Goal: Task Accomplishment & Management: Manage account settings

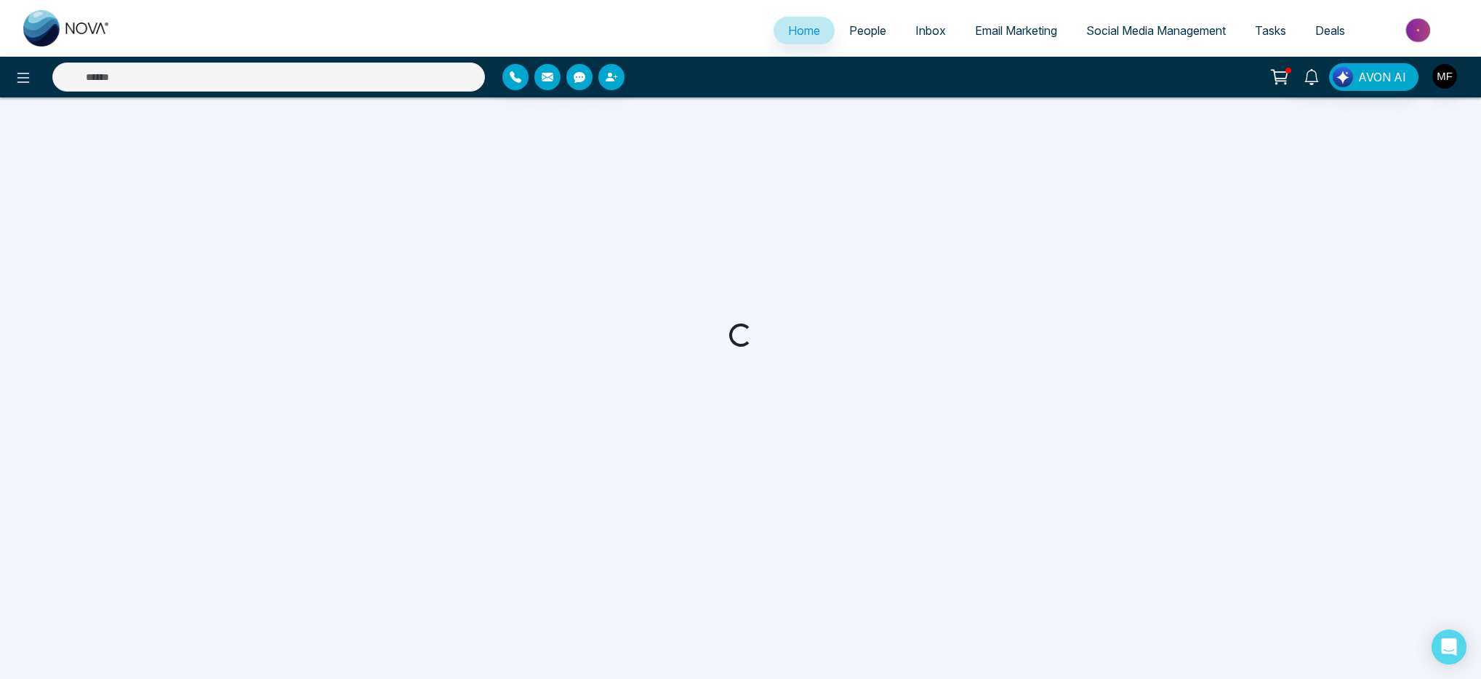
select select "*"
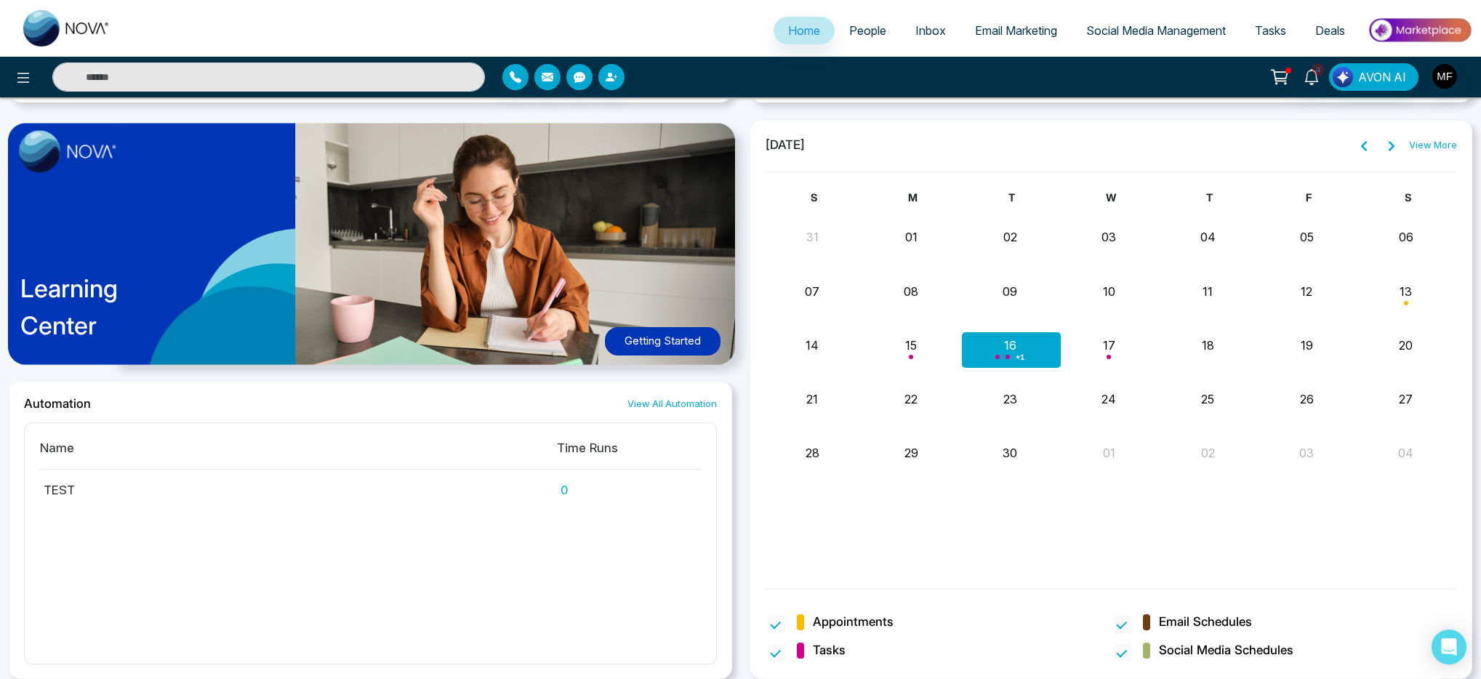
scroll to position [1128, 0]
click at [886, 430] on div "Marwen Ferchichi 07:00 PM" at bounding box center [912, 430] width 262 height 32
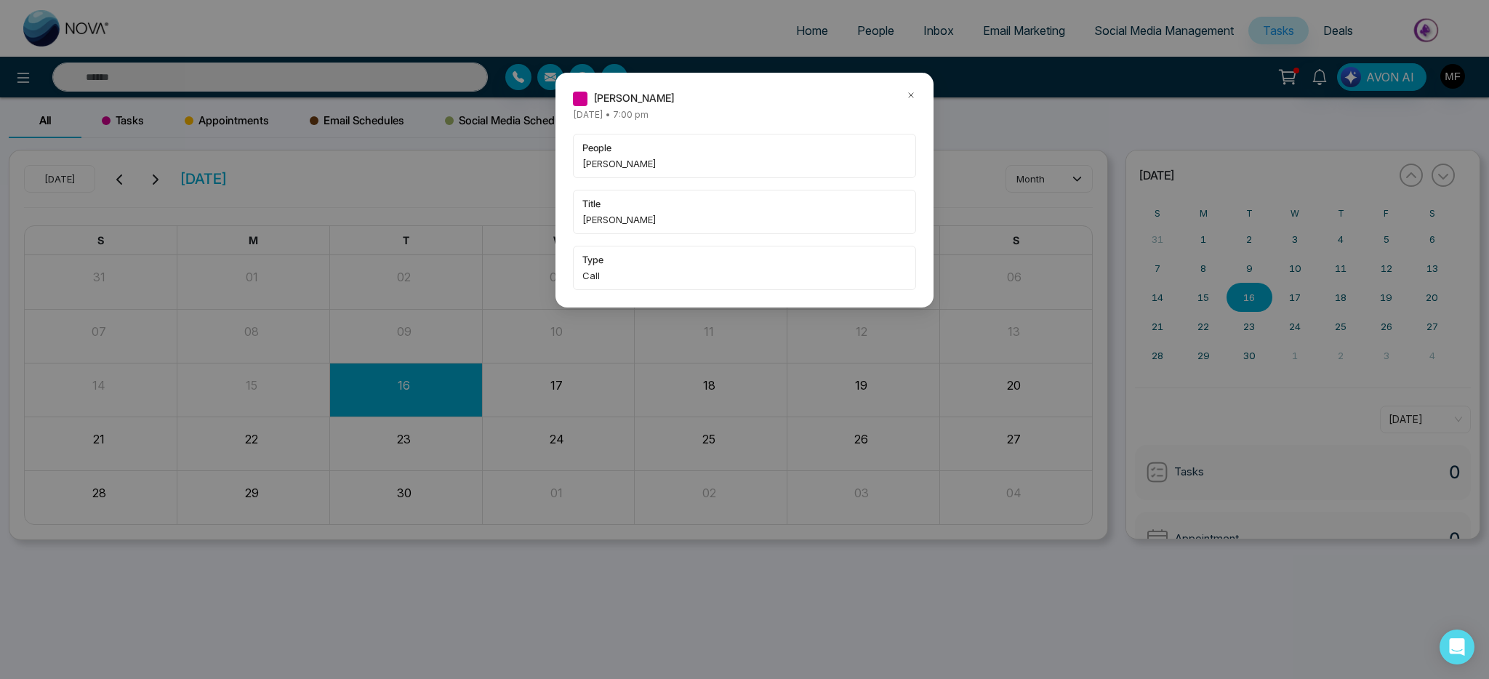
click at [695, 174] on div "people Rajesh Jain" at bounding box center [744, 156] width 343 height 44
click at [915, 91] on icon at bounding box center [911, 95] width 10 height 10
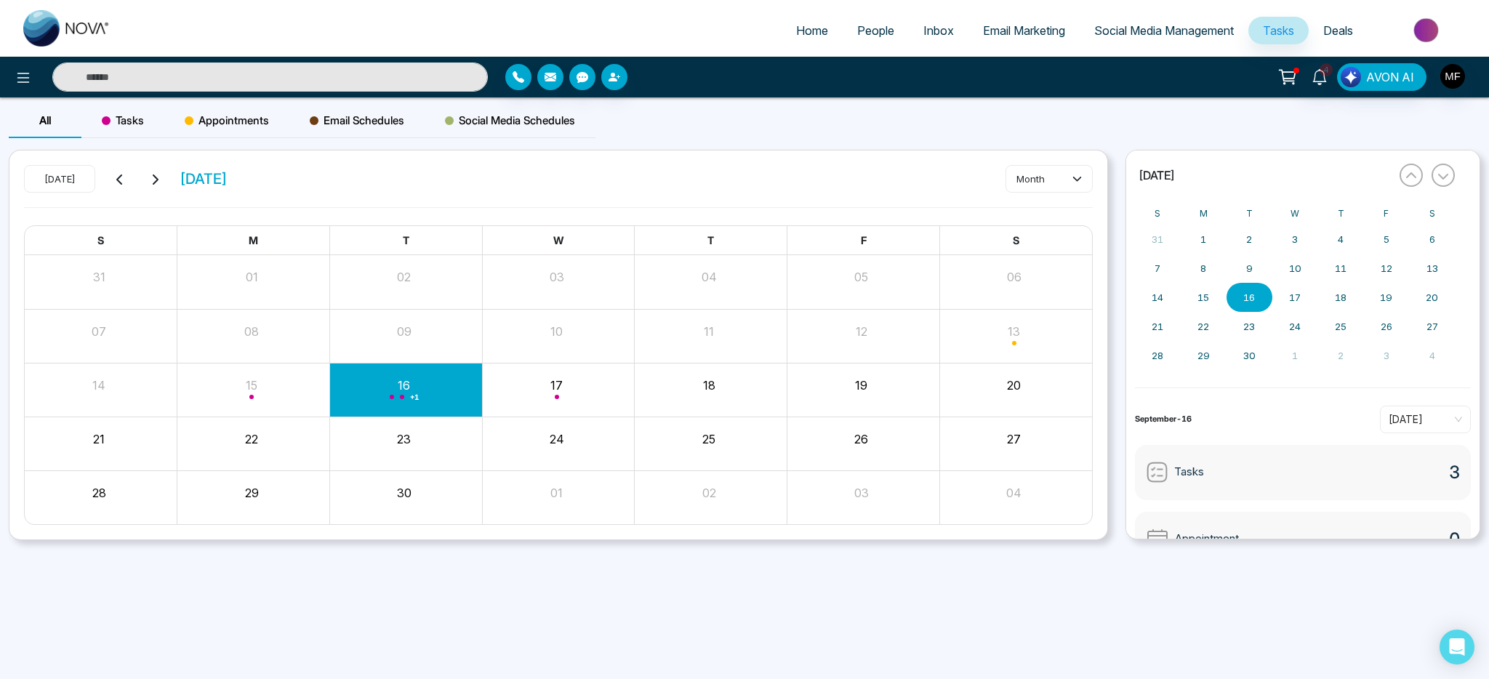
click at [878, 34] on span "People" at bounding box center [875, 30] width 37 height 15
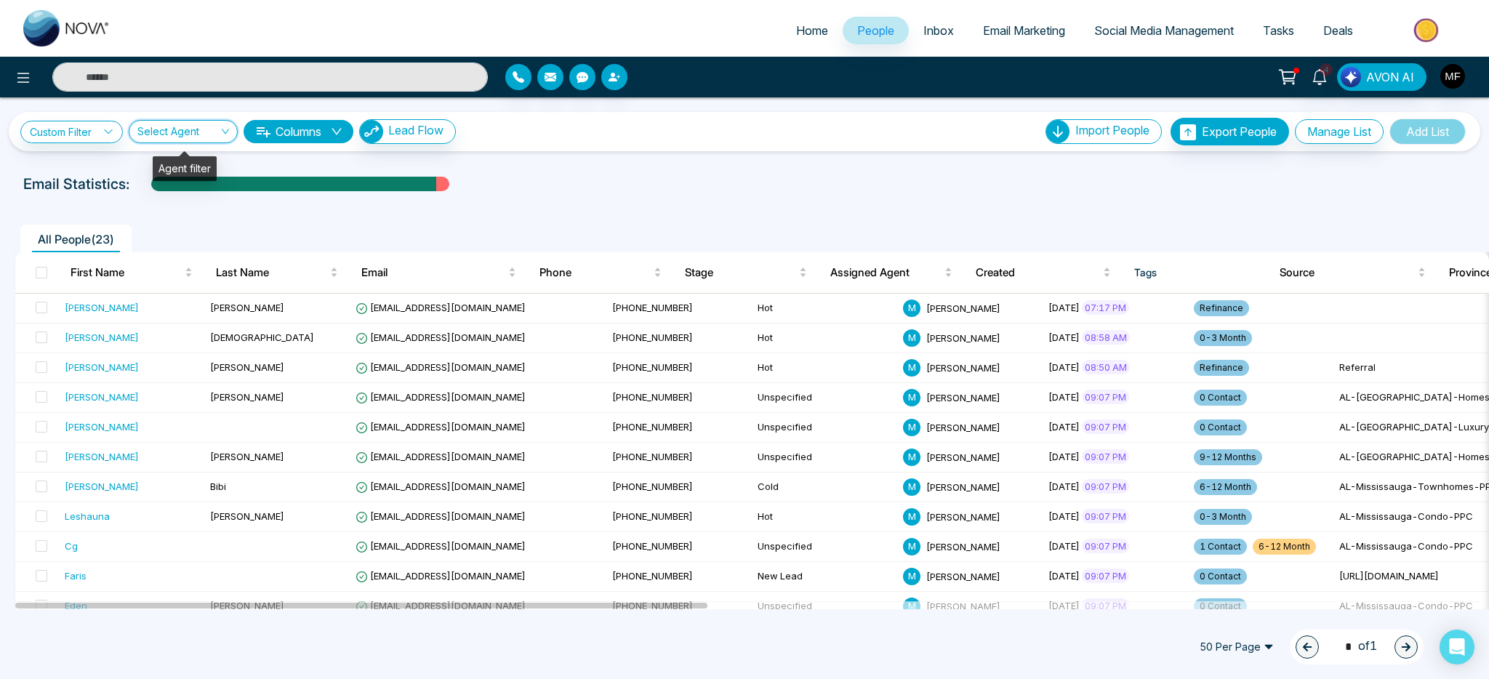
click at [180, 134] on input "search" at bounding box center [177, 135] width 81 height 28
click at [76, 134] on link "Custom Filter" at bounding box center [71, 132] width 103 height 23
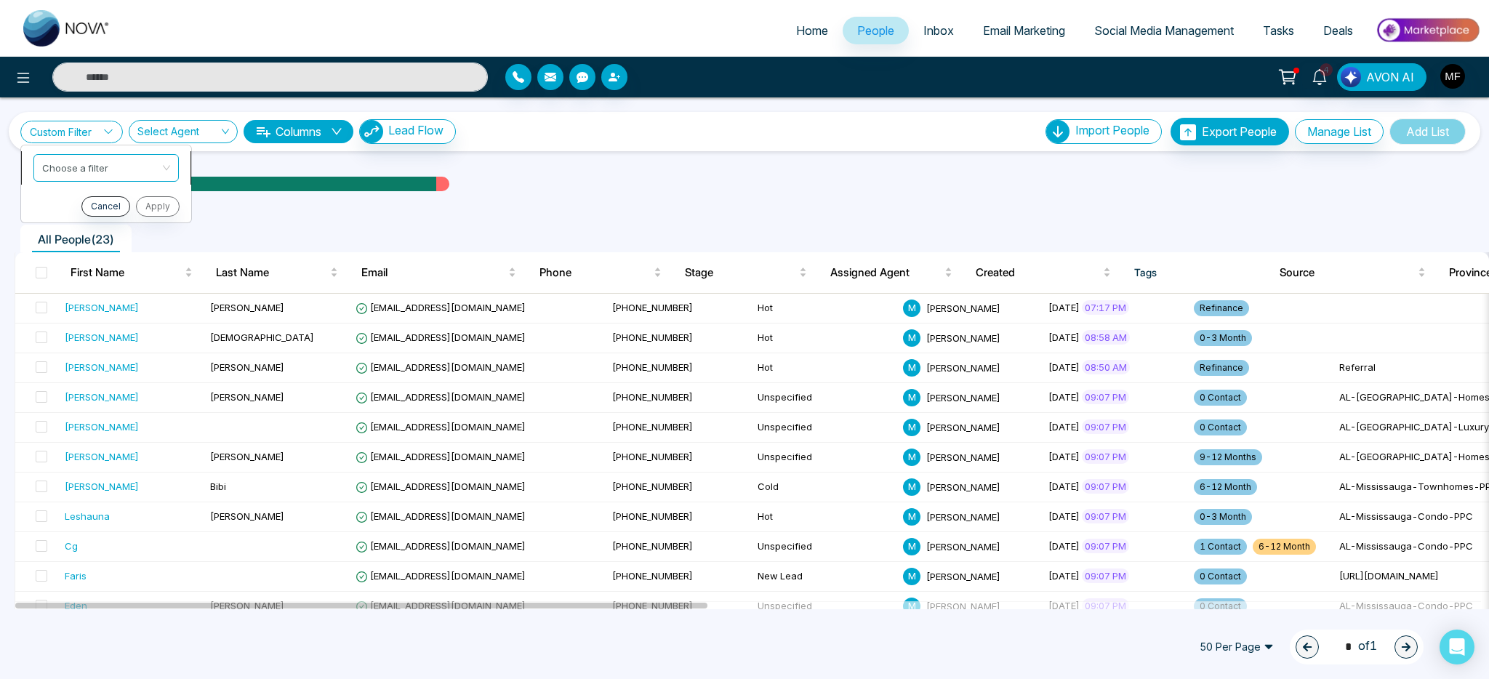
click at [72, 177] on span at bounding box center [101, 168] width 118 height 26
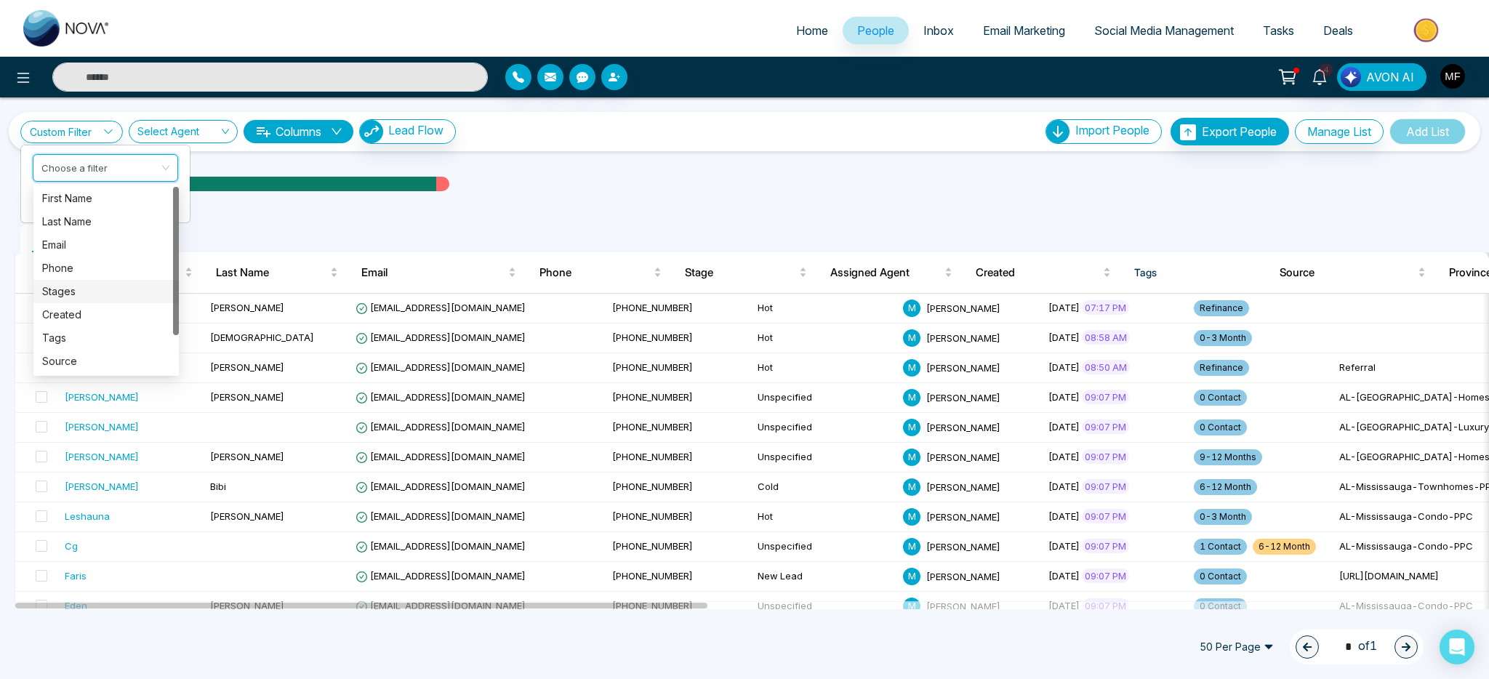
click at [885, 174] on div "Email Statistics:" at bounding box center [501, 184] width 956 height 22
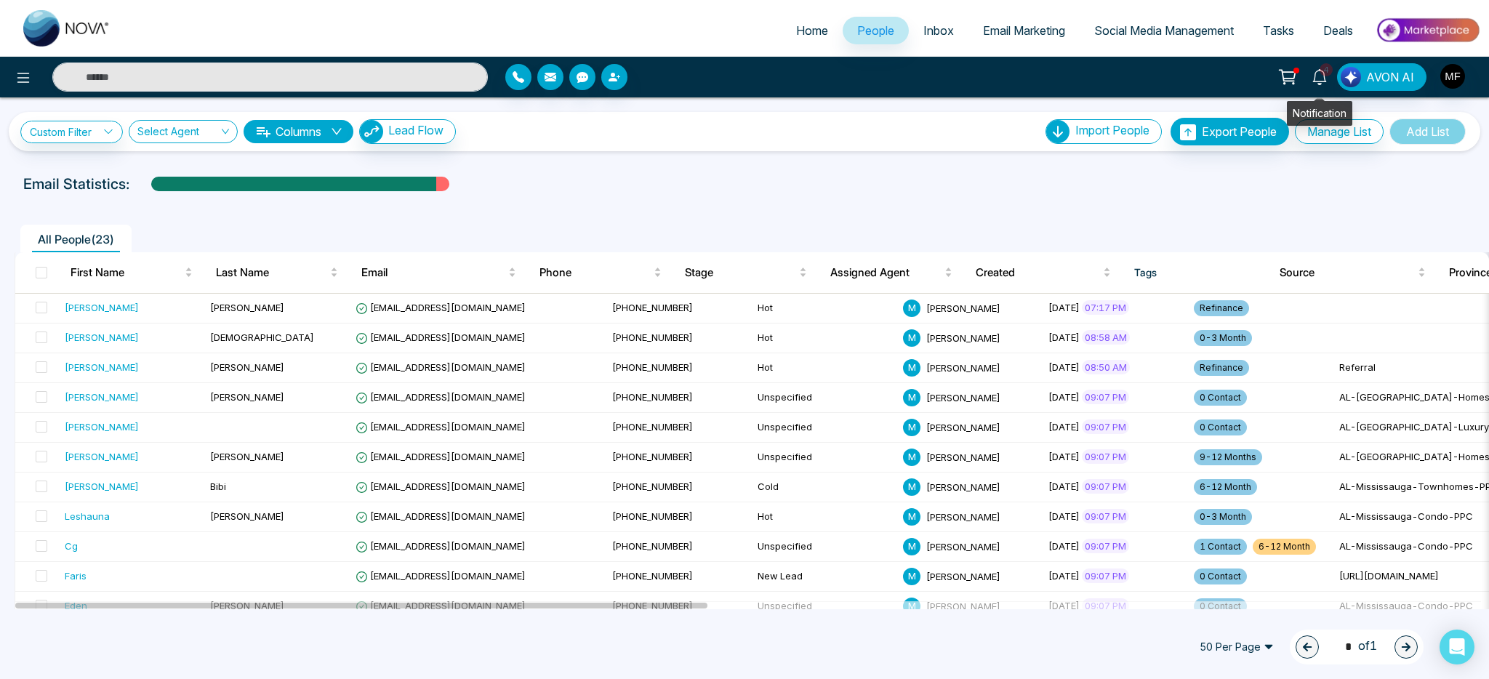
click at [1326, 76] on span "4" at bounding box center [1325, 69] width 13 height 13
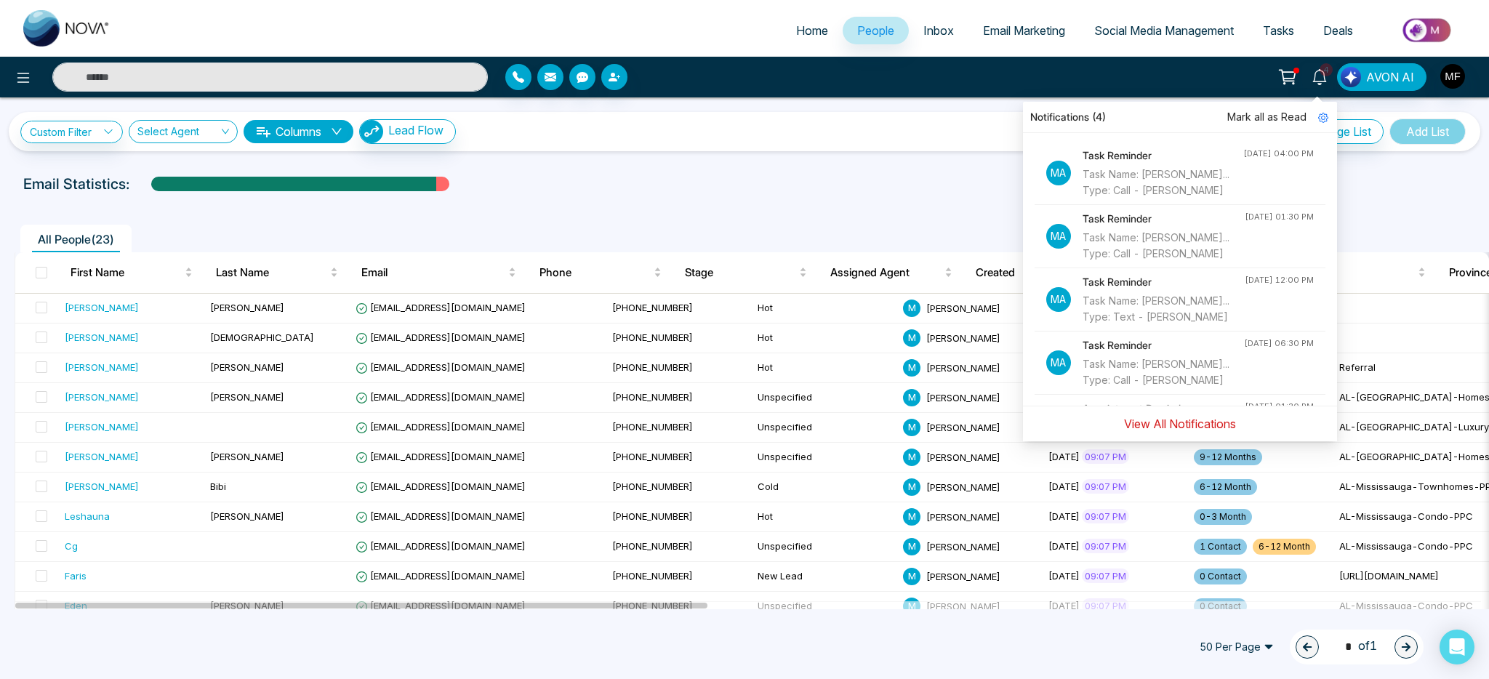
click at [1152, 426] on button "View All Notifications" at bounding box center [1179, 424] width 131 height 28
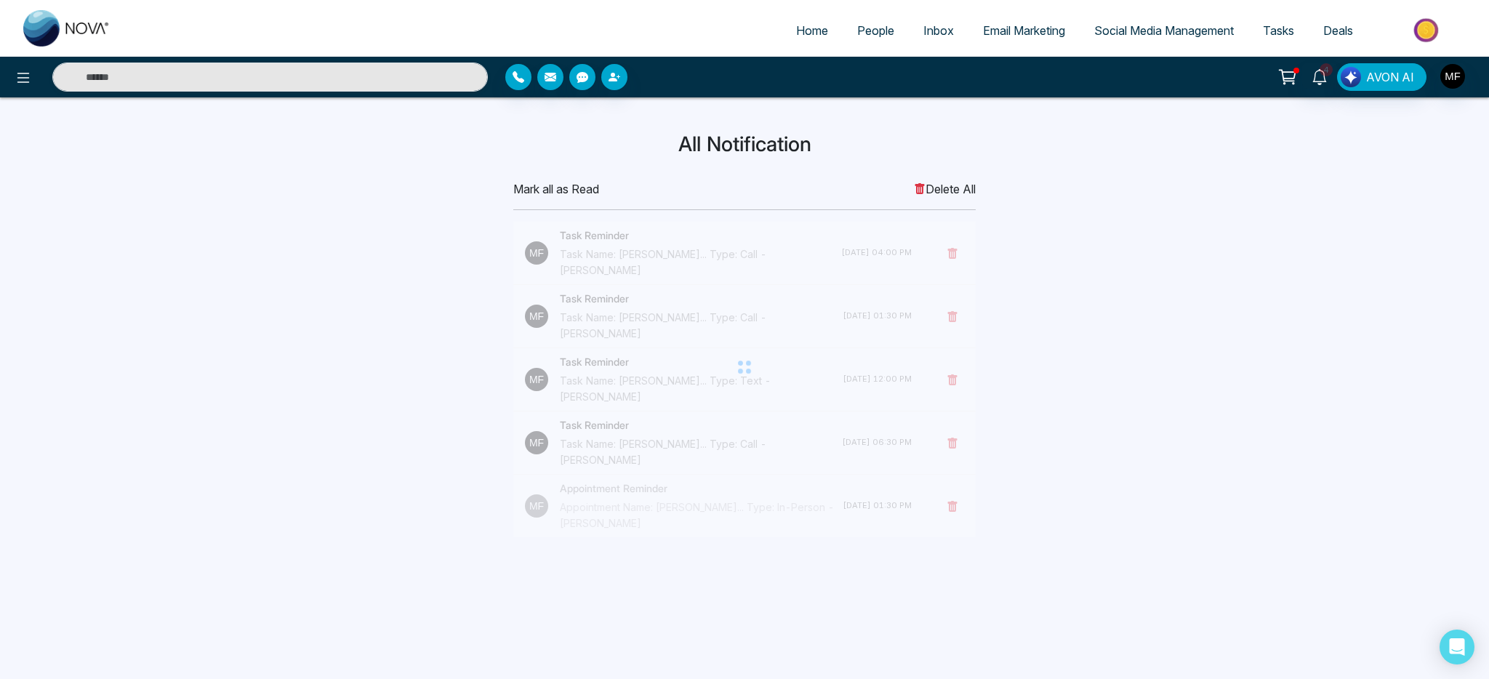
click at [605, 240] on div at bounding box center [744, 367] width 462 height 291
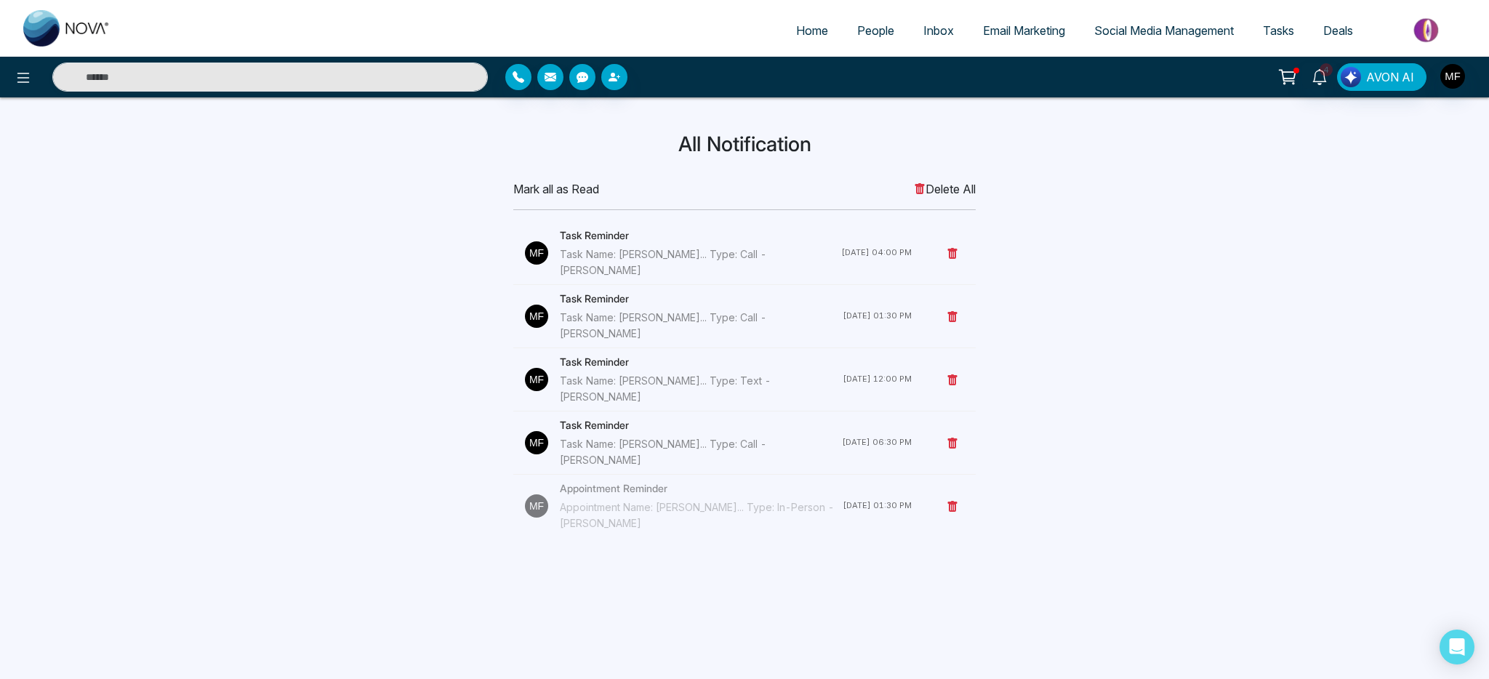
click at [584, 240] on h4 "Task Reminder" at bounding box center [700, 236] width 281 height 16
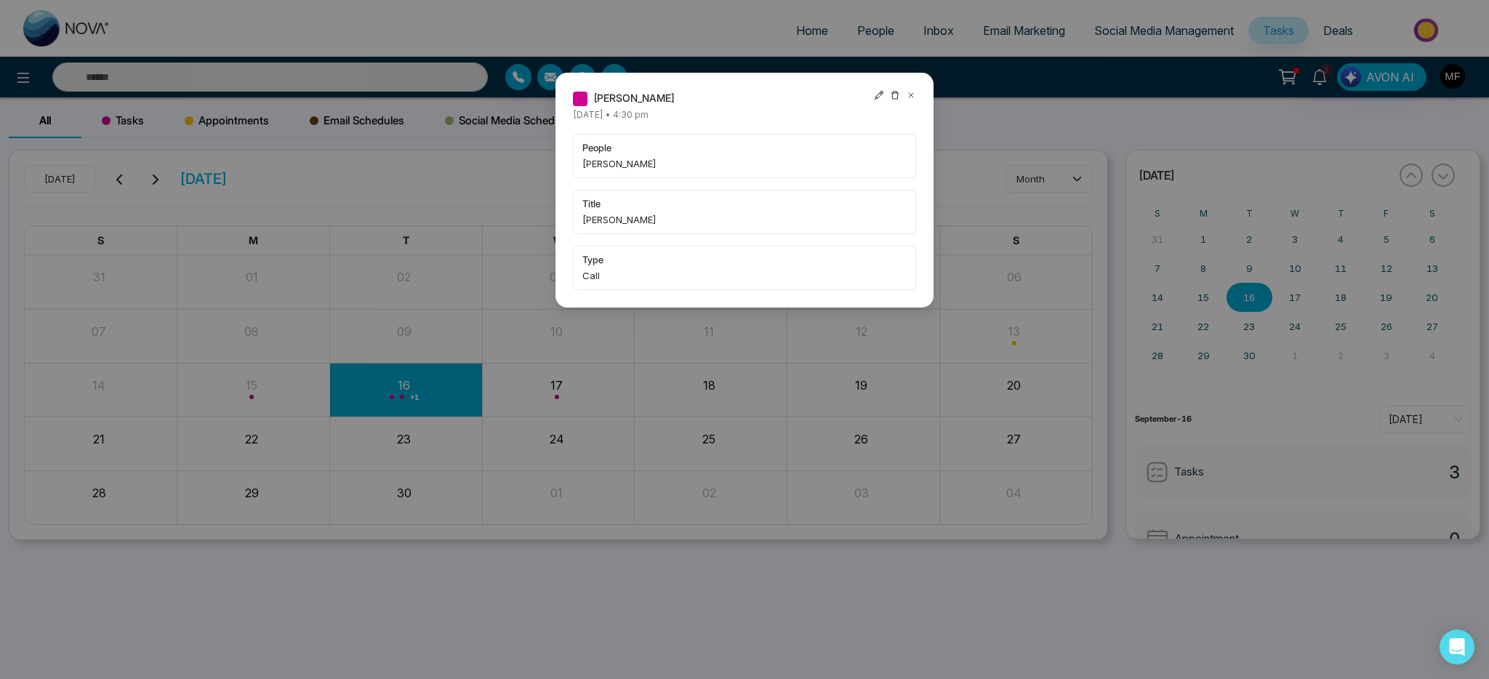
click at [687, 159] on span "Ravi Valluri" at bounding box center [744, 163] width 324 height 15
click at [914, 92] on icon at bounding box center [911, 95] width 10 height 10
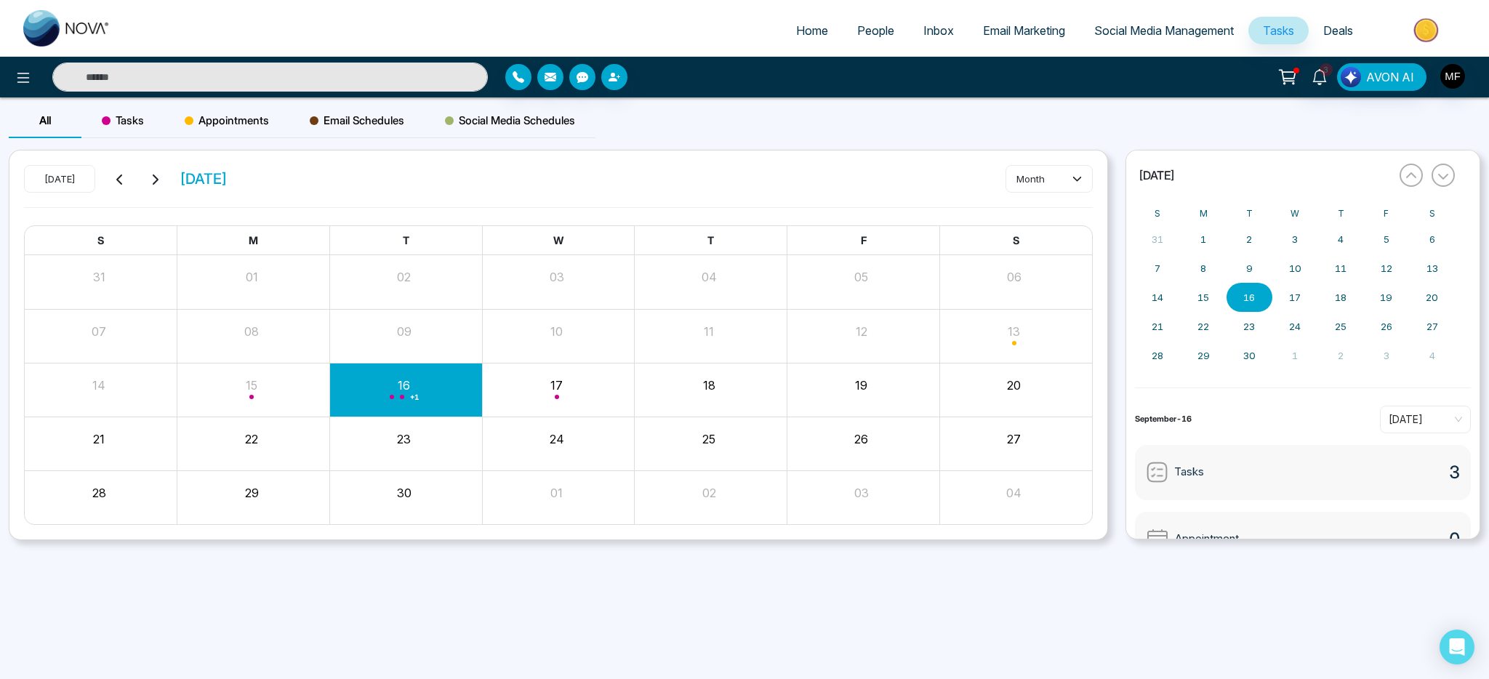
click at [419, 369] on div "Month View" at bounding box center [405, 389] width 153 height 53
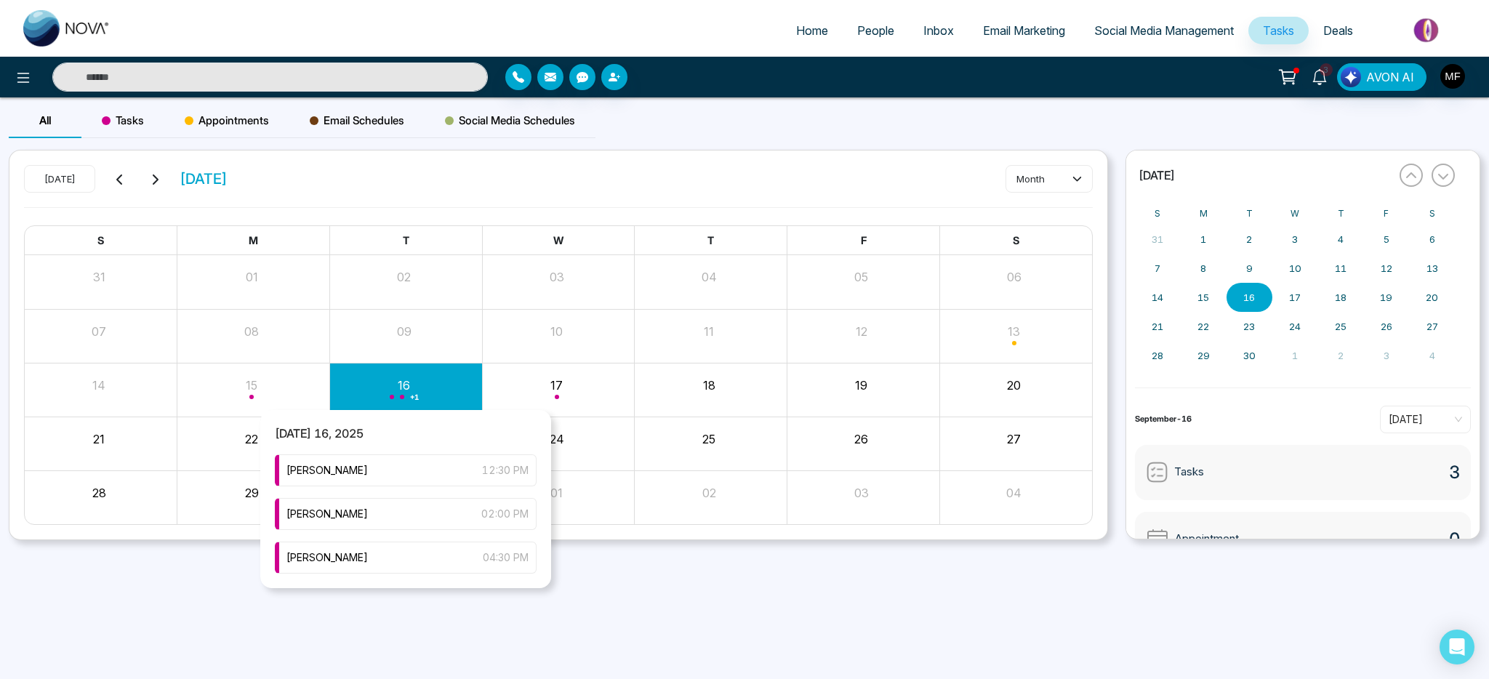
click at [407, 393] on div "+ 1" at bounding box center [405, 389] width 153 height 35
click at [388, 465] on div "Marwen Ferchichi 12:30 PM" at bounding box center [406, 470] width 262 height 32
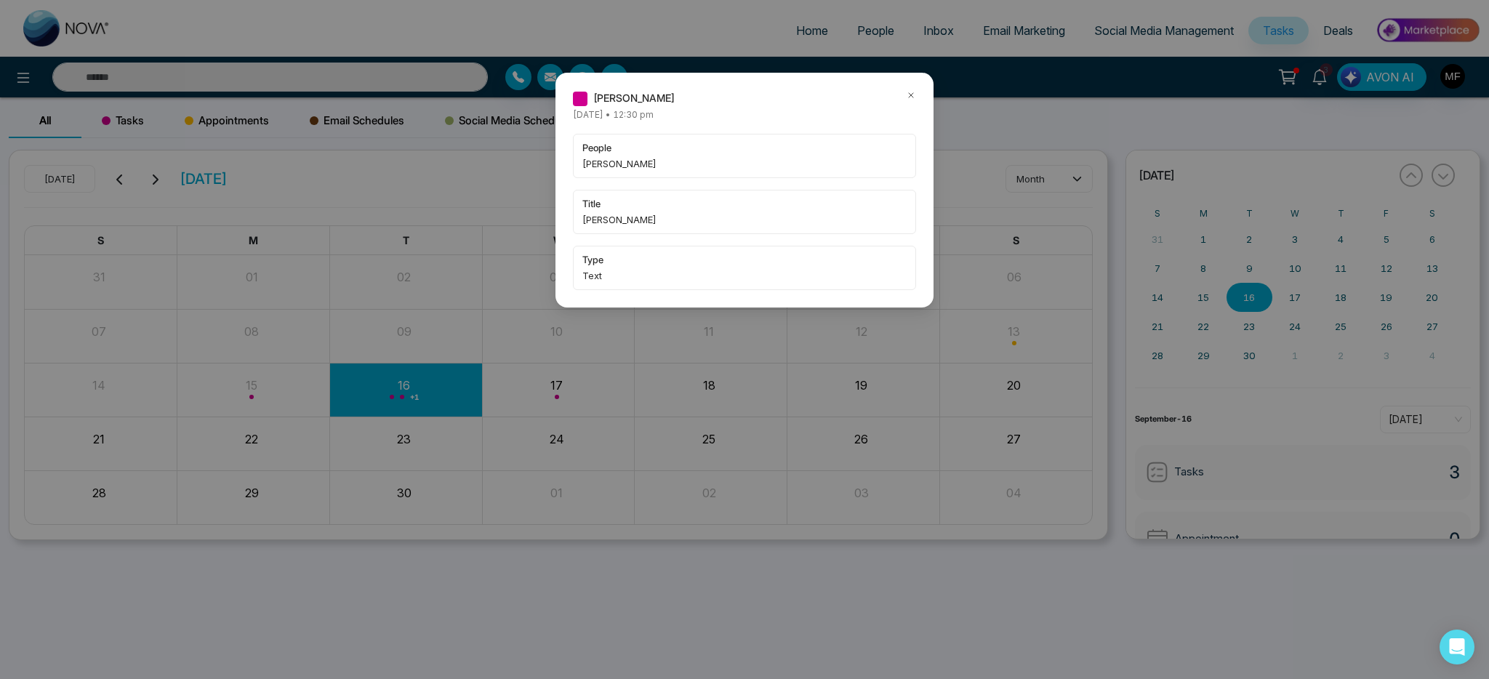
click at [655, 103] on span "[PERSON_NAME]" at bounding box center [633, 98] width 81 height 16
click at [568, 101] on div "Marwen Ferchichi Tuesday September-16-2025 • 12:30 pm people Leshauna Bailey ti…" at bounding box center [744, 190] width 378 height 235
click at [590, 148] on span "people" at bounding box center [744, 147] width 324 height 15
click at [595, 170] on span "Leshauna Bailey" at bounding box center [744, 163] width 324 height 15
click at [603, 236] on div "people Leshauna Bailey title Marwen Ferchichi type Text" at bounding box center [744, 212] width 343 height 156
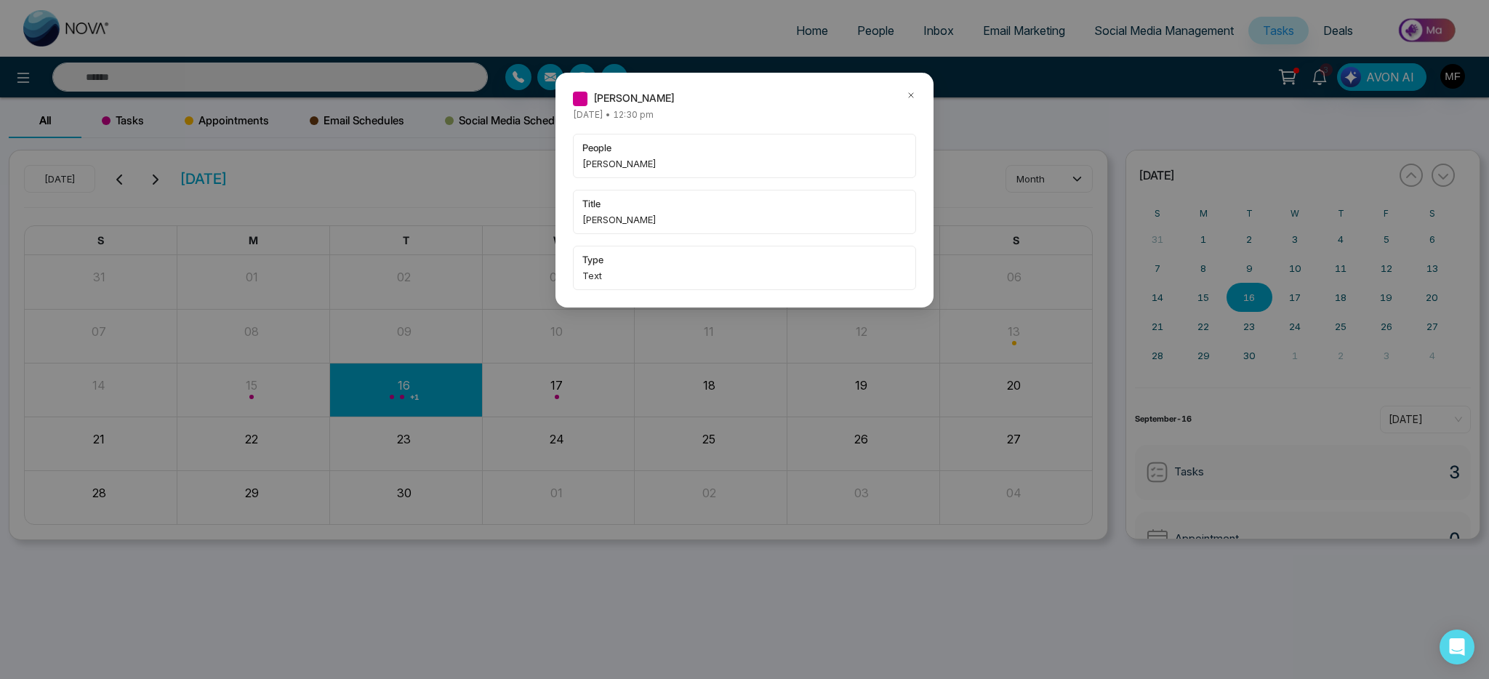
click at [606, 305] on div "Marwen Ferchichi Tuesday September-16-2025 • 12:30 pm people Leshauna Bailey ti…" at bounding box center [744, 190] width 378 height 235
click at [904, 95] on div "[PERSON_NAME]" at bounding box center [744, 98] width 343 height 16
click at [913, 93] on icon at bounding box center [911, 95] width 4 height 4
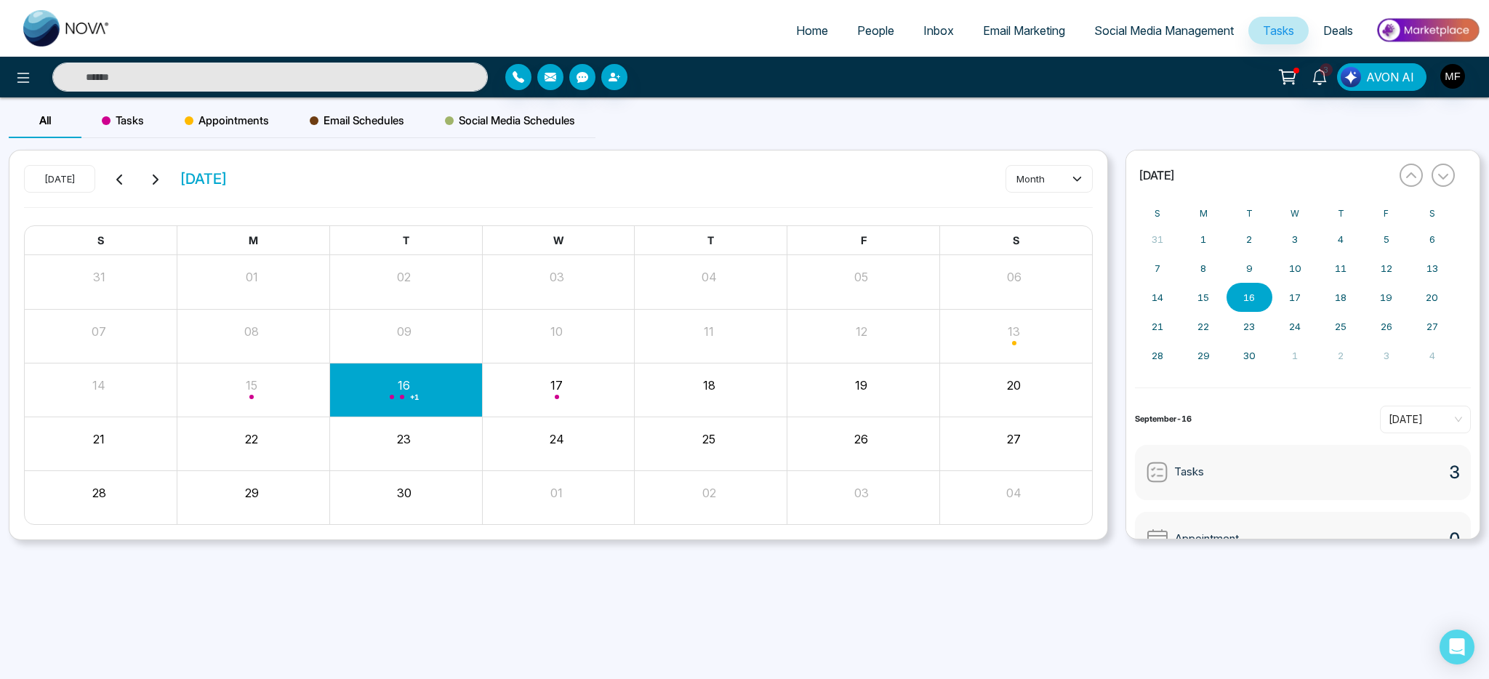
click at [523, 397] on div "Month View" at bounding box center [558, 389] width 153 height 35
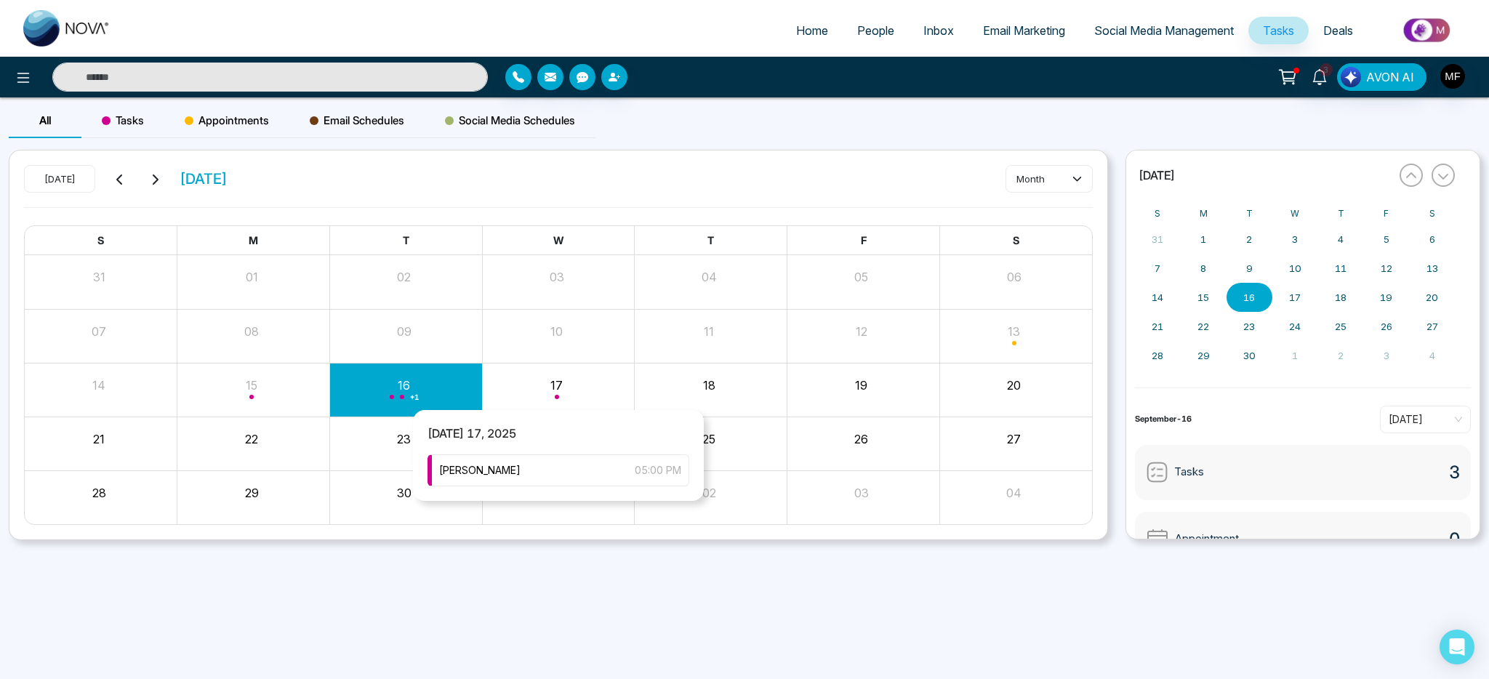
click at [559, 390] on div "Month View" at bounding box center [558, 389] width 153 height 35
click at [536, 472] on div "Marwen Ferchichi 05:00 PM" at bounding box center [558, 470] width 262 height 32
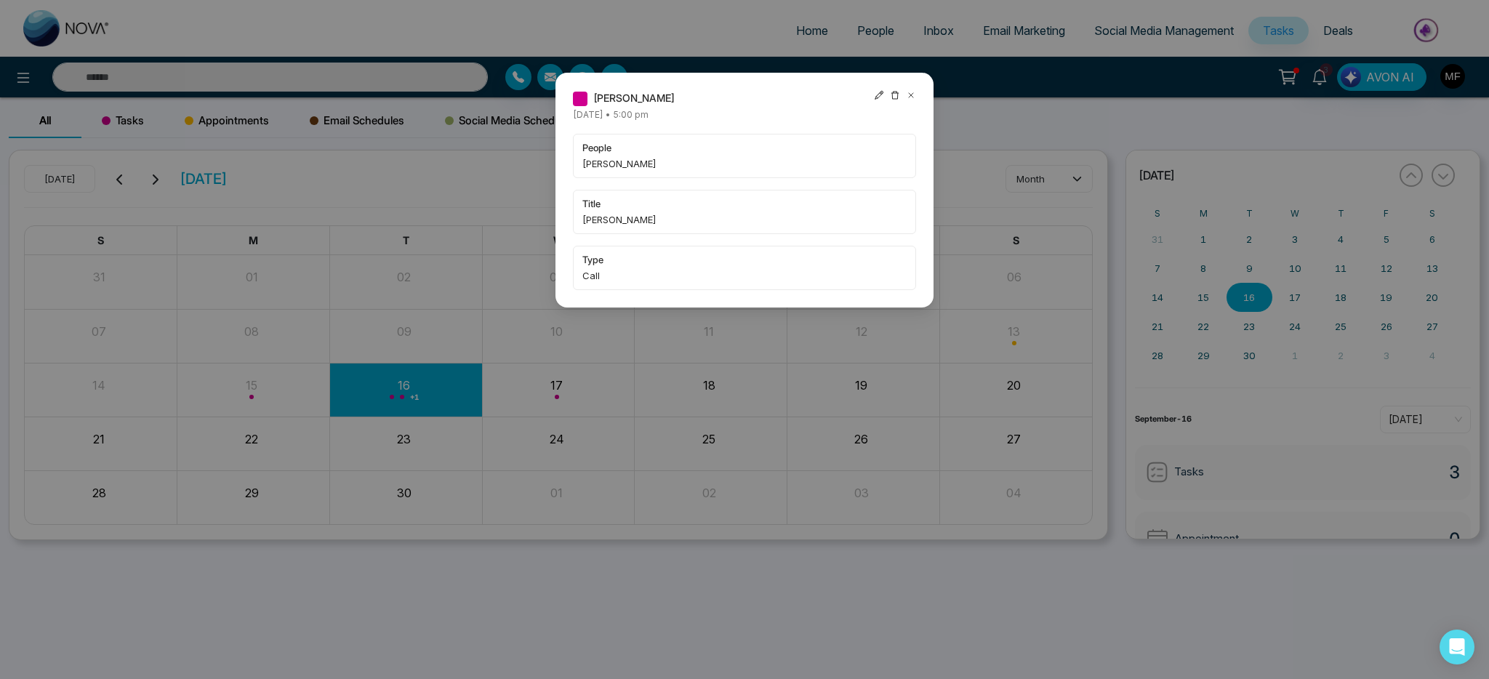
click at [909, 97] on icon at bounding box center [911, 95] width 10 height 10
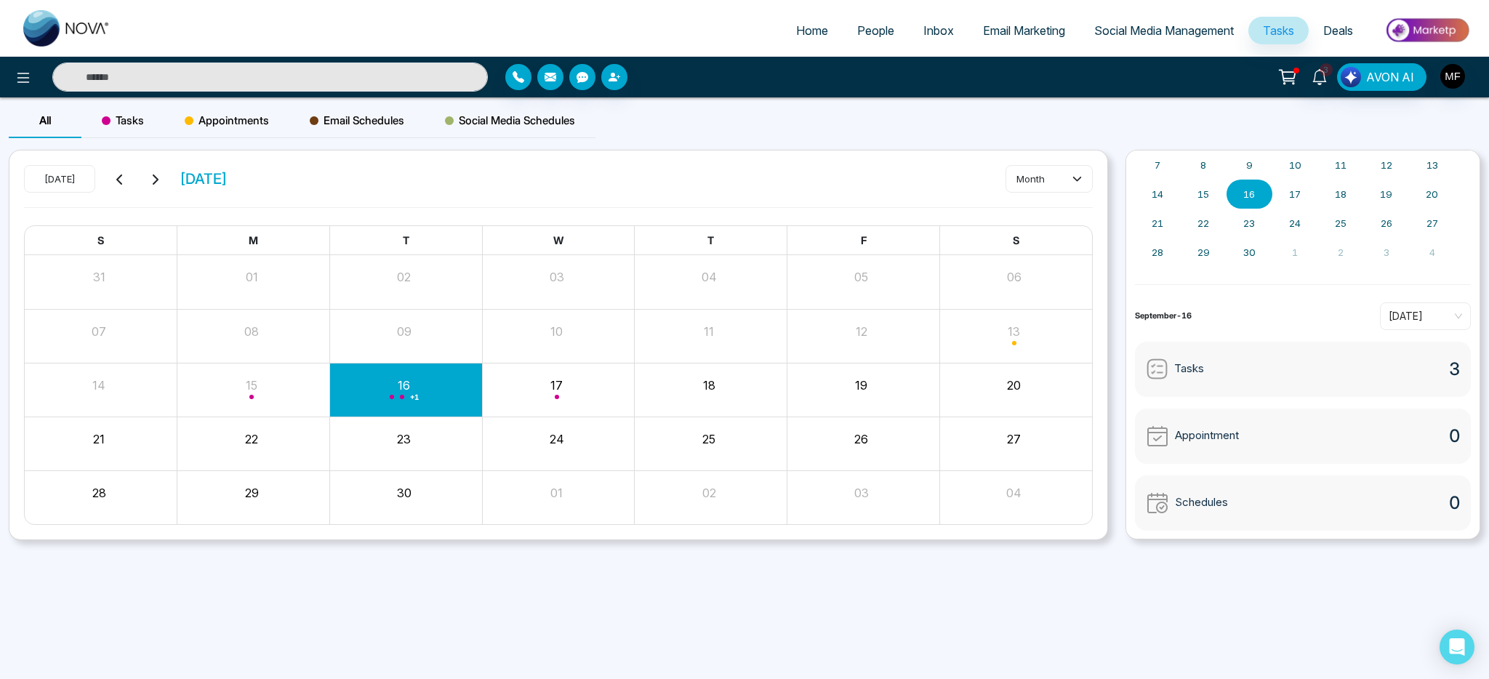
scroll to position [104, 0]
click at [1438, 317] on span "Today" at bounding box center [1425, 316] width 73 height 22
click at [1303, 330] on div "« September 2025 » S M T W T F S 31 1 2 3 4 5 6 7 8 9 10 11 12 13 14 15 16 17 1…" at bounding box center [1302, 345] width 355 height 390
click at [1172, 374] on div "Tasks" at bounding box center [1175, 368] width 58 height 23
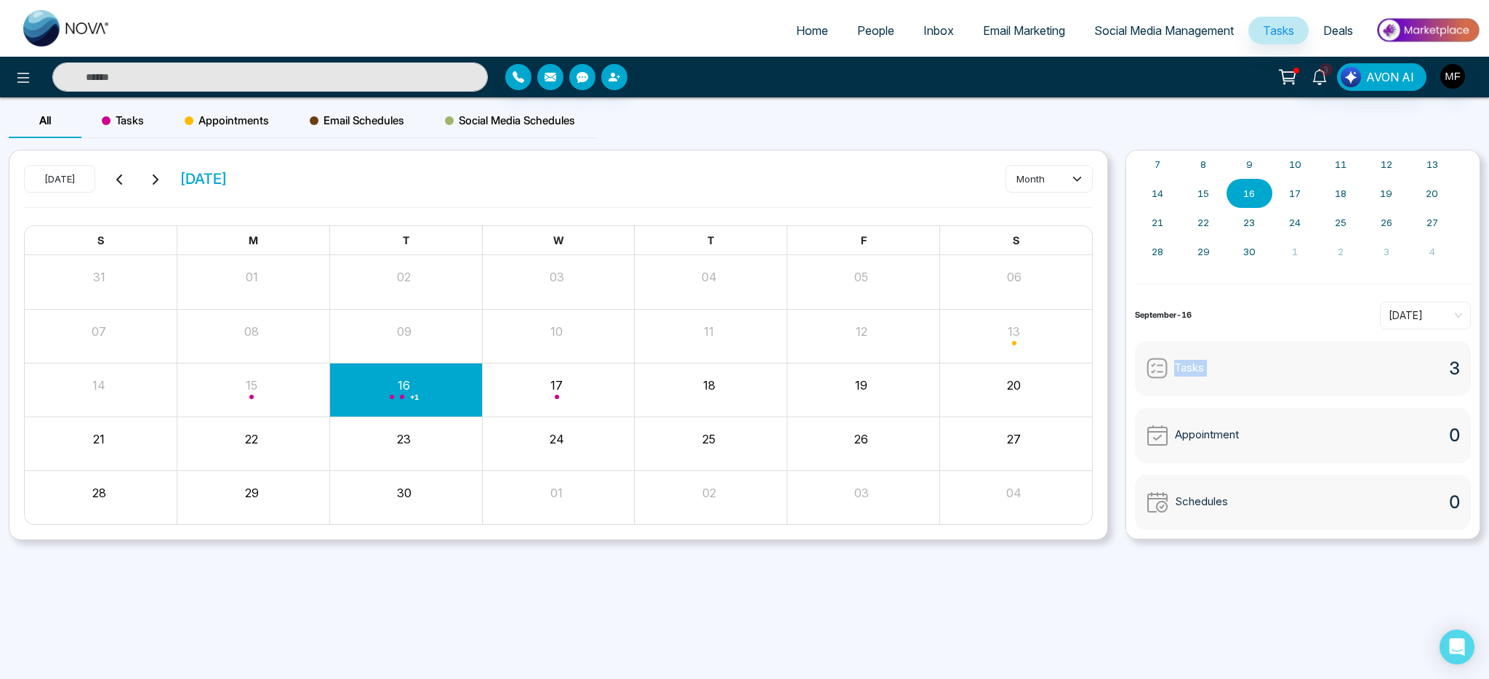
click at [1172, 374] on div "Tasks" at bounding box center [1175, 368] width 58 height 23
click at [1165, 371] on img at bounding box center [1157, 368] width 23 height 23
click at [1400, 365] on div "Tasks 3" at bounding box center [1303, 368] width 336 height 55
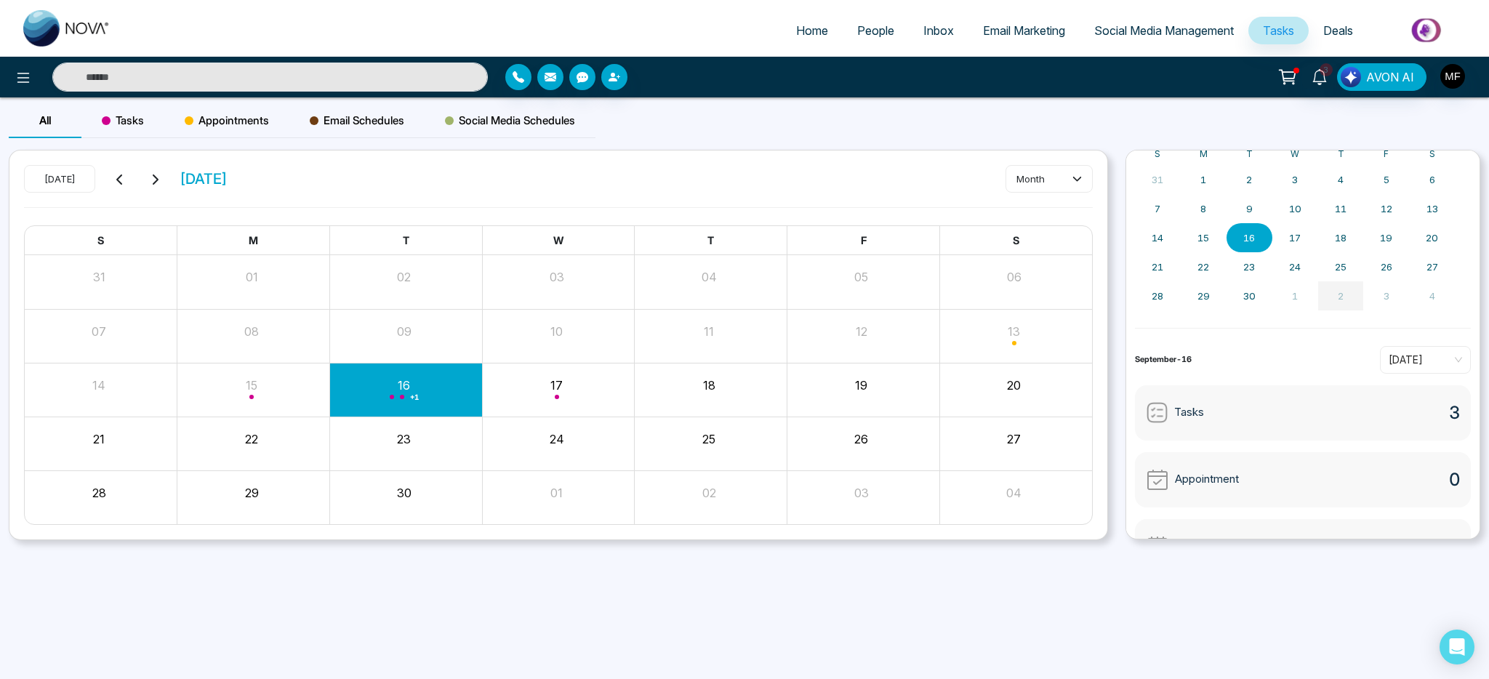
scroll to position [0, 0]
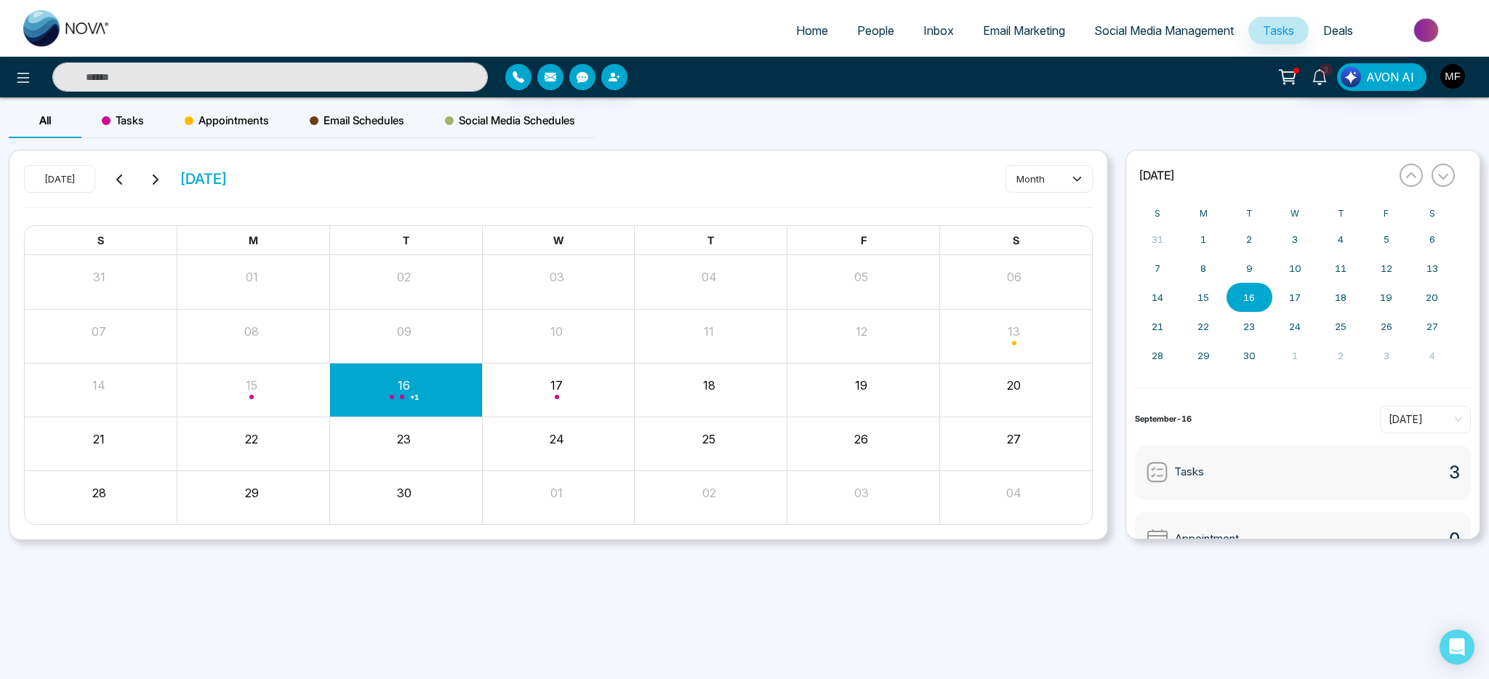
click at [1255, 297] on button "16" at bounding box center [1249, 297] width 46 height 29
click at [1296, 73] on icon at bounding box center [1287, 77] width 20 height 20
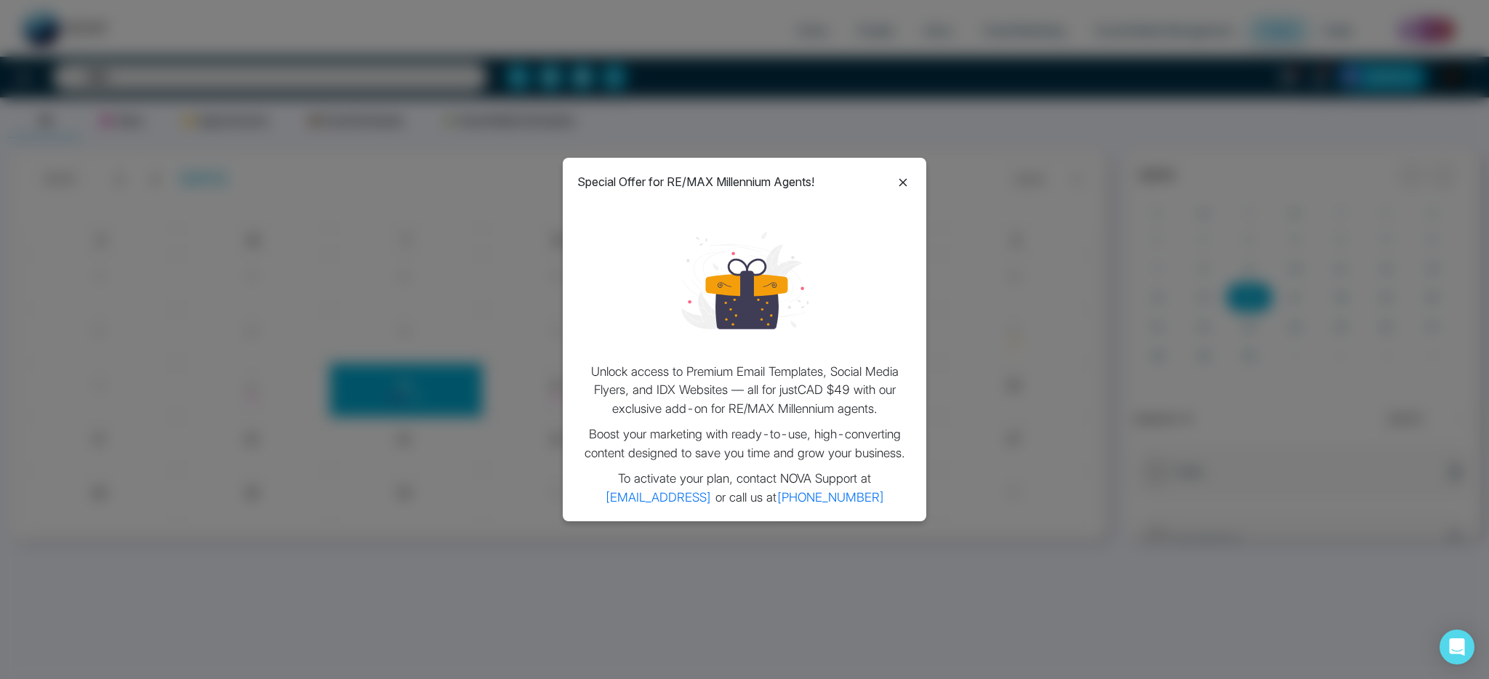
click at [899, 187] on icon at bounding box center [902, 182] width 17 height 17
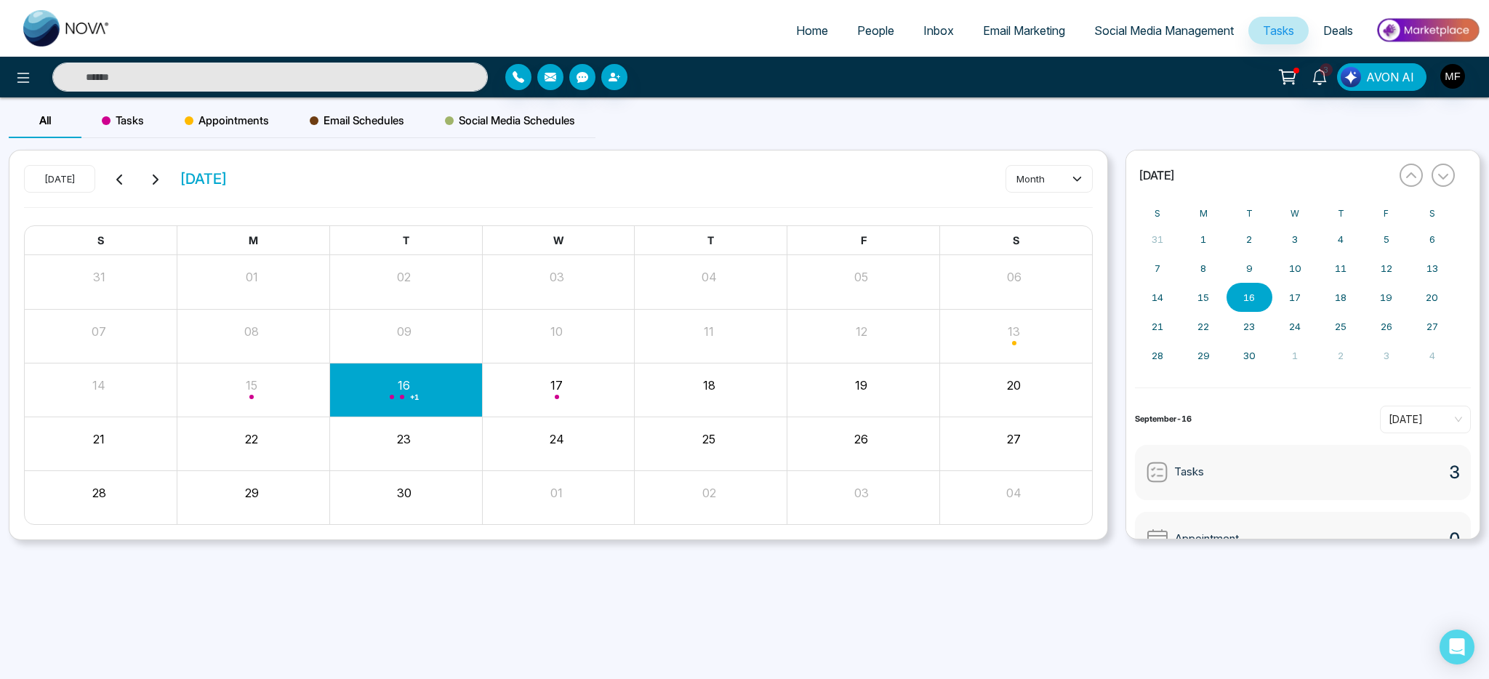
click at [137, 128] on span "Tasks" at bounding box center [123, 120] width 42 height 17
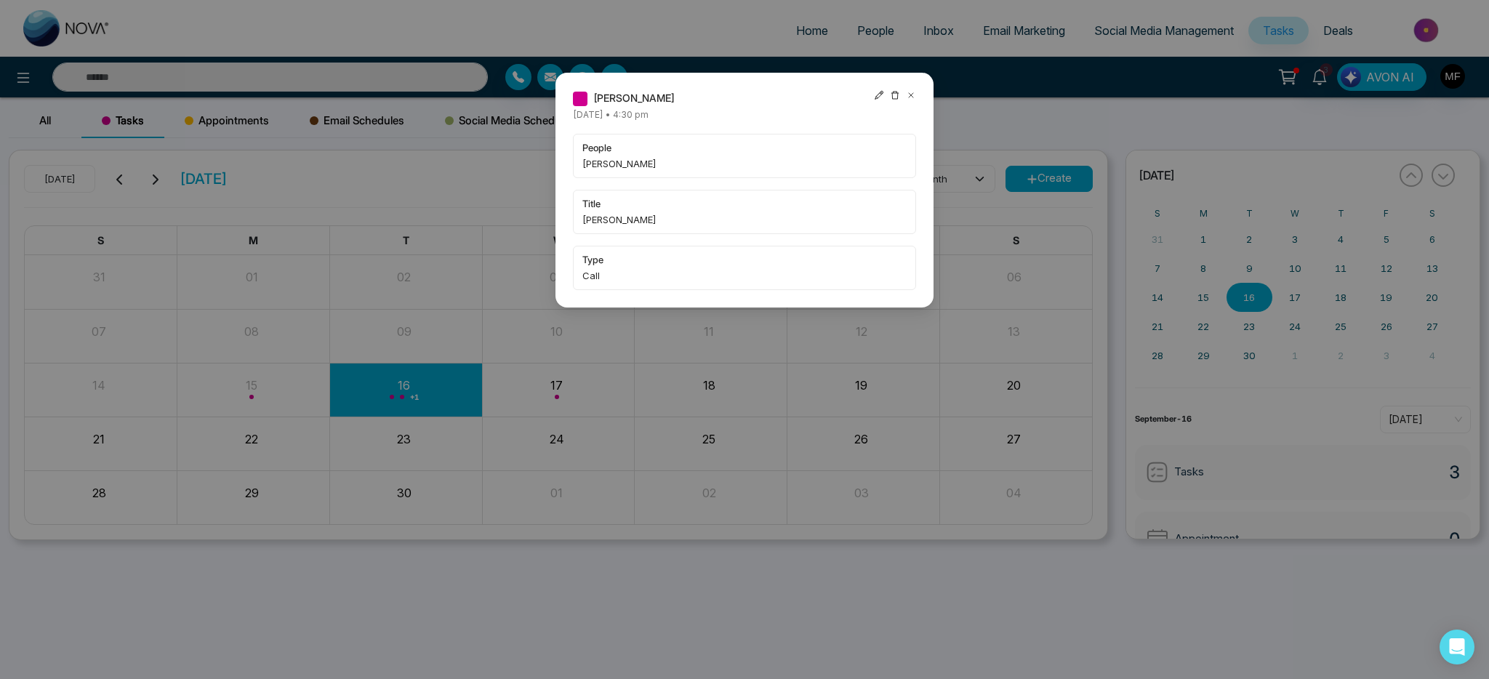
click at [655, 158] on span "Ravi Valluri" at bounding box center [744, 163] width 324 height 15
click at [915, 97] on icon at bounding box center [911, 95] width 10 height 10
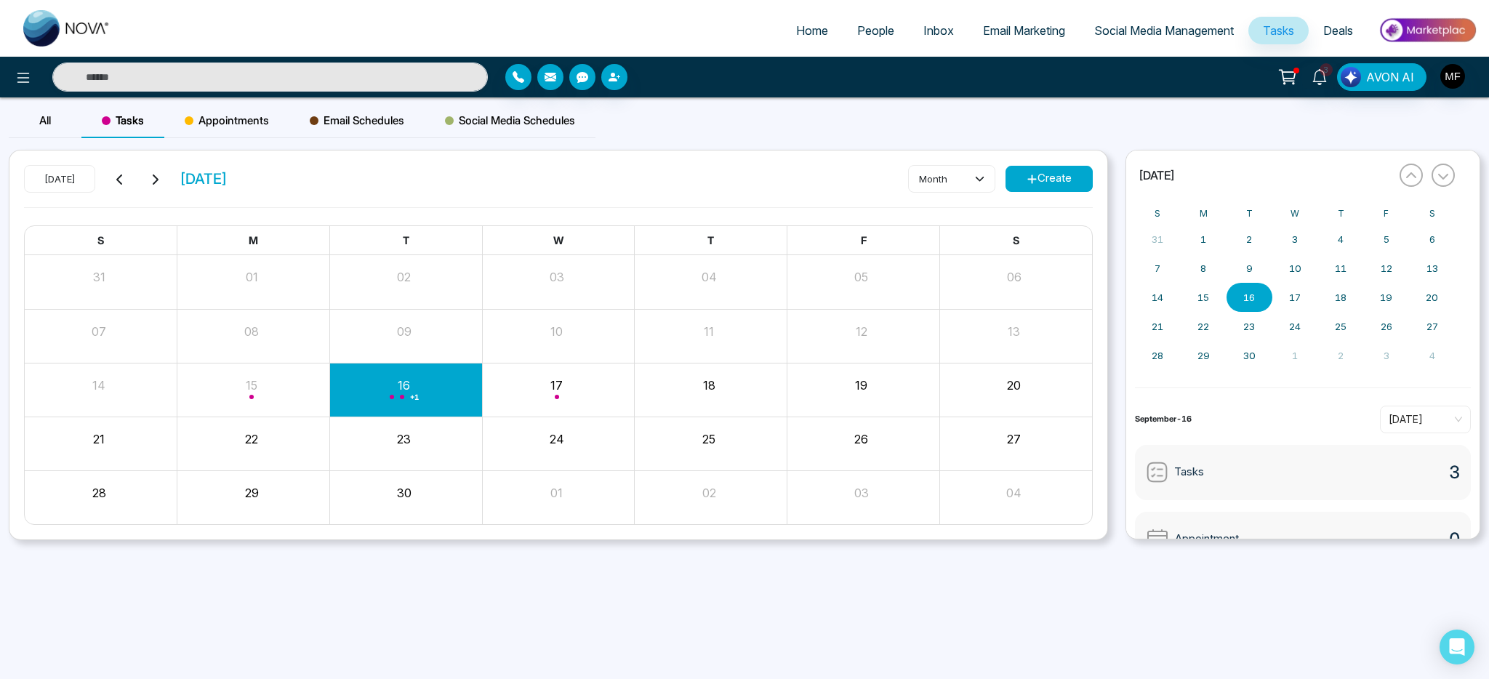
click at [215, 120] on span "Appointments" at bounding box center [227, 120] width 84 height 17
click at [112, 124] on span "Tasks" at bounding box center [123, 120] width 42 height 17
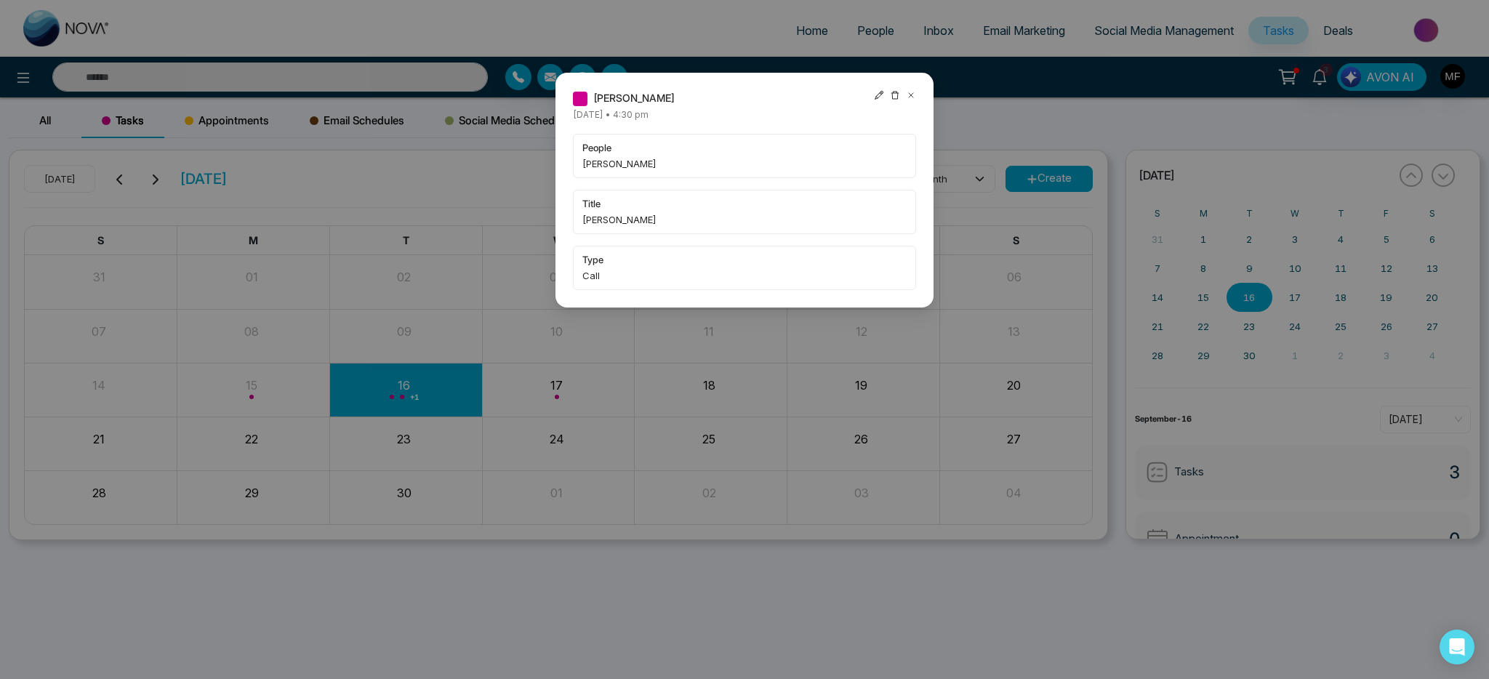
click at [912, 94] on icon at bounding box center [911, 95] width 10 height 10
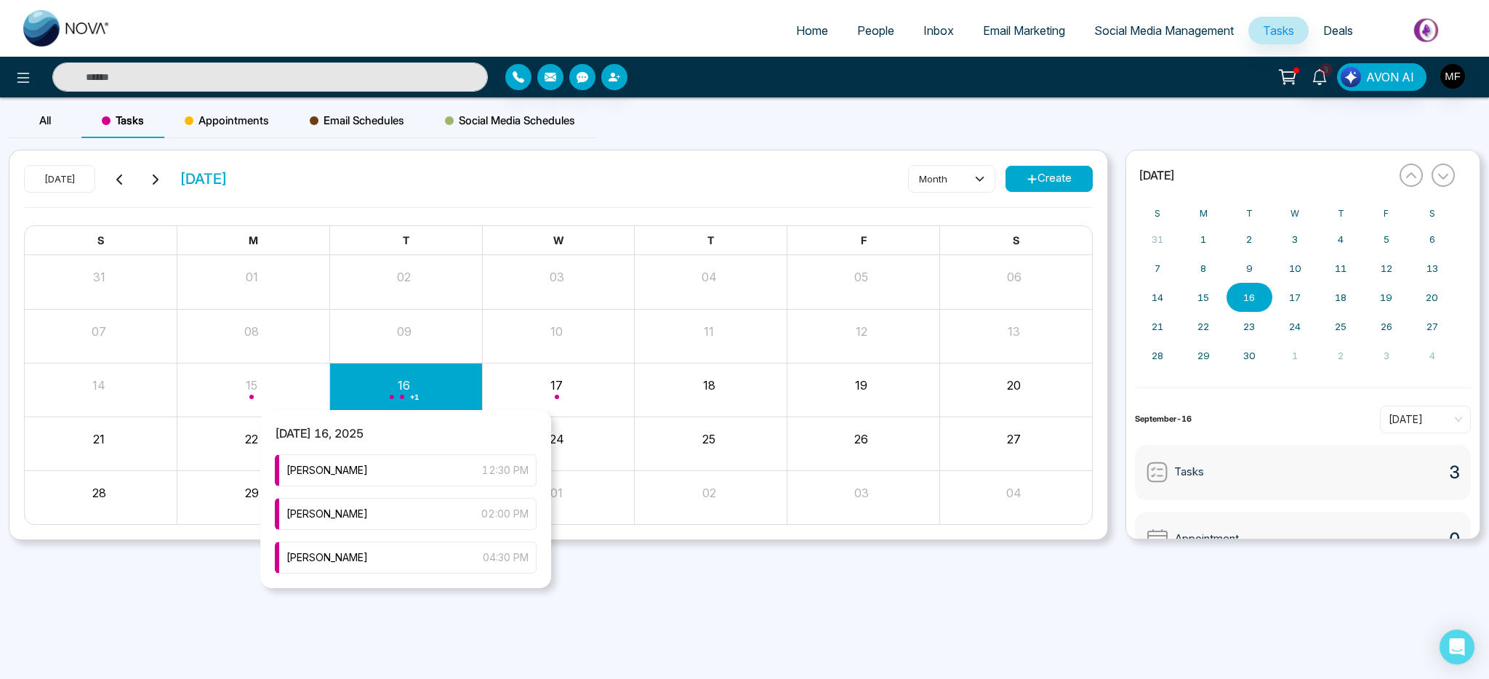
click at [385, 393] on div "+ 1" at bounding box center [405, 389] width 153 height 35
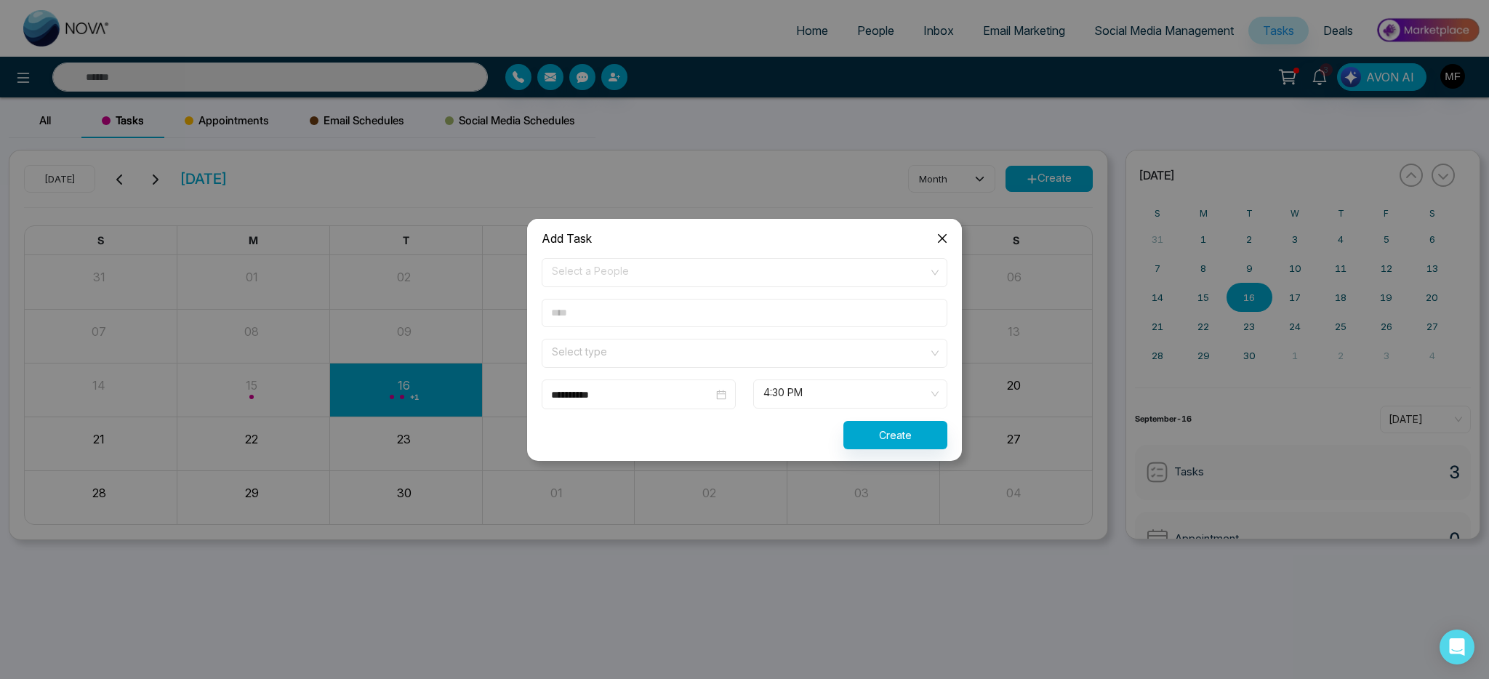
click at [933, 238] on span "Close" at bounding box center [942, 238] width 39 height 39
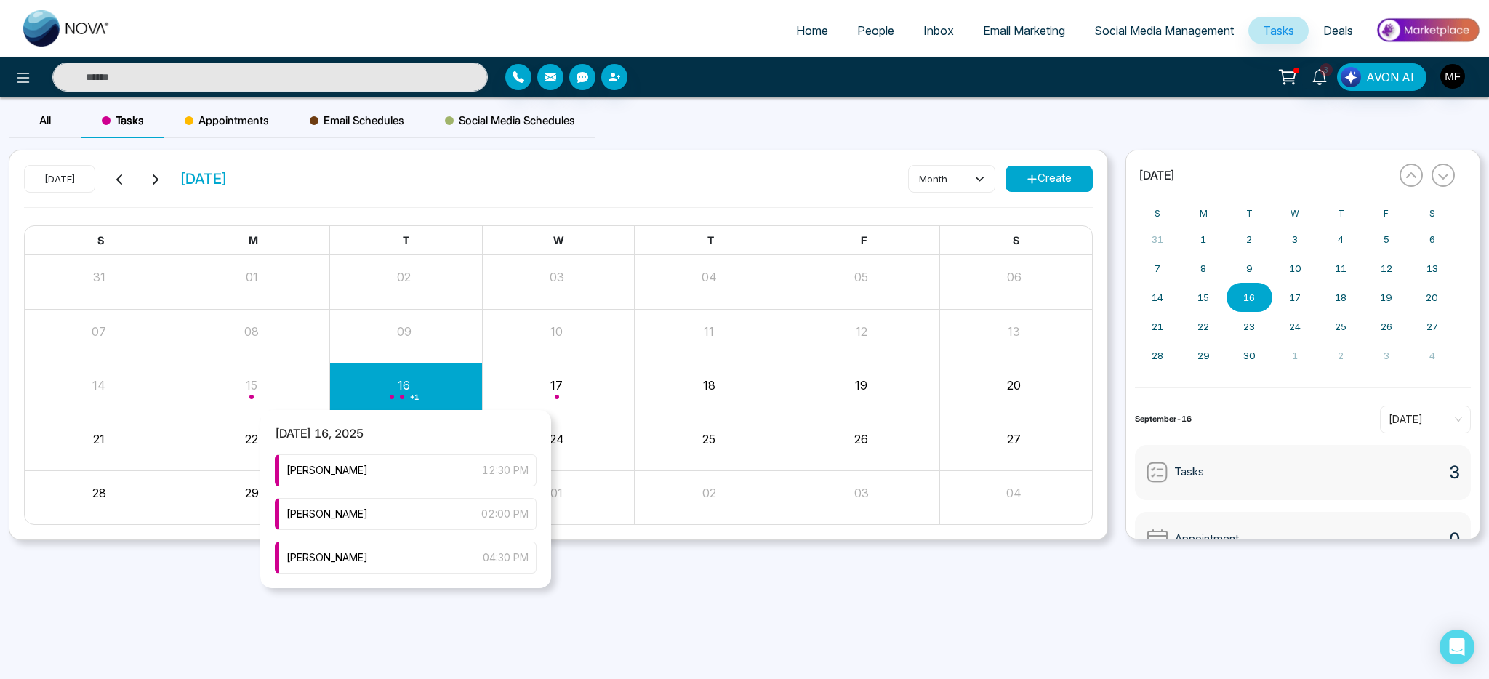
click at [392, 393] on div "+ 1" at bounding box center [405, 389] width 153 height 35
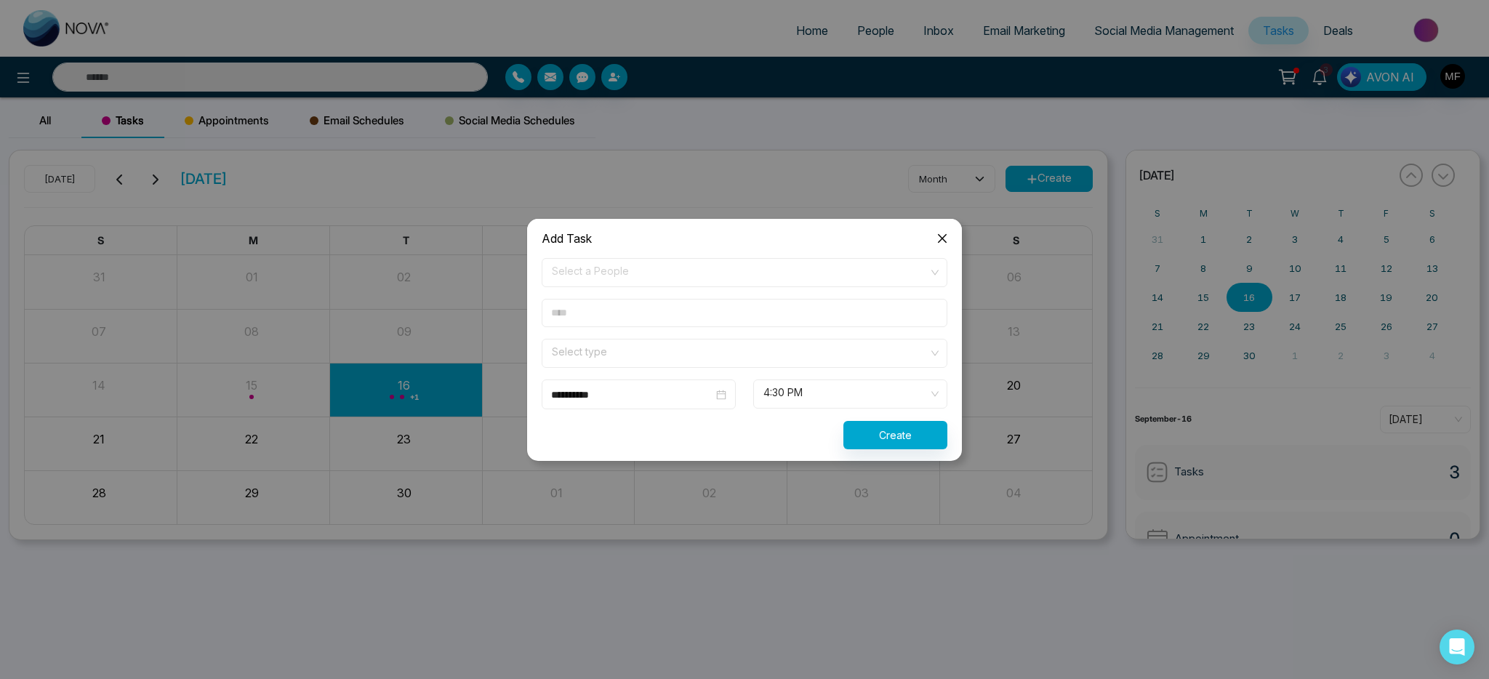
click at [648, 276] on span "Select a People" at bounding box center [744, 272] width 385 height 25
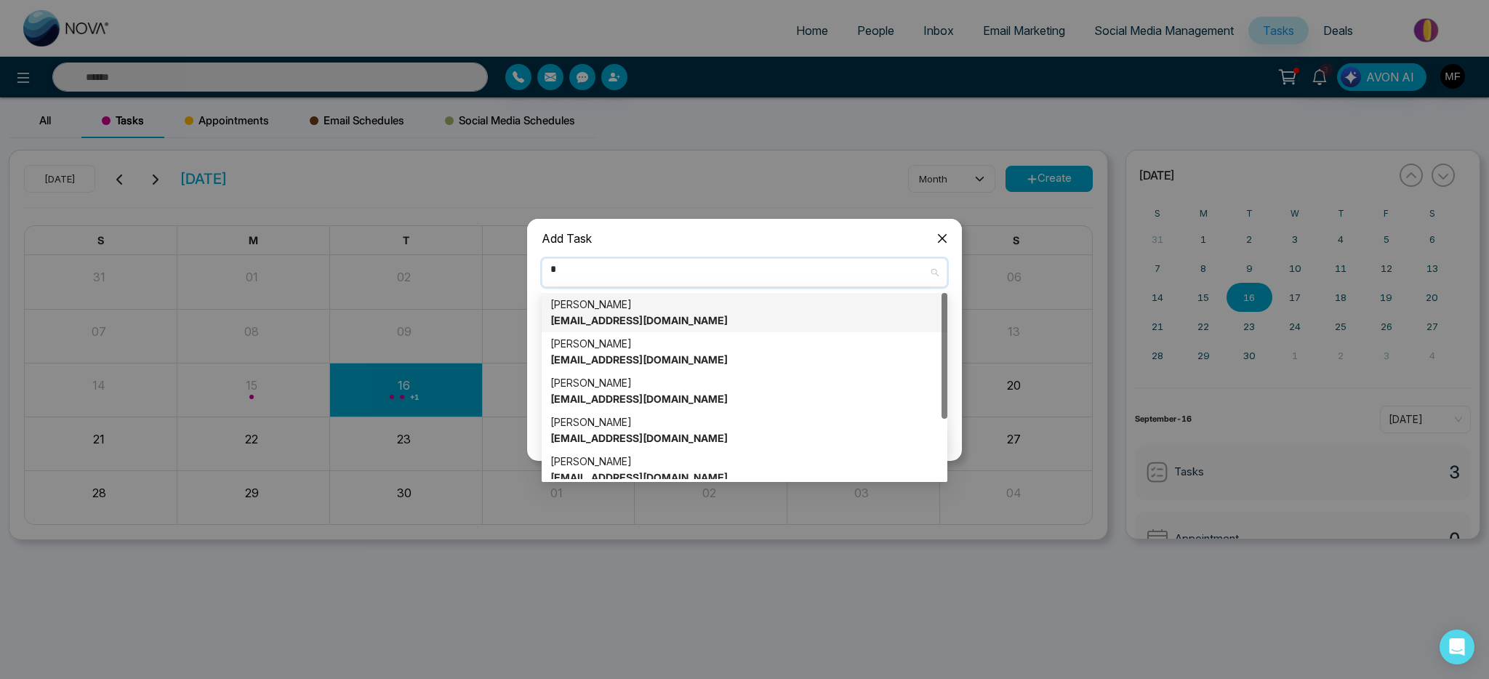
type input "**"
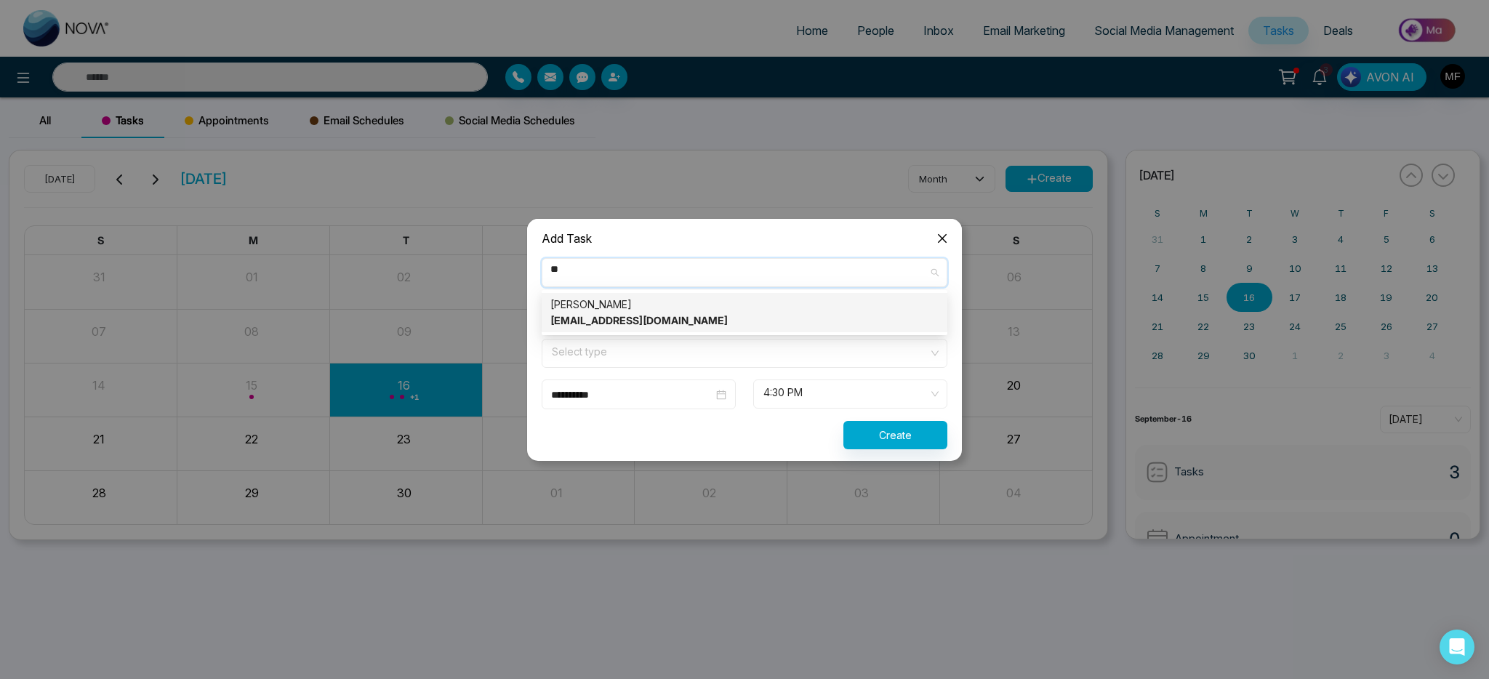
click at [634, 321] on strong "ajoy724@gmail.com" at bounding box center [638, 320] width 177 height 12
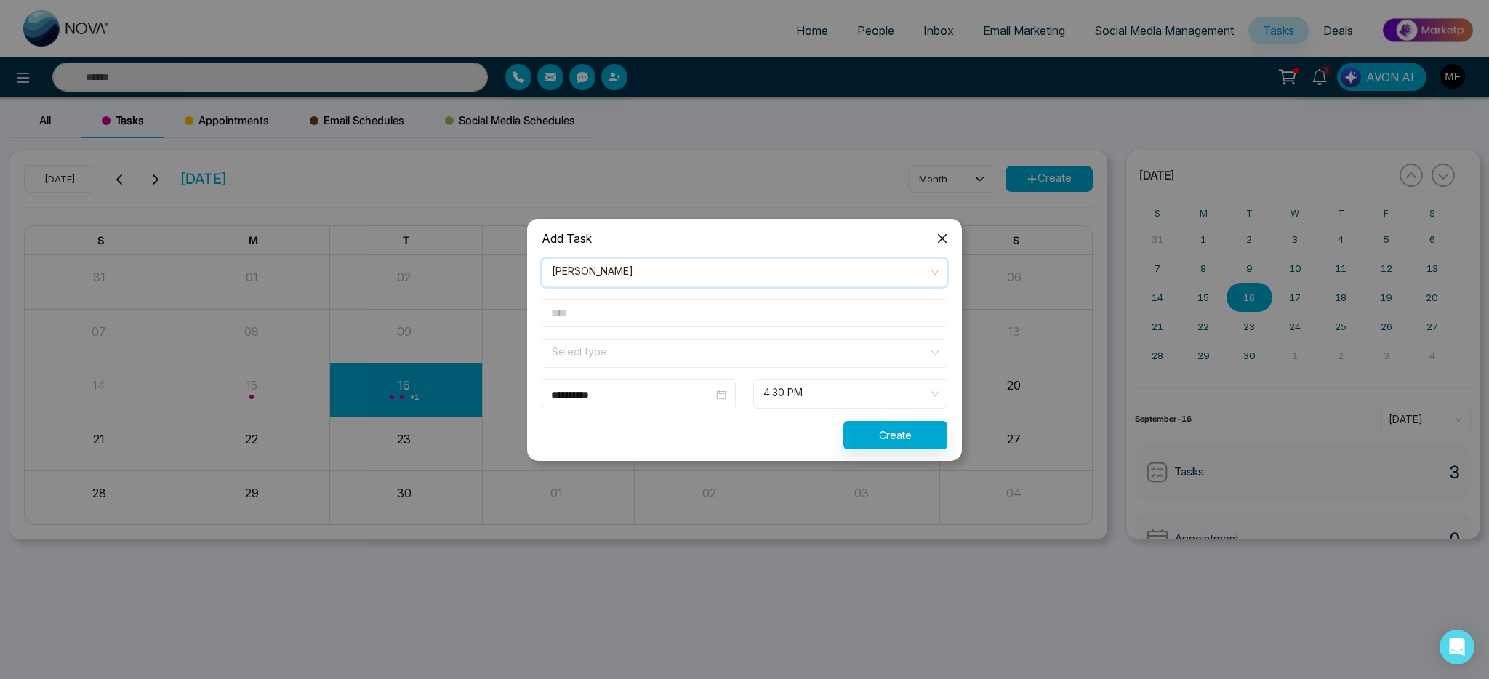
click at [651, 313] on input "text" at bounding box center [745, 313] width 406 height 28
type input "**********"
click at [651, 347] on input "search" at bounding box center [739, 350] width 378 height 22
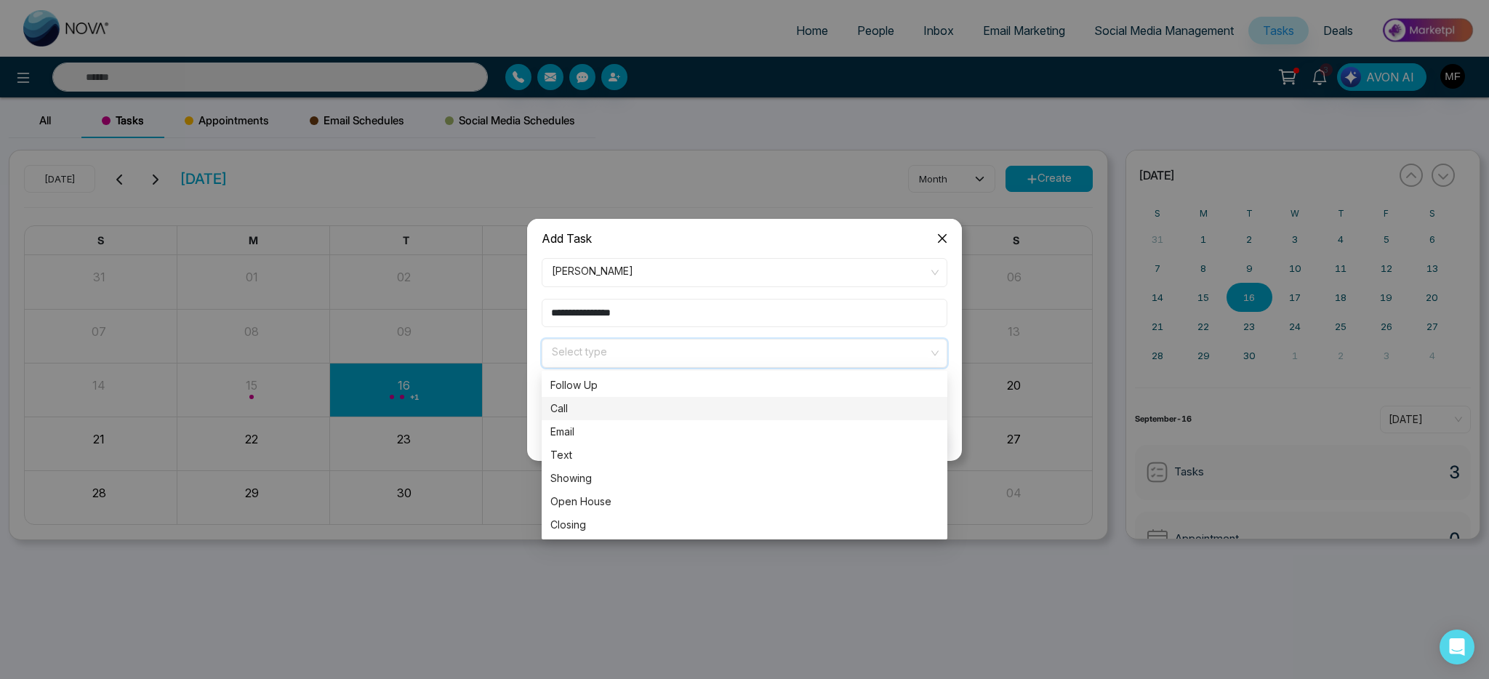
click at [640, 417] on div "Call" at bounding box center [745, 408] width 406 height 23
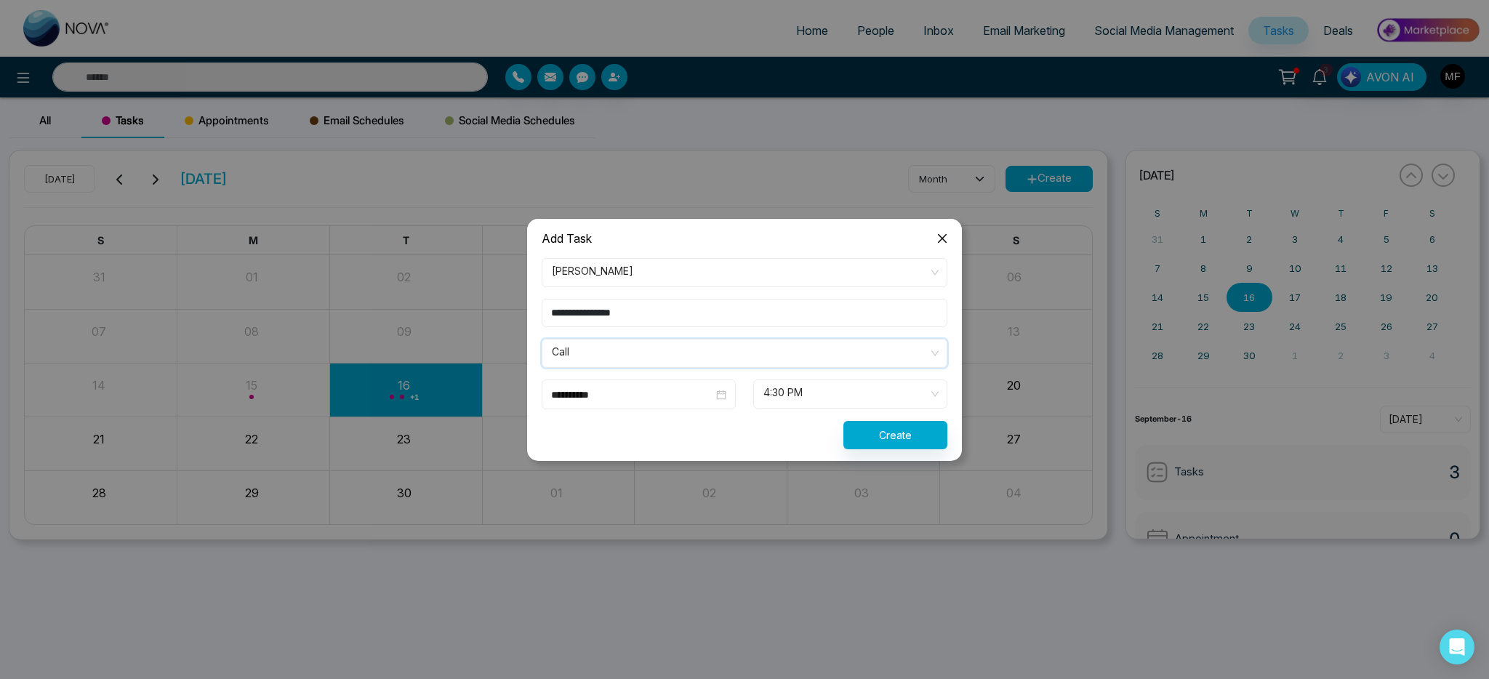
click at [816, 403] on span "4:30 PM" at bounding box center [850, 394] width 174 height 25
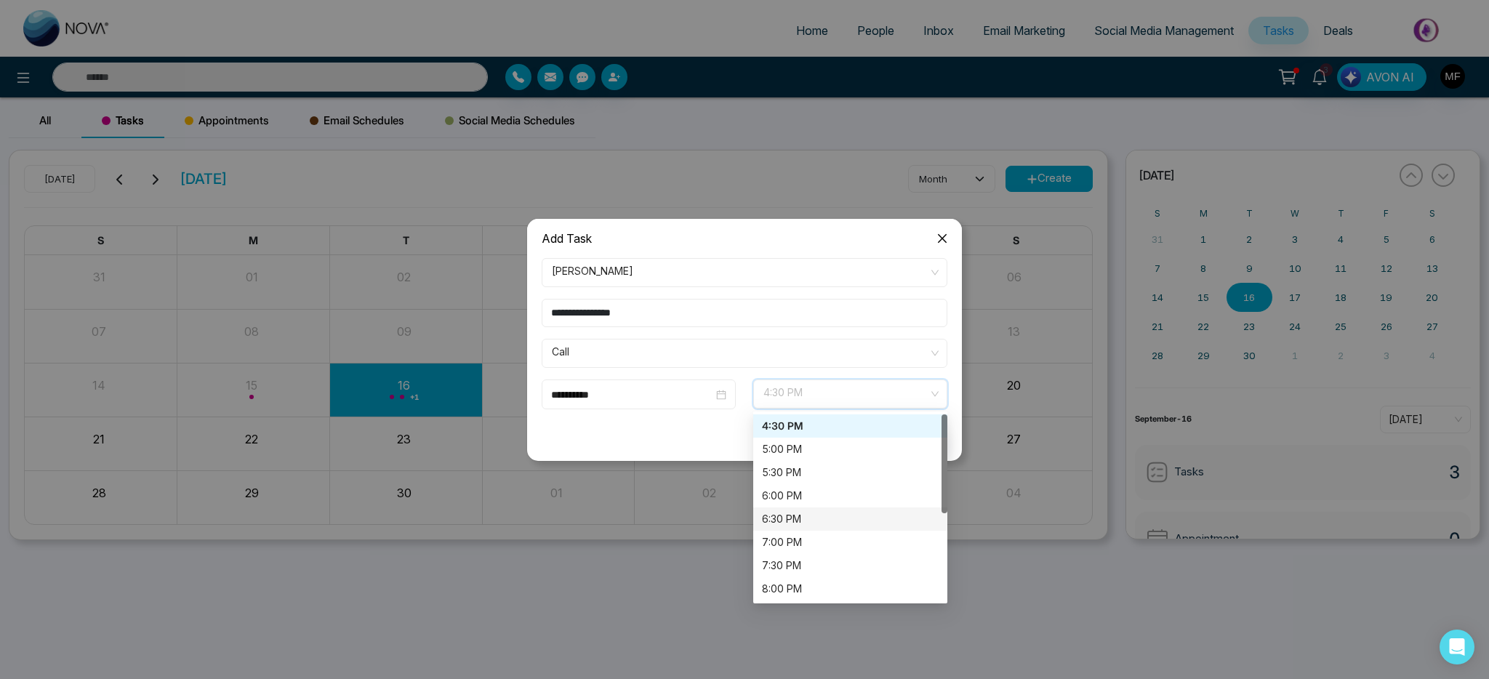
click at [818, 518] on div "6:30 PM" at bounding box center [850, 519] width 177 height 16
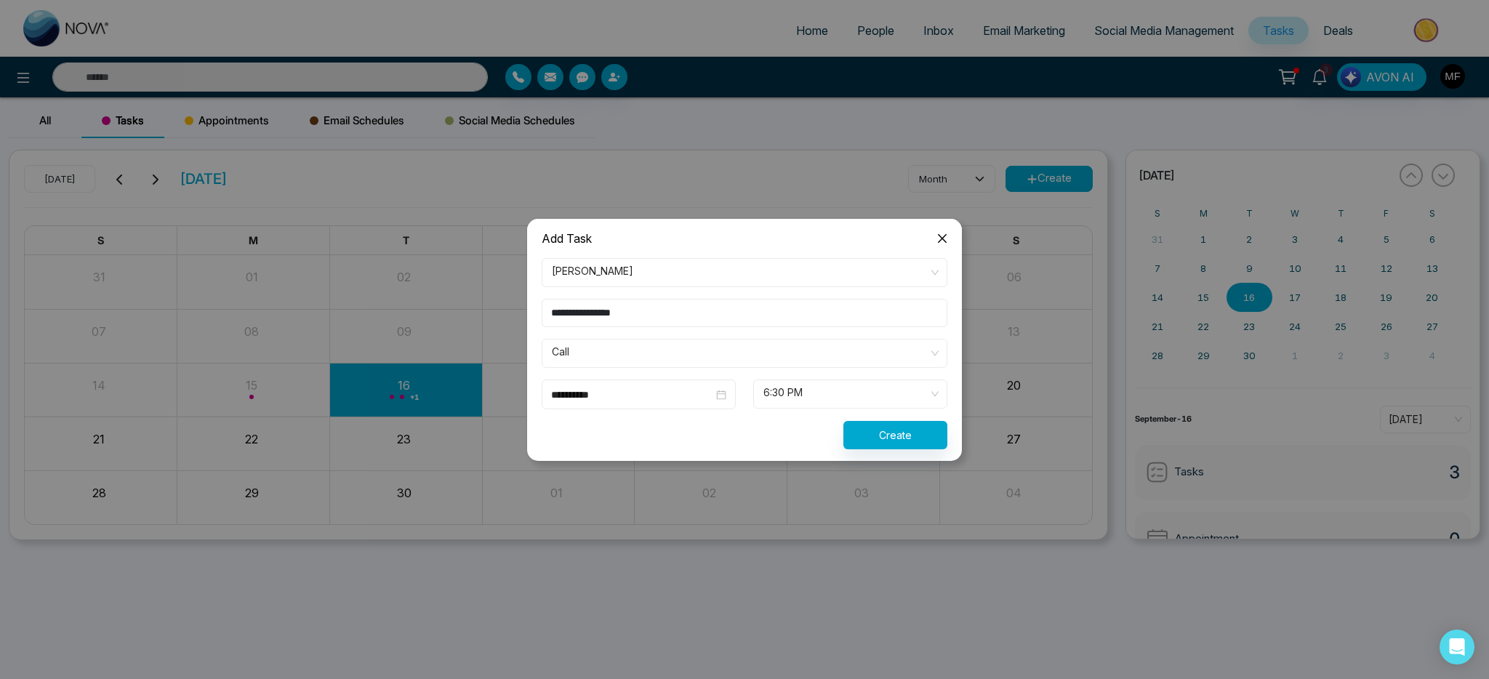
click at [783, 440] on div "Create" at bounding box center [744, 435] width 423 height 28
click at [891, 439] on button "Create" at bounding box center [895, 435] width 104 height 28
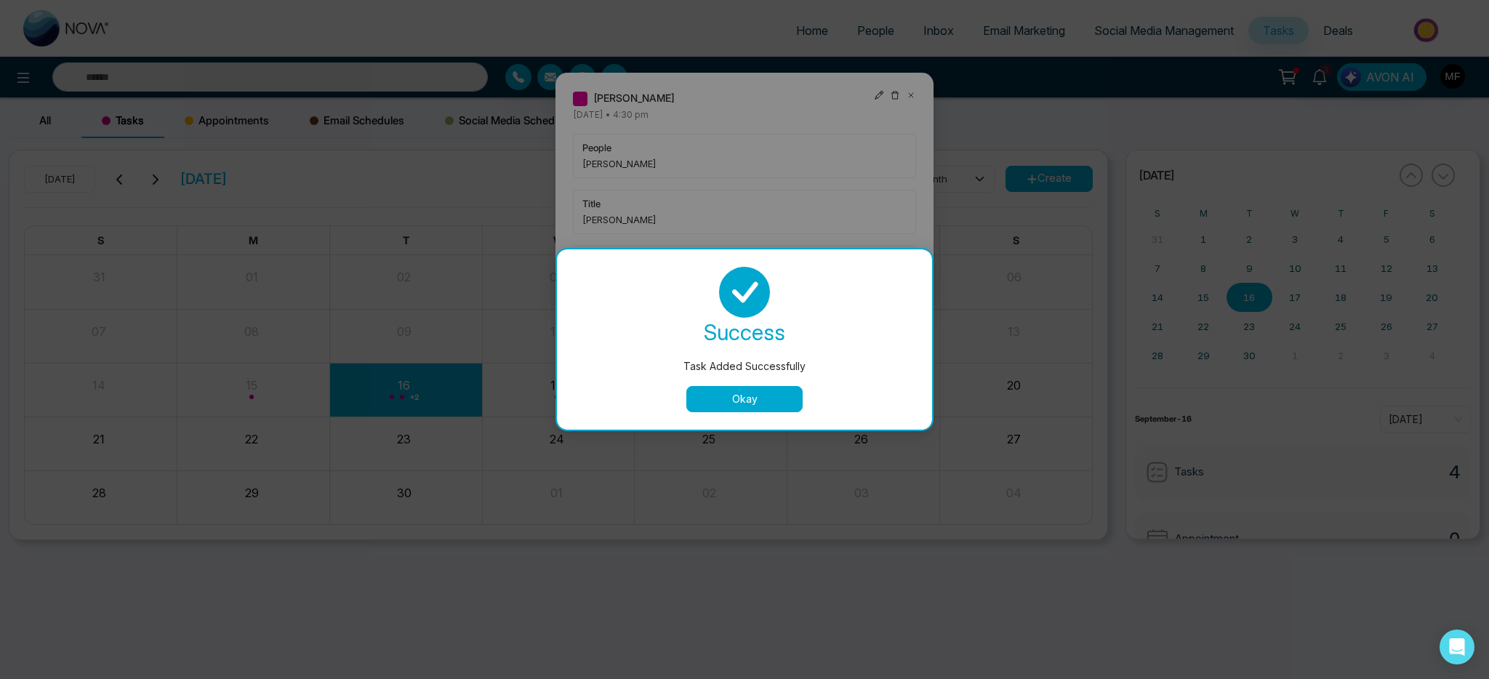
click at [767, 404] on button "Okay" at bounding box center [744, 399] width 116 height 26
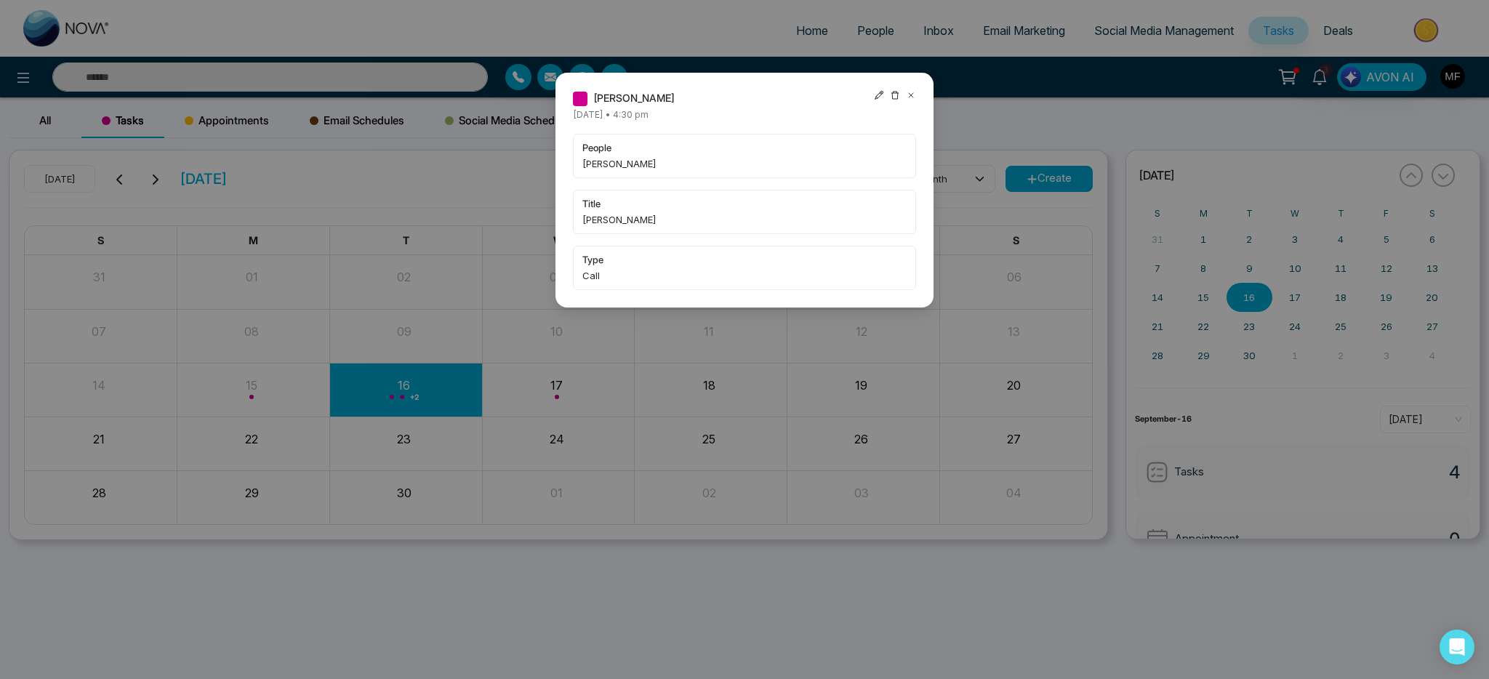
click at [540, 485] on div "Marwen Ferchichi Tuesday September-16-2025 • 4:30 pm people Ravi Valluri title …" at bounding box center [744, 339] width 1489 height 679
click at [913, 97] on icon at bounding box center [911, 95] width 10 height 10
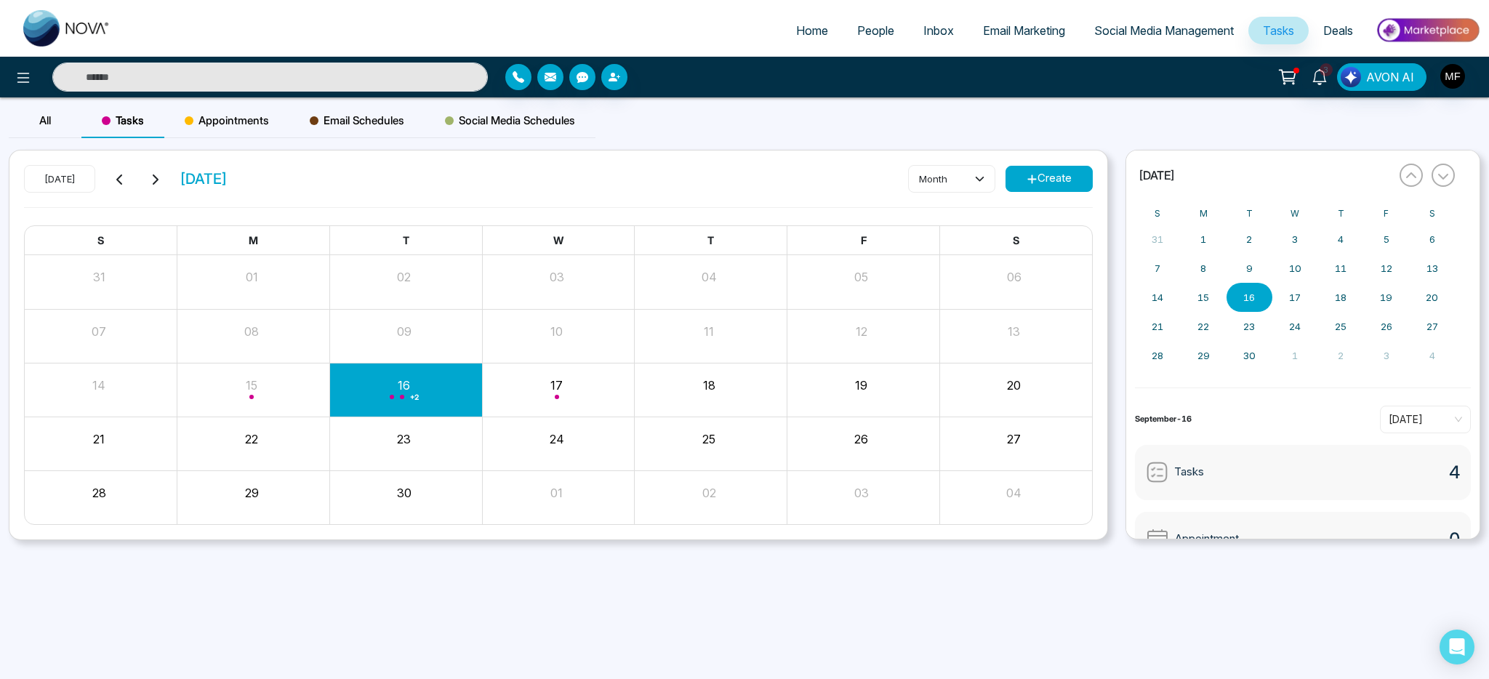
click at [221, 124] on span "Appointments" at bounding box center [227, 120] width 84 height 17
click at [126, 127] on span "Tasks" at bounding box center [123, 120] width 42 height 17
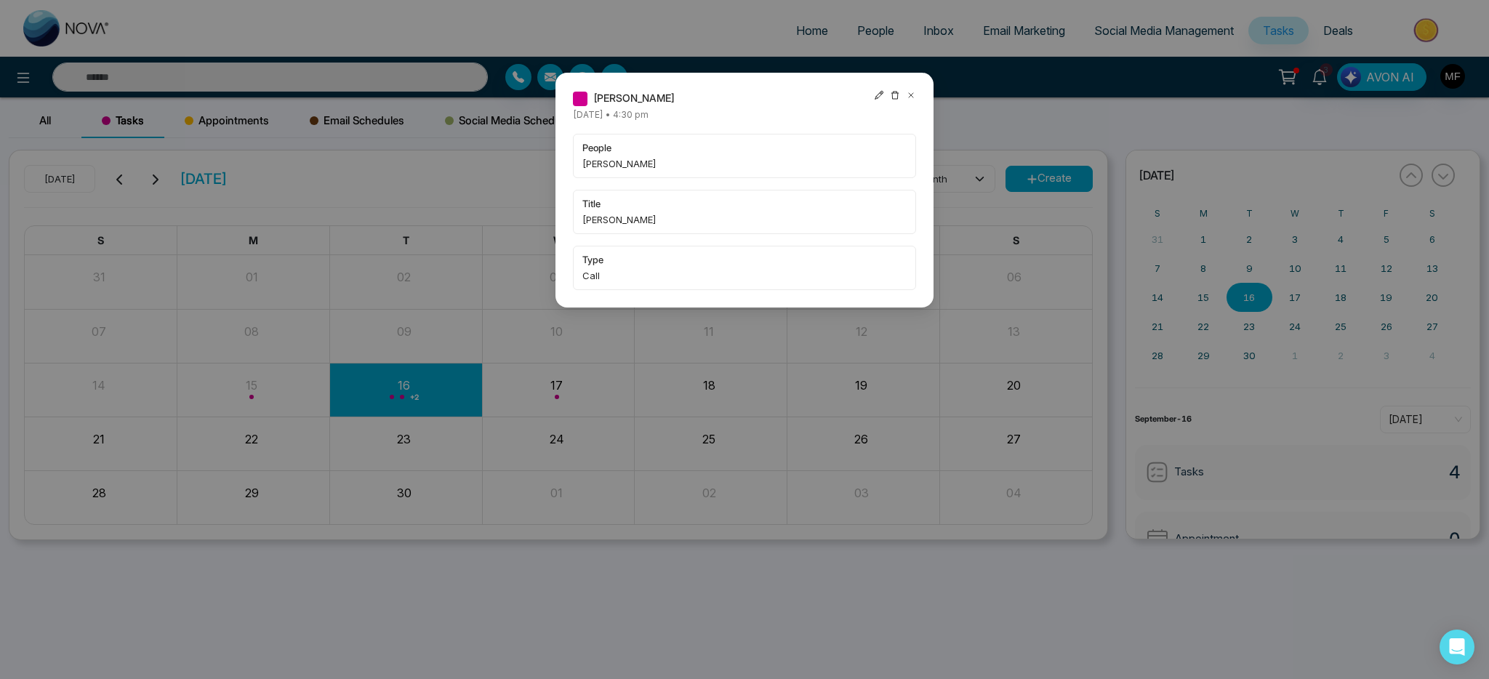
click at [913, 98] on icon at bounding box center [911, 95] width 10 height 10
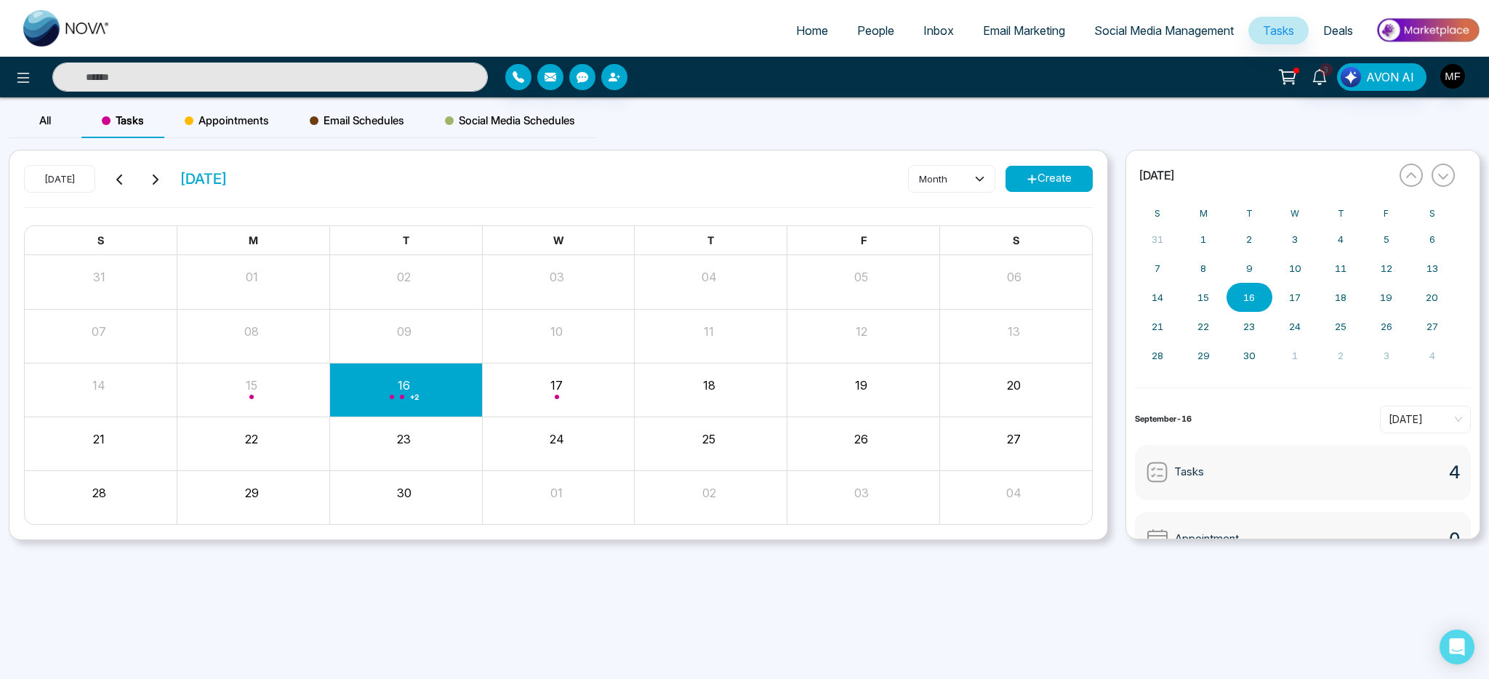
click at [397, 393] on div "+ 2" at bounding box center [405, 389] width 153 height 35
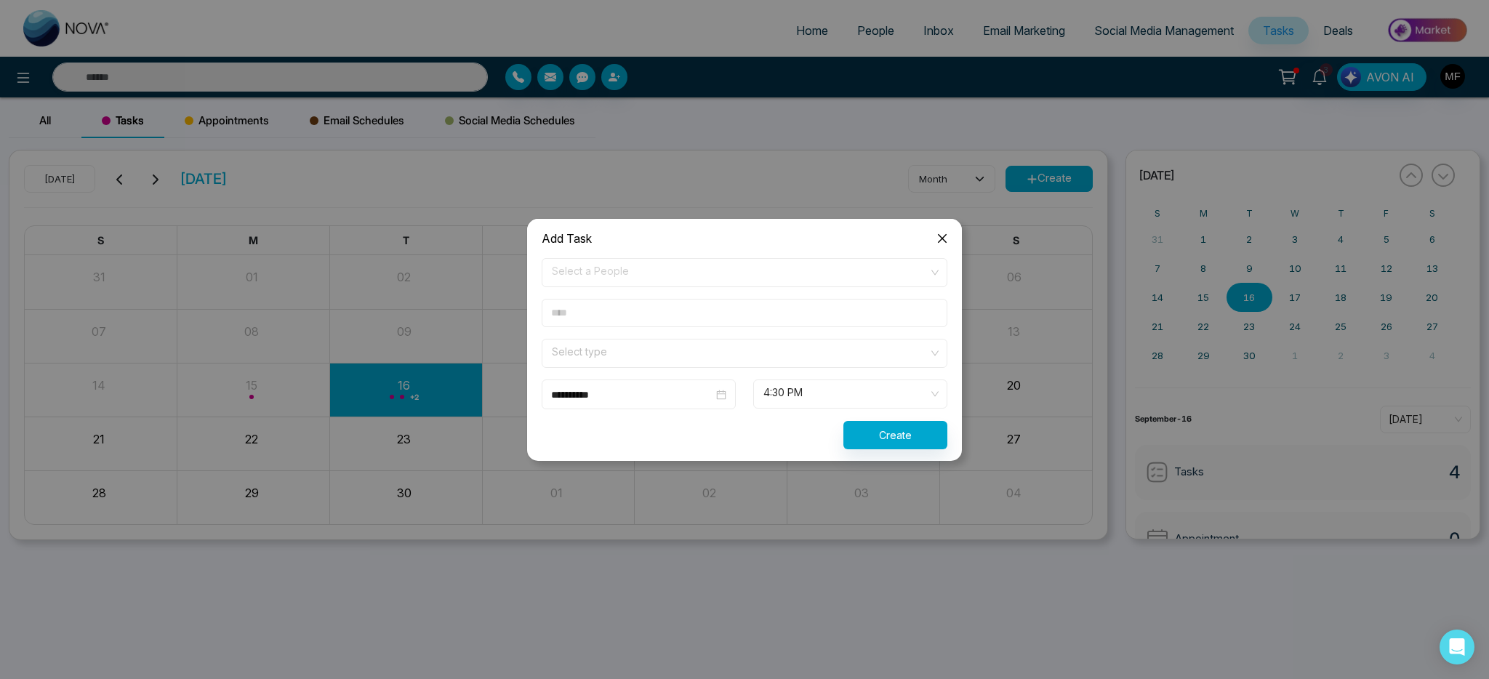
click at [943, 238] on icon "close" at bounding box center [942, 237] width 9 height 9
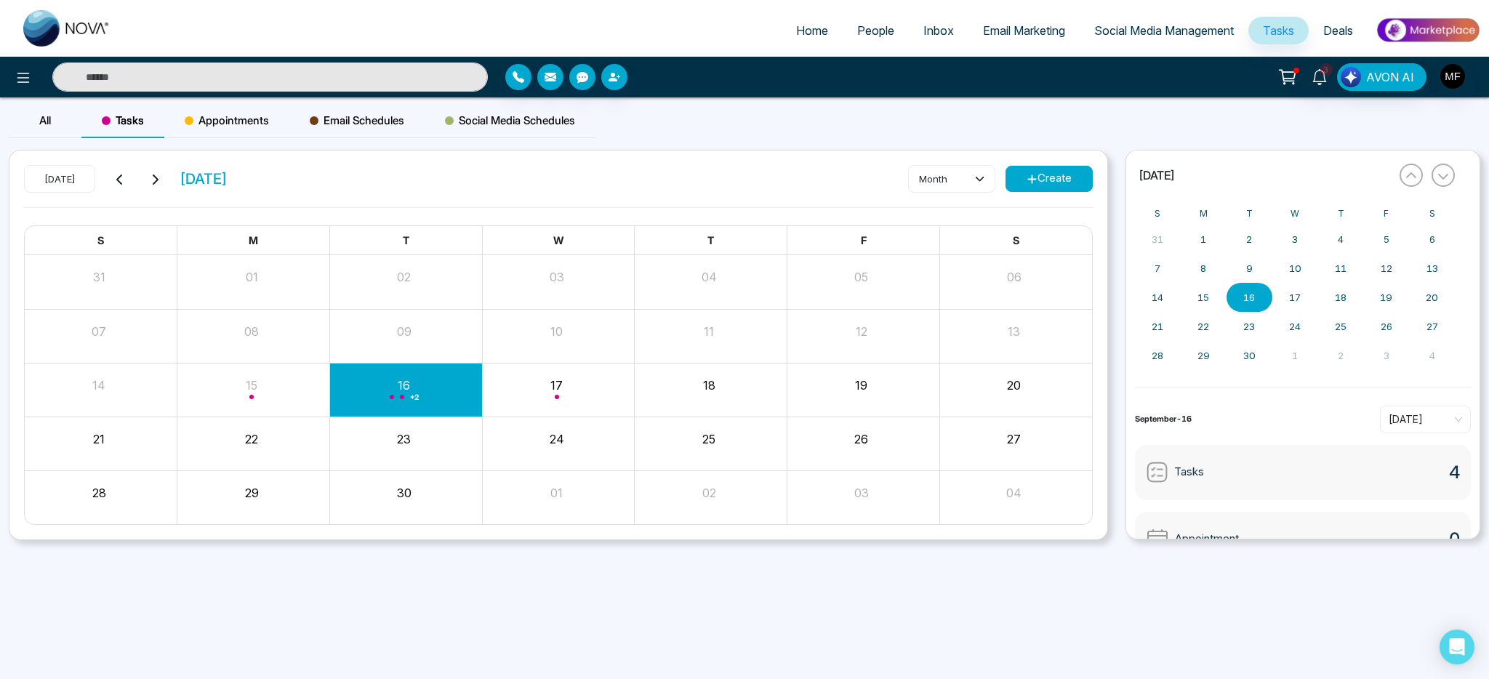
click at [378, 402] on div "+ 2" at bounding box center [405, 389] width 153 height 35
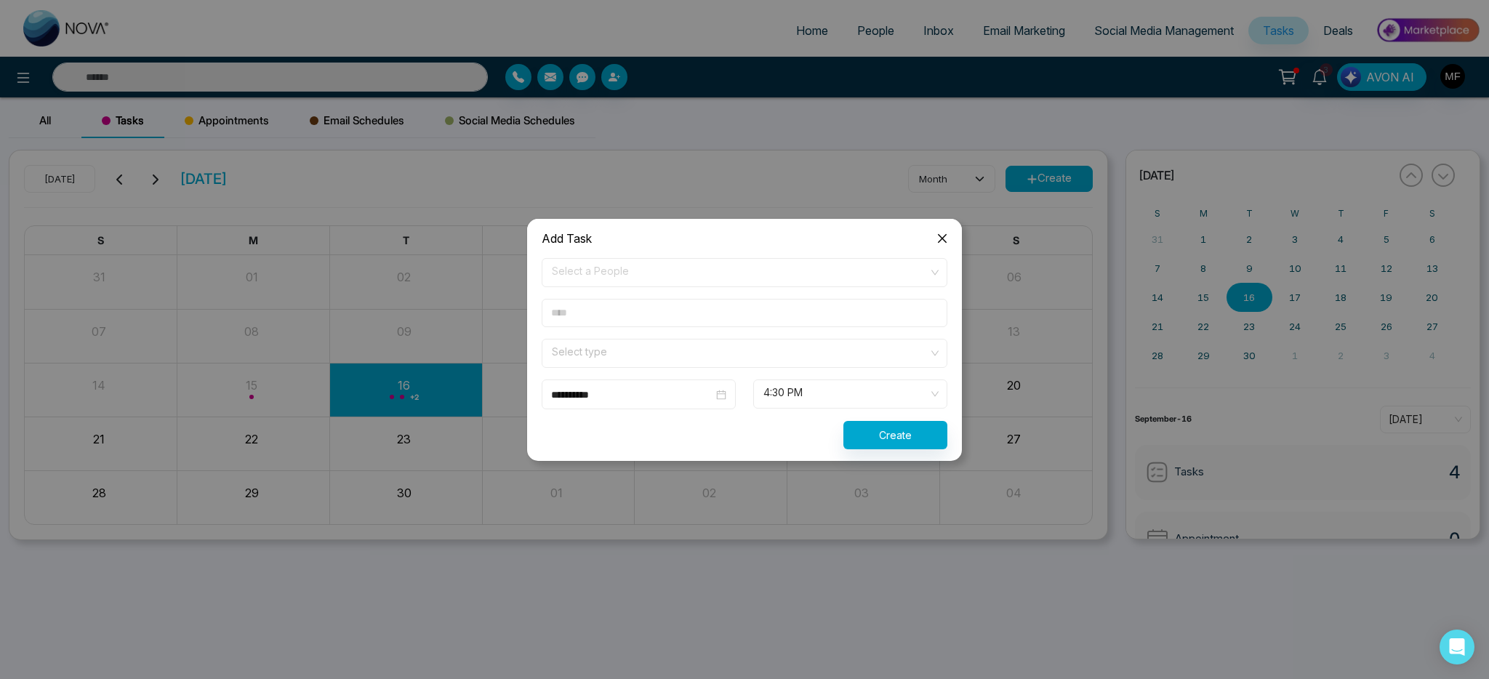
click at [939, 234] on icon "close" at bounding box center [942, 239] width 12 height 12
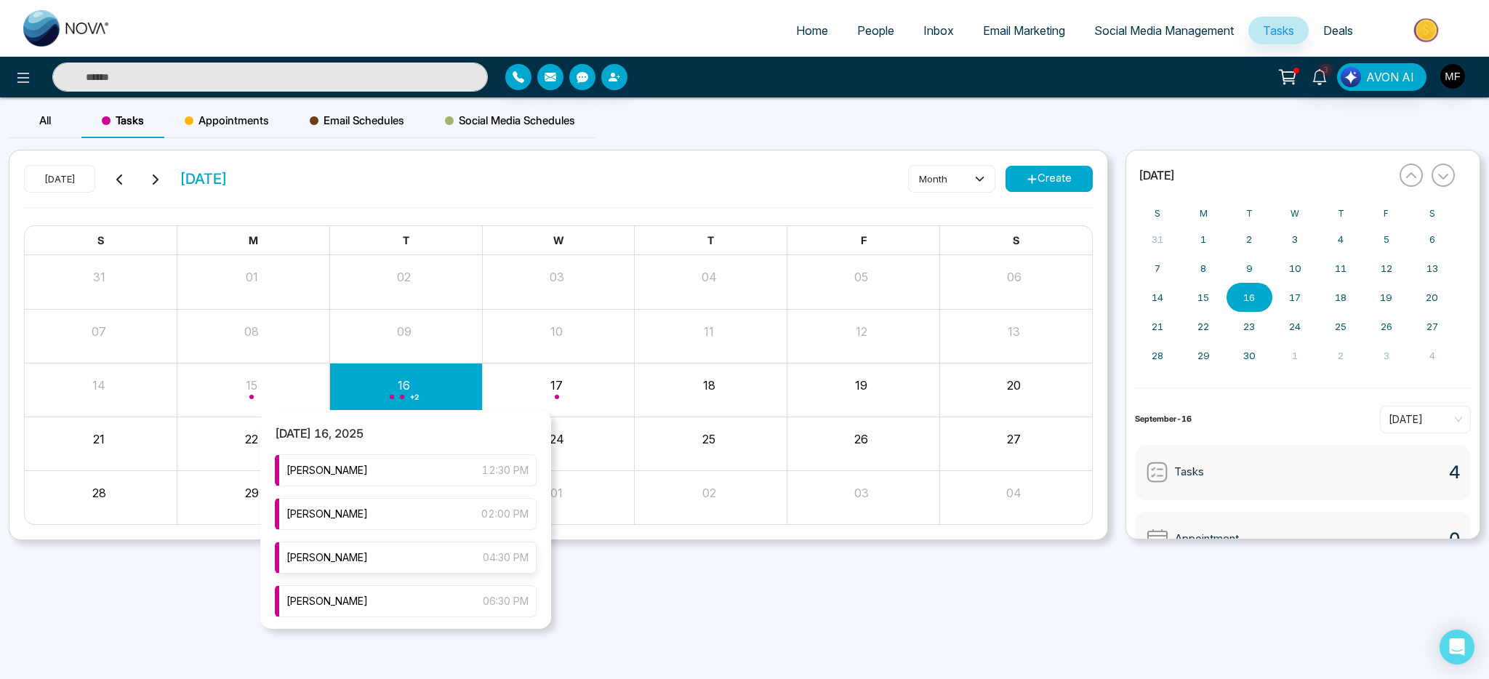
click at [360, 560] on span "[PERSON_NAME]" at bounding box center [326, 558] width 81 height 16
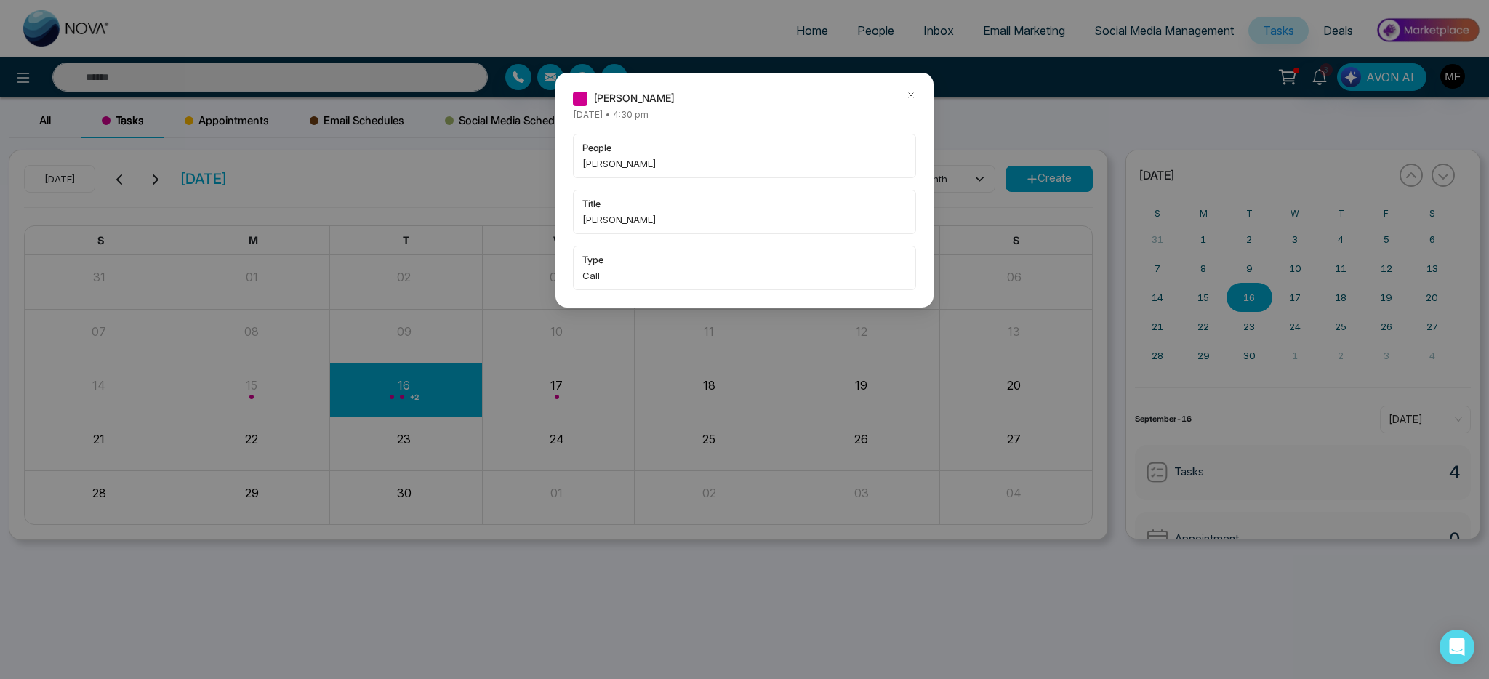
click at [603, 150] on span "people" at bounding box center [744, 147] width 324 height 15
click at [595, 168] on span "Ravi Valluri" at bounding box center [744, 163] width 324 height 15
click at [594, 107] on div "Marwen Ferchichi Tuesday September-16-2025 • 4:30 pm people Ravi Valluri title …" at bounding box center [744, 190] width 343 height 200
click at [893, 15] on div "Marwen Ferchichi Tuesday September-16-2025 • 4:30 pm people Ravi Valluri title …" at bounding box center [744, 339] width 1489 height 679
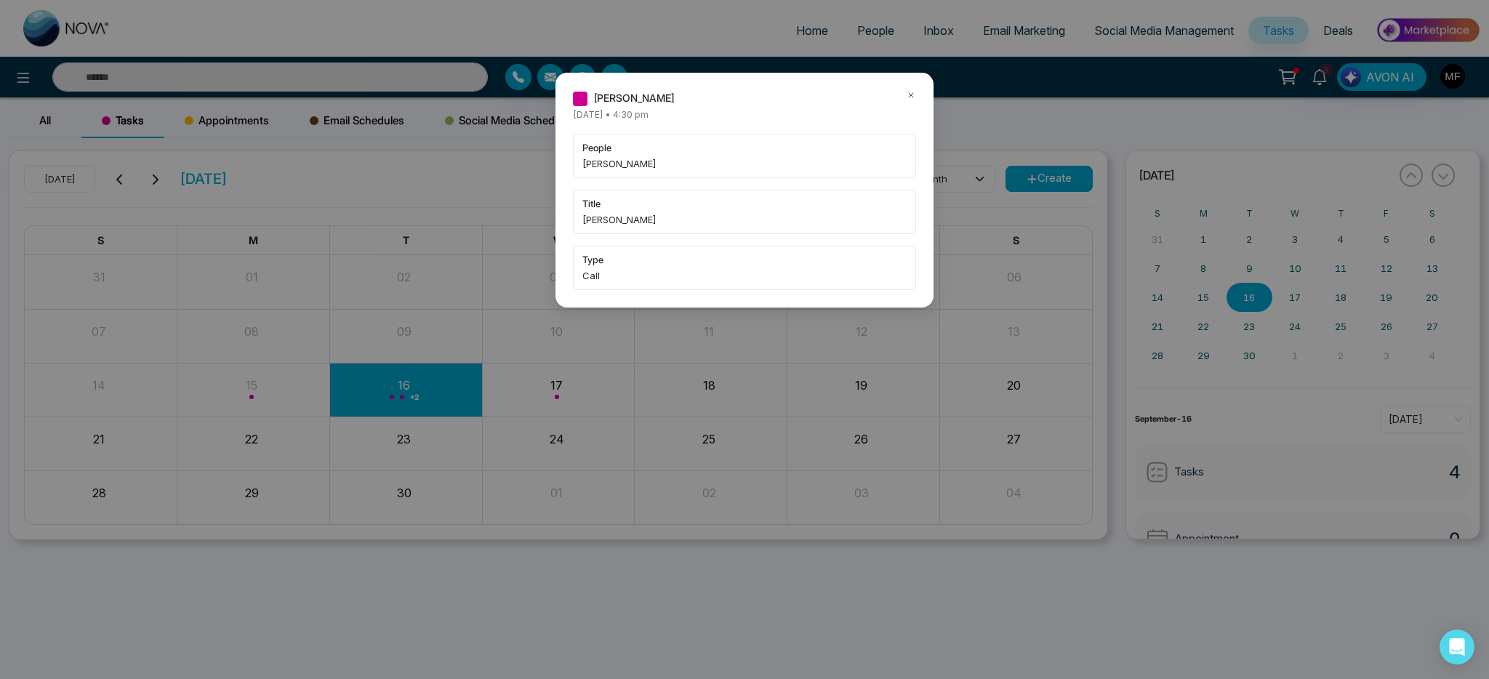
click at [917, 97] on div "Marwen Ferchichi Tuesday September-16-2025 • 4:30 pm people Ravi Valluri title …" at bounding box center [744, 190] width 378 height 235
click at [908, 96] on icon at bounding box center [911, 95] width 10 height 10
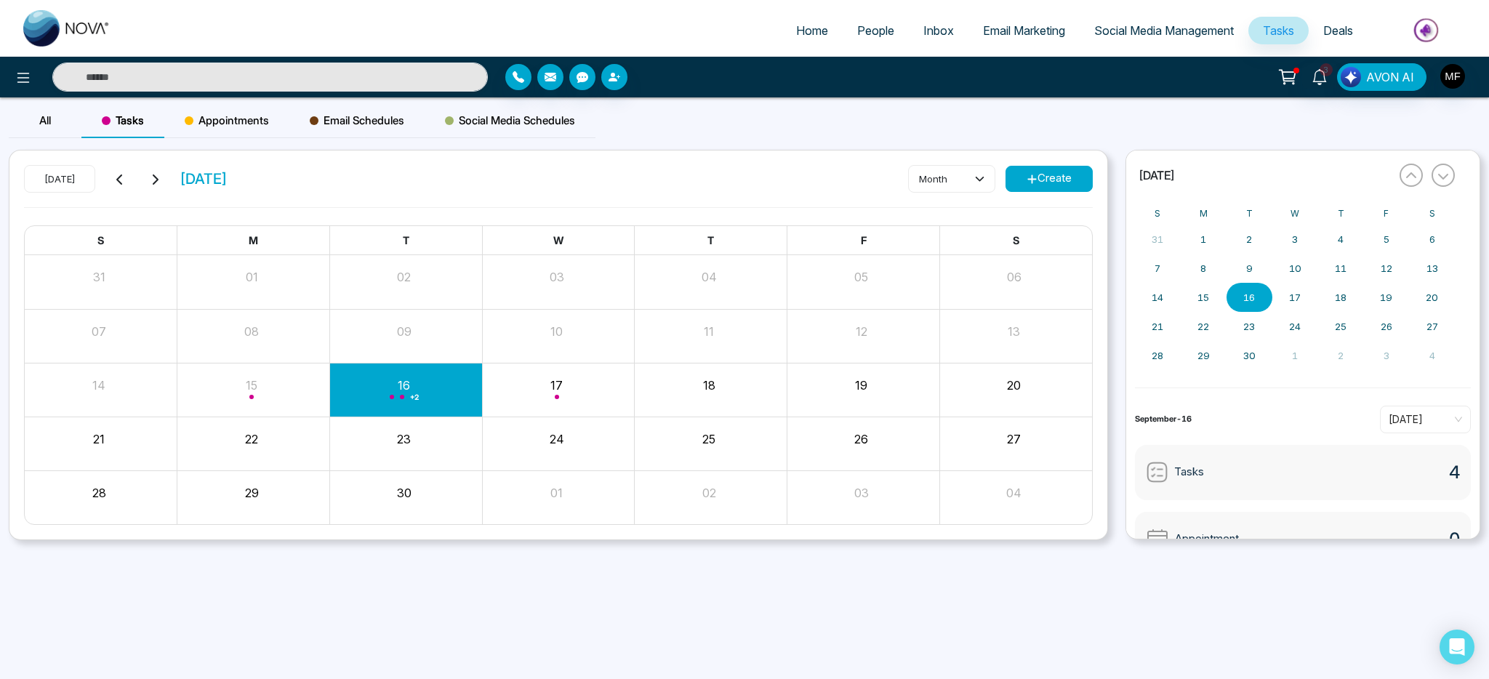
click at [861, 30] on span "People" at bounding box center [875, 30] width 37 height 15
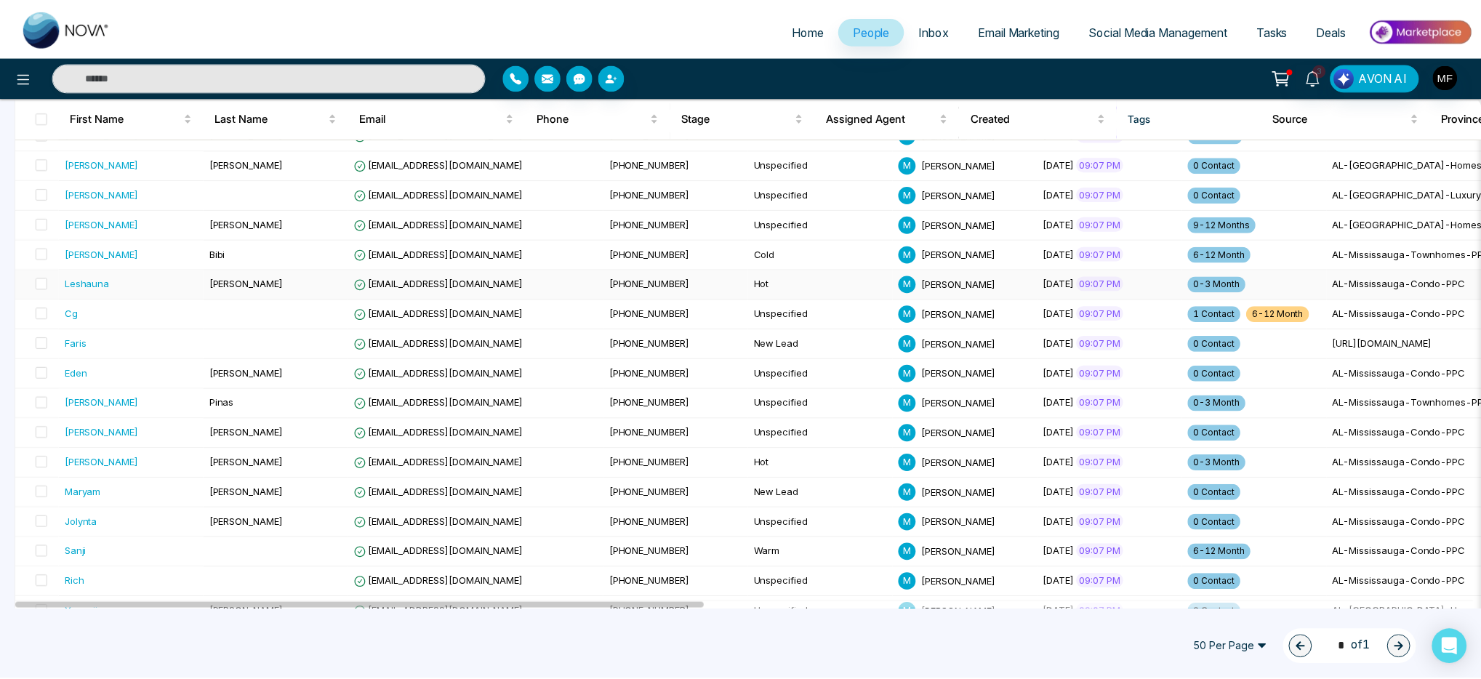
scroll to position [236, 0]
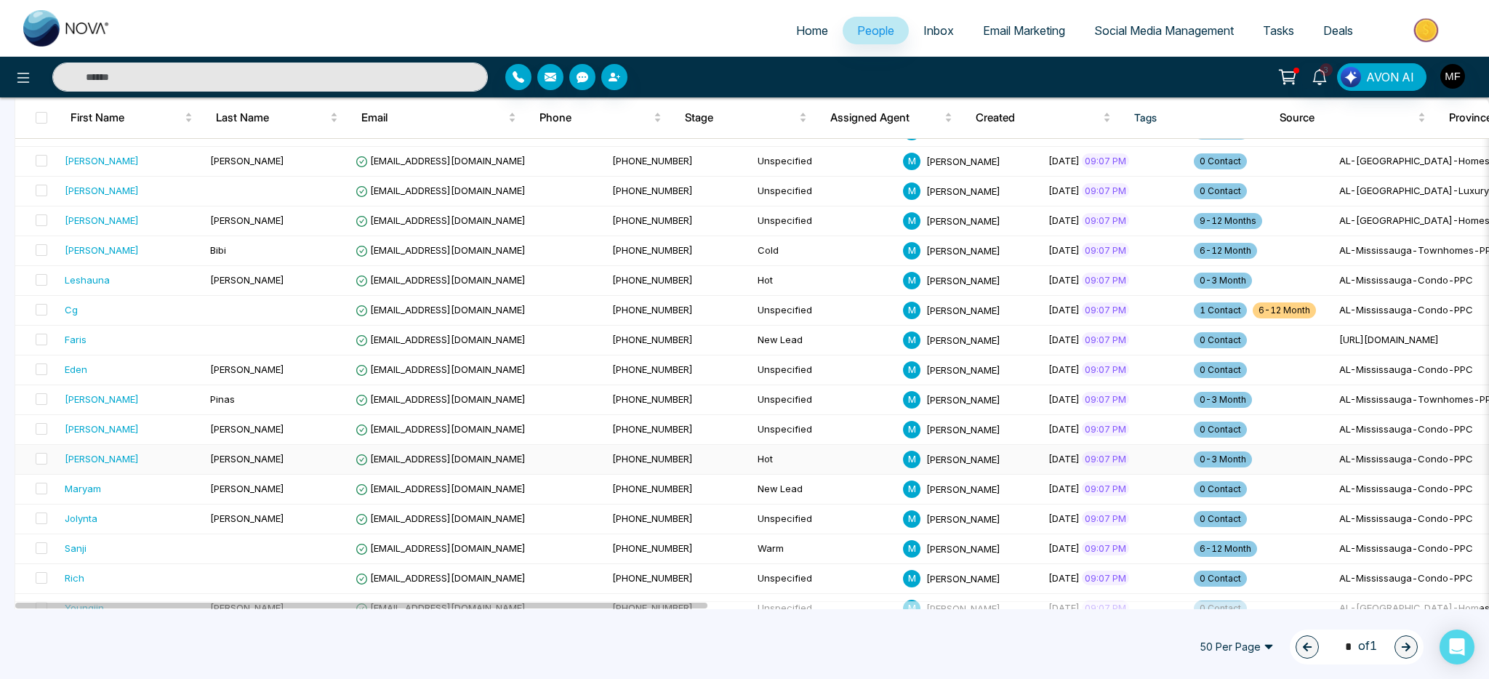
click at [74, 459] on div "Ravi" at bounding box center [102, 458] width 74 height 15
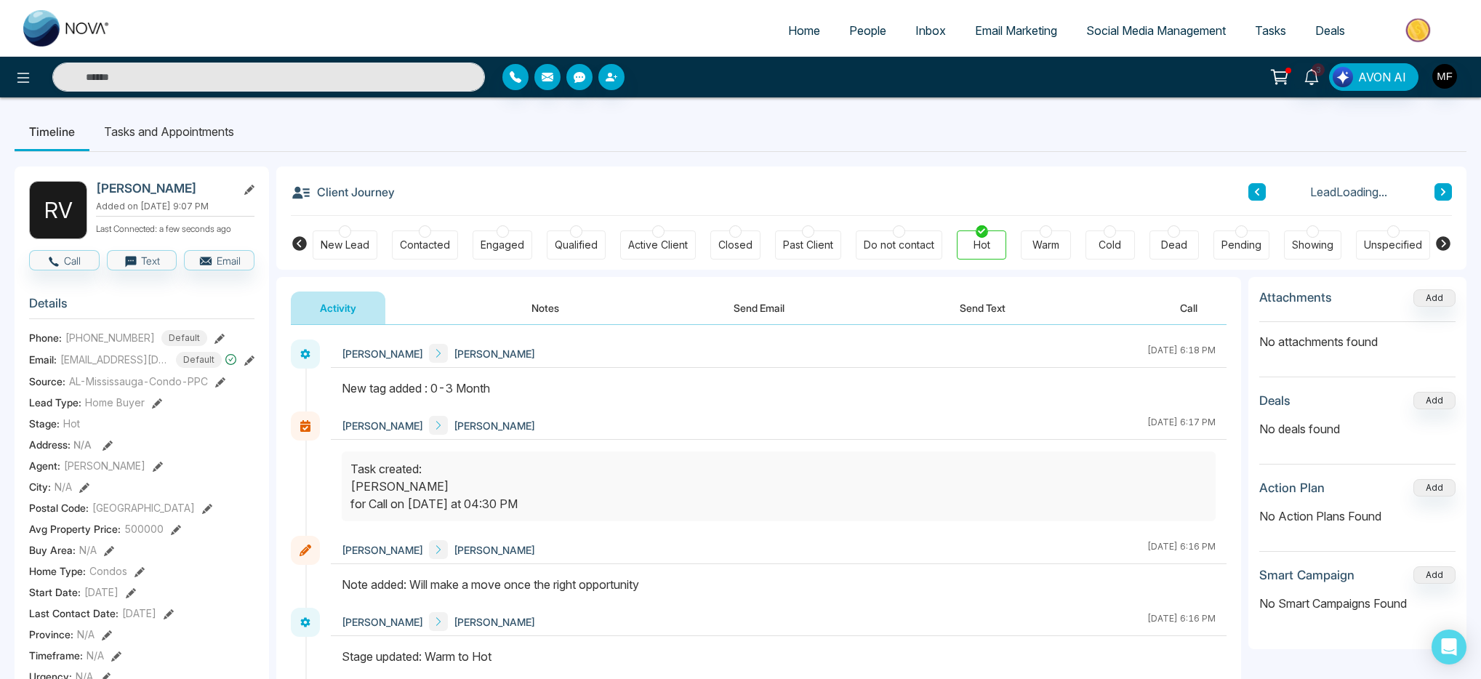
click at [538, 309] on button "Notes" at bounding box center [545, 308] width 86 height 33
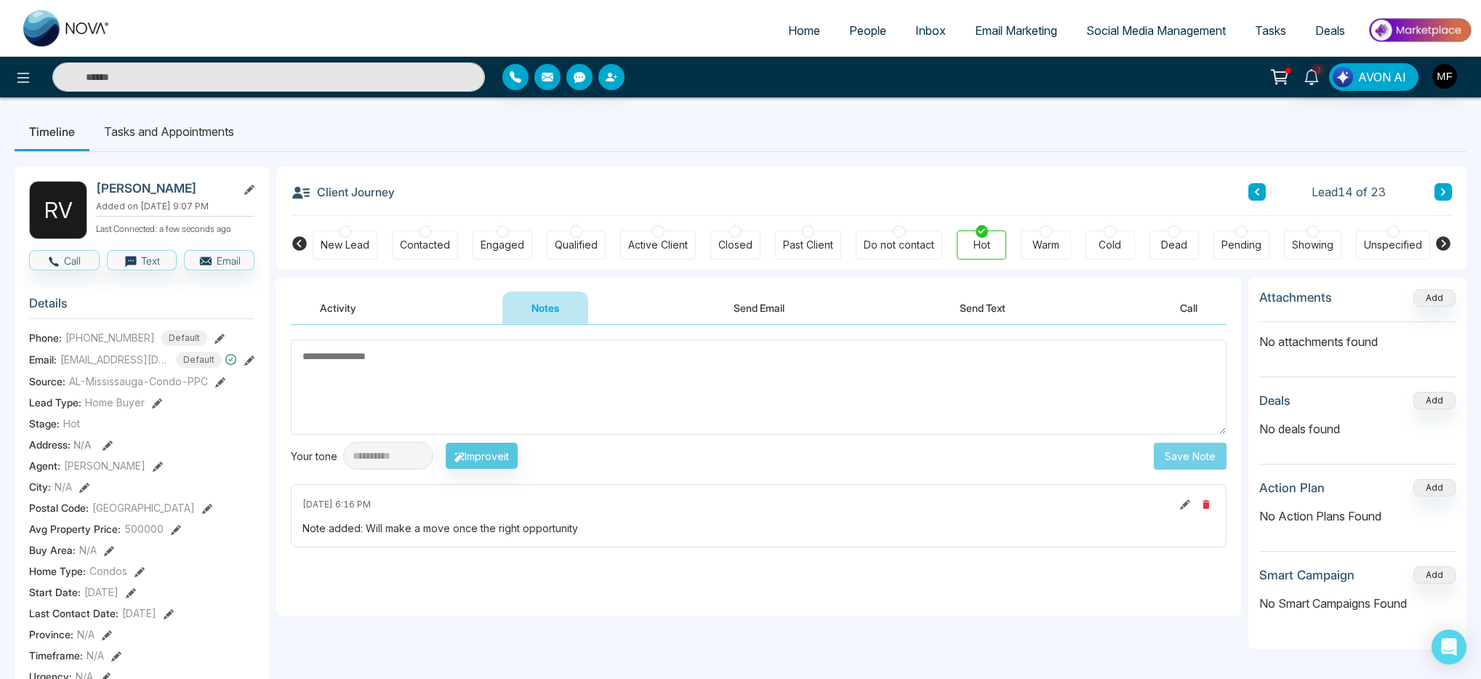
click at [439, 295] on div "Activity Notes Send Email Send Text Call" at bounding box center [759, 308] width 936 height 33
click at [83, 270] on button "Call" at bounding box center [64, 260] width 71 height 20
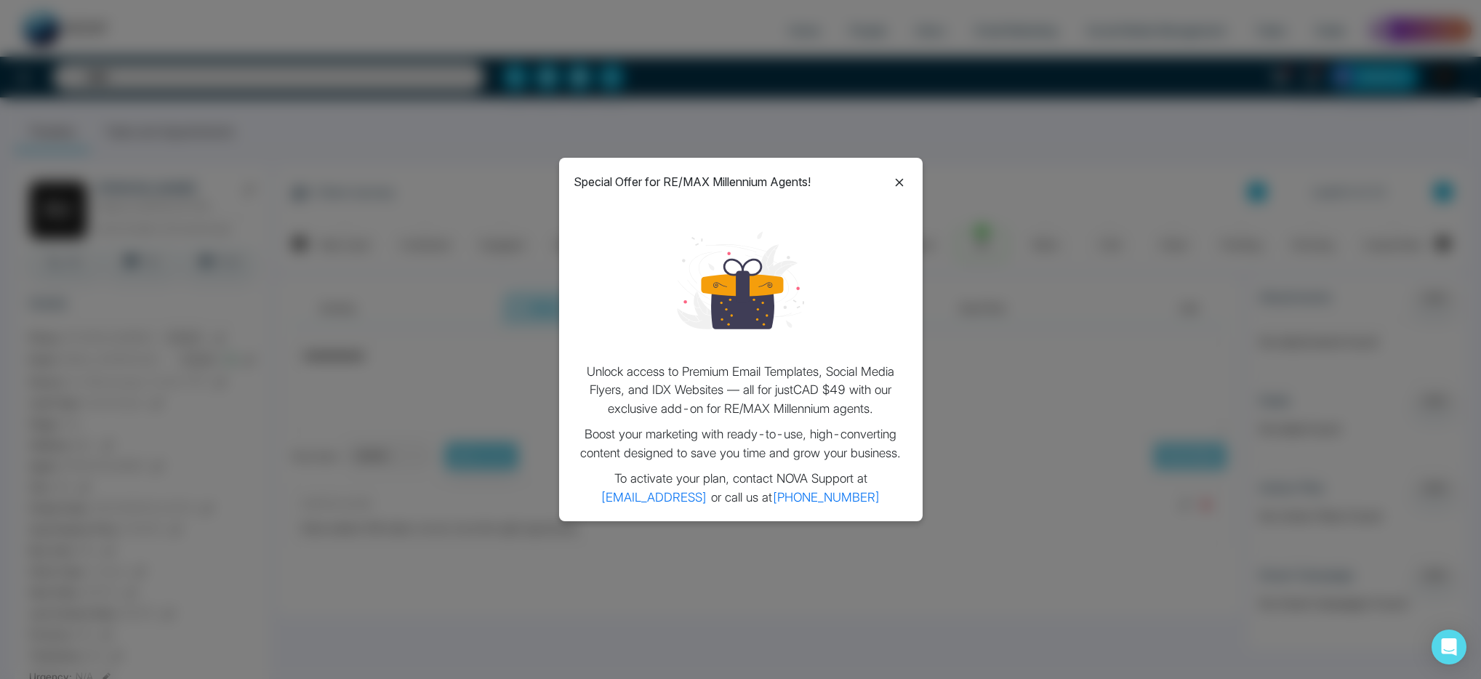
click at [894, 183] on icon at bounding box center [899, 182] width 17 height 17
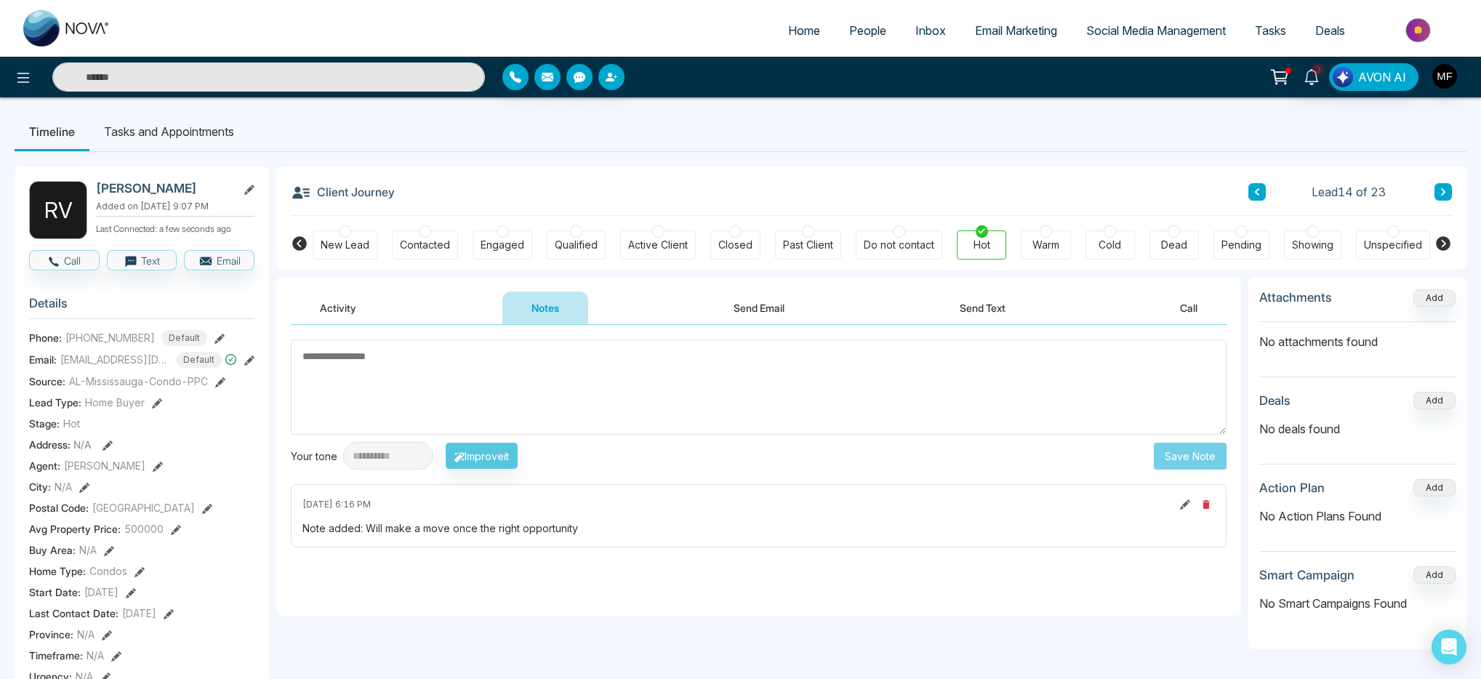
click at [1423, 26] on img at bounding box center [1419, 30] width 105 height 33
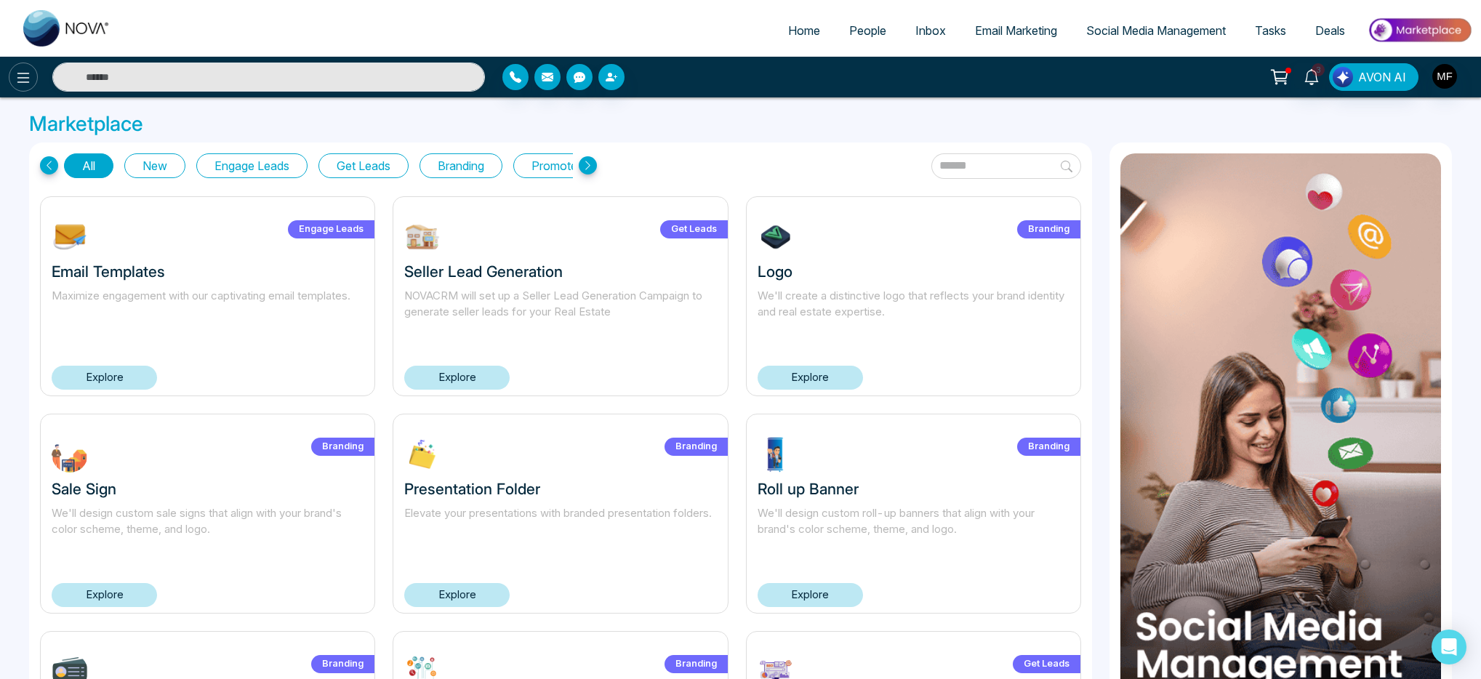
click at [18, 67] on button at bounding box center [23, 77] width 29 height 29
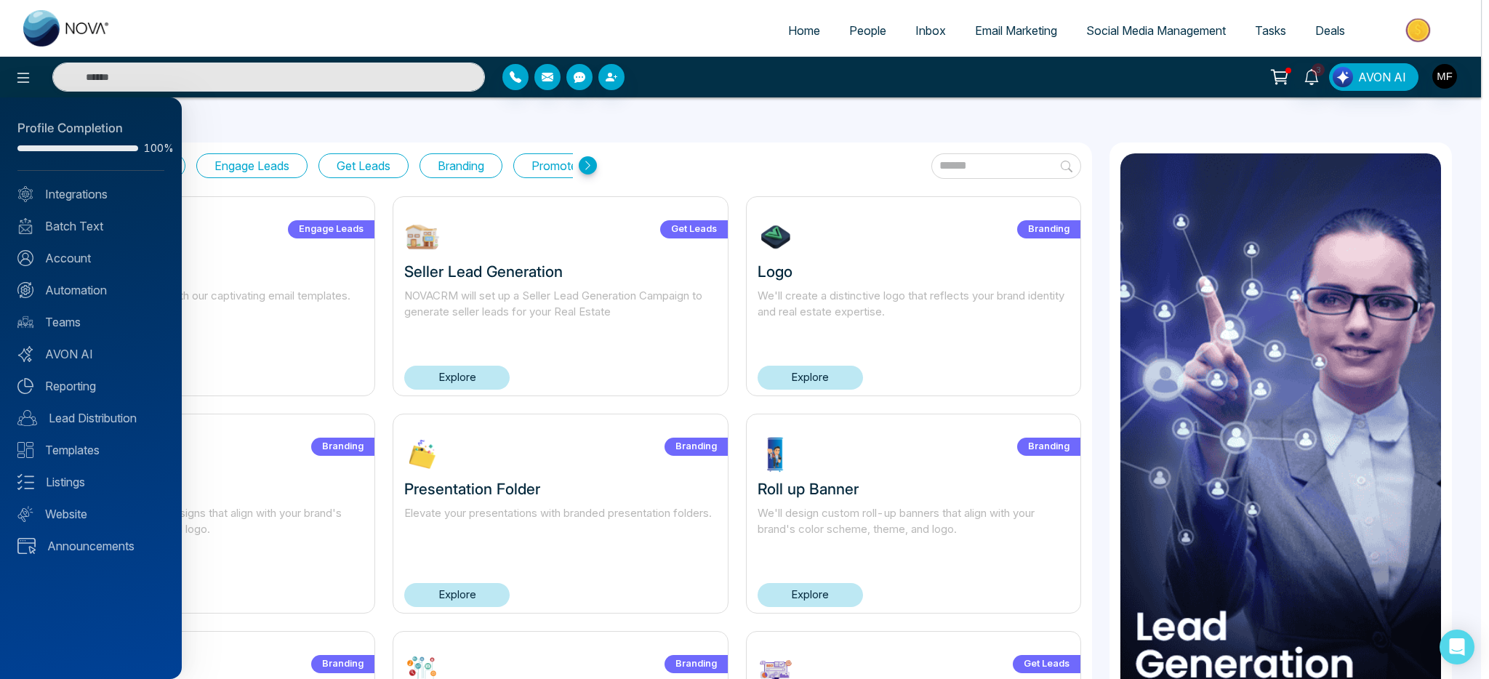
click at [1446, 81] on div at bounding box center [744, 339] width 1489 height 679
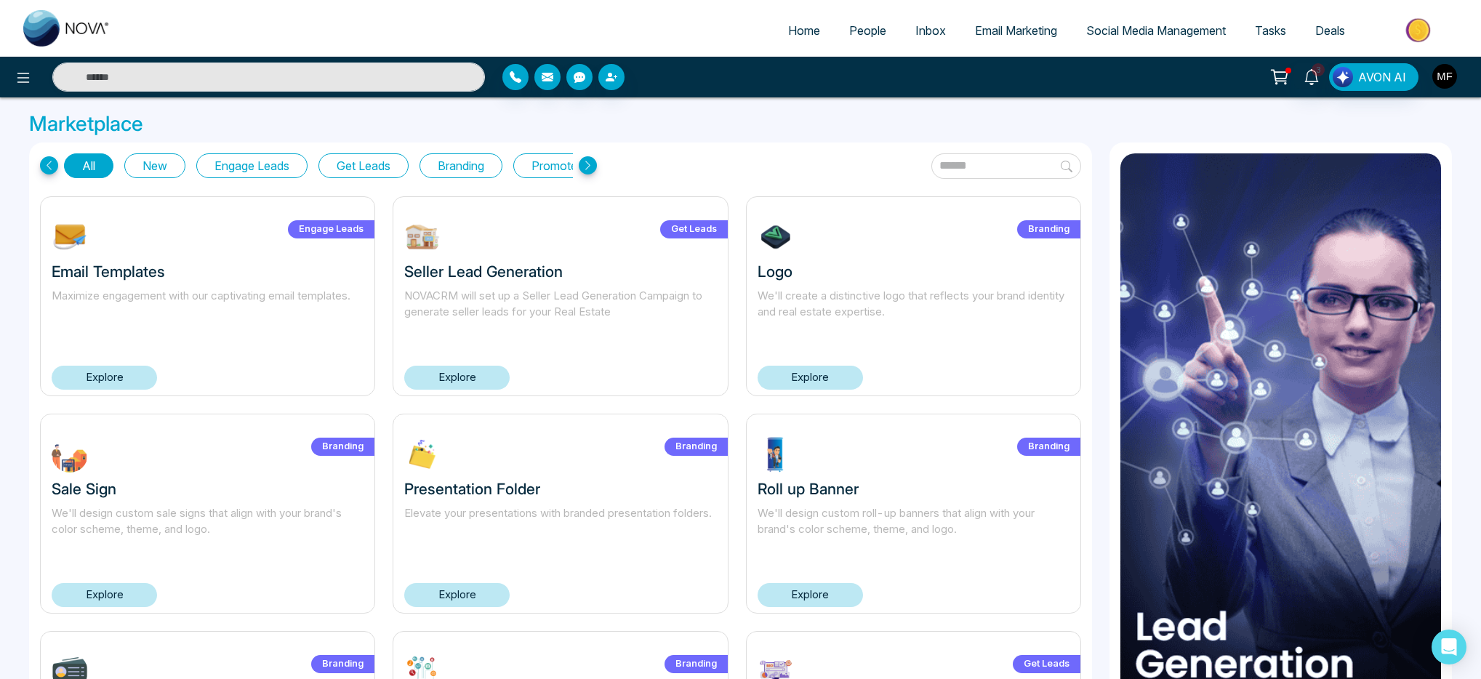
click at [1446, 81] on img "button" at bounding box center [1444, 76] width 25 height 25
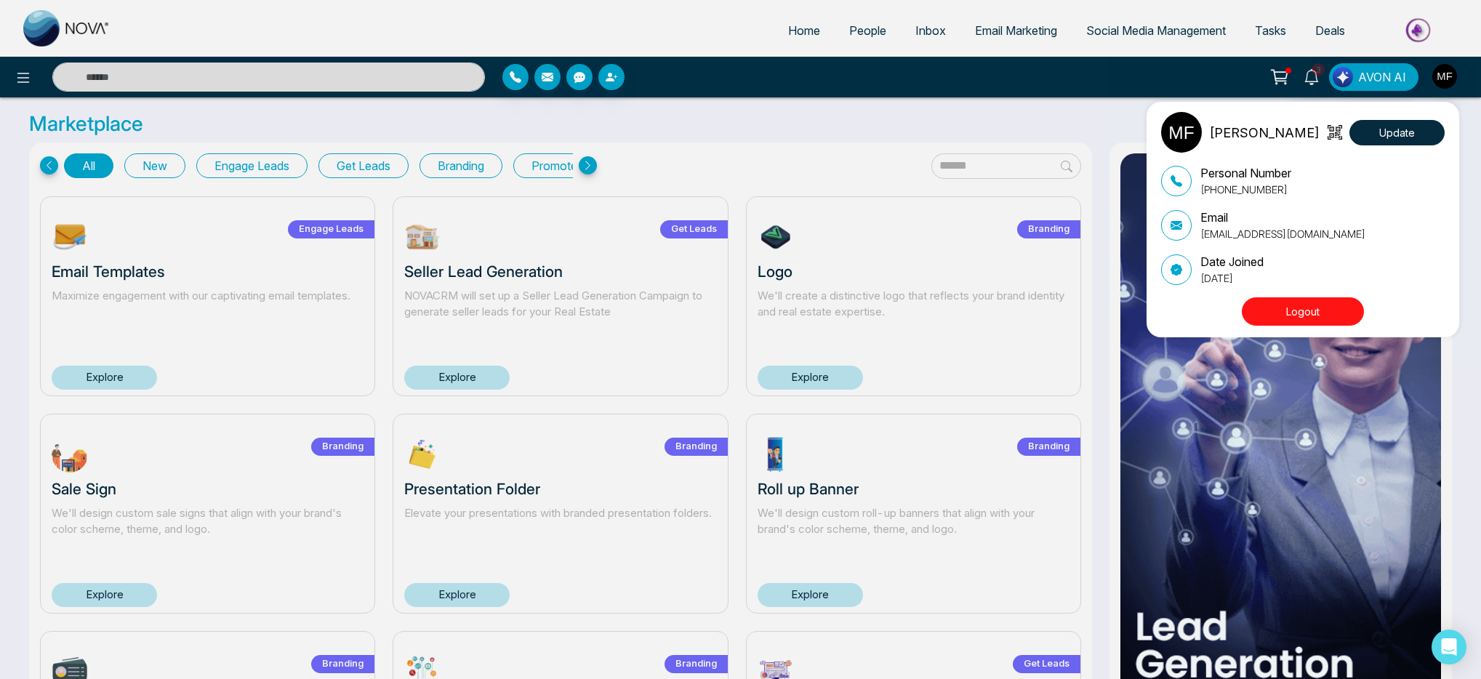
click at [1346, 81] on div "Marwen Ferchichi Update Personal Number +14384598840 Email bourbagonestop@gmail…" at bounding box center [740, 339] width 1481 height 679
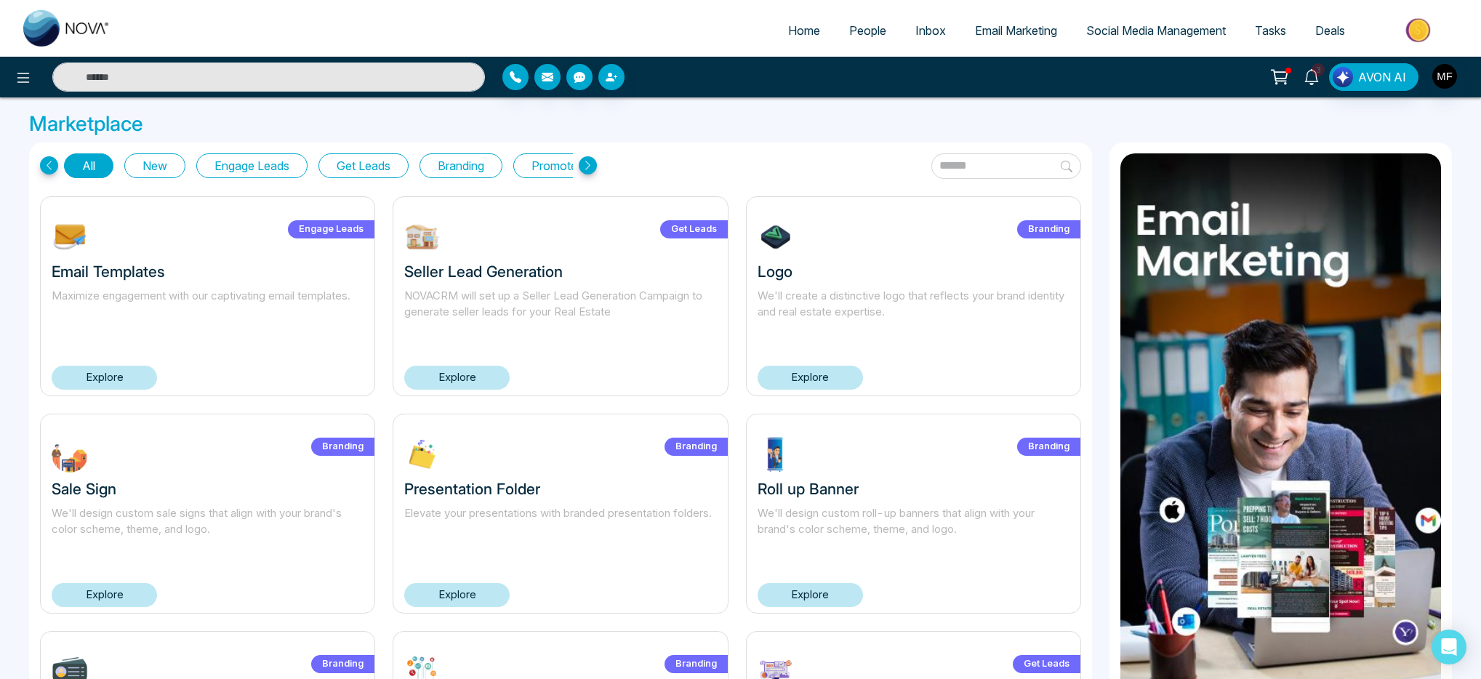
click at [1319, 78] on icon at bounding box center [1311, 77] width 16 height 16
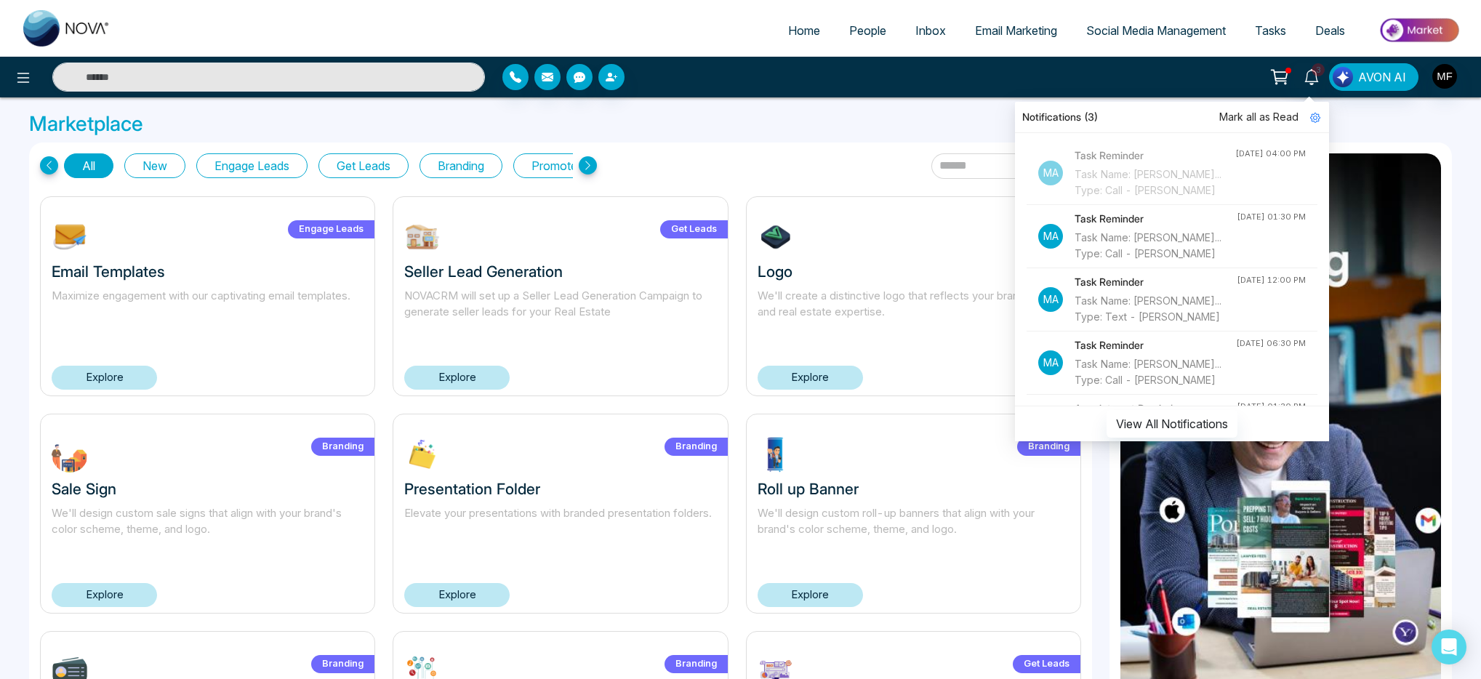
click at [1282, 80] on icon at bounding box center [1278, 75] width 15 height 11
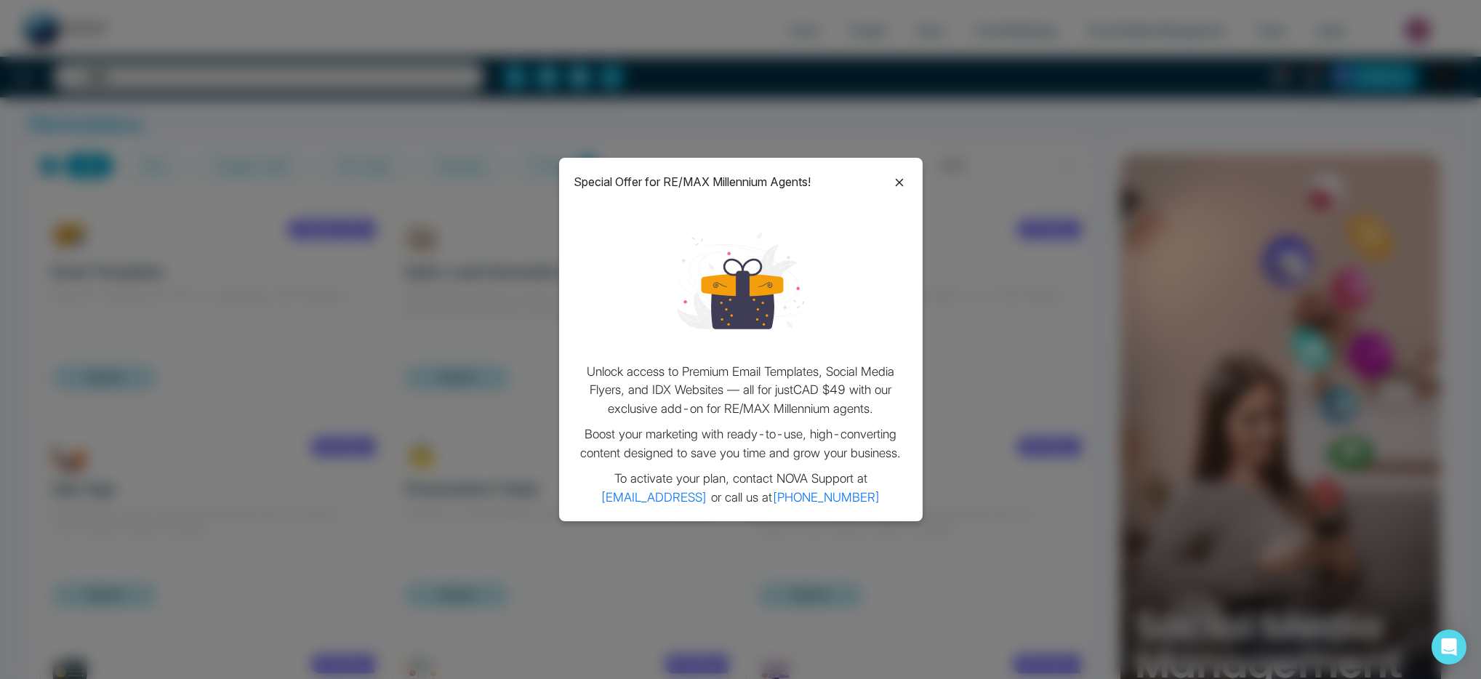
click at [901, 177] on icon at bounding box center [899, 182] width 17 height 17
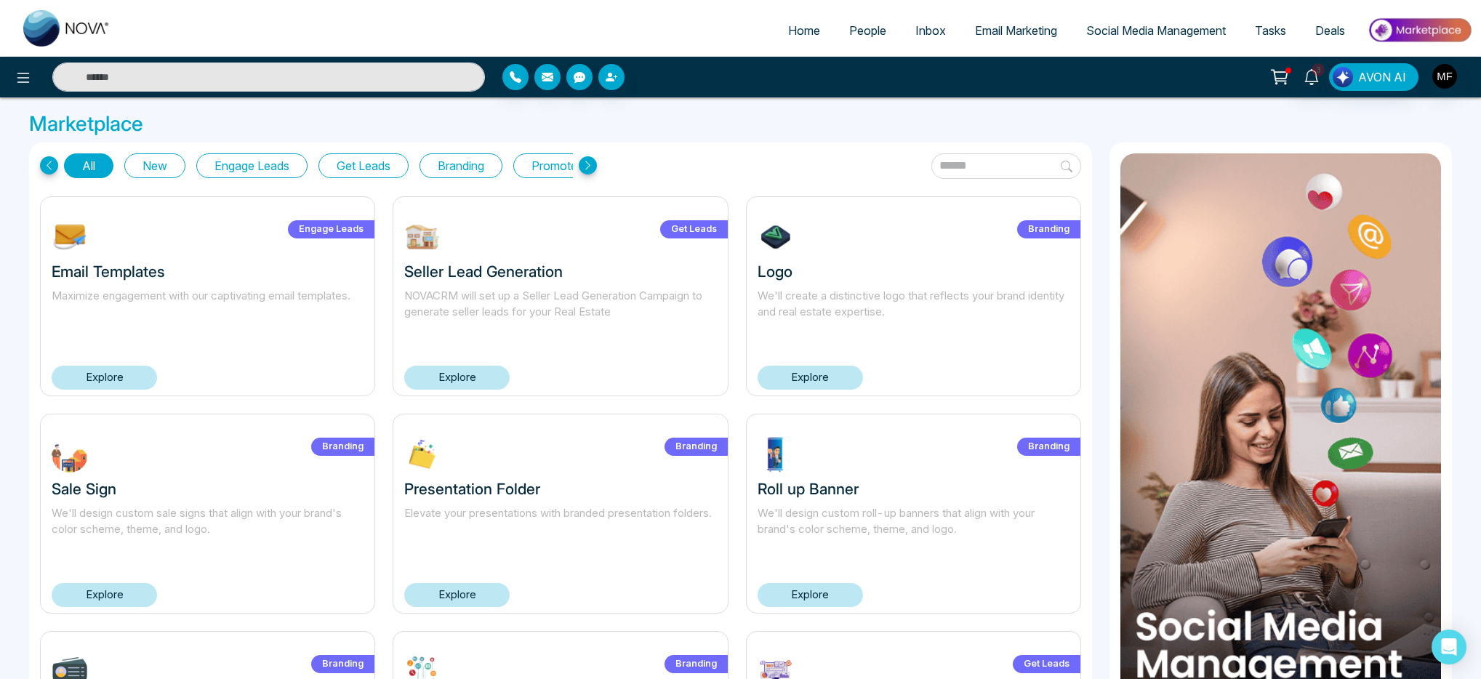
click at [1419, 28] on img at bounding box center [1419, 30] width 105 height 33
click at [1332, 25] on span "Deals" at bounding box center [1330, 30] width 30 height 15
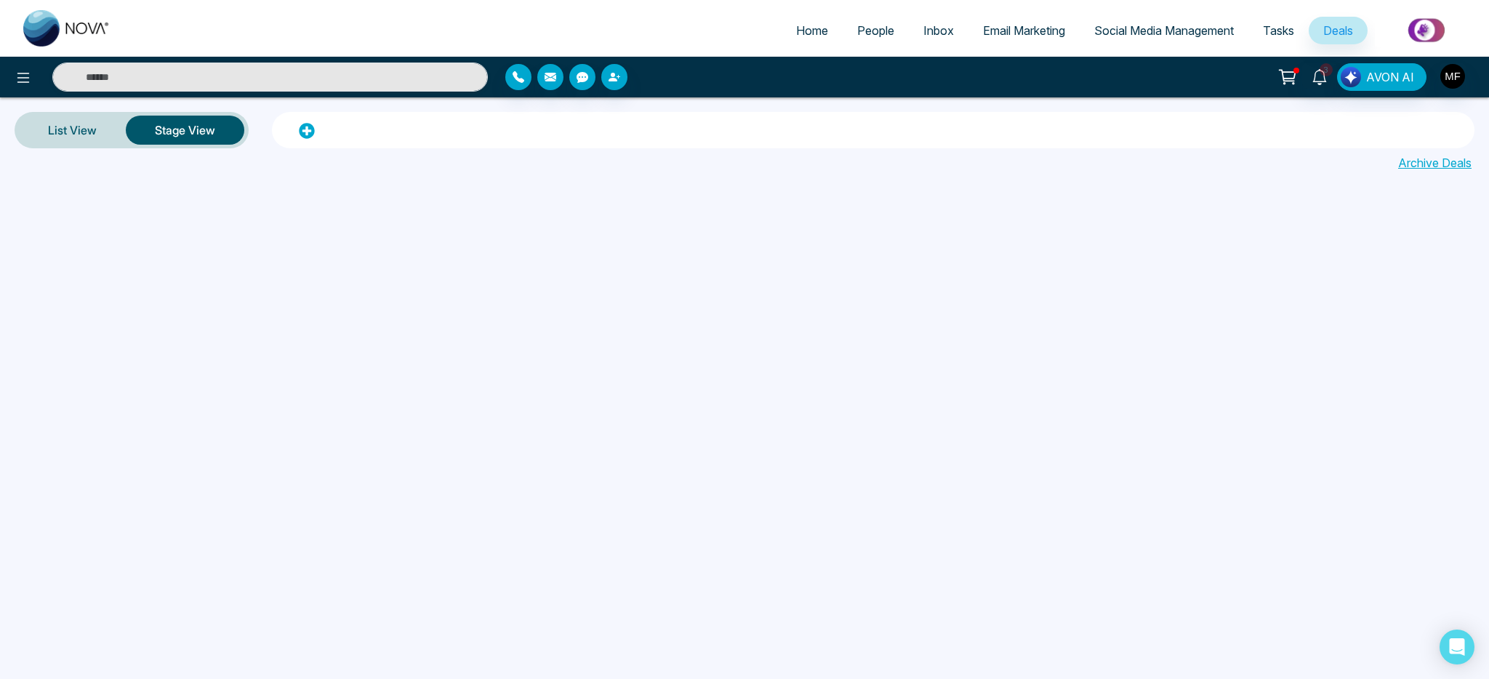
click at [1271, 33] on span "Tasks" at bounding box center [1278, 30] width 31 height 15
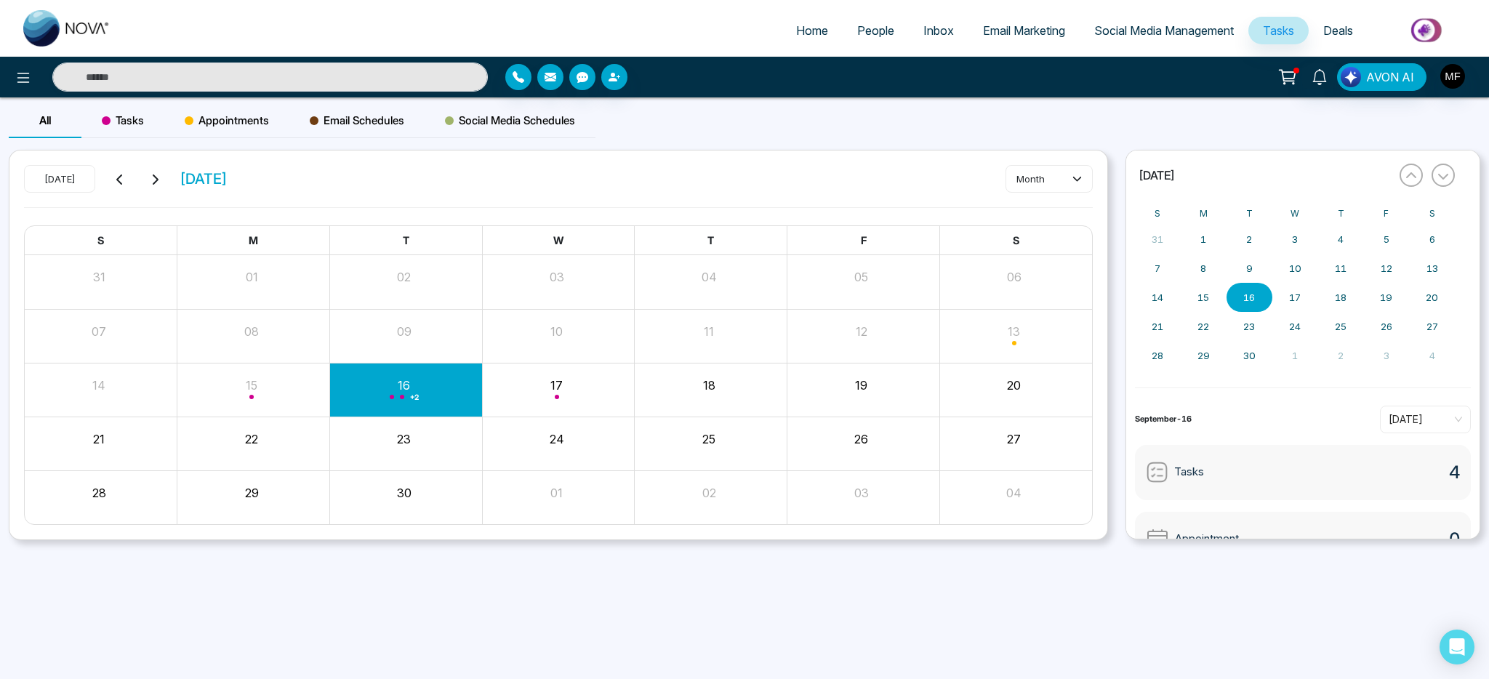
click at [1197, 36] on span "Social Media Management" at bounding box center [1164, 30] width 140 height 15
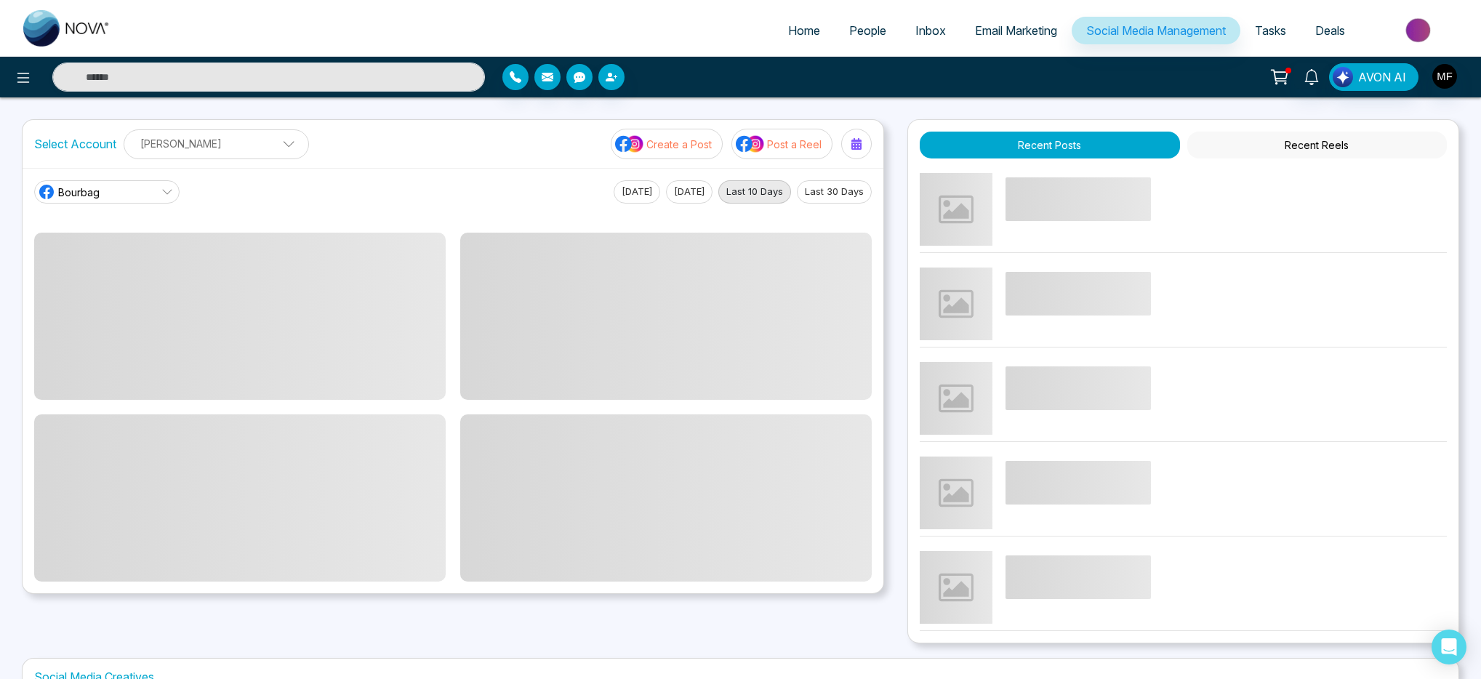
click at [987, 36] on span "Email Marketing" at bounding box center [1016, 30] width 82 height 15
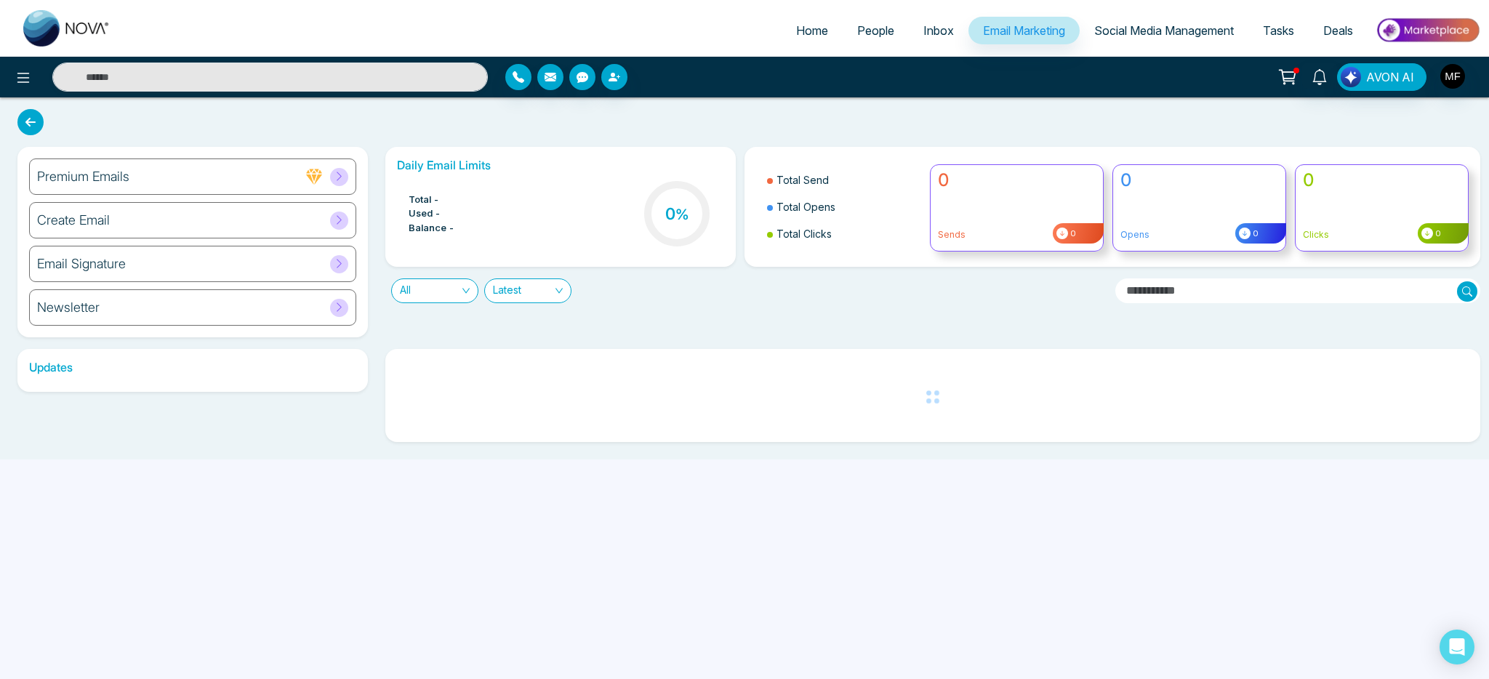
click at [923, 36] on span "Inbox" at bounding box center [938, 30] width 31 height 15
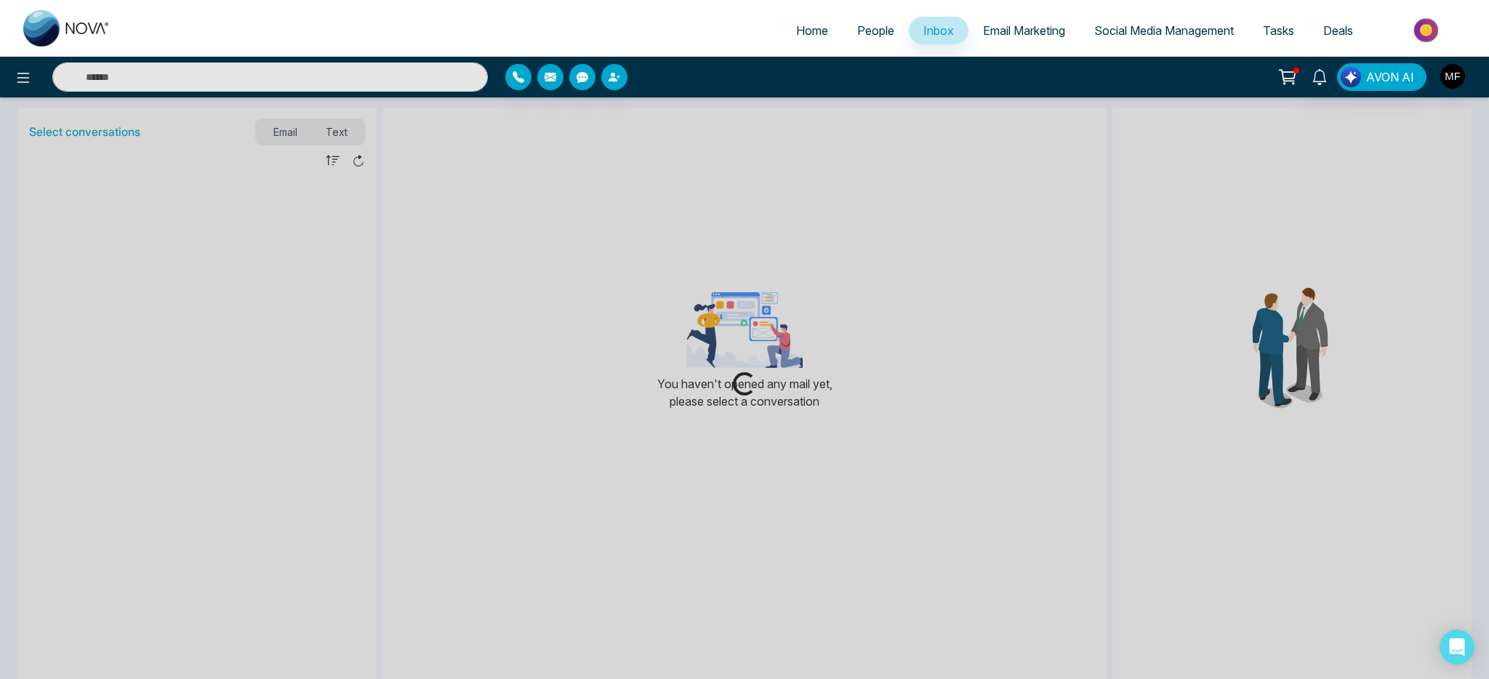
click at [868, 38] on link "People" at bounding box center [876, 31] width 66 height 28
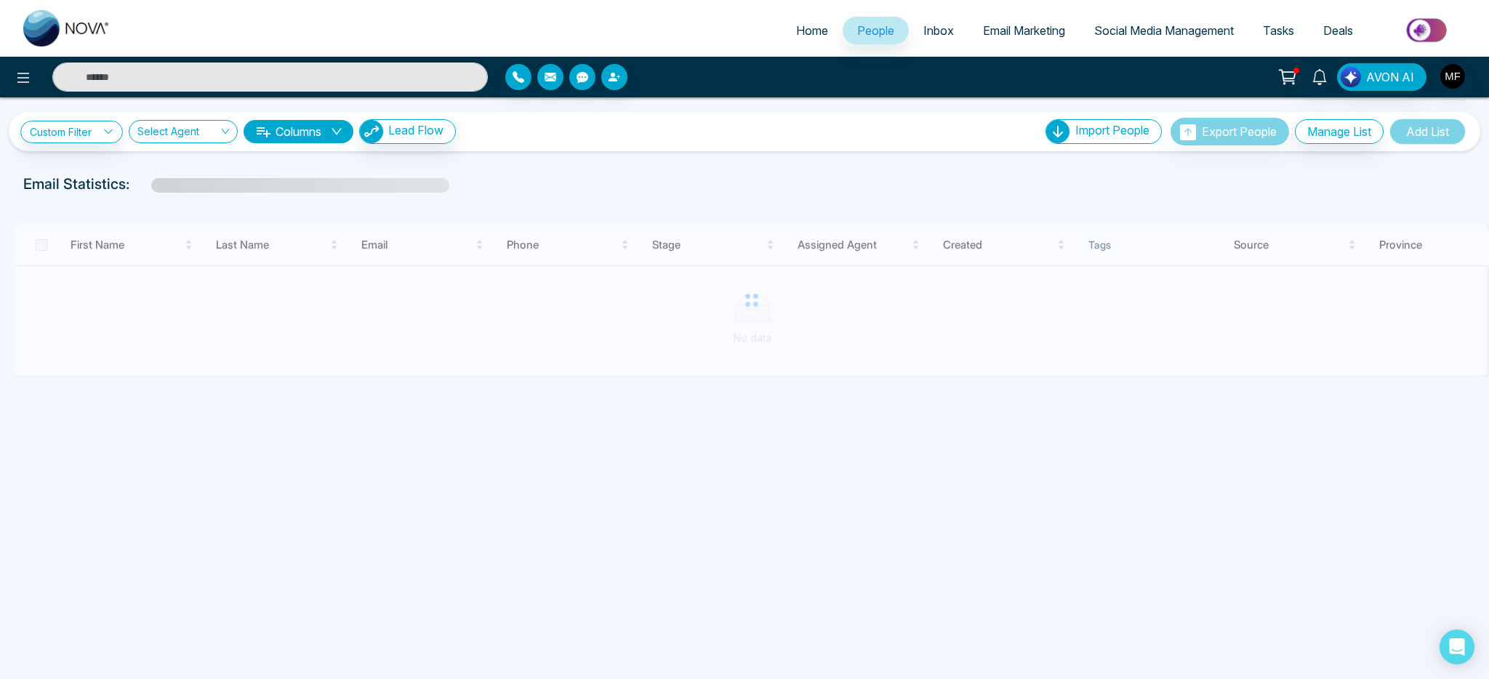
click at [798, 38] on link "Home" at bounding box center [811, 31] width 61 height 28
select select "*"
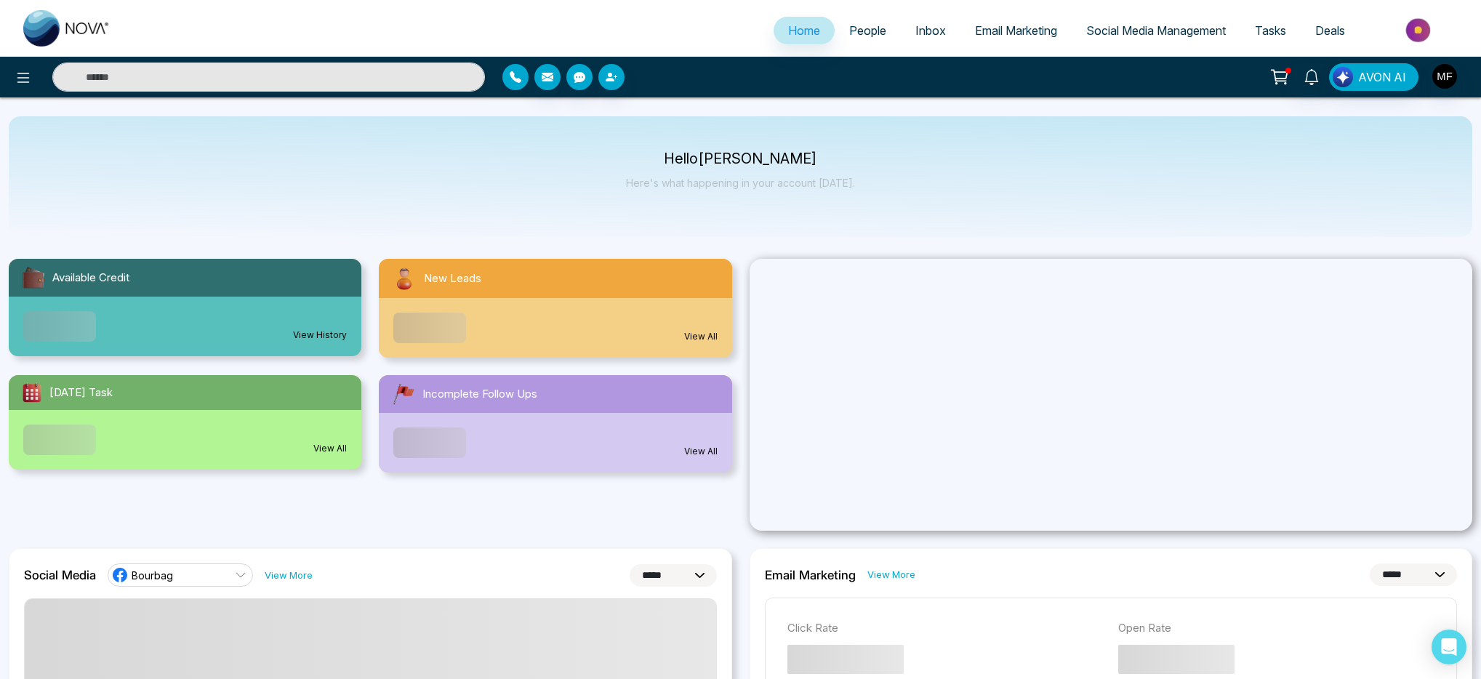
click at [524, 76] on button "button" at bounding box center [515, 77] width 26 height 26
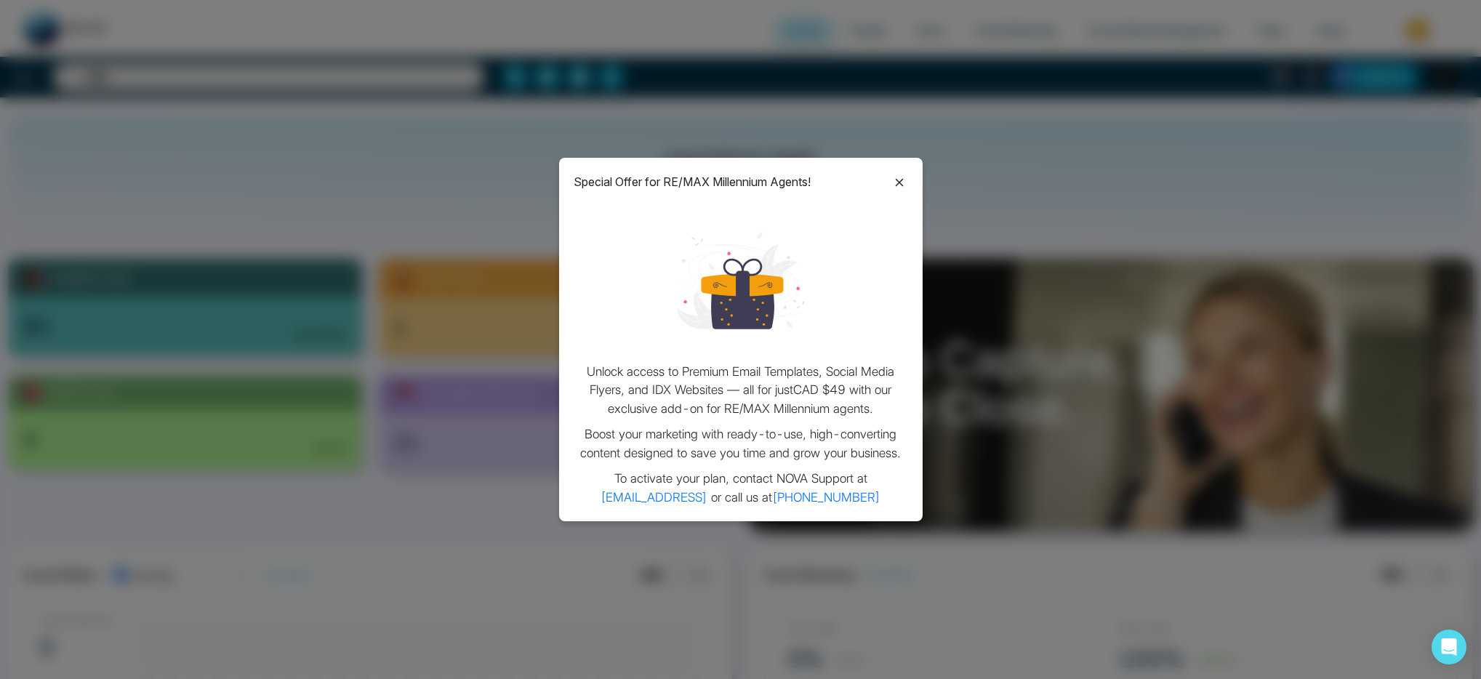
click at [901, 180] on icon at bounding box center [899, 182] width 17 height 17
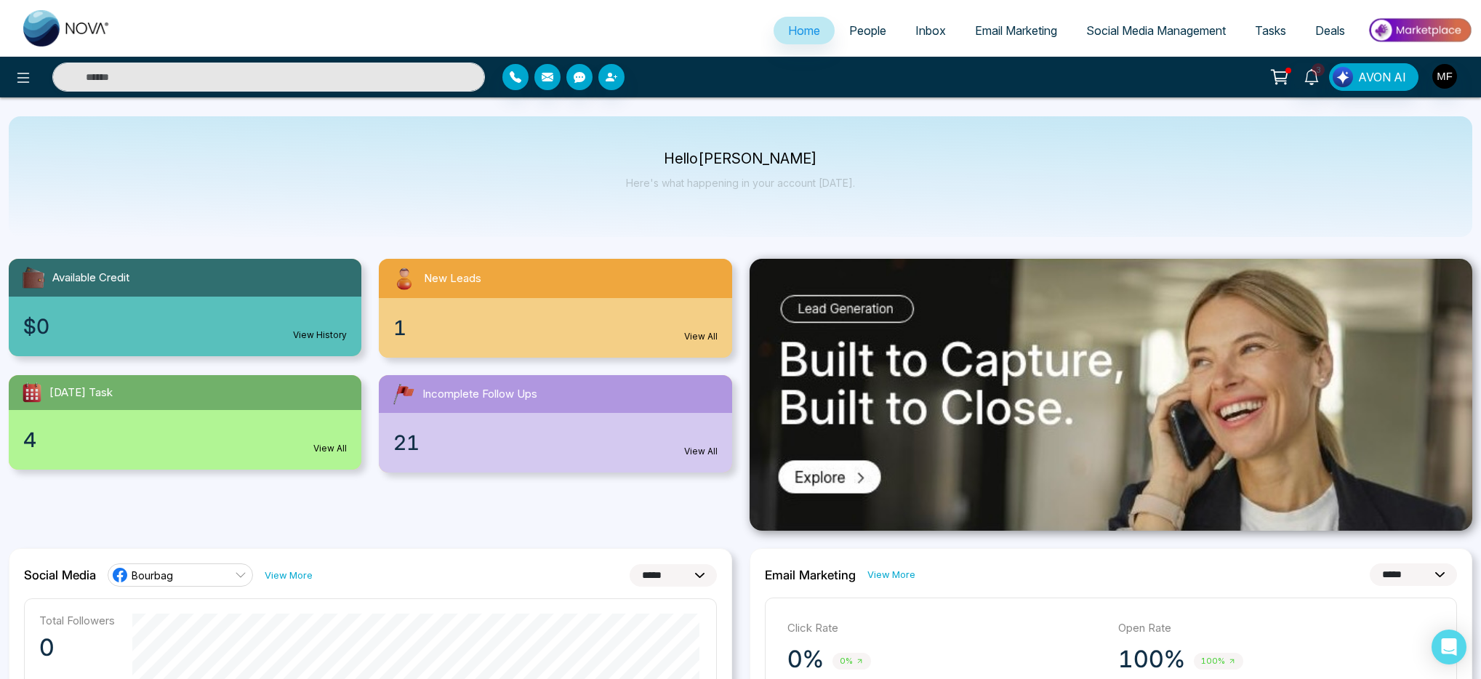
click at [747, 529] on div at bounding box center [1111, 395] width 741 height 272
click at [752, 212] on div "Hello Marwen Ferchichi Here's what happening in your account today." at bounding box center [740, 176] width 1463 height 121
click at [757, 165] on p "Hello Marwen Ferchichi" at bounding box center [740, 159] width 229 height 12
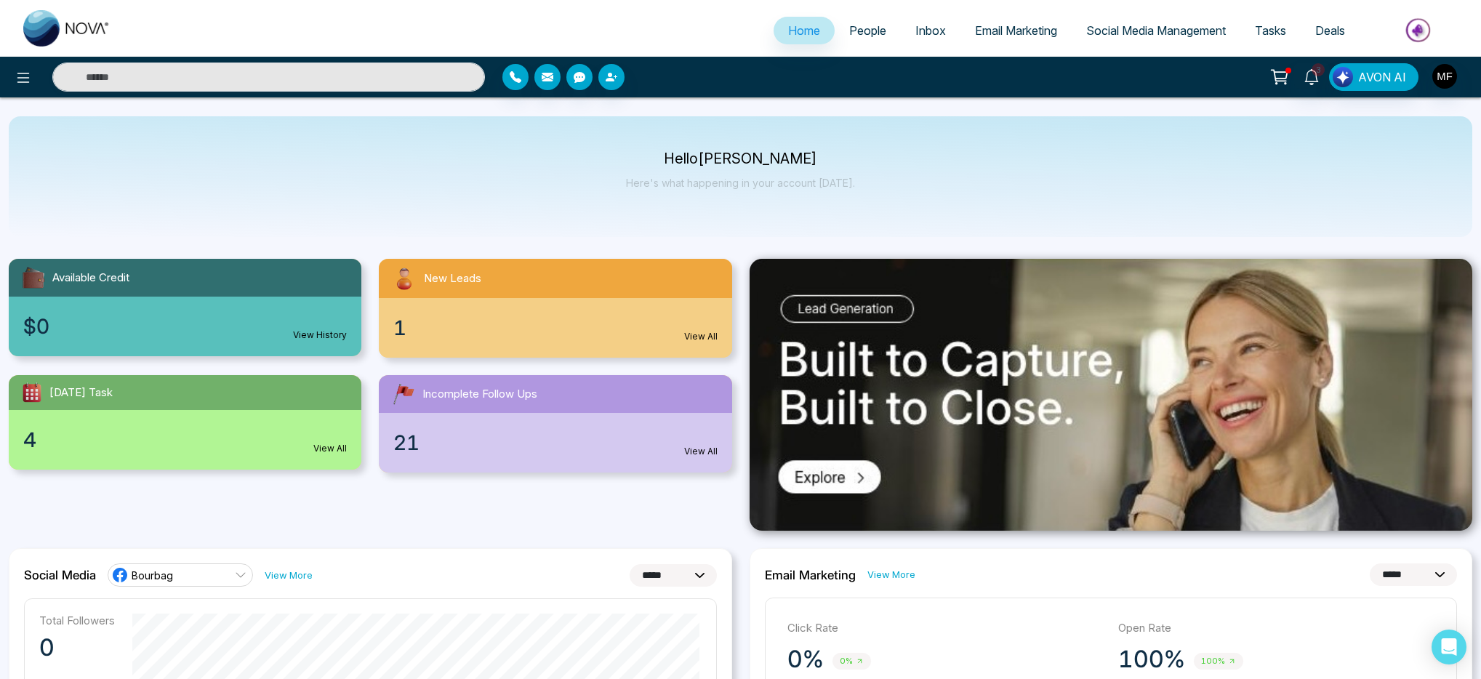
click at [757, 165] on p "Hello Marwen Ferchichi" at bounding box center [740, 159] width 229 height 12
click at [837, 33] on link "People" at bounding box center [868, 31] width 66 height 28
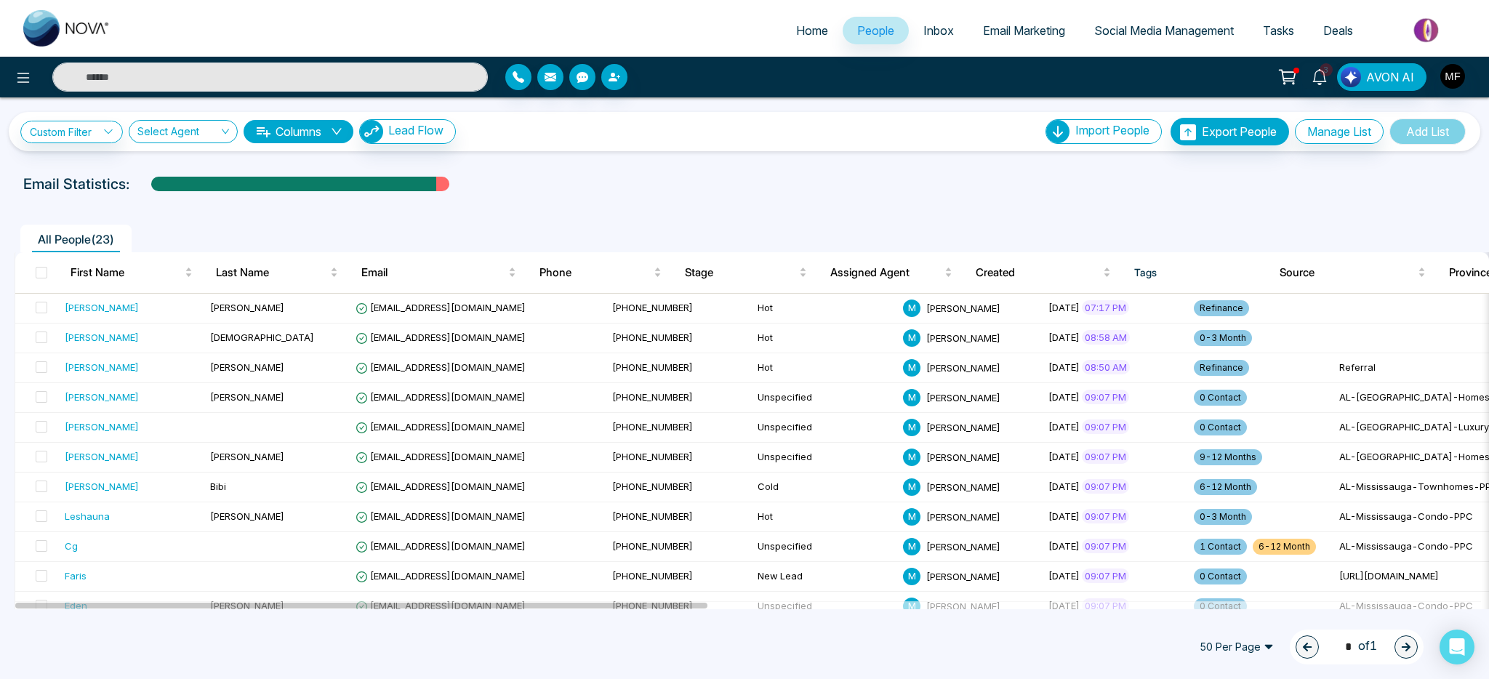
click at [930, 25] on span "Inbox" at bounding box center [938, 30] width 31 height 15
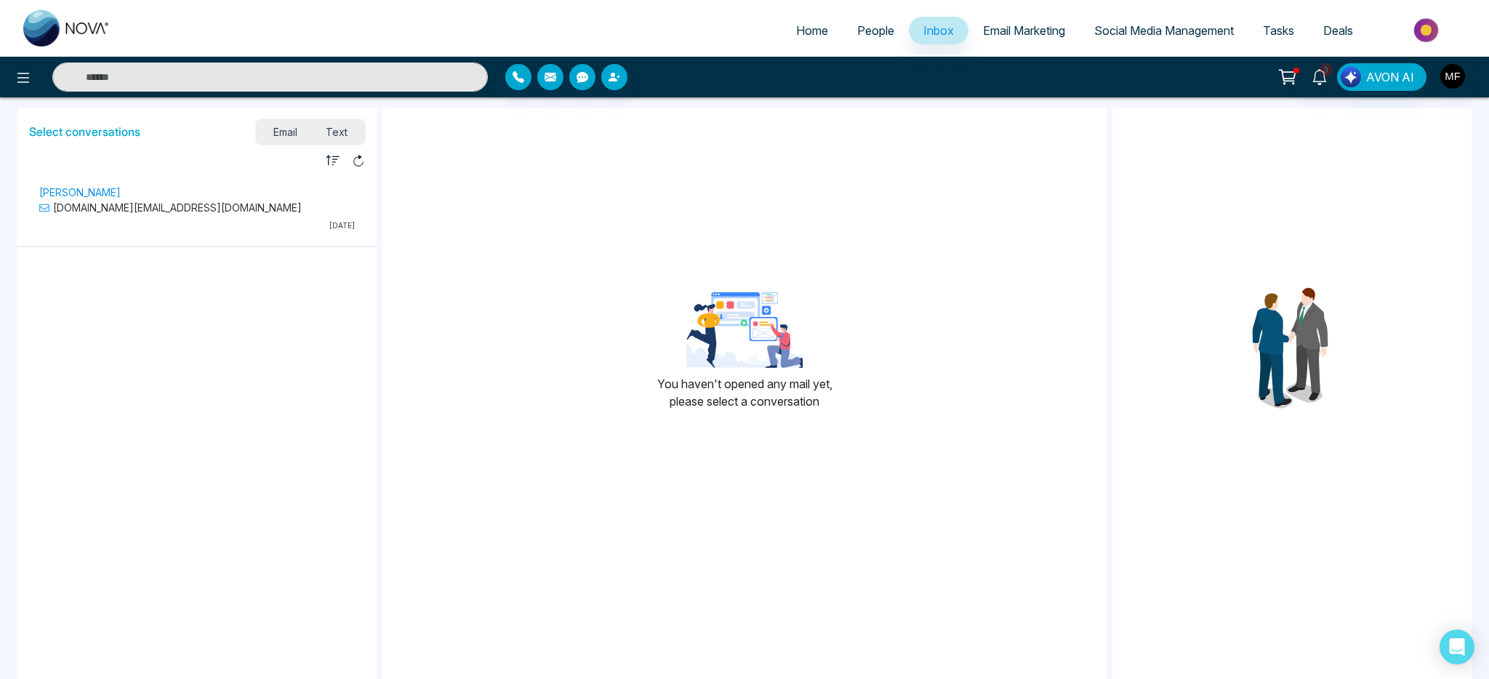
click at [857, 33] on span "People" at bounding box center [875, 30] width 37 height 15
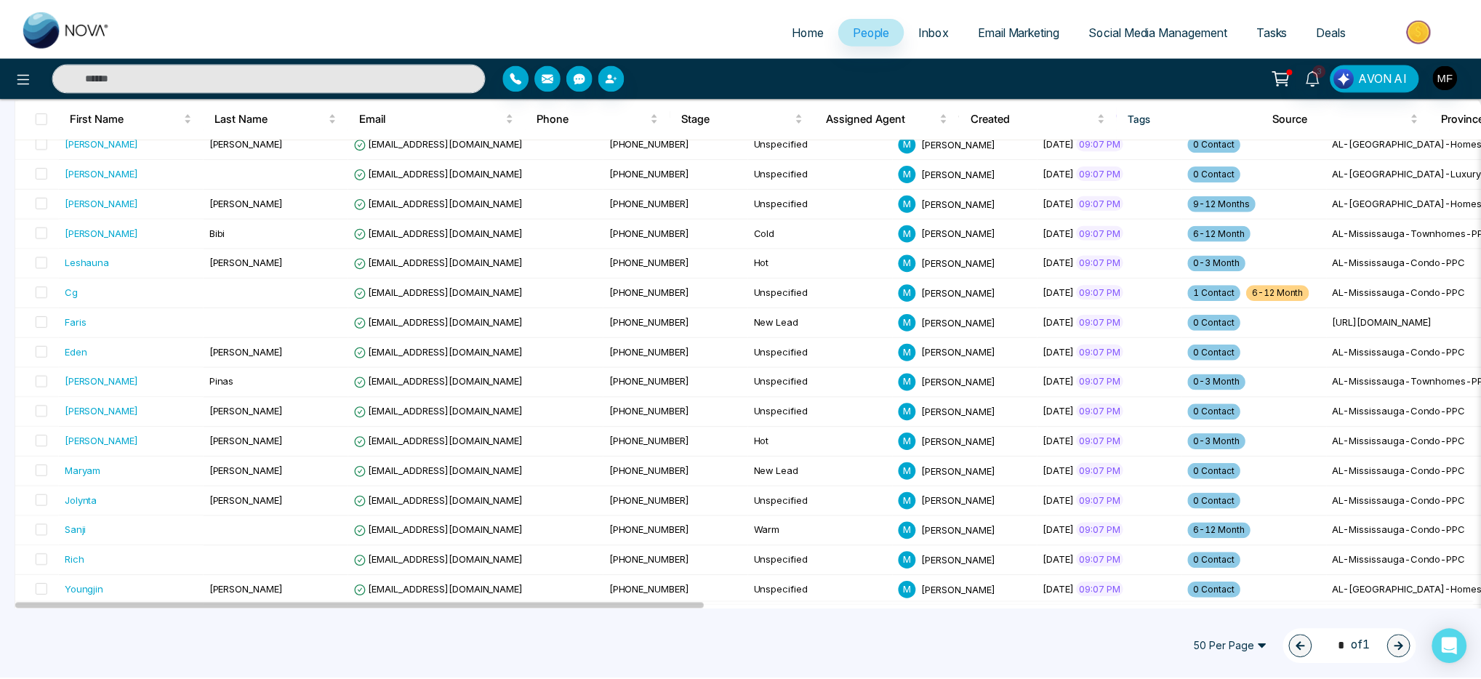
scroll to position [103, 0]
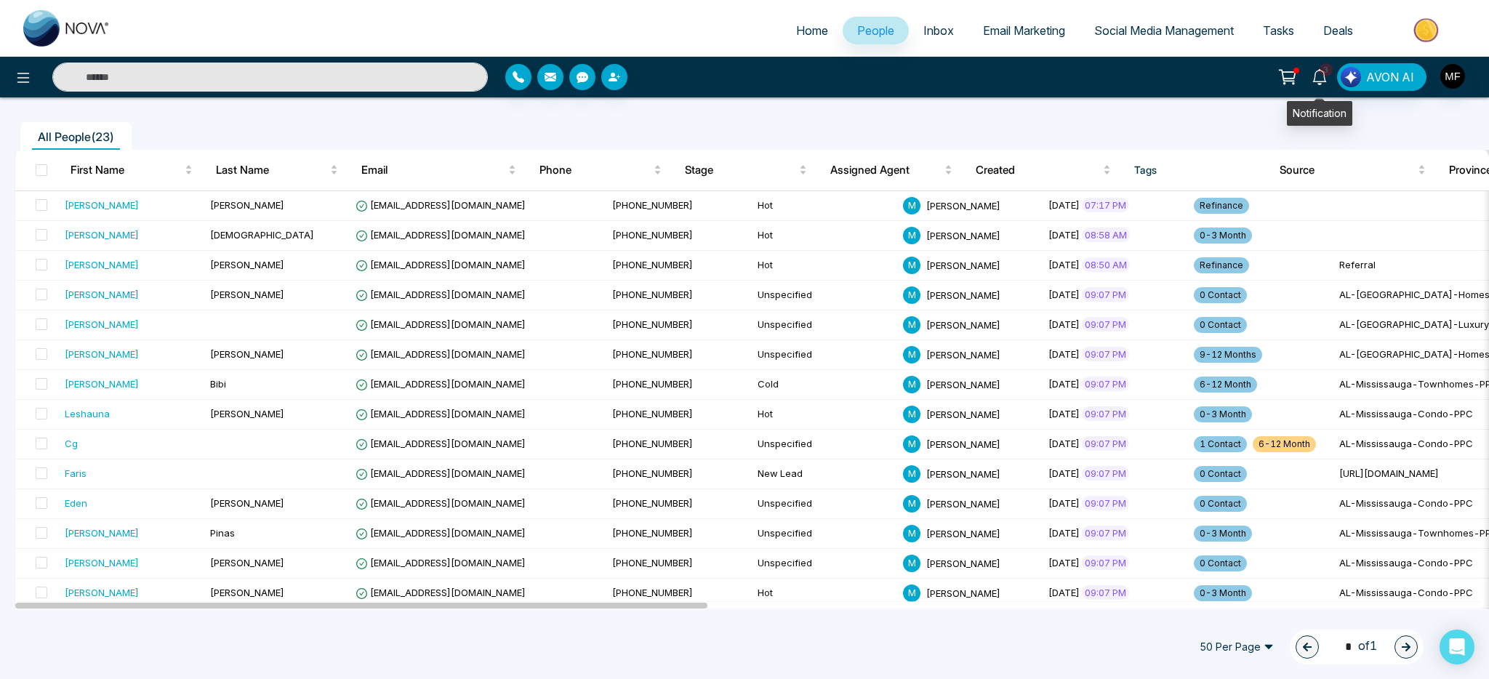
click at [1324, 82] on icon at bounding box center [1319, 77] width 16 height 16
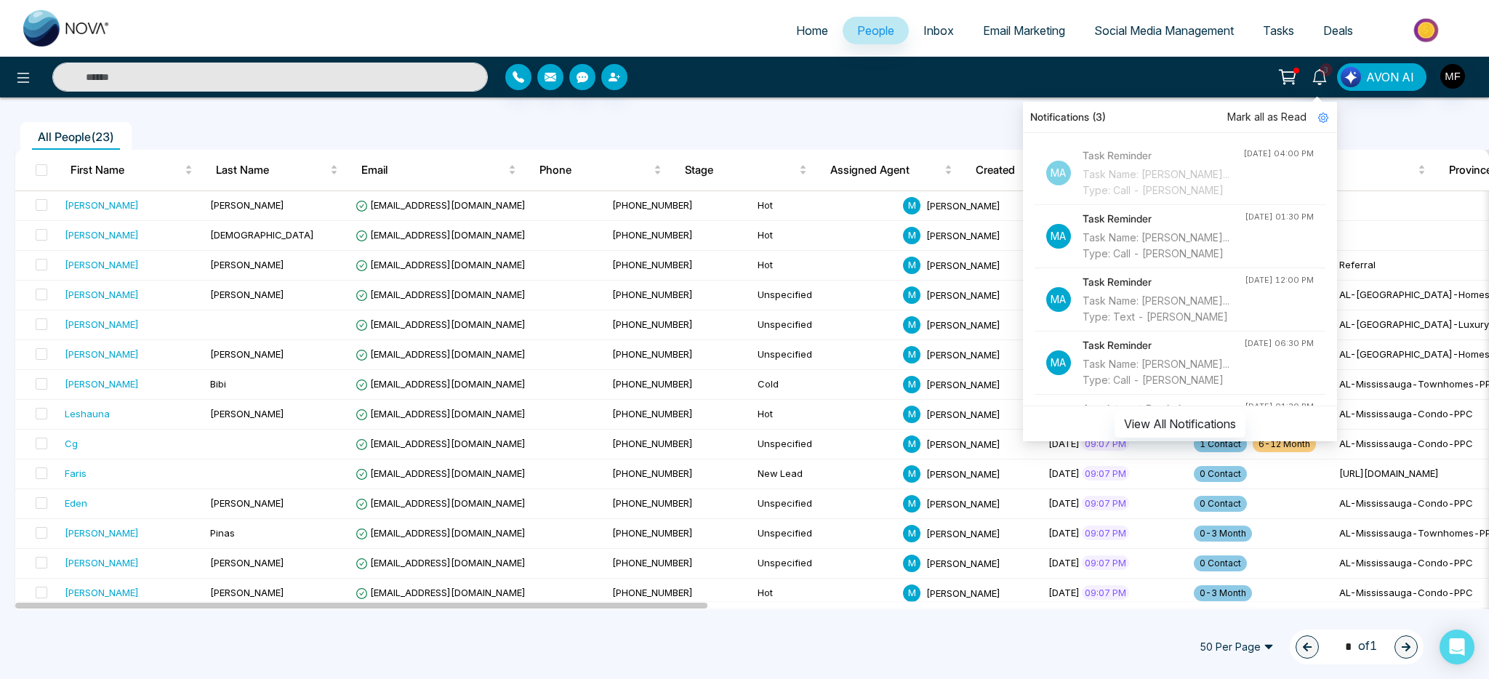
click at [900, 124] on ul "All People ( 23 )" at bounding box center [712, 136] width 1394 height 28
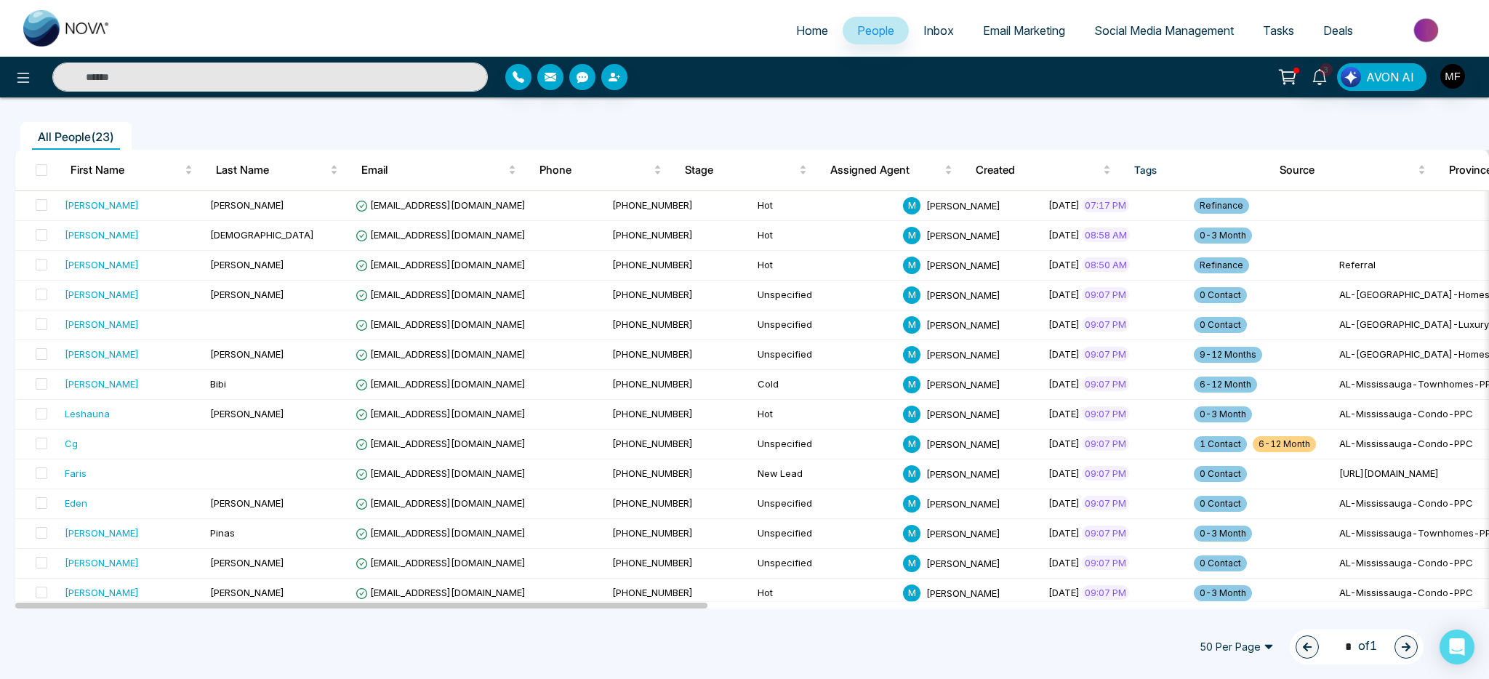
click at [1284, 79] on icon at bounding box center [1286, 75] width 15 height 11
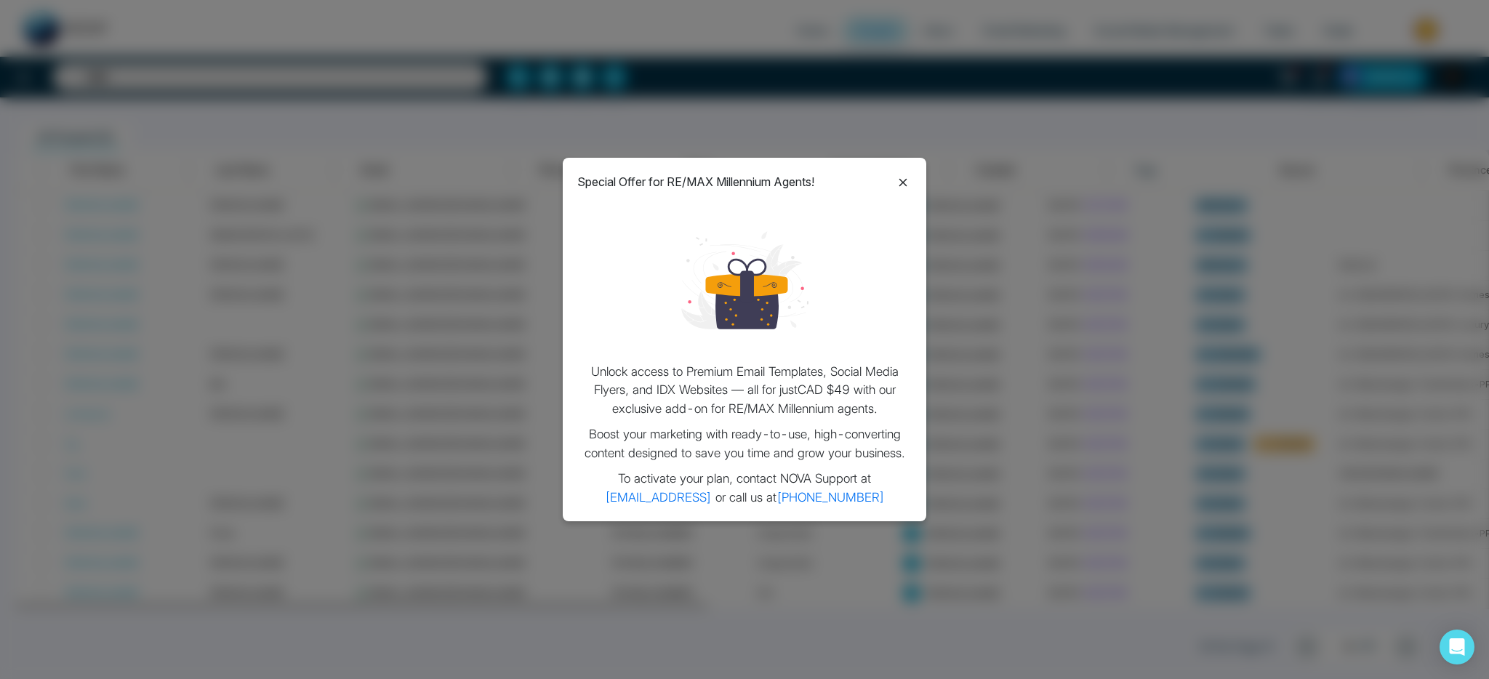
click at [899, 179] on icon at bounding box center [902, 182] width 17 height 17
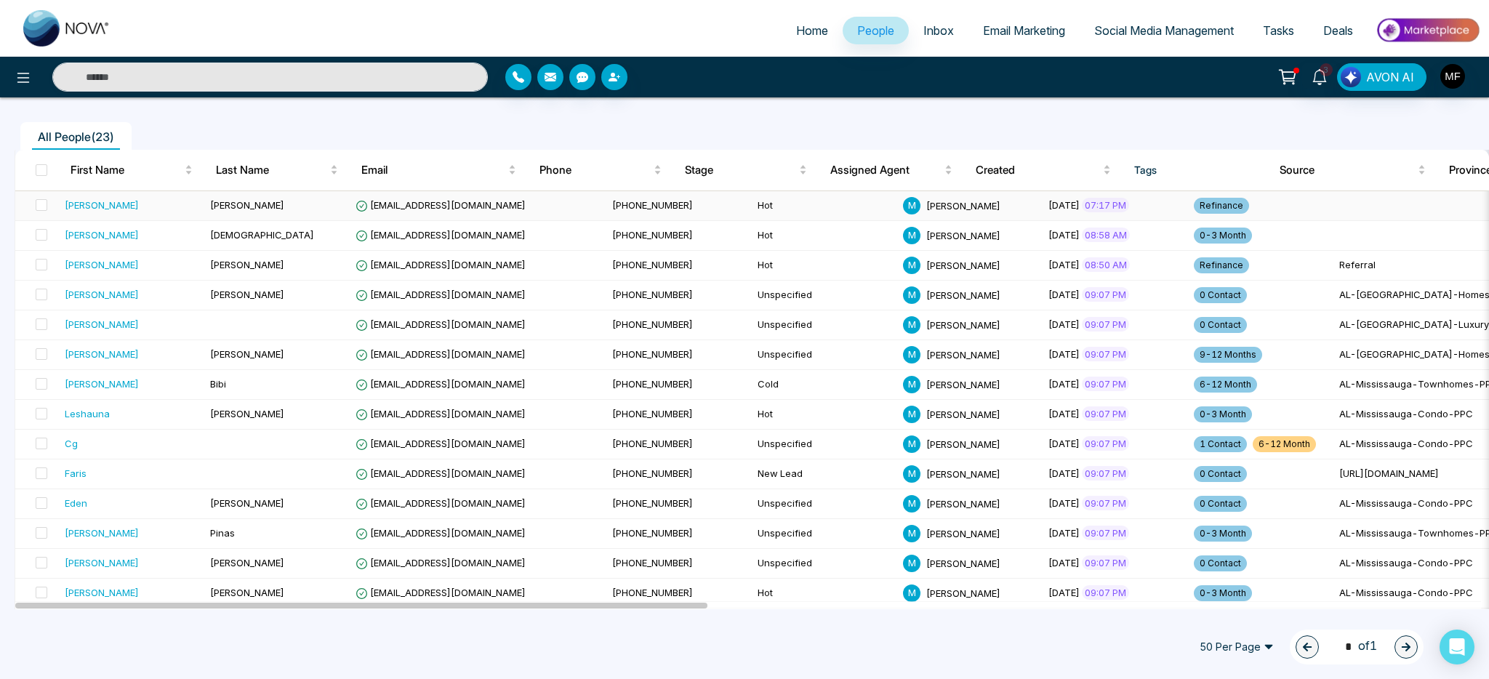
click at [261, 213] on td "Sheikh" at bounding box center [276, 206] width 145 height 30
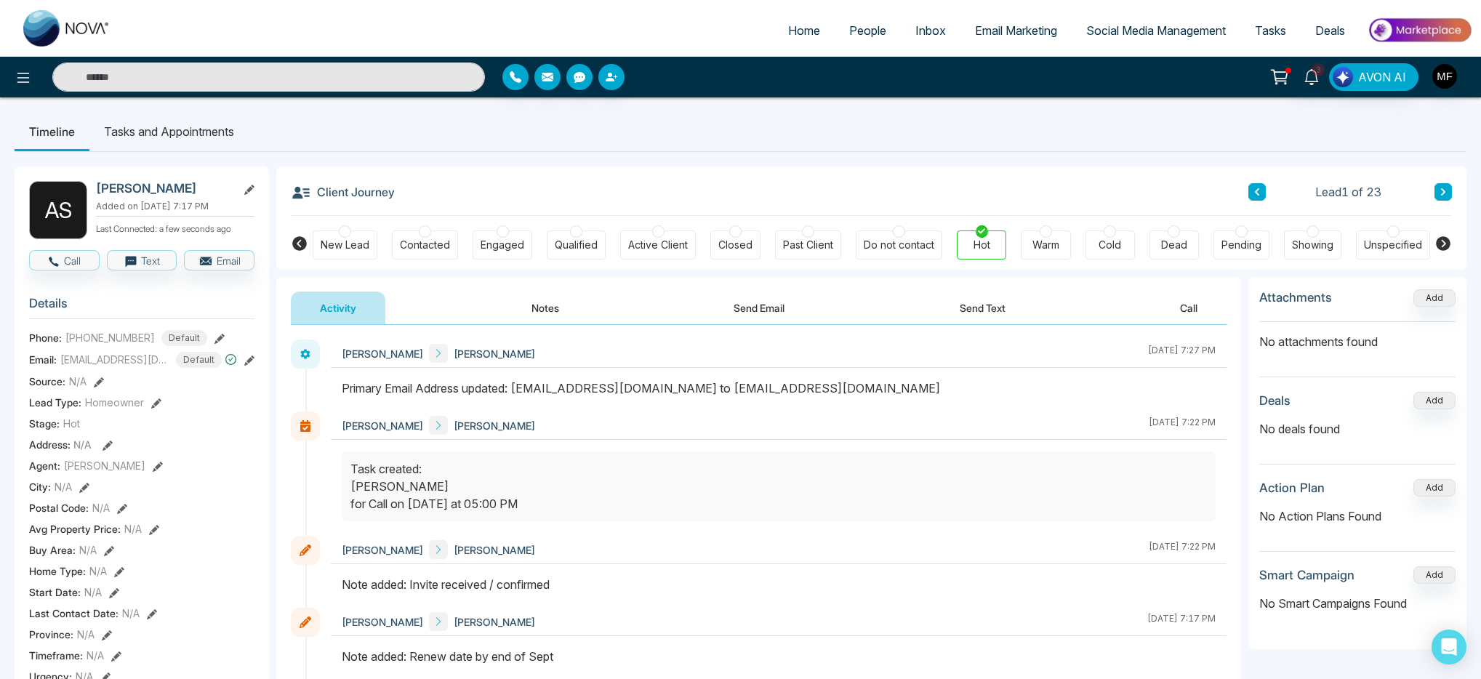
click at [549, 307] on button "Notes" at bounding box center [545, 308] width 86 height 33
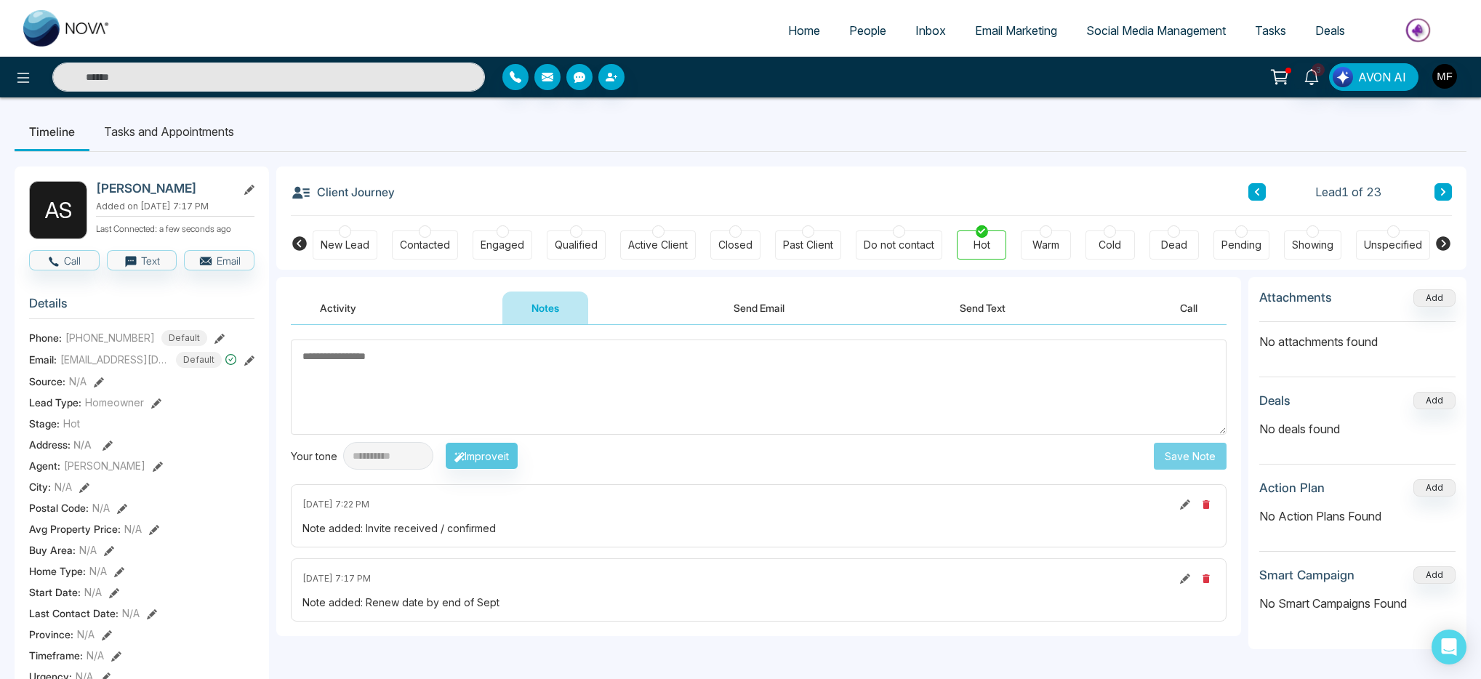
click at [225, 132] on li "Tasks and Appointments" at bounding box center [168, 131] width 159 height 39
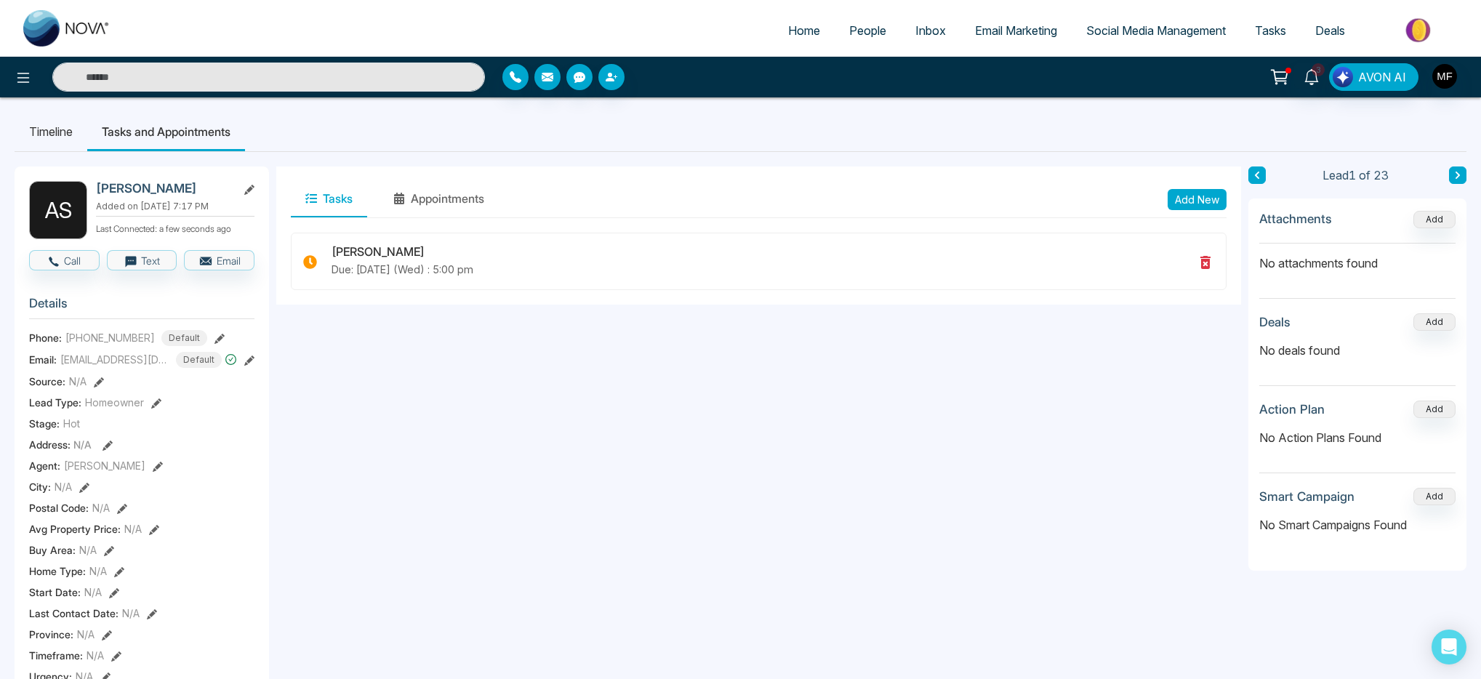
click at [1455, 175] on icon at bounding box center [1457, 175] width 7 height 9
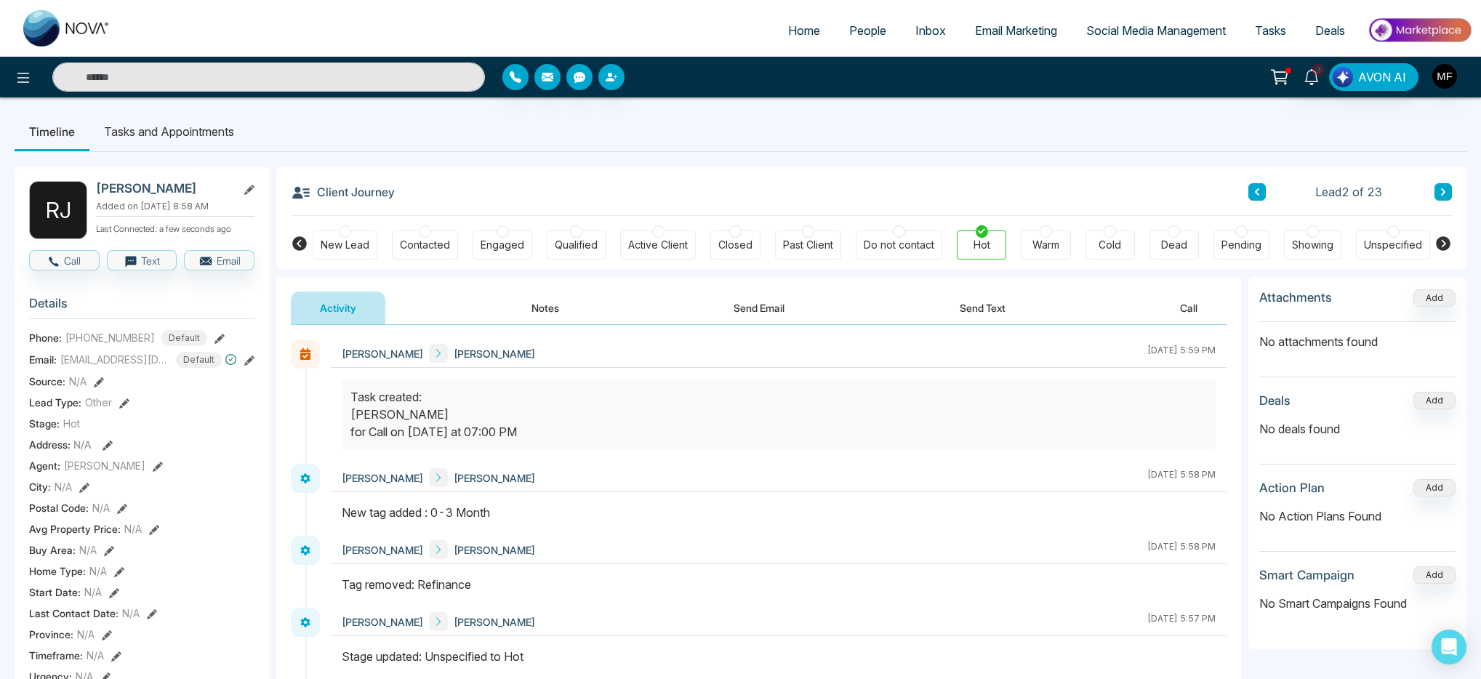
click at [539, 308] on button "Notes" at bounding box center [545, 308] width 86 height 33
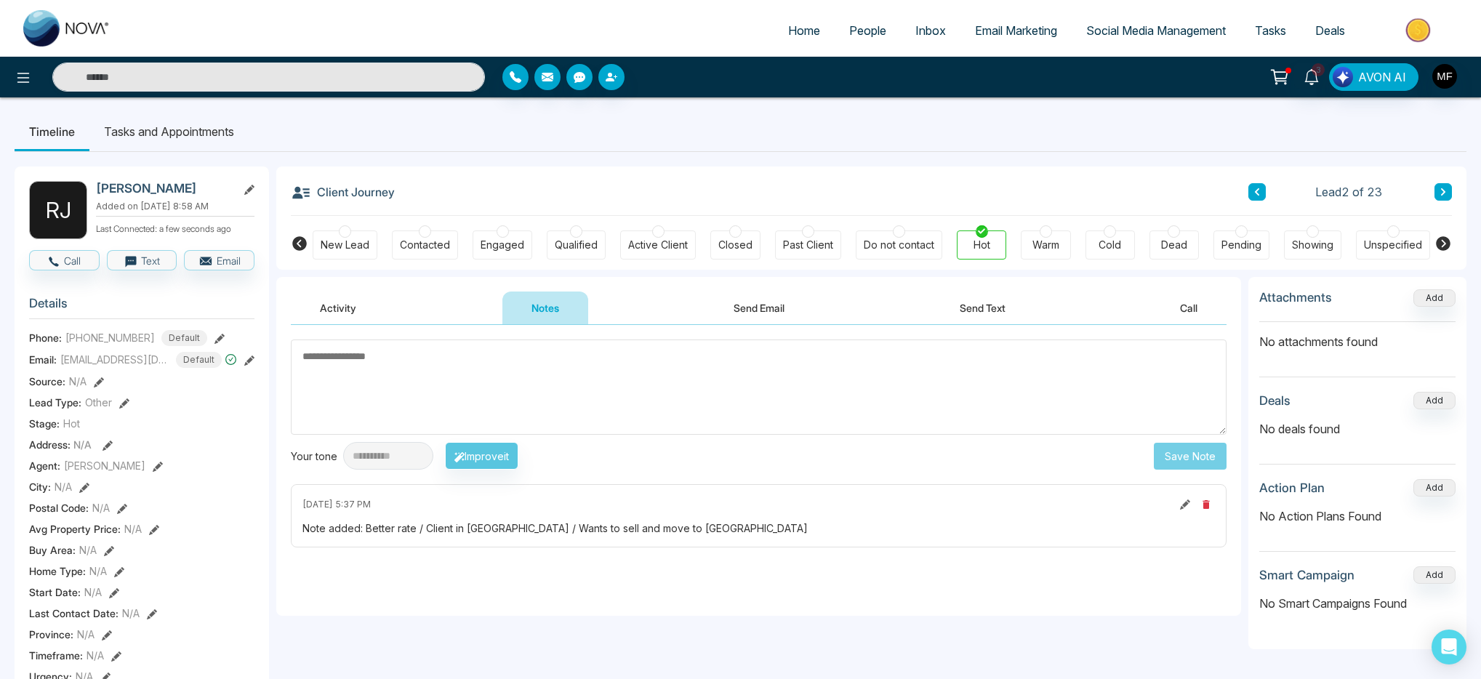
click at [195, 133] on li "Tasks and Appointments" at bounding box center [168, 131] width 159 height 39
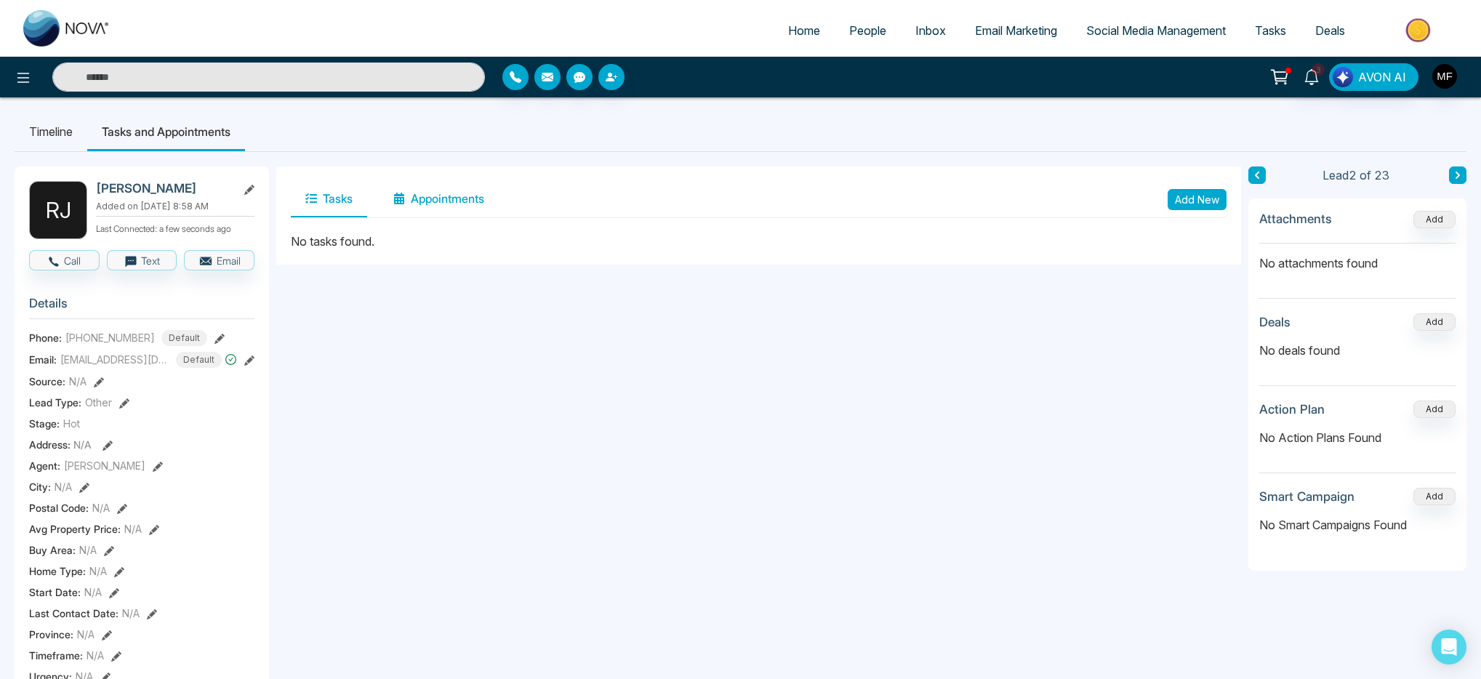
click at [459, 199] on button "Appointments" at bounding box center [439, 199] width 120 height 36
click at [343, 197] on button "Tasks" at bounding box center [329, 199] width 76 height 36
click at [1193, 201] on button "Add New" at bounding box center [1197, 199] width 59 height 21
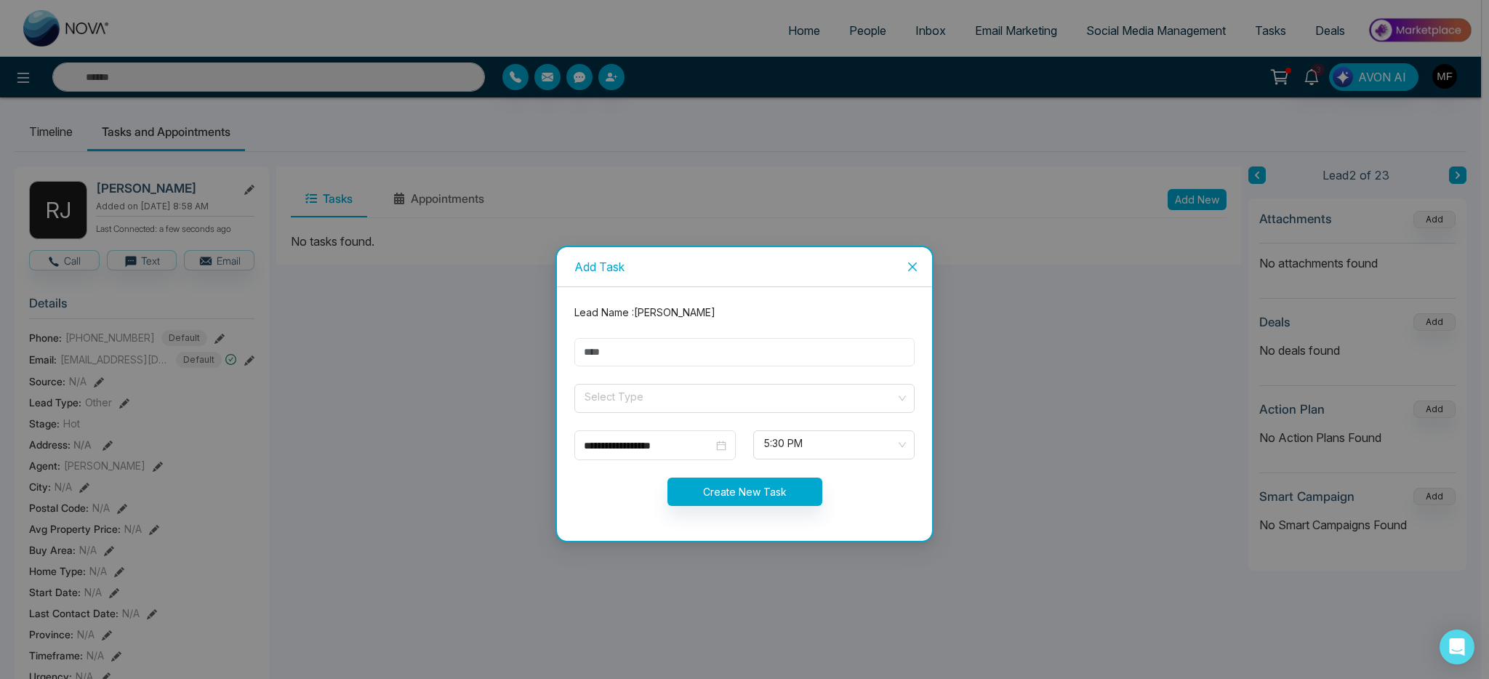
click at [720, 365] on input "text" at bounding box center [744, 352] width 340 height 28
type input "**********"
click at [704, 397] on input "search" at bounding box center [739, 396] width 313 height 22
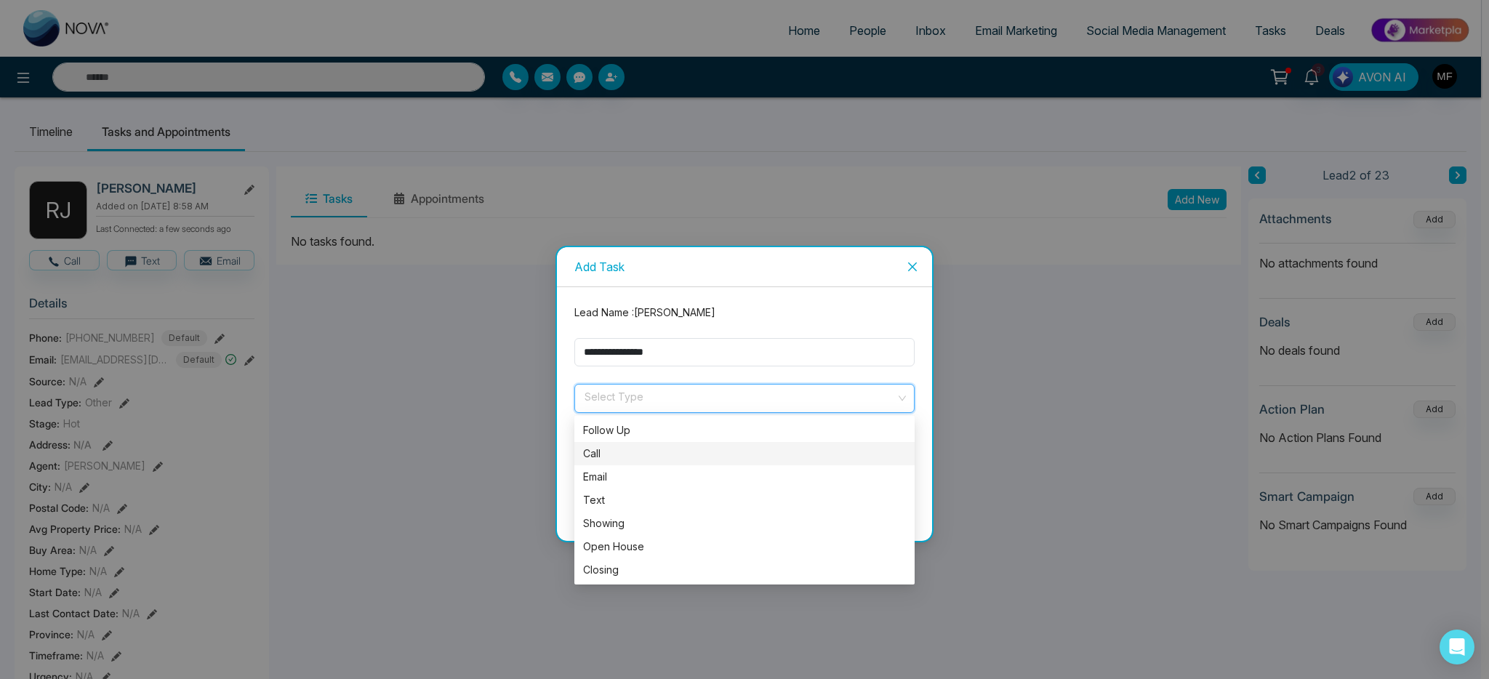
click at [630, 457] on div "Call" at bounding box center [744, 454] width 323 height 16
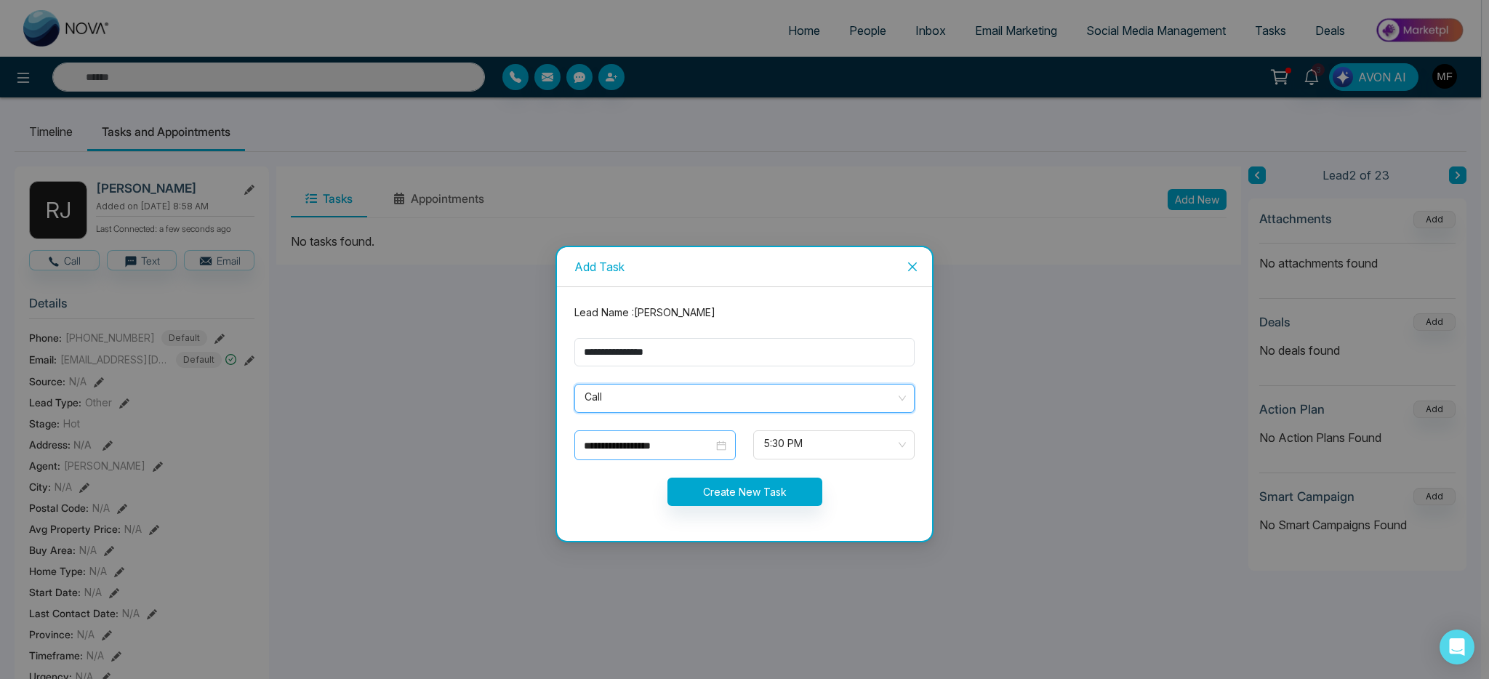
click at [681, 443] on input "**********" at bounding box center [648, 446] width 129 height 16
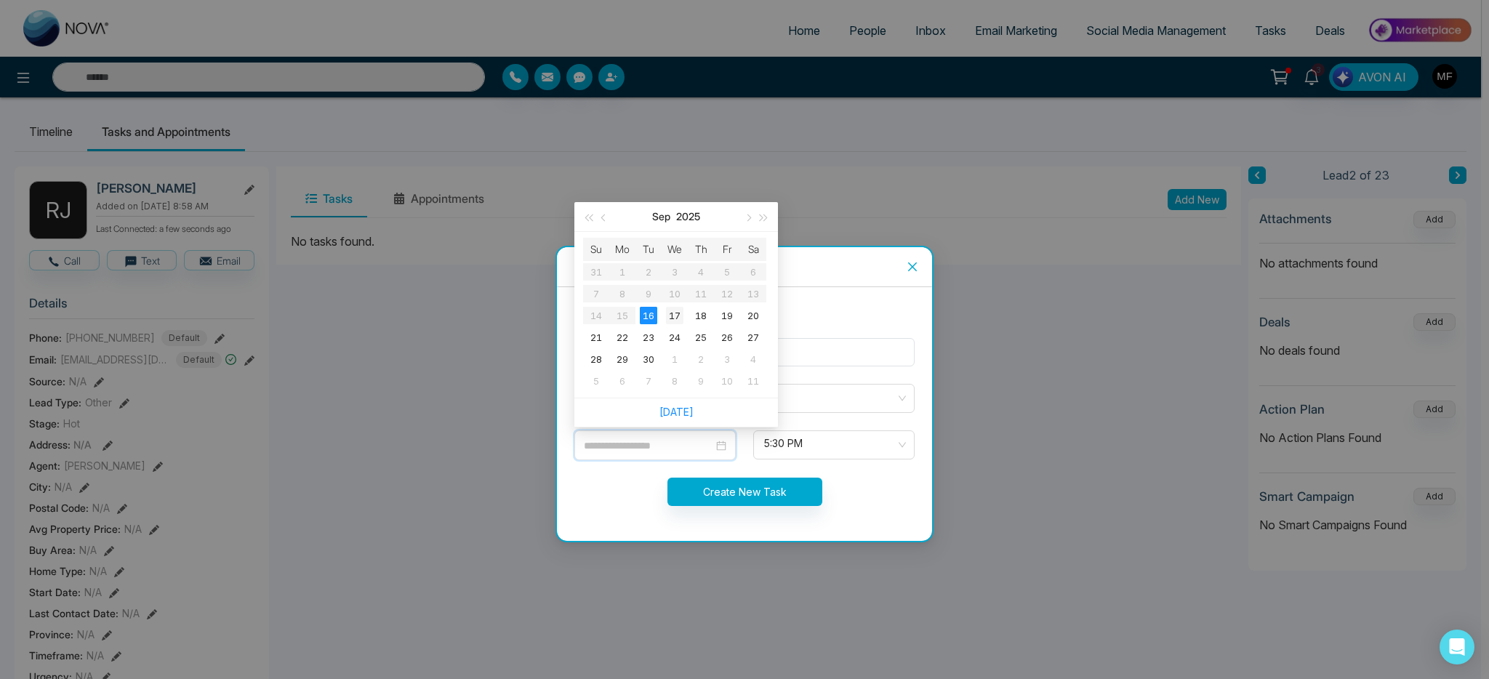
type input "**********"
click at [679, 316] on div "17" at bounding box center [674, 315] width 17 height 17
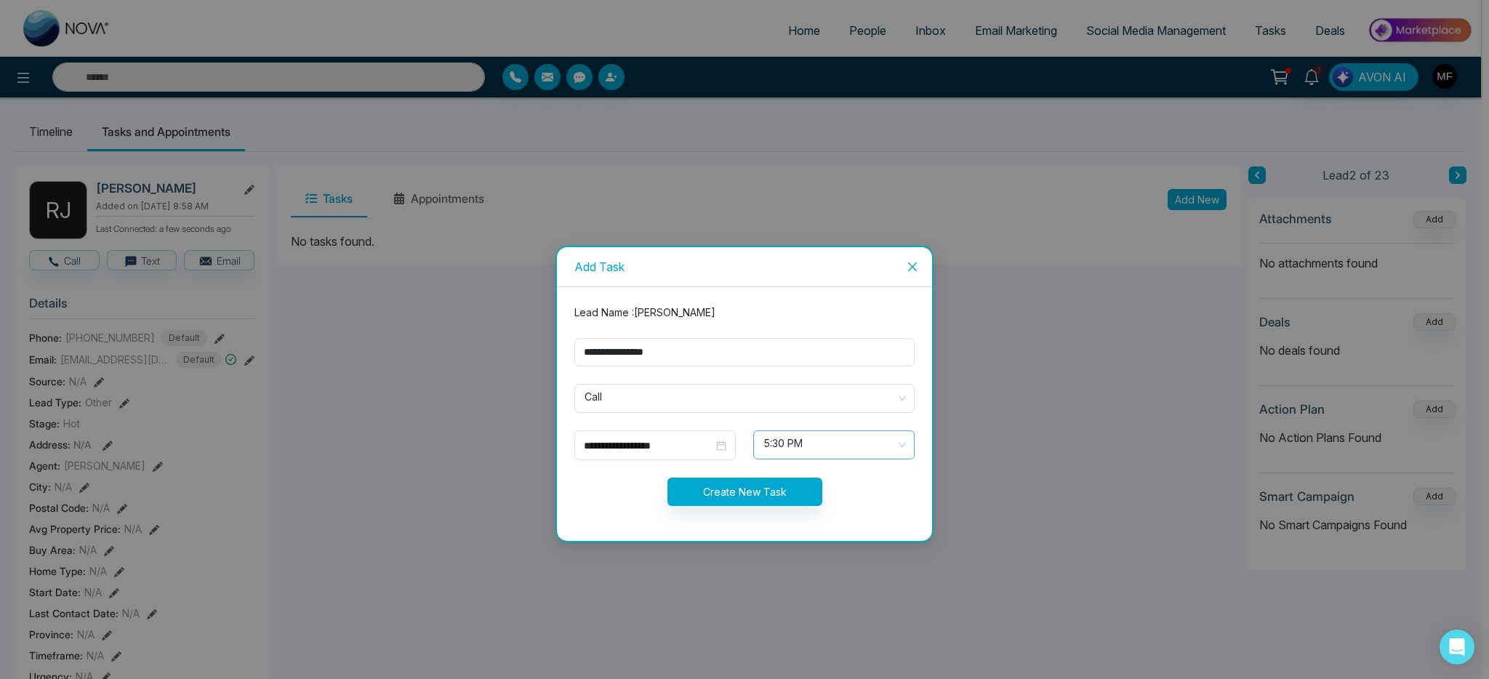
click at [797, 449] on span "5:30 PM" at bounding box center [833, 445] width 141 height 25
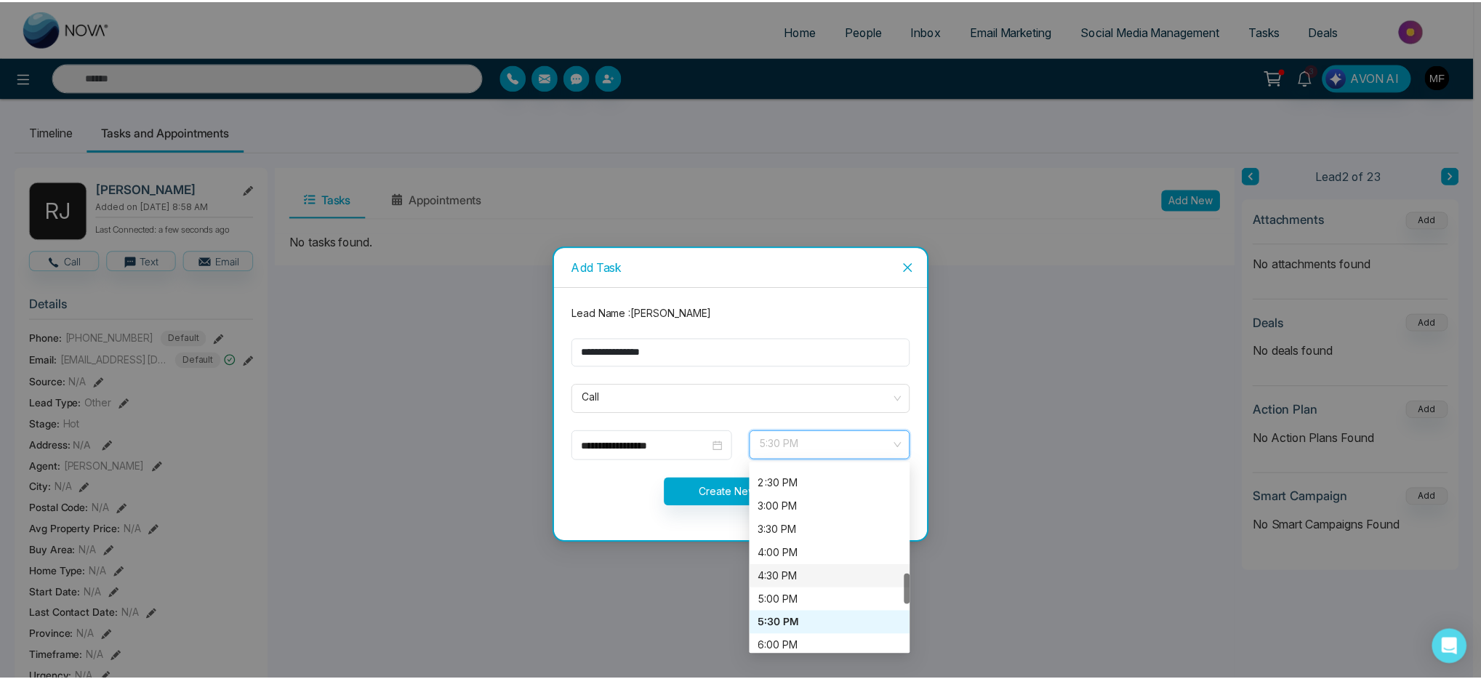
scroll to position [701, 0]
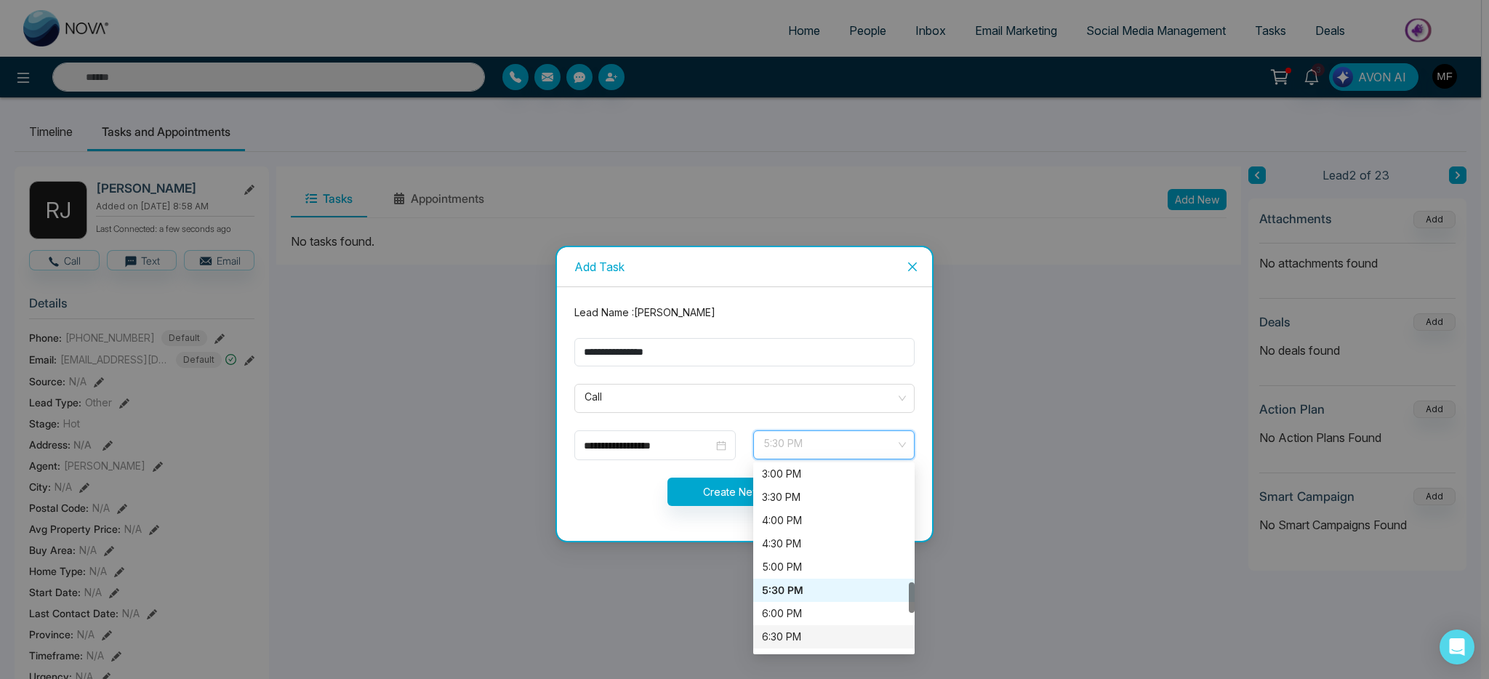
click at [800, 635] on div "6:30 PM" at bounding box center [834, 637] width 144 height 16
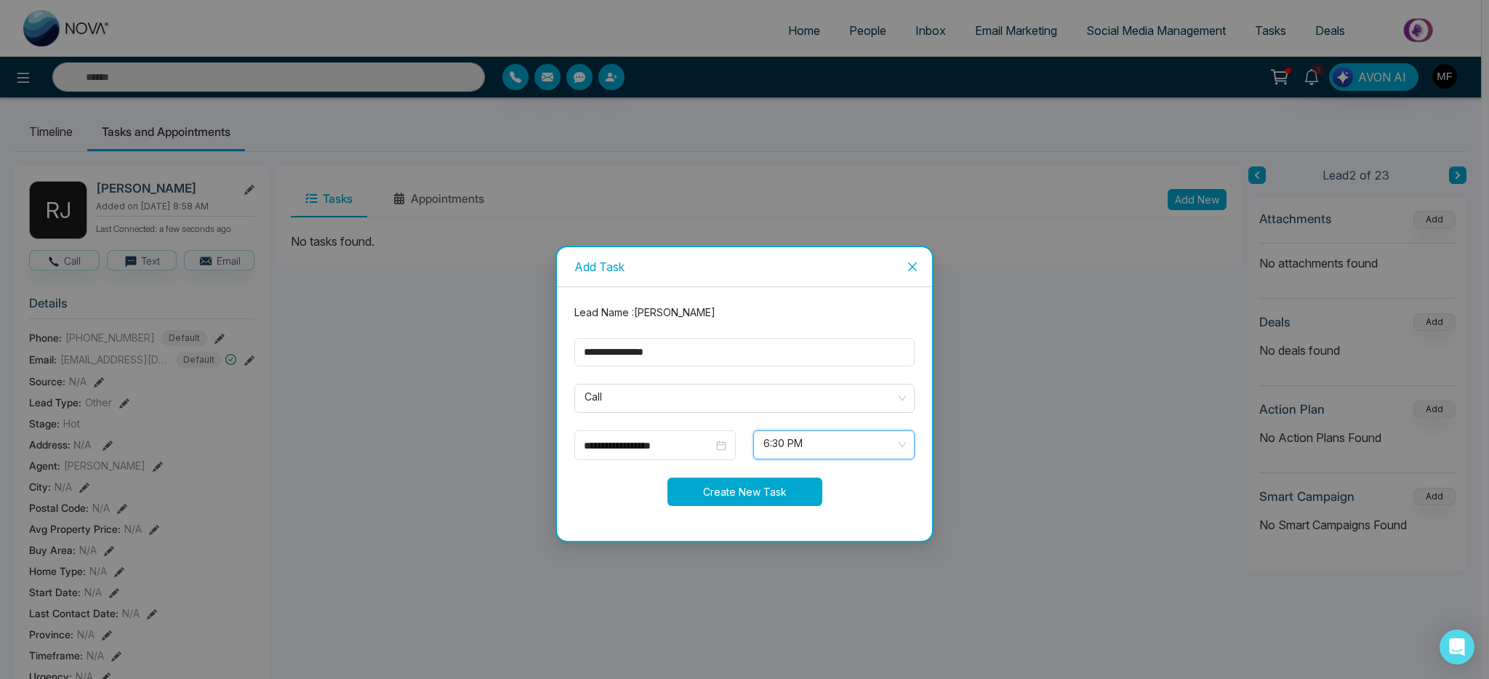
click at [757, 492] on button "Create New Task" at bounding box center [744, 492] width 155 height 28
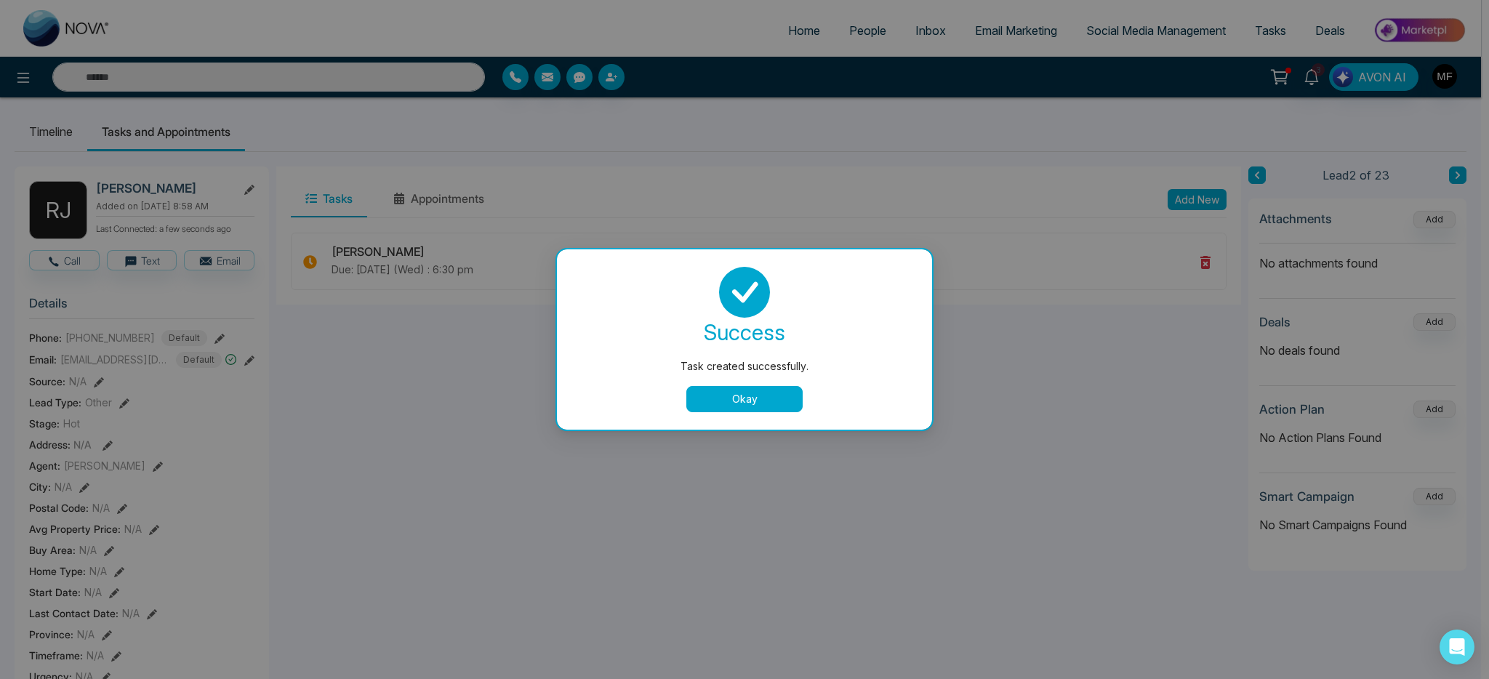
click at [773, 403] on button "Okay" at bounding box center [744, 399] width 116 height 26
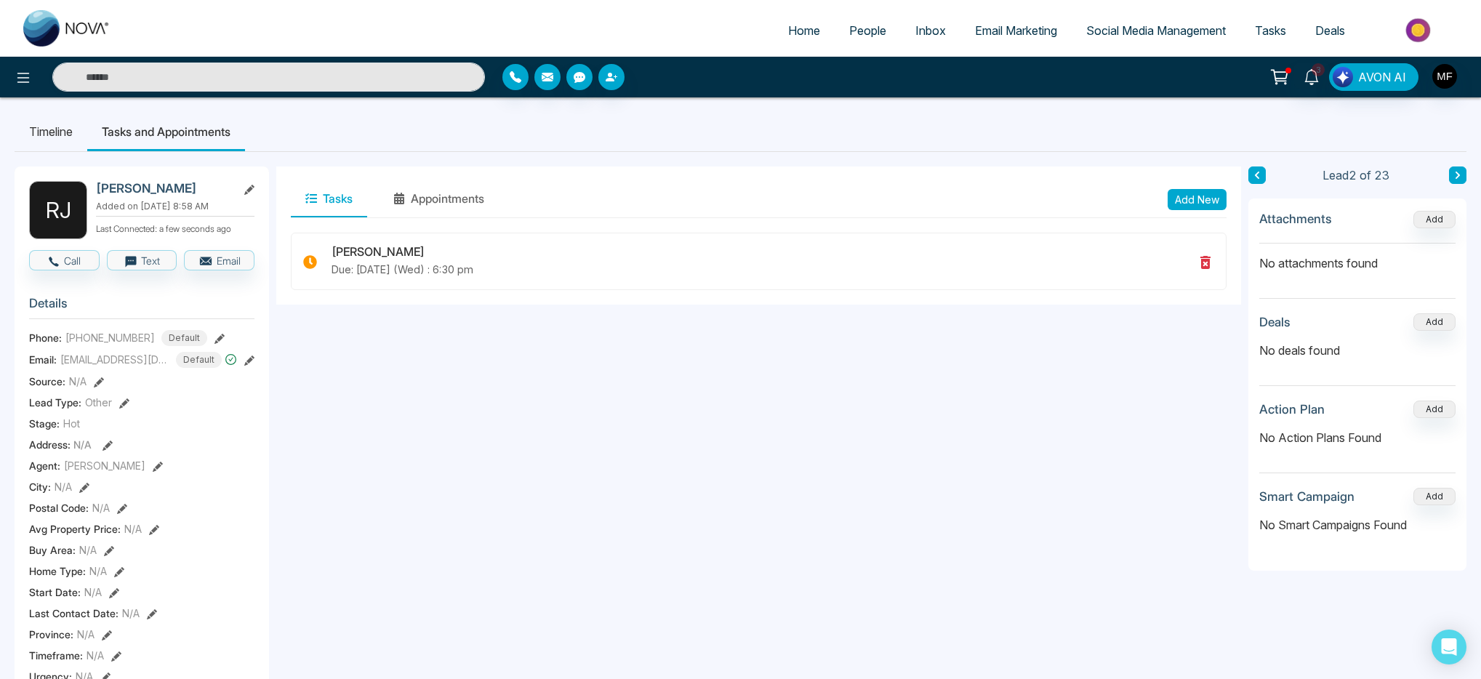
click at [1457, 178] on icon at bounding box center [1457, 175] width 7 height 9
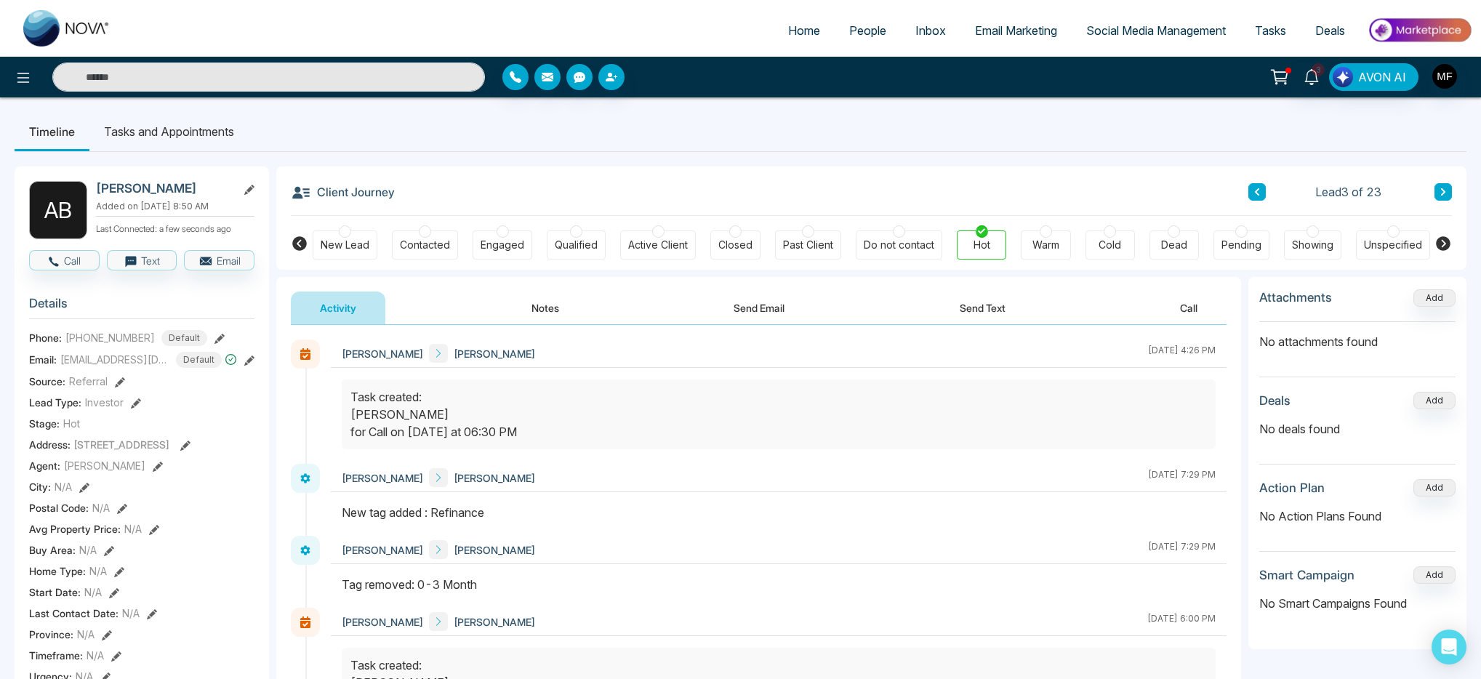
click at [175, 132] on li "Tasks and Appointments" at bounding box center [168, 131] width 159 height 39
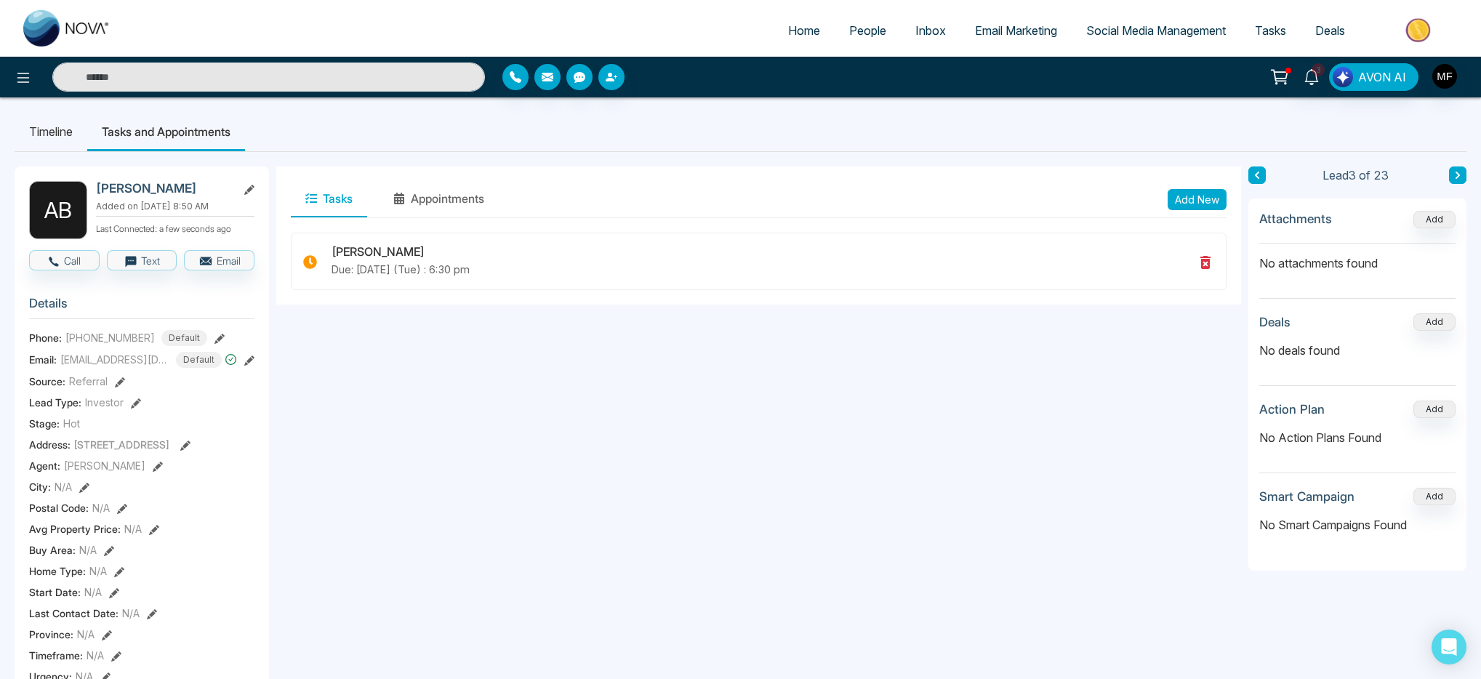
click at [1458, 171] on icon at bounding box center [1457, 175] width 7 height 9
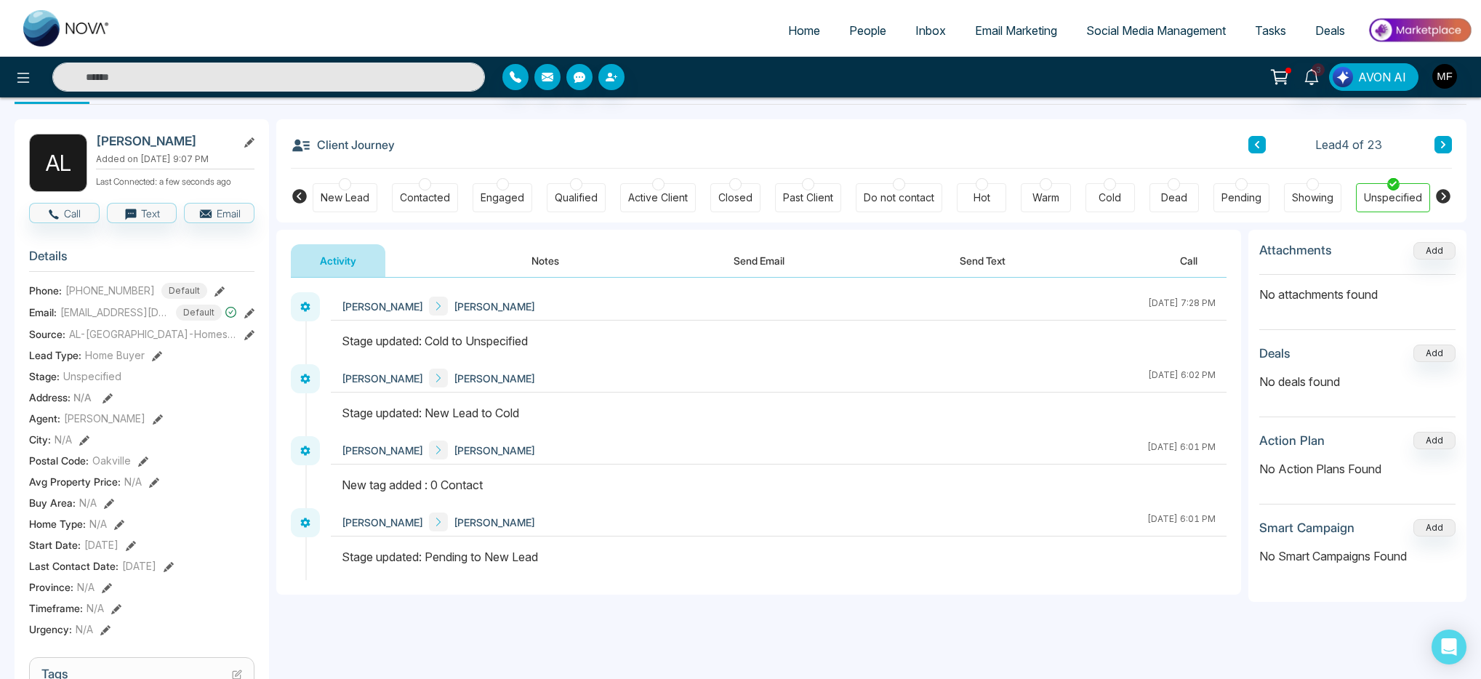
scroll to position [60, 0]
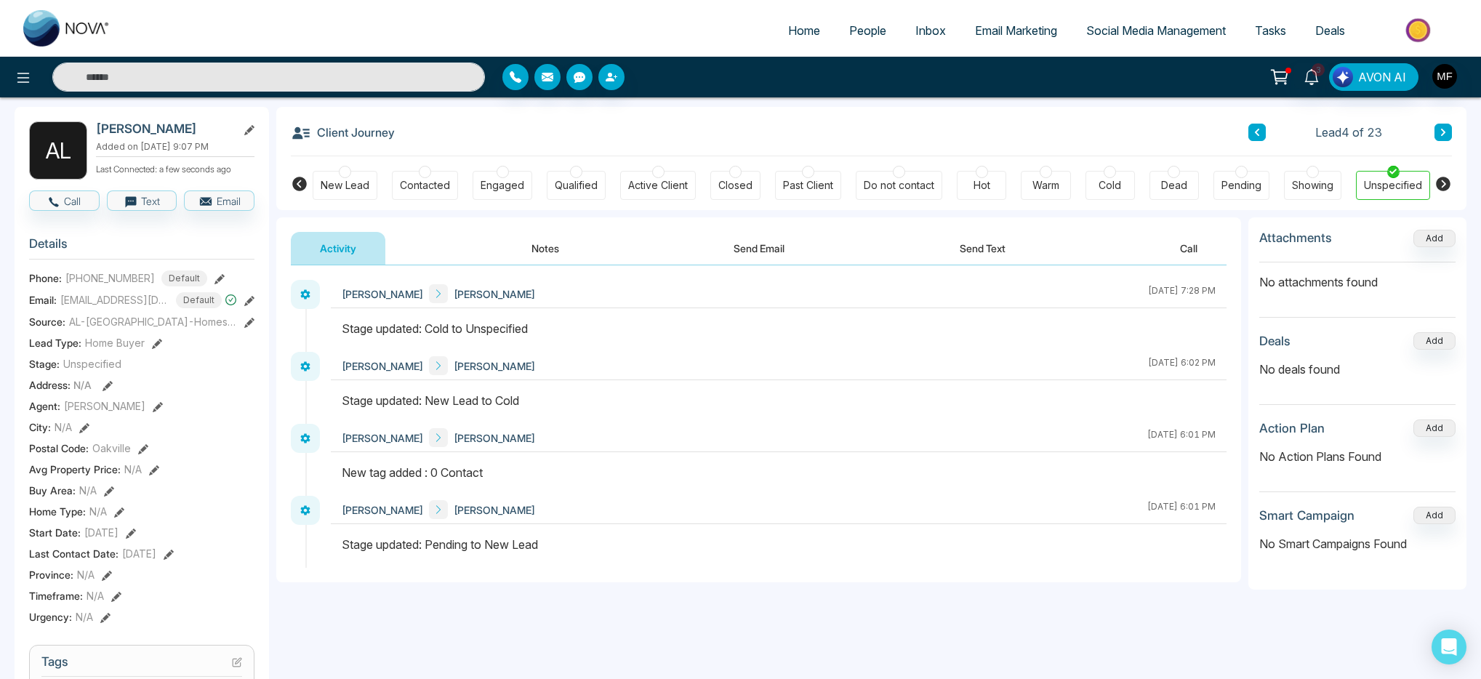
click at [568, 258] on button "Notes" at bounding box center [545, 248] width 86 height 33
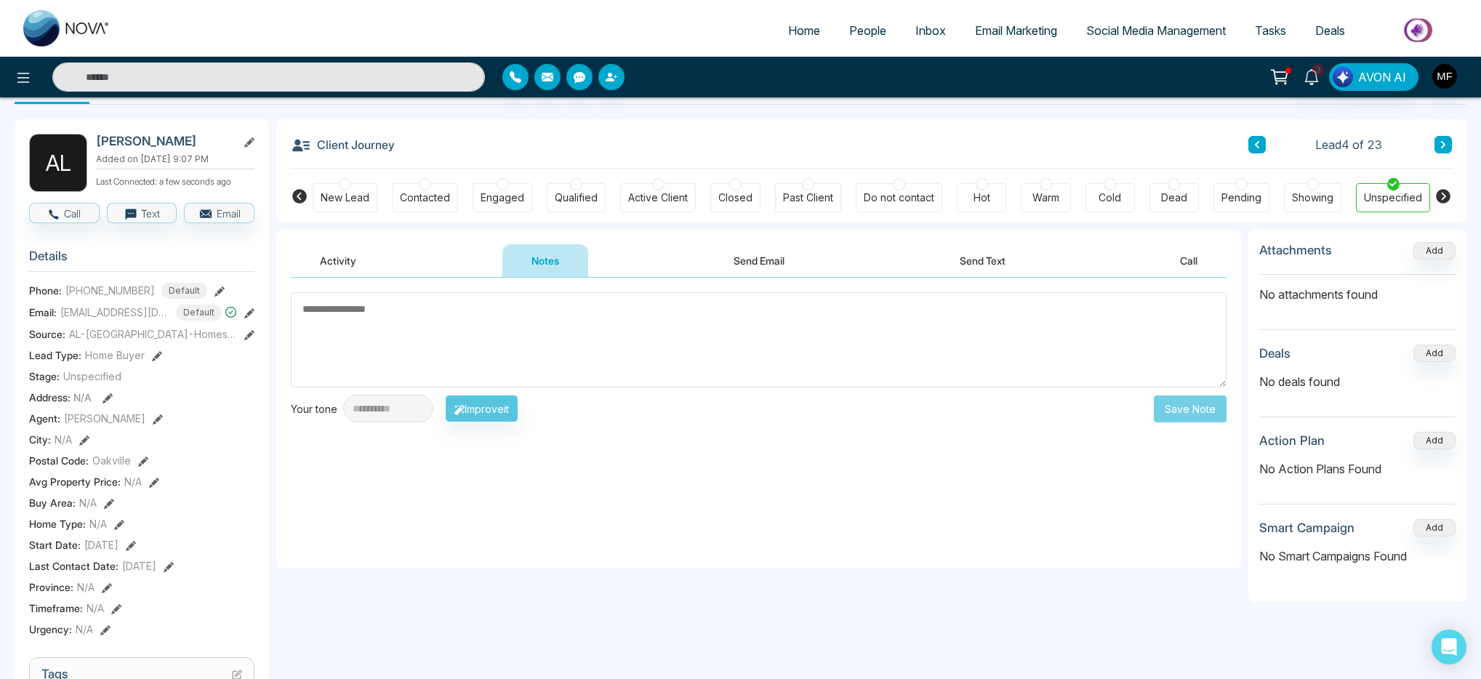
scroll to position [50, 0]
click at [1444, 140] on icon at bounding box center [1442, 141] width 7 height 9
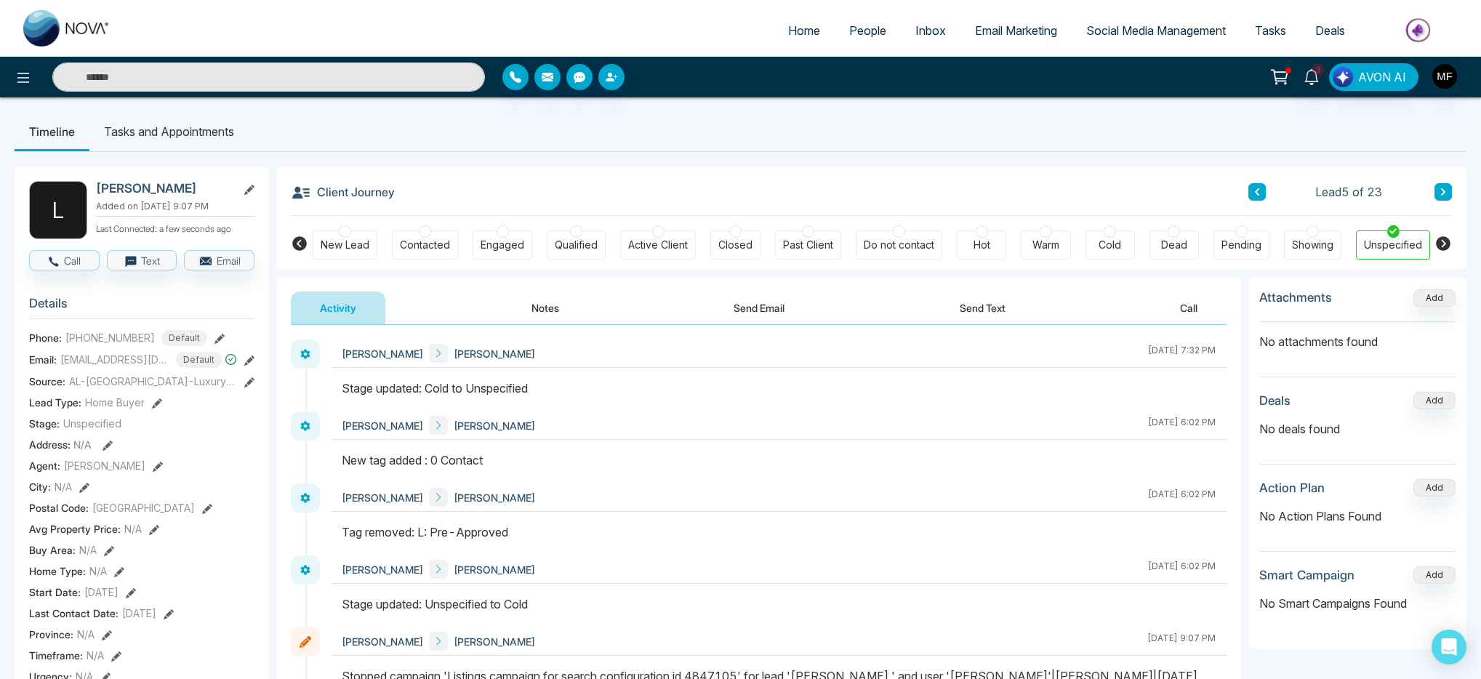
scroll to position [3, 0]
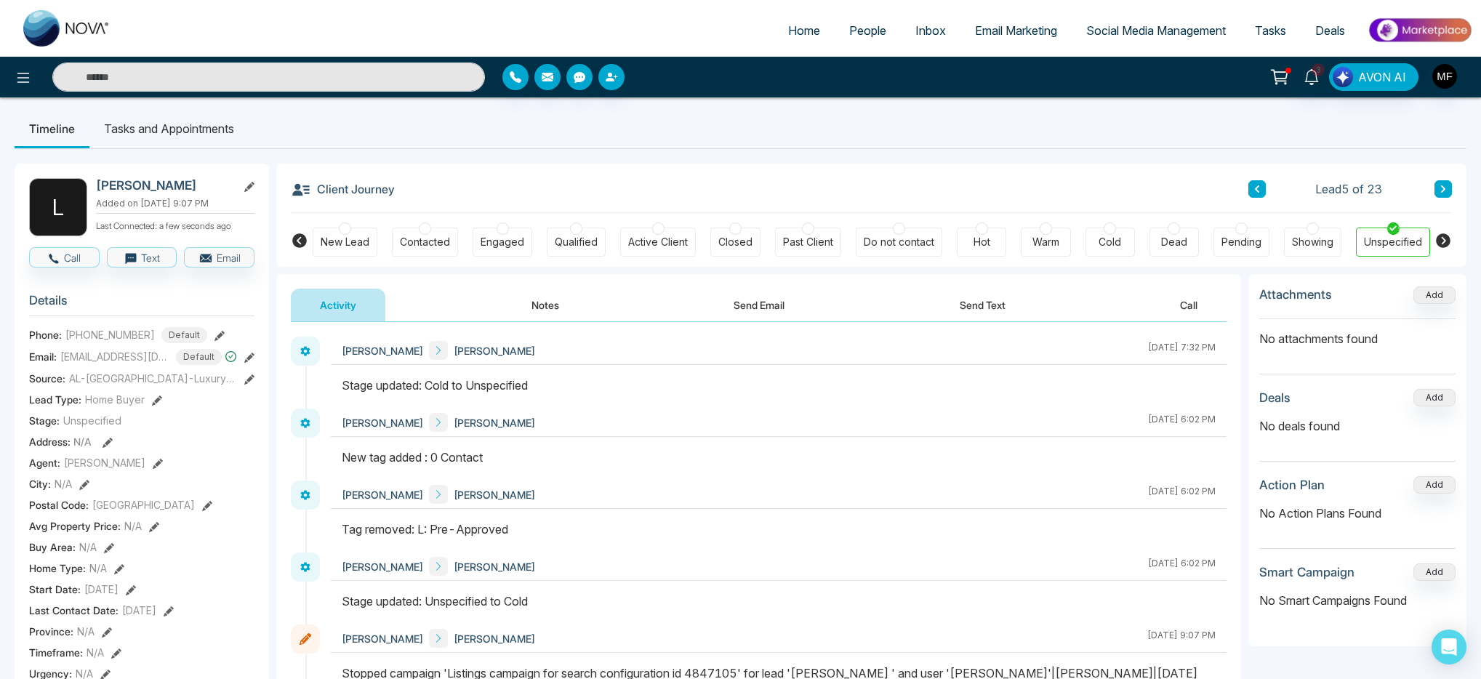
click at [529, 308] on button "Notes" at bounding box center [545, 305] width 86 height 33
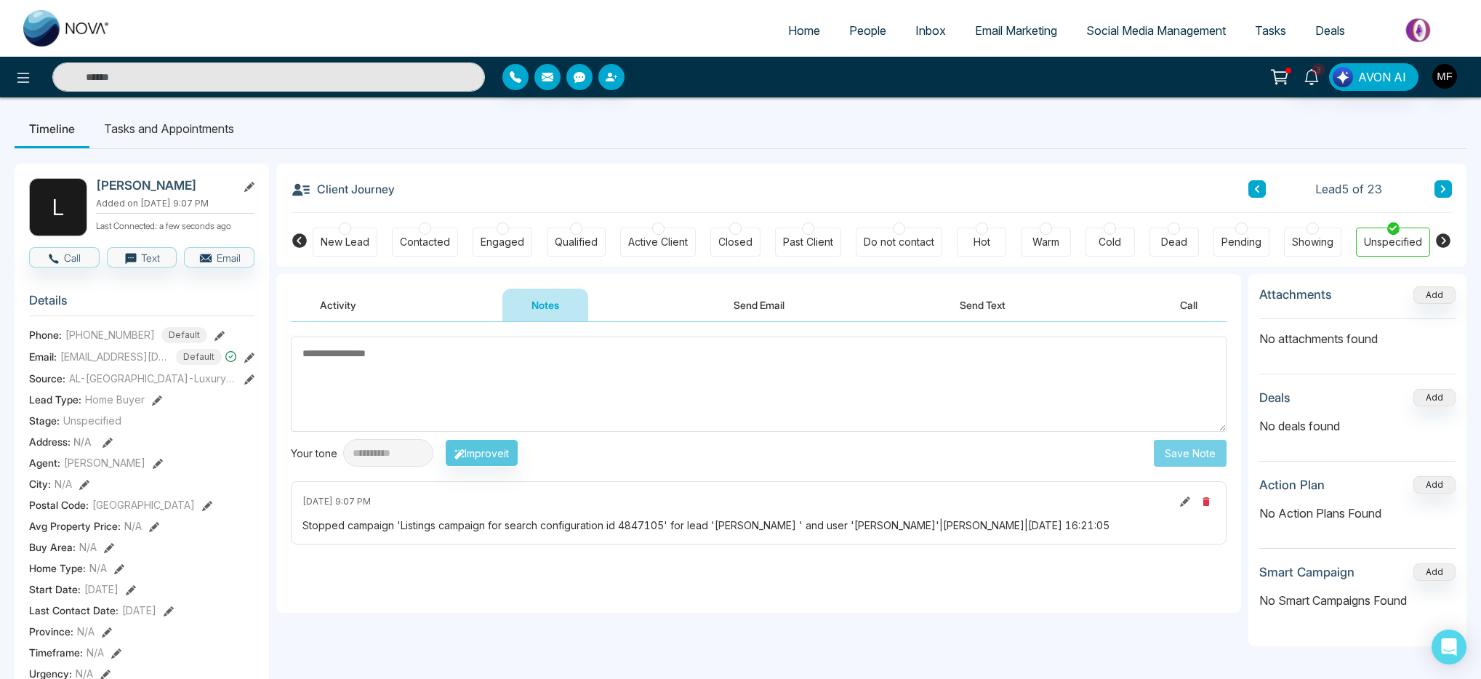
click at [1170, 235] on div "Dead" at bounding box center [1174, 242] width 26 height 15
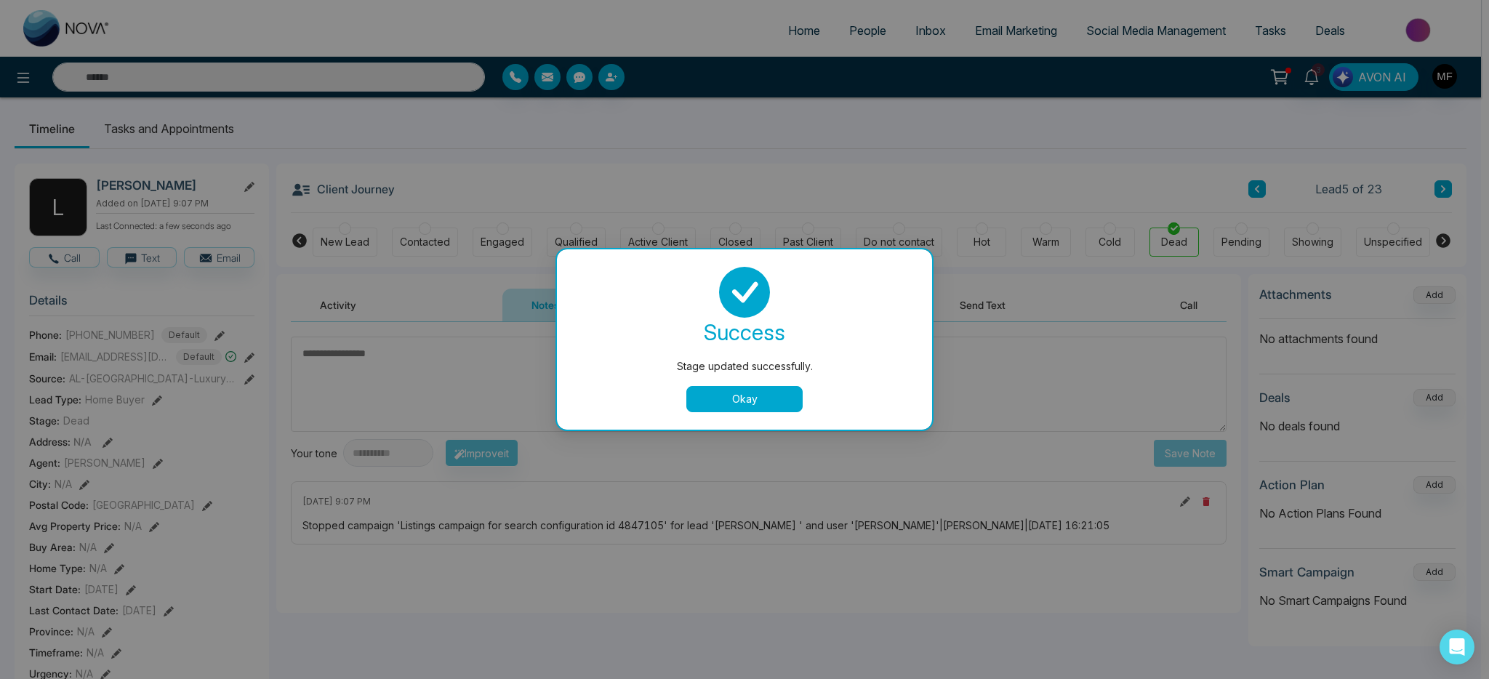
click at [773, 401] on button "Okay" at bounding box center [744, 399] width 116 height 26
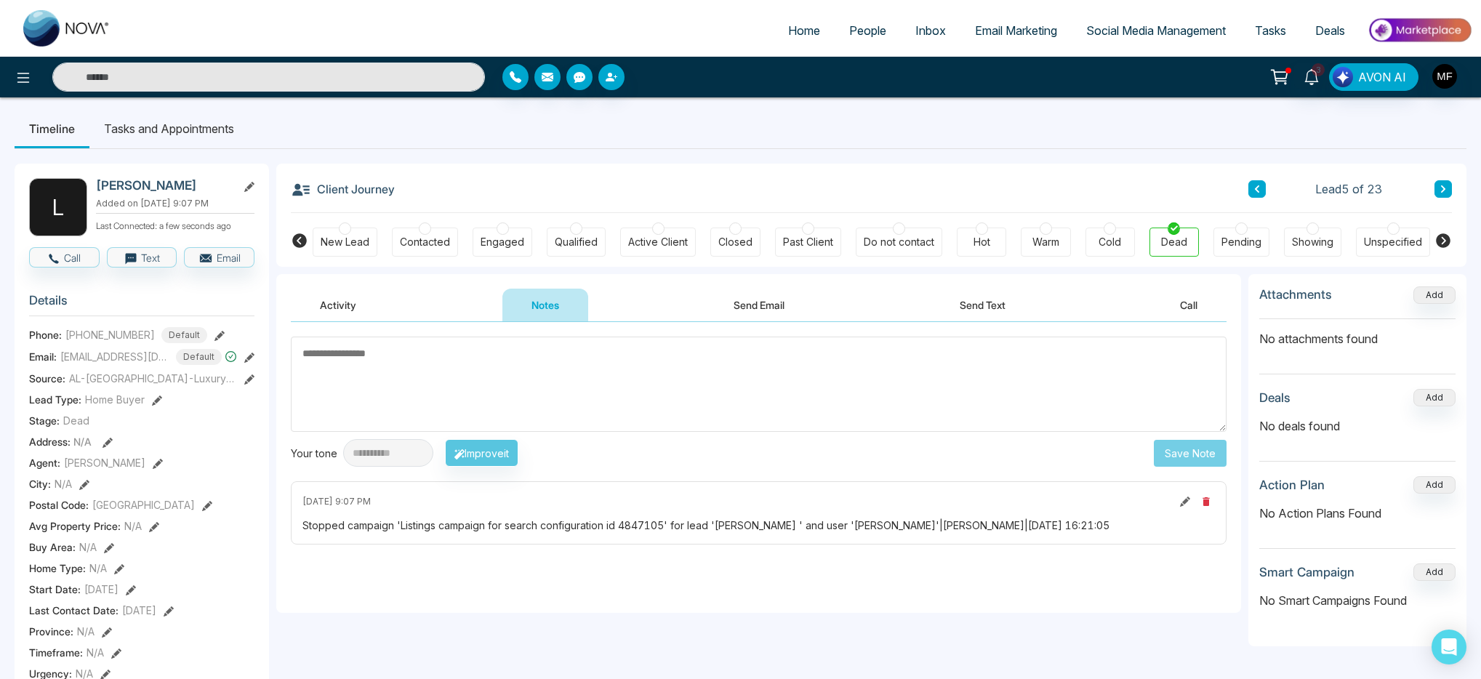
click at [1444, 188] on icon at bounding box center [1442, 189] width 7 height 9
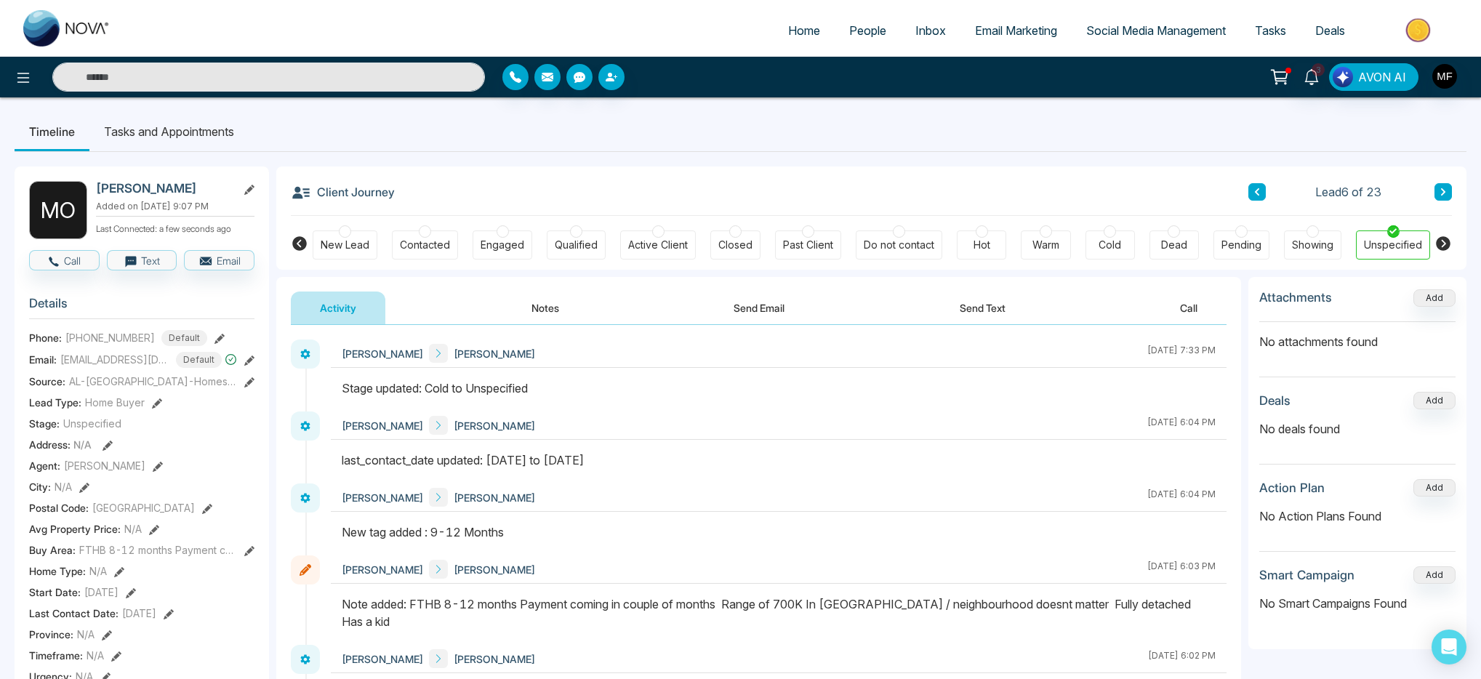
click at [510, 286] on div "Activity Notes Send Email Send Text Call" at bounding box center [758, 301] width 965 height 48
click at [545, 302] on button "Notes" at bounding box center [545, 308] width 86 height 33
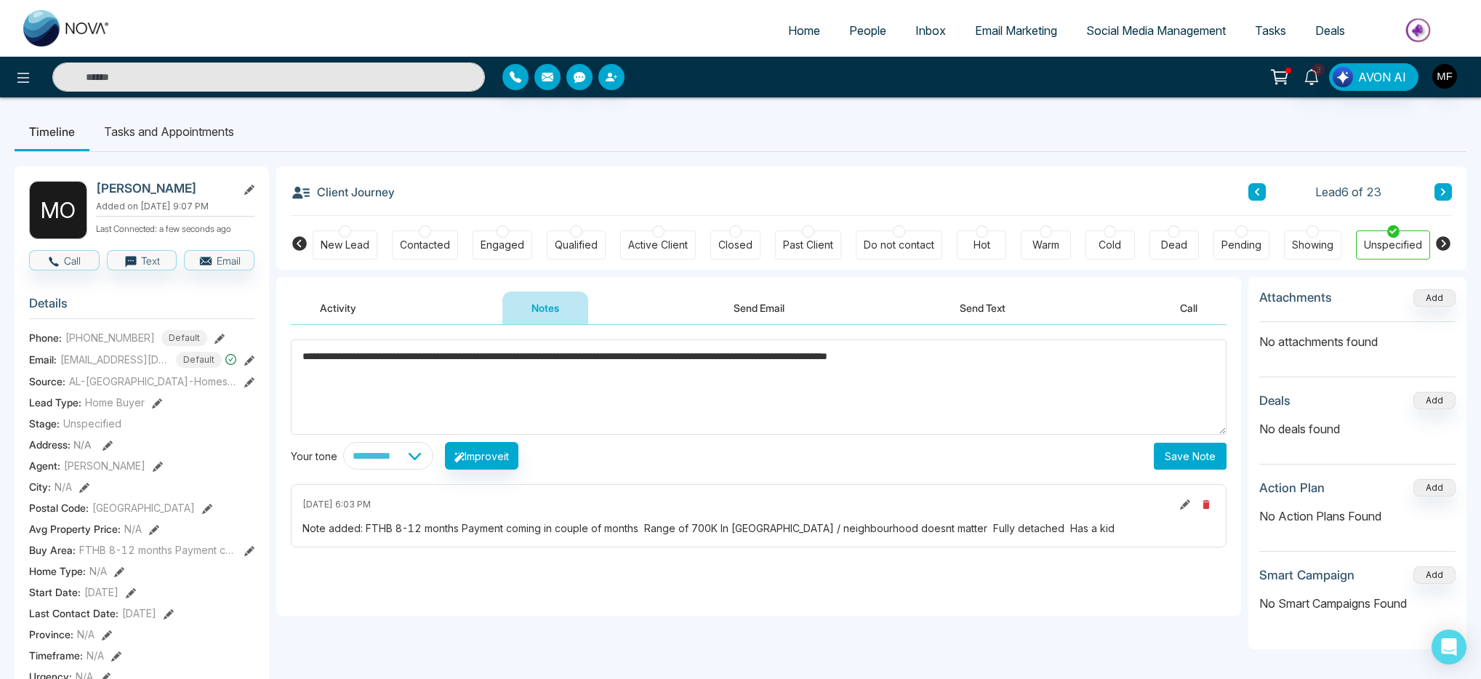
click at [959, 353] on textarea "**********" at bounding box center [759, 386] width 936 height 95
click at [1082, 379] on textarea "**********" at bounding box center [759, 386] width 936 height 95
type textarea "**********"
click at [1194, 459] on button "Save Note" at bounding box center [1190, 456] width 73 height 27
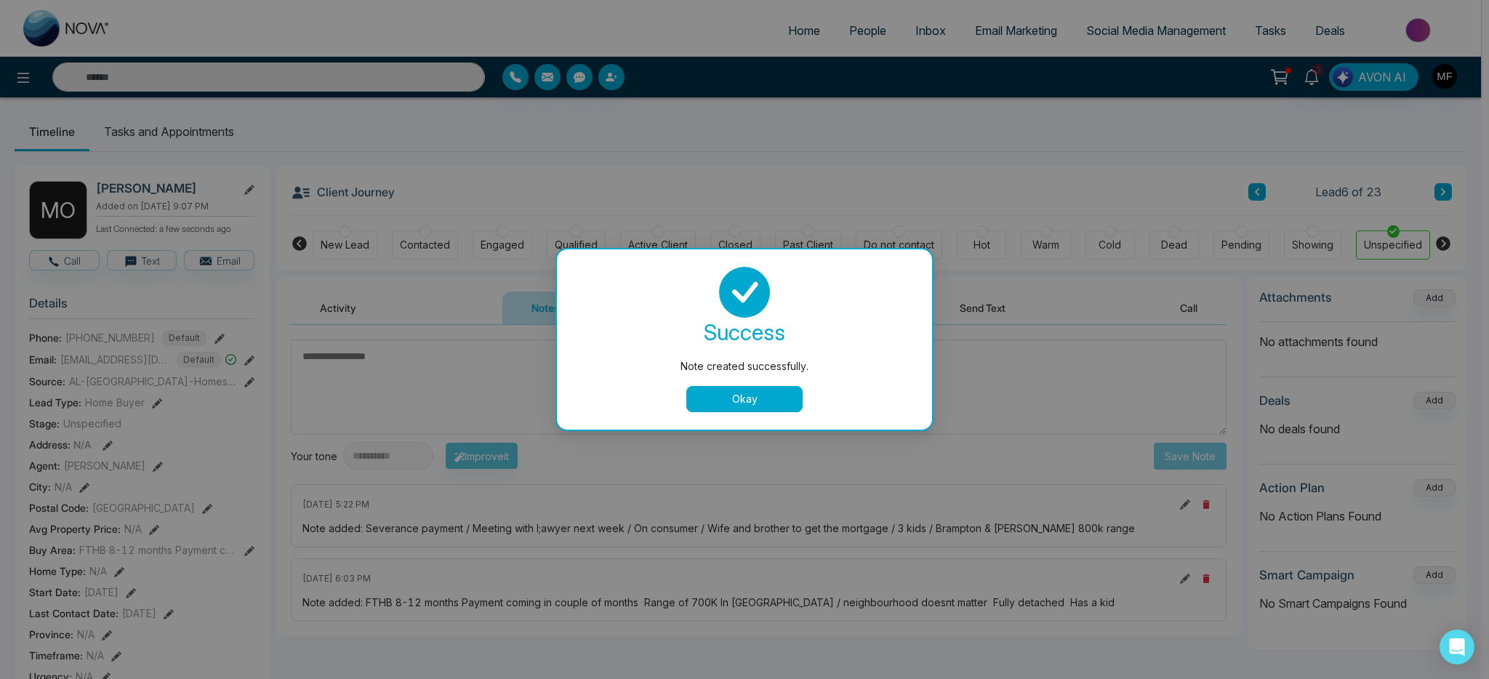
click at [755, 402] on button "Okay" at bounding box center [744, 399] width 116 height 26
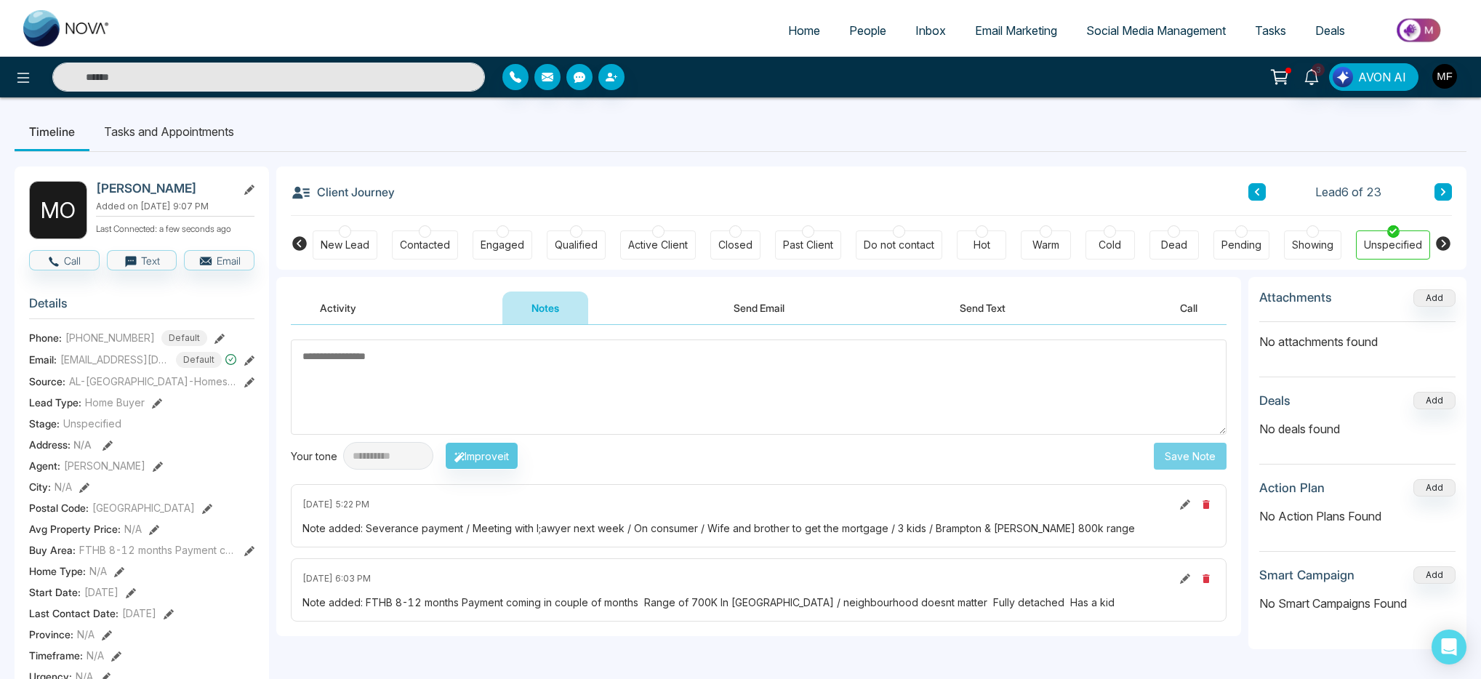
click at [981, 241] on div "Hot" at bounding box center [981, 245] width 17 height 15
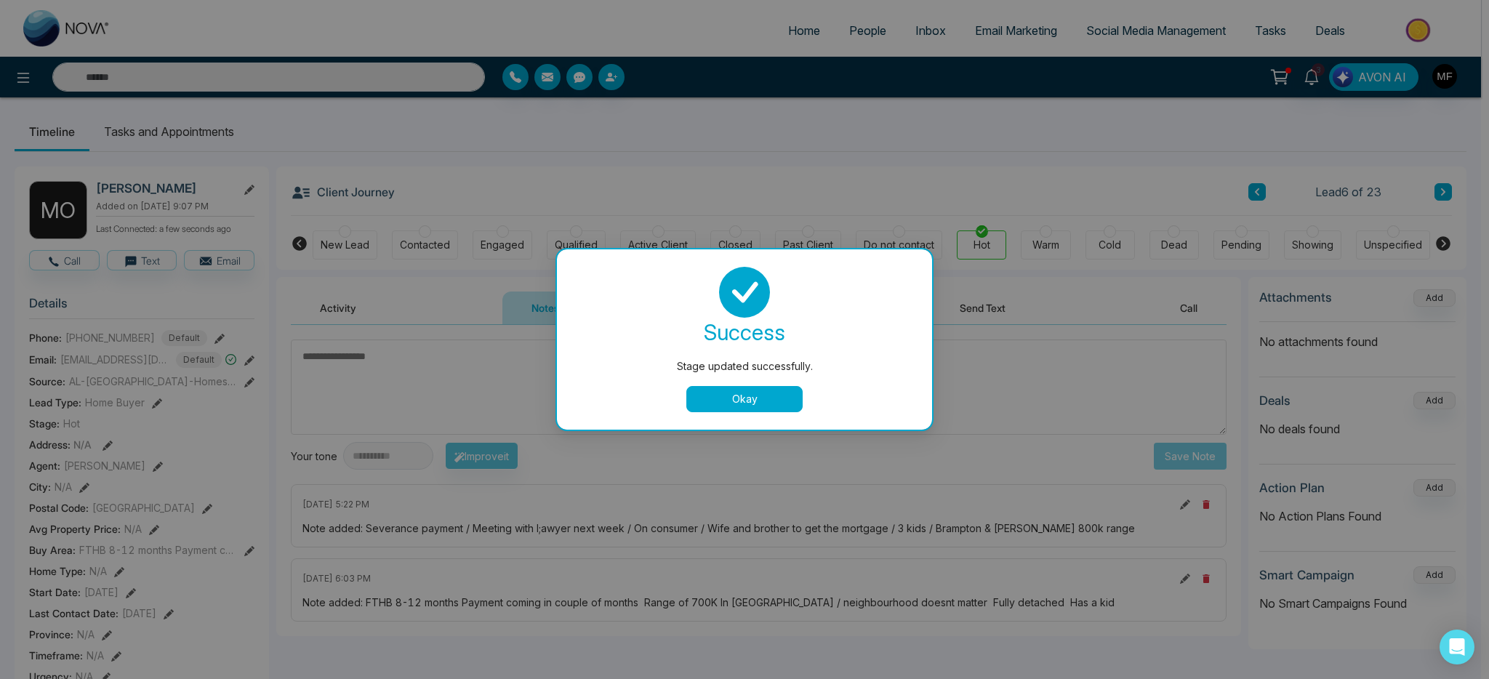
click at [785, 391] on button "Okay" at bounding box center [744, 399] width 116 height 26
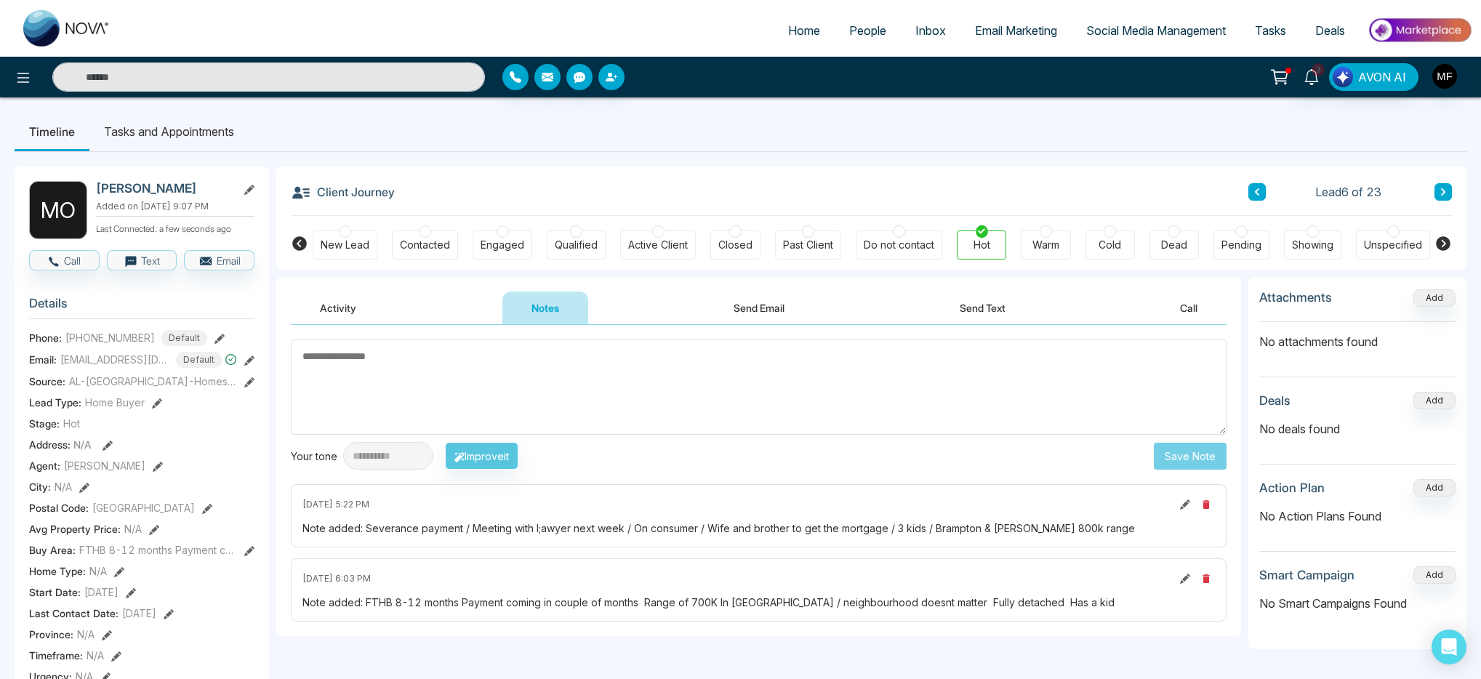
click at [1440, 188] on icon at bounding box center [1442, 192] width 7 height 9
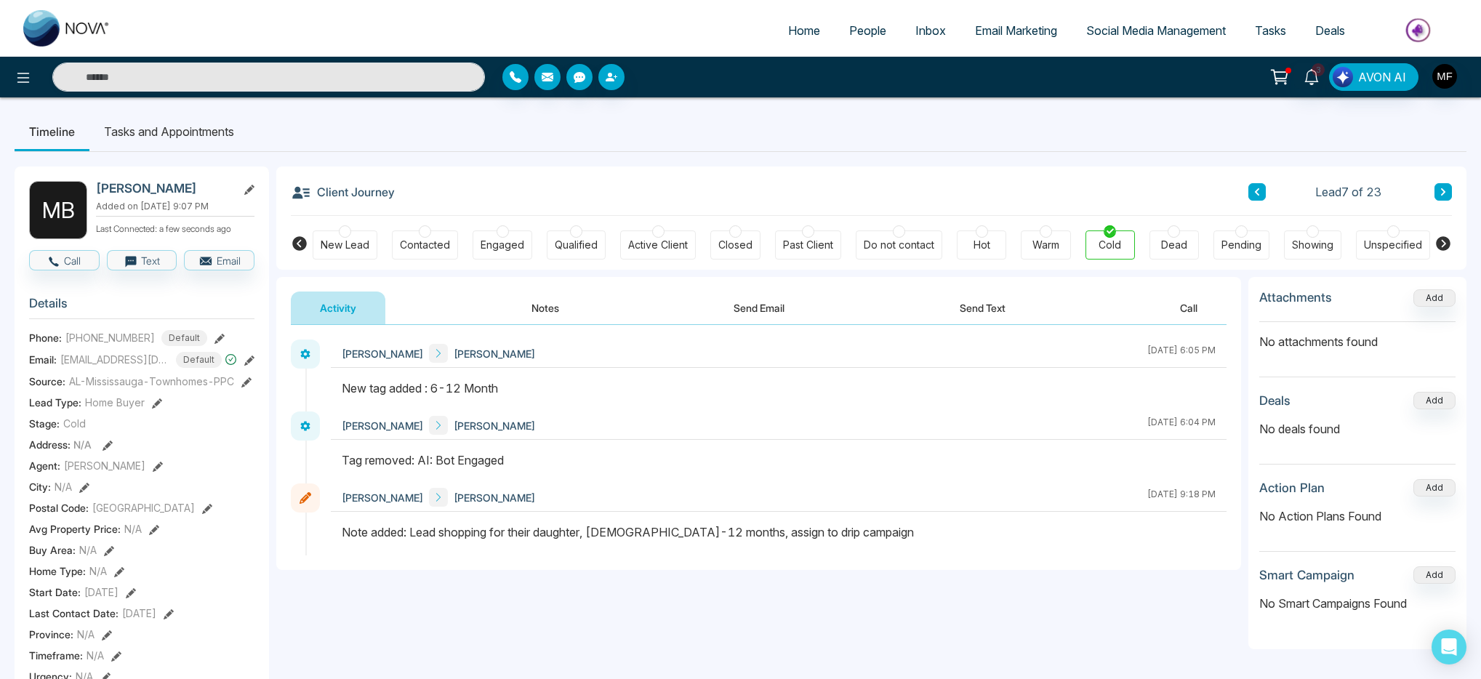
click at [583, 321] on button "Notes" at bounding box center [545, 308] width 86 height 33
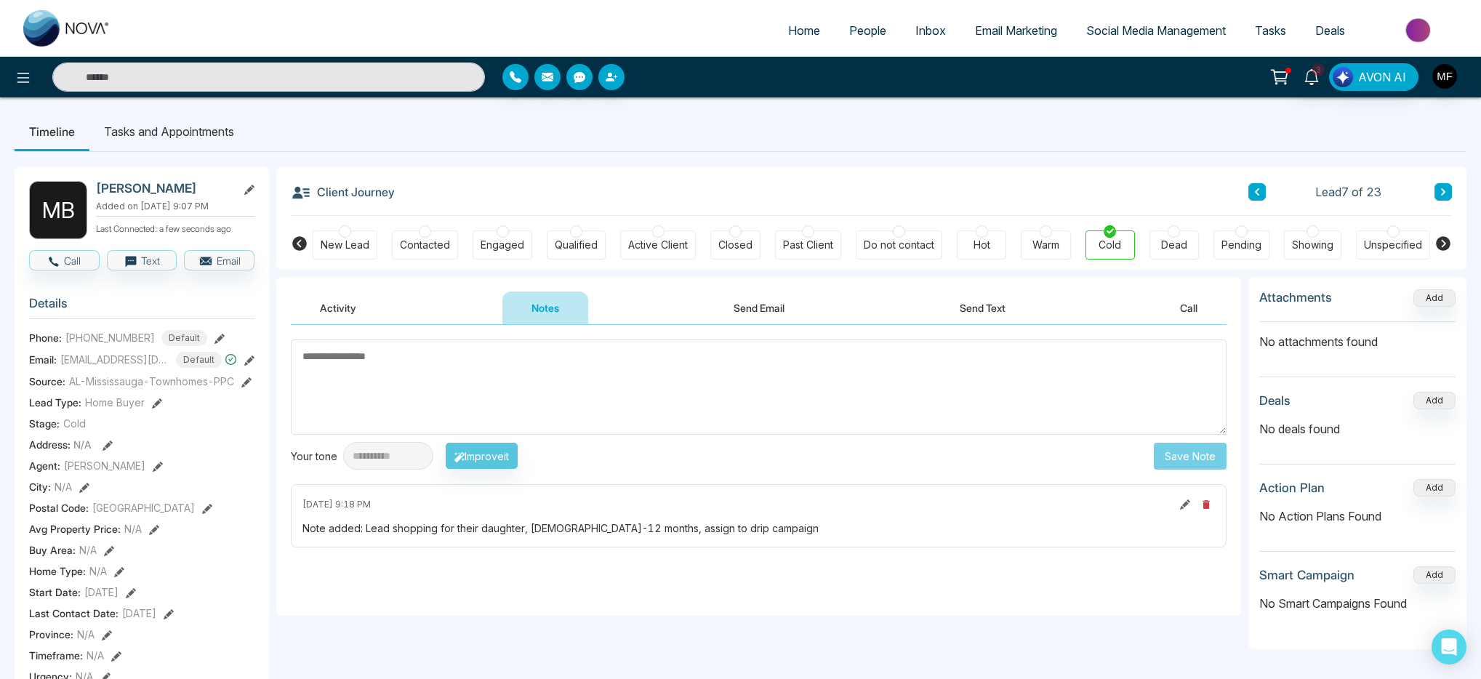
click at [1436, 193] on button at bounding box center [1442, 191] width 17 height 17
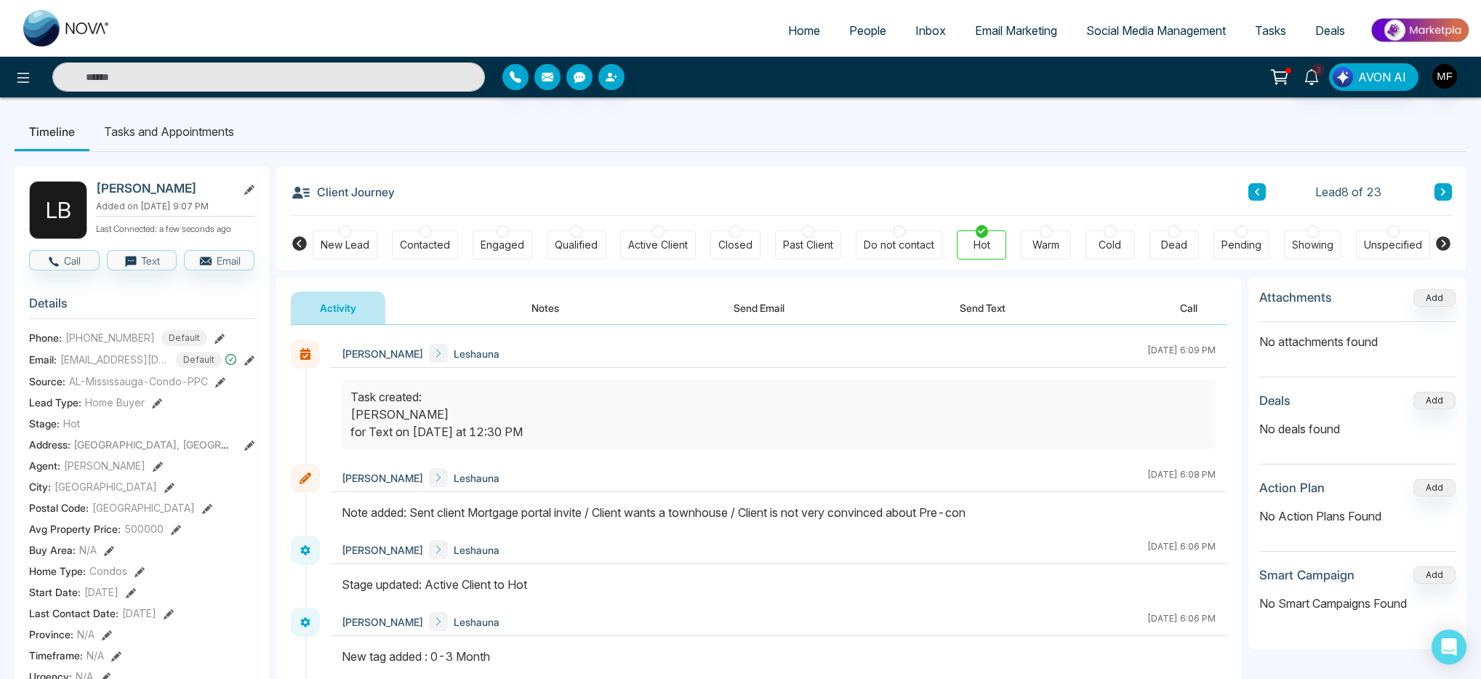
click at [1255, 195] on icon at bounding box center [1256, 192] width 7 height 9
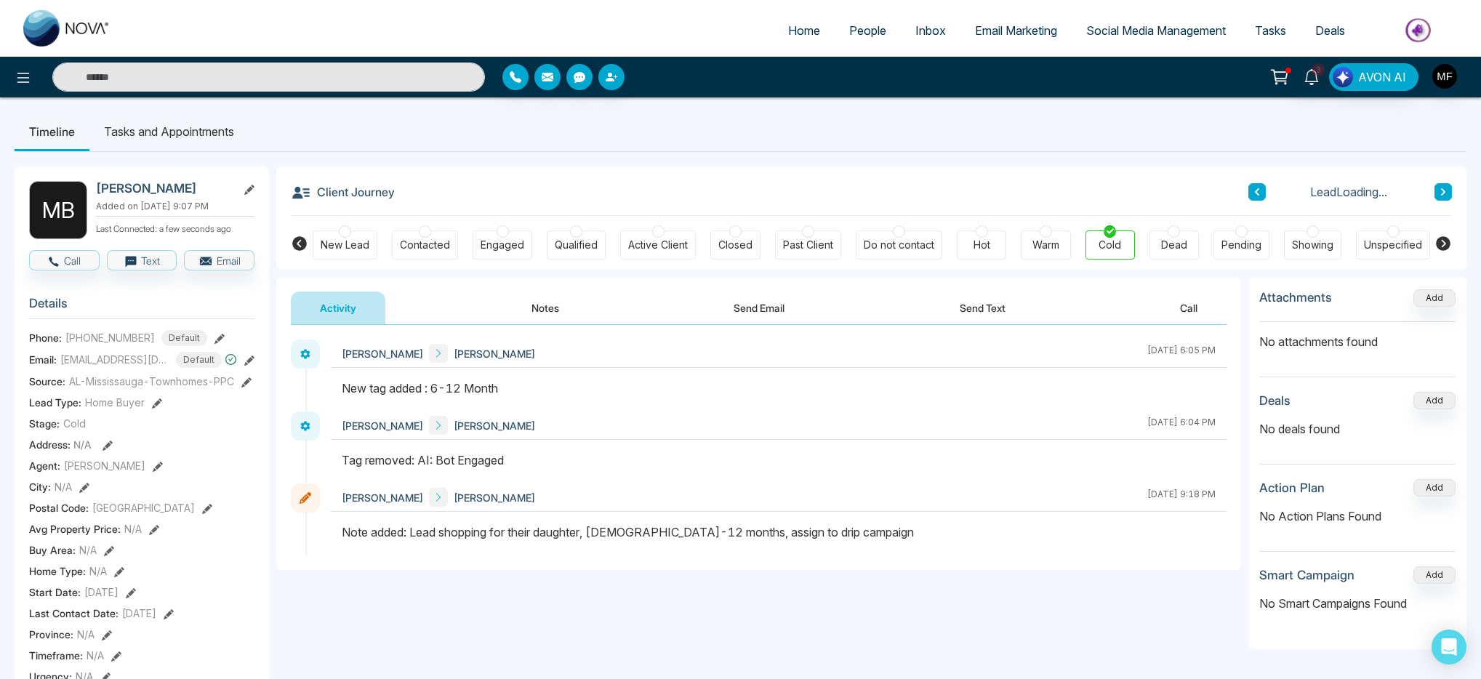
click at [1255, 195] on icon at bounding box center [1256, 192] width 7 height 9
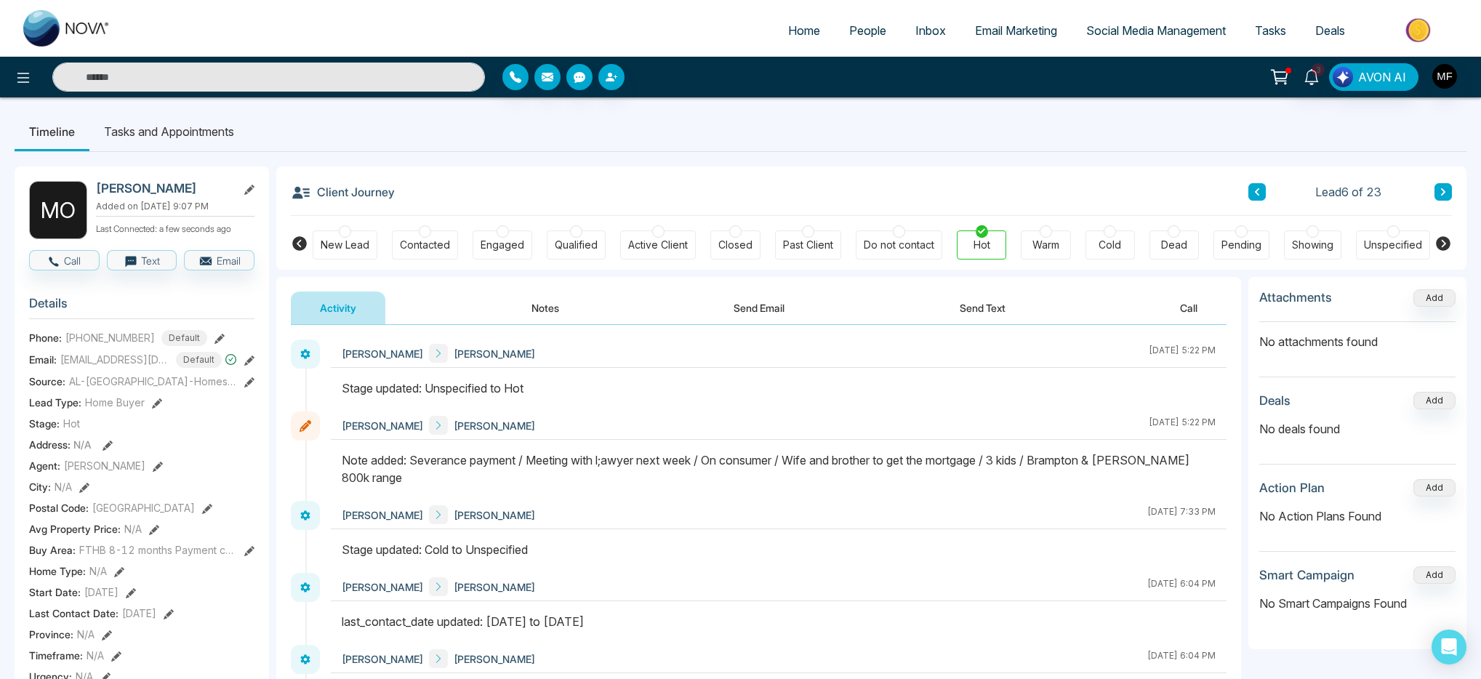
click at [191, 139] on li "Tasks and Appointments" at bounding box center [168, 131] width 159 height 39
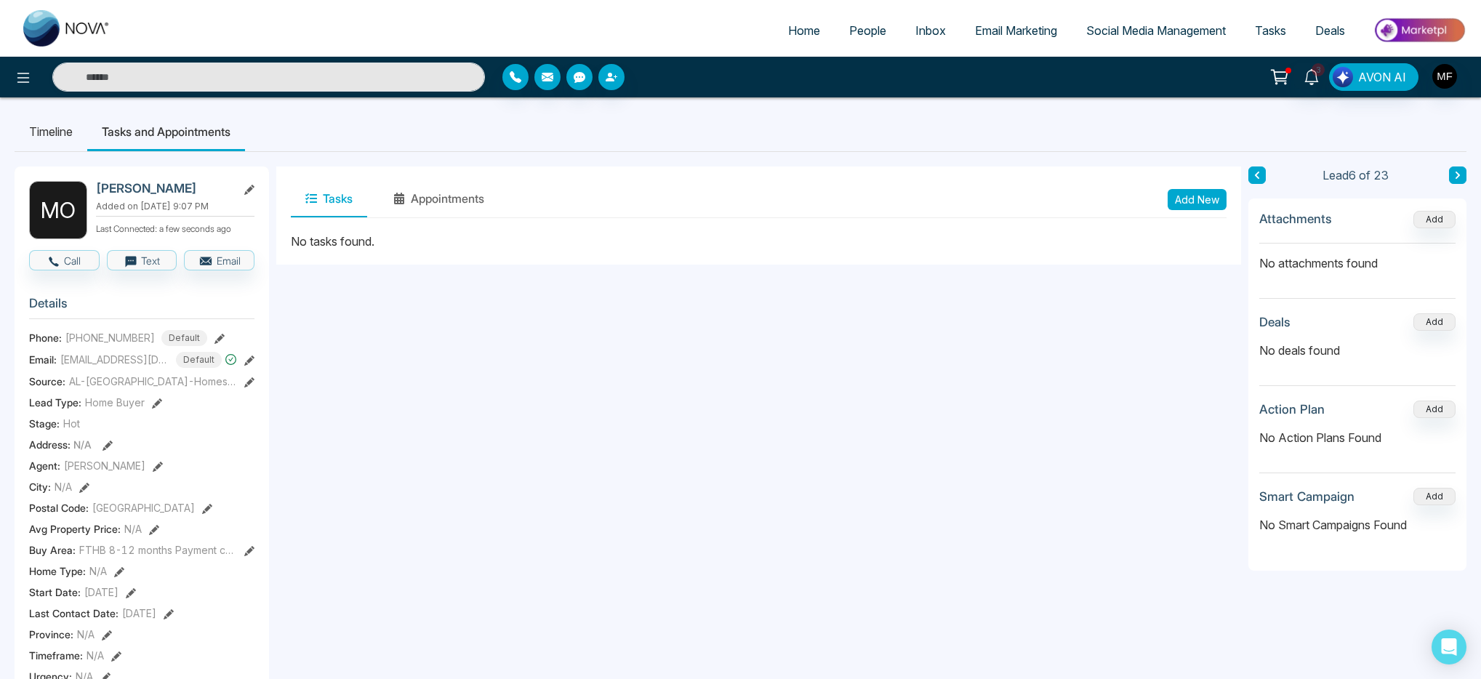
click at [1194, 197] on button "Add New" at bounding box center [1197, 199] width 59 height 21
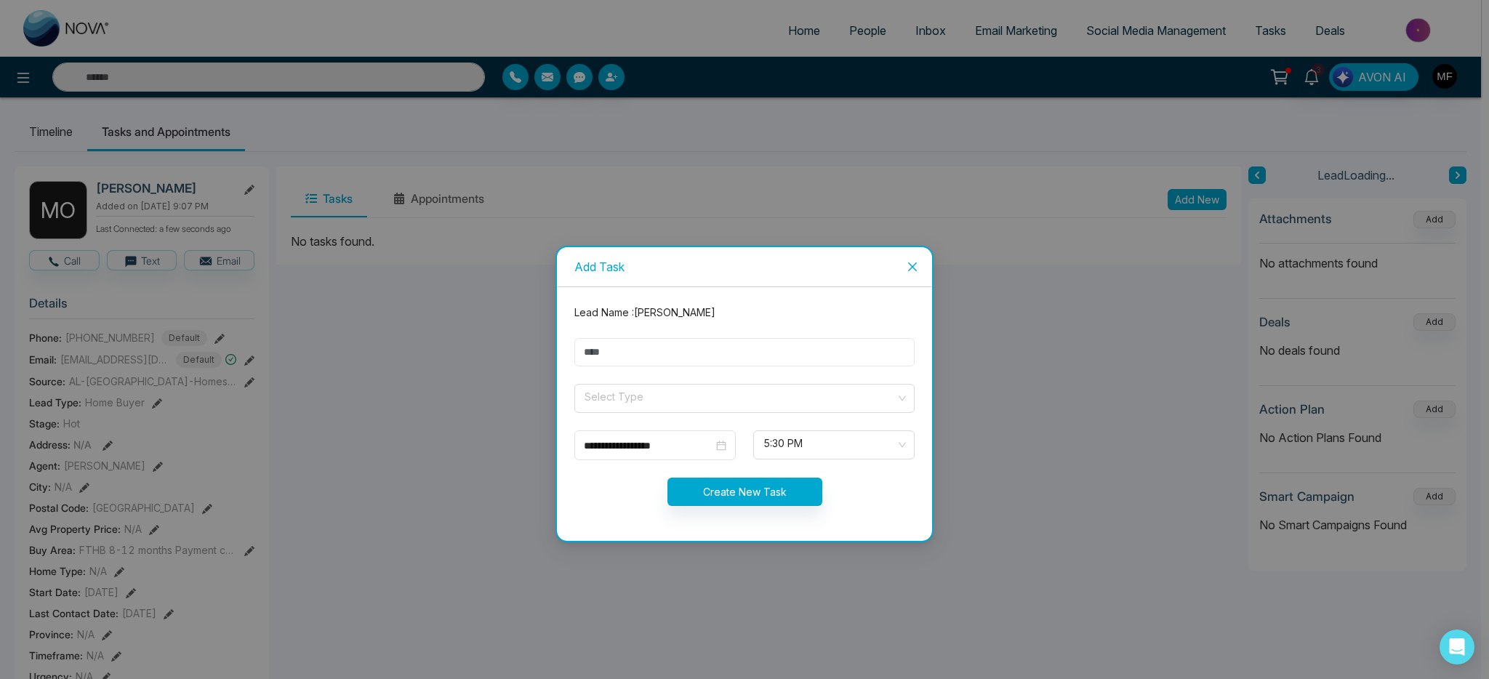
click at [715, 364] on input "text" at bounding box center [744, 352] width 340 height 28
type input "**********"
click at [655, 411] on span at bounding box center [739, 399] width 313 height 28
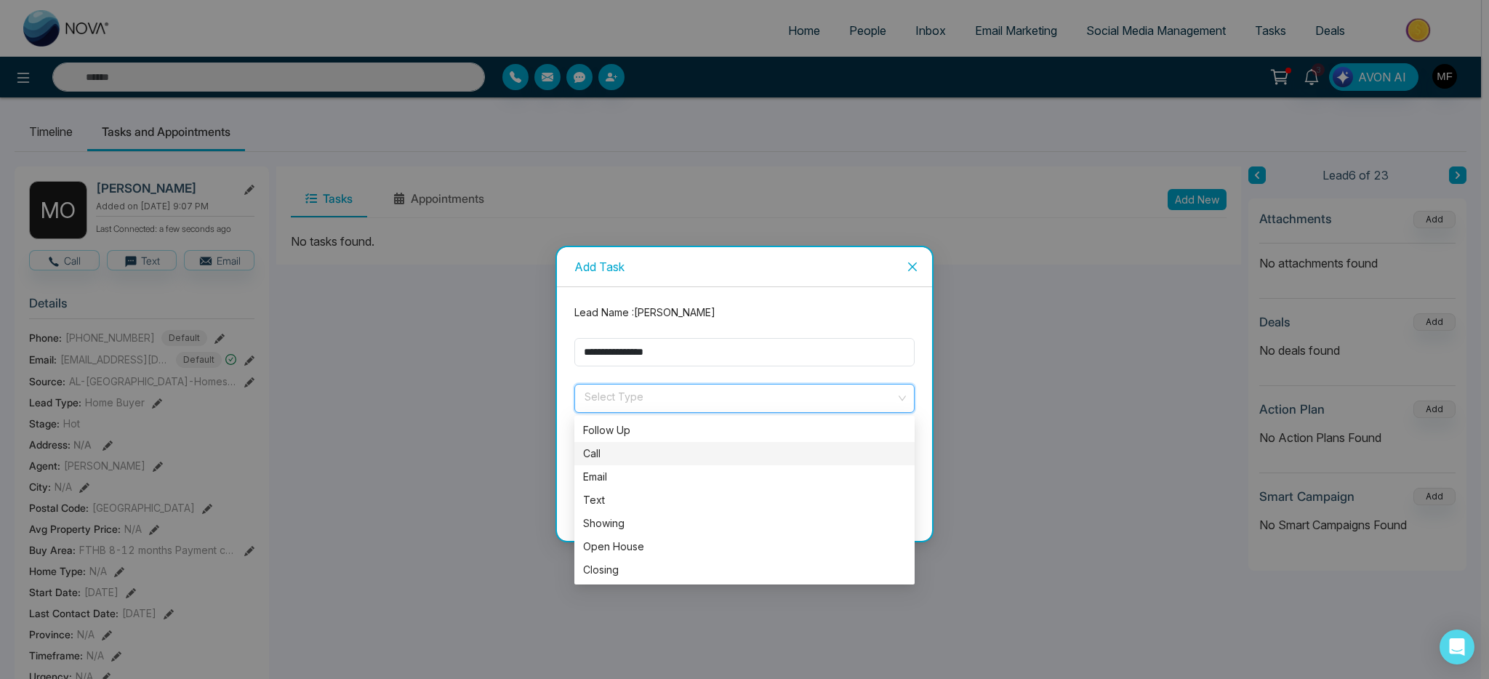
click at [624, 457] on div "Call" at bounding box center [744, 454] width 323 height 16
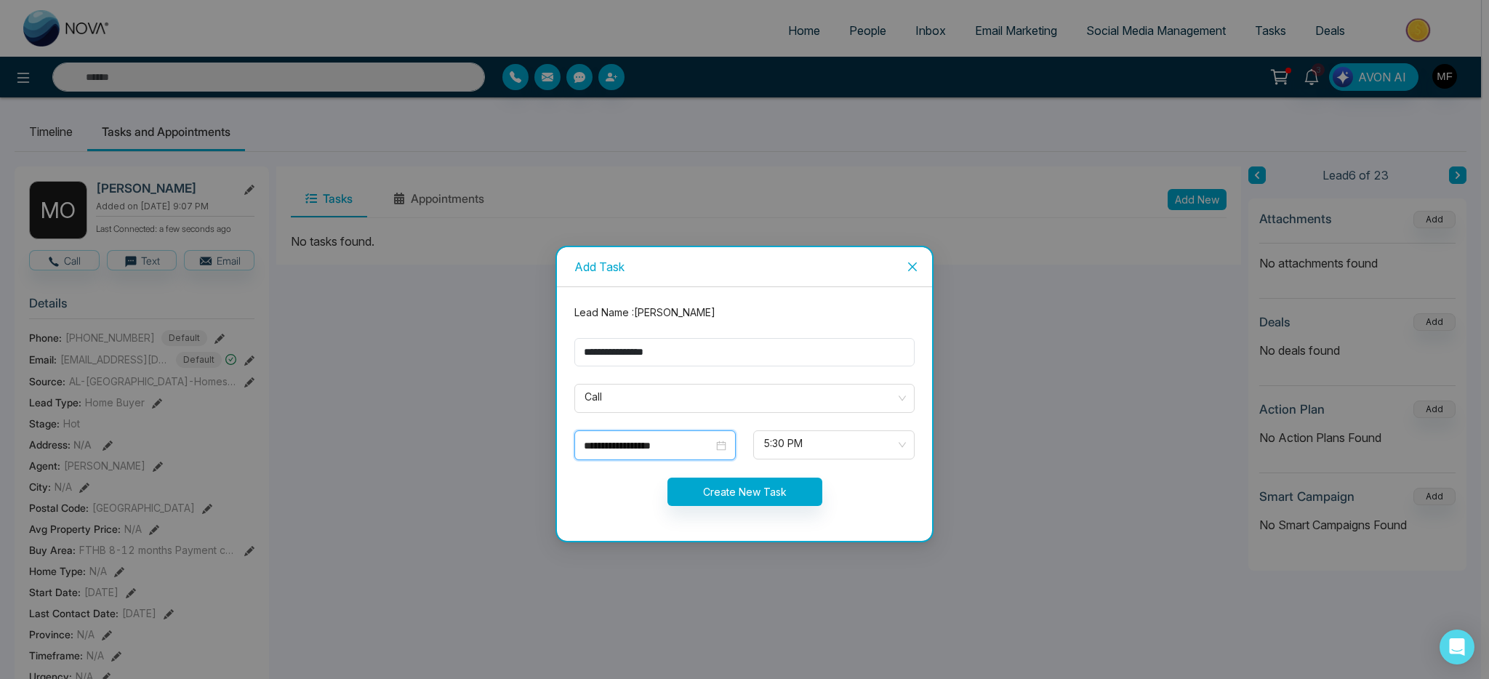
click at [676, 450] on input "**********" at bounding box center [648, 446] width 129 height 16
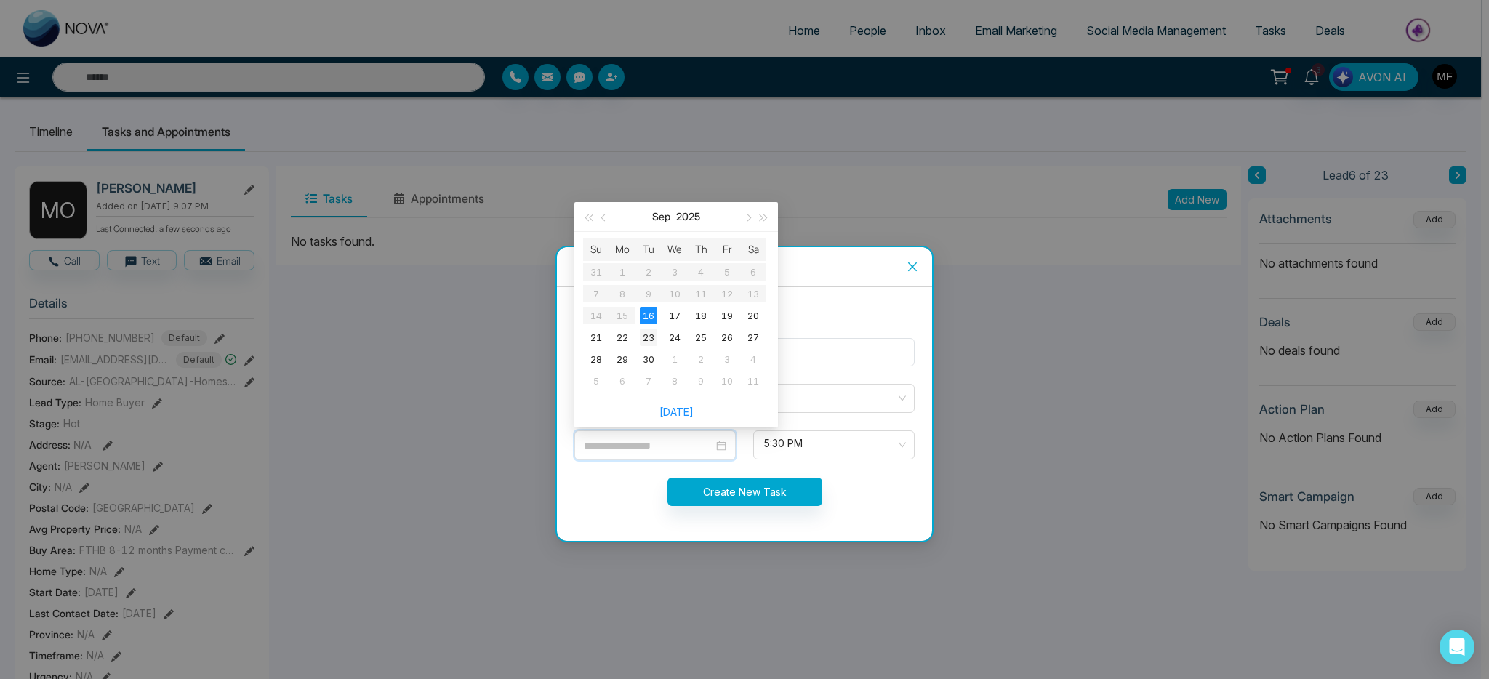
type input "**********"
click at [651, 339] on div "23" at bounding box center [648, 337] width 17 height 17
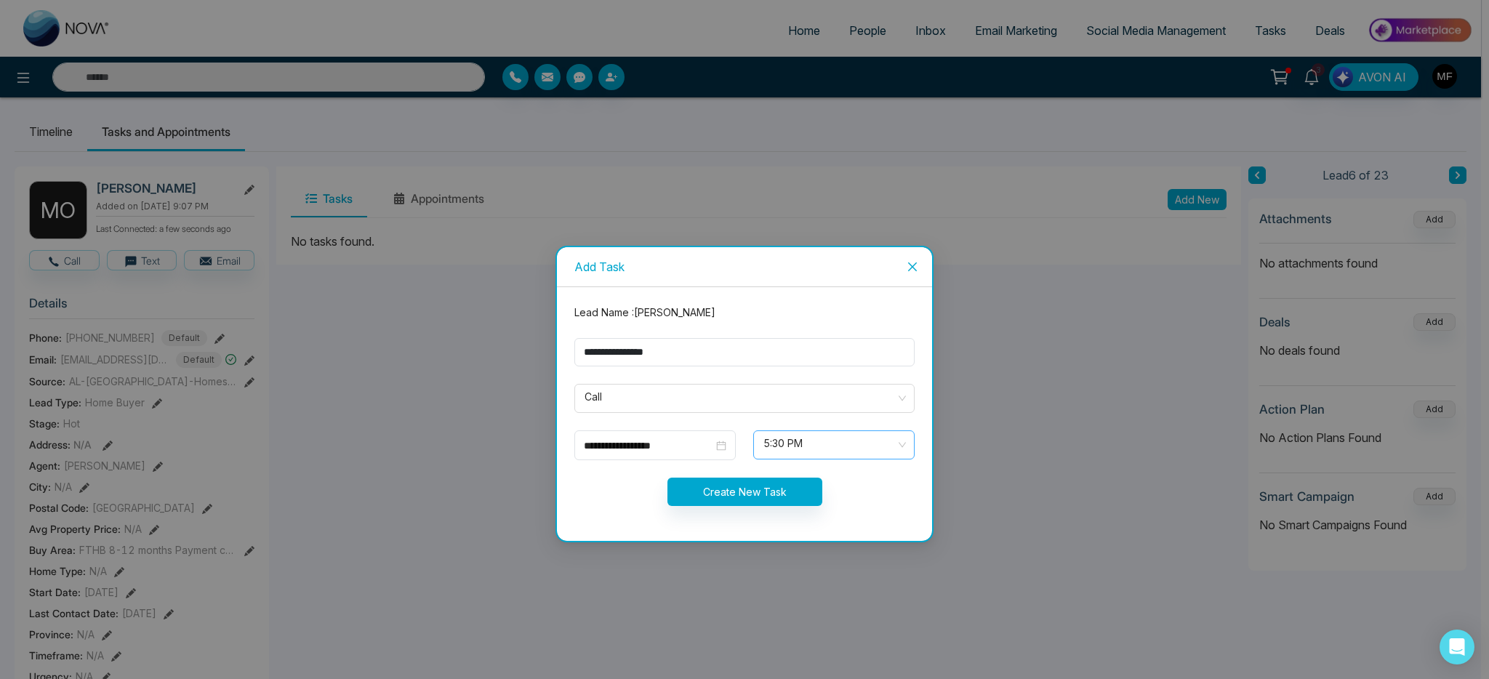
click at [829, 448] on span "5:30 PM" at bounding box center [833, 445] width 141 height 25
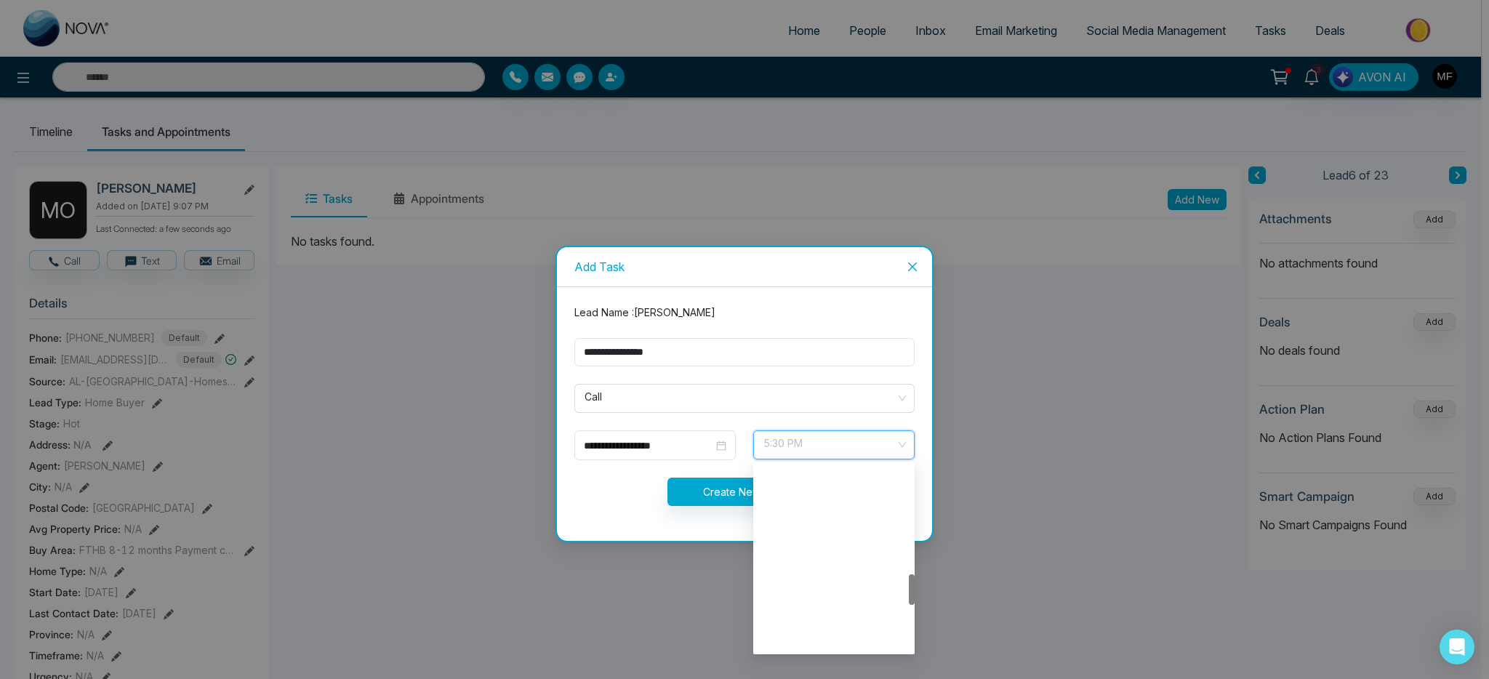
scroll to position [651, 0]
click at [803, 638] on div "5:30 PM" at bounding box center [834, 640] width 144 height 16
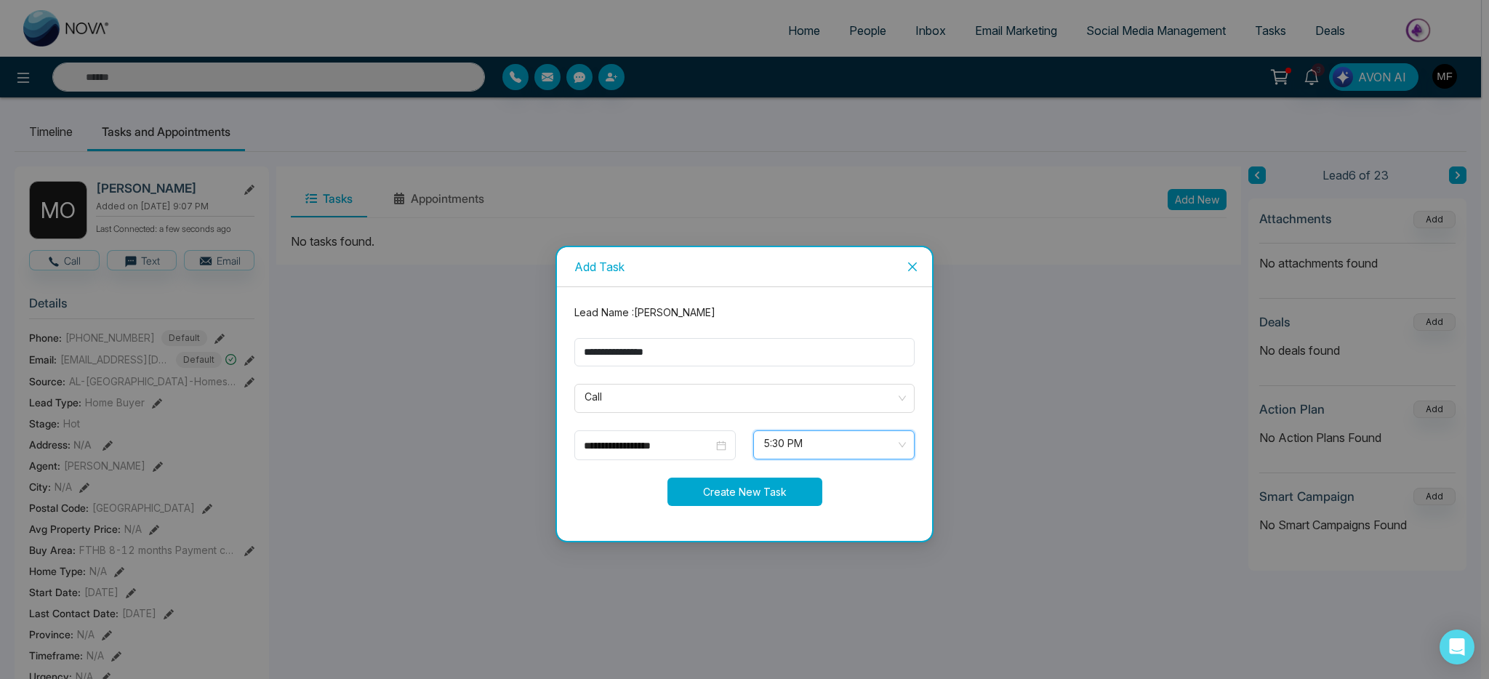
click at [779, 501] on button "Create New Task" at bounding box center [744, 492] width 155 height 28
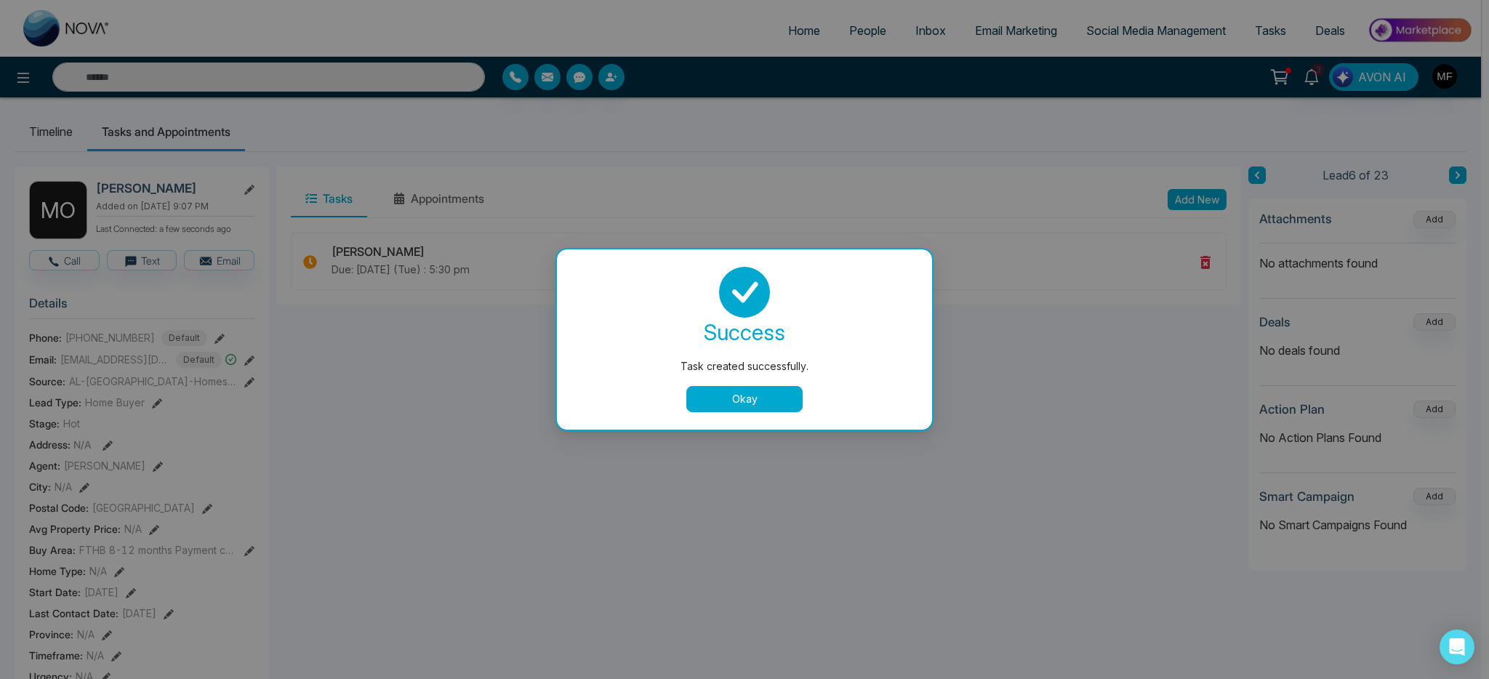
click at [742, 396] on button "Okay" at bounding box center [744, 399] width 116 height 26
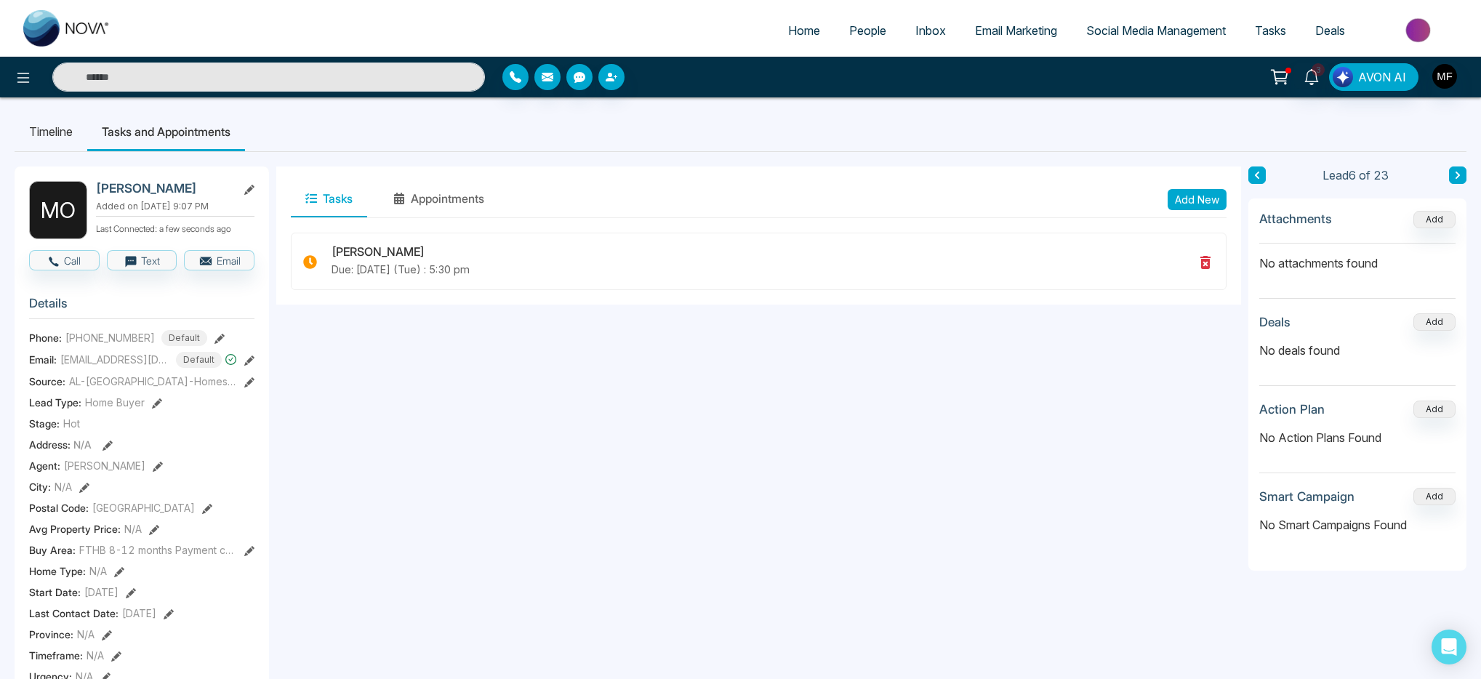
click at [1461, 174] on button at bounding box center [1457, 174] width 17 height 17
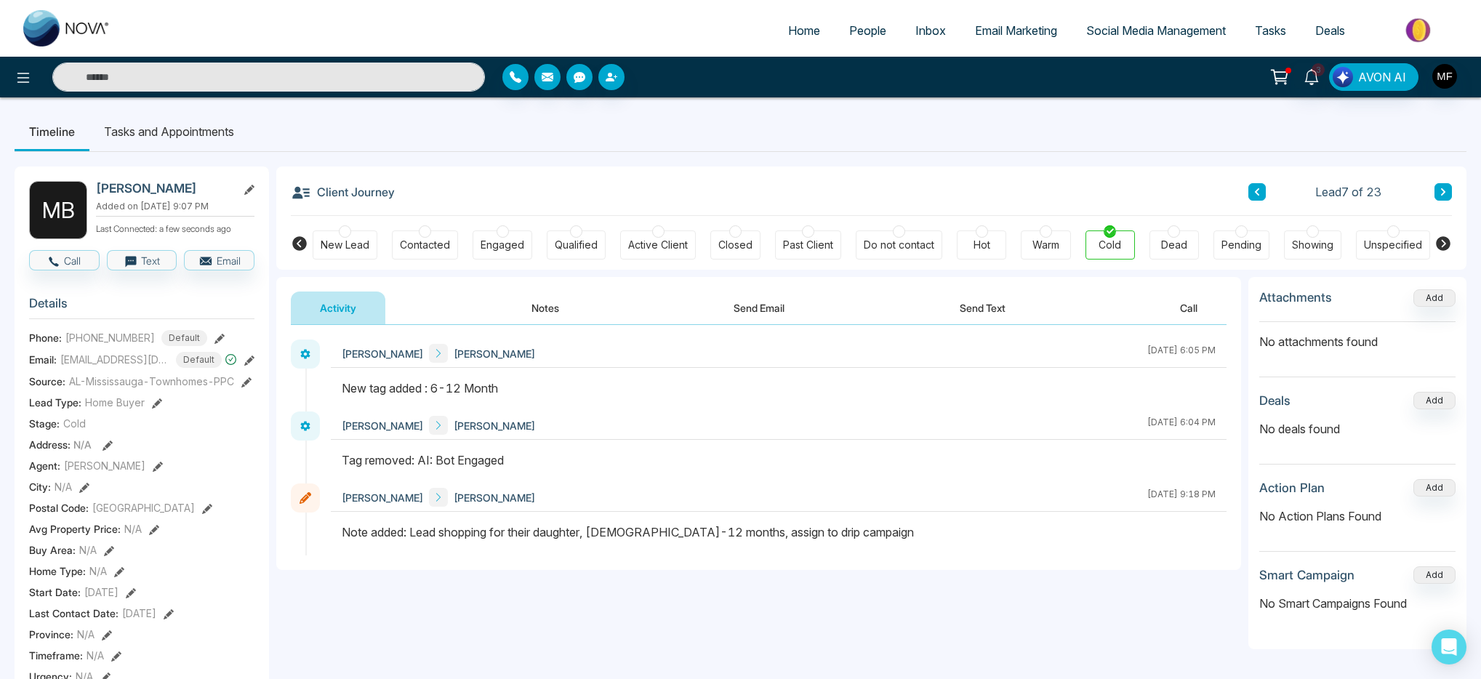
click at [221, 130] on li "Tasks and Appointments" at bounding box center [168, 131] width 159 height 39
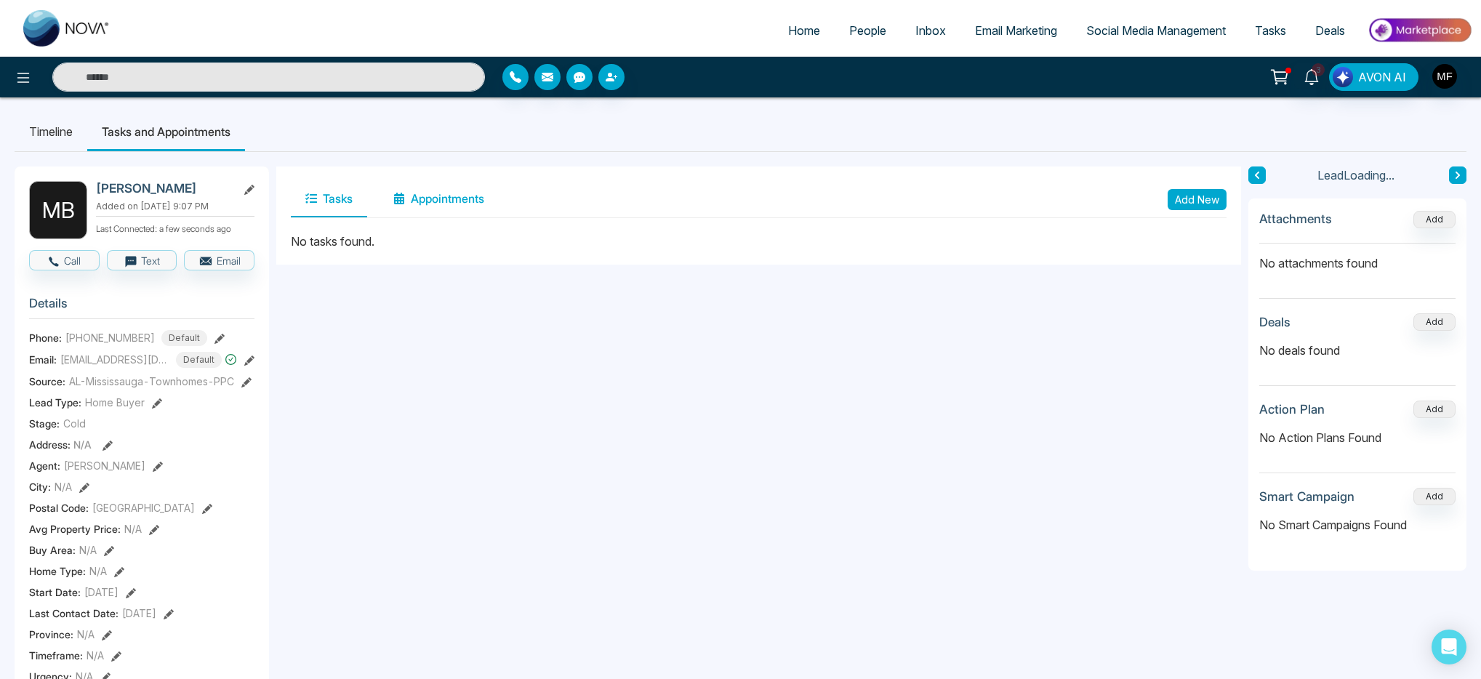
click at [438, 194] on button "Appointments" at bounding box center [439, 199] width 120 height 36
click at [329, 198] on button "Tasks" at bounding box center [329, 199] width 76 height 36
click at [1176, 208] on button "Add New" at bounding box center [1197, 199] width 59 height 21
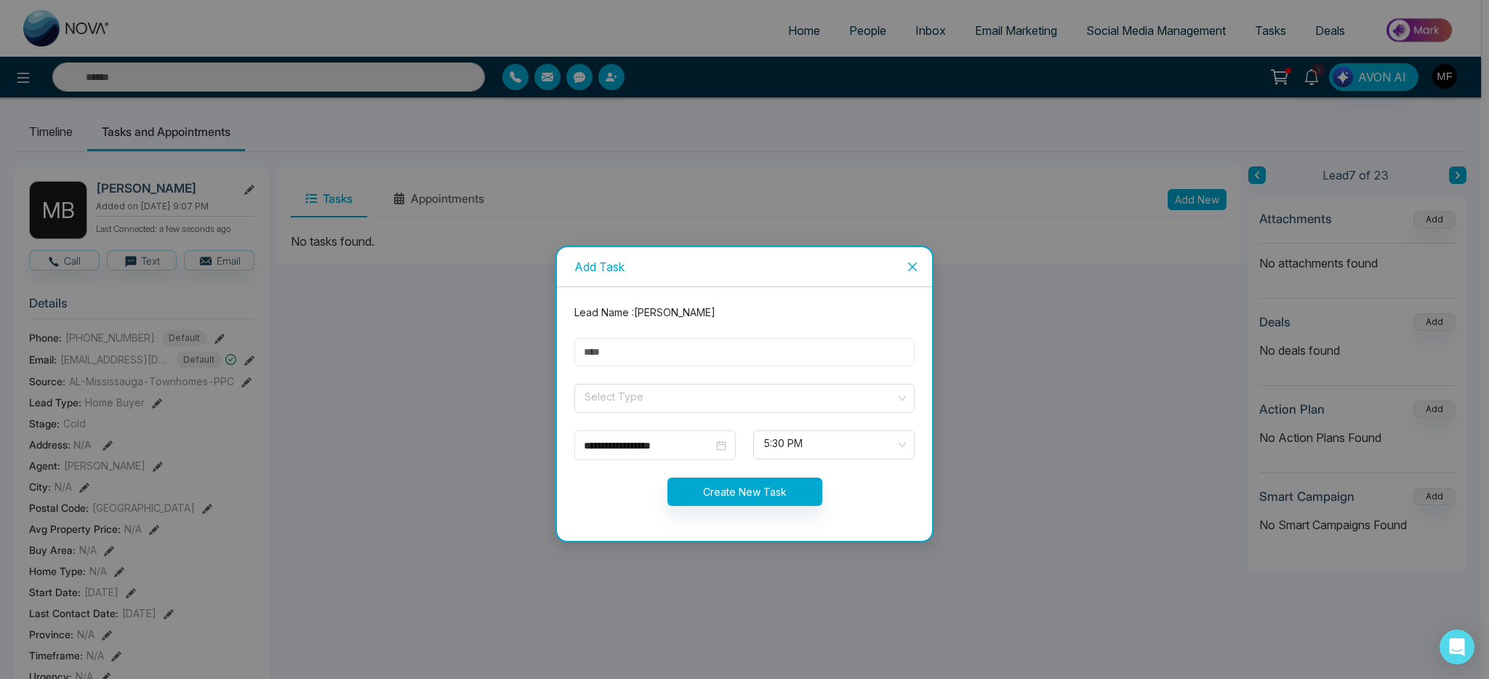
click at [725, 346] on input "text" at bounding box center [744, 352] width 340 height 28
type input "**********"
click at [625, 389] on input "search" at bounding box center [739, 396] width 313 height 22
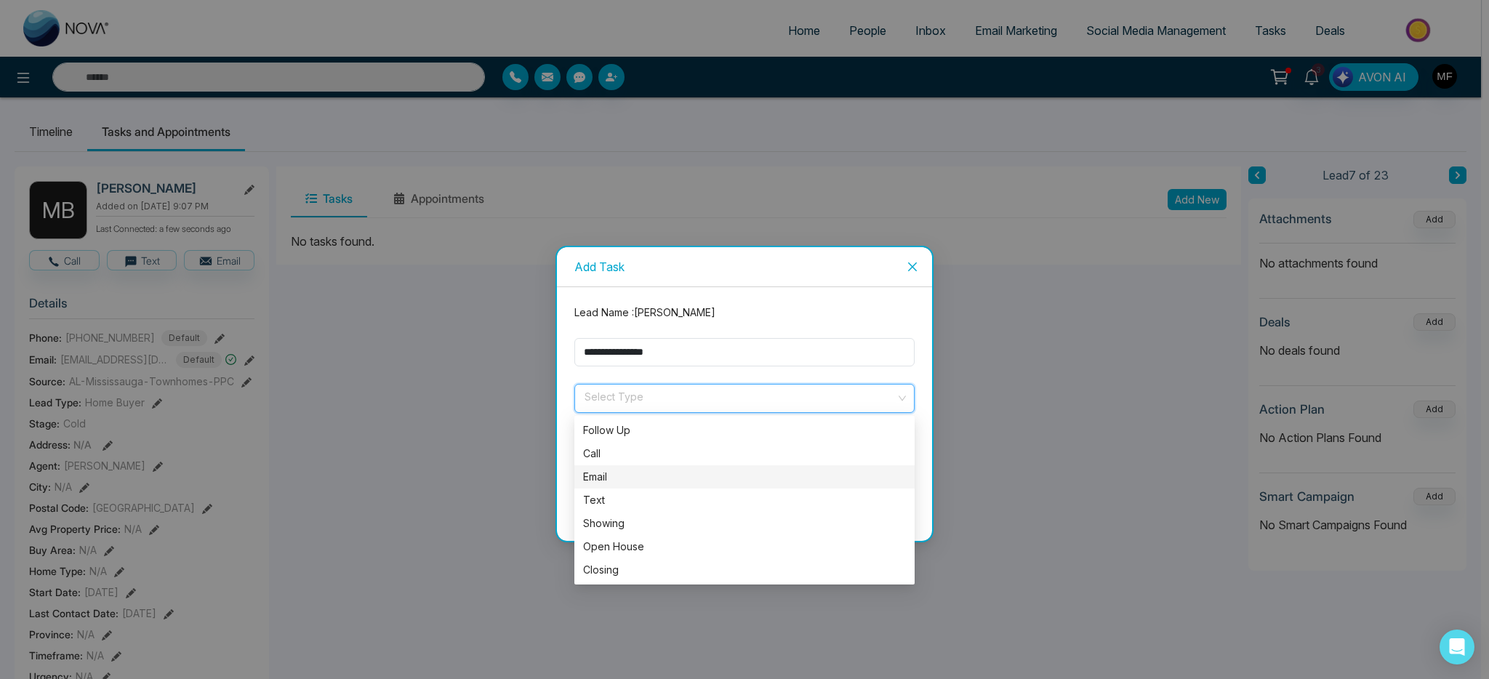
click at [623, 470] on div "Email" at bounding box center [744, 477] width 323 height 16
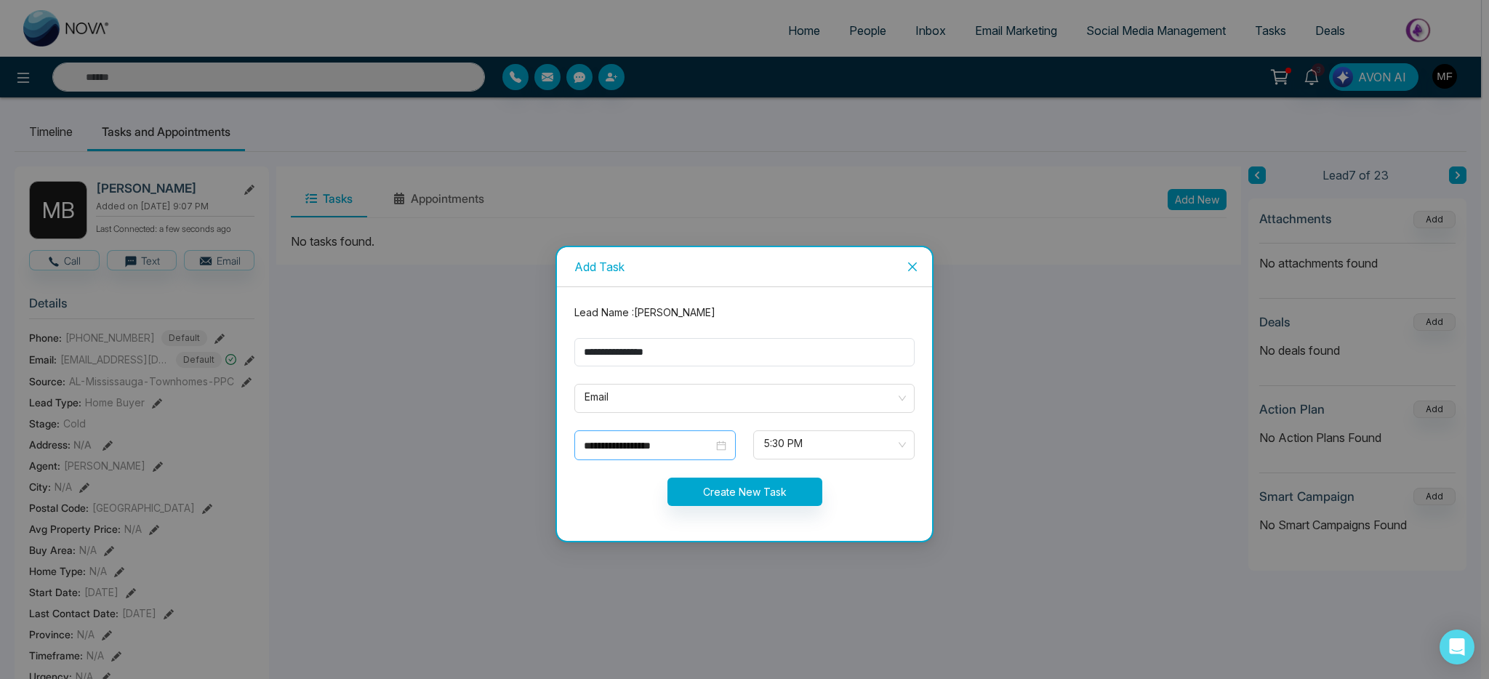
click at [699, 454] on div "**********" at bounding box center [654, 445] width 161 height 30
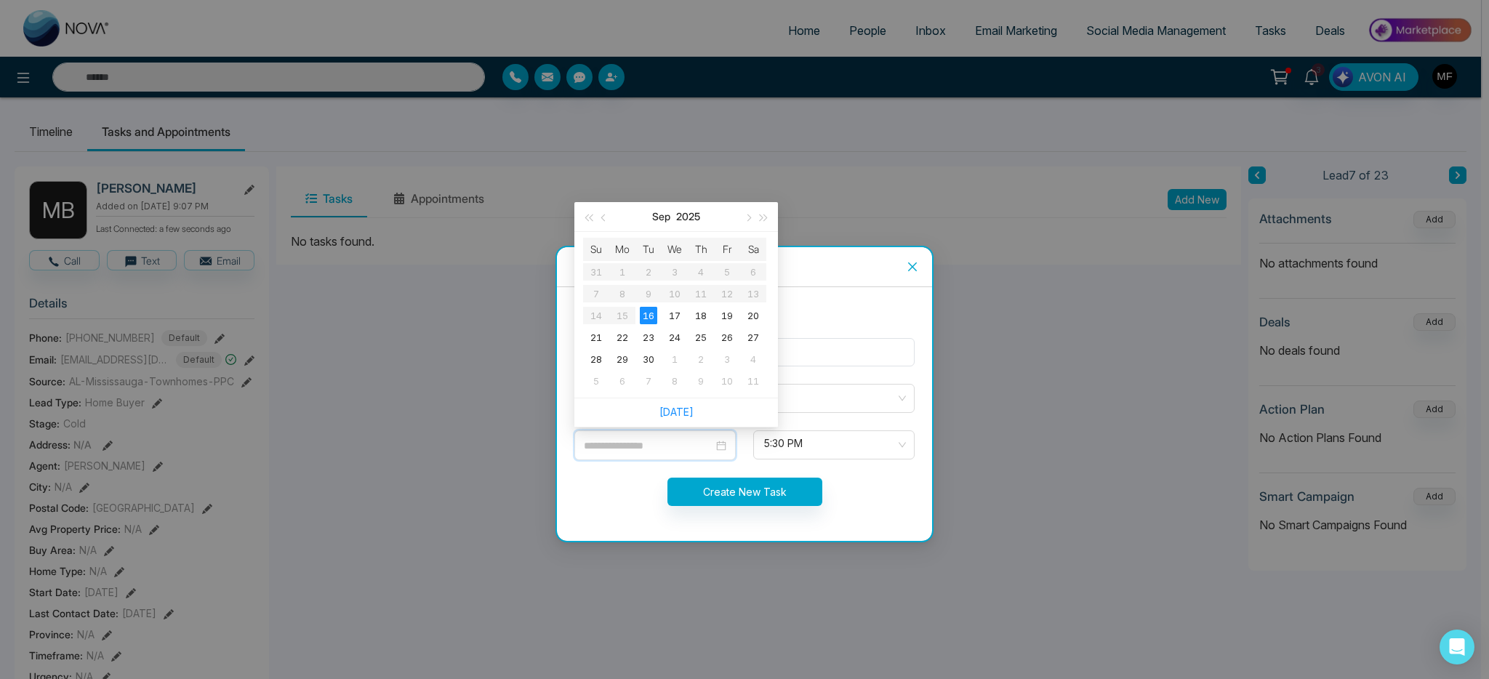
type input "**********"
click at [872, 478] on div "Create New Task" at bounding box center [745, 492] width 358 height 28
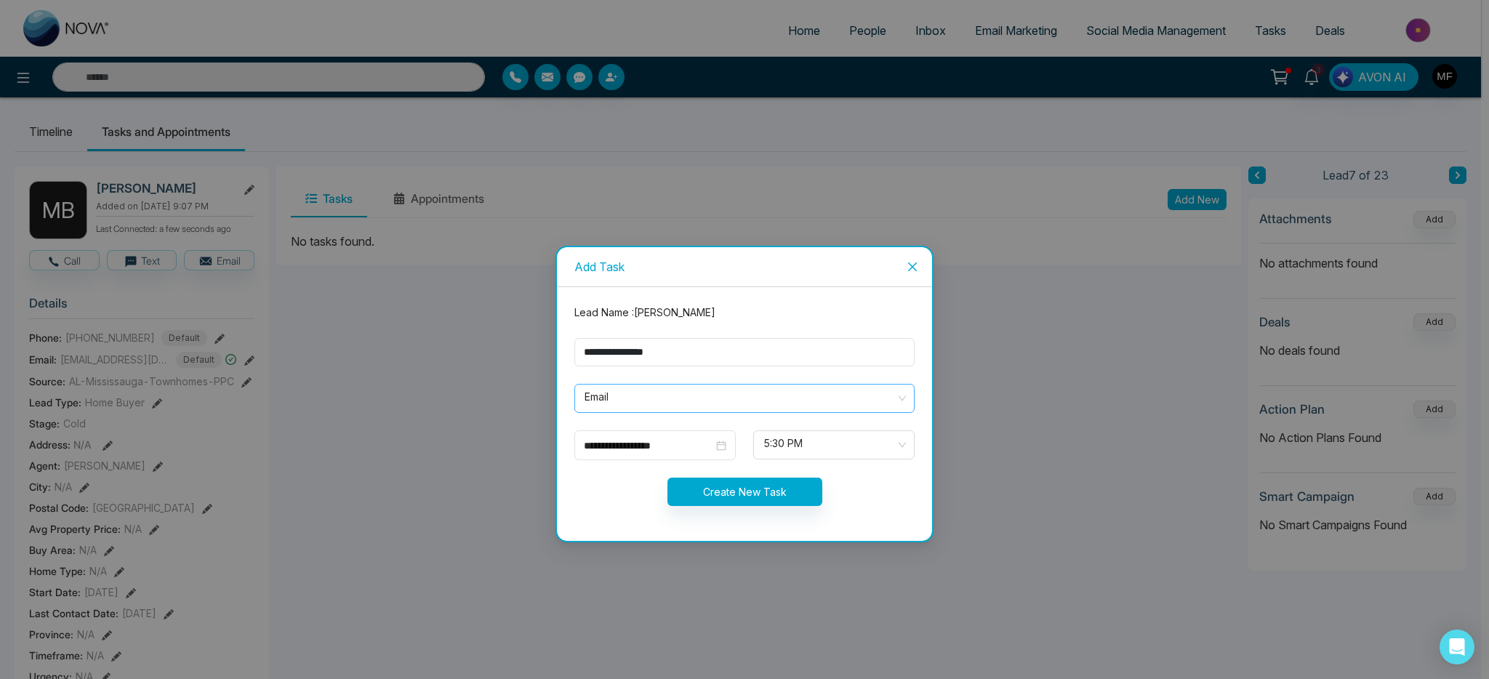
click at [676, 402] on span "Email" at bounding box center [744, 398] width 320 height 25
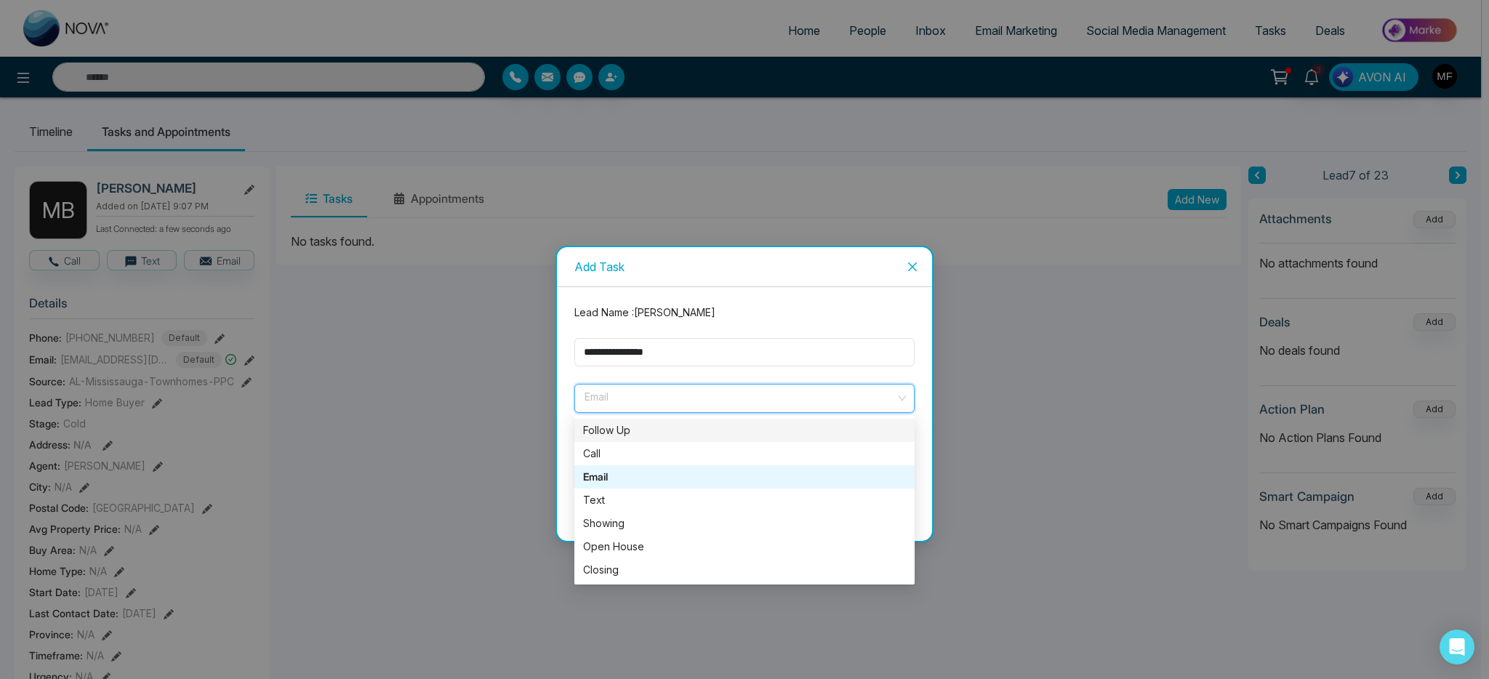
click at [575, 377] on form "**********" at bounding box center [745, 414] width 358 height 219
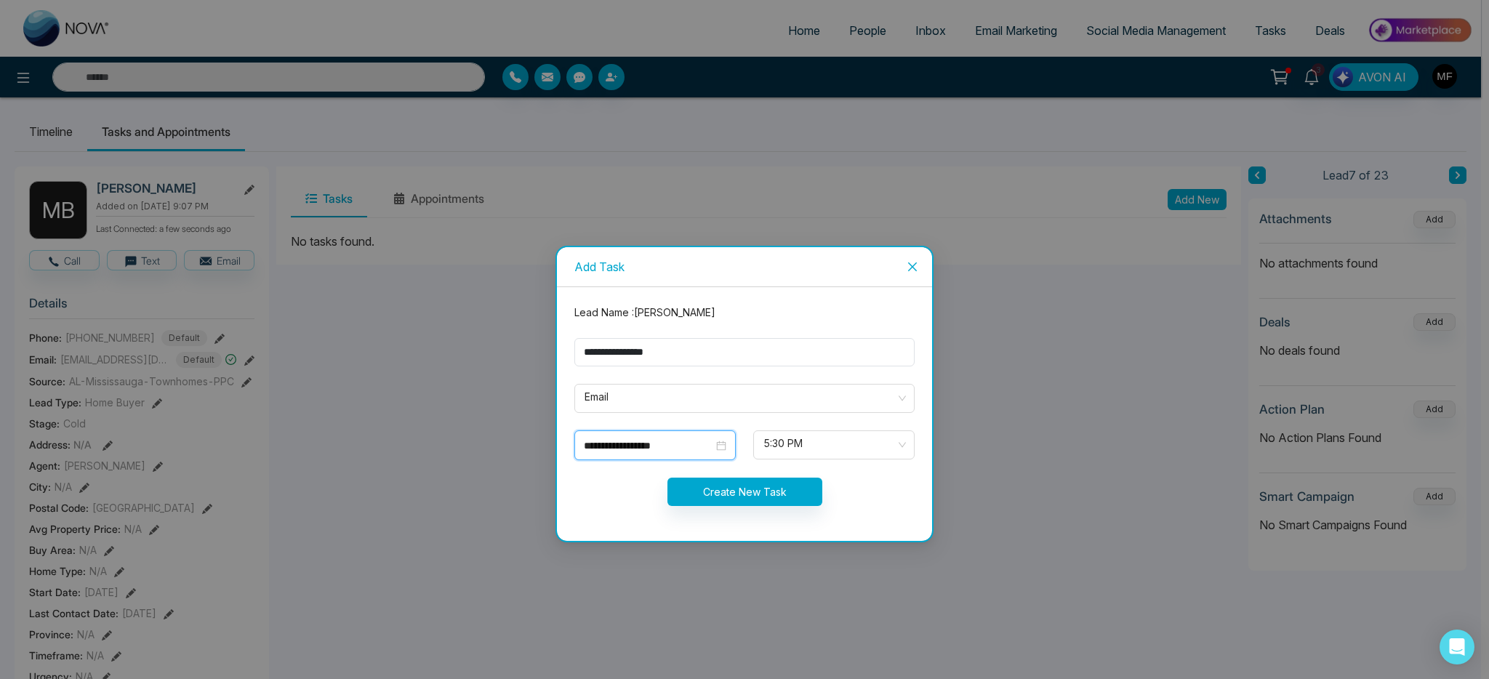
click at [668, 443] on input "**********" at bounding box center [648, 446] width 129 height 16
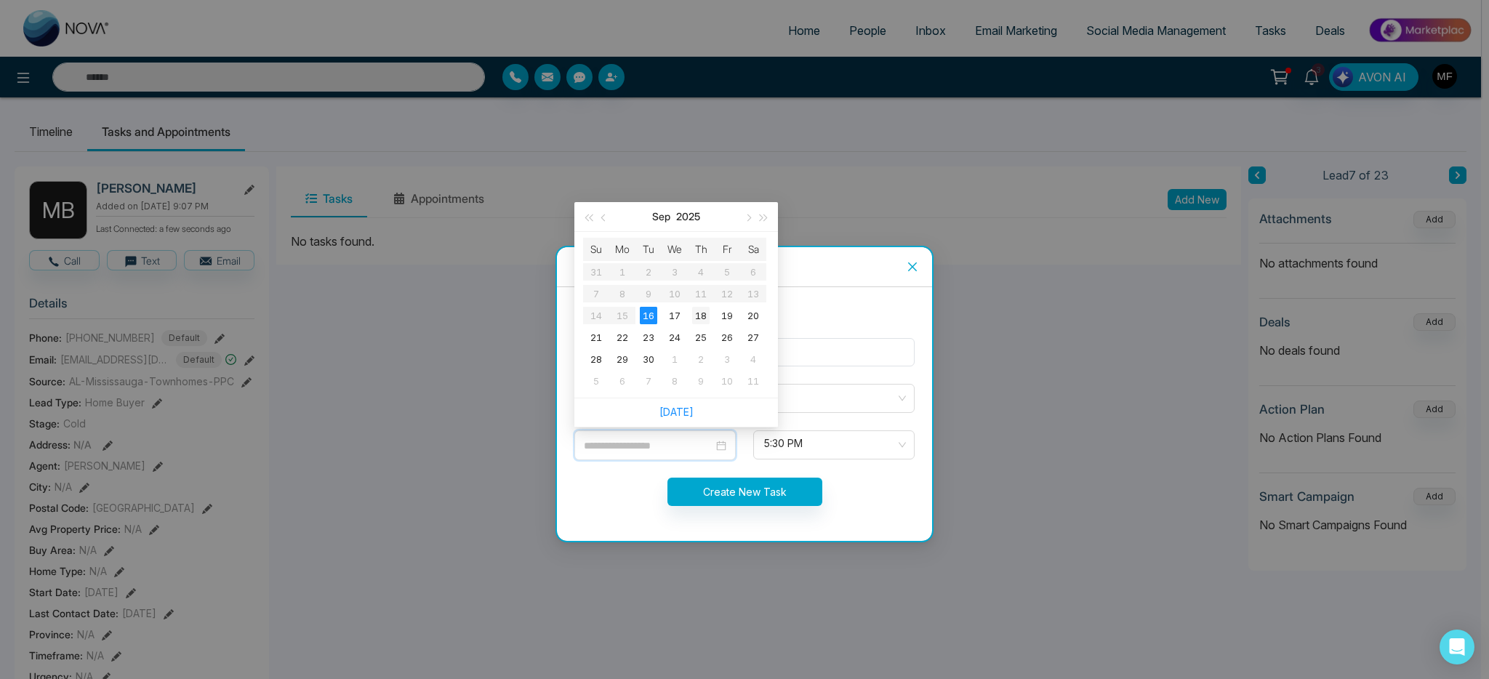
type input "**********"
click at [702, 317] on div "18" at bounding box center [700, 315] width 17 height 17
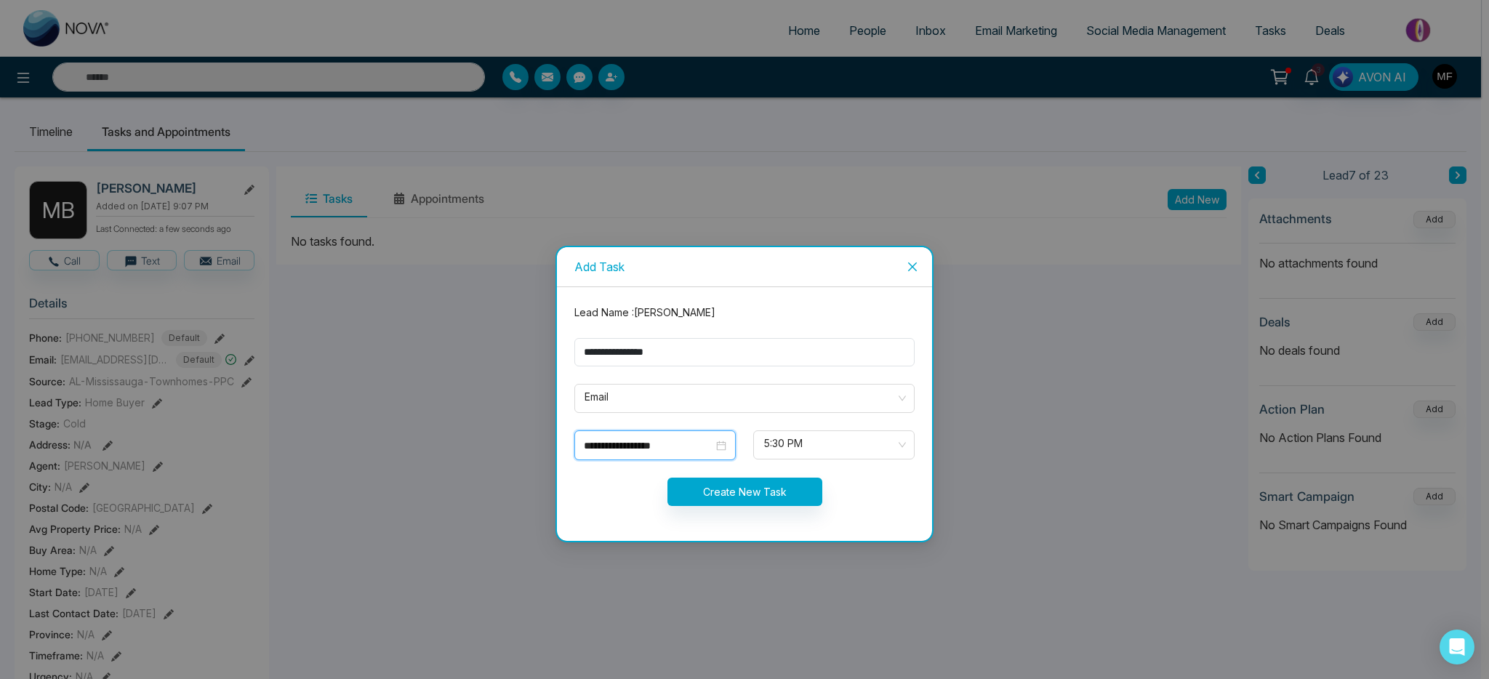
click at [702, 449] on input "**********" at bounding box center [648, 446] width 129 height 16
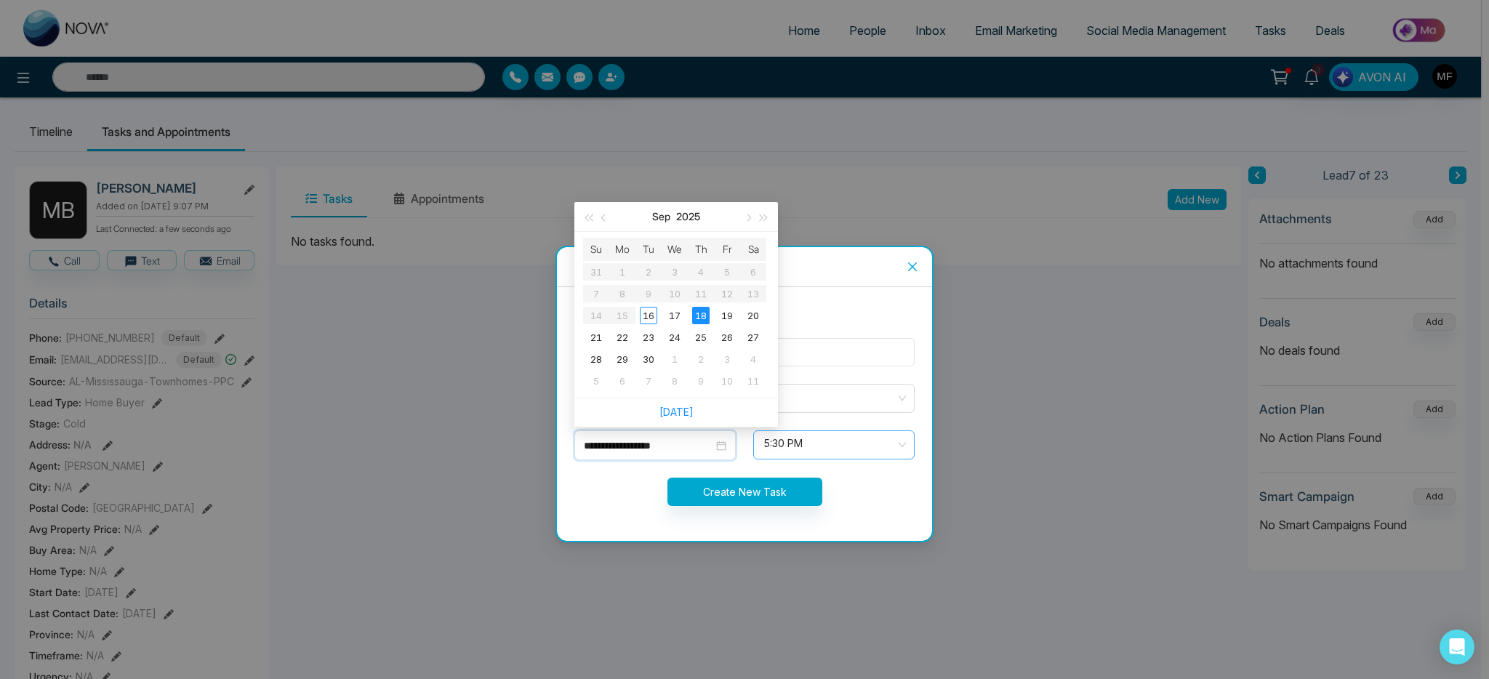
click at [788, 448] on span "5:30 PM" at bounding box center [833, 445] width 141 height 25
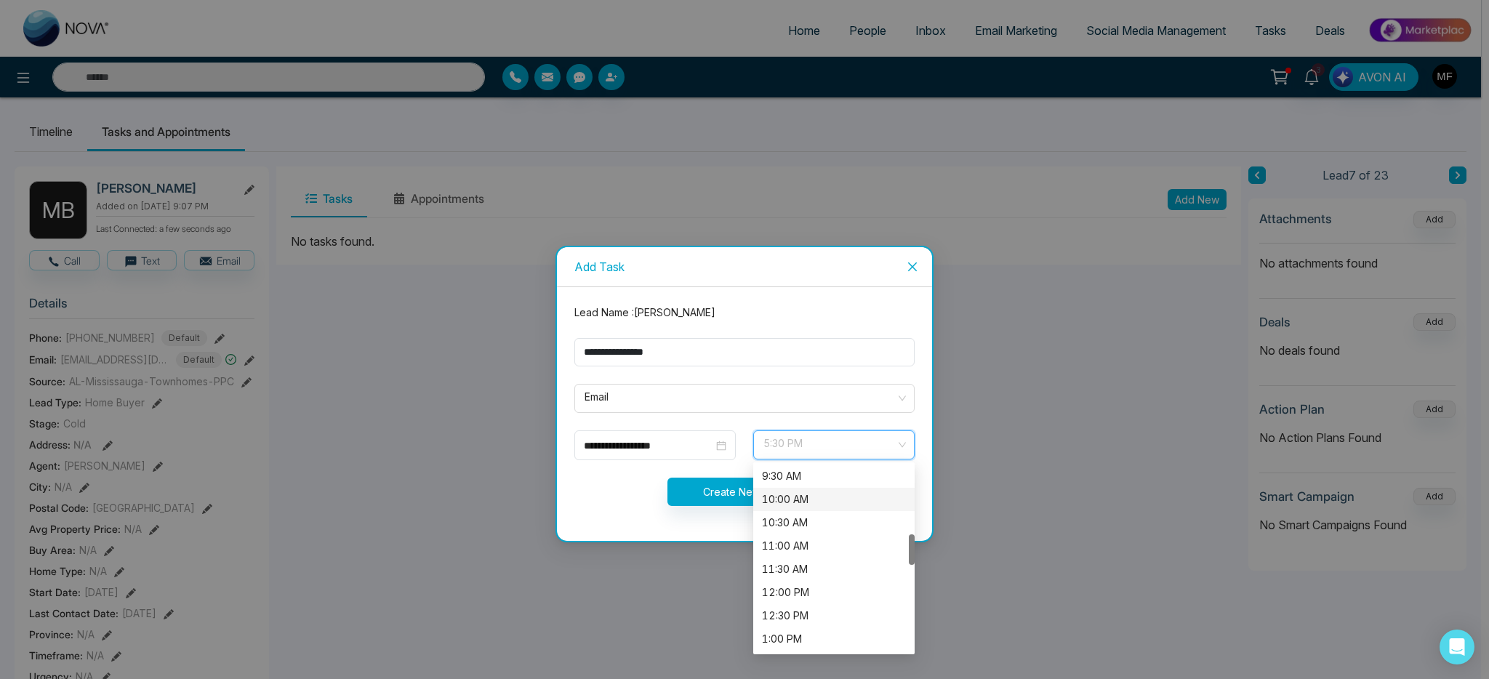
scroll to position [413, 0]
click at [802, 479] on div "9:00 AM" at bounding box center [834, 483] width 144 height 16
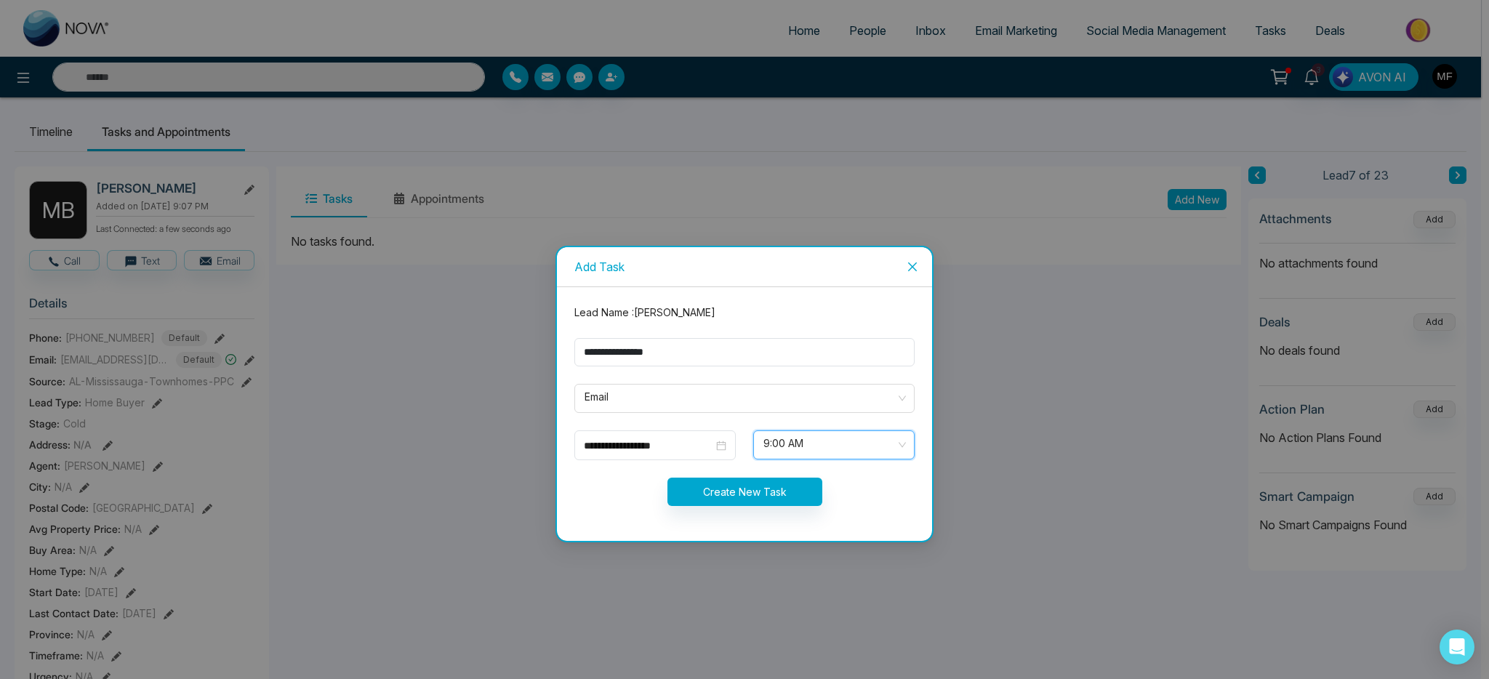
click at [611, 486] on div "Create New Task" at bounding box center [745, 492] width 358 height 28
click at [784, 489] on button "Create New Task" at bounding box center [744, 492] width 155 height 28
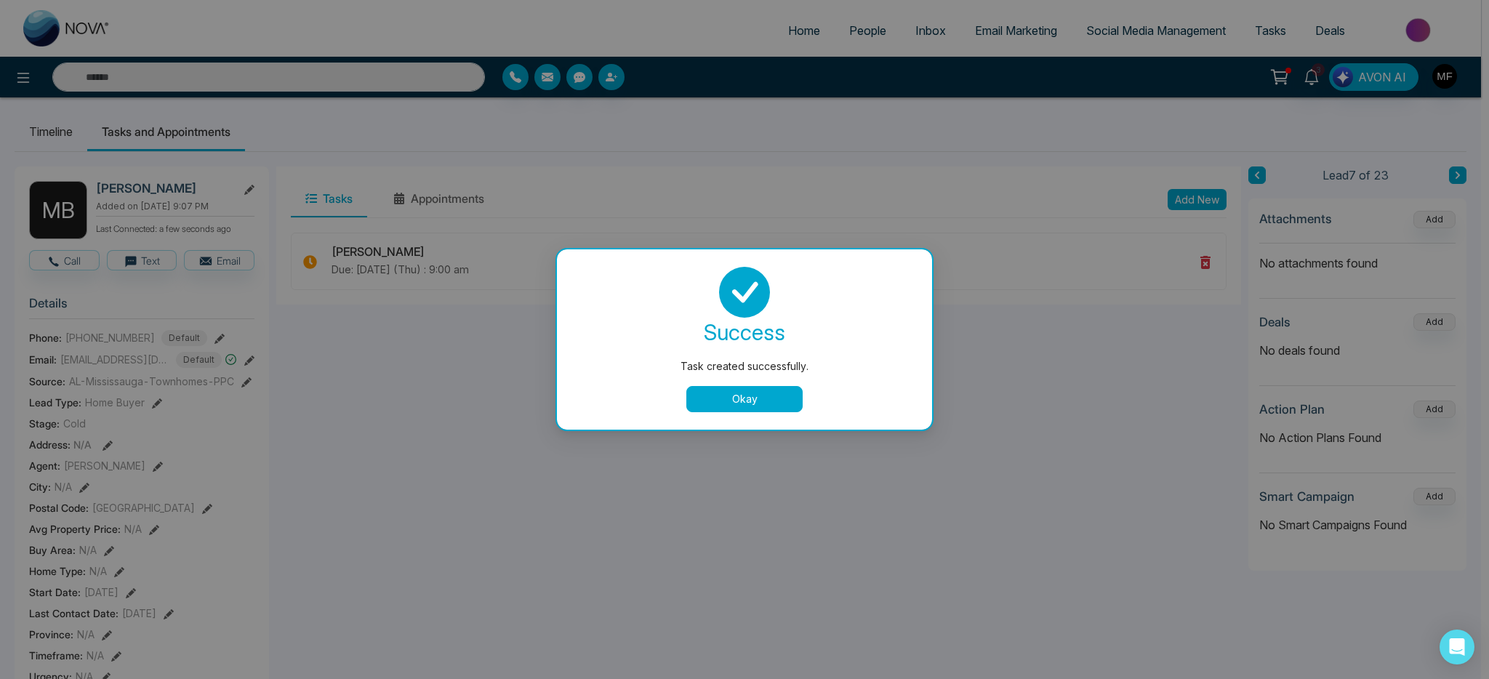
click at [750, 404] on button "Okay" at bounding box center [744, 399] width 116 height 26
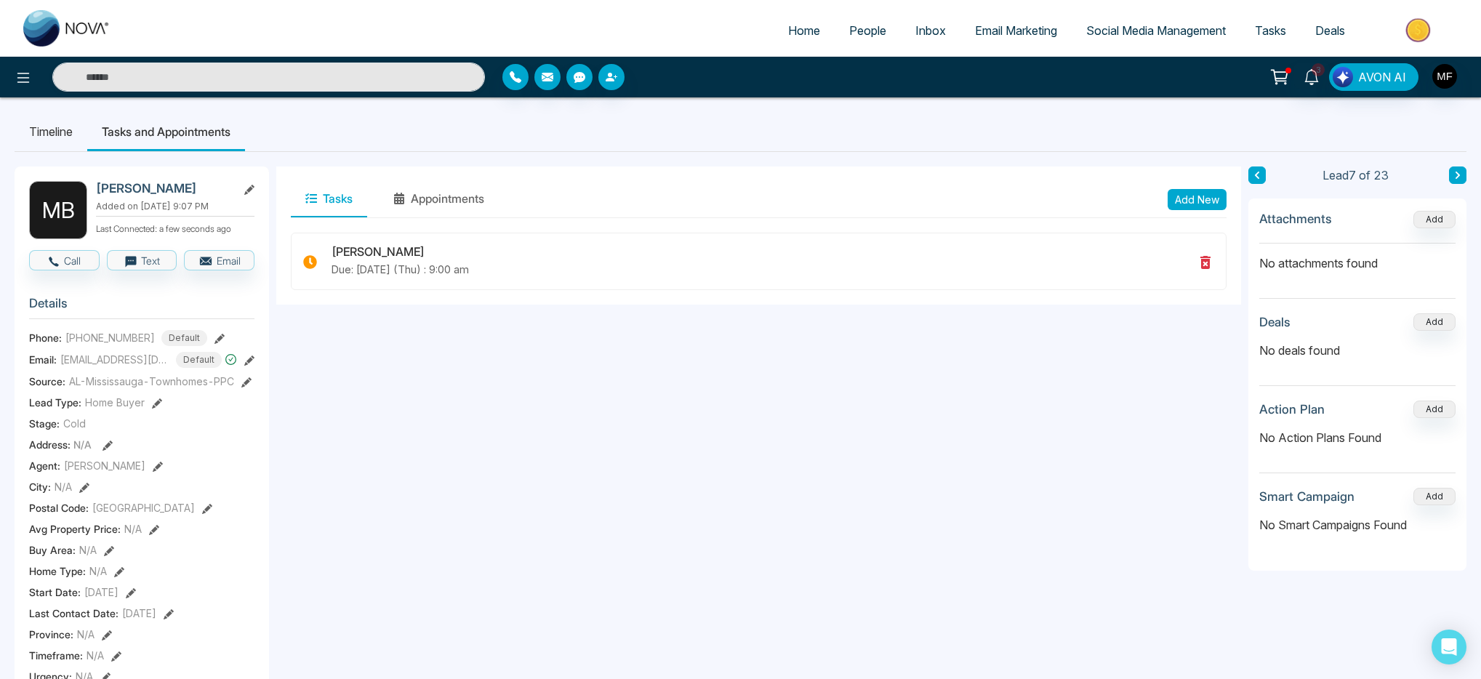
click at [1459, 175] on icon at bounding box center [1457, 175] width 4 height 7
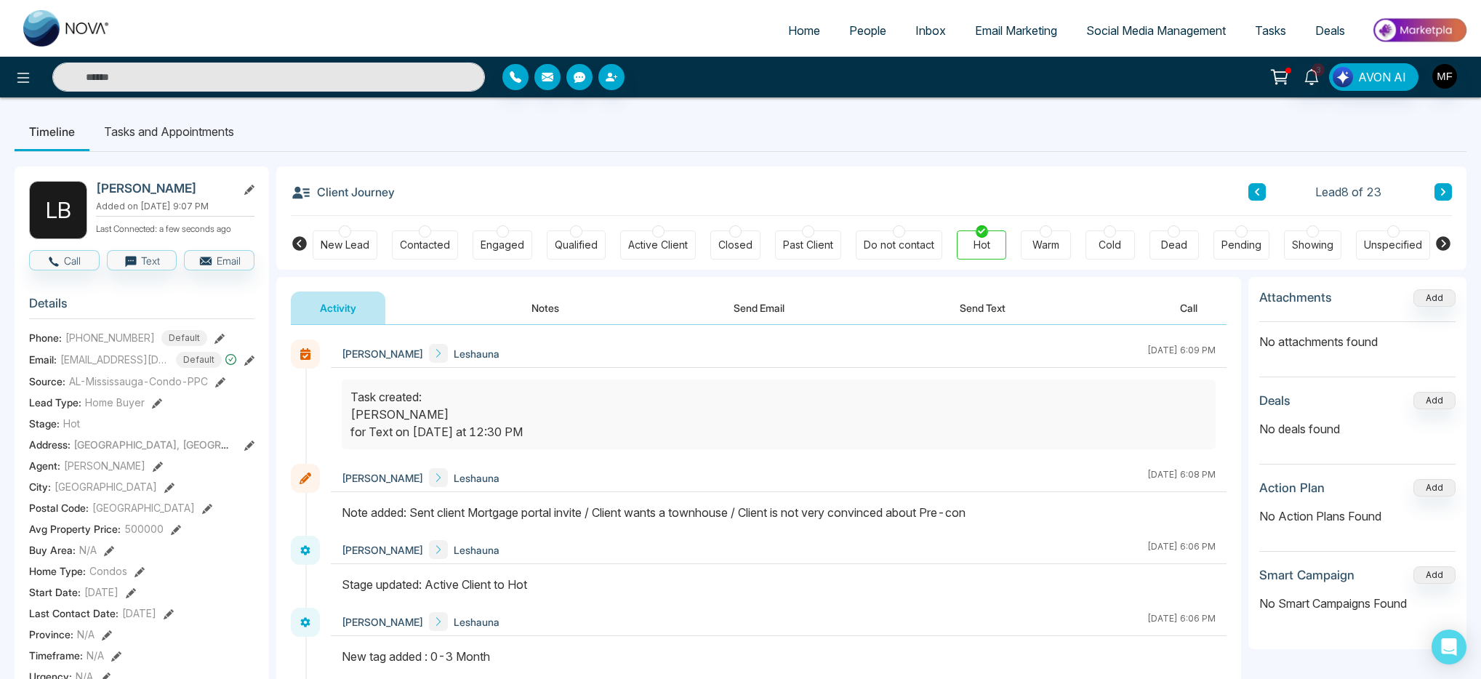
click at [218, 137] on li "Tasks and Appointments" at bounding box center [168, 131] width 159 height 39
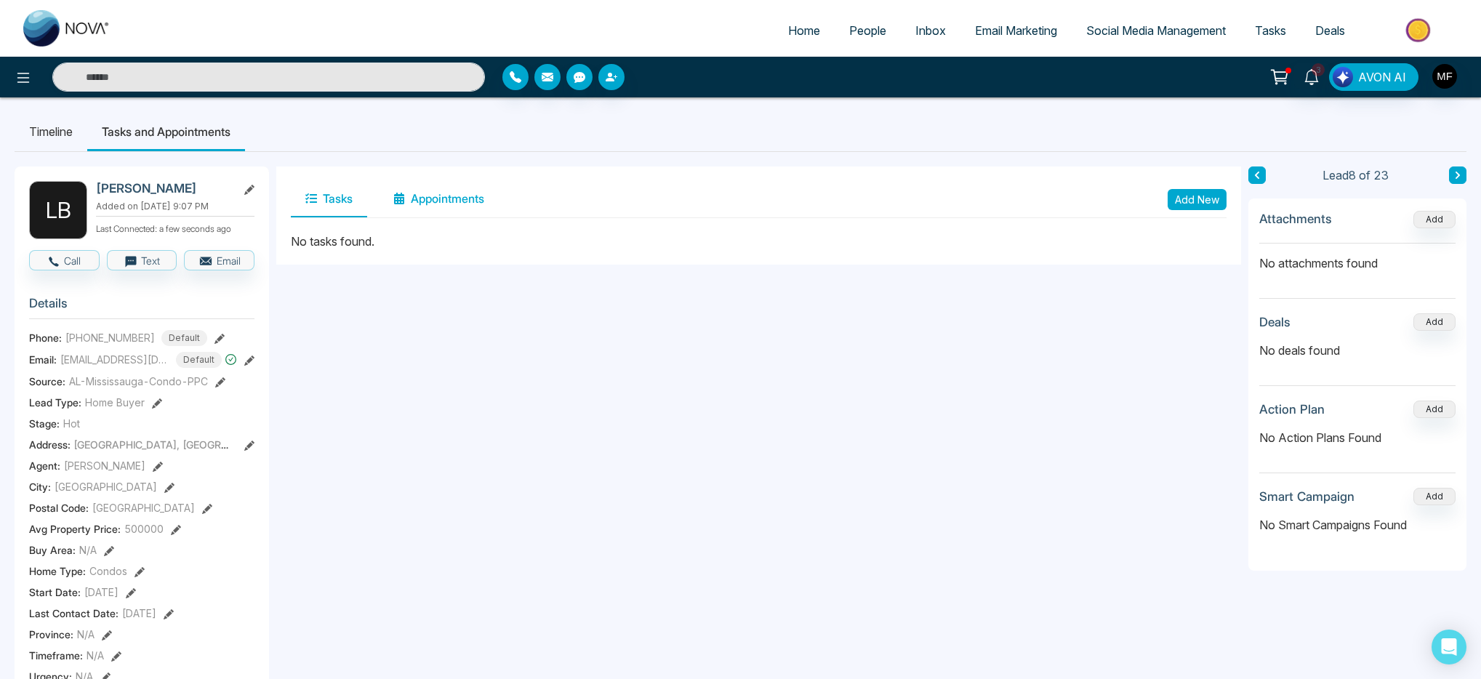
click at [445, 200] on button "Appointments" at bounding box center [439, 199] width 120 height 36
click at [305, 196] on icon at bounding box center [311, 199] width 12 height 12
click at [1206, 204] on button "Add New" at bounding box center [1197, 199] width 59 height 21
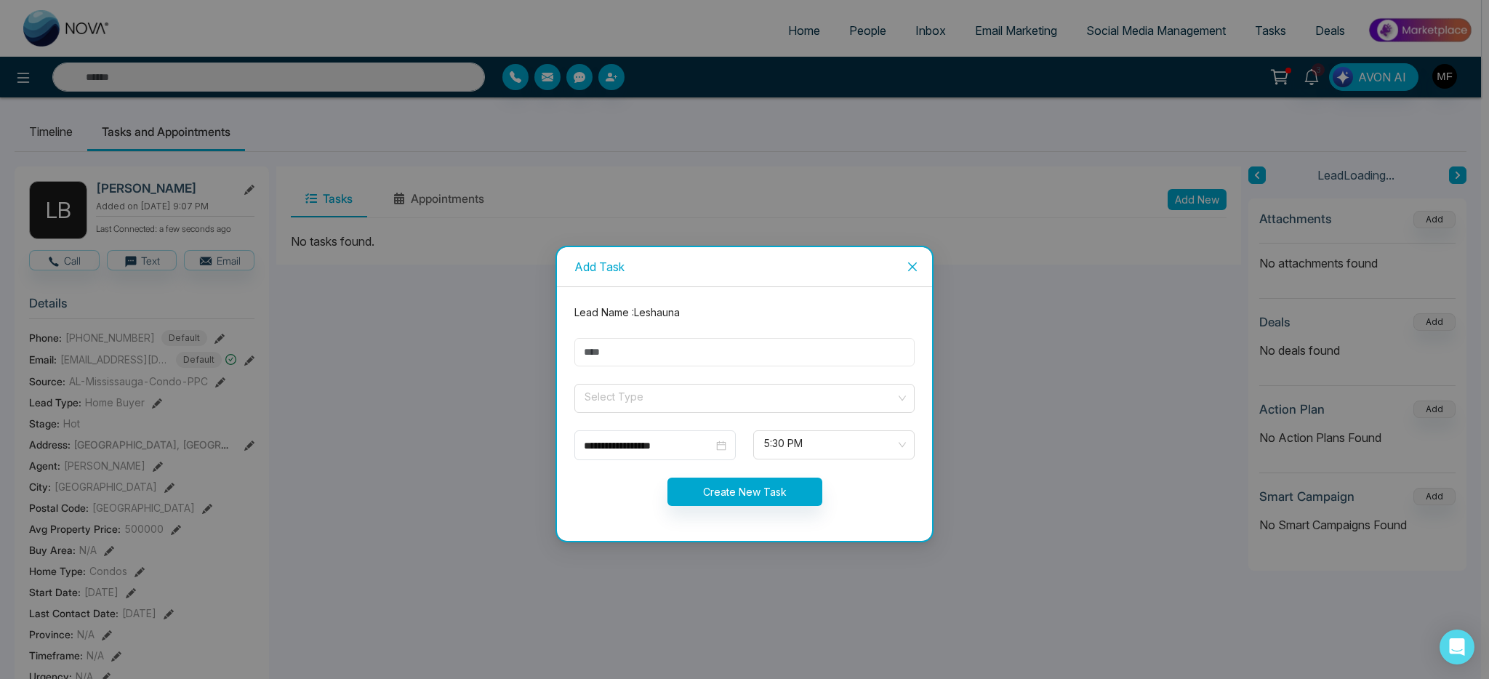
click at [673, 341] on input "text" at bounding box center [744, 352] width 340 height 28
type input "**********"
click at [671, 404] on input "search" at bounding box center [739, 396] width 313 height 22
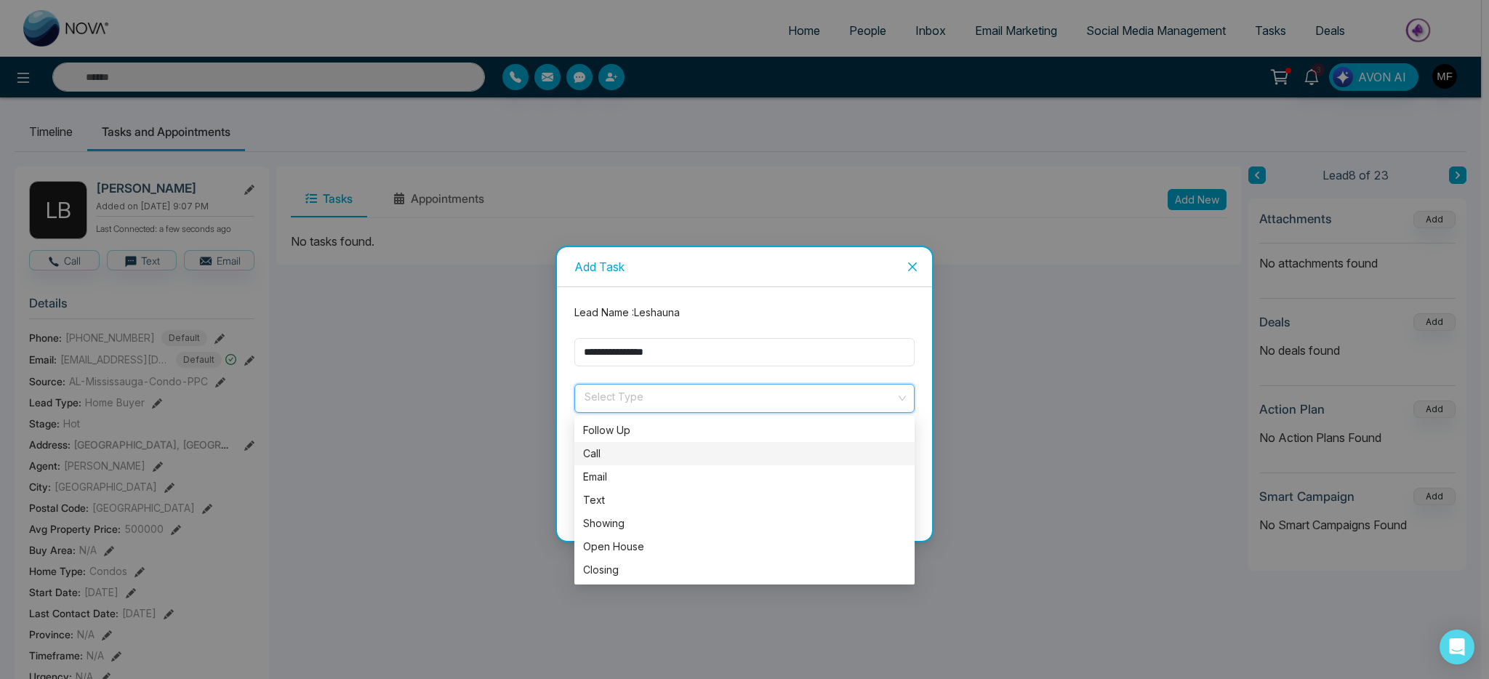
click at [646, 459] on div "Call" at bounding box center [744, 454] width 323 height 16
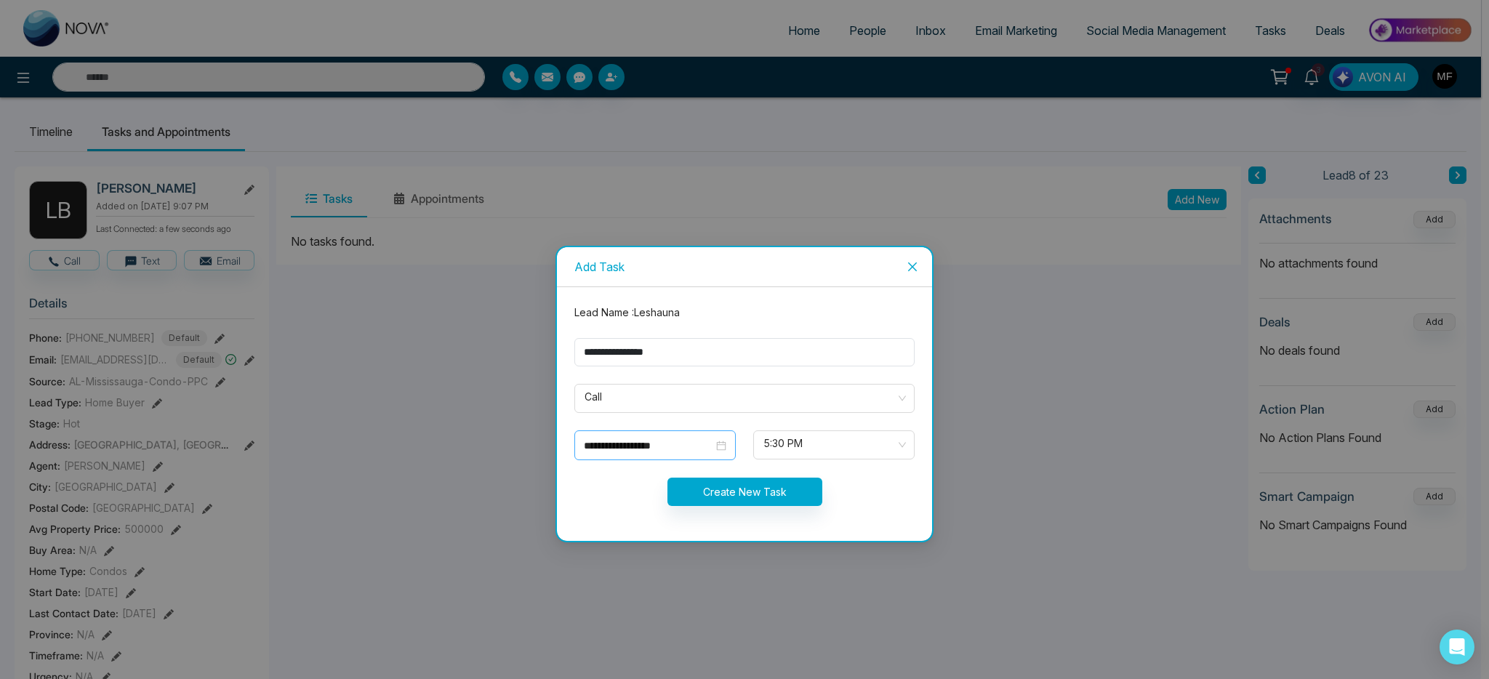
click at [720, 452] on div "**********" at bounding box center [655, 446] width 142 height 16
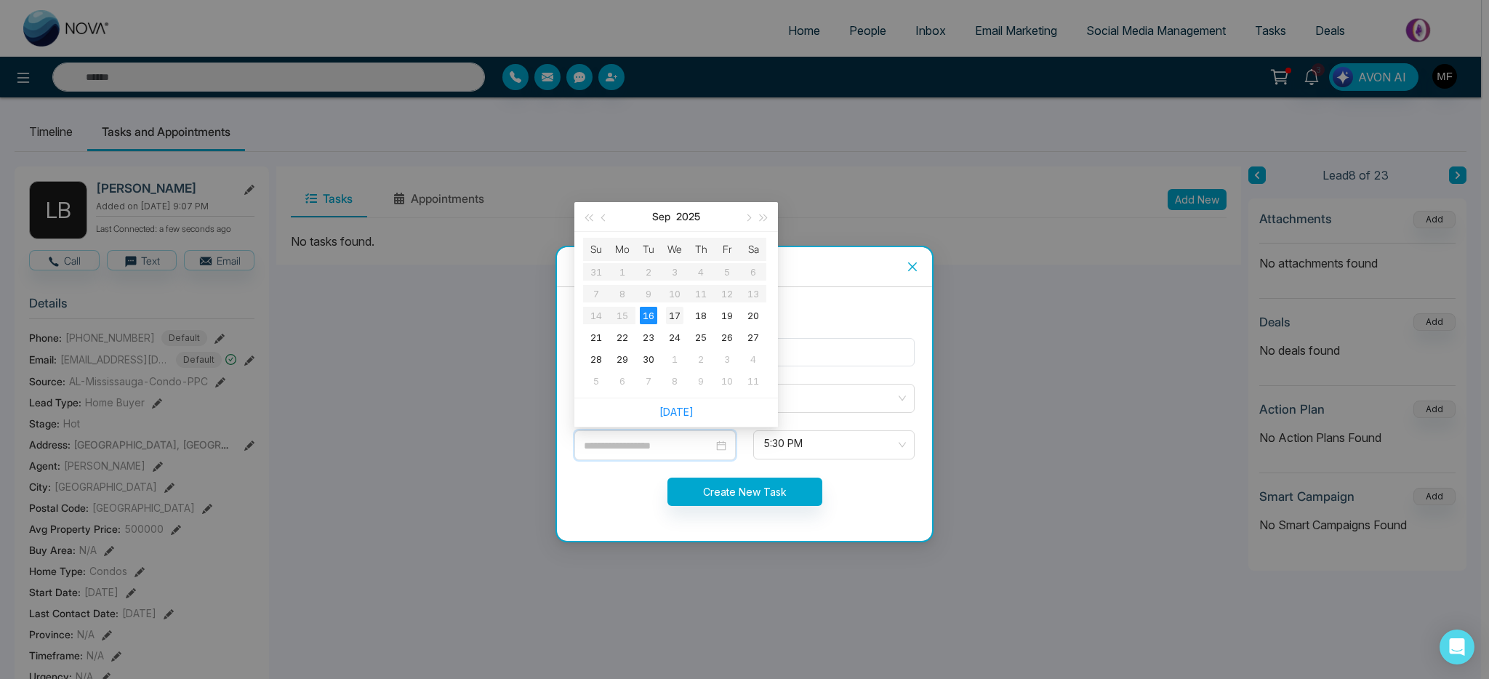
type input "**********"
click at [681, 313] on div "17" at bounding box center [674, 315] width 17 height 17
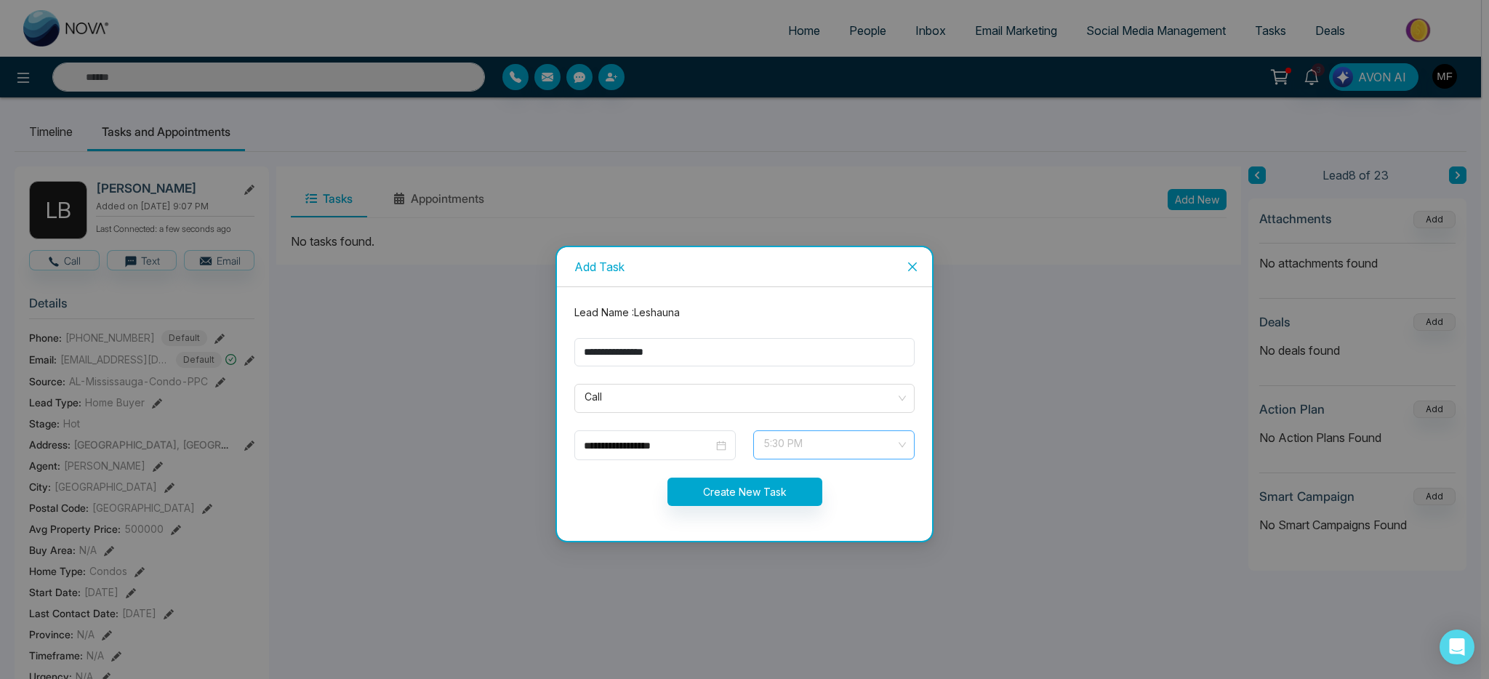
click at [792, 445] on span "5:30 PM" at bounding box center [833, 445] width 141 height 25
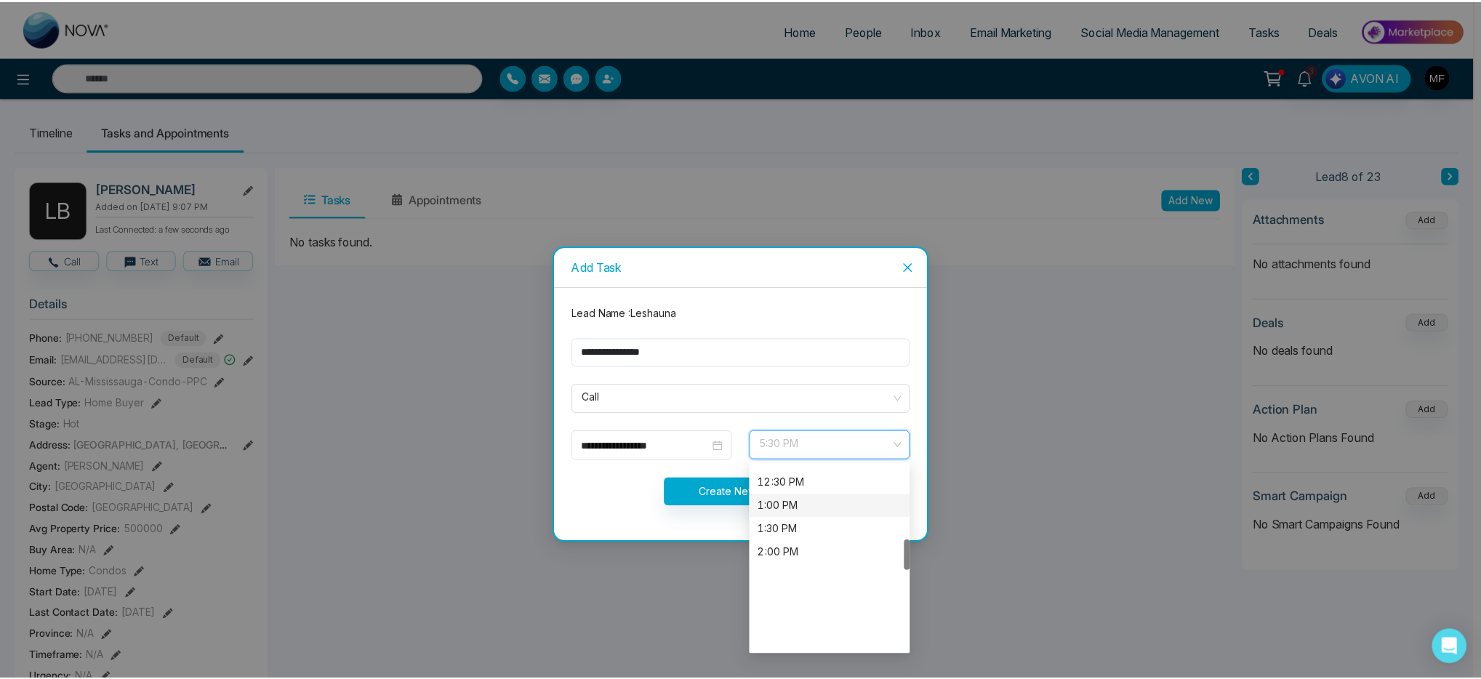
scroll to position [448, 0]
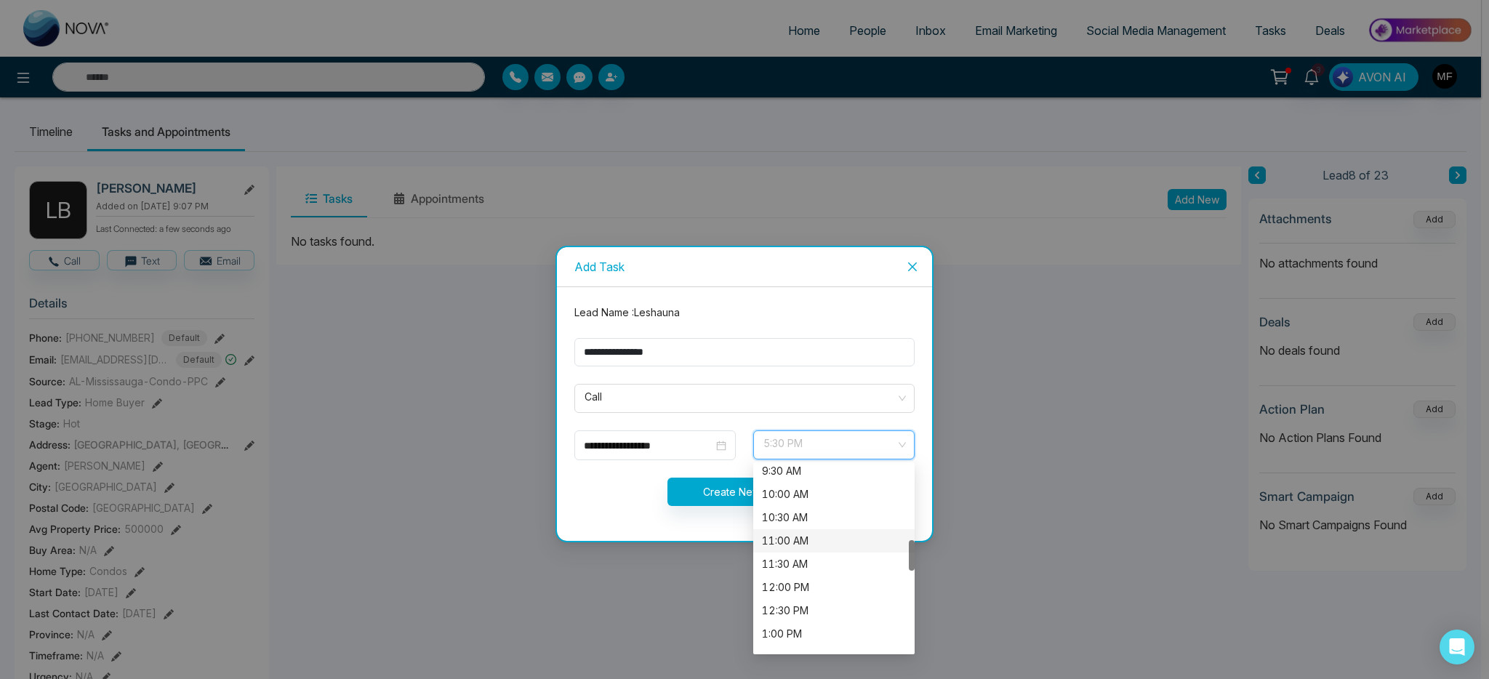
click at [807, 542] on div "11:00 AM" at bounding box center [834, 541] width 144 height 16
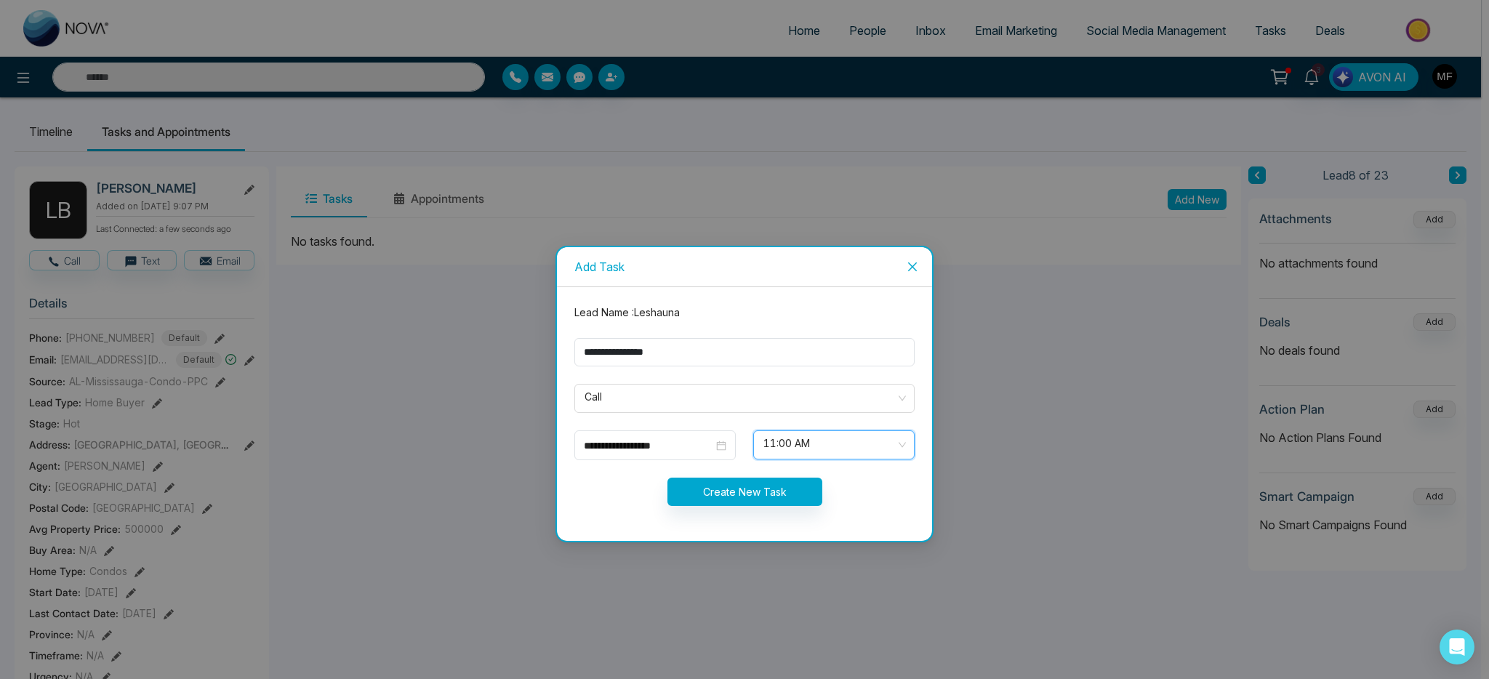
click at [627, 507] on form "**********" at bounding box center [745, 414] width 358 height 219
click at [744, 427] on form "**********" at bounding box center [745, 414] width 358 height 219
click at [766, 496] on button "Create New Task" at bounding box center [744, 492] width 155 height 28
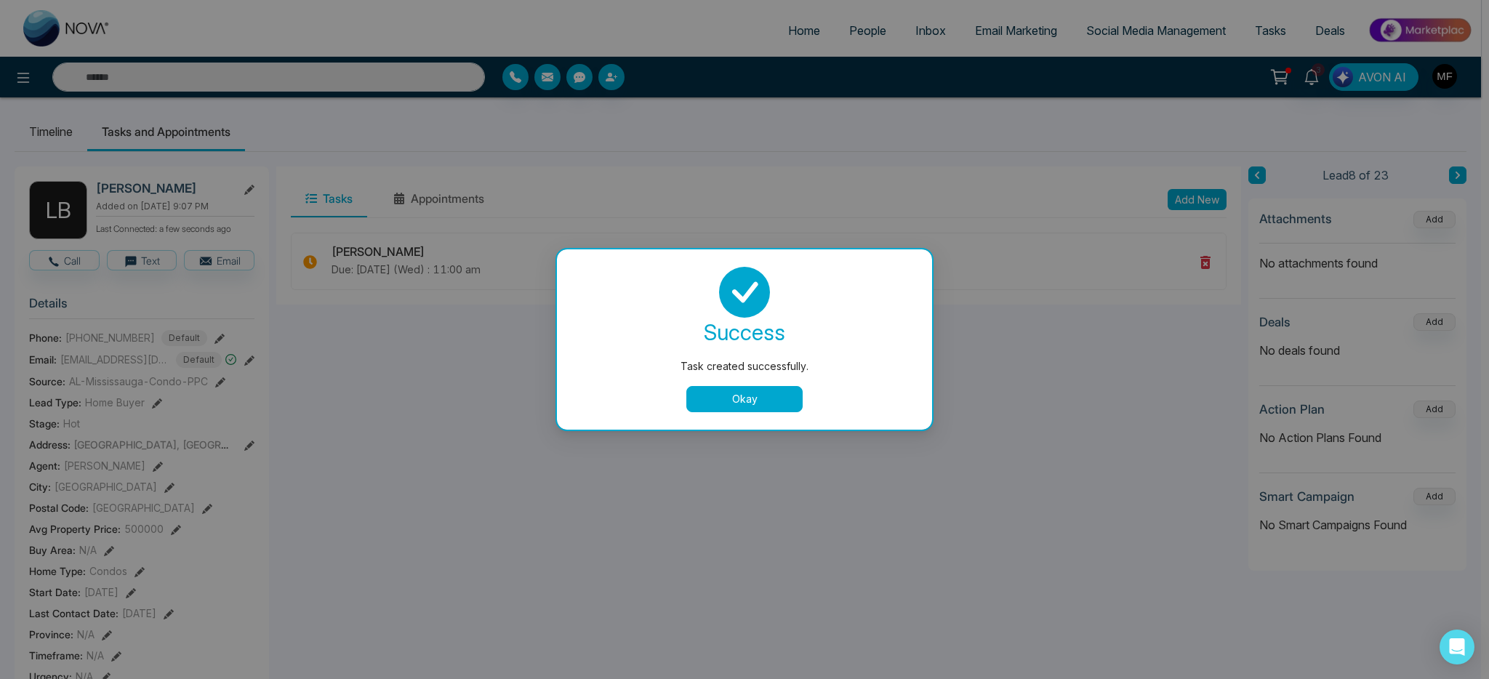
click at [738, 408] on button "Okay" at bounding box center [744, 399] width 116 height 26
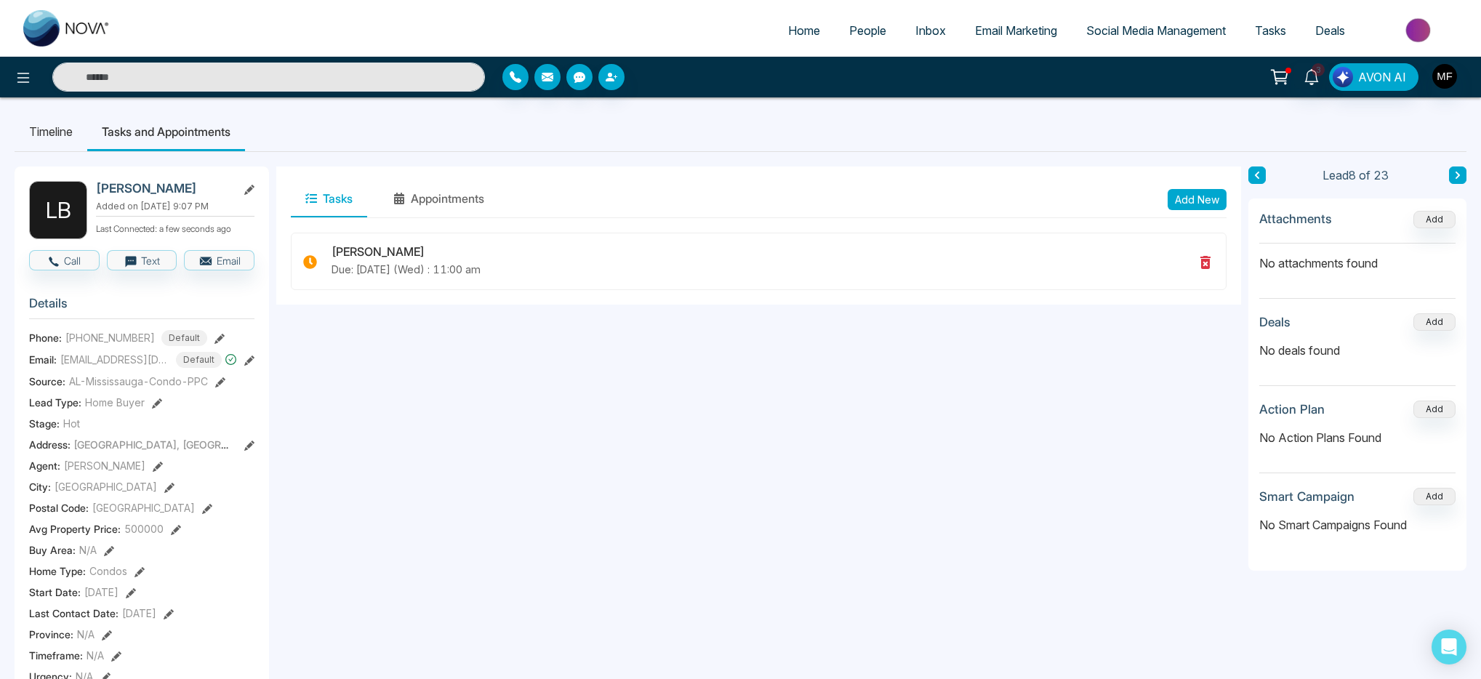
click at [1458, 180] on button at bounding box center [1457, 174] width 17 height 17
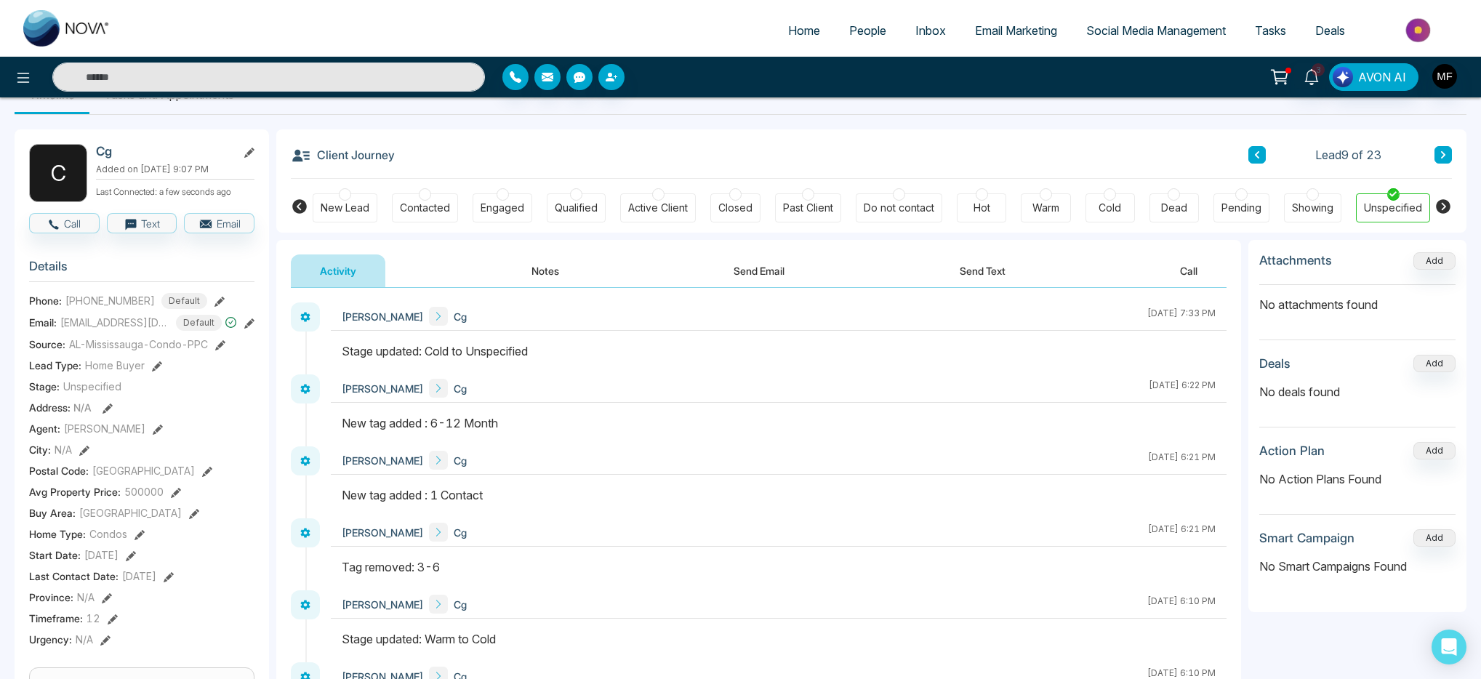
scroll to position [34, 0]
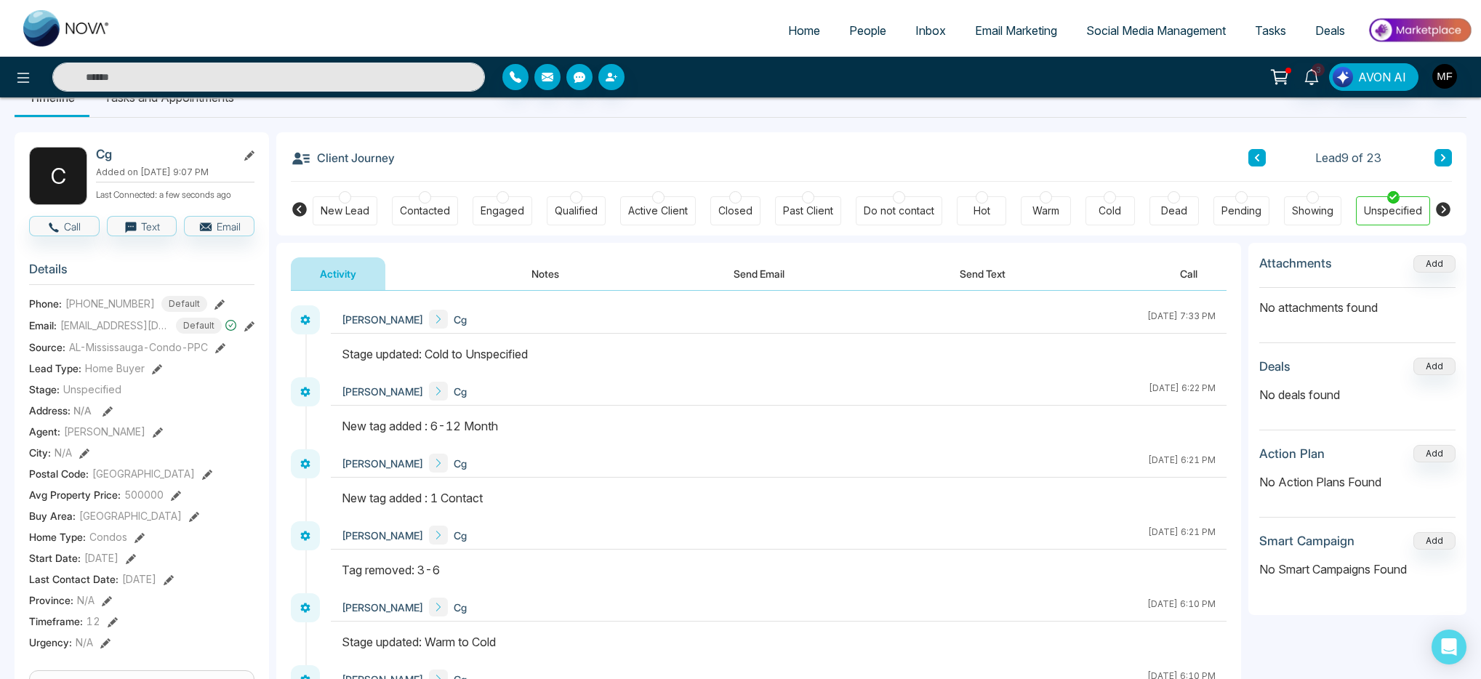
click at [250, 152] on icon at bounding box center [249, 155] width 10 height 10
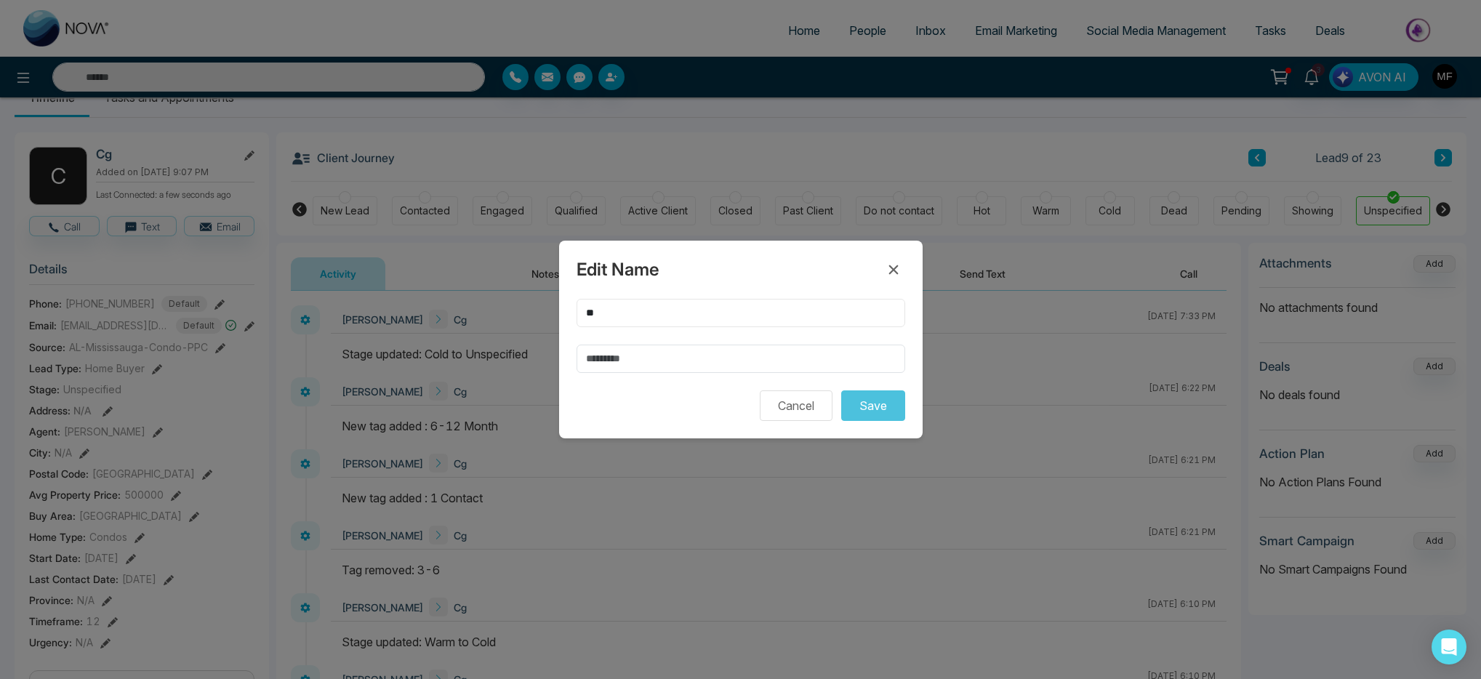
click at [662, 313] on input "**" at bounding box center [740, 313] width 329 height 28
type input "*********"
click at [885, 401] on button "Save" at bounding box center [873, 405] width 64 height 31
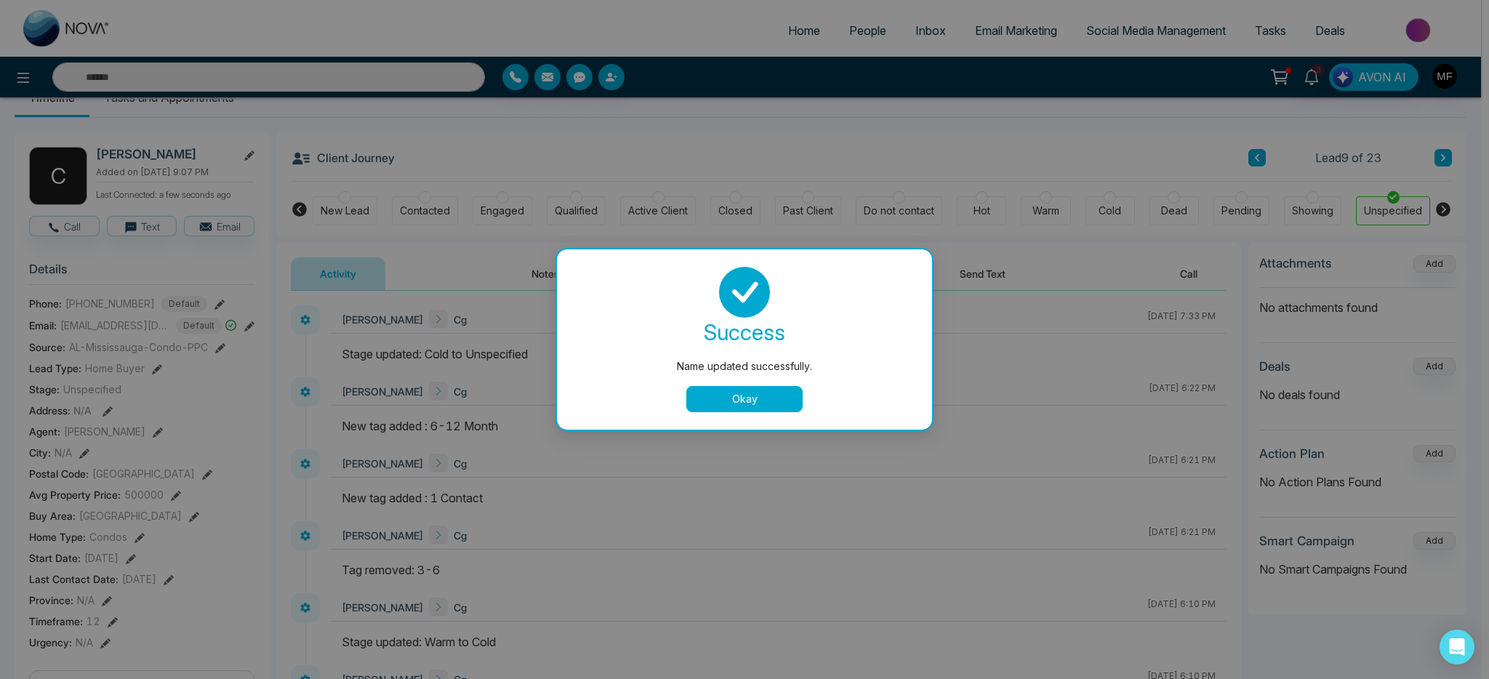
click at [774, 395] on button "Okay" at bounding box center [744, 399] width 116 height 26
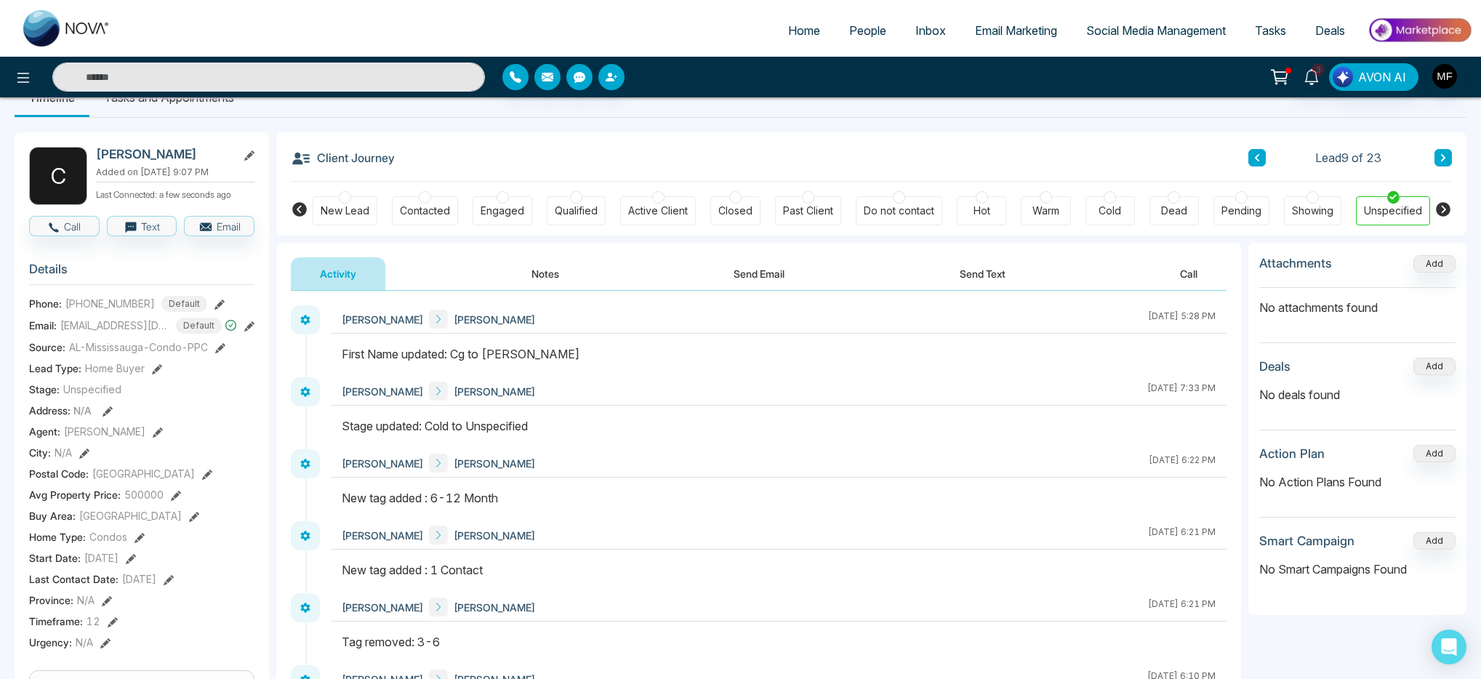
click at [993, 204] on div "Hot" at bounding box center [981, 210] width 49 height 29
click at [592, 272] on div "Activity Notes Send Email Send Text Call" at bounding box center [759, 273] width 936 height 33
click at [539, 272] on button "Notes" at bounding box center [545, 273] width 86 height 33
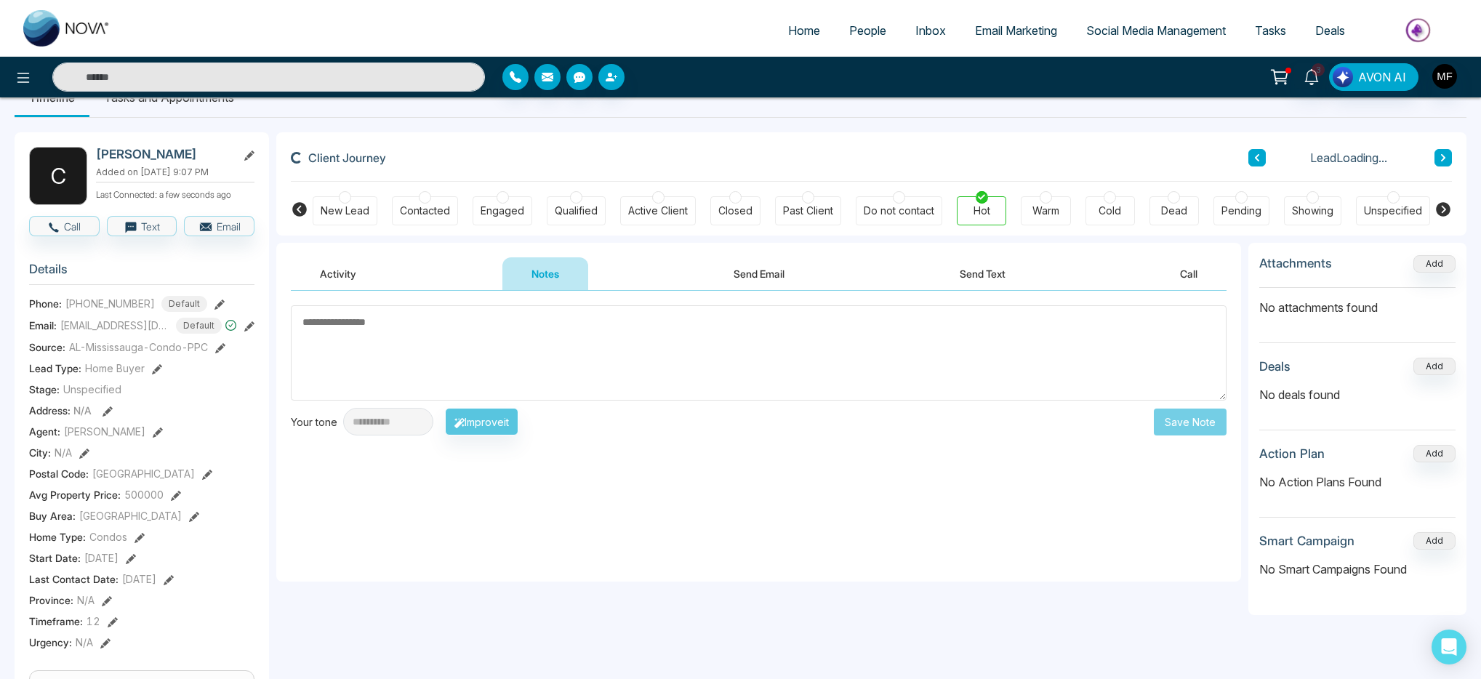
click at [533, 363] on textarea at bounding box center [759, 352] width 936 height 95
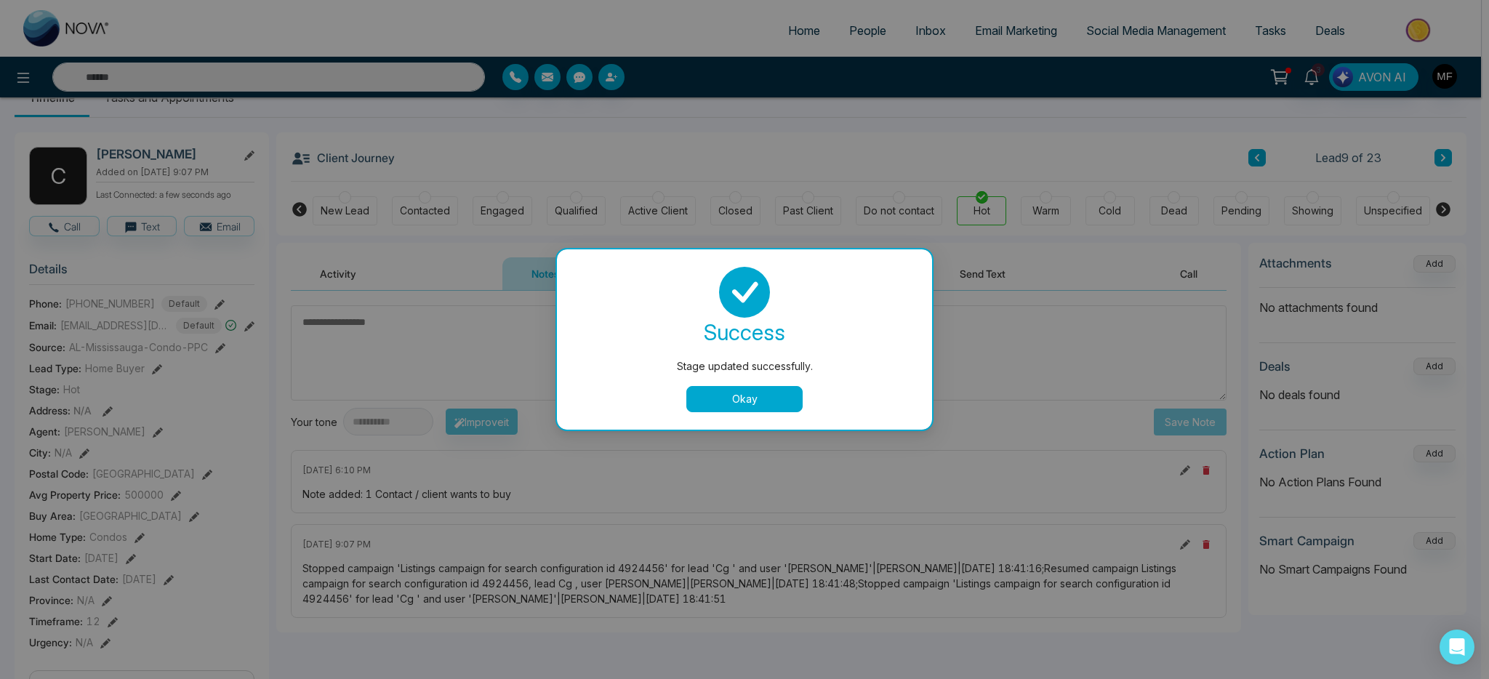
click at [726, 403] on button "Okay" at bounding box center [744, 399] width 116 height 26
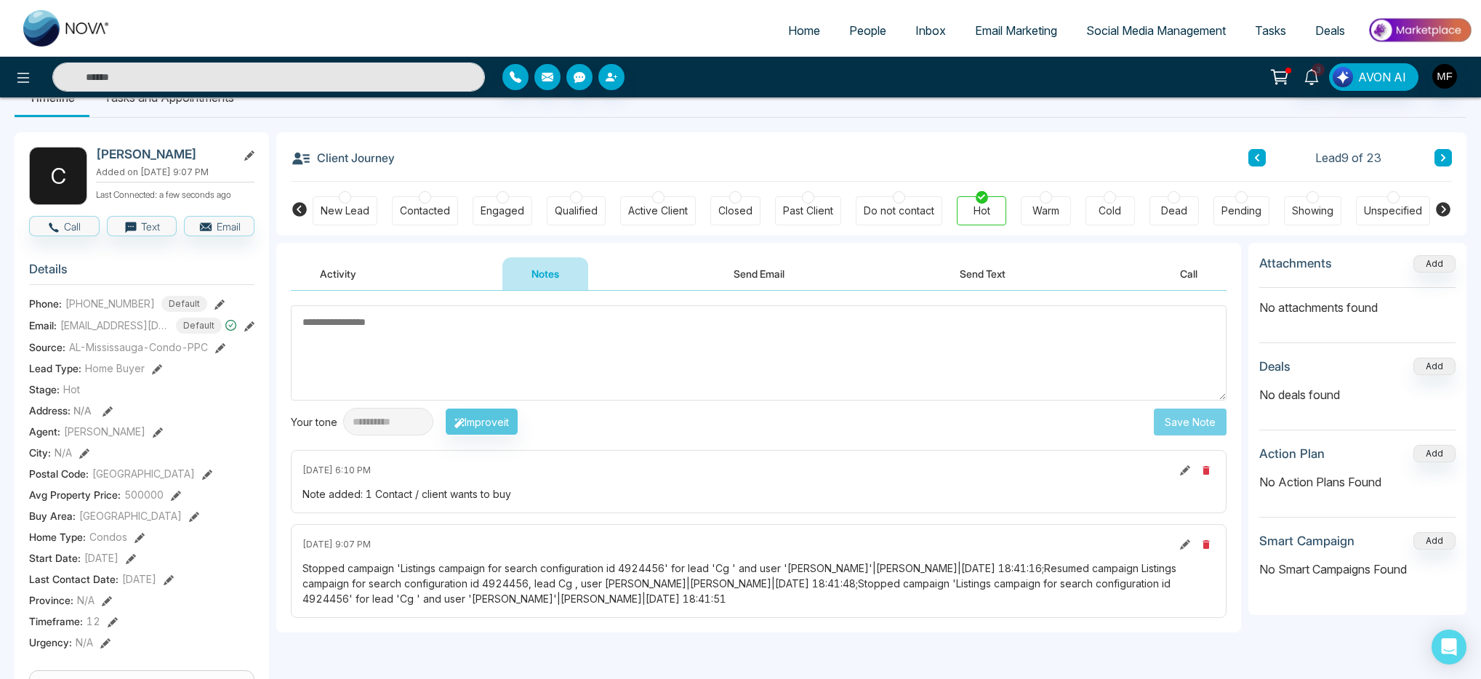
click at [489, 342] on textarea at bounding box center [759, 352] width 936 height 95
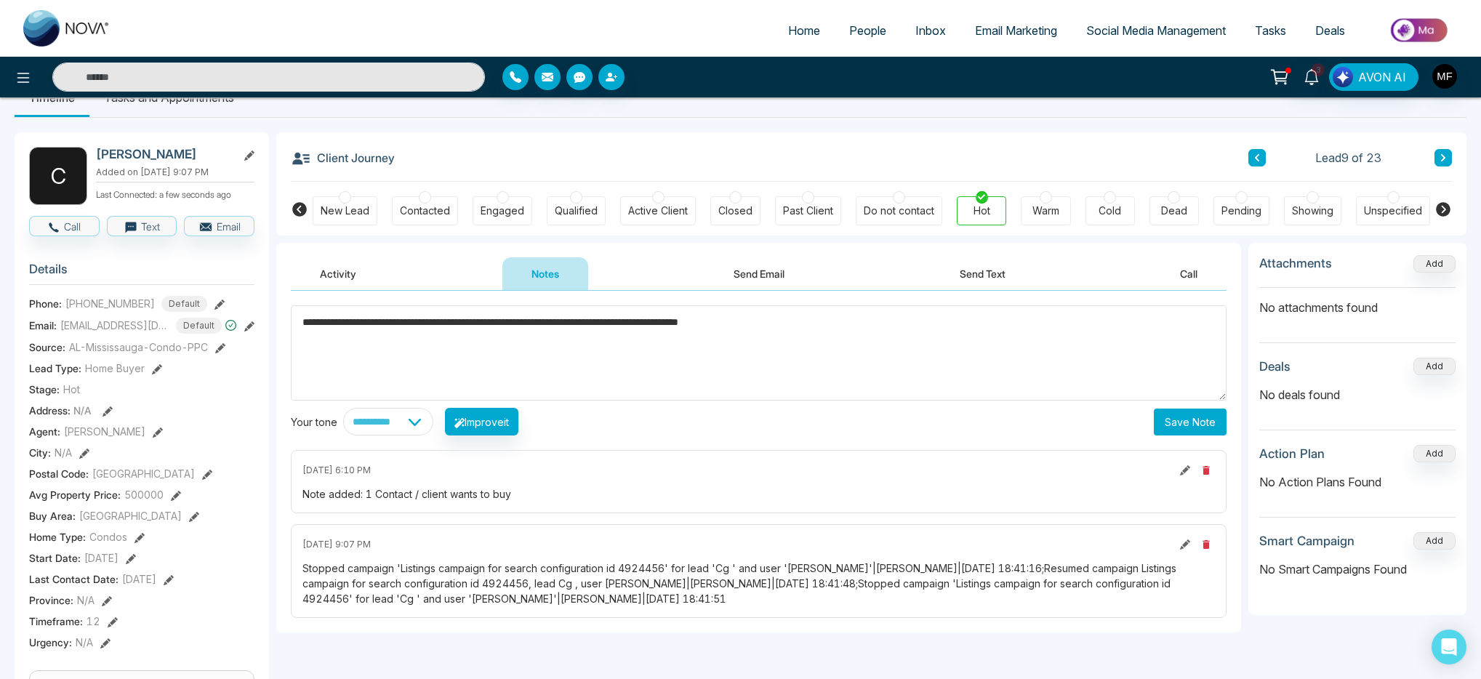
type textarea "**********"
click at [1184, 427] on button "Save Note" at bounding box center [1190, 422] width 73 height 27
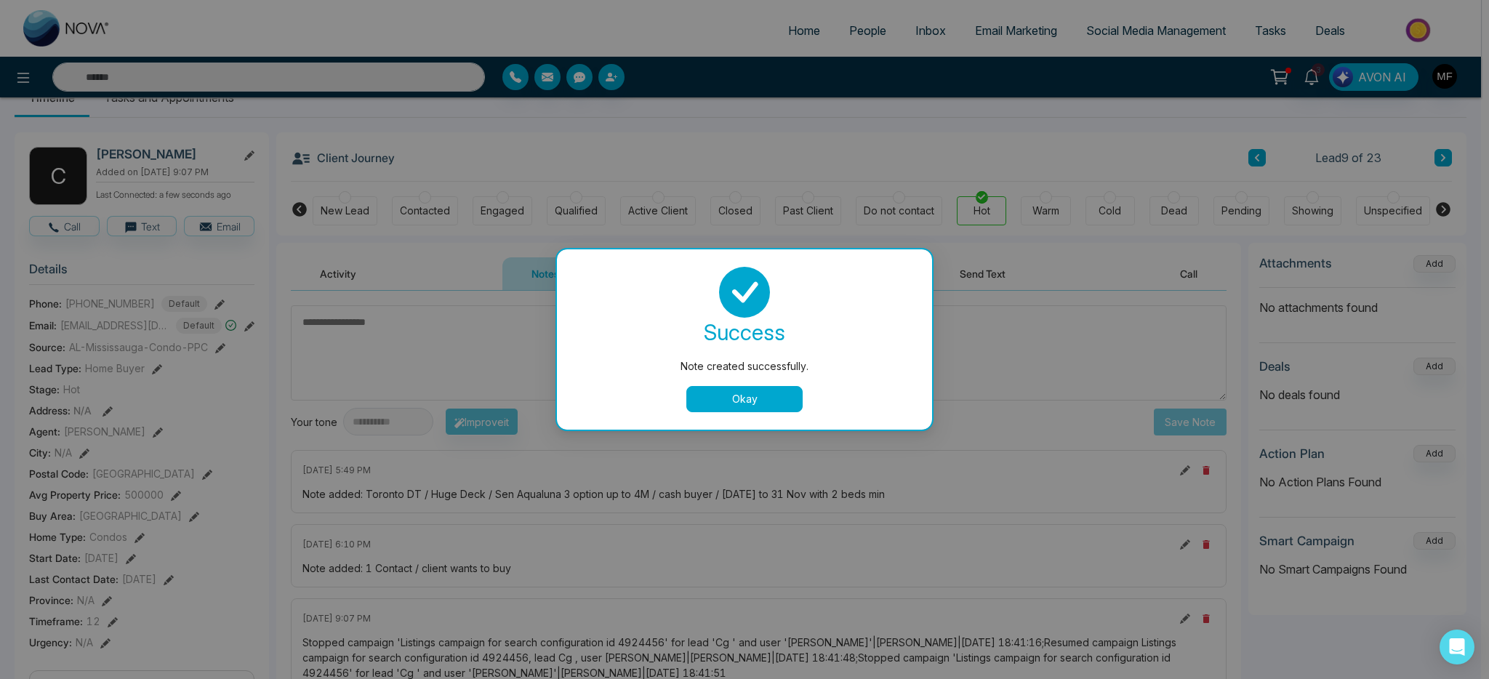
click at [777, 406] on button "Okay" at bounding box center [744, 399] width 116 height 26
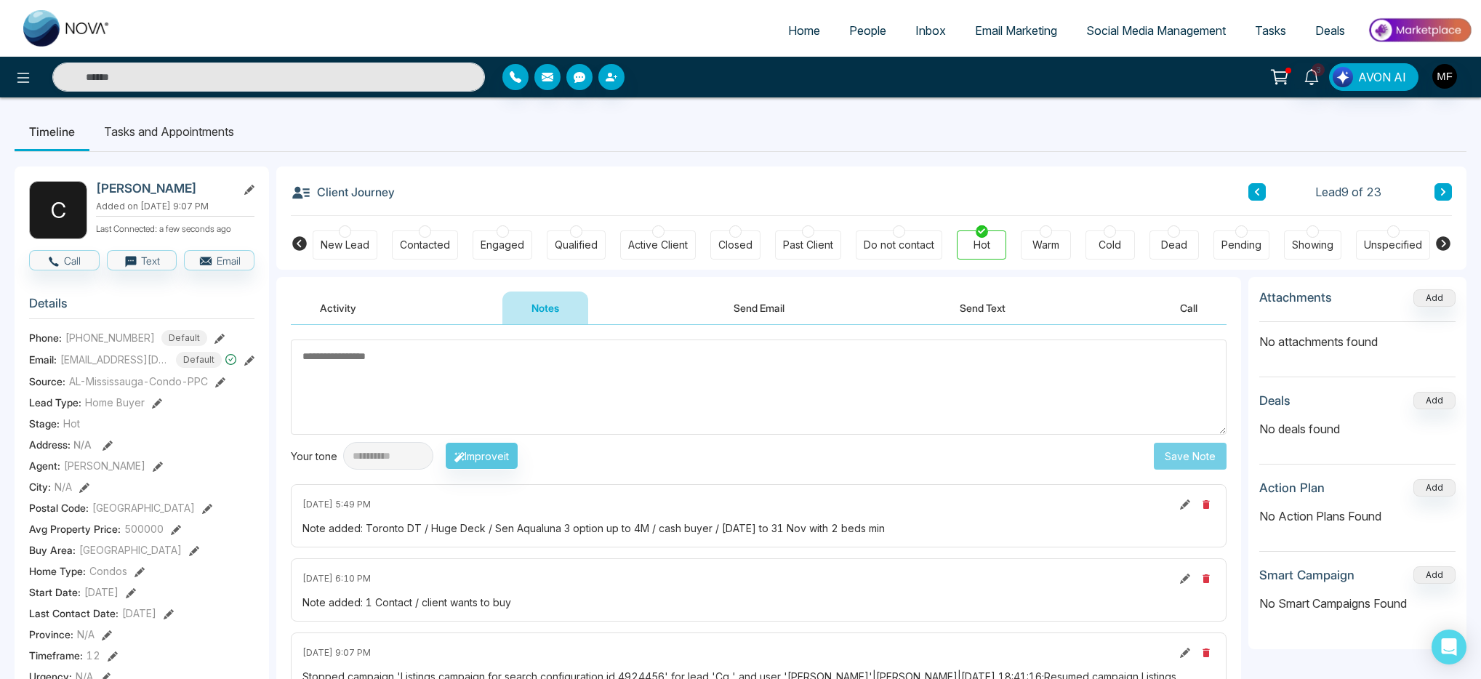
click at [184, 135] on li "Tasks and Appointments" at bounding box center [168, 131] width 159 height 39
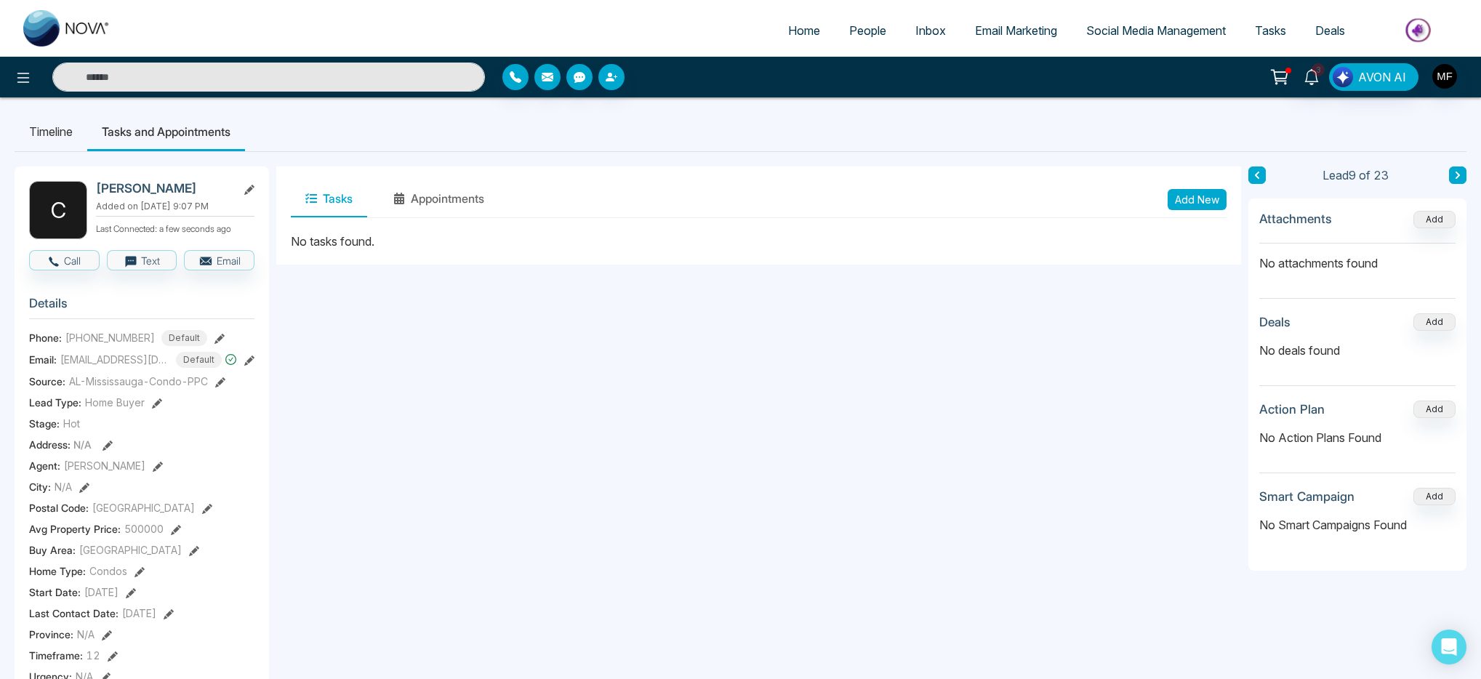
click at [1207, 201] on button "Add New" at bounding box center [1197, 199] width 59 height 21
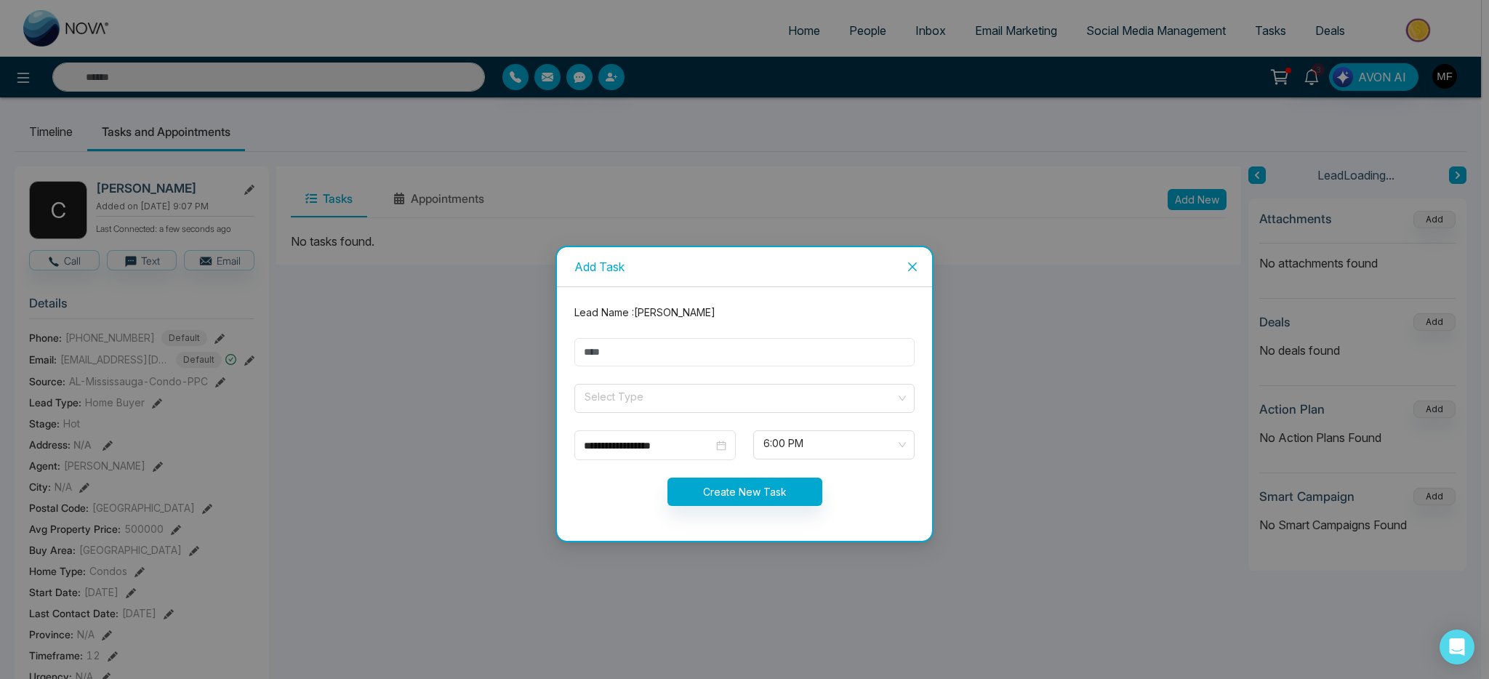
click at [717, 347] on input "text" at bounding box center [744, 352] width 340 height 28
type input "**********"
click at [659, 400] on input "search" at bounding box center [739, 396] width 313 height 22
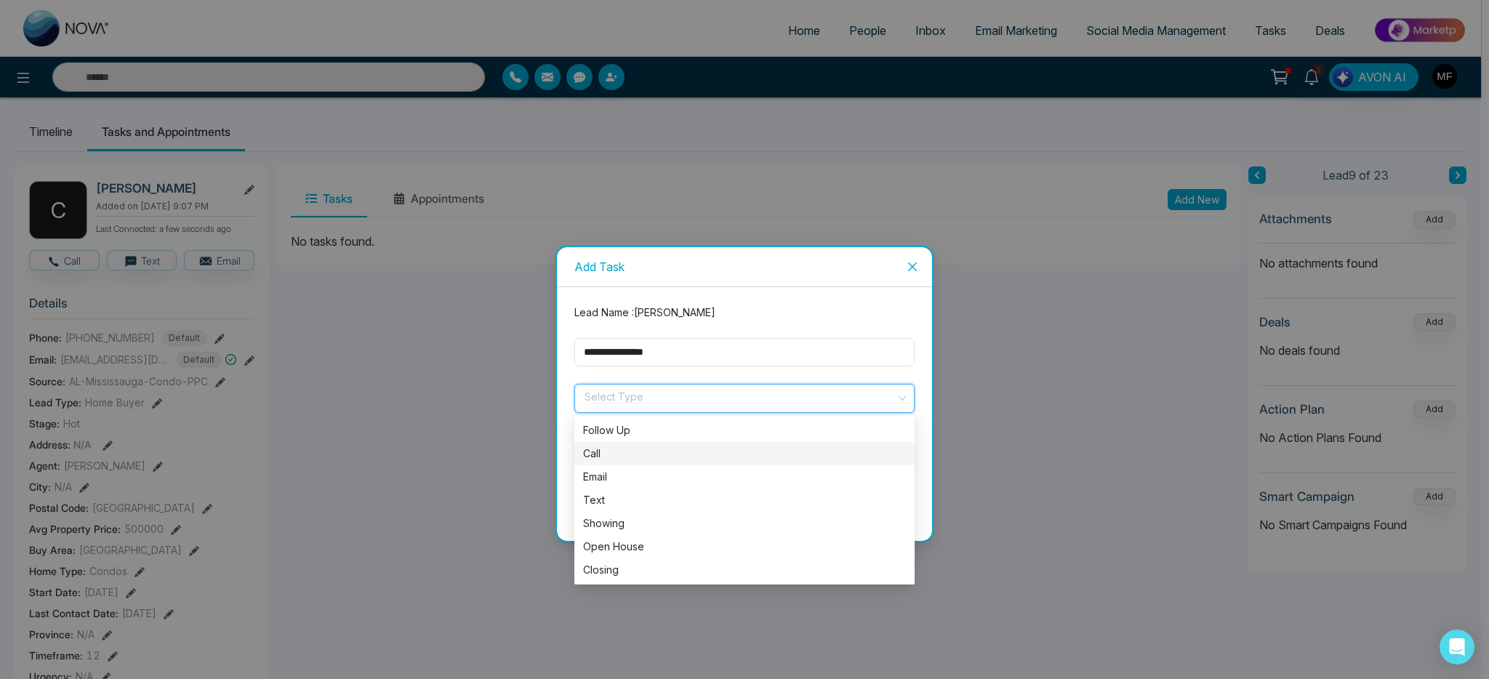
click at [635, 462] on div "Call" at bounding box center [744, 453] width 340 height 23
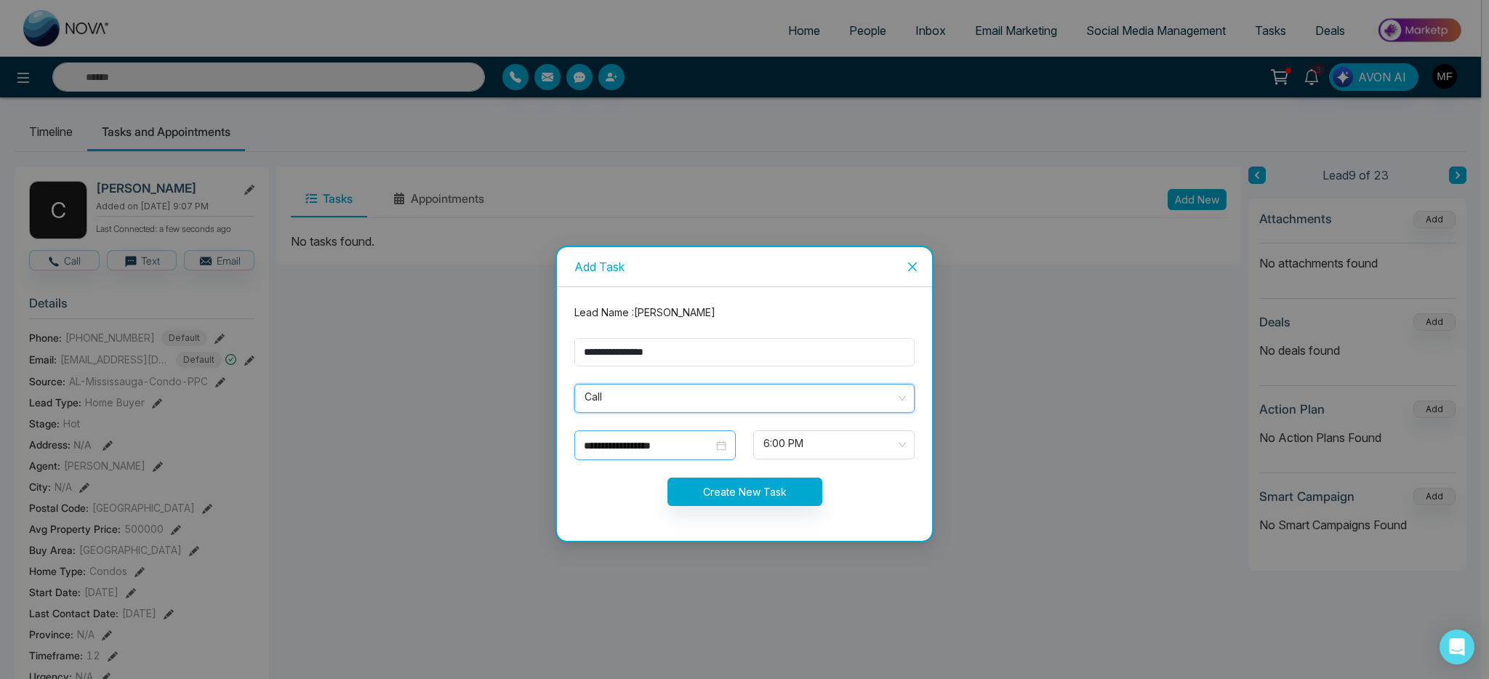
click at [718, 454] on div "**********" at bounding box center [654, 445] width 161 height 30
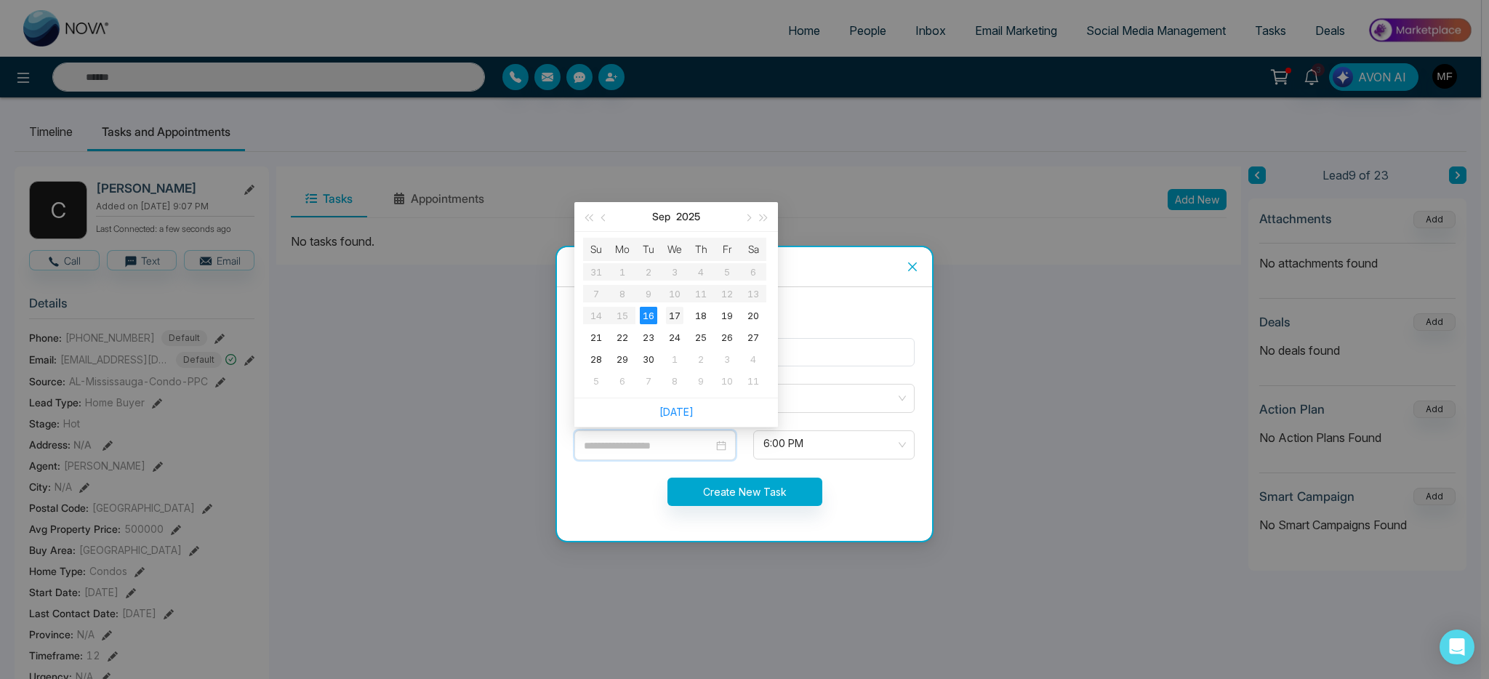
type input "**********"
click at [680, 313] on div "17" at bounding box center [674, 315] width 17 height 17
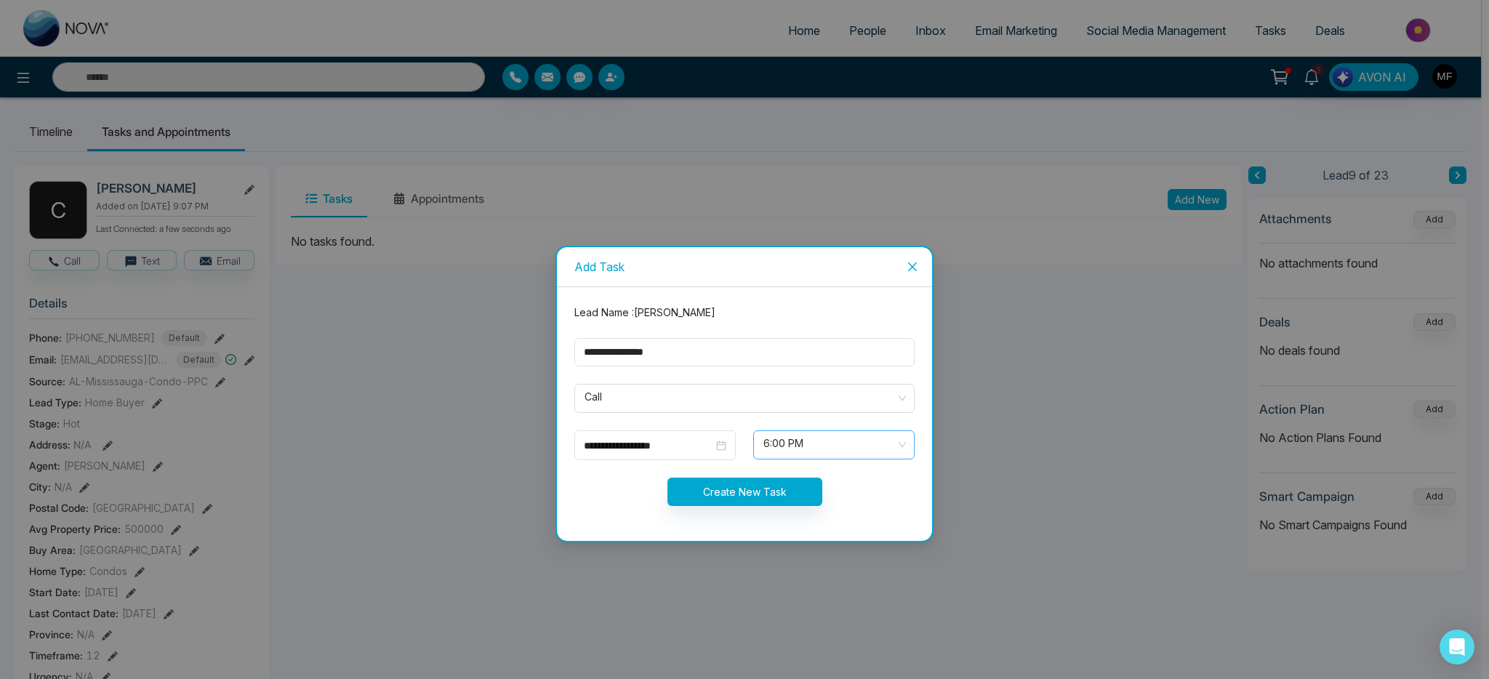
click at [781, 449] on span "6:00 PM" at bounding box center [833, 445] width 141 height 25
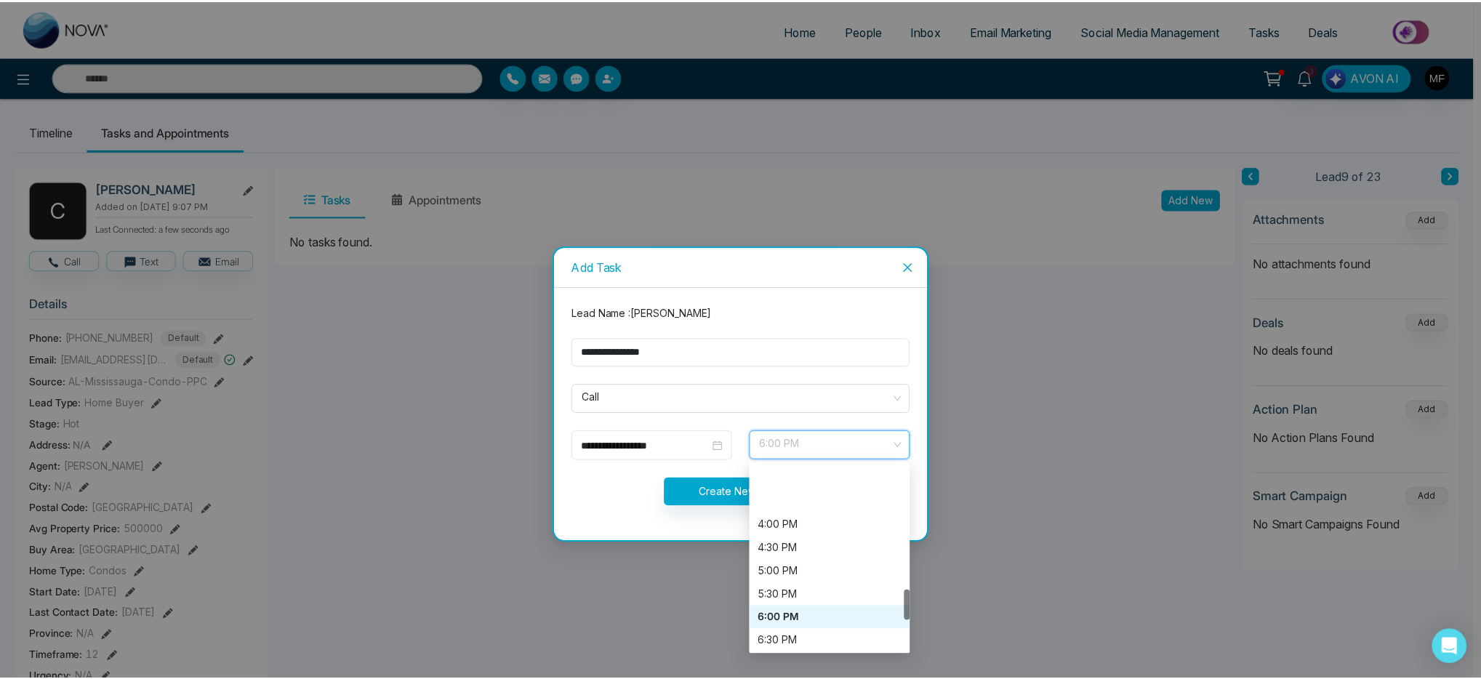
scroll to position [747, 0]
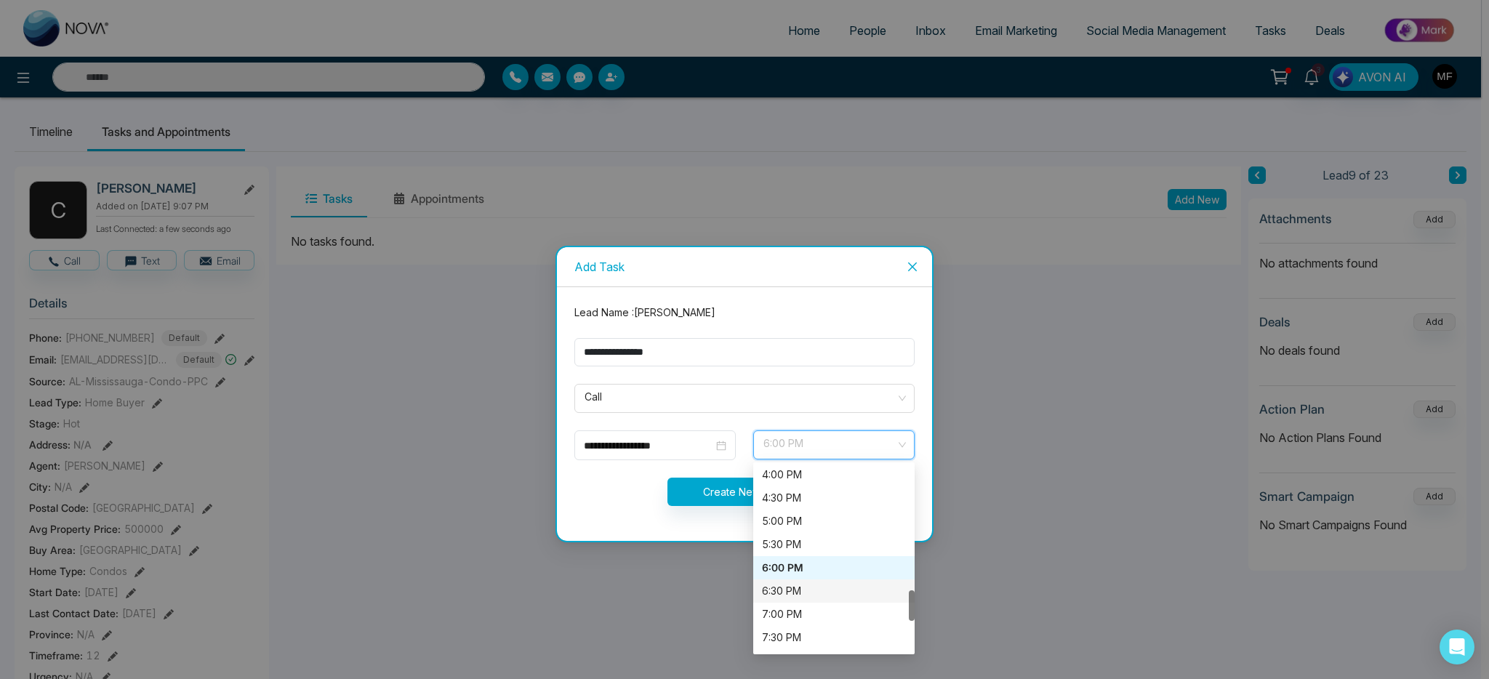
click at [805, 591] on div "6:30 PM" at bounding box center [834, 591] width 144 height 16
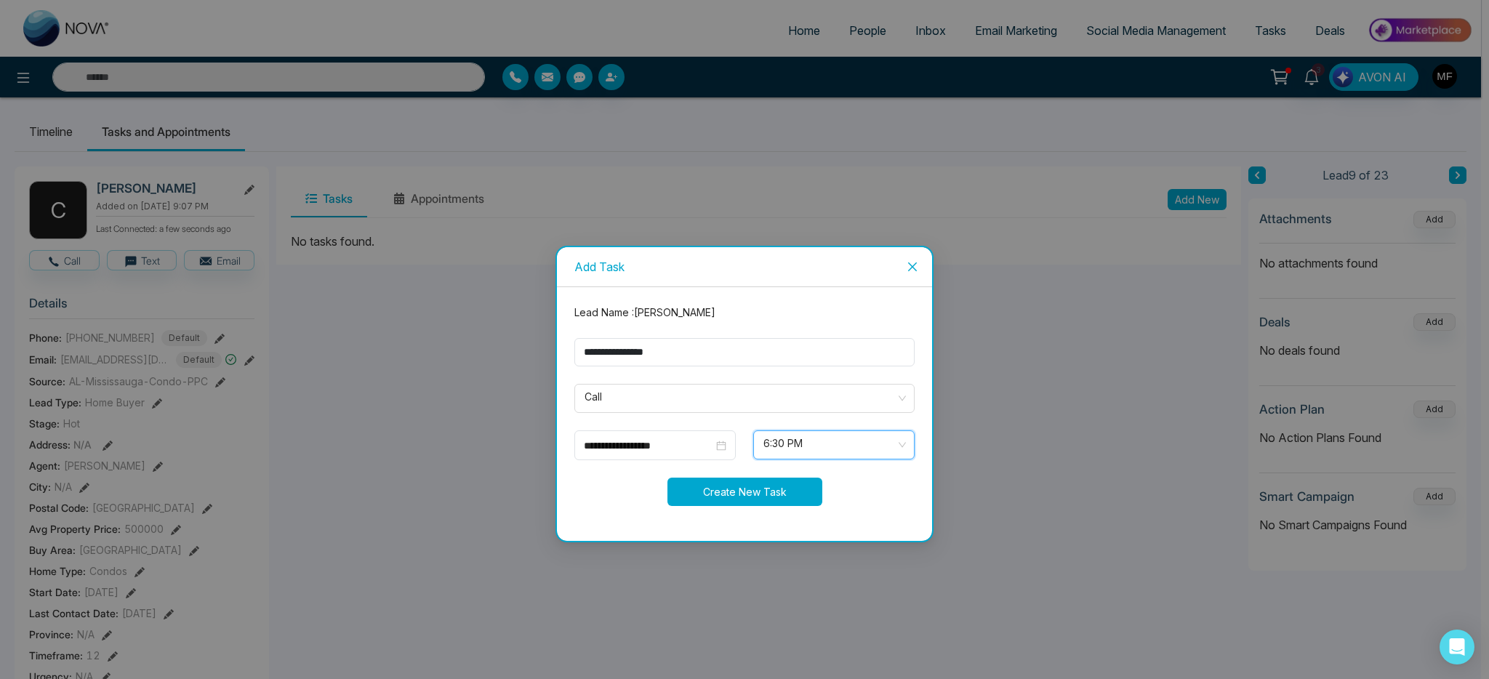
click at [740, 492] on button "Create New Task" at bounding box center [744, 492] width 155 height 28
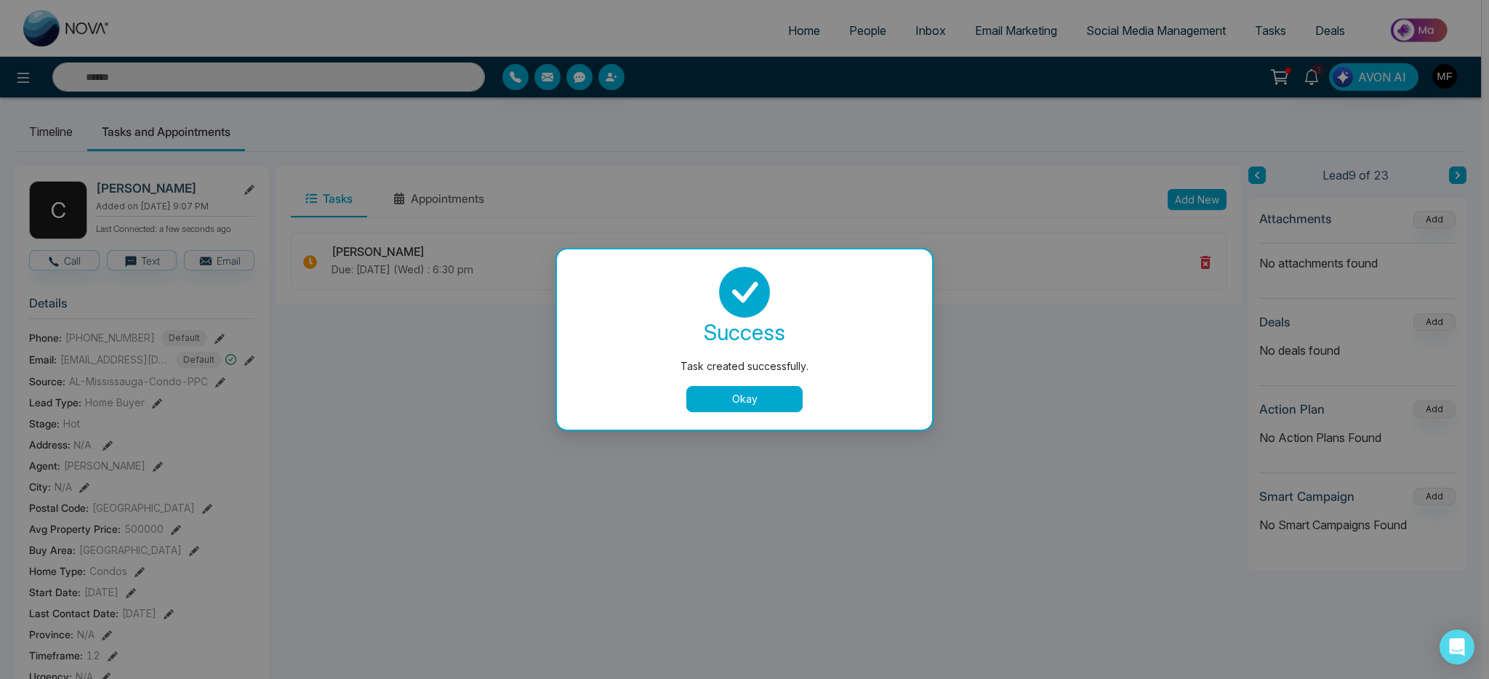
click at [758, 402] on button "Okay" at bounding box center [744, 399] width 116 height 26
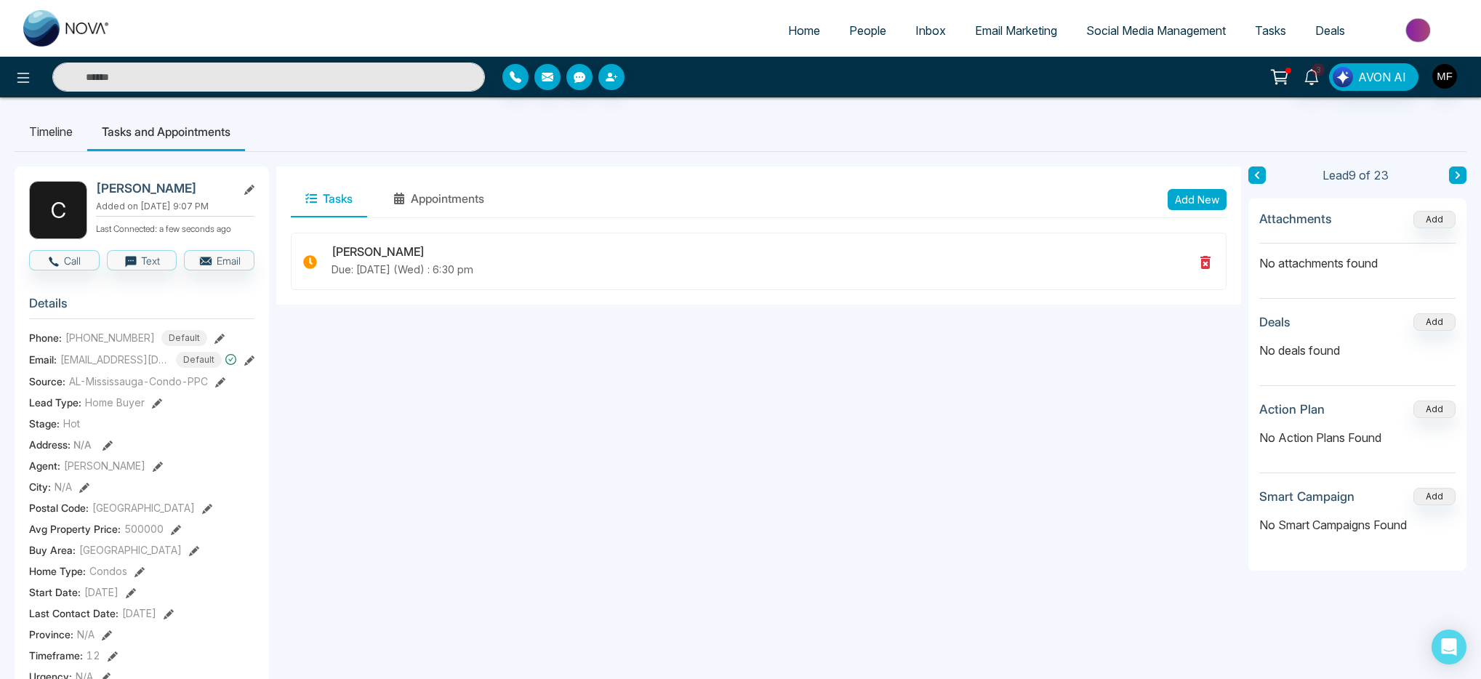
click at [1455, 175] on icon at bounding box center [1457, 175] width 7 height 9
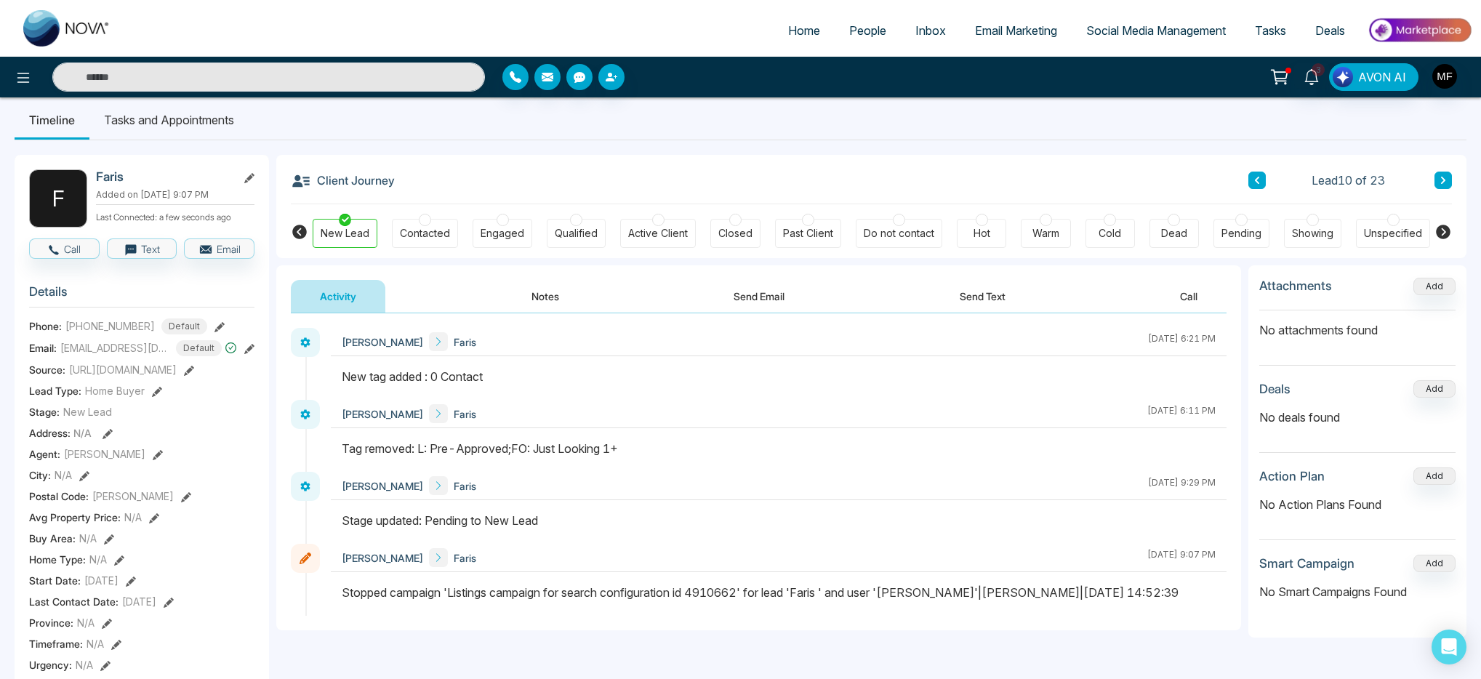
scroll to position [15, 0]
click at [545, 294] on button "Notes" at bounding box center [545, 293] width 86 height 33
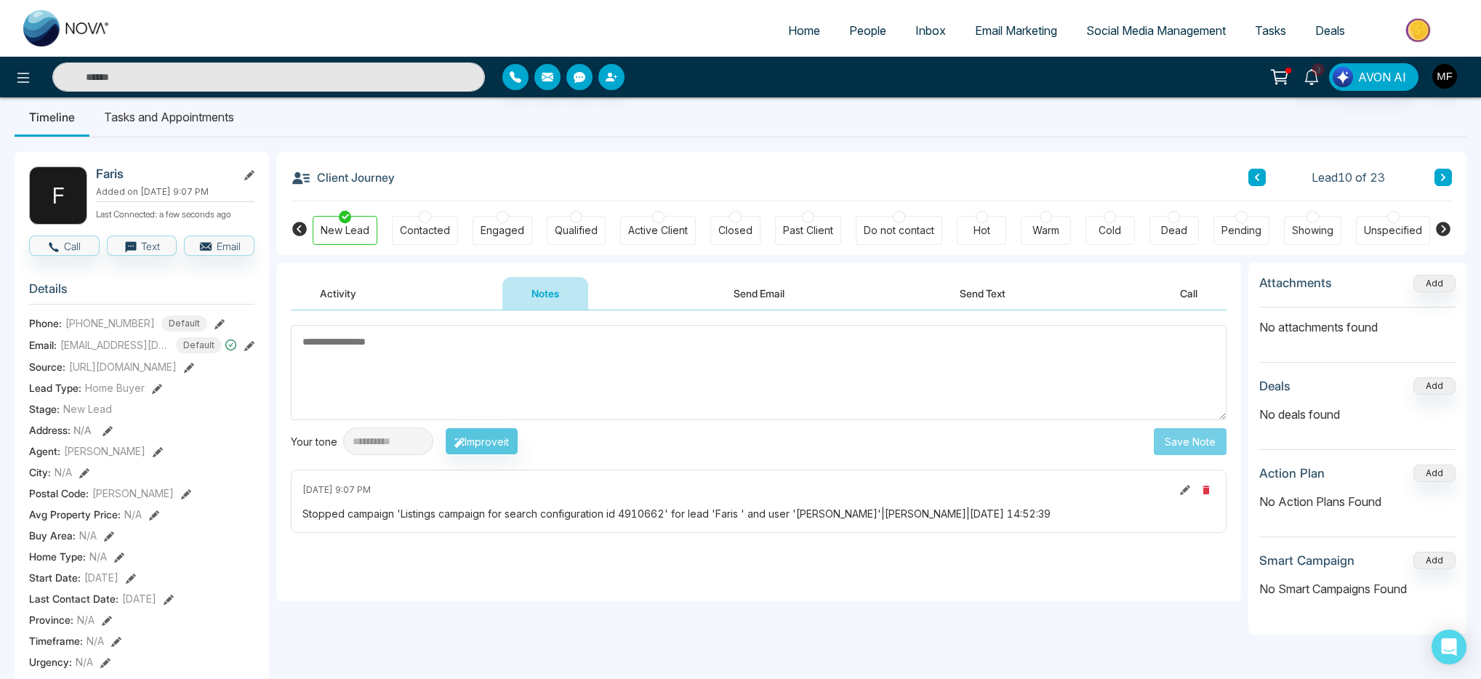
click at [324, 300] on button "Activity" at bounding box center [338, 293] width 95 height 33
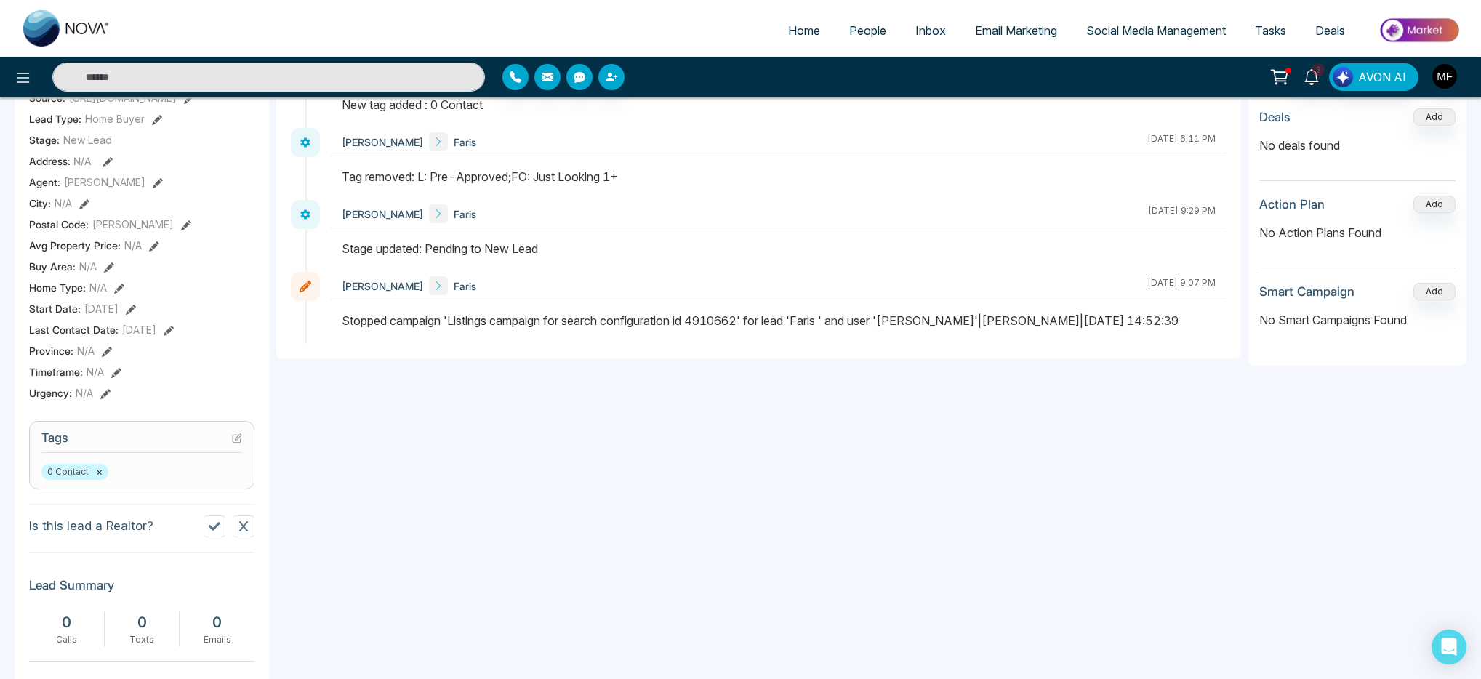
scroll to position [533, 0]
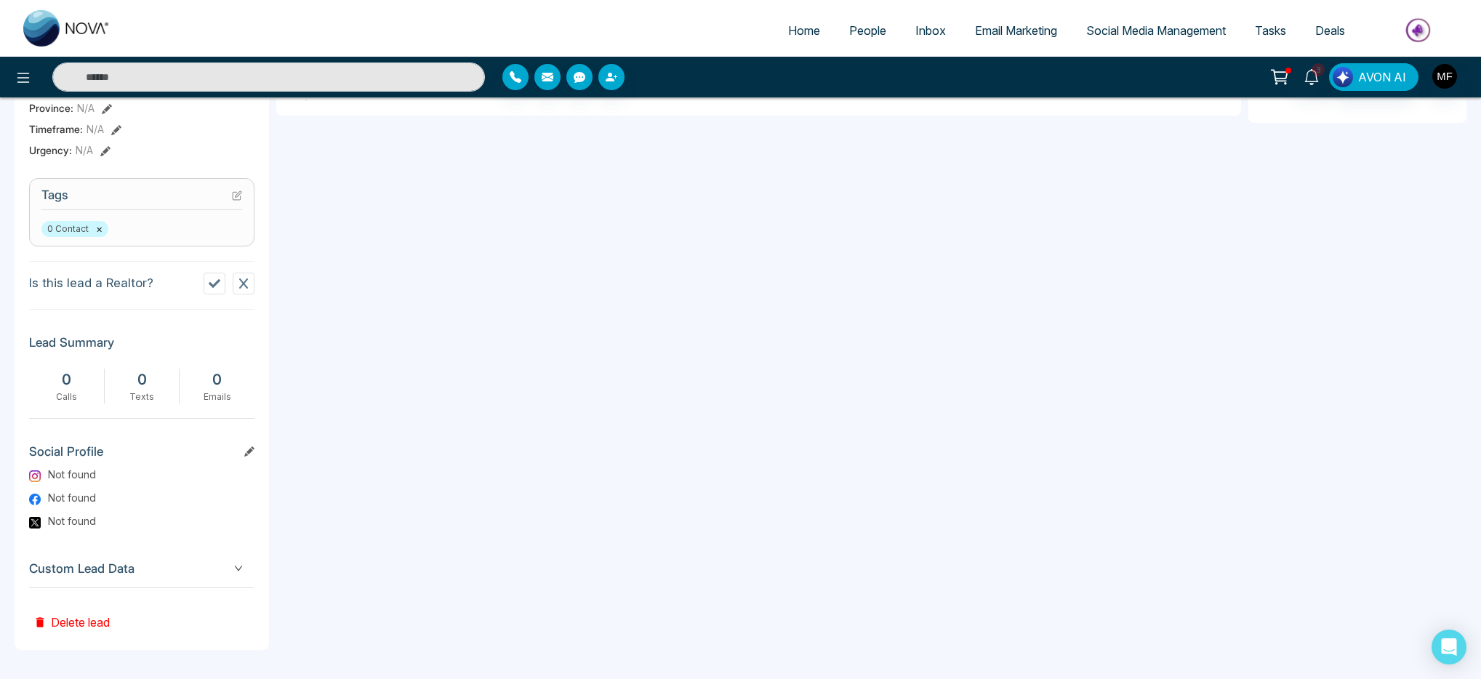
click at [99, 236] on button "×" at bounding box center [99, 228] width 7 height 13
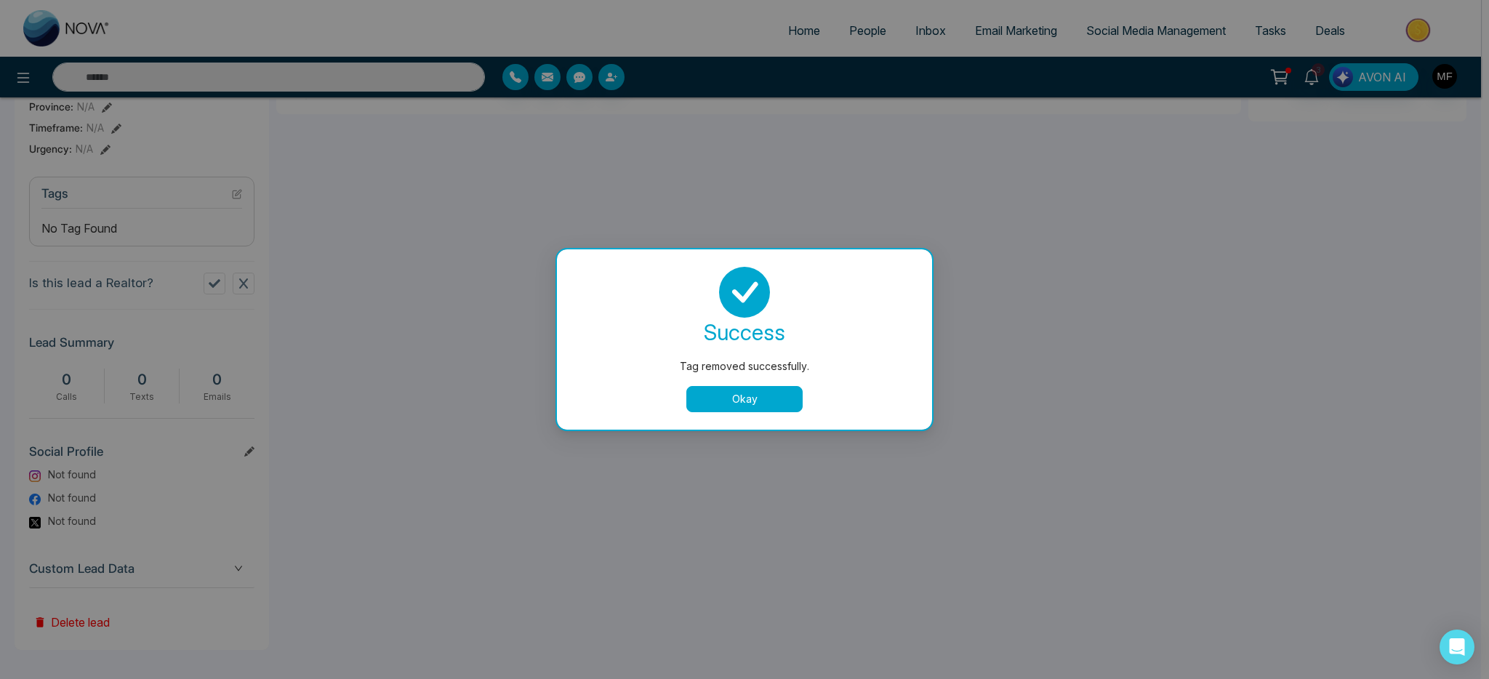
click at [742, 409] on button "Okay" at bounding box center [744, 399] width 116 height 26
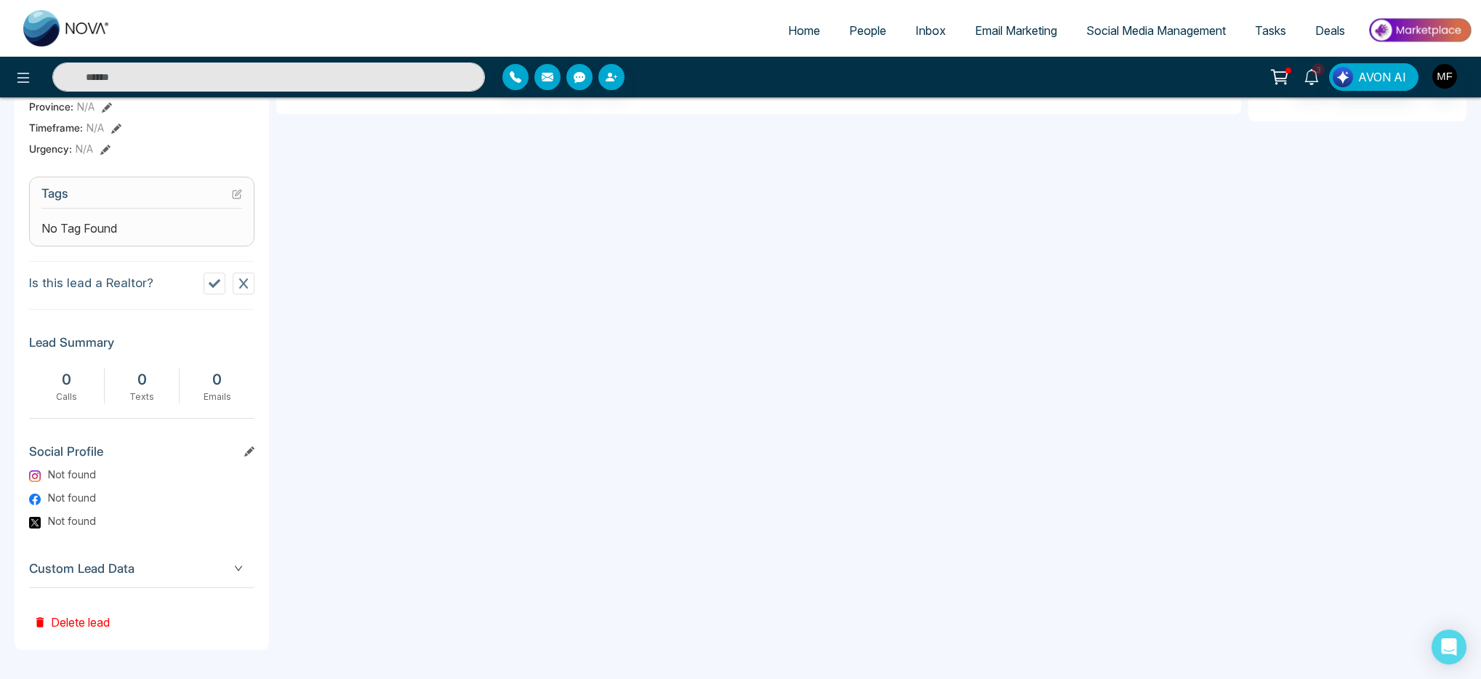
click at [135, 224] on div "No Tag Found" at bounding box center [141, 228] width 201 height 17
click at [95, 229] on span "No Tag Found" at bounding box center [79, 228] width 76 height 17
click at [248, 193] on section "Tags No Tag Found" at bounding box center [141, 212] width 225 height 70
click at [237, 198] on icon at bounding box center [237, 194] width 10 height 10
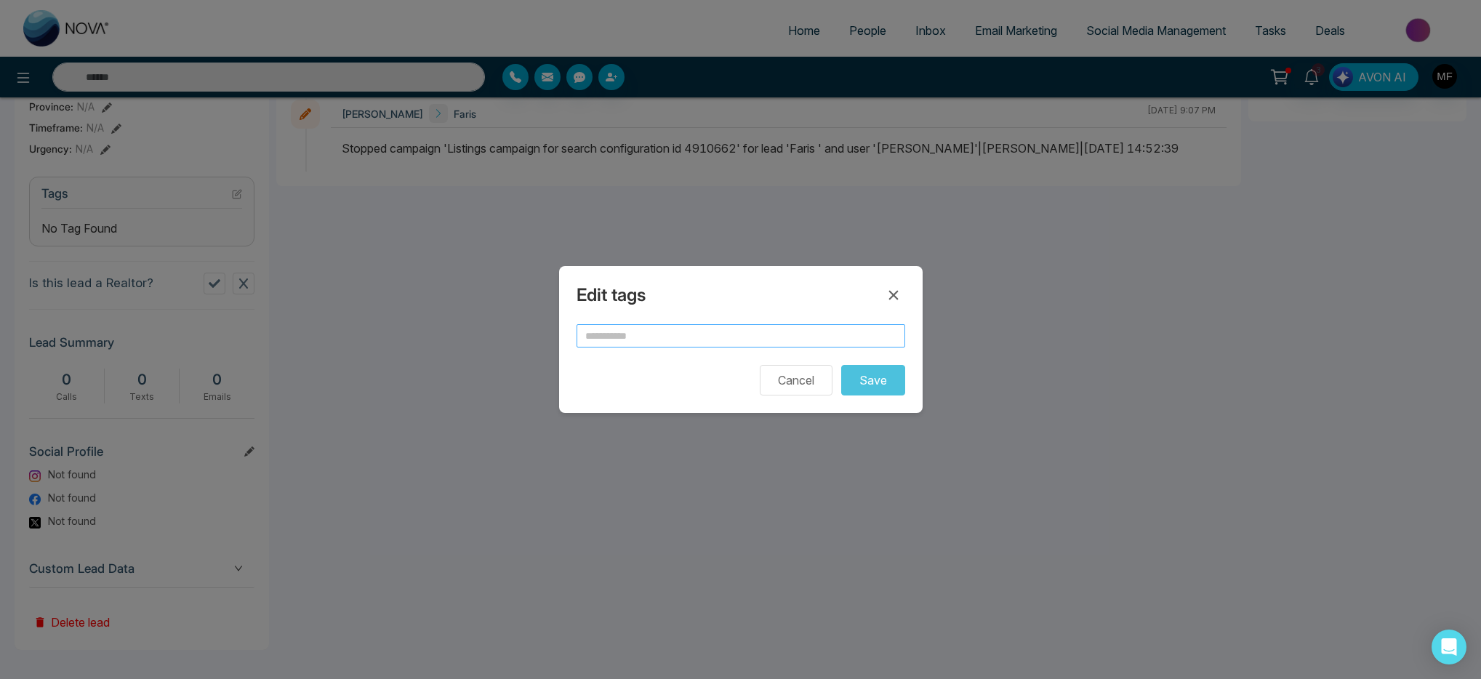
click at [647, 337] on input "text" at bounding box center [740, 335] width 329 height 23
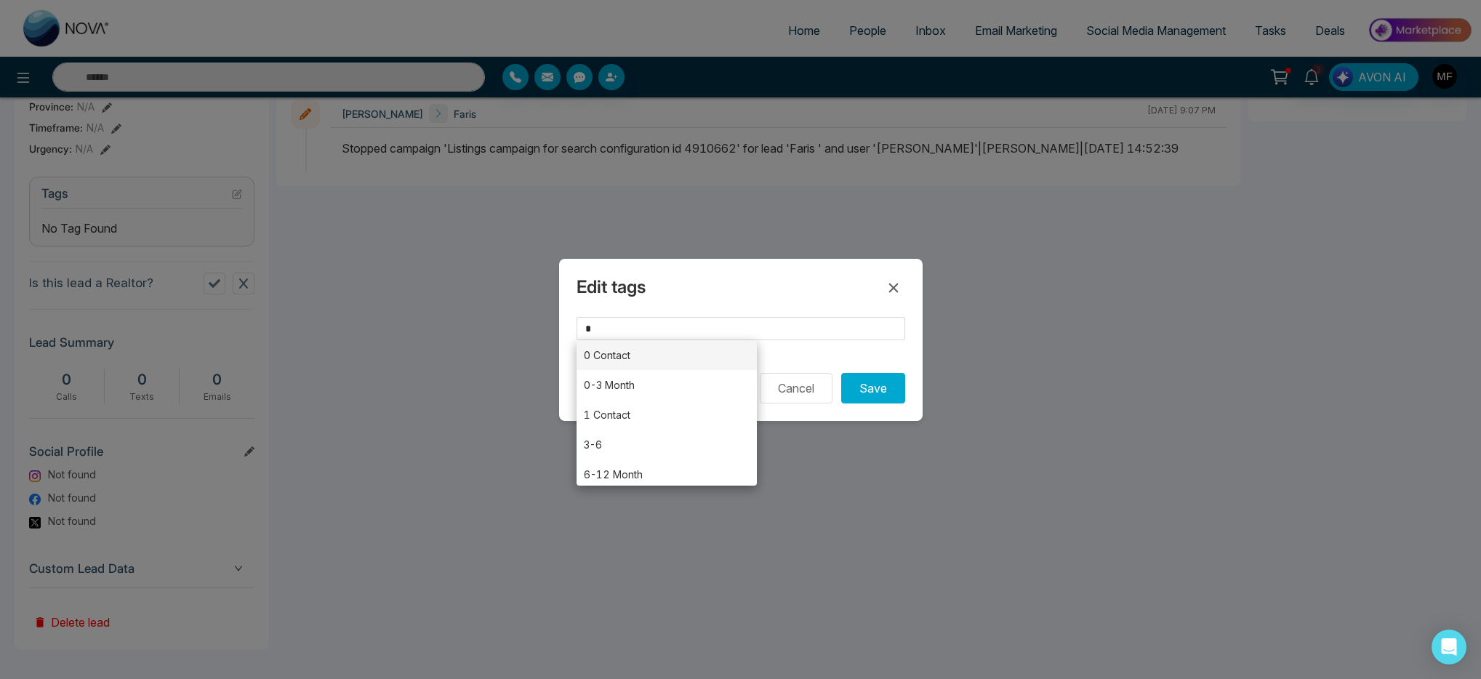
click at [632, 358] on li "0 Contact" at bounding box center [666, 355] width 181 height 30
type input "*********"
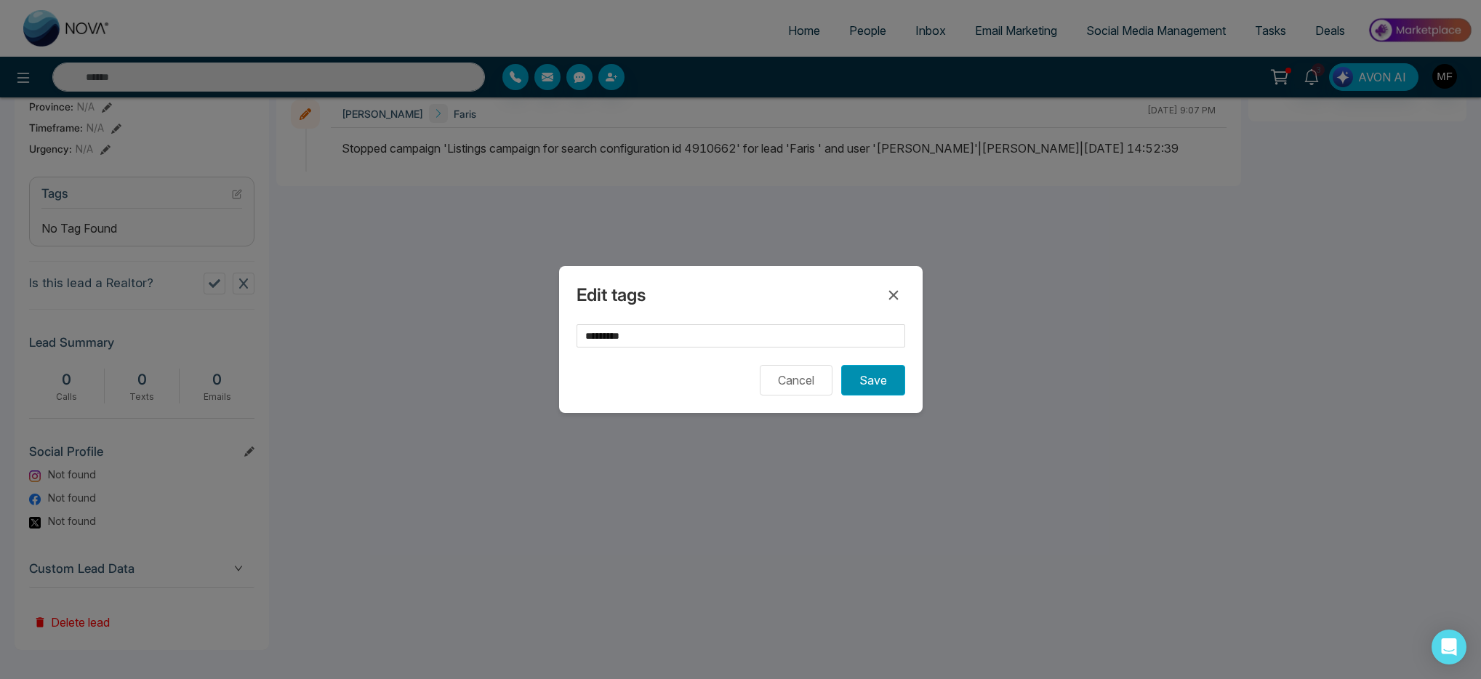
click at [872, 385] on button "Save" at bounding box center [873, 380] width 64 height 31
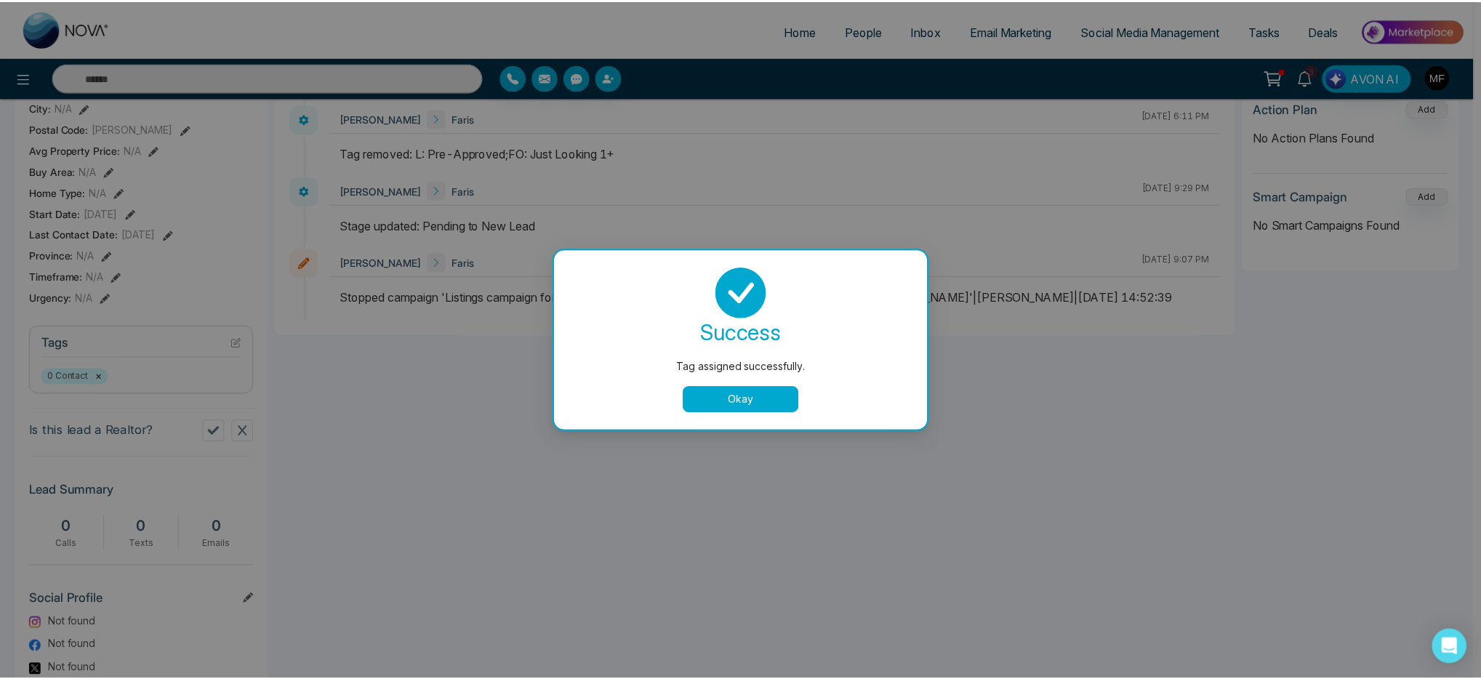
scroll to position [372, 0]
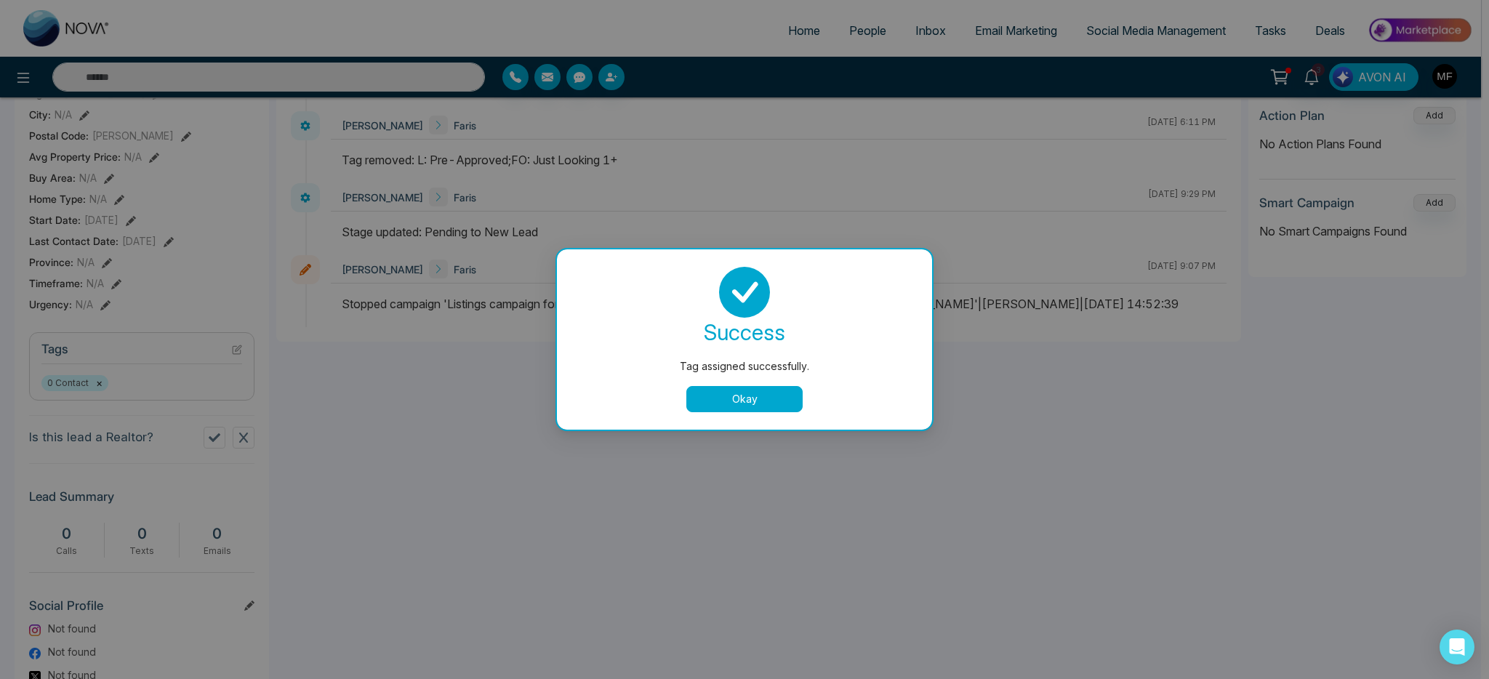
click at [726, 401] on button "Okay" at bounding box center [744, 399] width 116 height 26
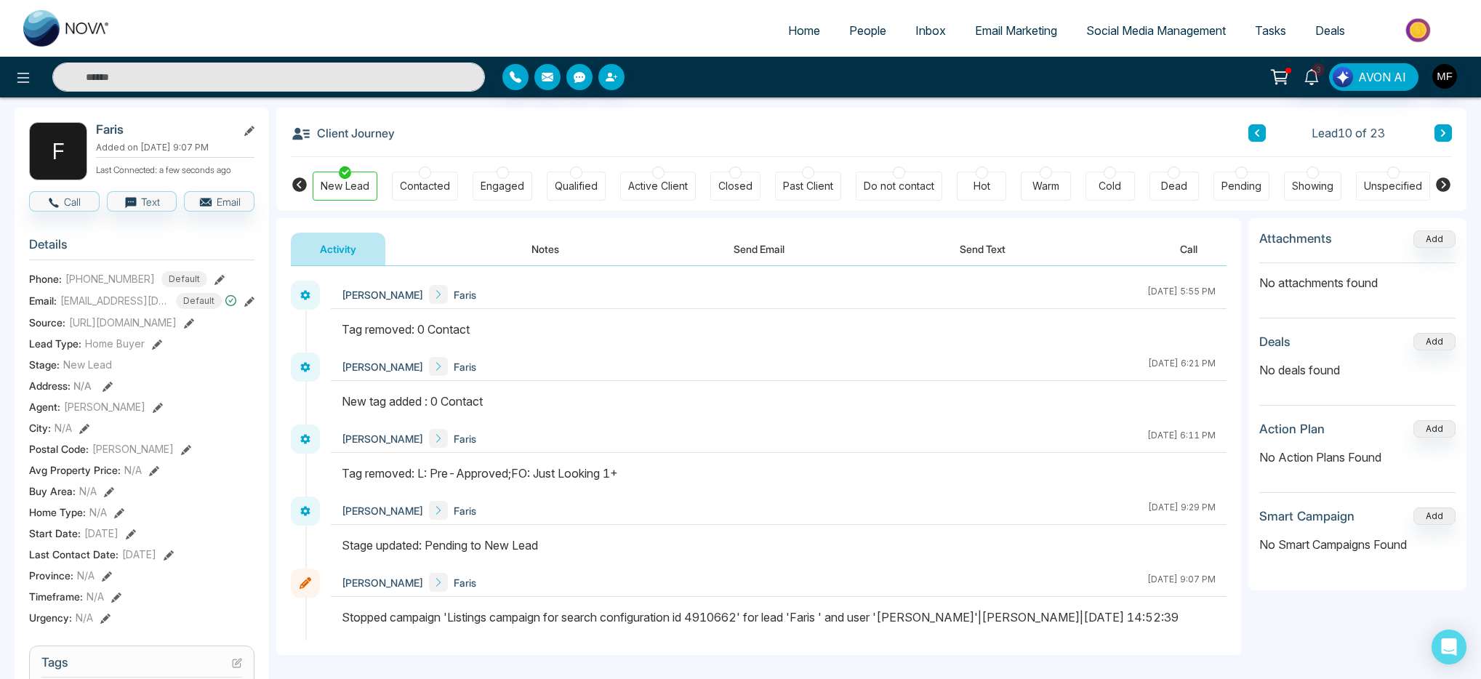
scroll to position [0, 0]
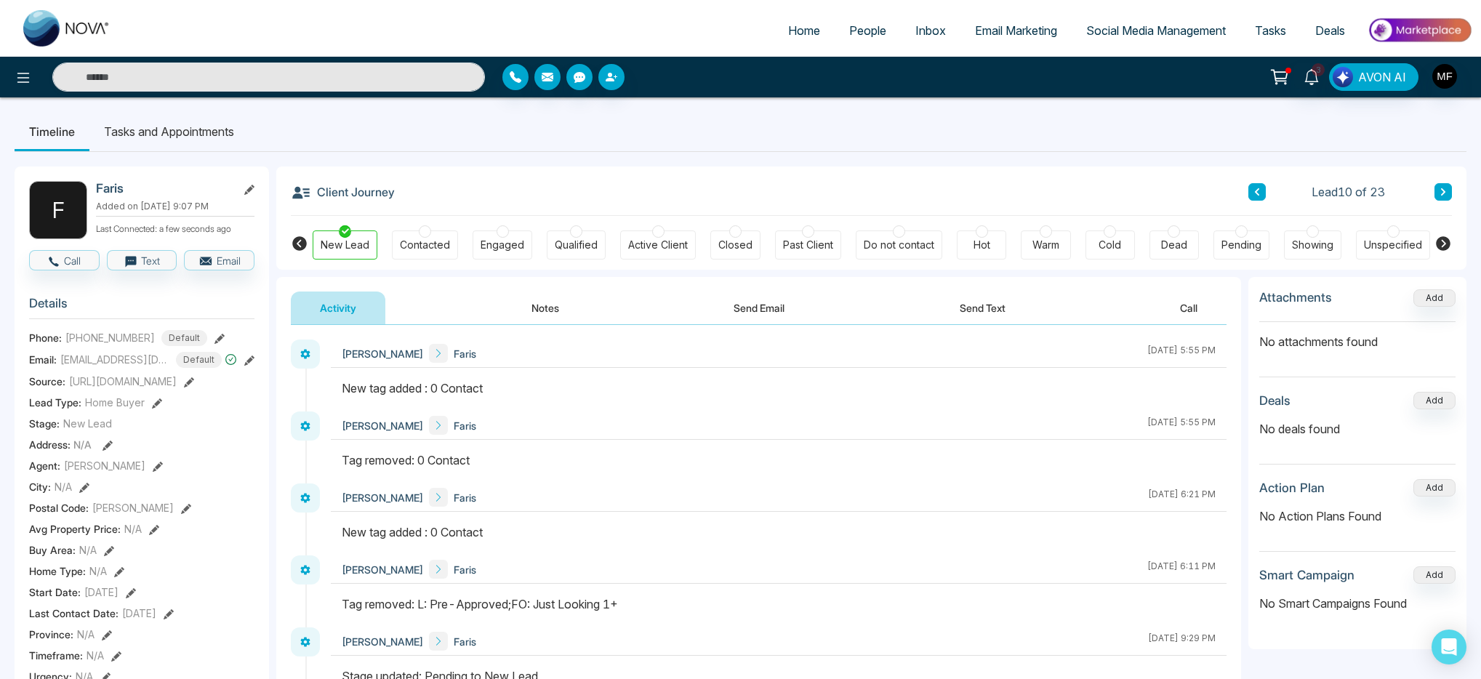
click at [1441, 193] on icon at bounding box center [1442, 192] width 7 height 9
click at [1165, 232] on div "Dead" at bounding box center [1173, 244] width 49 height 29
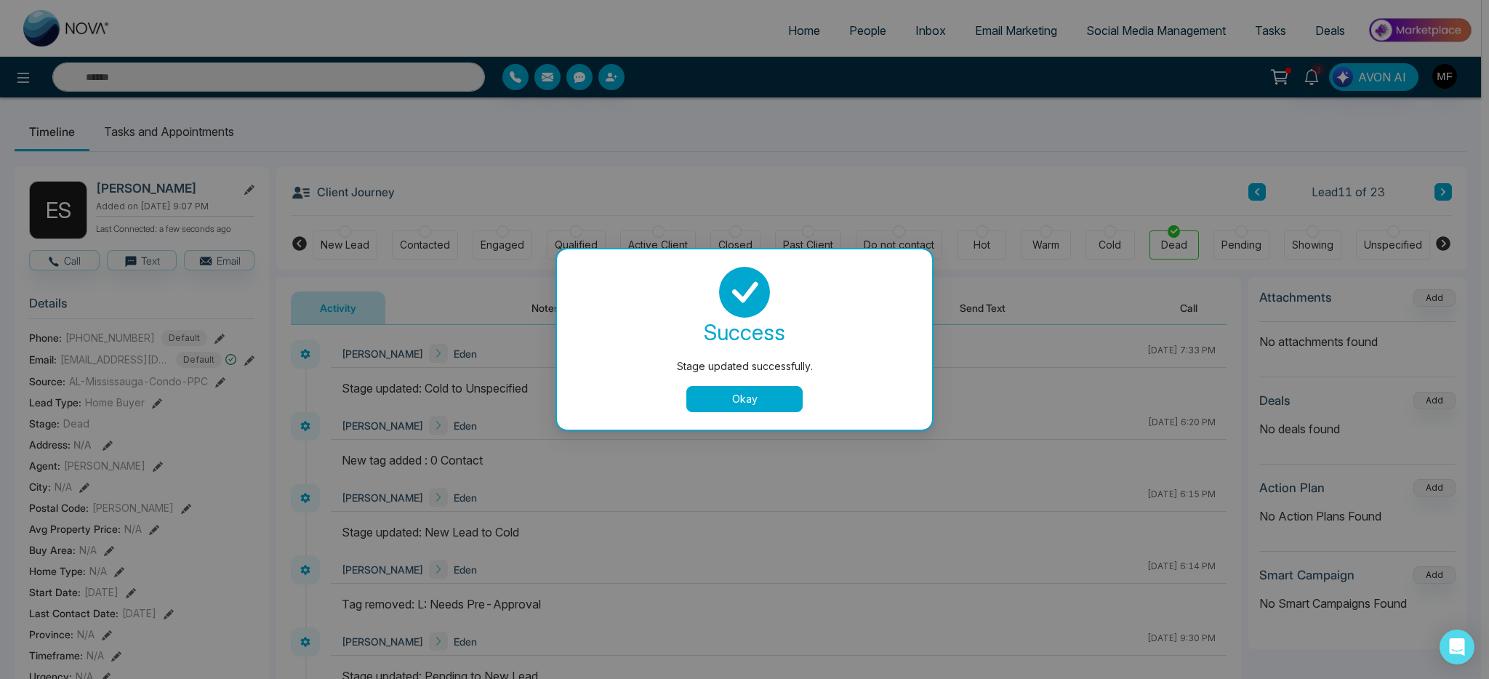
click at [777, 402] on button "Okay" at bounding box center [744, 399] width 116 height 26
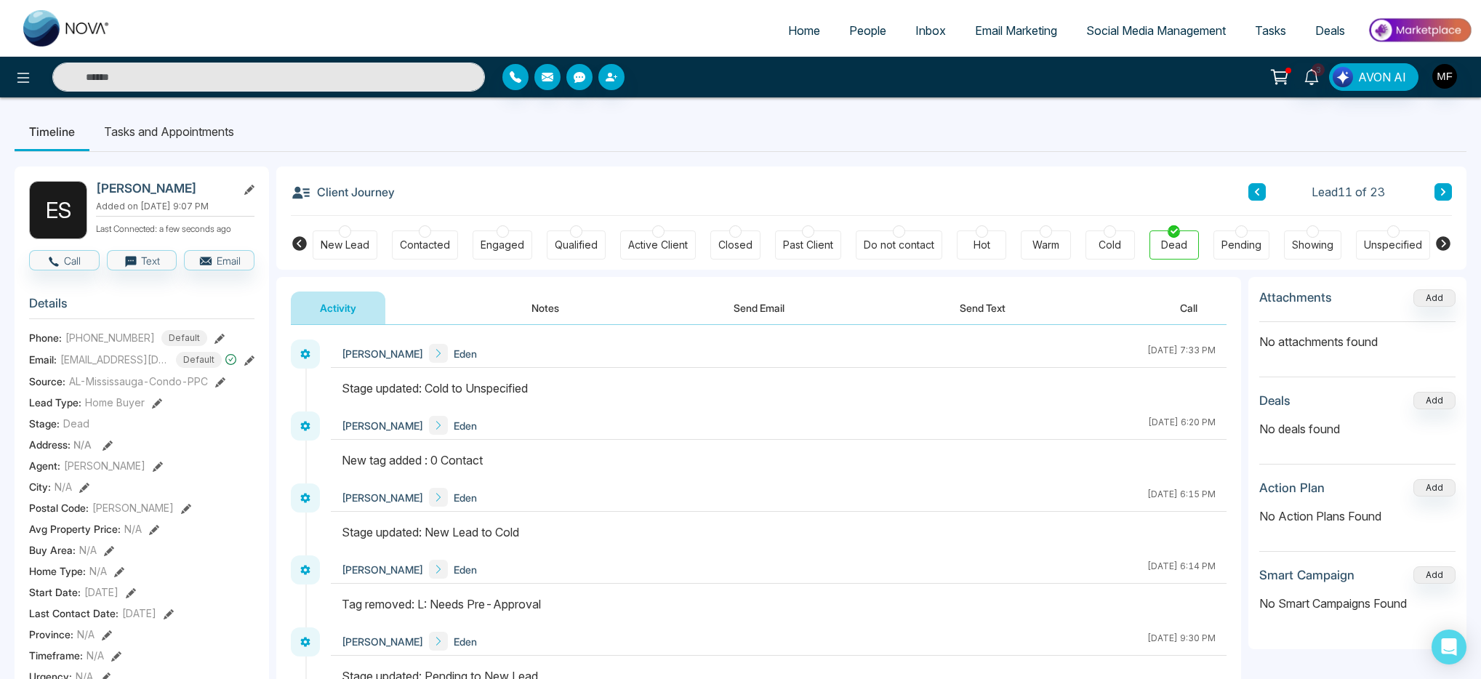
click at [1445, 194] on icon at bounding box center [1442, 192] width 7 height 9
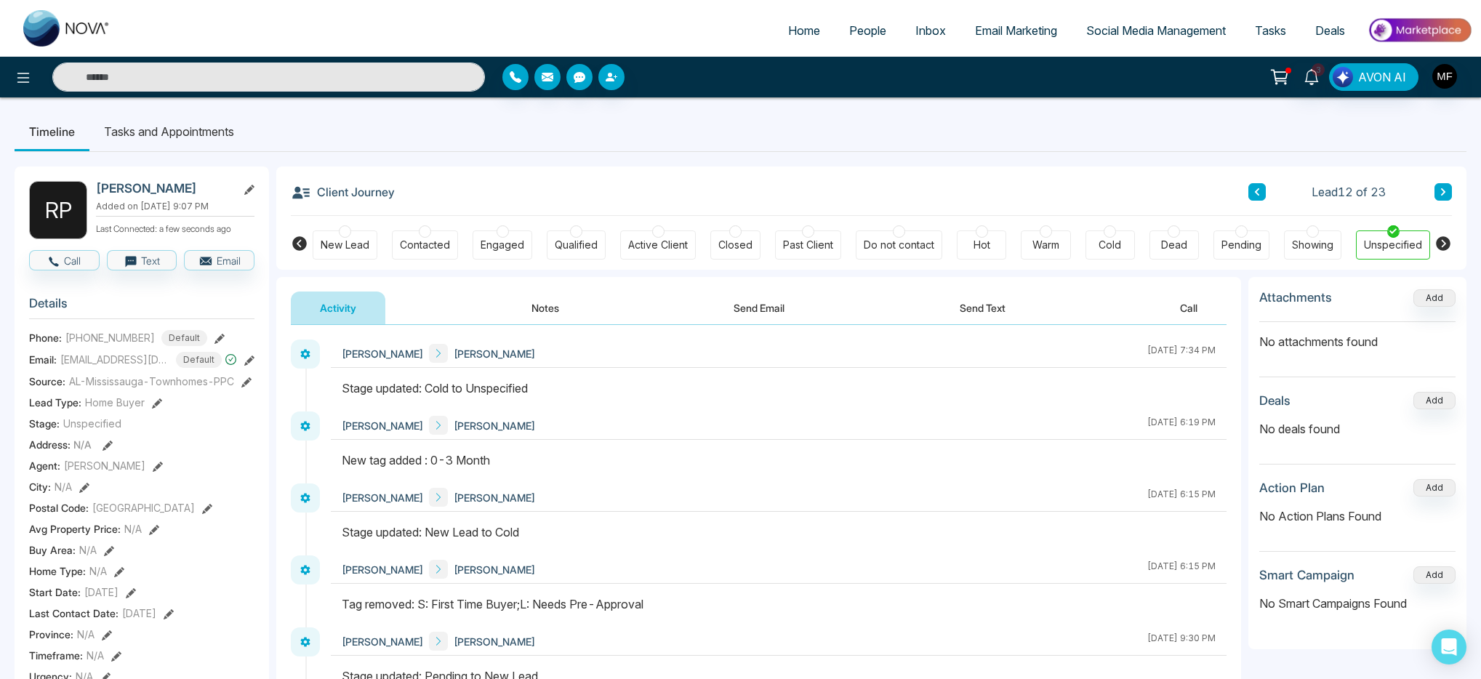
click at [1255, 196] on button at bounding box center [1256, 191] width 17 height 17
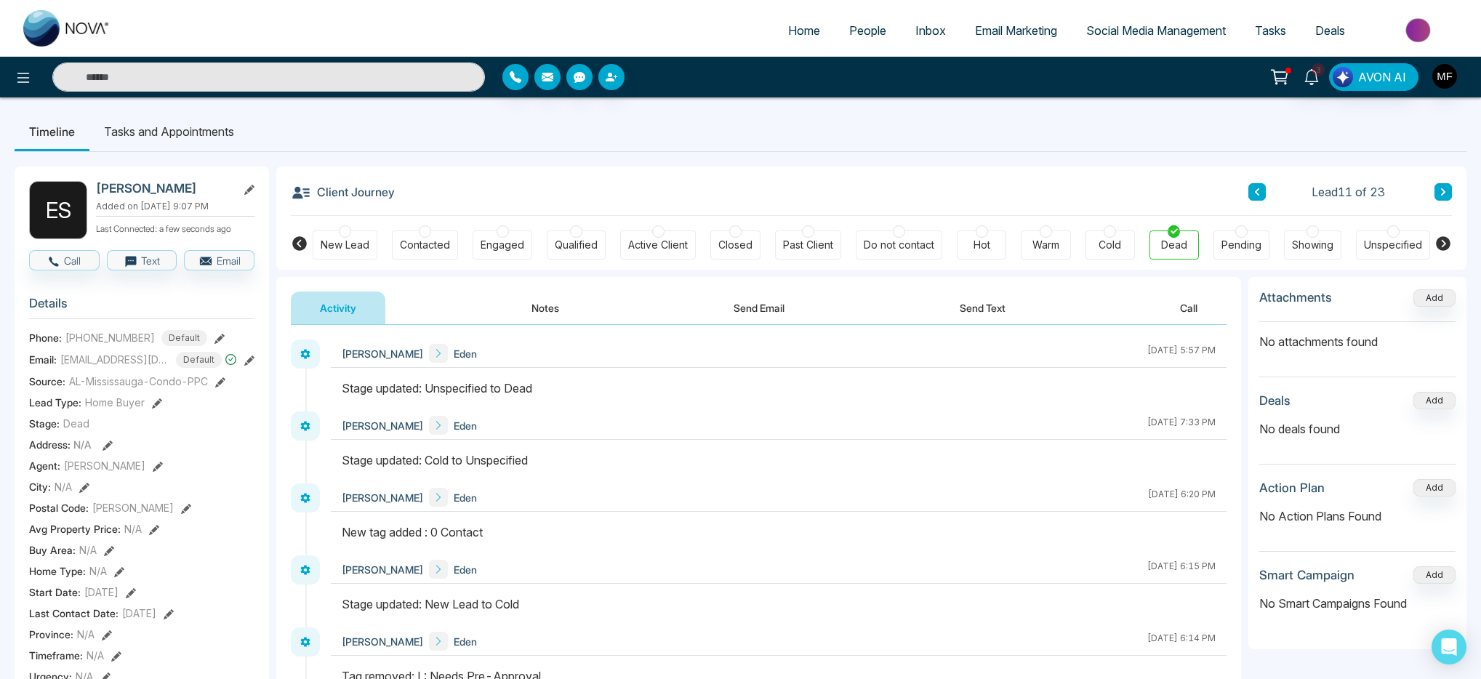
click at [556, 305] on button "Notes" at bounding box center [545, 308] width 86 height 33
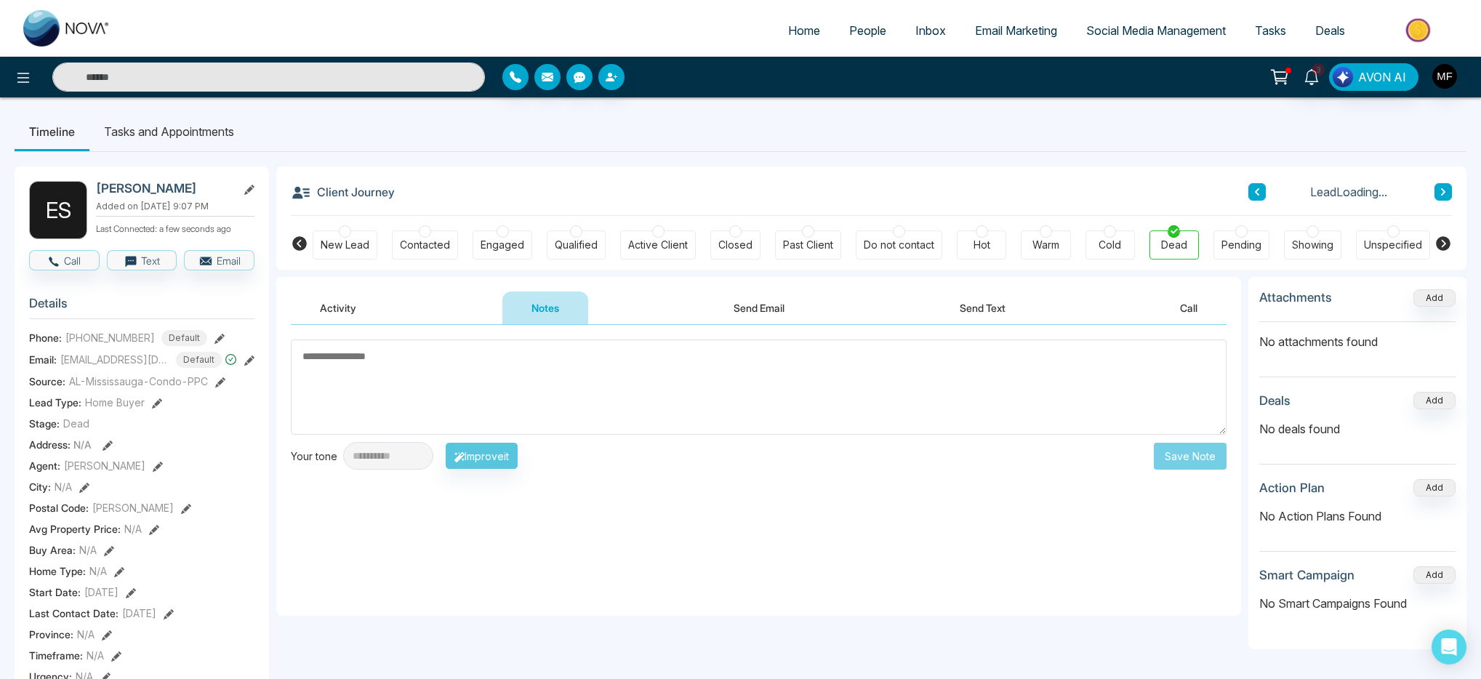
click at [467, 387] on textarea at bounding box center [759, 386] width 936 height 95
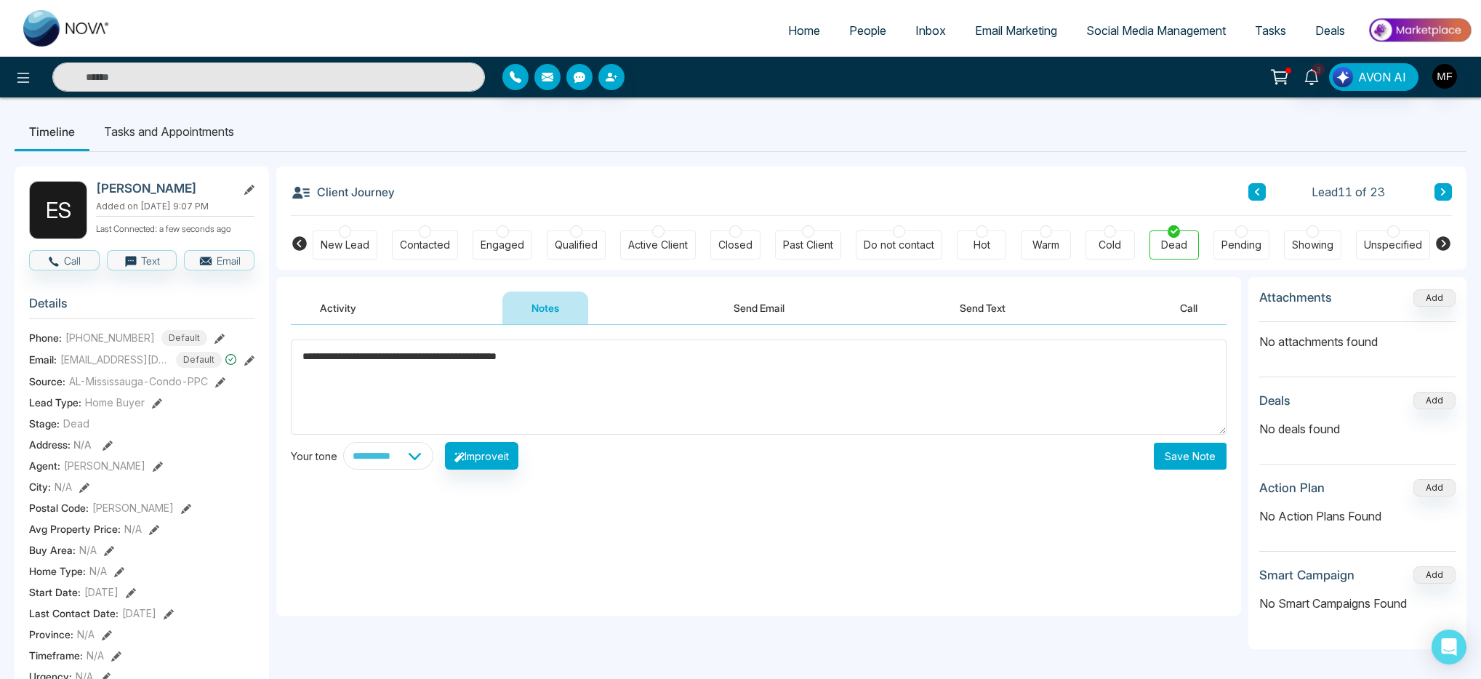
click at [482, 361] on textarea "**********" at bounding box center [759, 386] width 936 height 95
click at [471, 361] on textarea "**********" at bounding box center [759, 386] width 936 height 95
type textarea "**********"
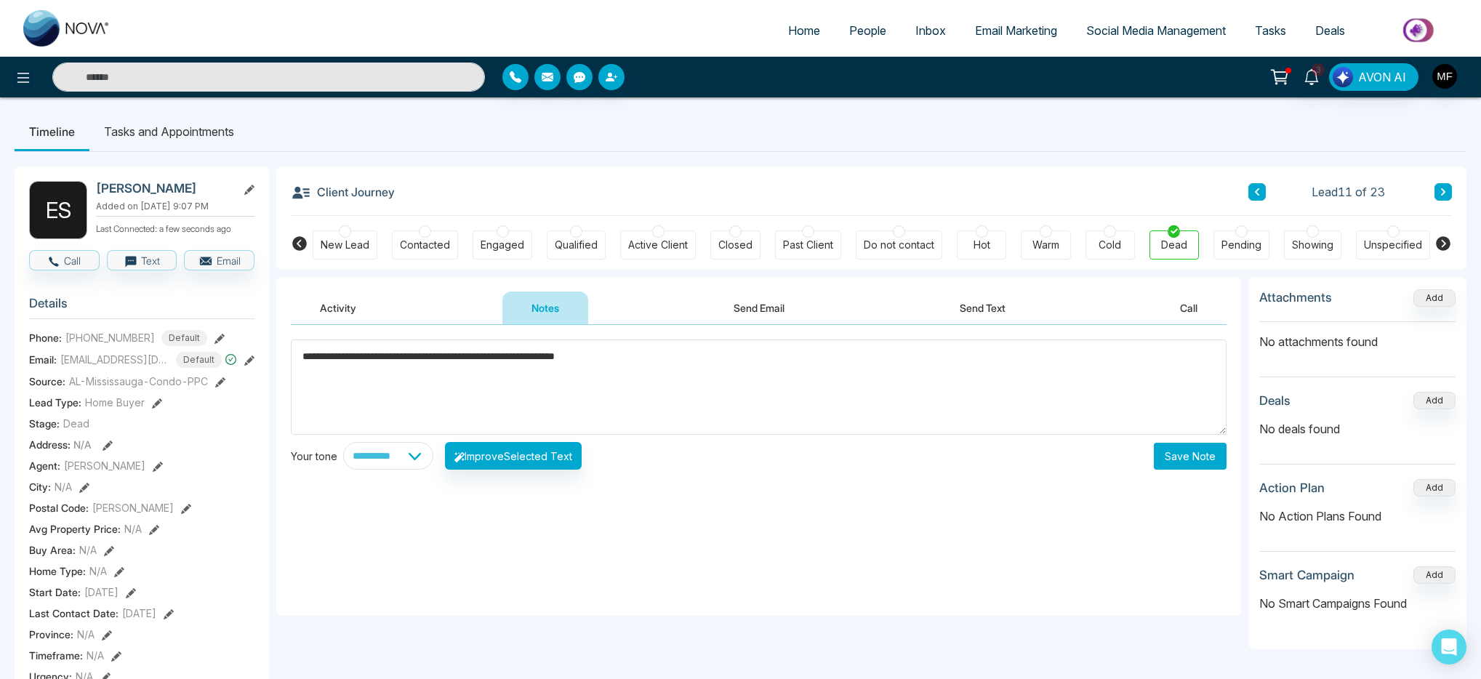
click at [1239, 459] on div "**********" at bounding box center [758, 470] width 965 height 291
click at [1196, 463] on button "Save Note" at bounding box center [1190, 456] width 73 height 27
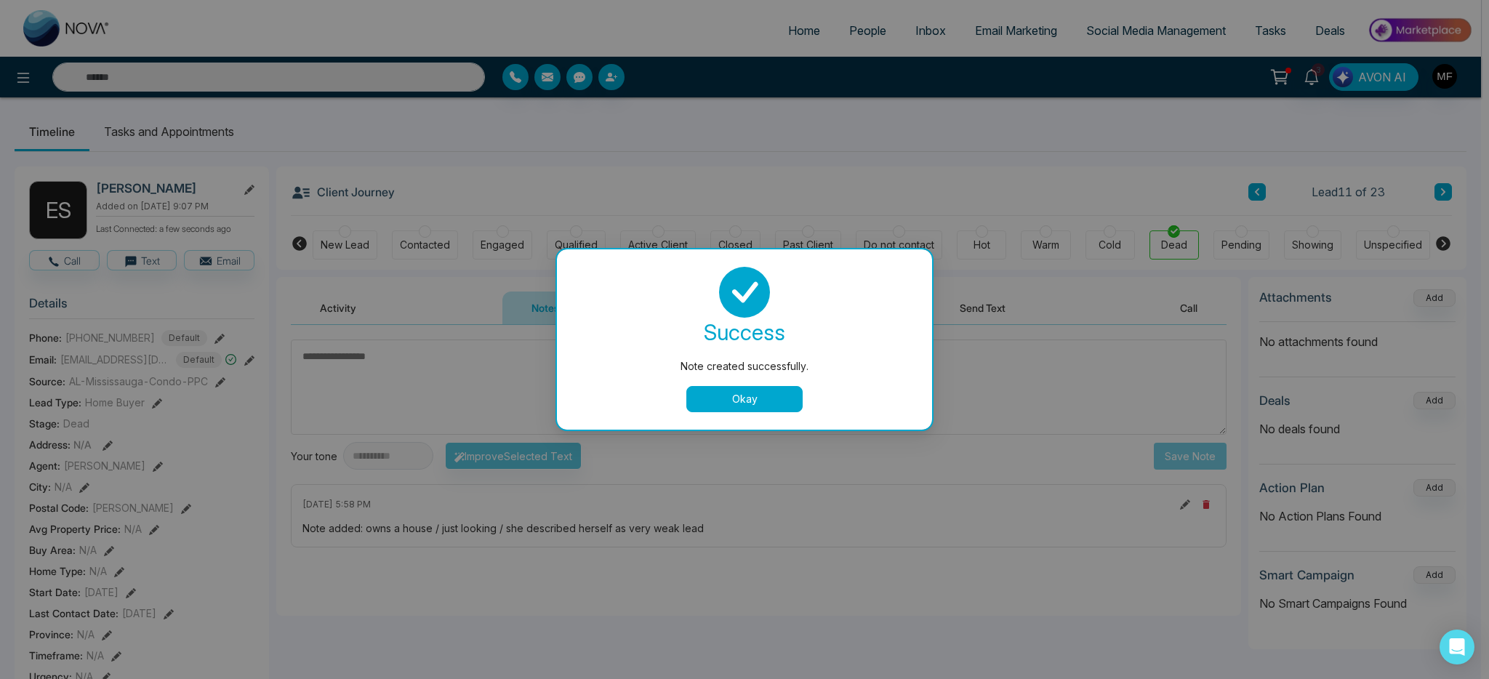
click at [760, 411] on button "Okay" at bounding box center [744, 399] width 116 height 26
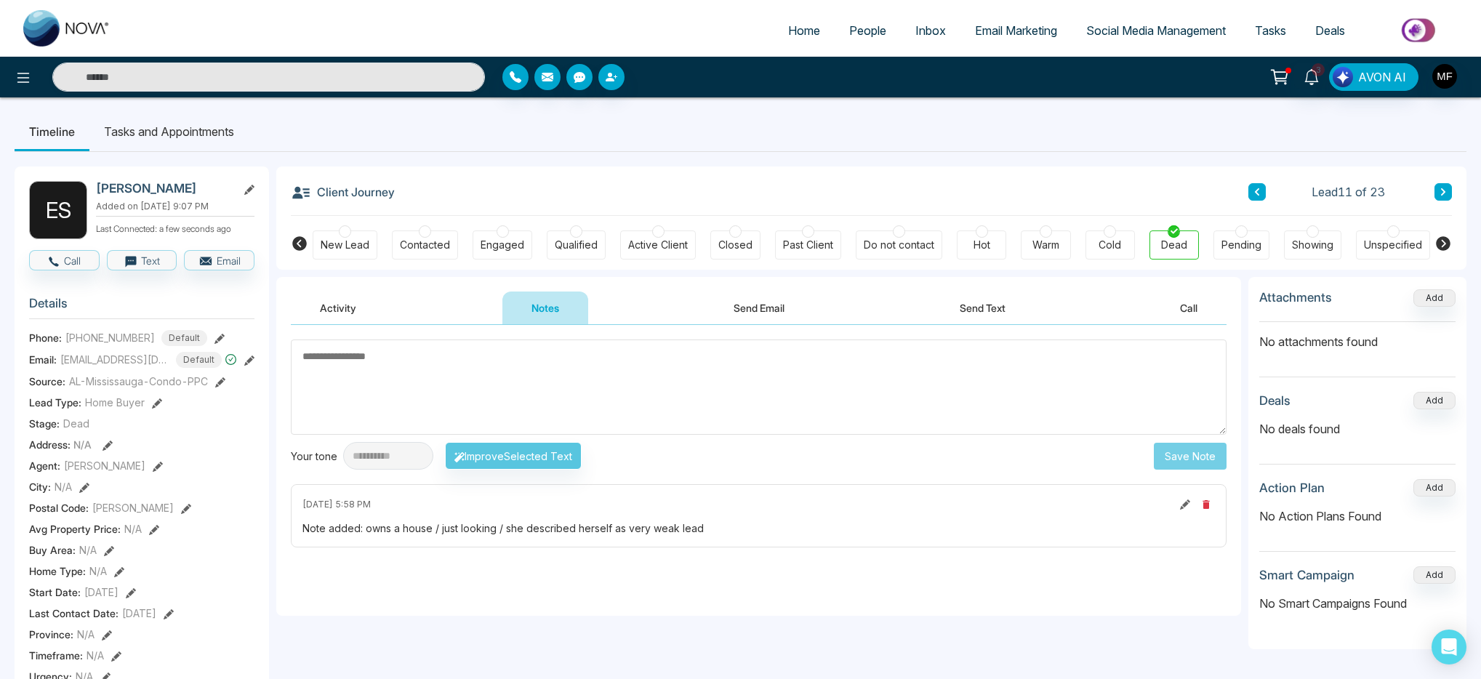
click at [1447, 192] on button at bounding box center [1442, 191] width 17 height 17
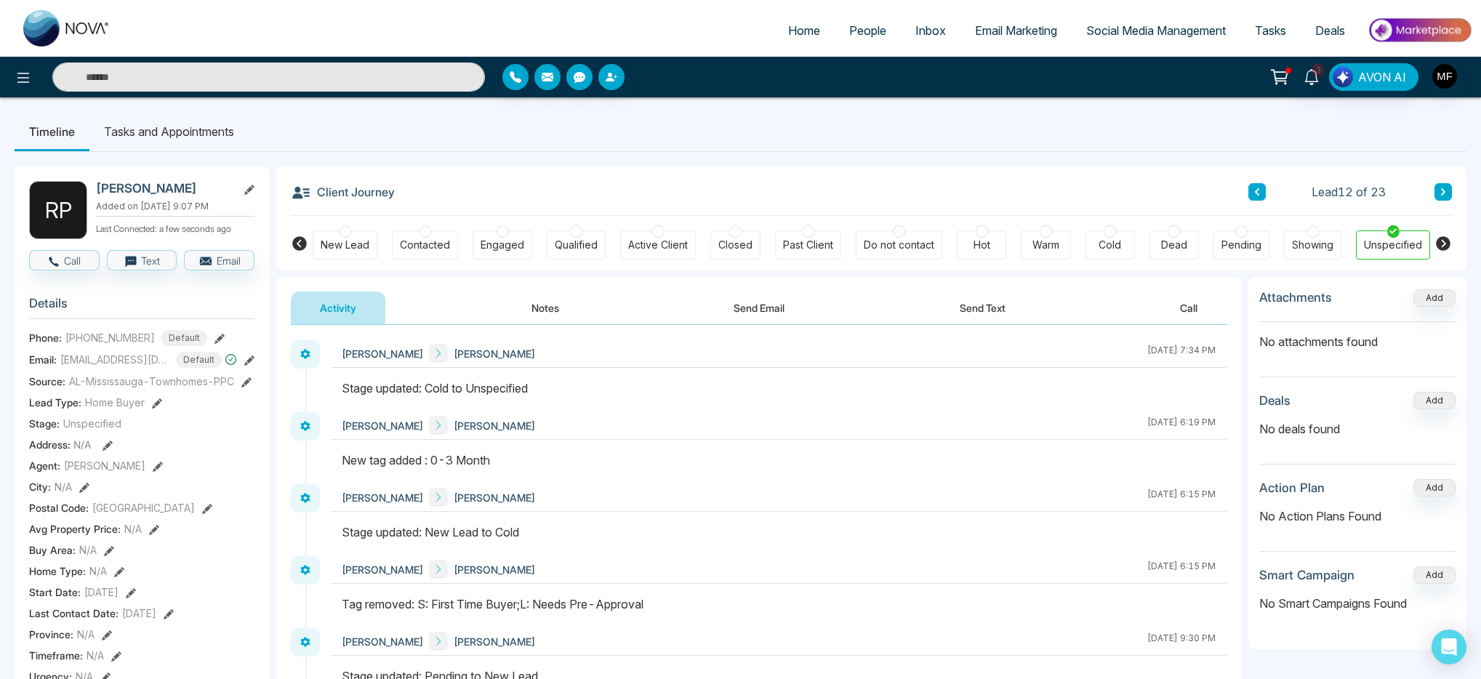
click at [547, 299] on button "Notes" at bounding box center [545, 308] width 86 height 33
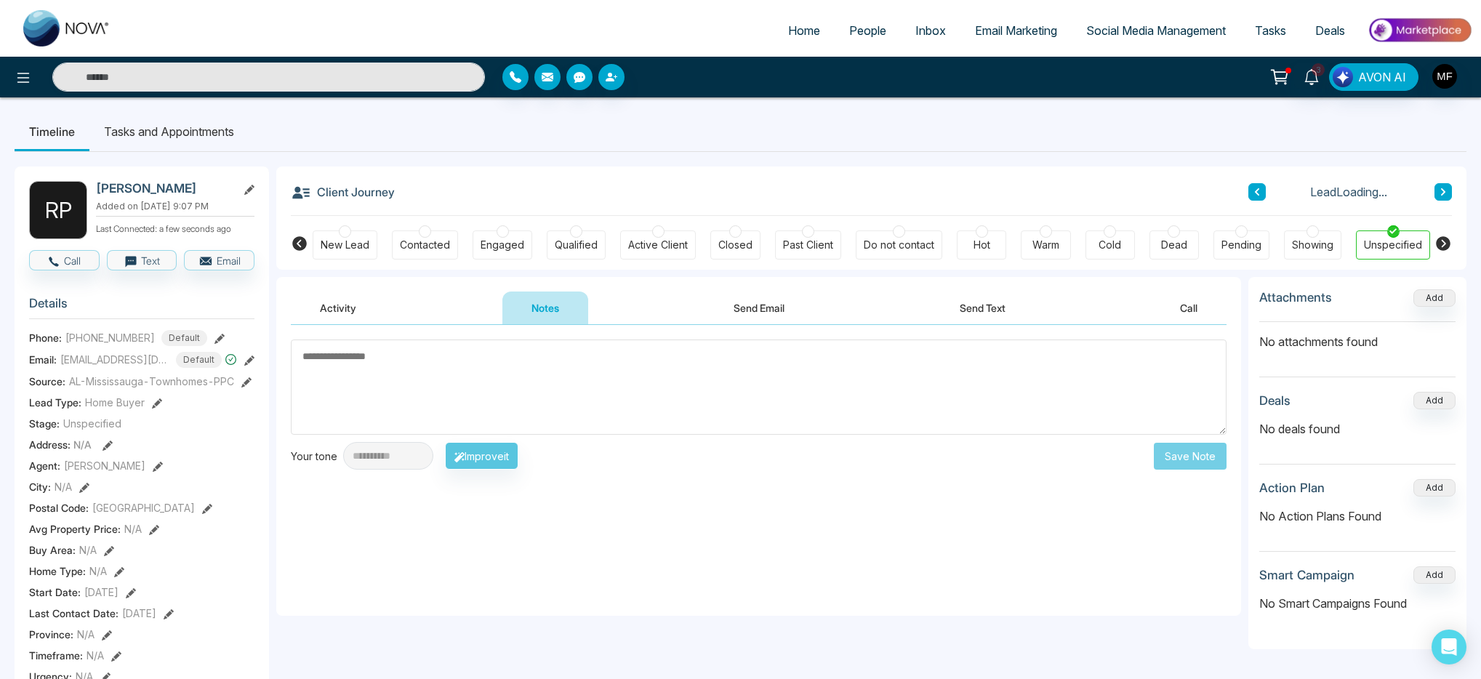
click at [329, 313] on button "Activity" at bounding box center [338, 308] width 95 height 33
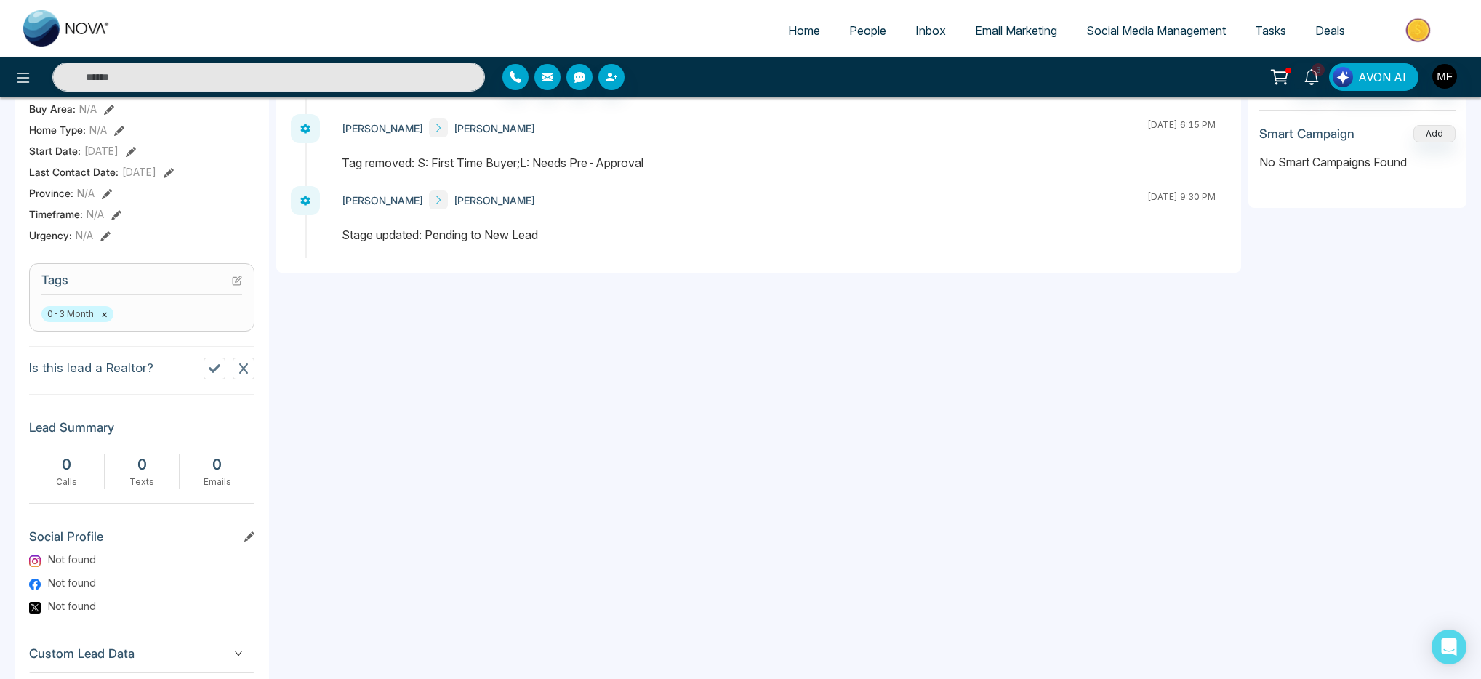
scroll to position [462, 0]
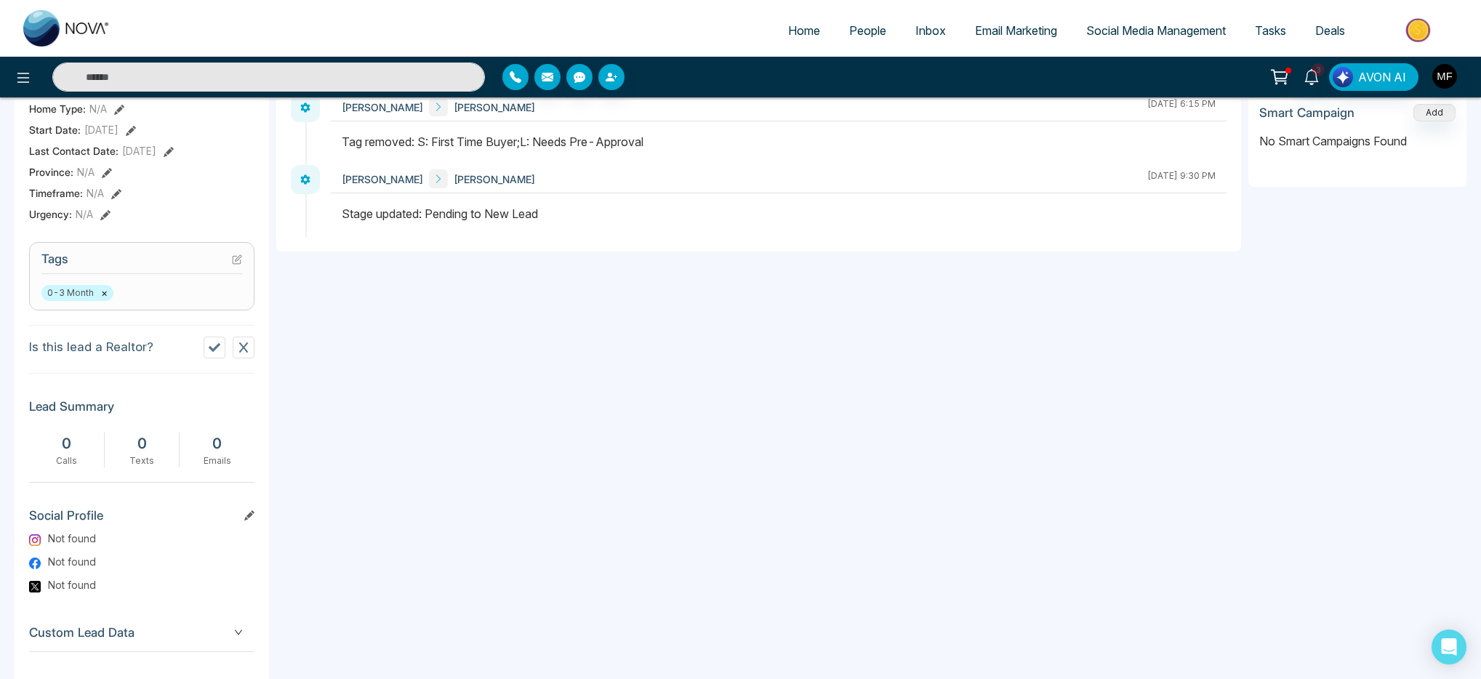
click at [101, 300] on button "×" at bounding box center [104, 292] width 7 height 13
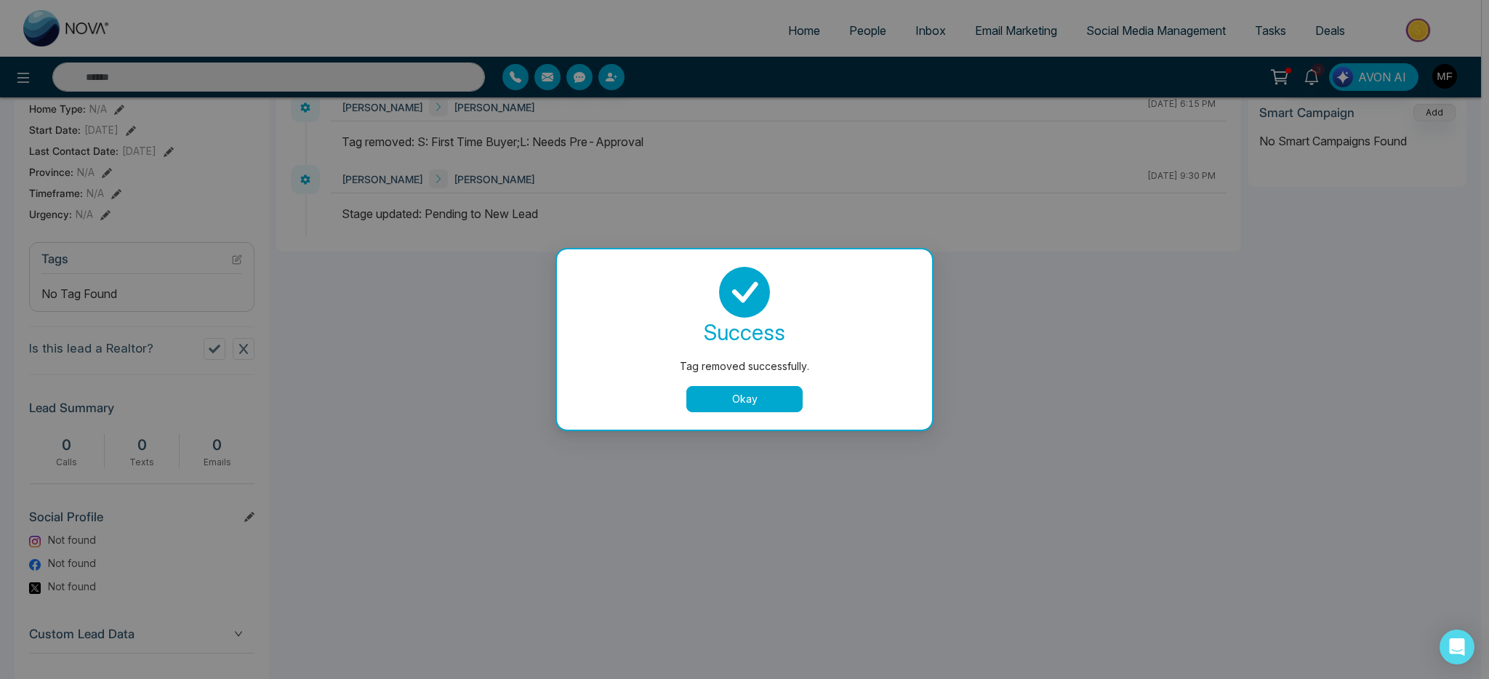
click at [738, 384] on div "success Tag removed successfully. Okay" at bounding box center [744, 339] width 340 height 145
click at [736, 395] on button "Okay" at bounding box center [744, 399] width 116 height 26
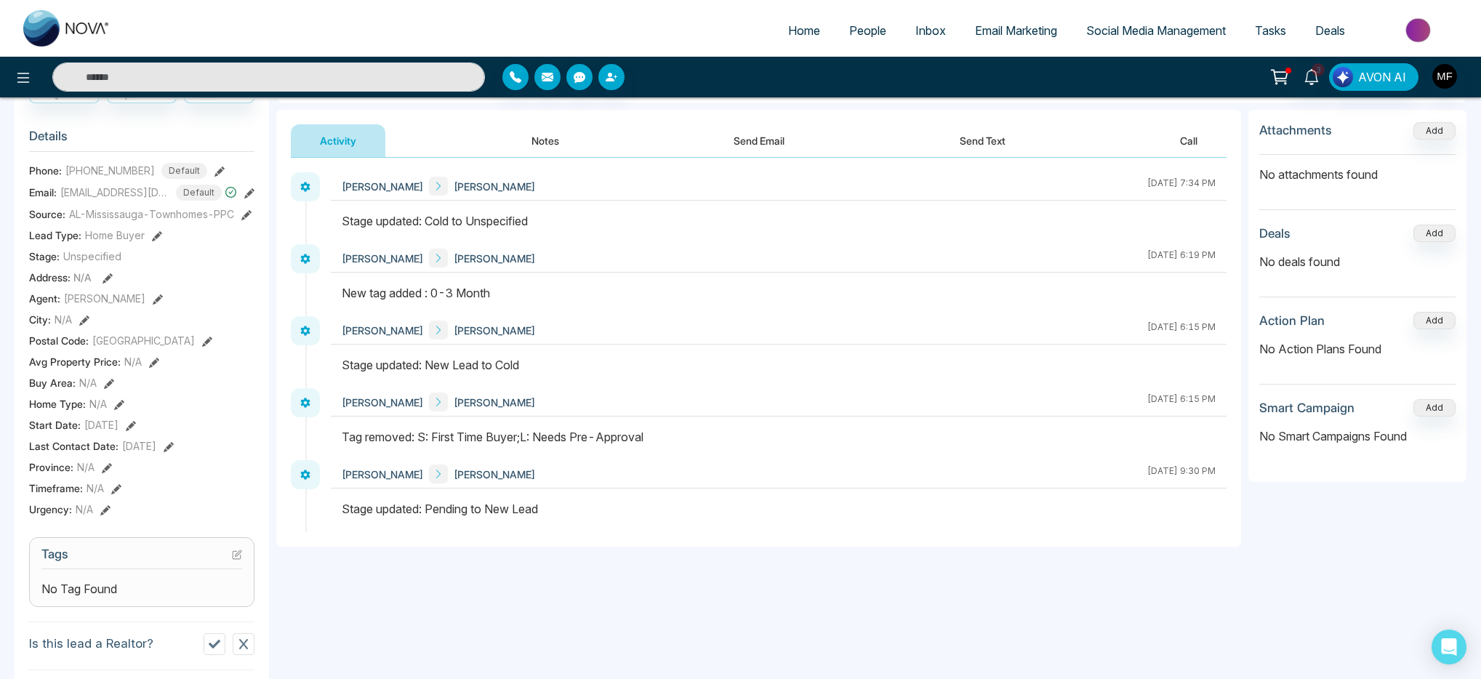
scroll to position [0, 0]
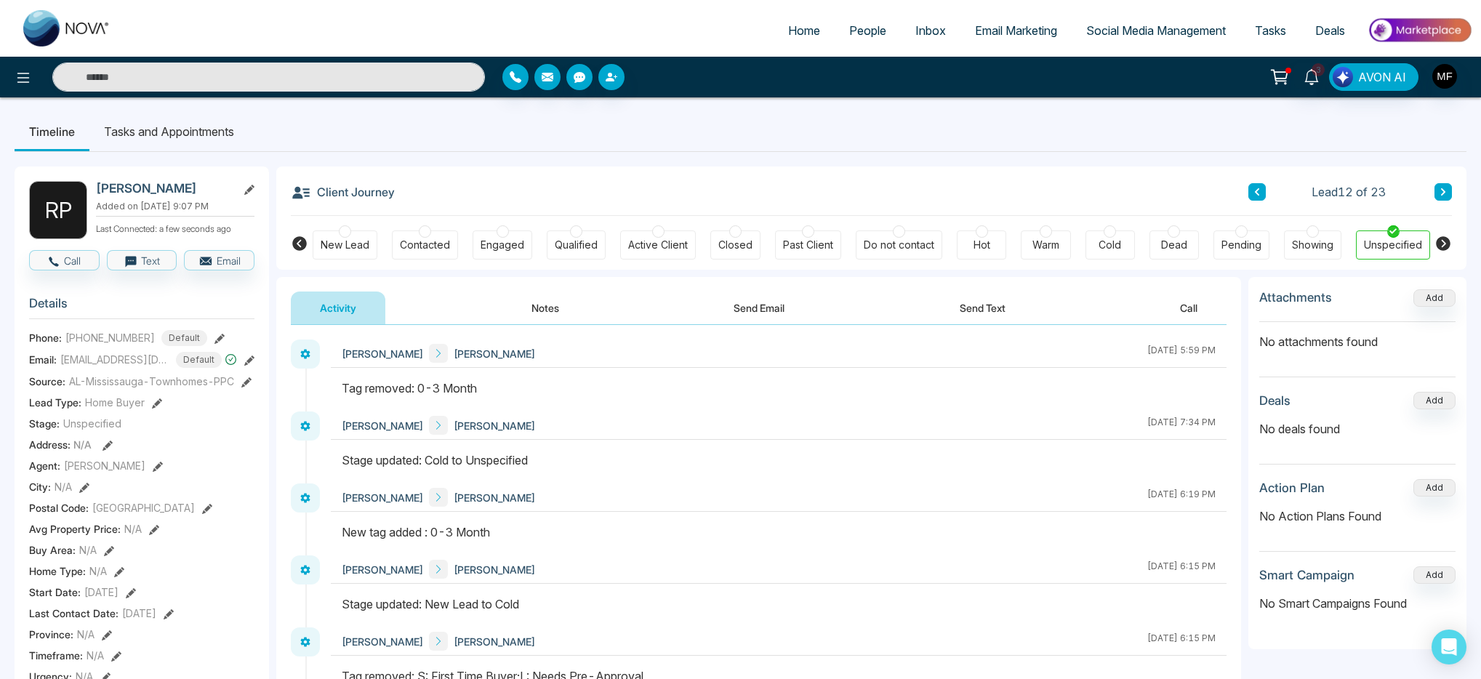
click at [222, 136] on li "Tasks and Appointments" at bounding box center [168, 131] width 159 height 39
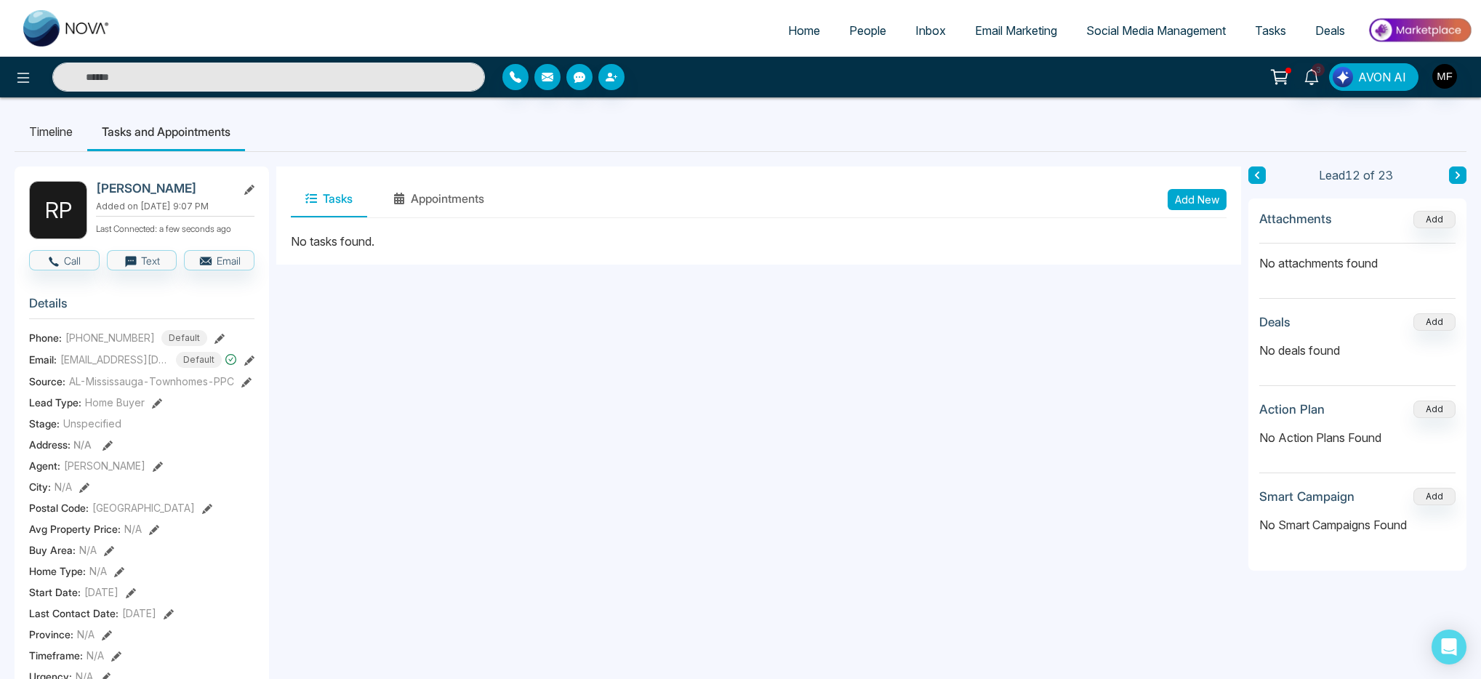
click at [38, 132] on li "Timeline" at bounding box center [51, 131] width 73 height 39
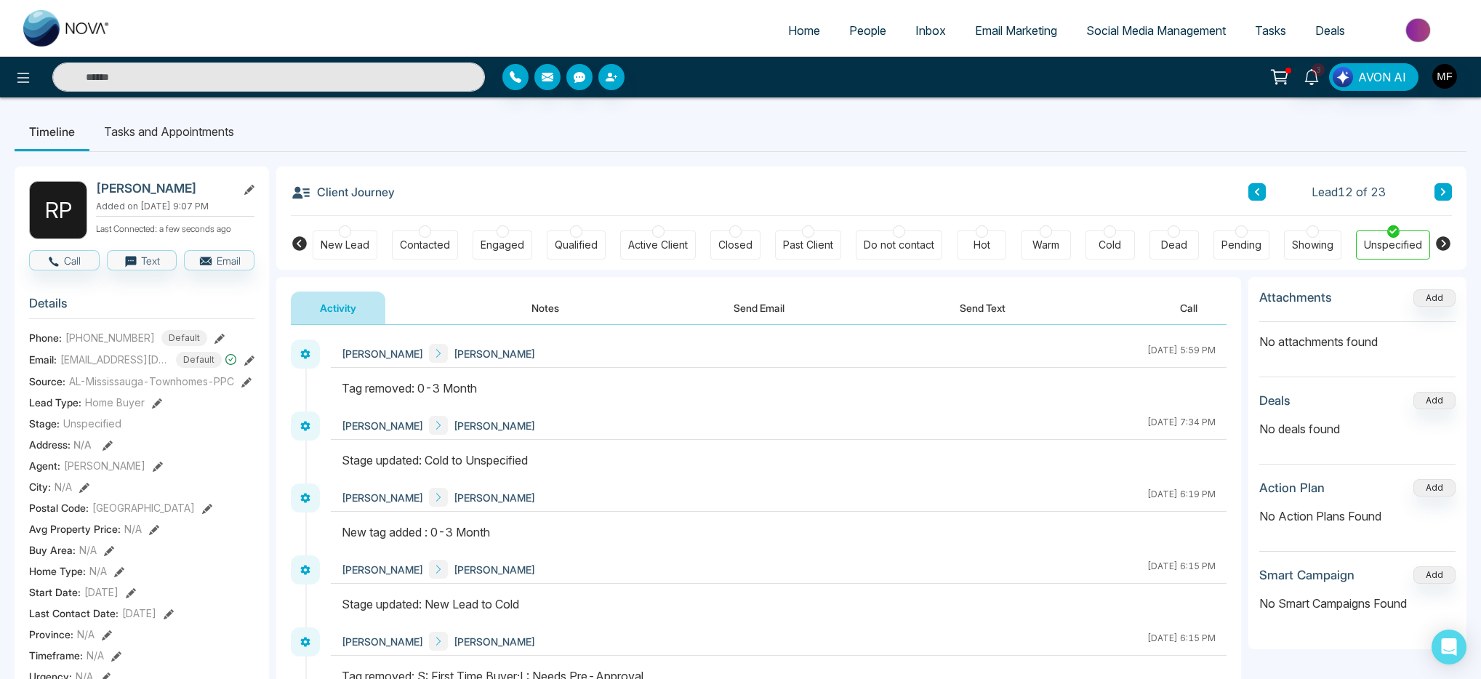
click at [1439, 193] on icon at bounding box center [1442, 192] width 7 height 9
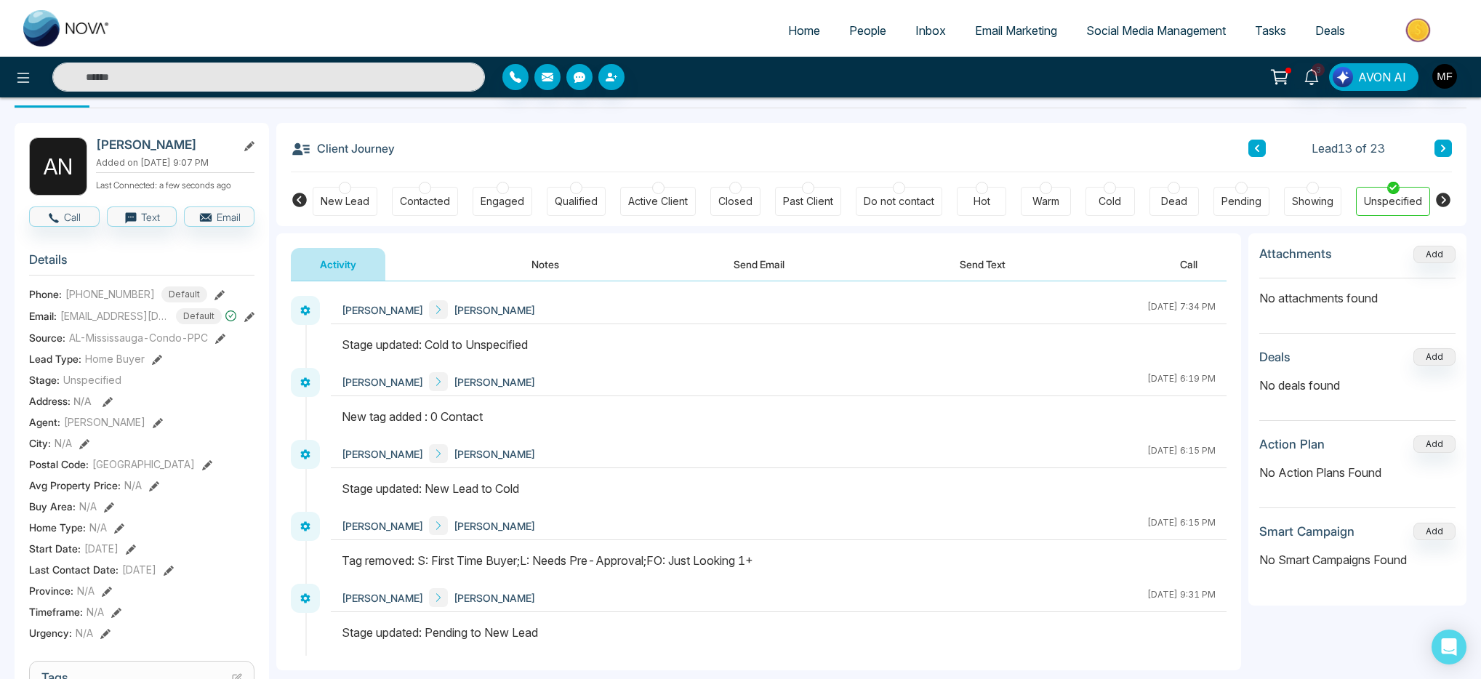
scroll to position [26, 0]
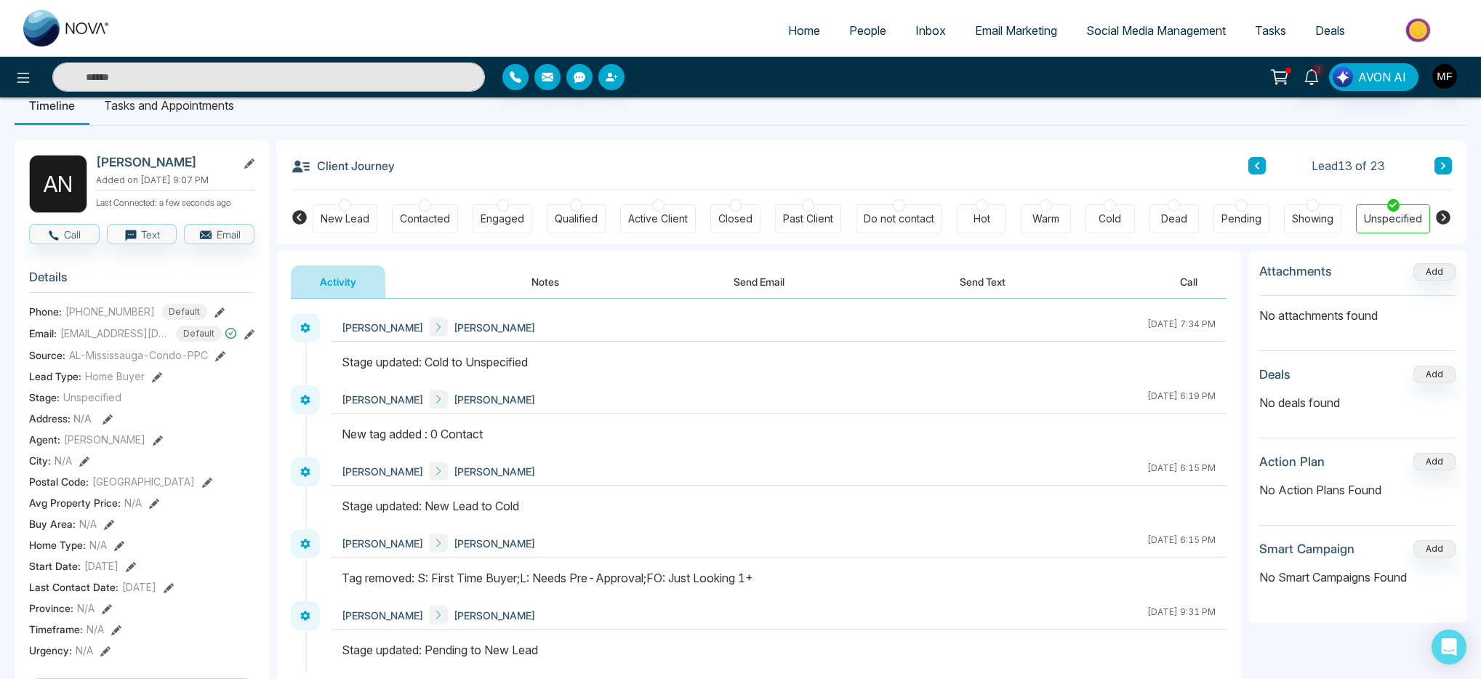
click at [1261, 164] on button at bounding box center [1256, 165] width 17 height 17
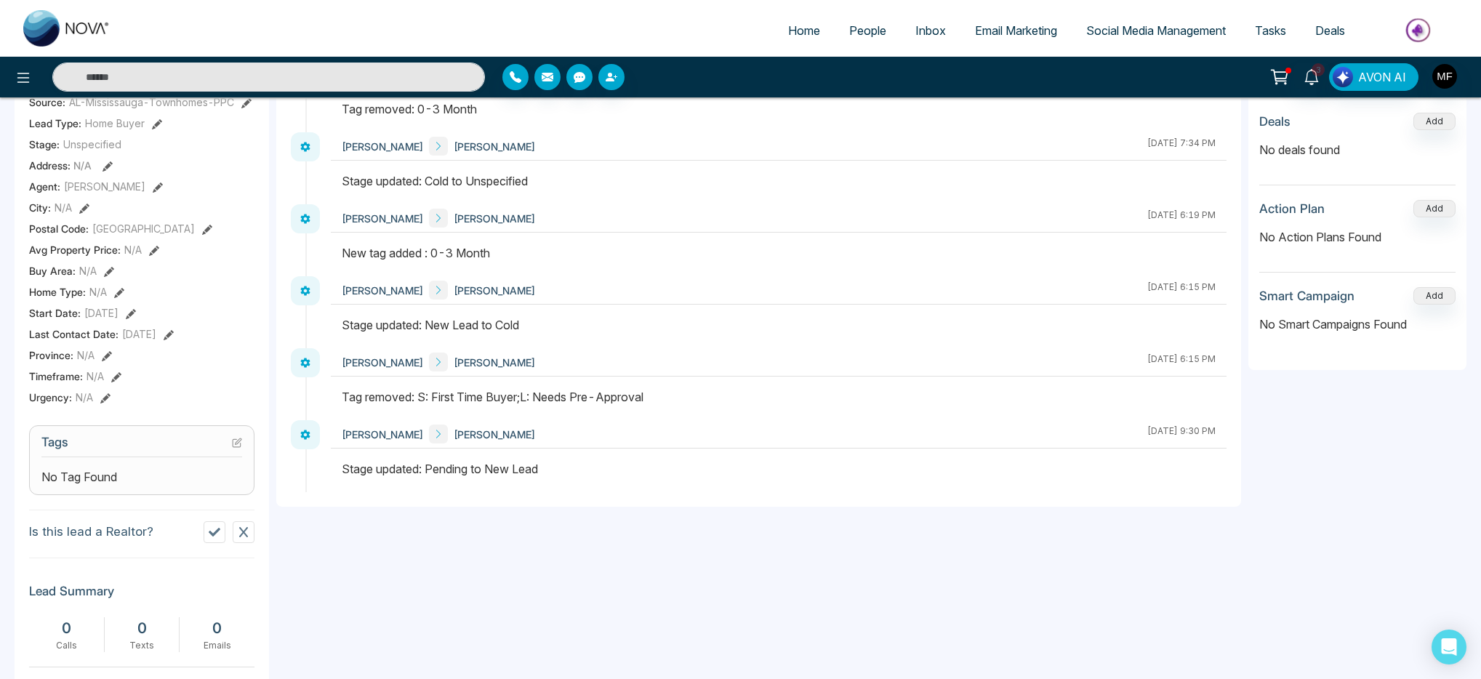
scroll to position [280, 0]
click at [141, 482] on div "No Tag Found" at bounding box center [141, 475] width 201 height 17
click at [241, 444] on button at bounding box center [237, 441] width 10 height 12
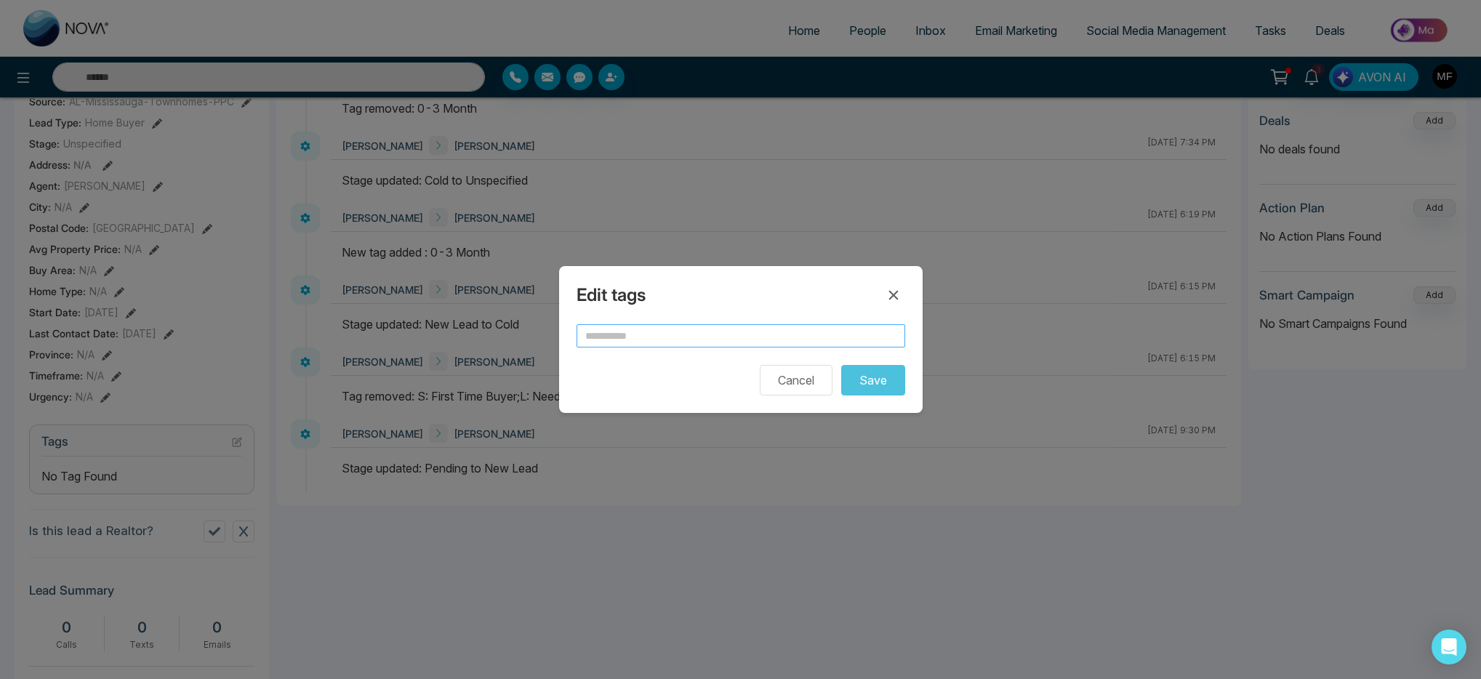
click at [668, 324] on input "text" at bounding box center [740, 335] width 329 height 23
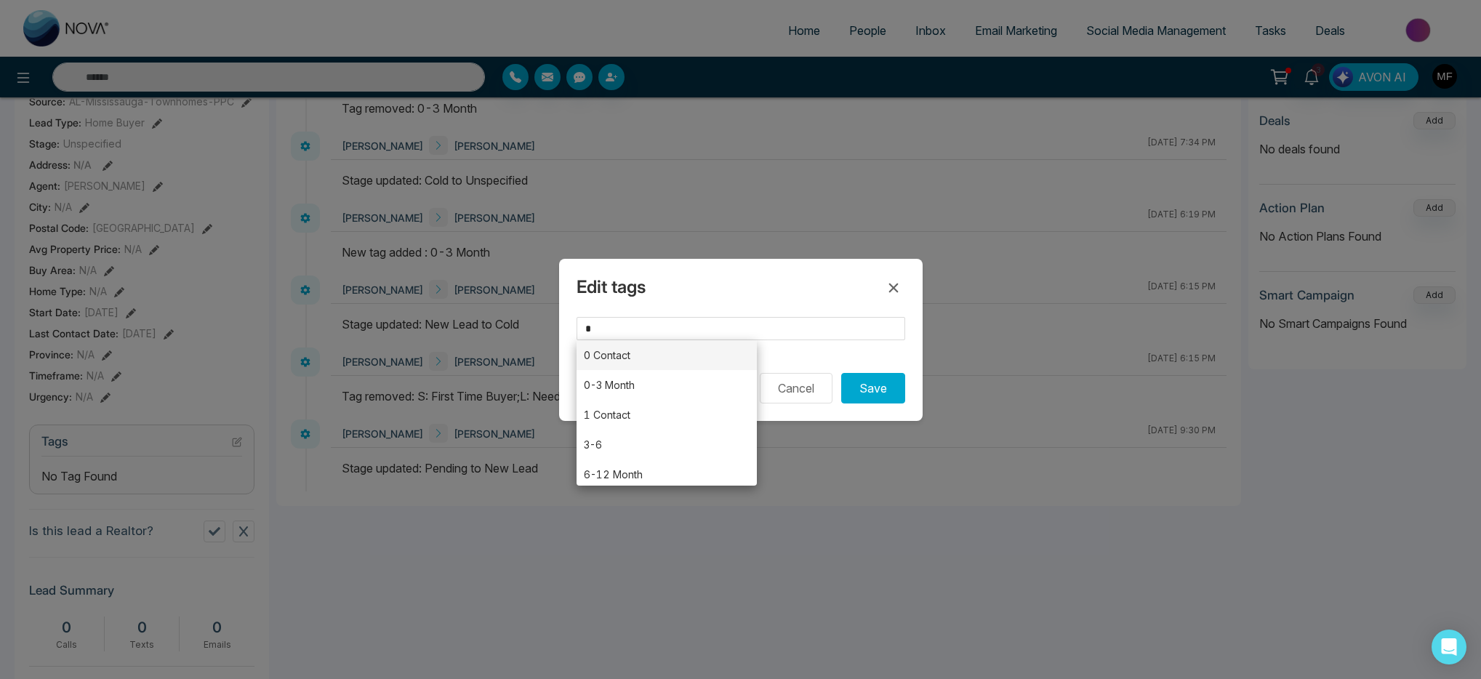
click at [595, 356] on li "0 Contact" at bounding box center [666, 355] width 181 height 30
type input "*********"
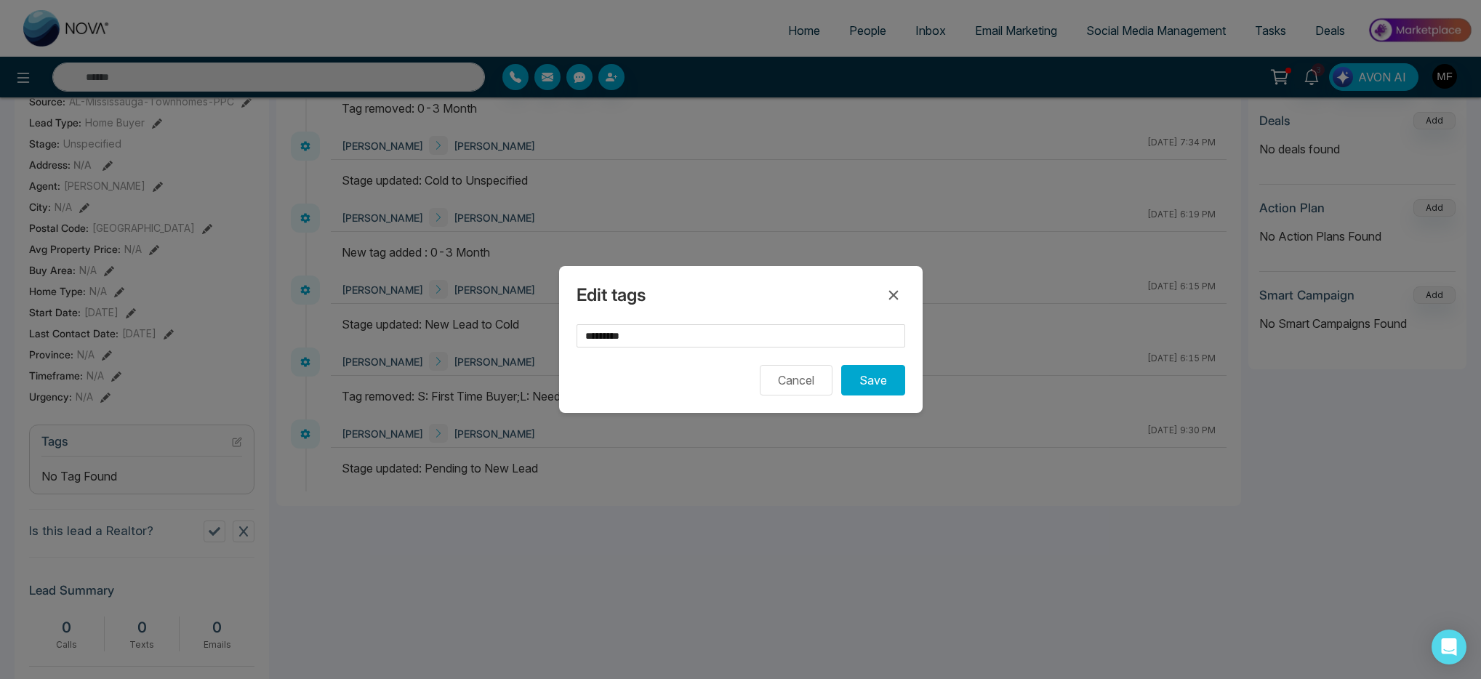
click at [904, 392] on div "Edit tags ********* Cancel Save" at bounding box center [740, 339] width 363 height 147
click at [884, 385] on button "Save" at bounding box center [873, 380] width 64 height 31
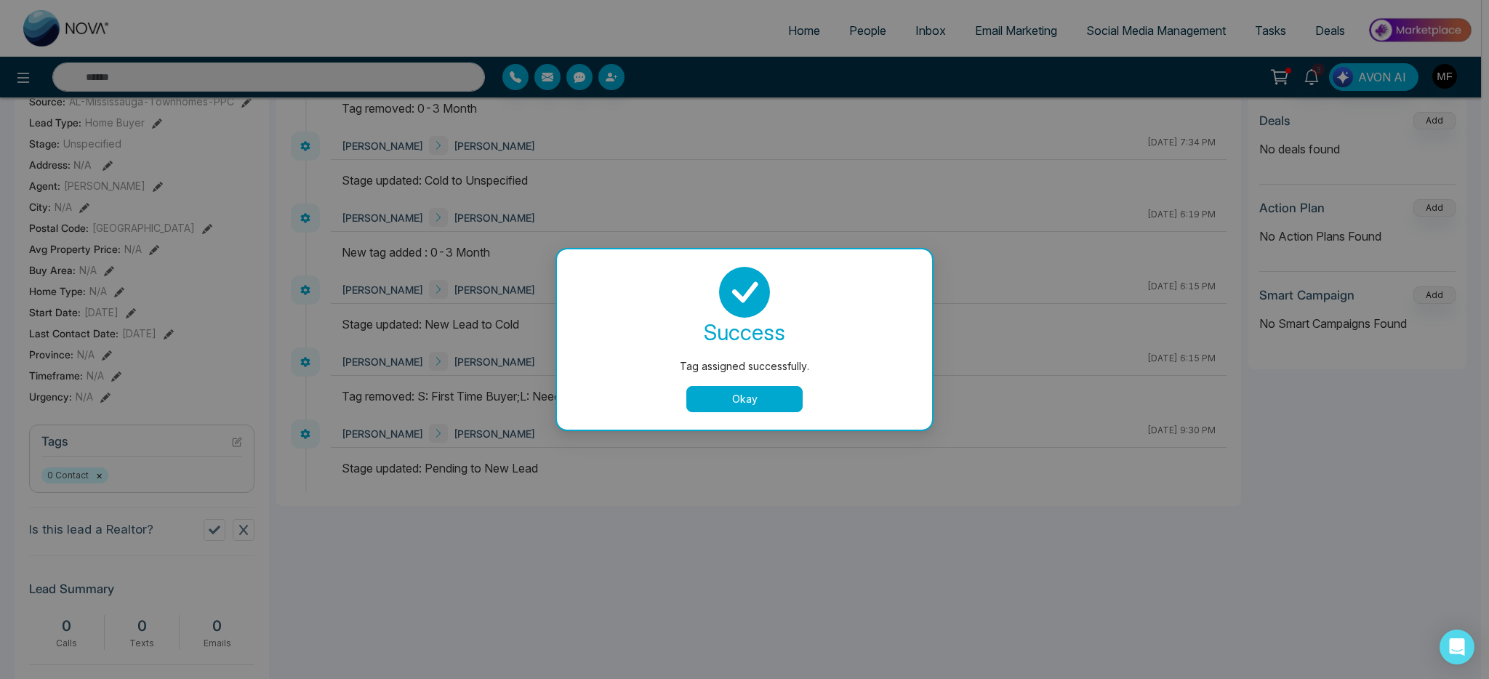
click at [756, 393] on button "Okay" at bounding box center [744, 399] width 116 height 26
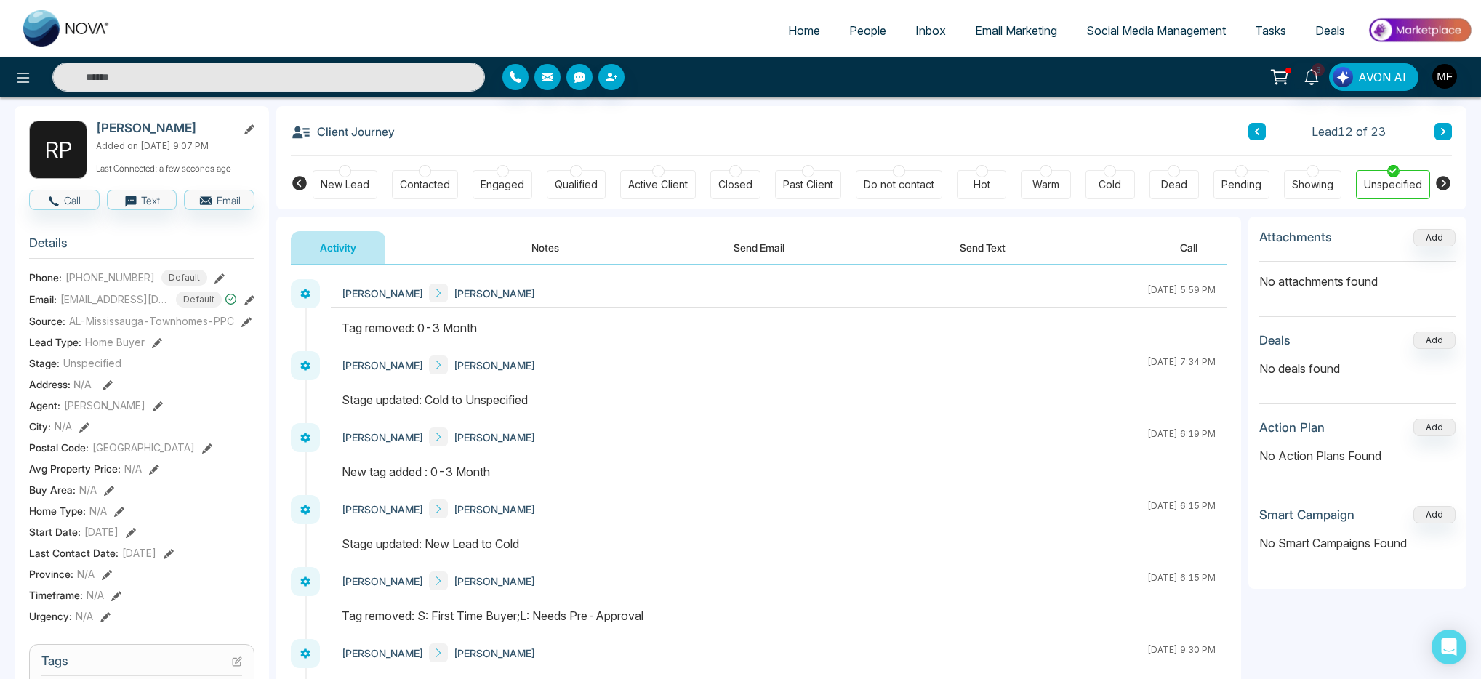
scroll to position [0, 0]
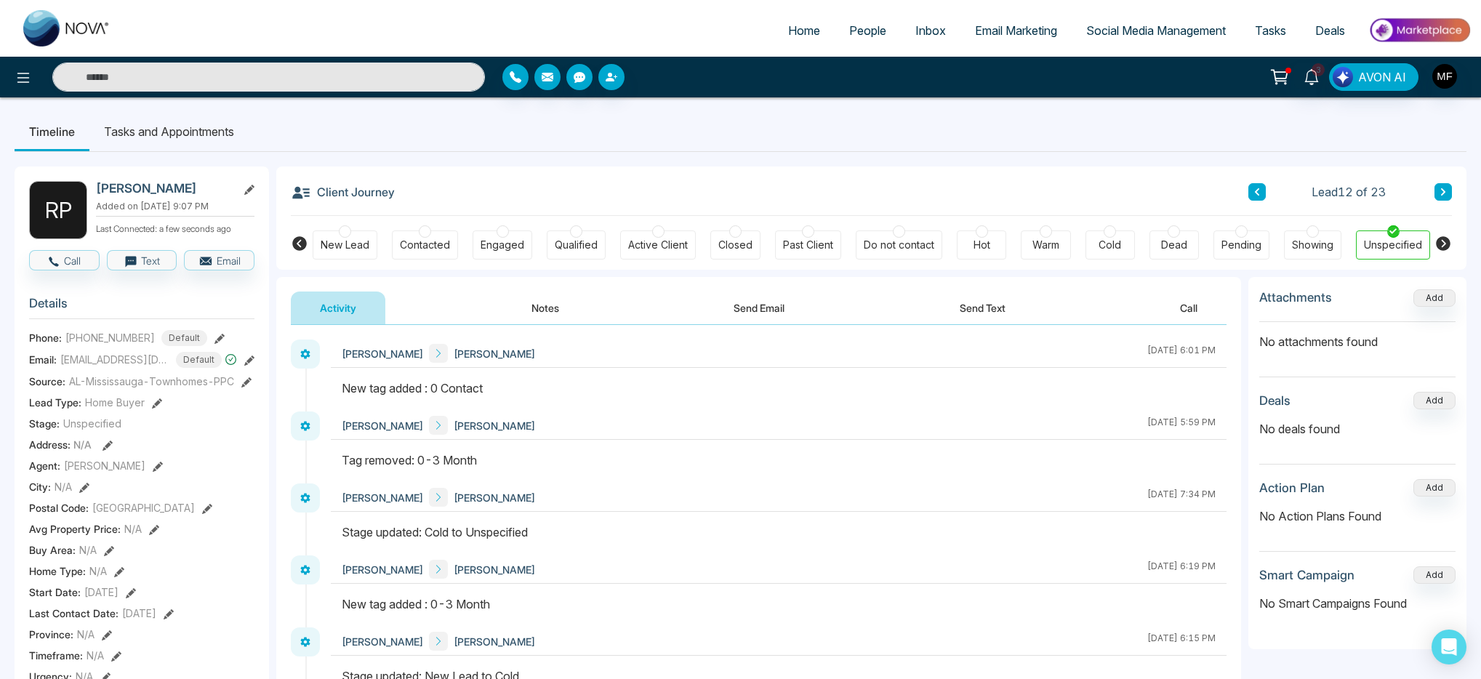
click at [1450, 190] on button at bounding box center [1442, 191] width 17 height 17
click at [1446, 191] on icon at bounding box center [1442, 192] width 7 height 9
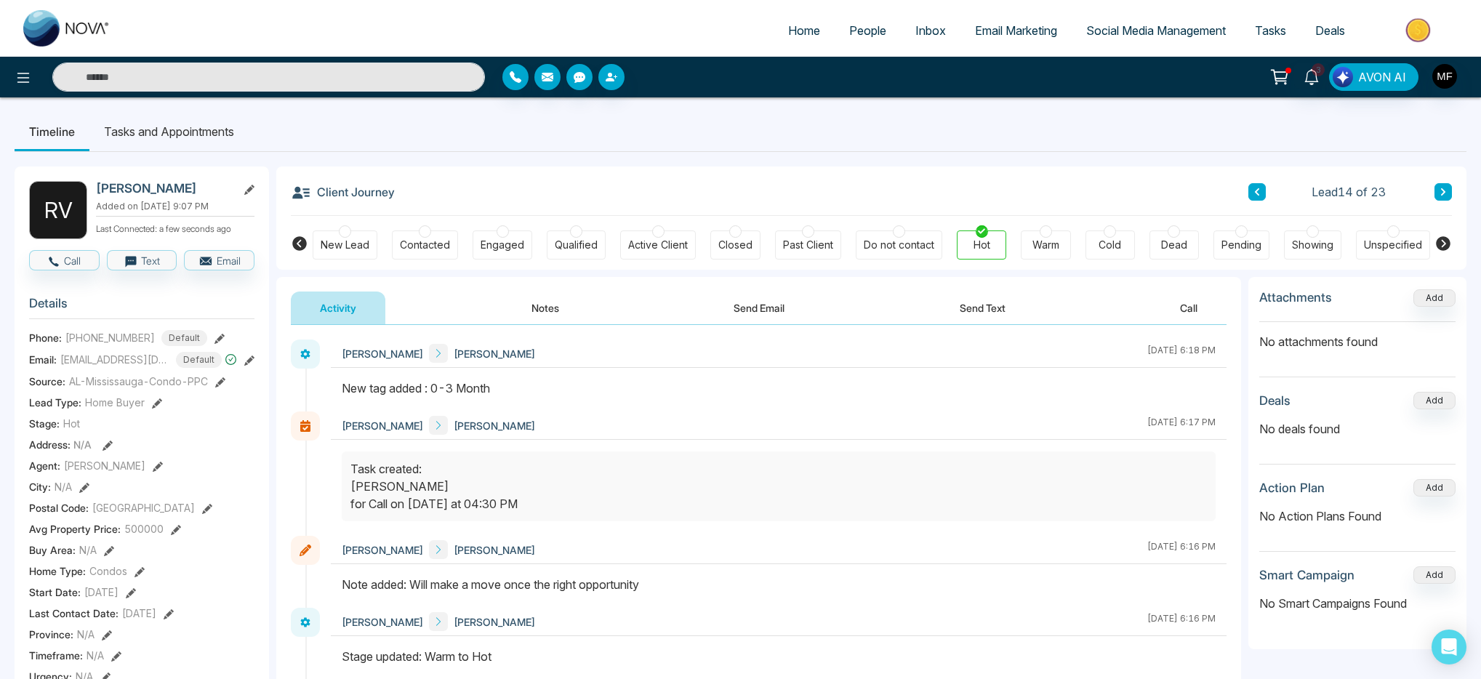
click at [1439, 193] on icon at bounding box center [1442, 192] width 7 height 9
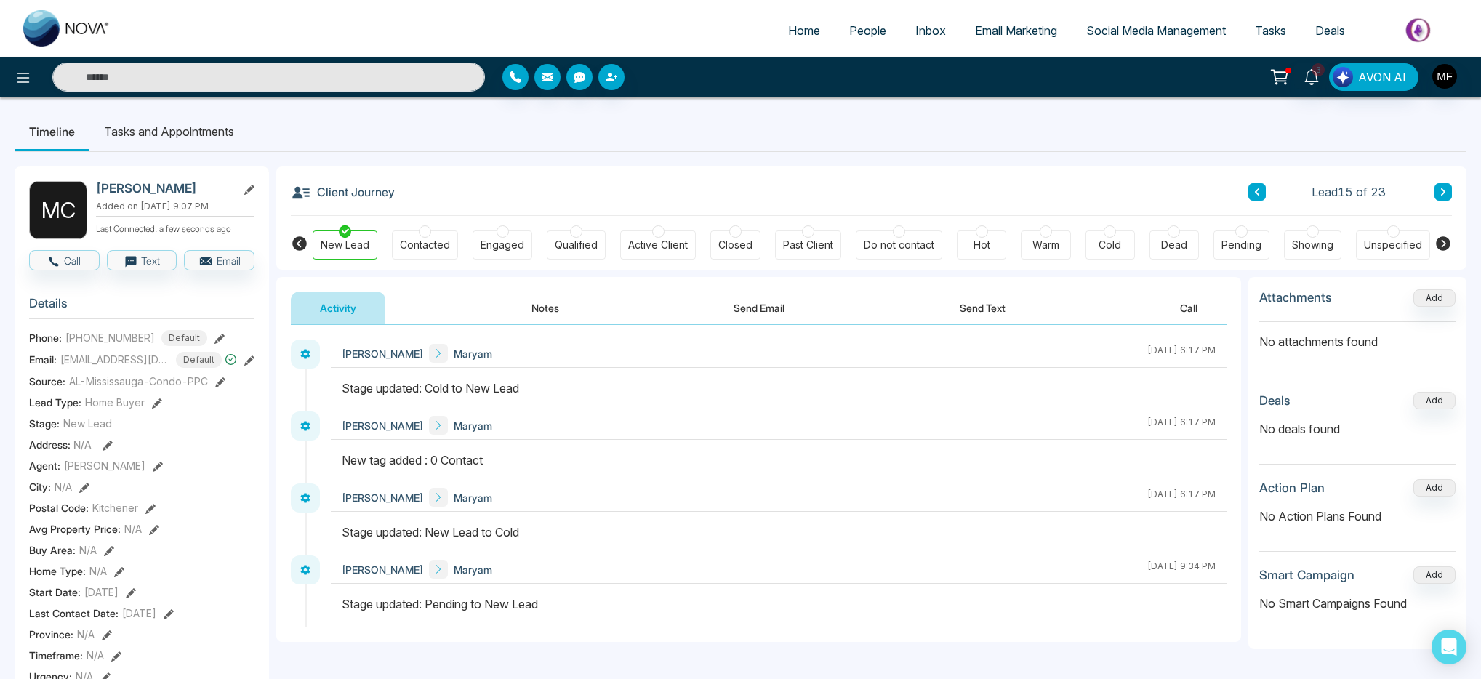
click at [1263, 192] on button at bounding box center [1256, 191] width 17 height 17
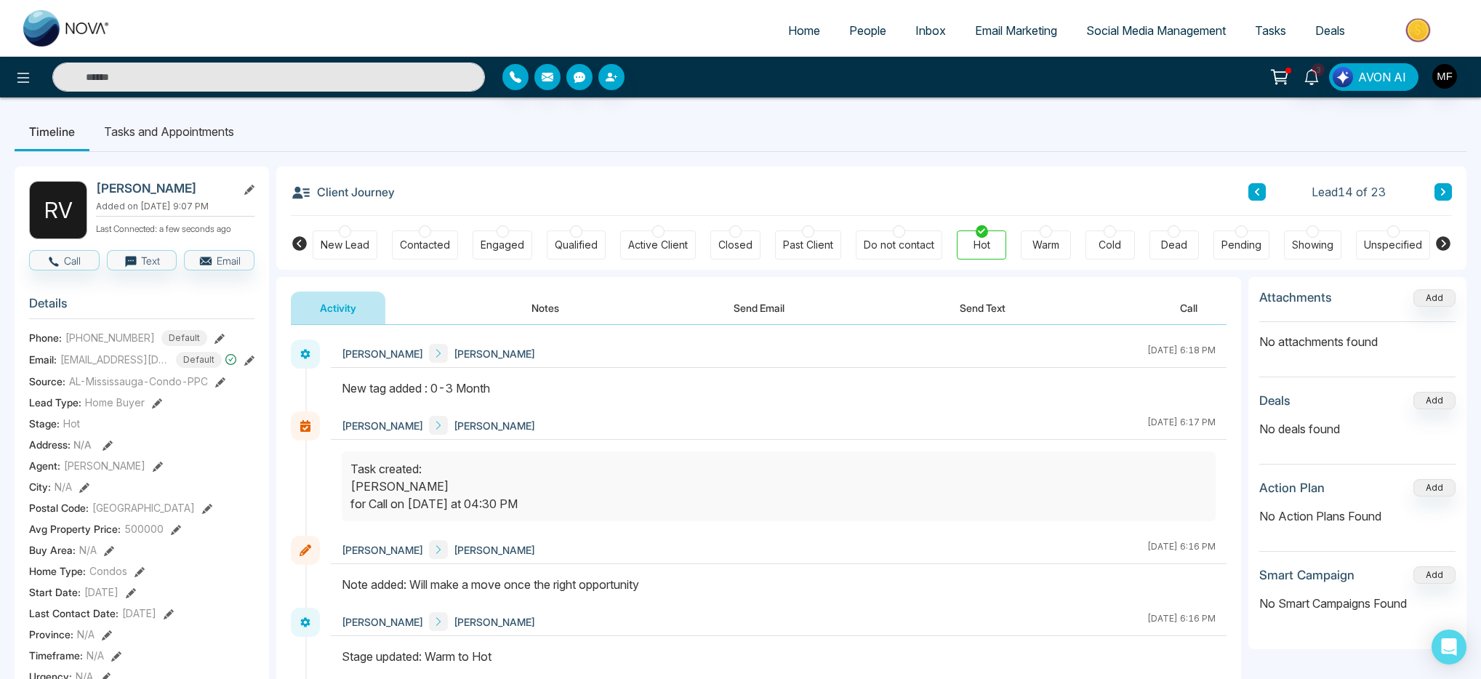
click at [1440, 192] on icon at bounding box center [1442, 192] width 7 height 9
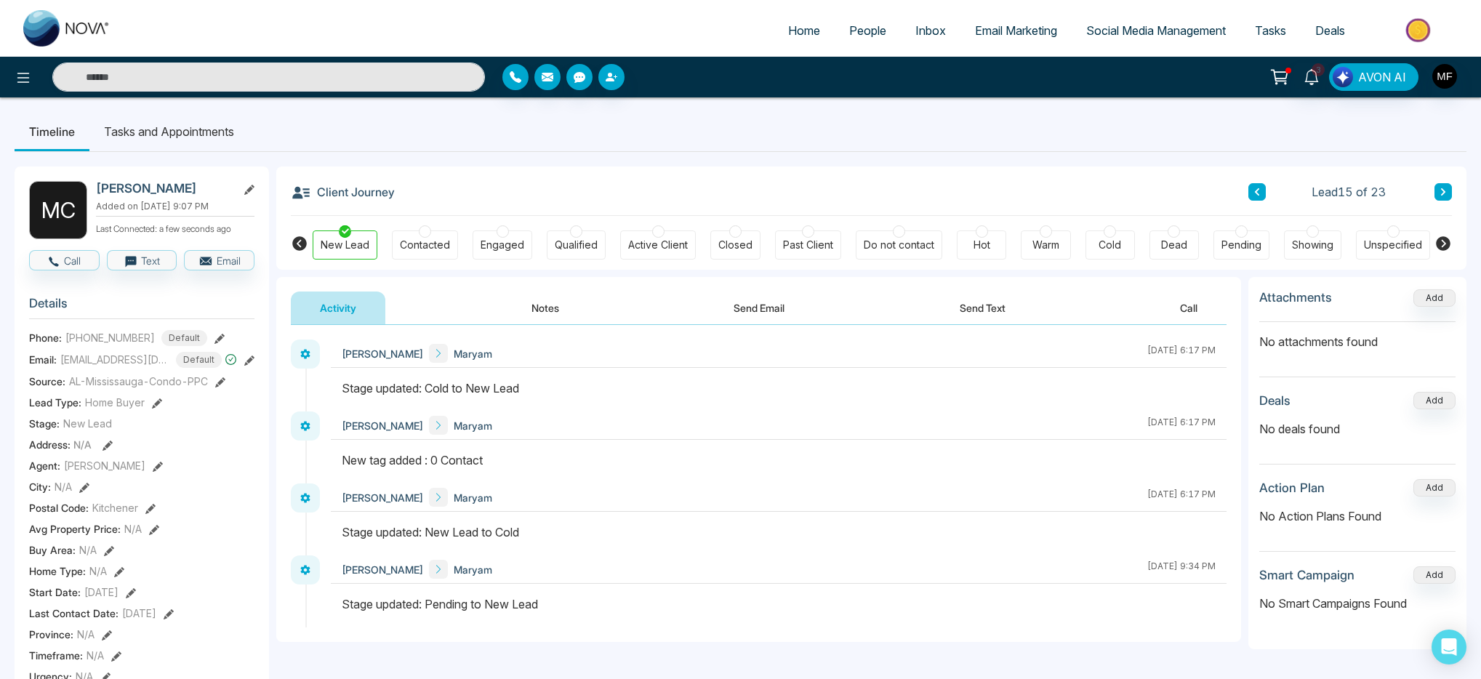
click at [1444, 198] on button at bounding box center [1442, 191] width 17 height 17
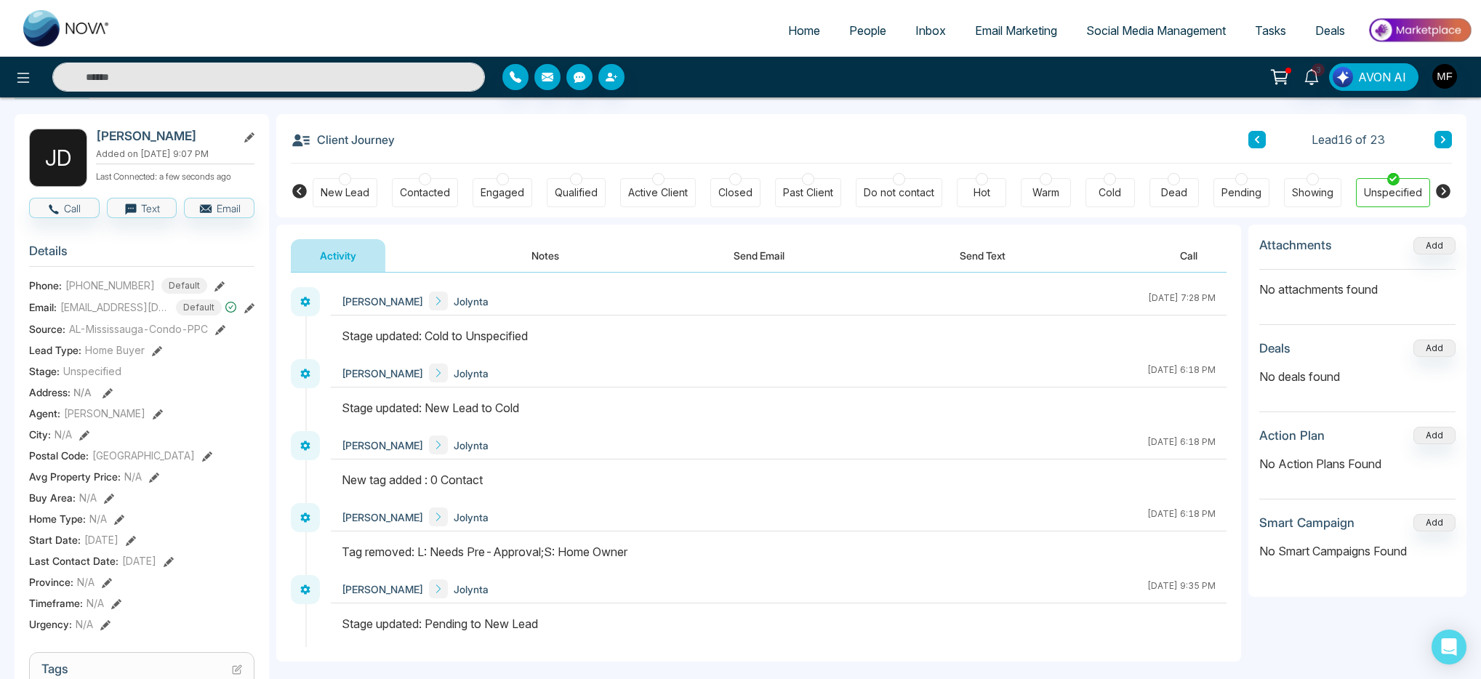
scroll to position [36, 0]
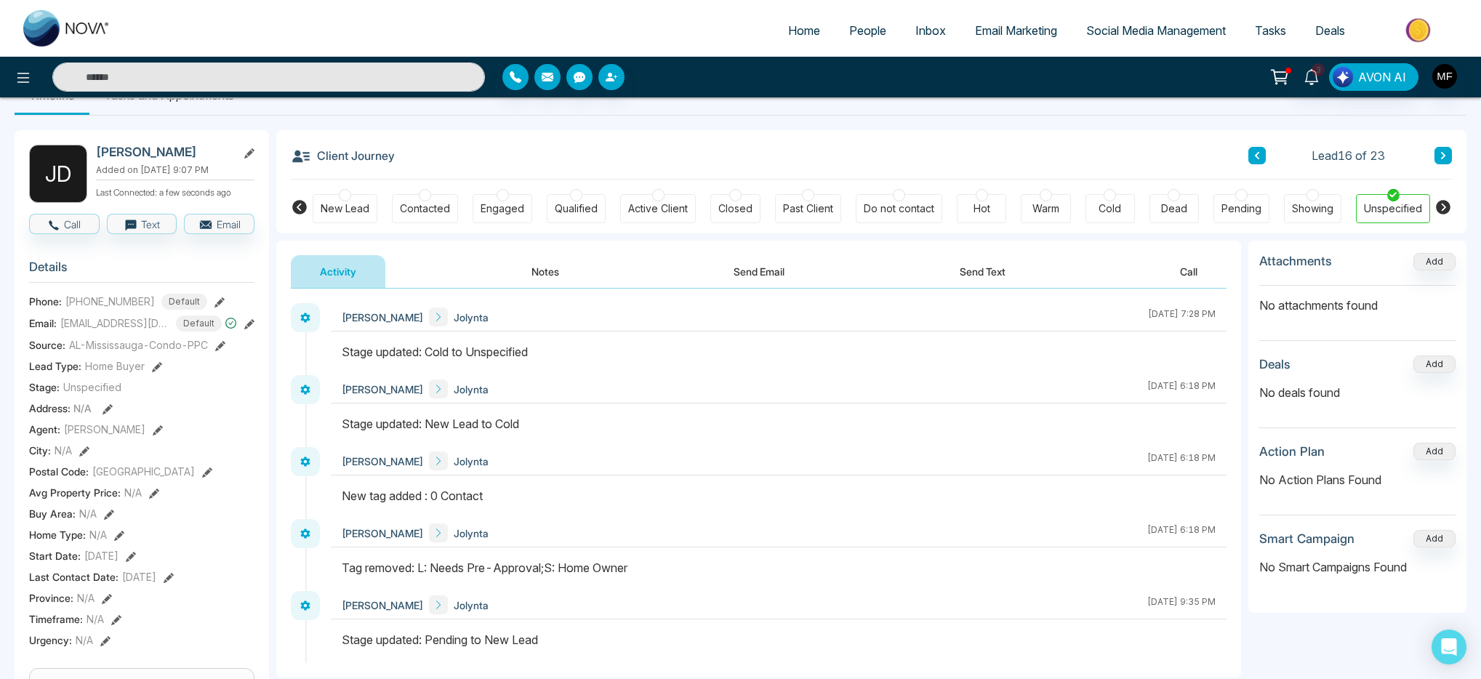
click at [1440, 153] on icon at bounding box center [1442, 155] width 7 height 9
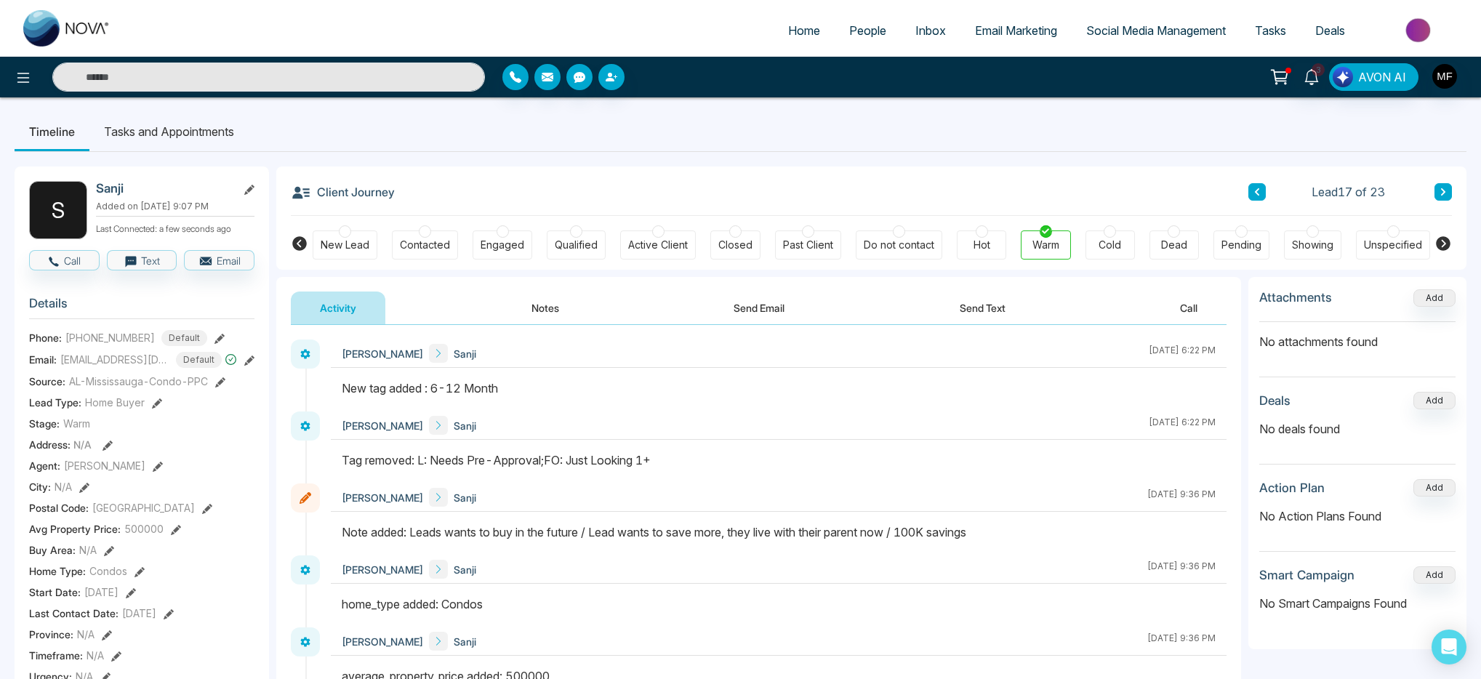
click at [1443, 193] on icon at bounding box center [1443, 191] width 4 height 7
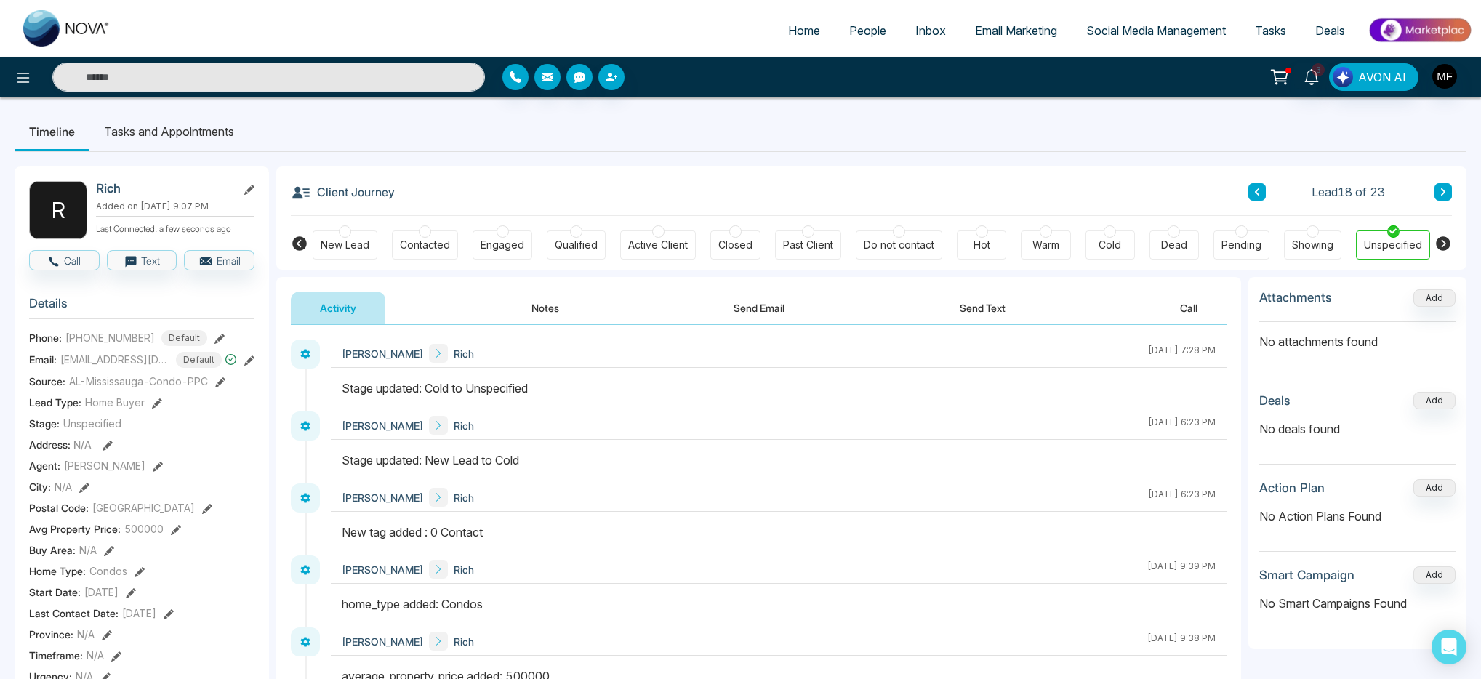
click at [1442, 193] on icon at bounding box center [1443, 191] width 4 height 7
click at [1259, 196] on button at bounding box center [1256, 191] width 17 height 17
click at [1128, 246] on div "Cold" at bounding box center [1109, 244] width 49 height 29
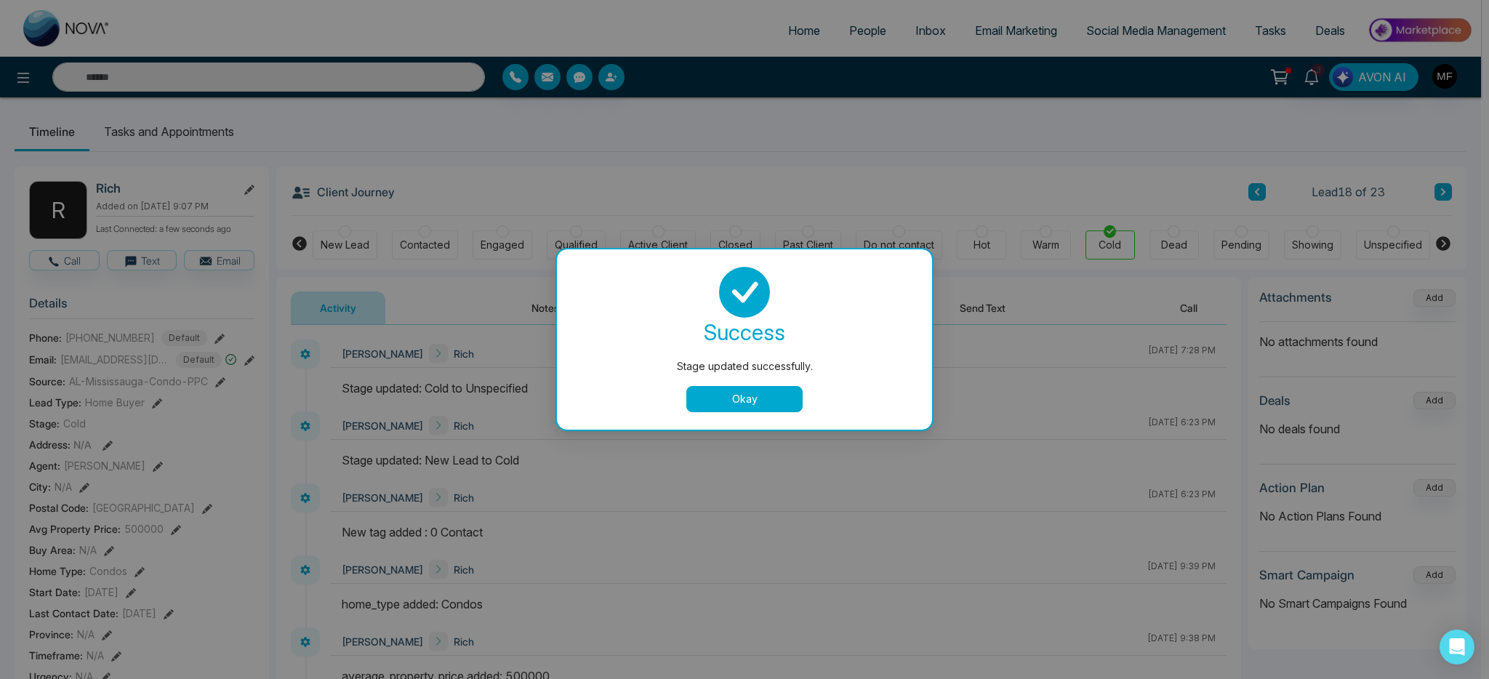
click at [763, 401] on button "Okay" at bounding box center [744, 399] width 116 height 26
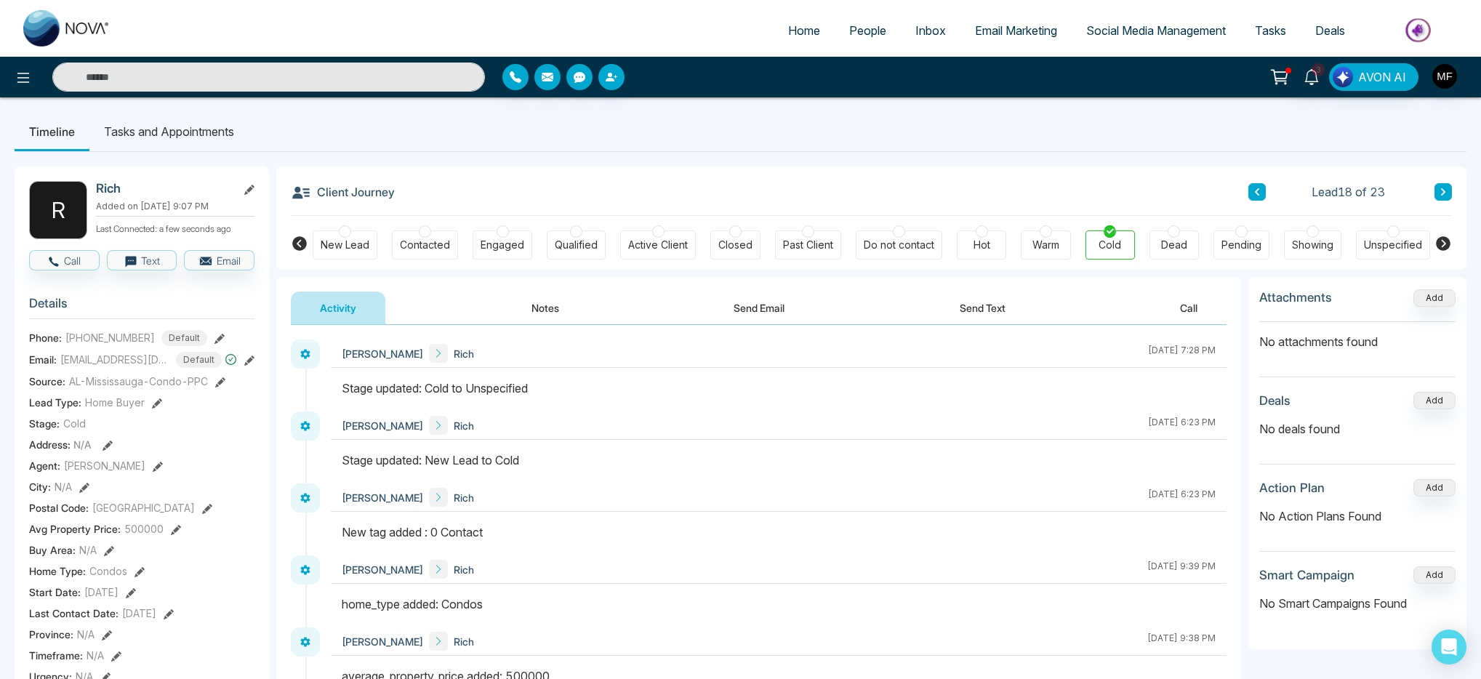
click at [513, 299] on button "Notes" at bounding box center [545, 308] width 86 height 33
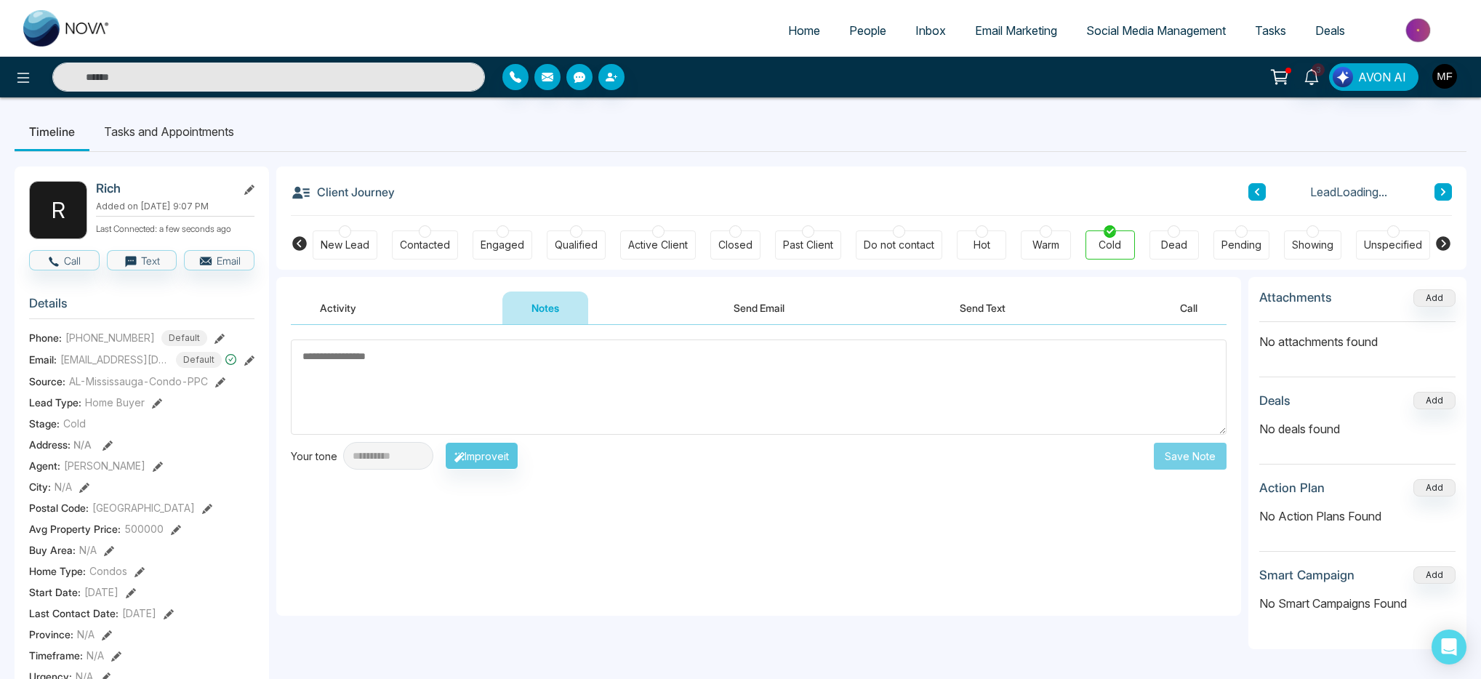
click at [513, 371] on textarea at bounding box center [759, 386] width 936 height 95
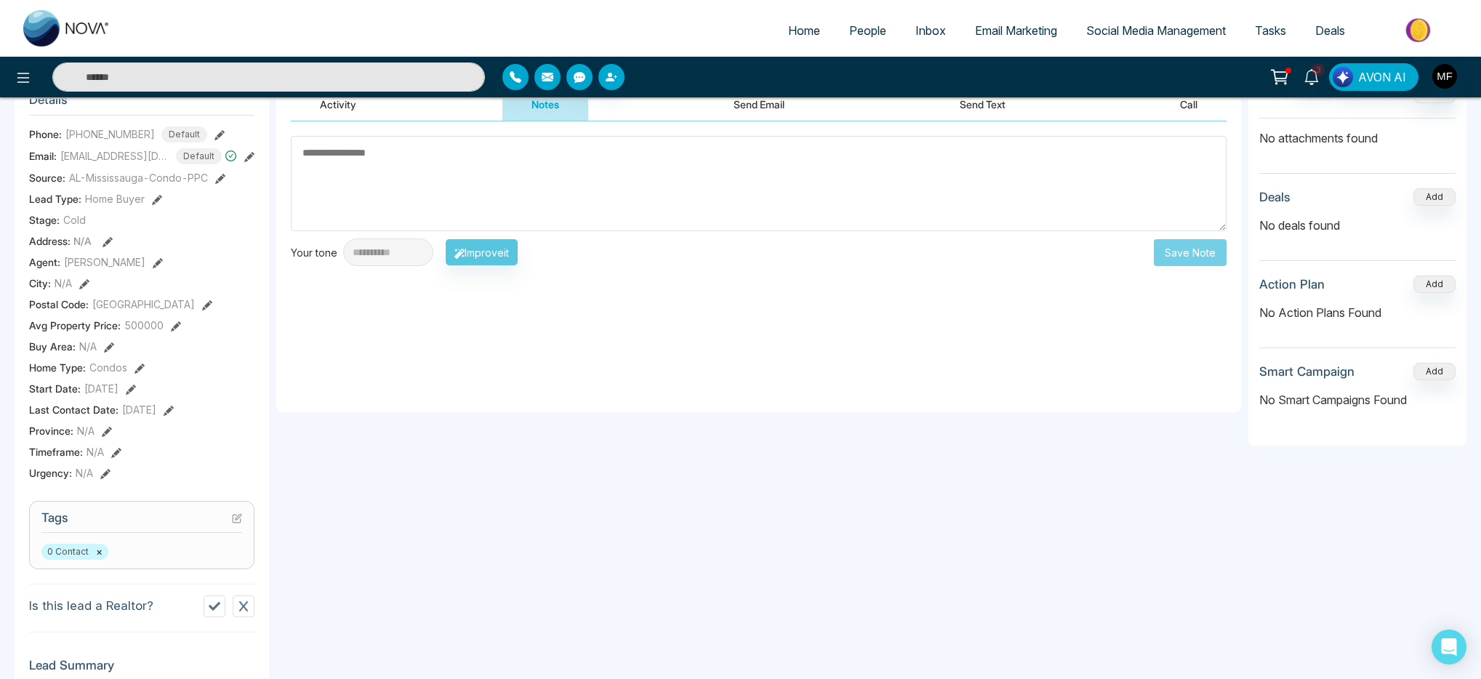
scroll to position [204, 0]
click at [97, 558] on button "×" at bounding box center [99, 551] width 7 height 13
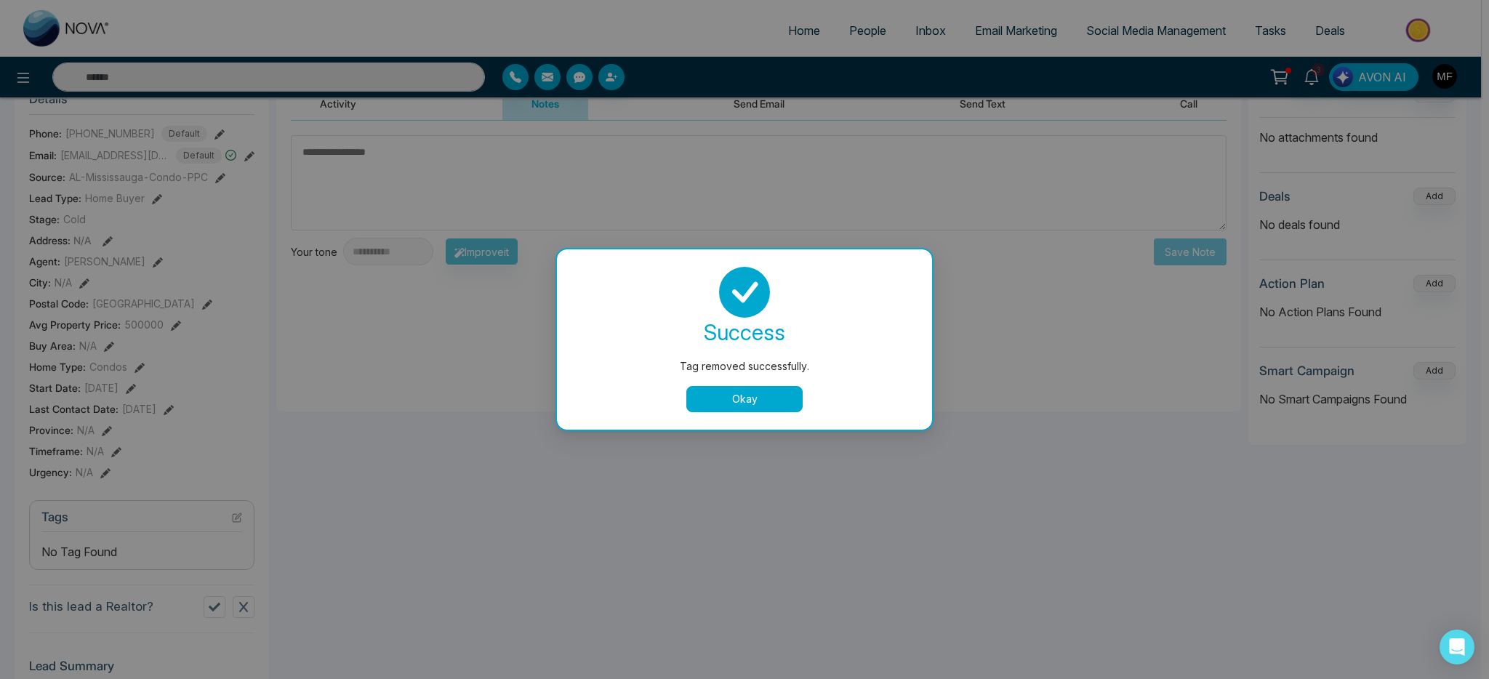
click at [715, 395] on button "Okay" at bounding box center [744, 399] width 116 height 26
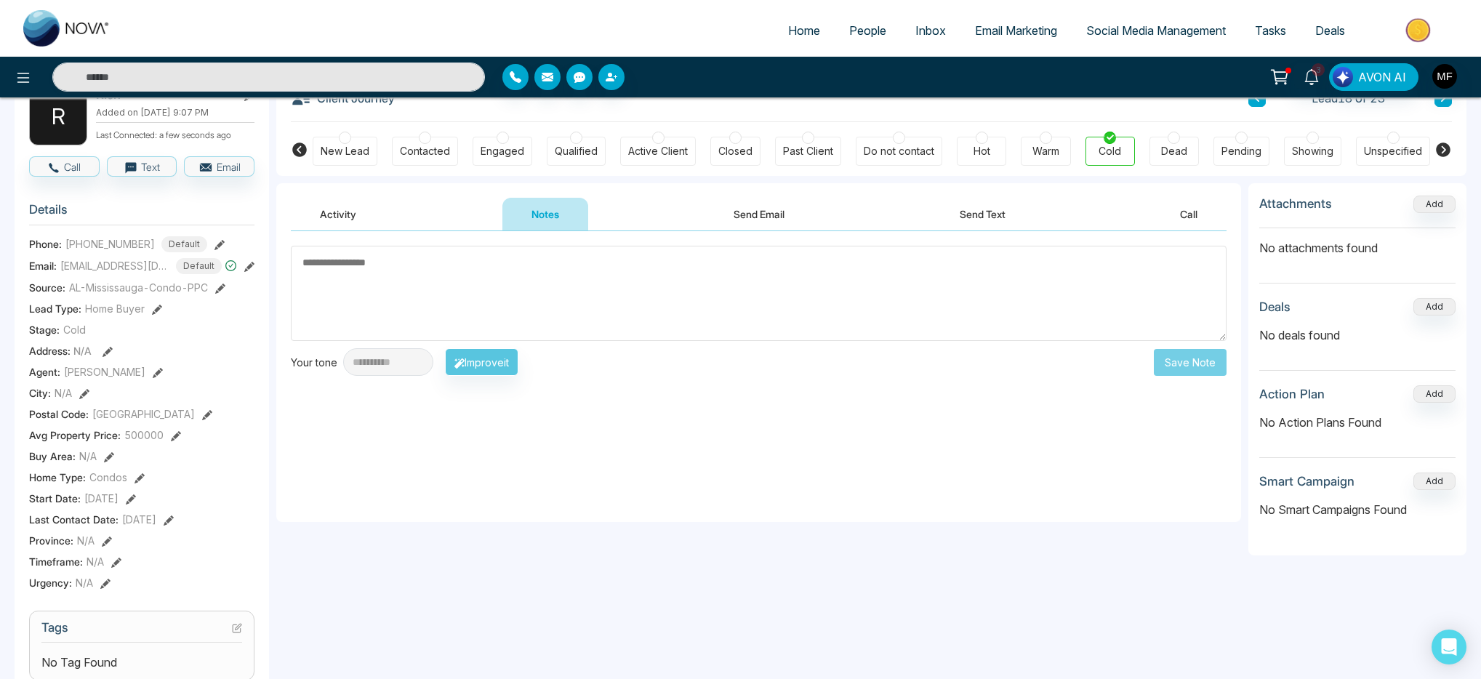
scroll to position [76, 0]
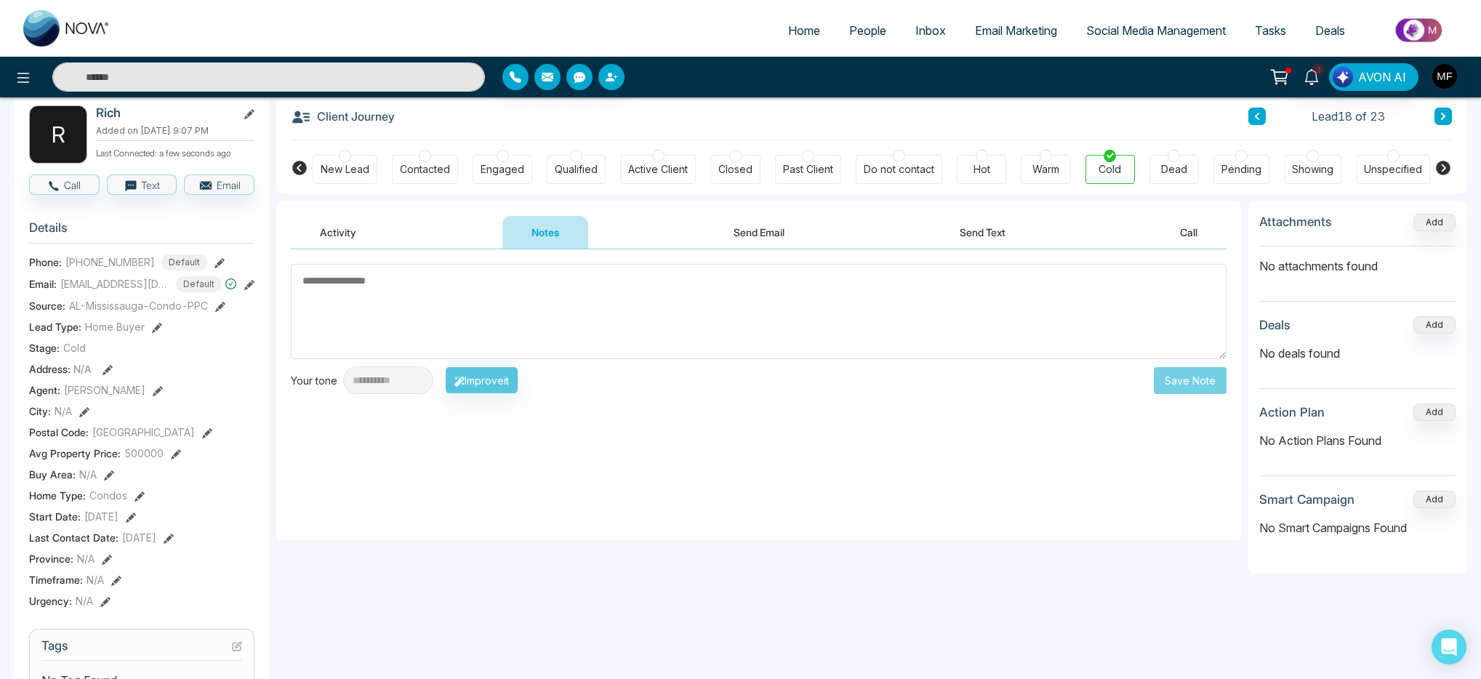
click at [434, 276] on textarea at bounding box center [759, 311] width 936 height 95
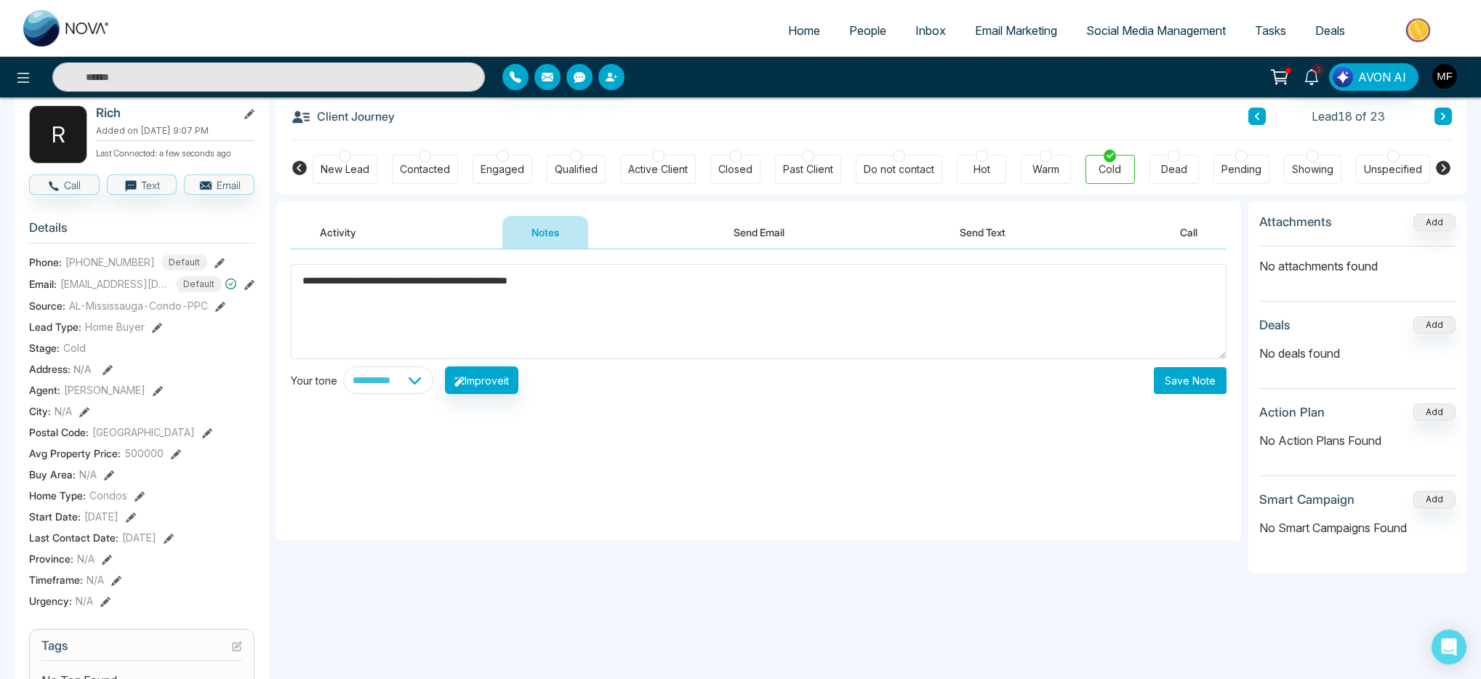
type textarea "**********"
click at [1166, 380] on button "Save Note" at bounding box center [1190, 380] width 73 height 27
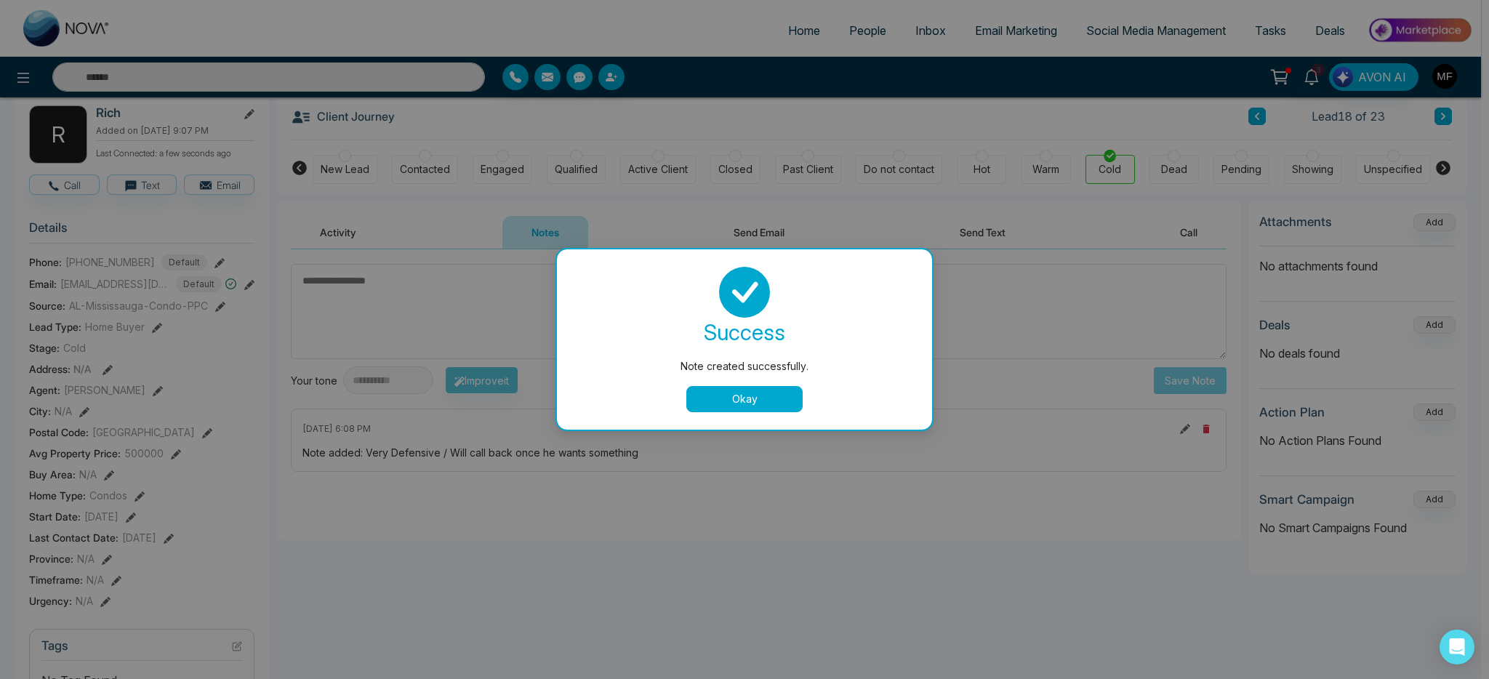
click at [1440, 121] on div "Note created successfully. success Note created successfully. Okay" at bounding box center [744, 339] width 1489 height 679
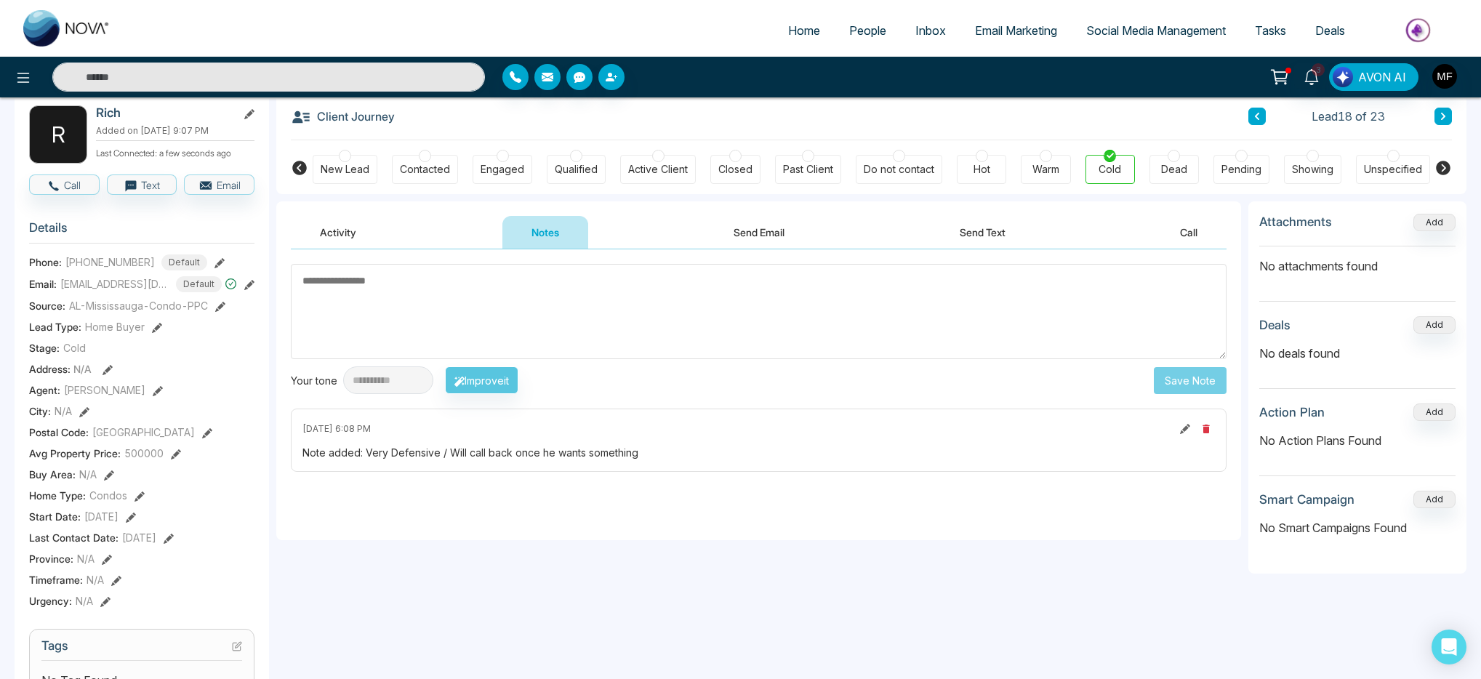
click at [1440, 121] on button at bounding box center [1442, 116] width 17 height 17
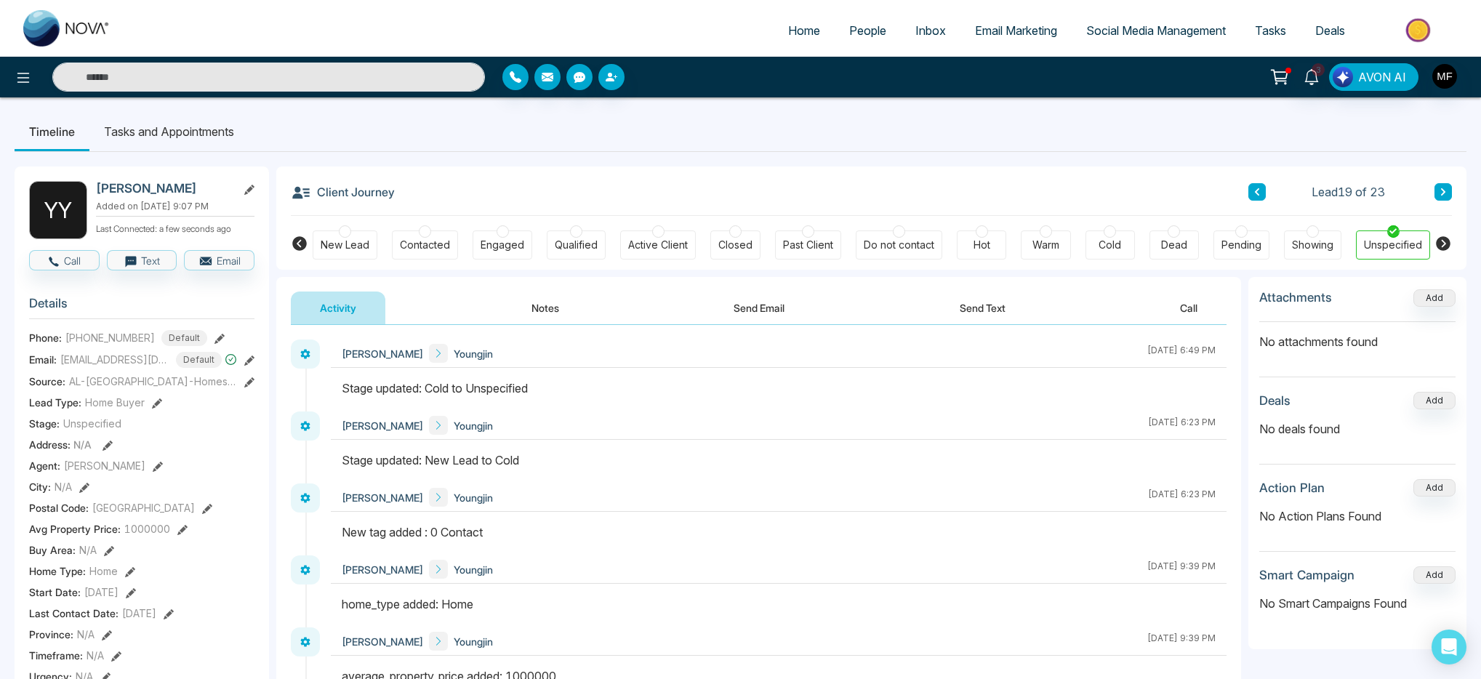
click at [1436, 191] on button at bounding box center [1442, 191] width 17 height 17
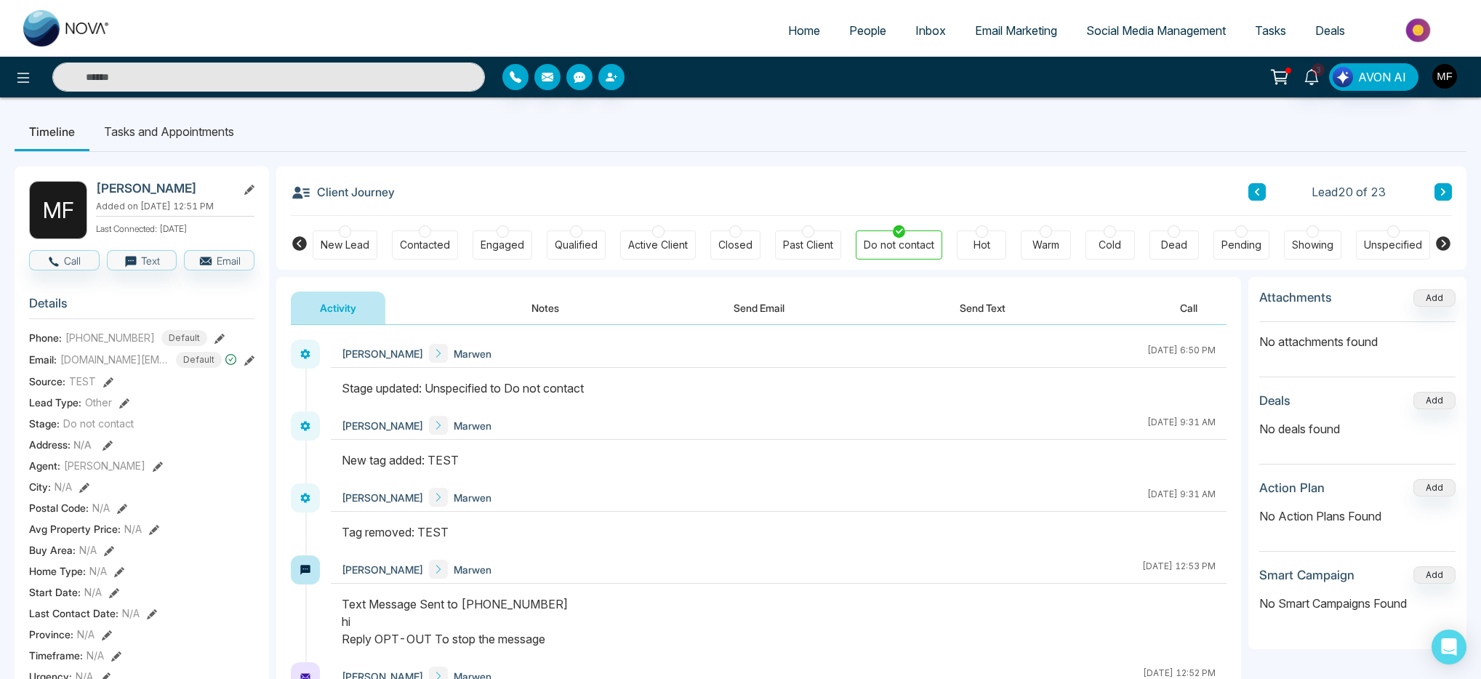
click at [1253, 188] on icon at bounding box center [1256, 192] width 7 height 9
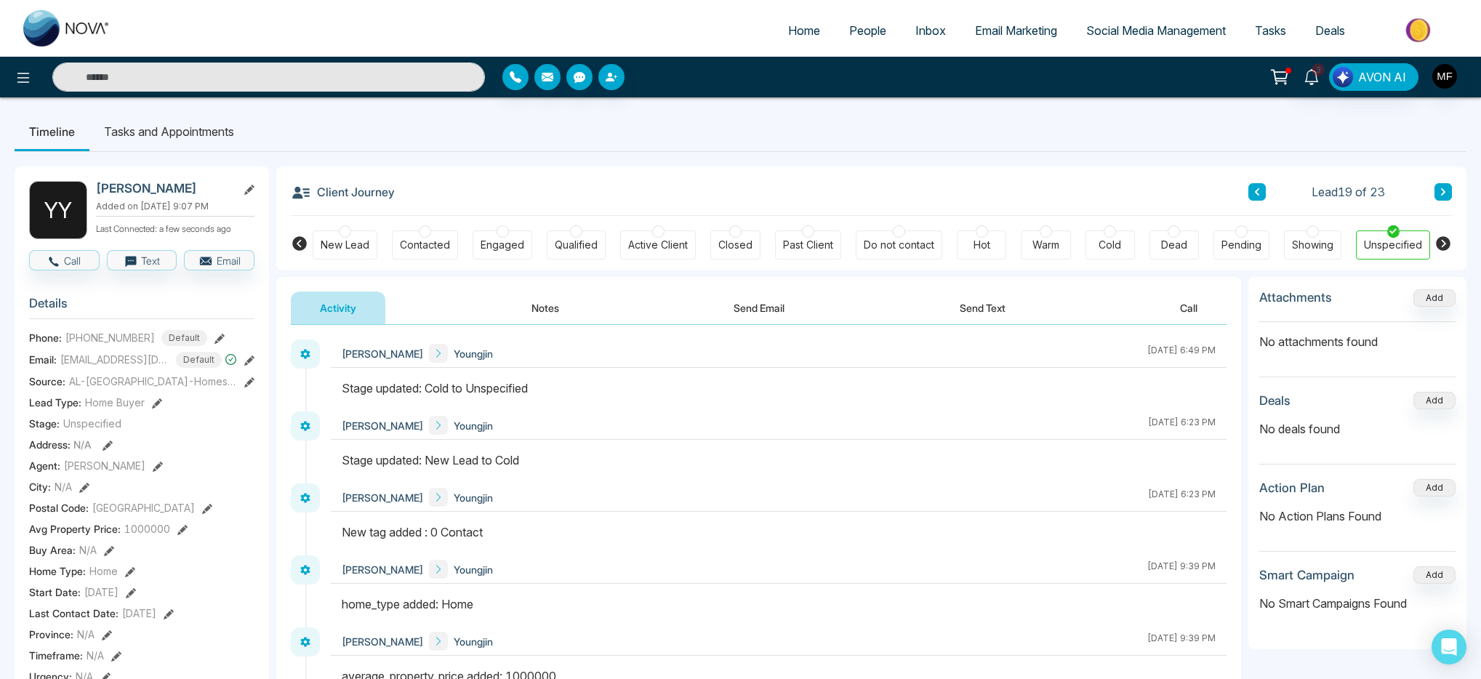
click at [1439, 190] on icon at bounding box center [1442, 192] width 7 height 9
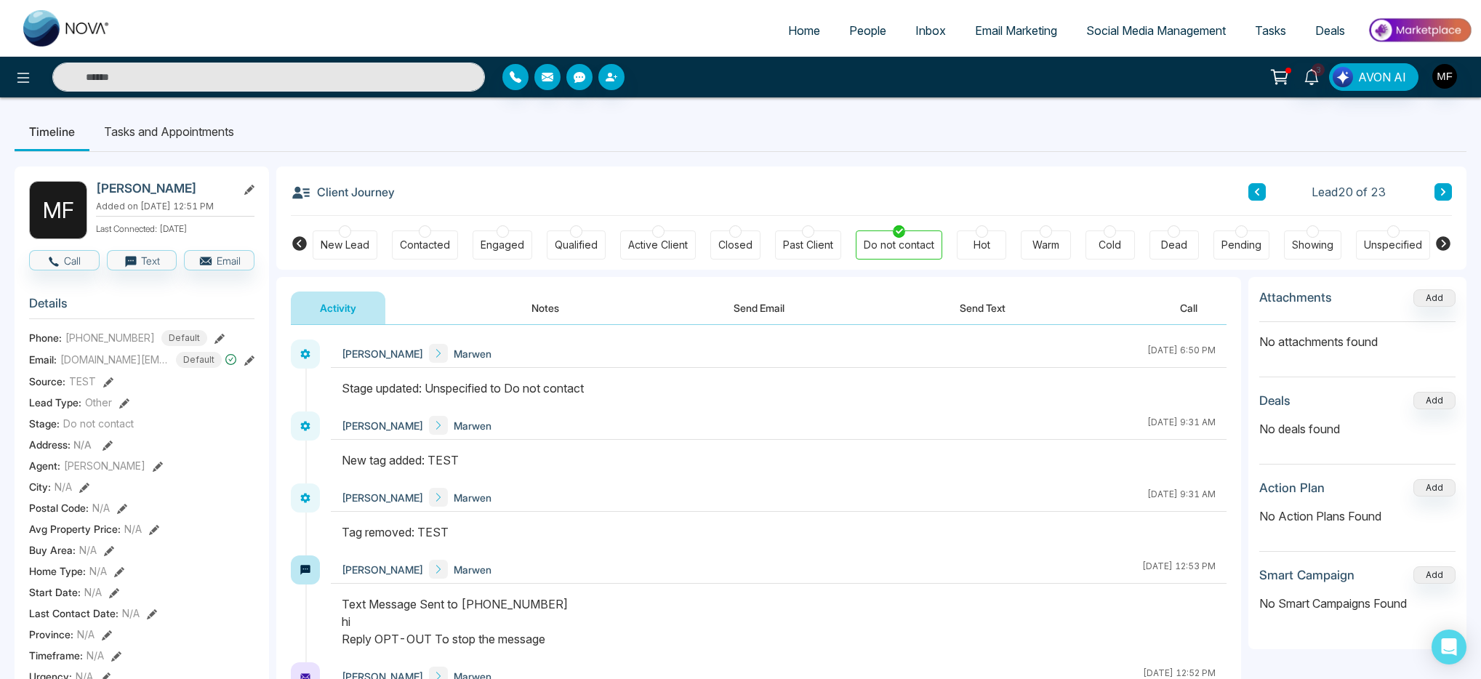
click at [1439, 190] on icon at bounding box center [1442, 192] width 7 height 9
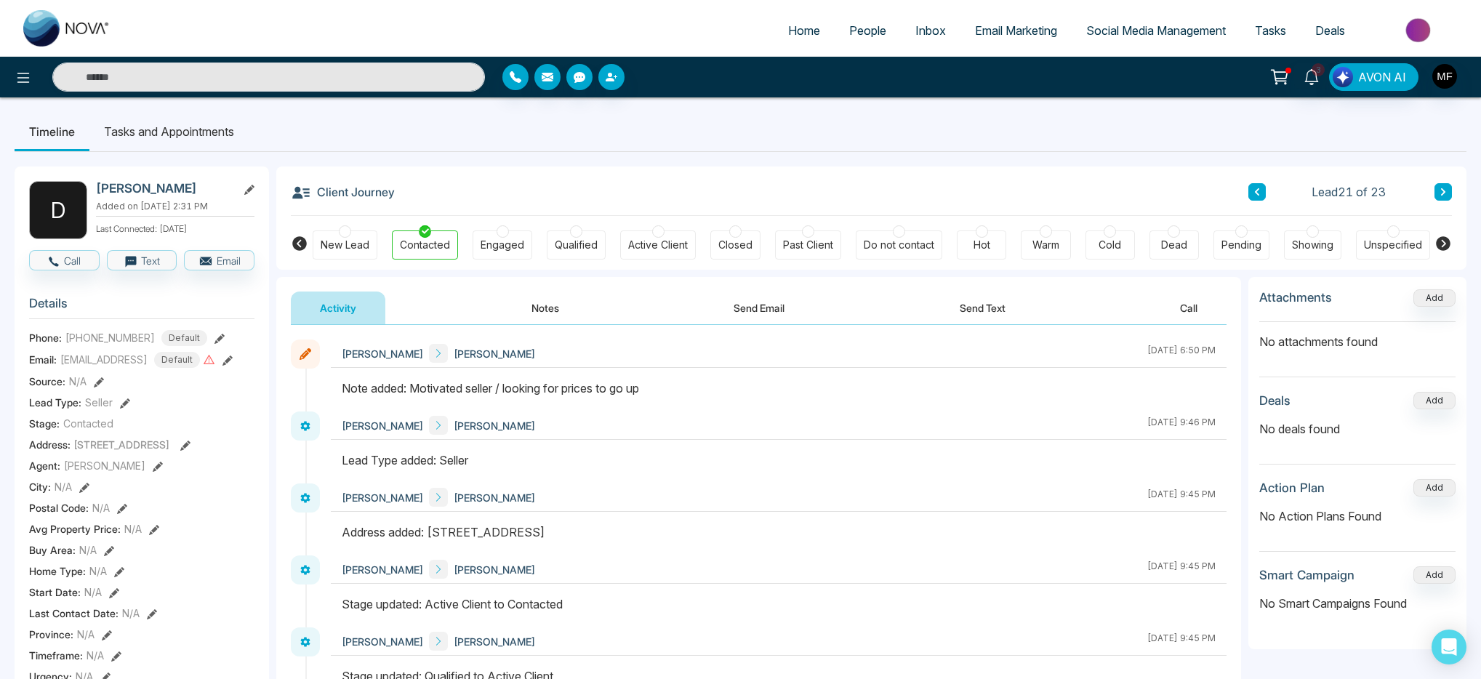
click at [1439, 190] on icon at bounding box center [1442, 192] width 7 height 9
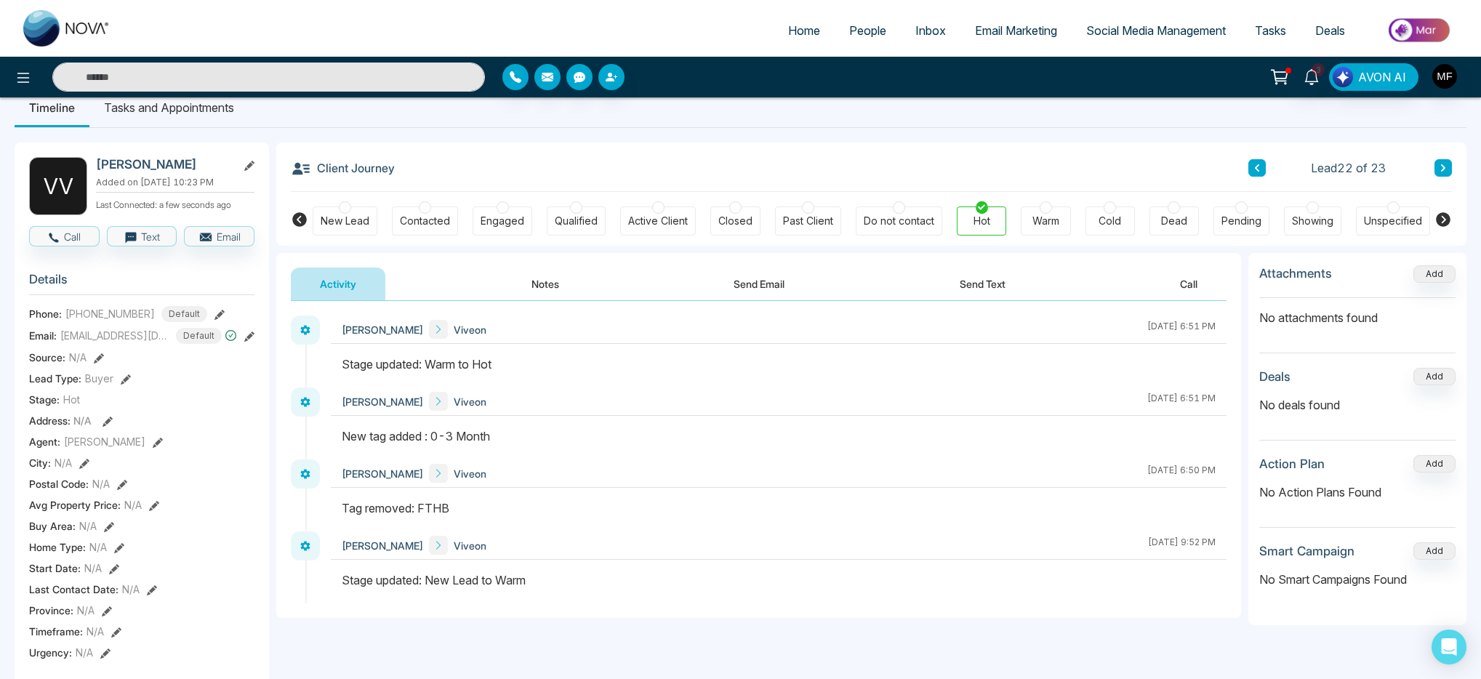
scroll to position [26, 0]
click at [1445, 164] on icon at bounding box center [1442, 165] width 7 height 9
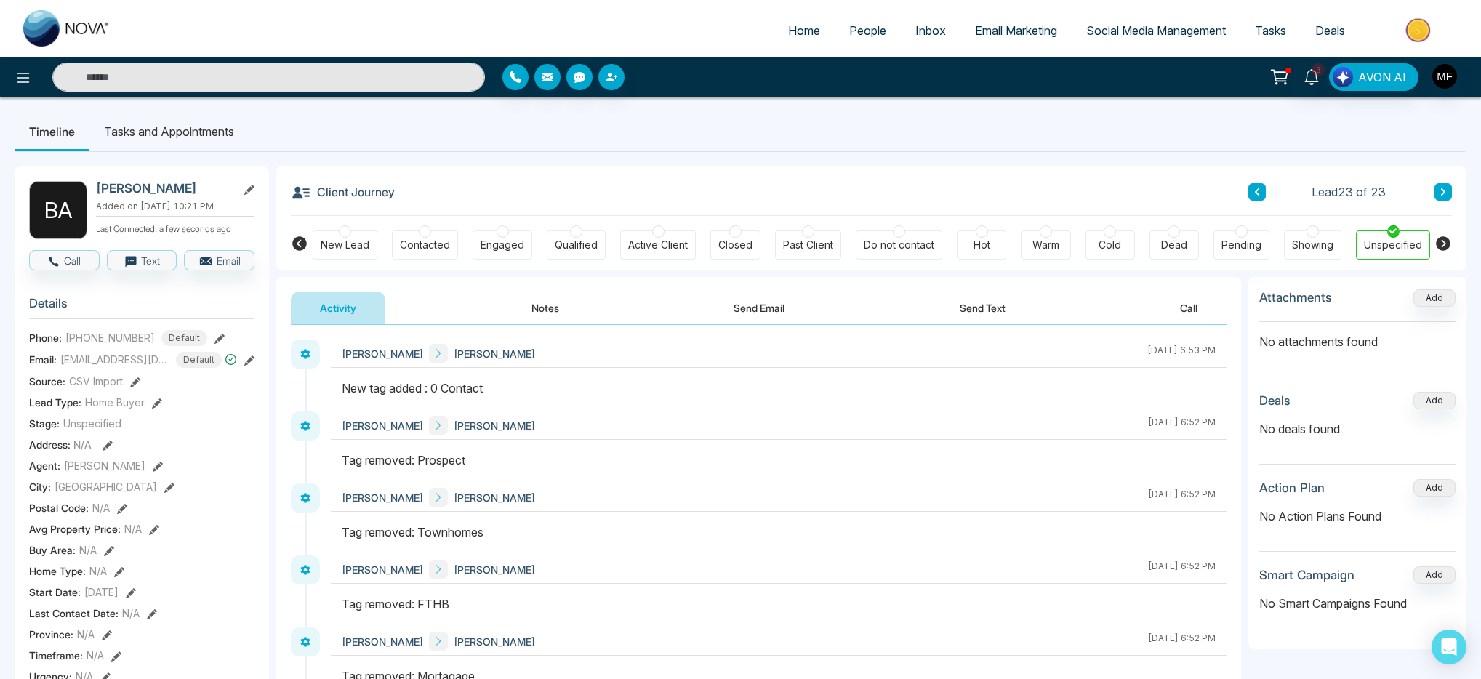
click at [1249, 193] on button at bounding box center [1256, 191] width 17 height 17
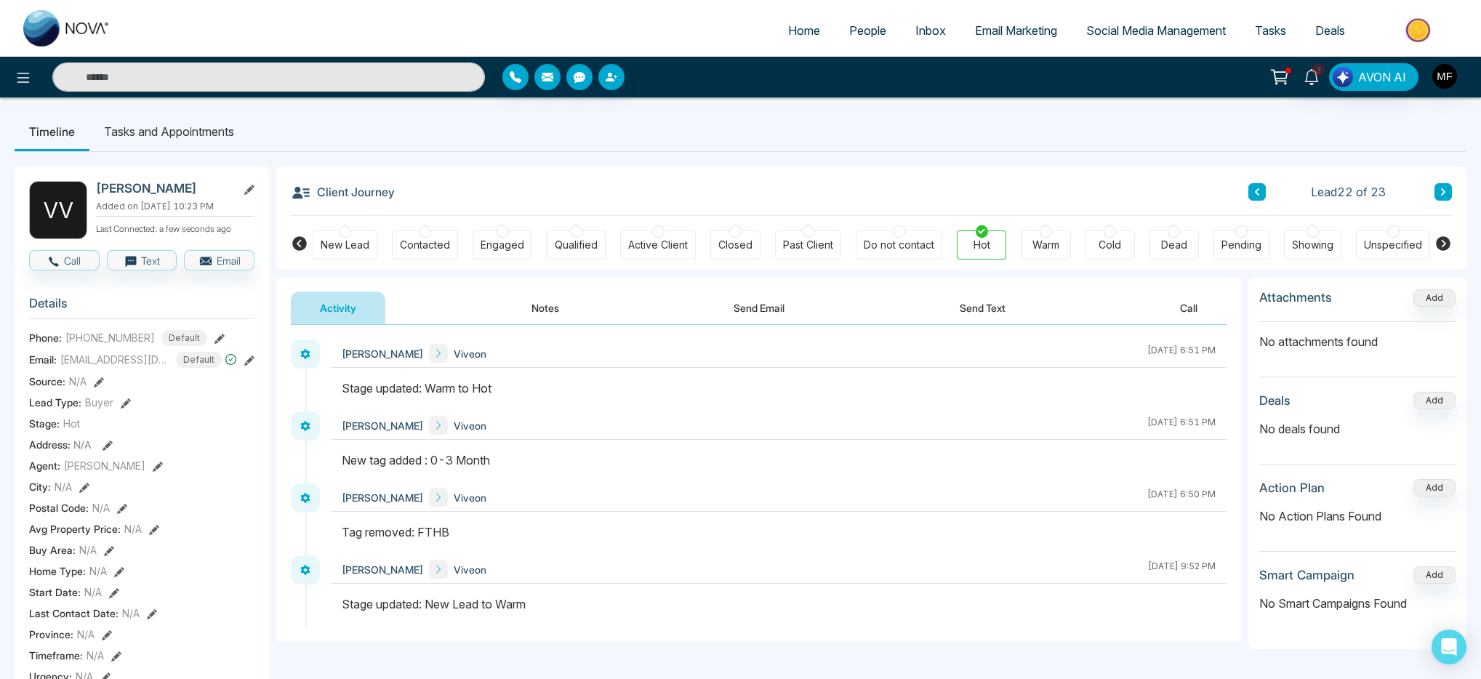
click at [1112, 244] on div "Cold" at bounding box center [1109, 245] width 23 height 15
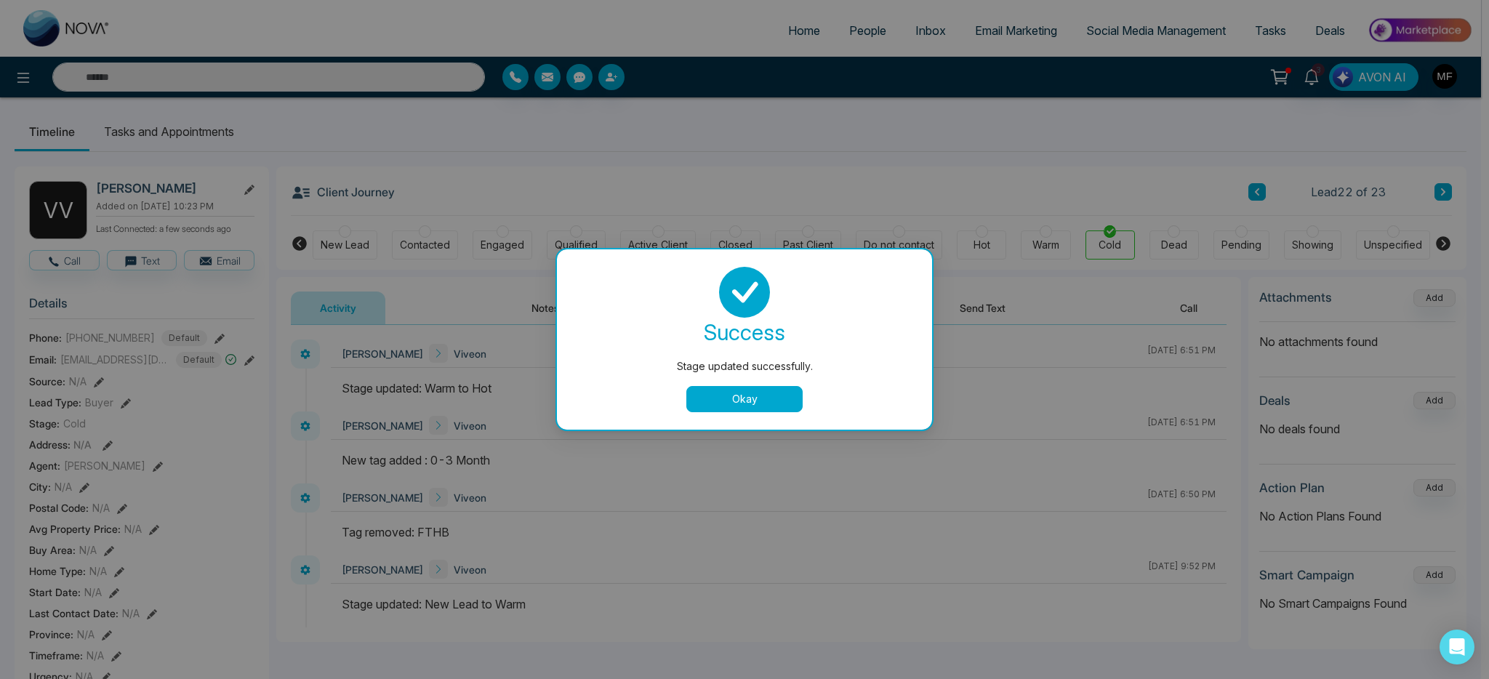
click at [785, 395] on button "Okay" at bounding box center [744, 399] width 116 height 26
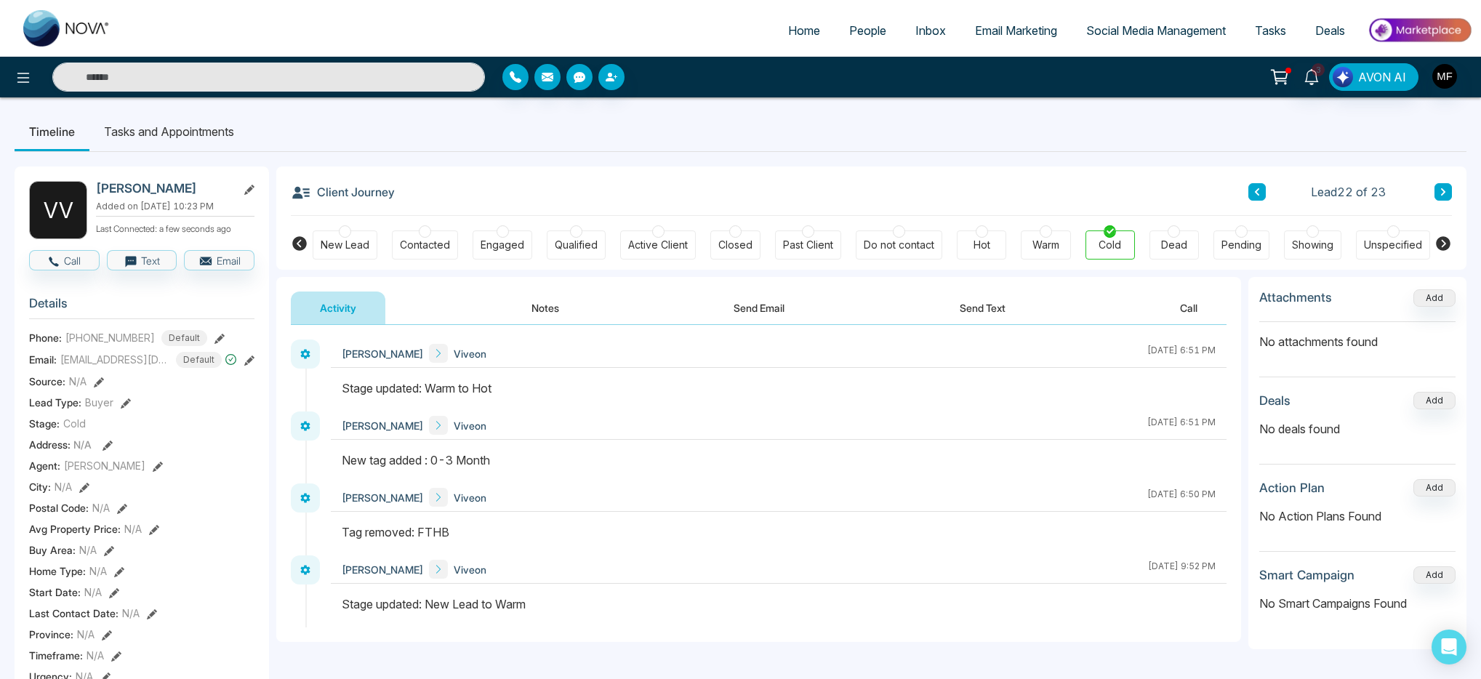
click at [536, 310] on button "Notes" at bounding box center [545, 308] width 86 height 33
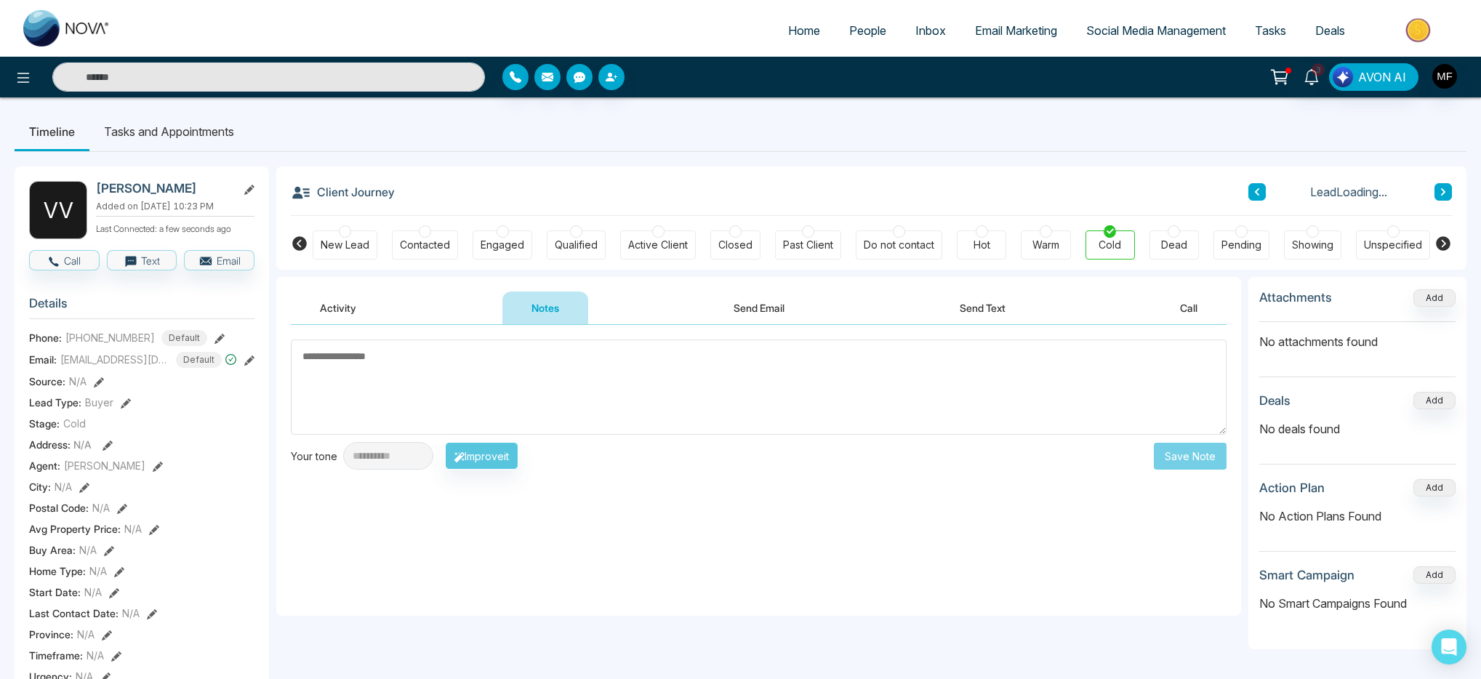
click at [511, 378] on textarea at bounding box center [759, 386] width 936 height 95
type textarea "*"
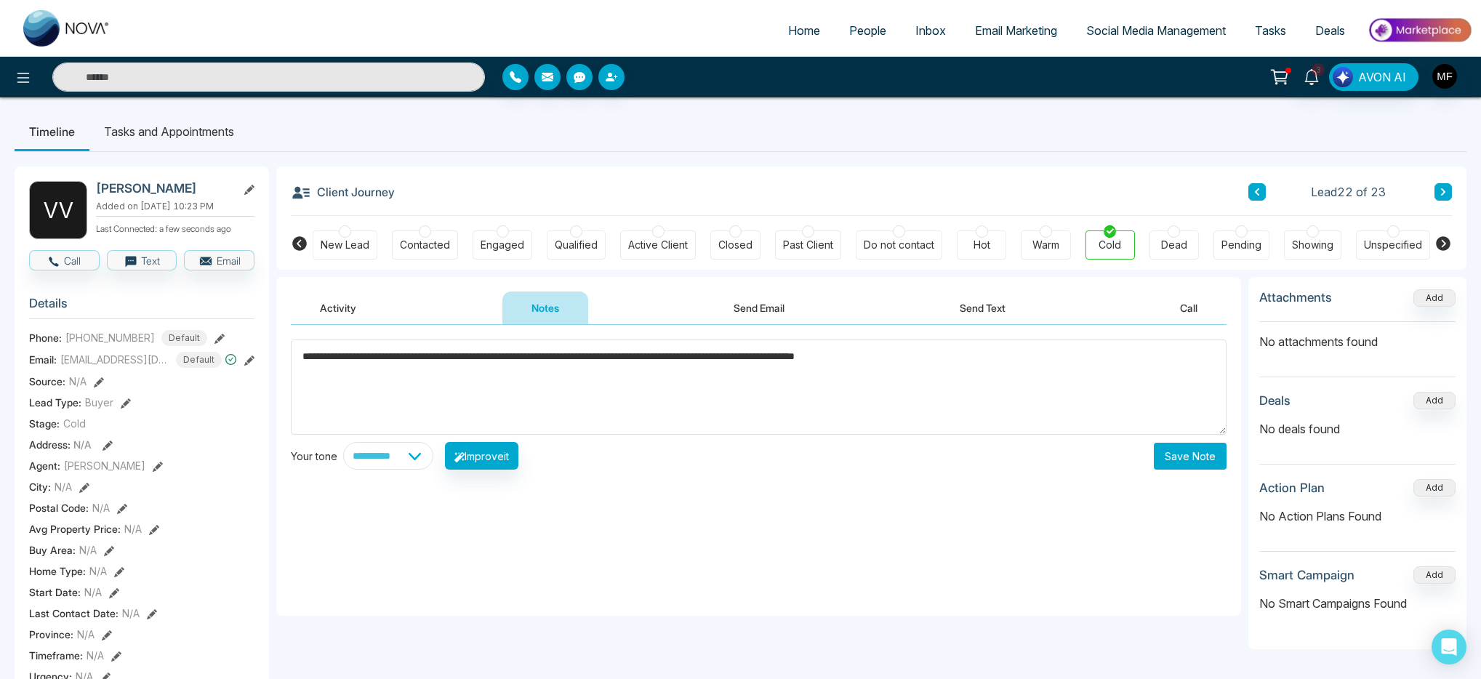
type textarea "**********"
click at [1194, 460] on button "Save Note" at bounding box center [1190, 456] width 73 height 27
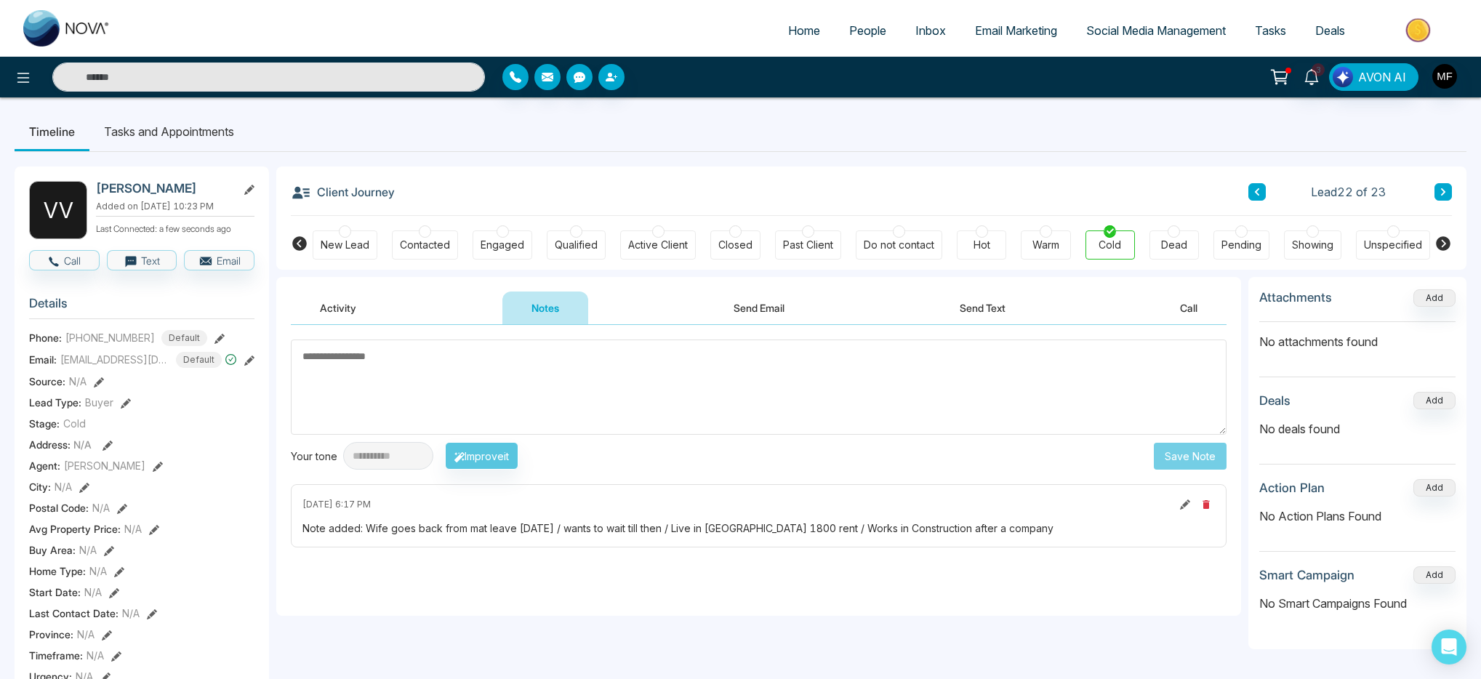
click at [1447, 192] on button at bounding box center [1442, 191] width 17 height 17
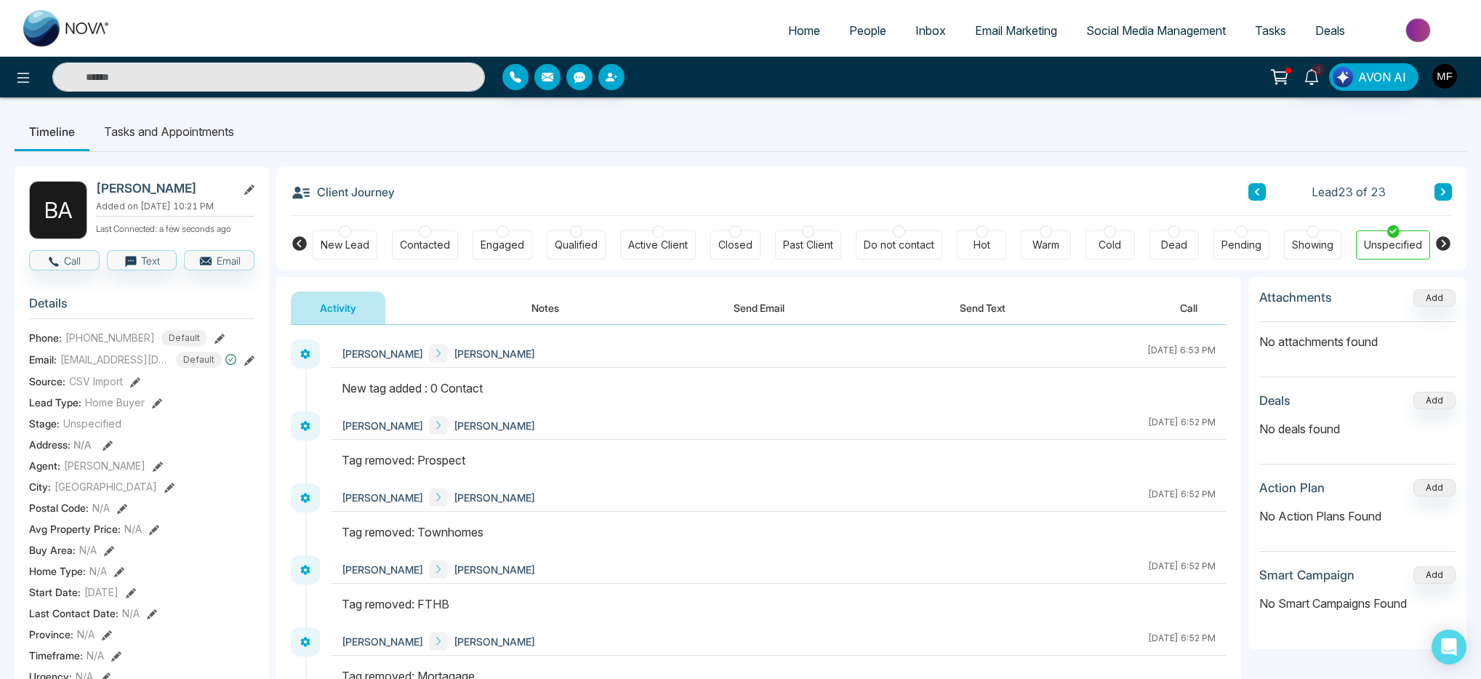
click at [851, 30] on span "People" at bounding box center [867, 30] width 37 height 15
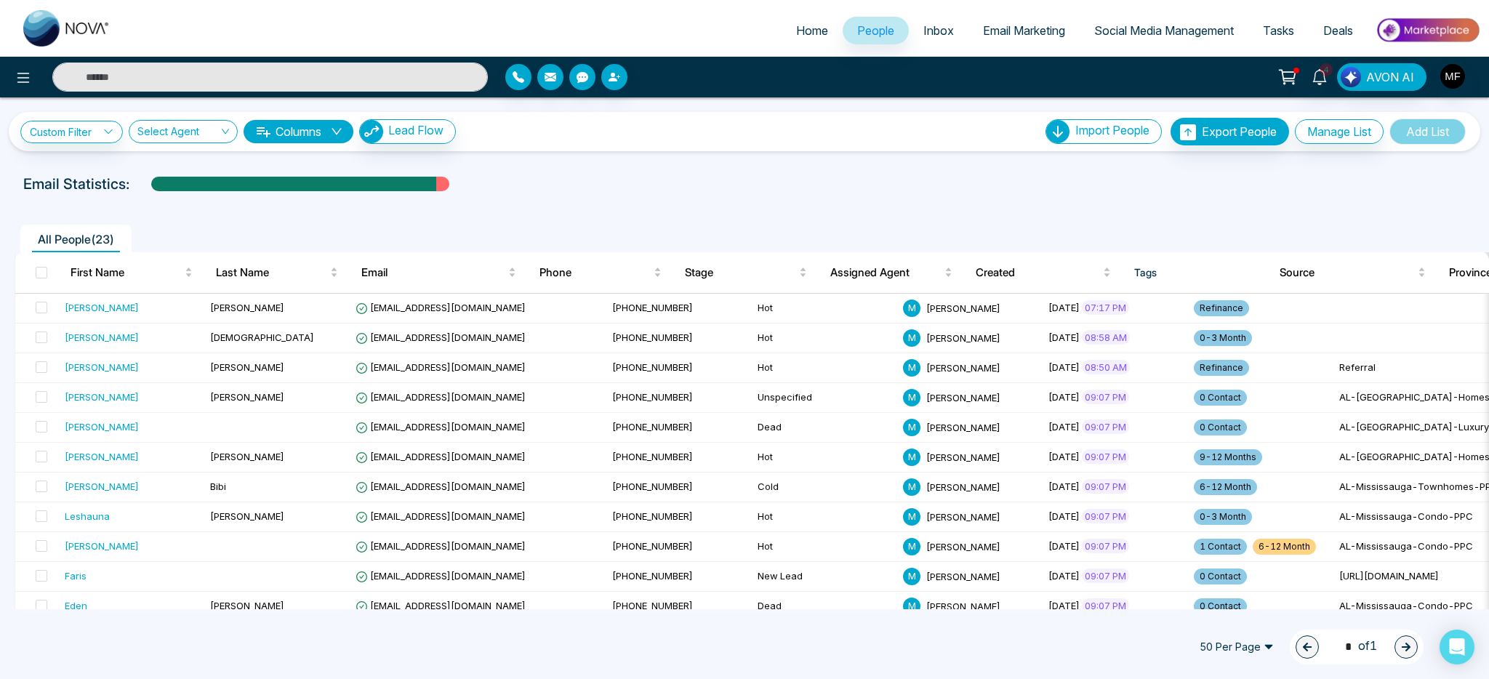
click at [800, 33] on span "Home" at bounding box center [812, 30] width 32 height 15
select select "*"
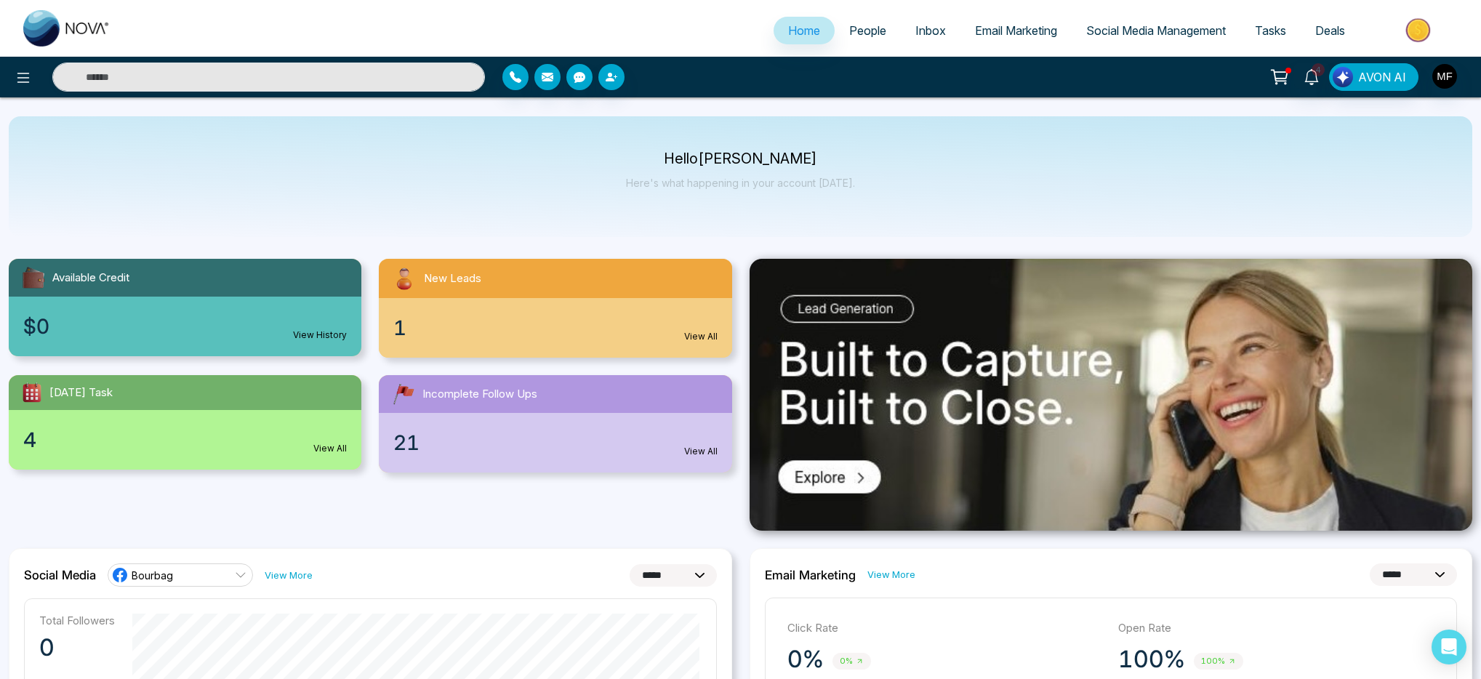
click at [738, 368] on div "Available Credit $0 View History New Leads 1 View All Today's Task 4 View All I…" at bounding box center [370, 356] width 741 height 231
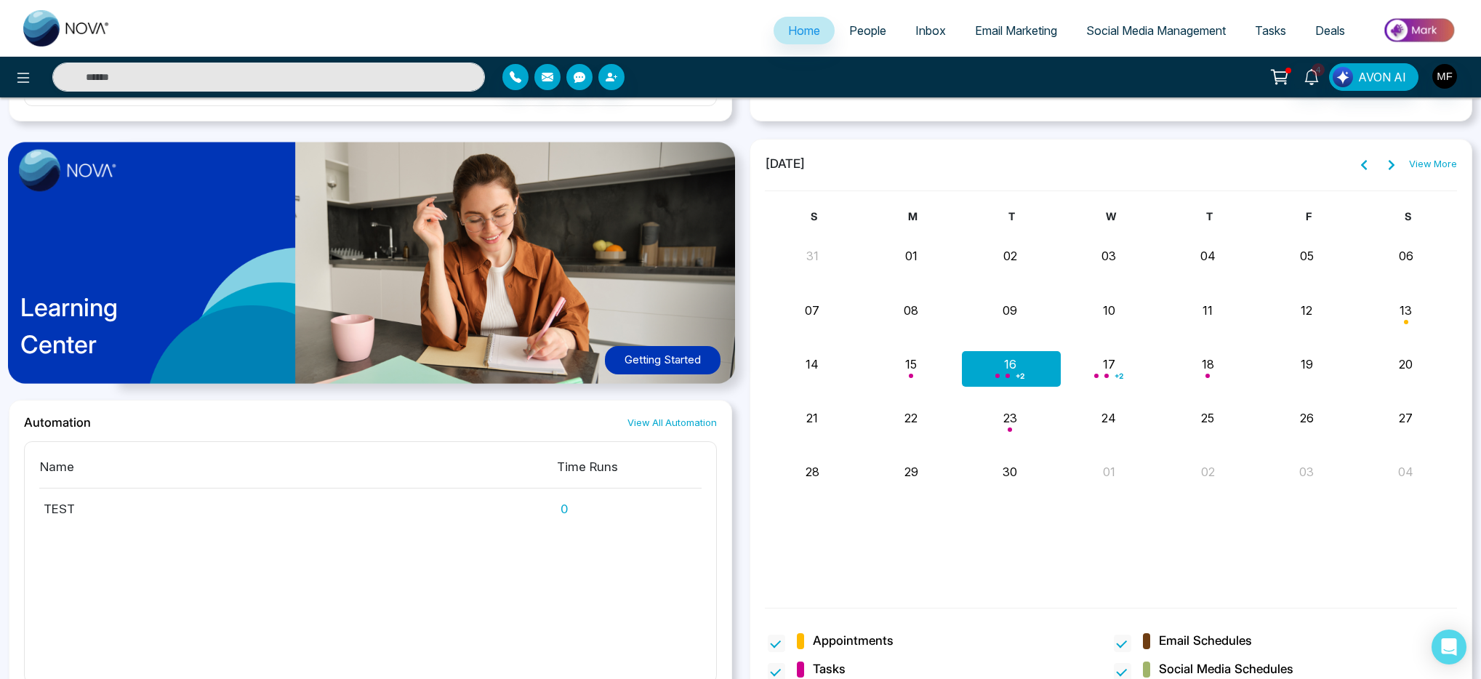
scroll to position [1128, 0]
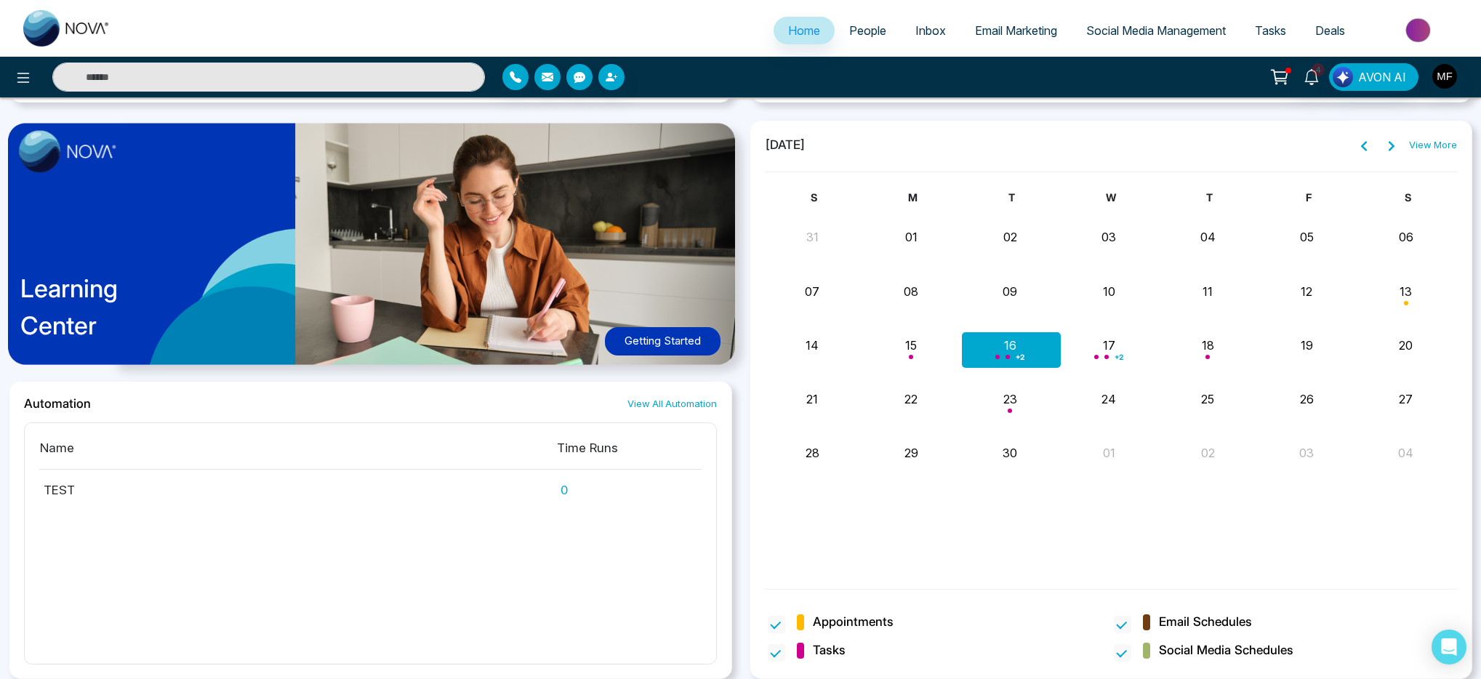
click at [1105, 350] on div "+ 2" at bounding box center [1110, 349] width 99 height 35
click at [1212, 352] on div "Month View" at bounding box center [1209, 349] width 99 height 35
click at [1075, 506] on div "S M T W T F S 31 01 02 03 04 05 06 07 08 09 10 11 12 13 Marwen Ferchichi 14 15 …" at bounding box center [1111, 381] width 693 height 382
click at [872, 23] on span "People" at bounding box center [867, 30] width 37 height 15
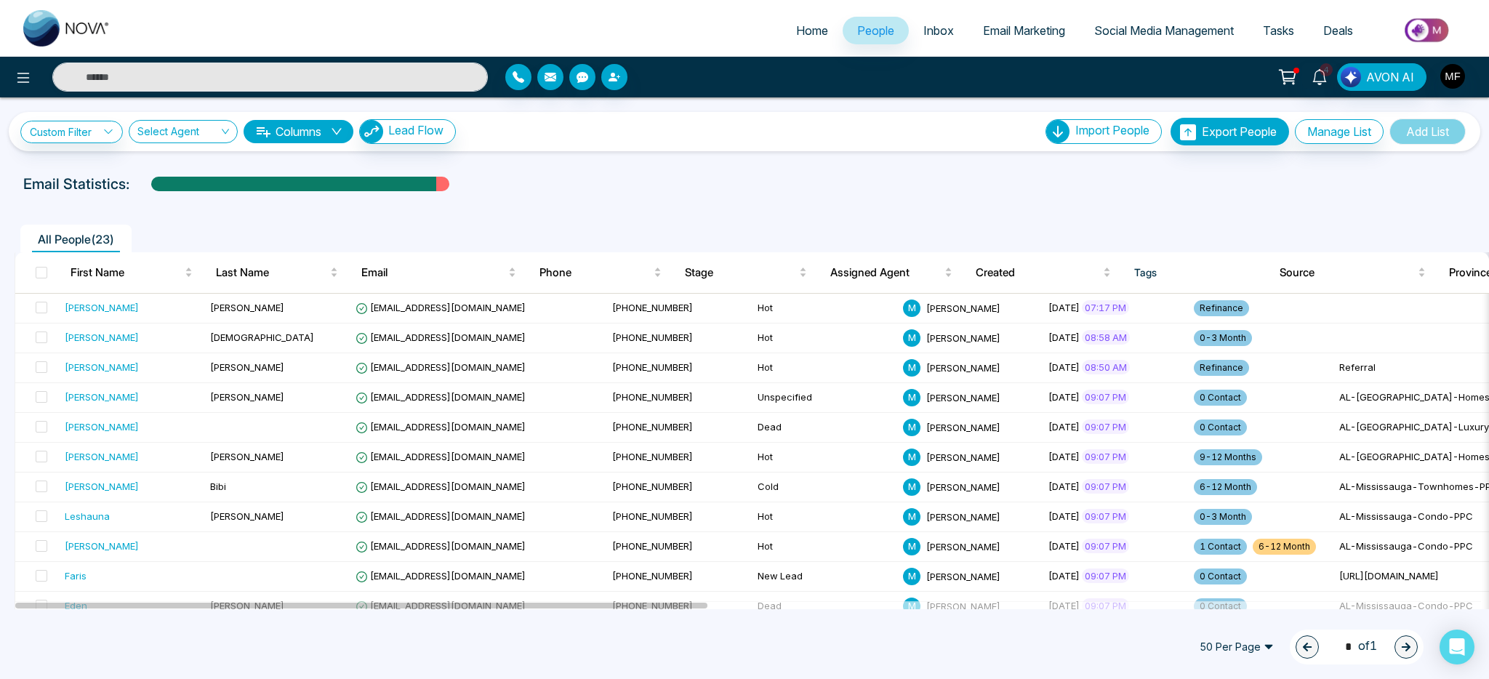
click at [68, 118] on div "Custom Filter Choose a filter Cancel Apply Select Agent Columns Lead Flow Impor…" at bounding box center [744, 132] width 1448 height 28
click at [68, 144] on div "Custom Filter Choose a filter Cancel Apply Select Agent Columns Lead Flow Impor…" at bounding box center [744, 132] width 1448 height 28
click at [76, 140] on link "Custom Filter" at bounding box center [71, 132] width 103 height 23
click at [79, 157] on input "search" at bounding box center [101, 166] width 118 height 22
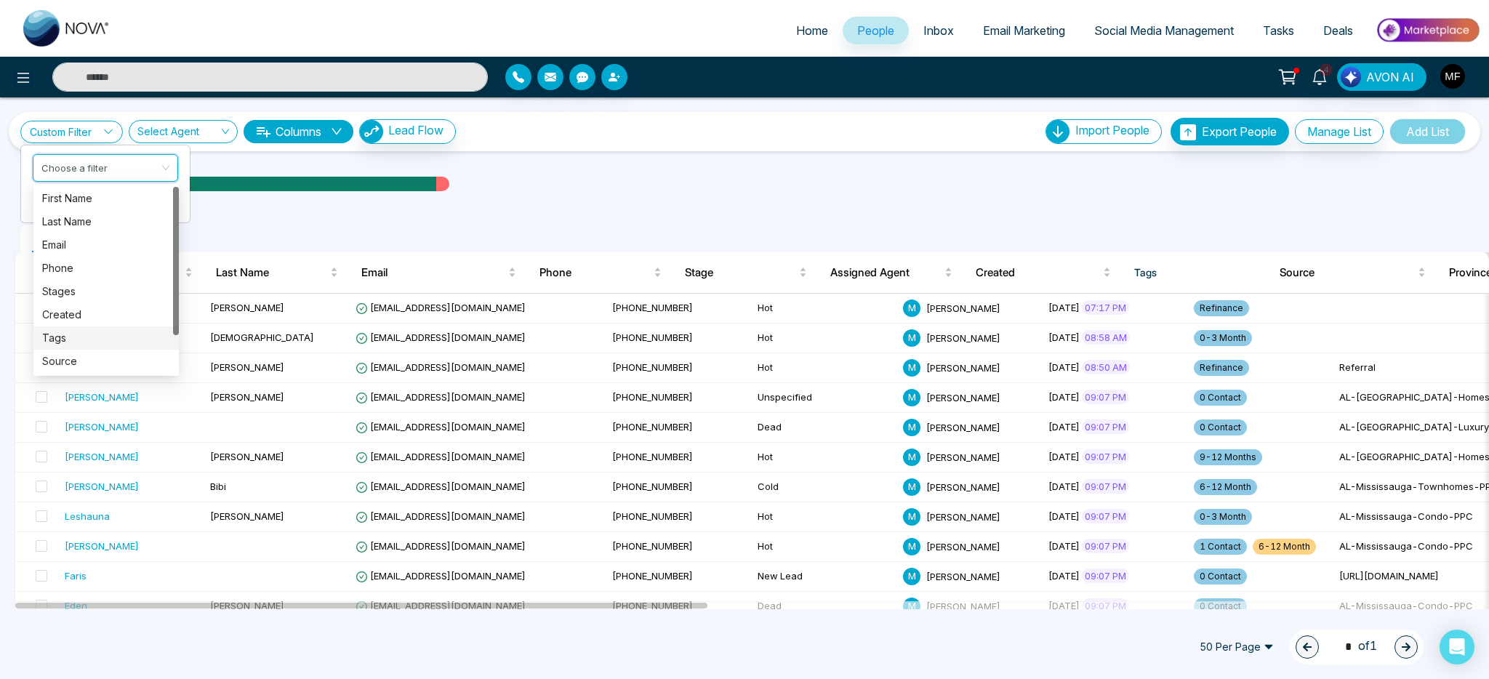
click at [78, 338] on div "Tags" at bounding box center [106, 338] width 128 height 16
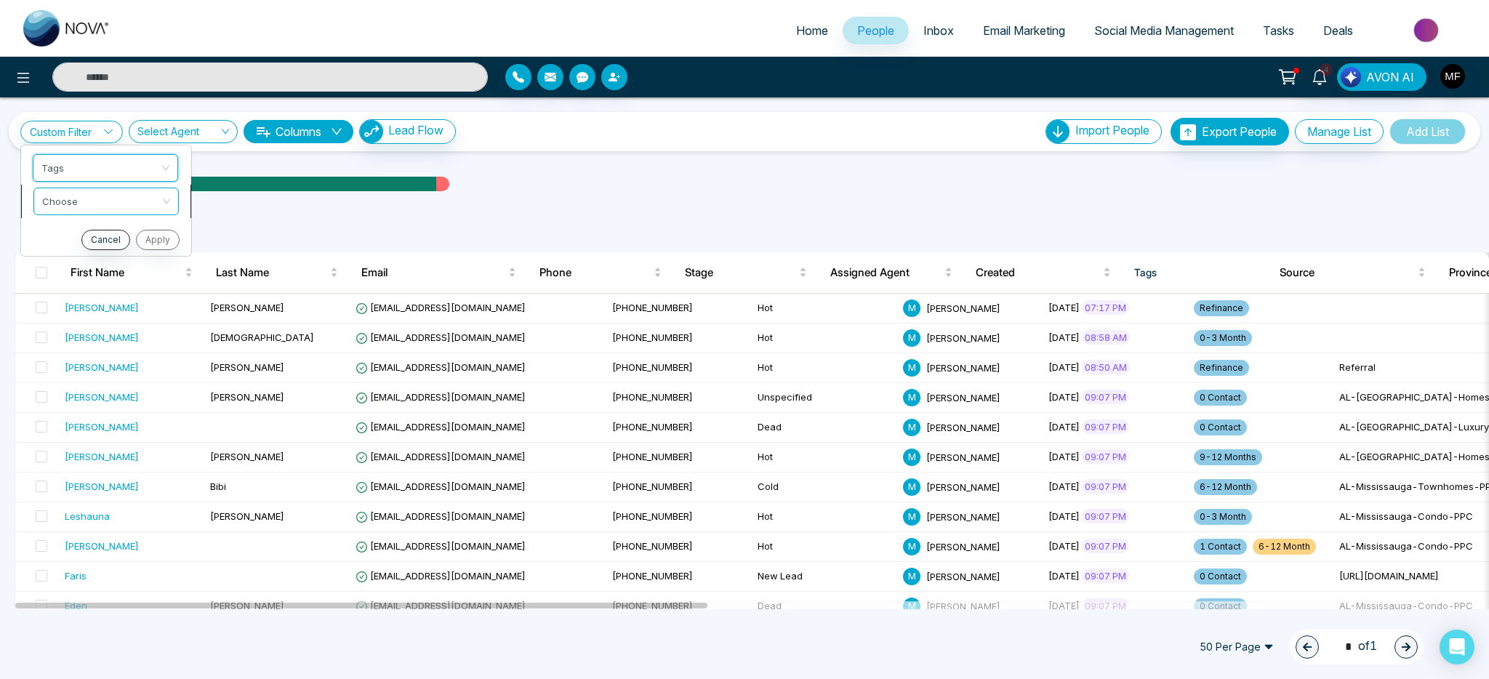
click at [121, 209] on input "search" at bounding box center [101, 199] width 118 height 22
click at [114, 229] on div "include" at bounding box center [106, 232] width 128 height 16
click at [114, 229] on input "search" at bounding box center [100, 233] width 118 height 22
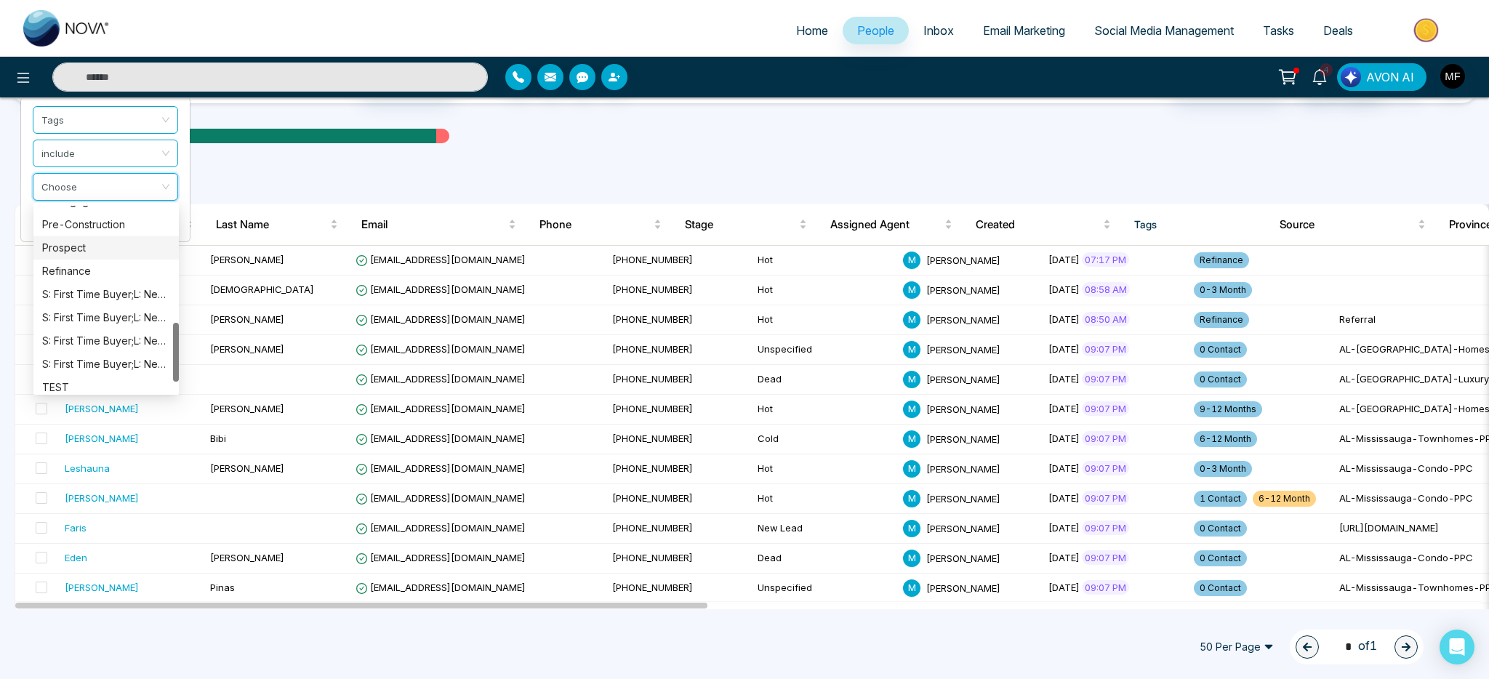
scroll to position [350, 0]
click at [91, 286] on div "Refinance" at bounding box center [106, 286] width 128 height 16
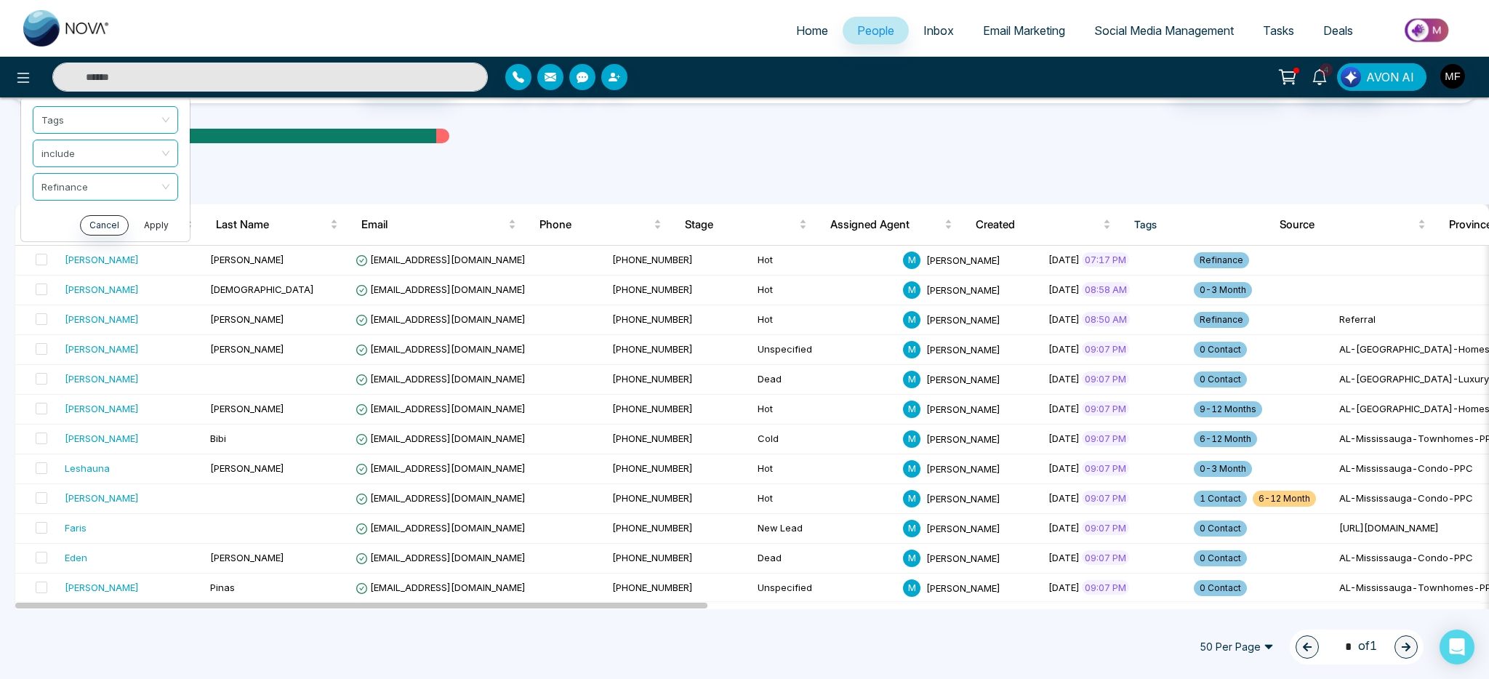
click at [167, 221] on button "Apply" at bounding box center [156, 225] width 44 height 20
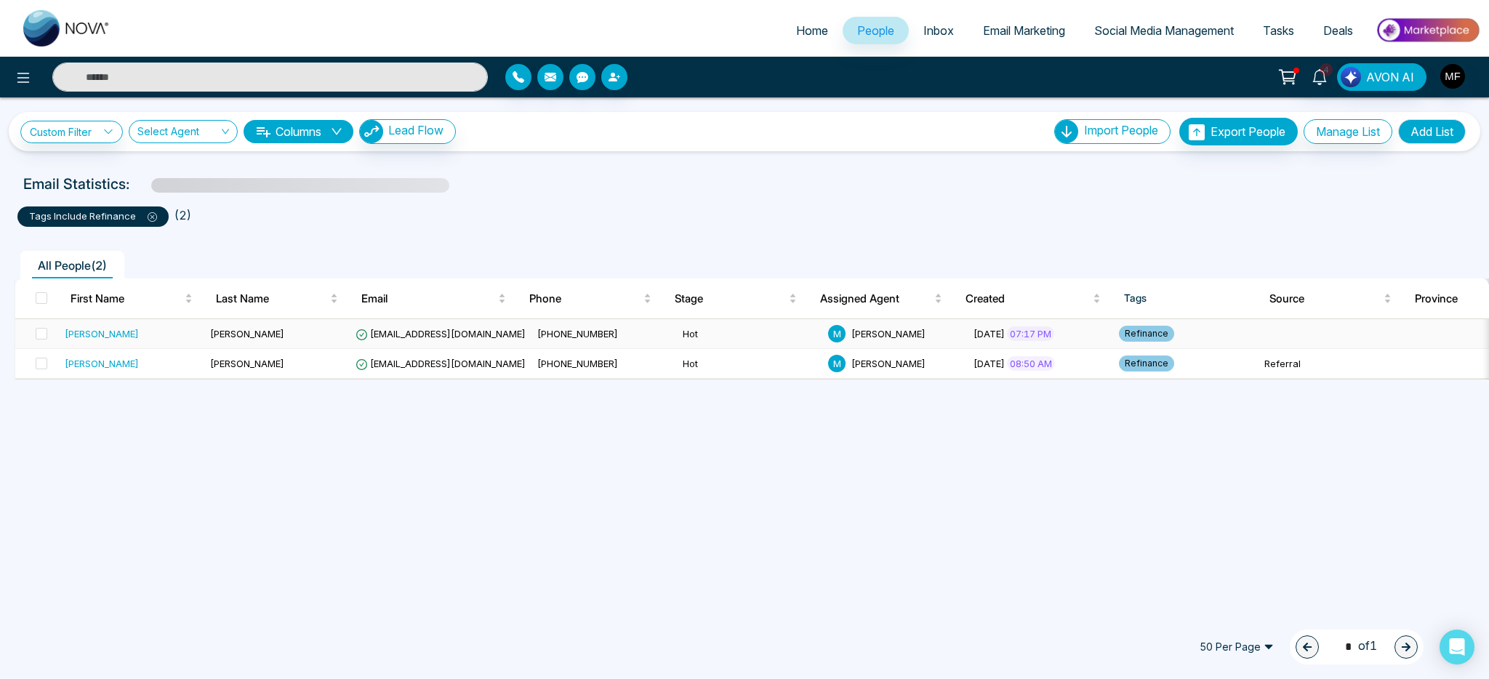
scroll to position [0, 0]
click at [73, 363] on div "Ajoy" at bounding box center [102, 363] width 74 height 15
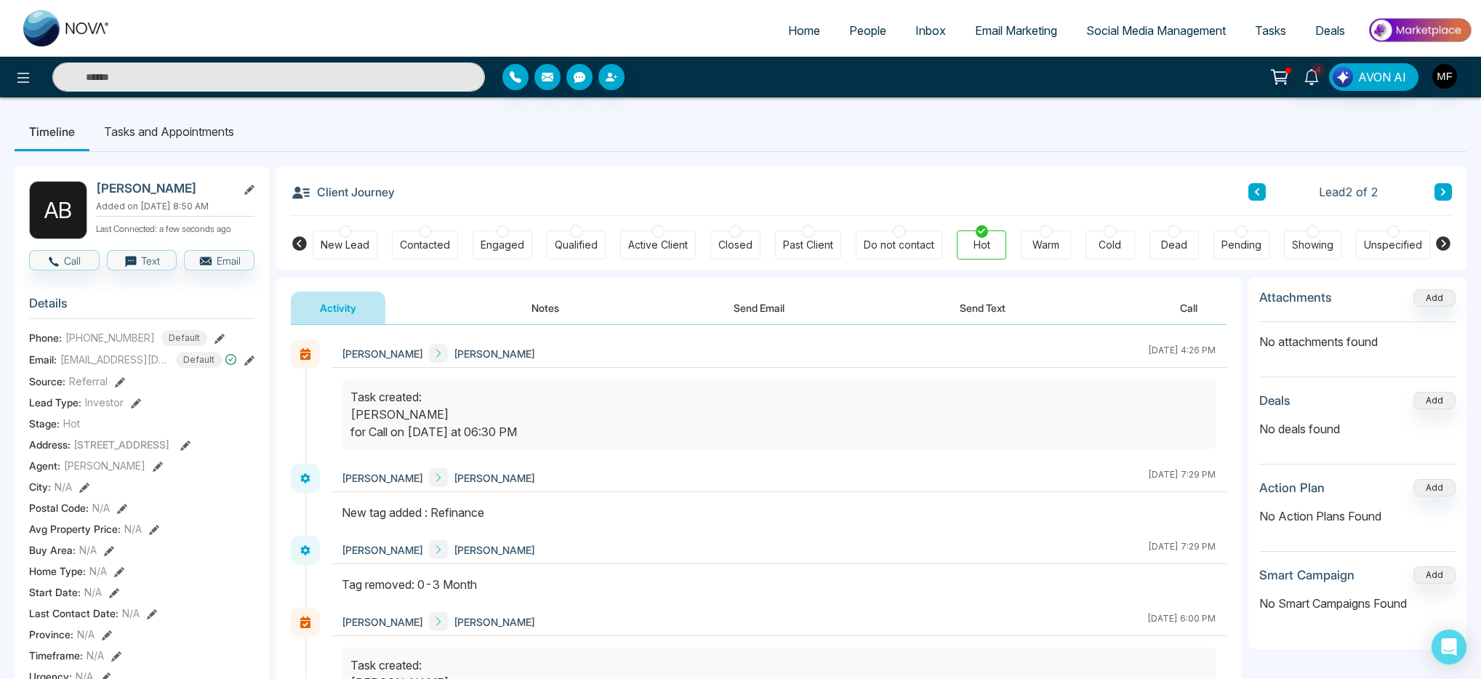
click at [551, 302] on button "Notes" at bounding box center [545, 308] width 86 height 33
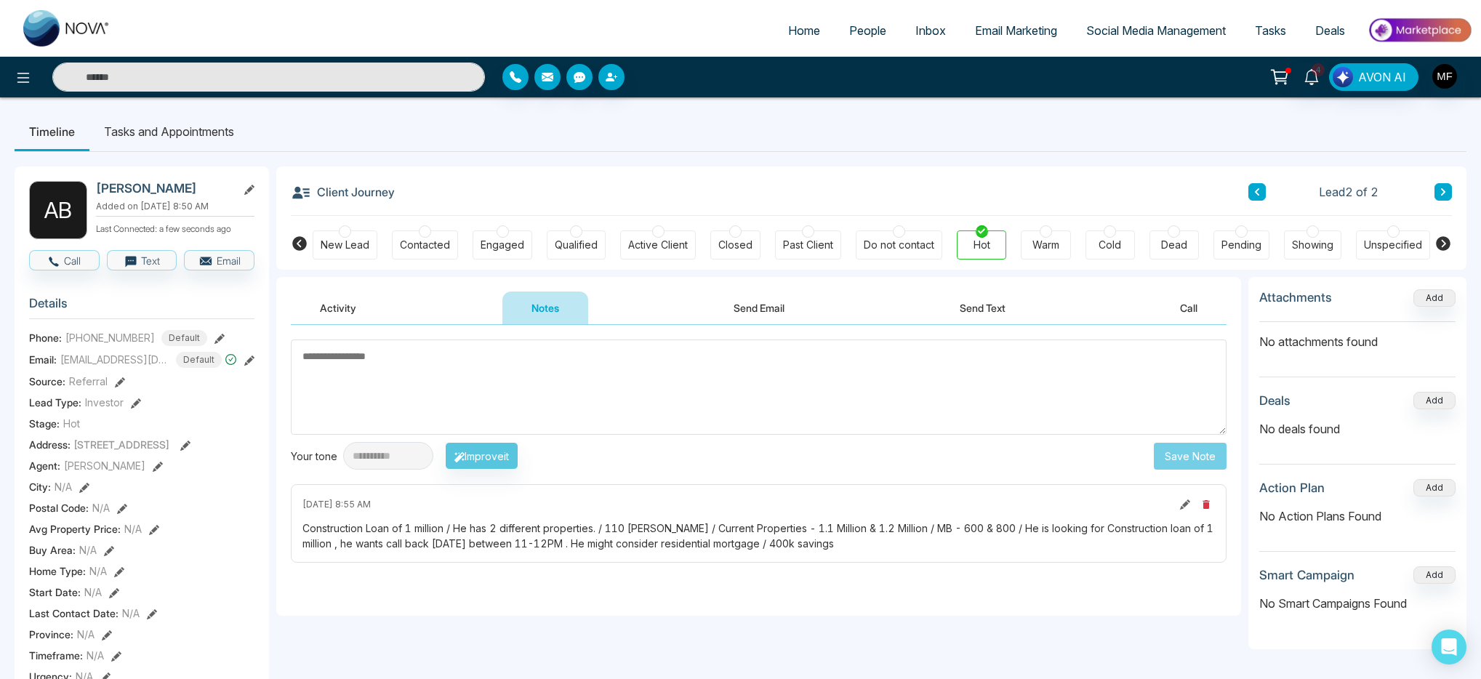
click at [139, 128] on li "Tasks and Appointments" at bounding box center [168, 131] width 159 height 39
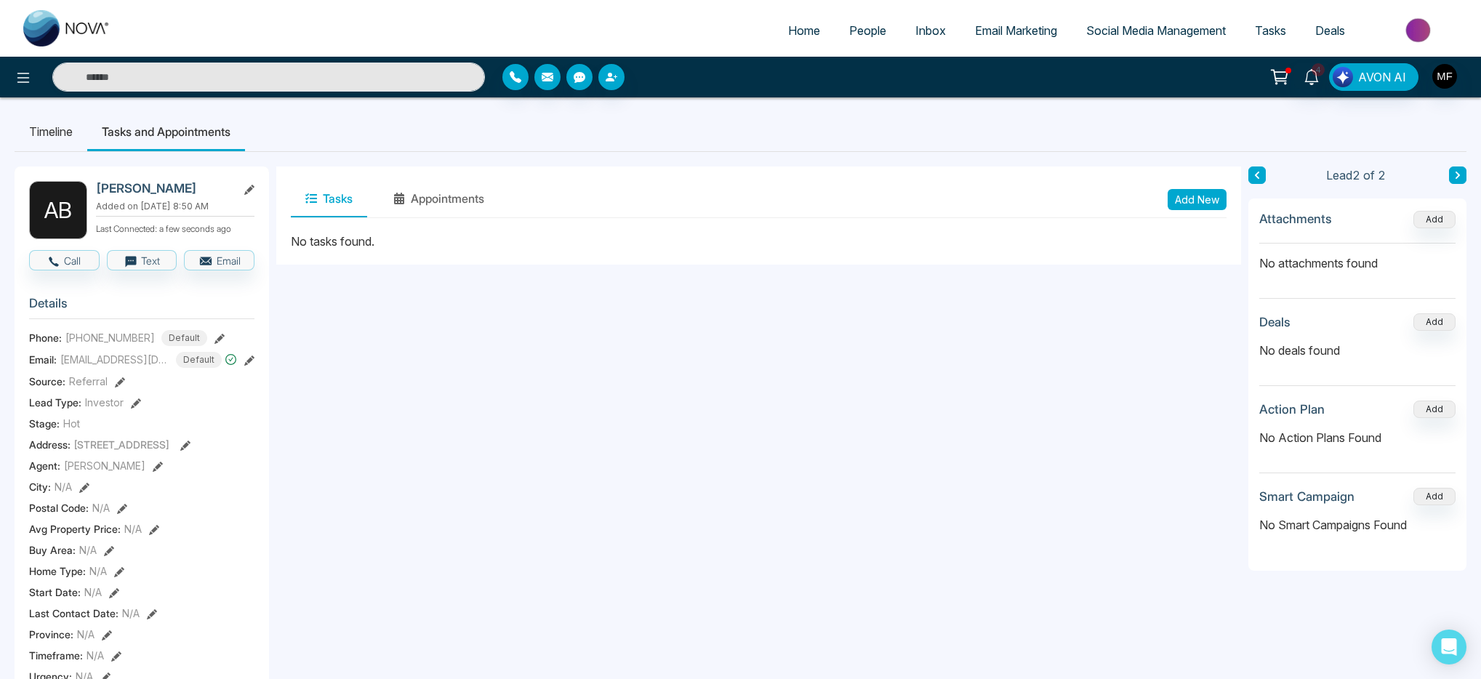
click at [1186, 205] on button "Add New" at bounding box center [1197, 199] width 59 height 21
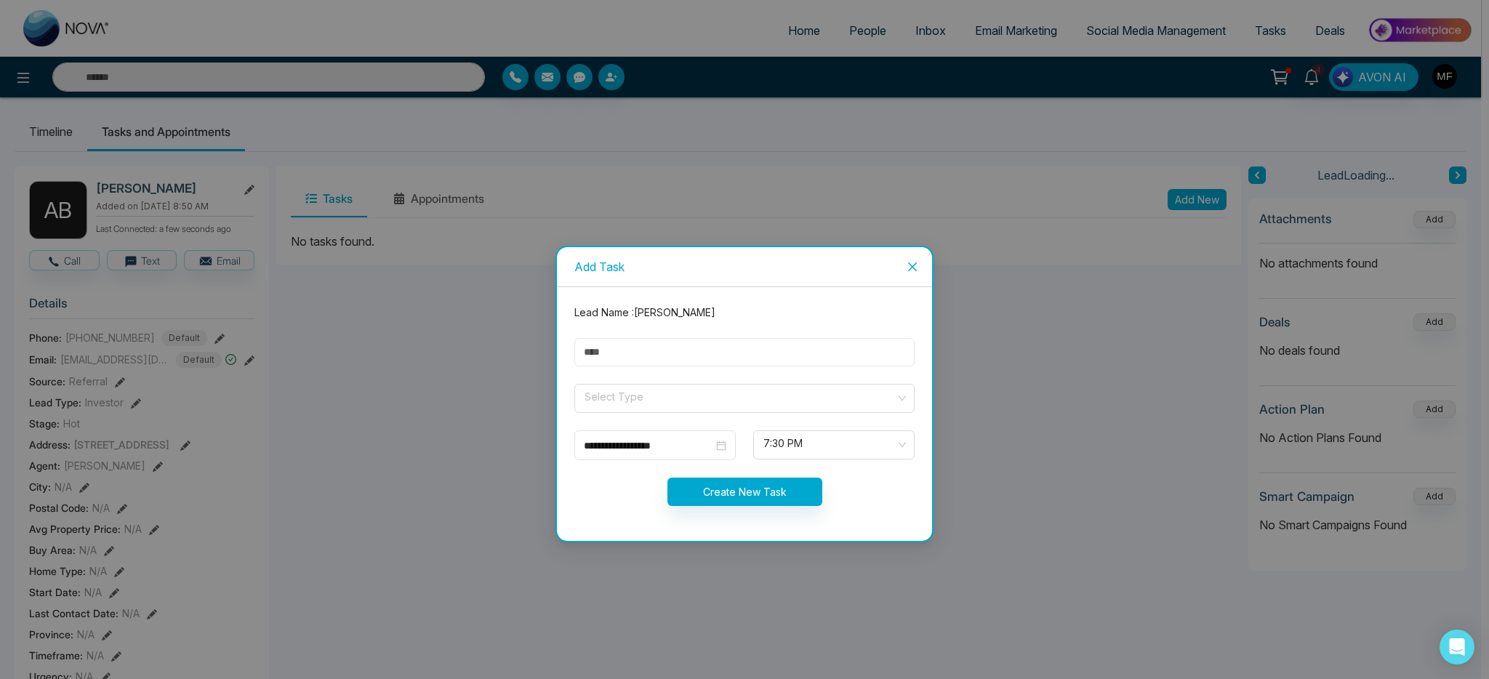
click at [676, 361] on input "text" at bounding box center [744, 352] width 340 height 28
type input "**********"
click at [670, 402] on input "search" at bounding box center [739, 396] width 313 height 22
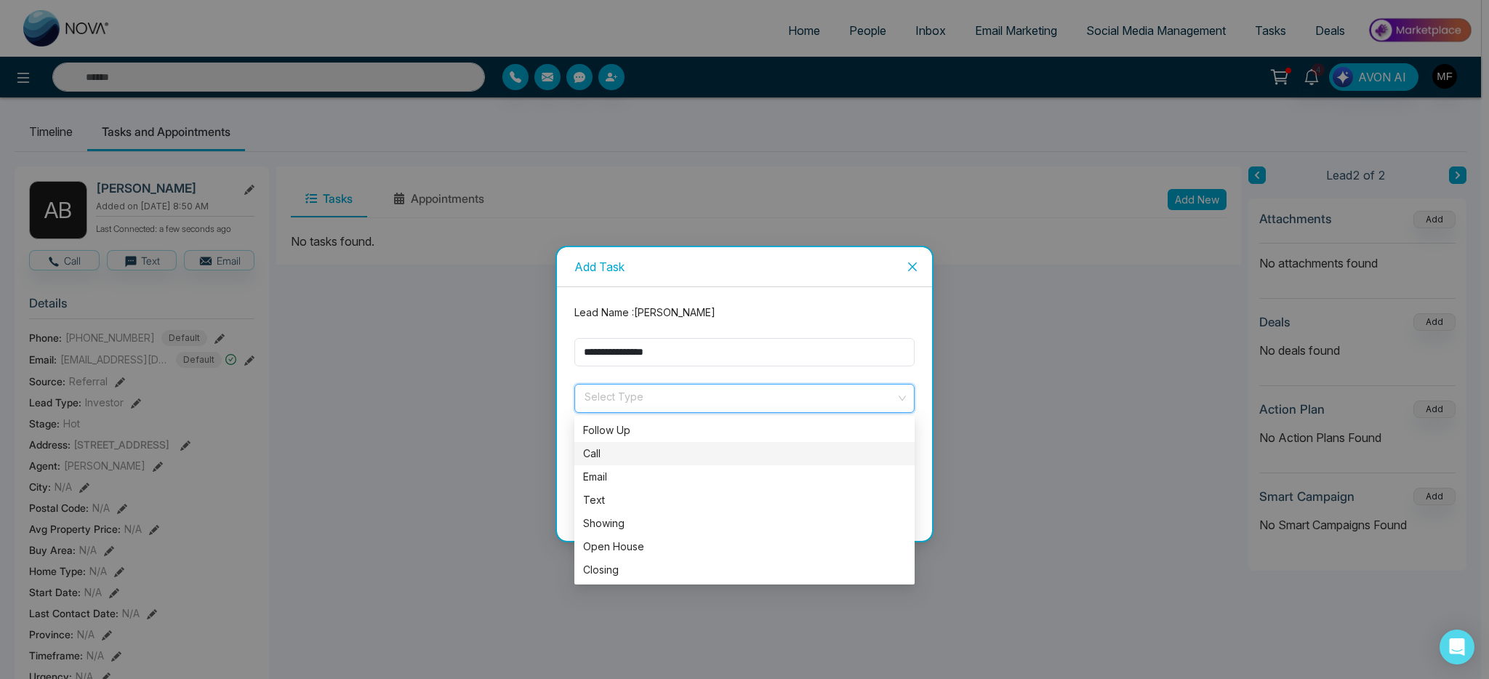
click at [646, 455] on div "Call" at bounding box center [744, 454] width 323 height 16
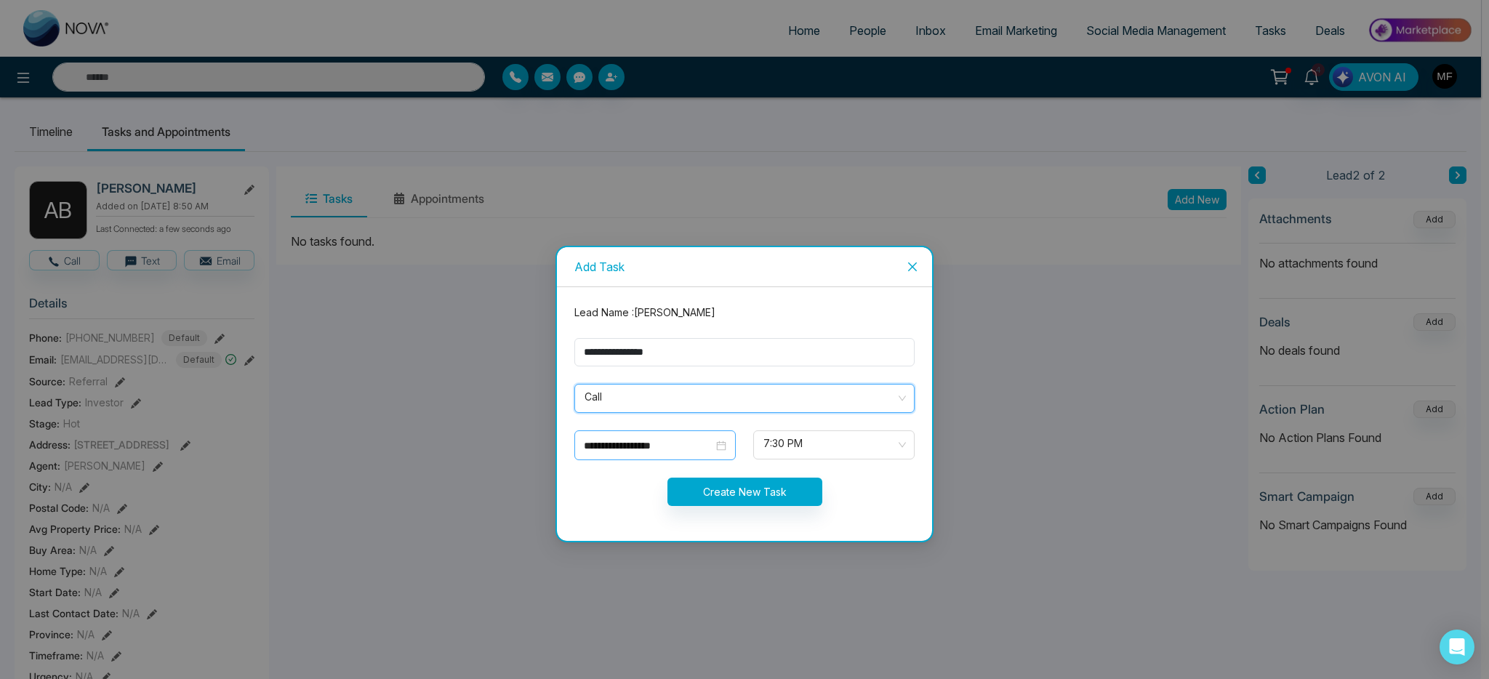
click at [707, 451] on input "**********" at bounding box center [648, 446] width 129 height 16
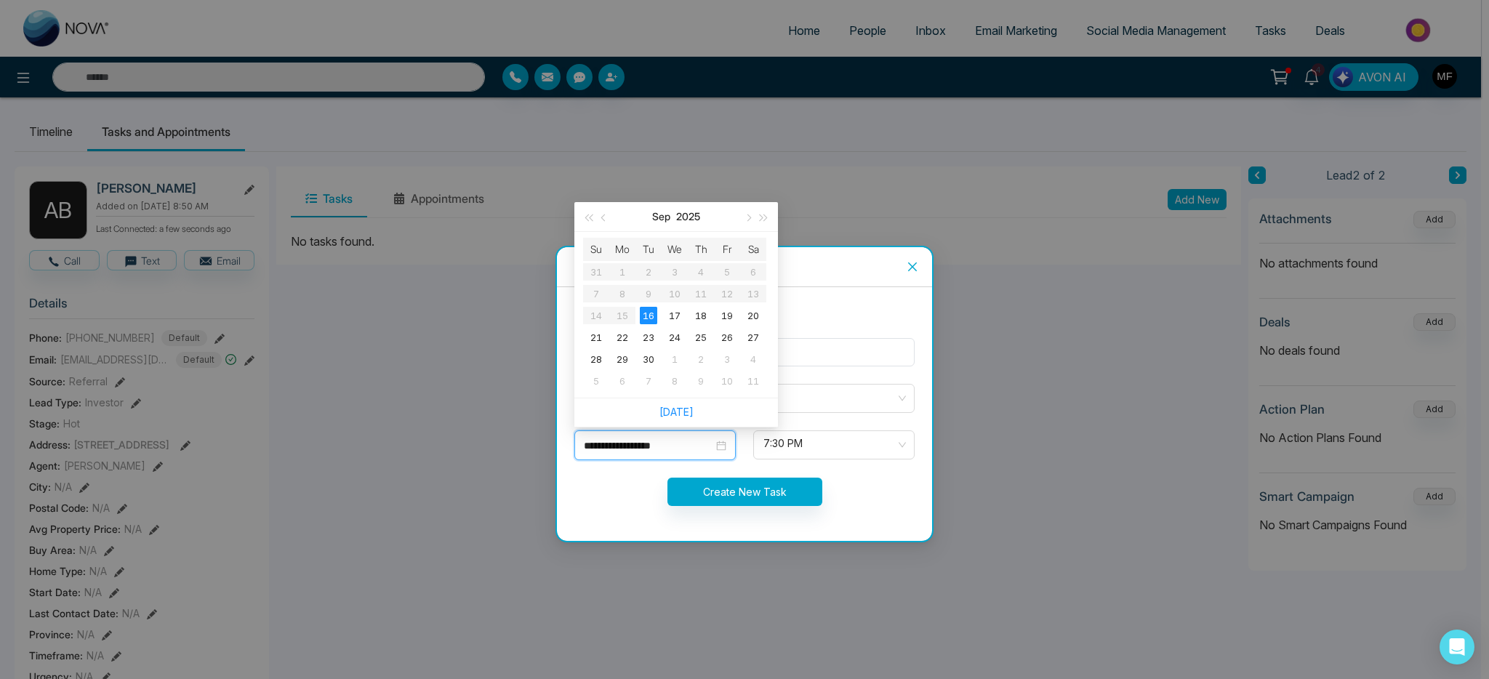
click at [735, 450] on div "**********" at bounding box center [654, 445] width 161 height 30
type input "**********"
click at [667, 360] on div "1" at bounding box center [674, 358] width 17 height 17
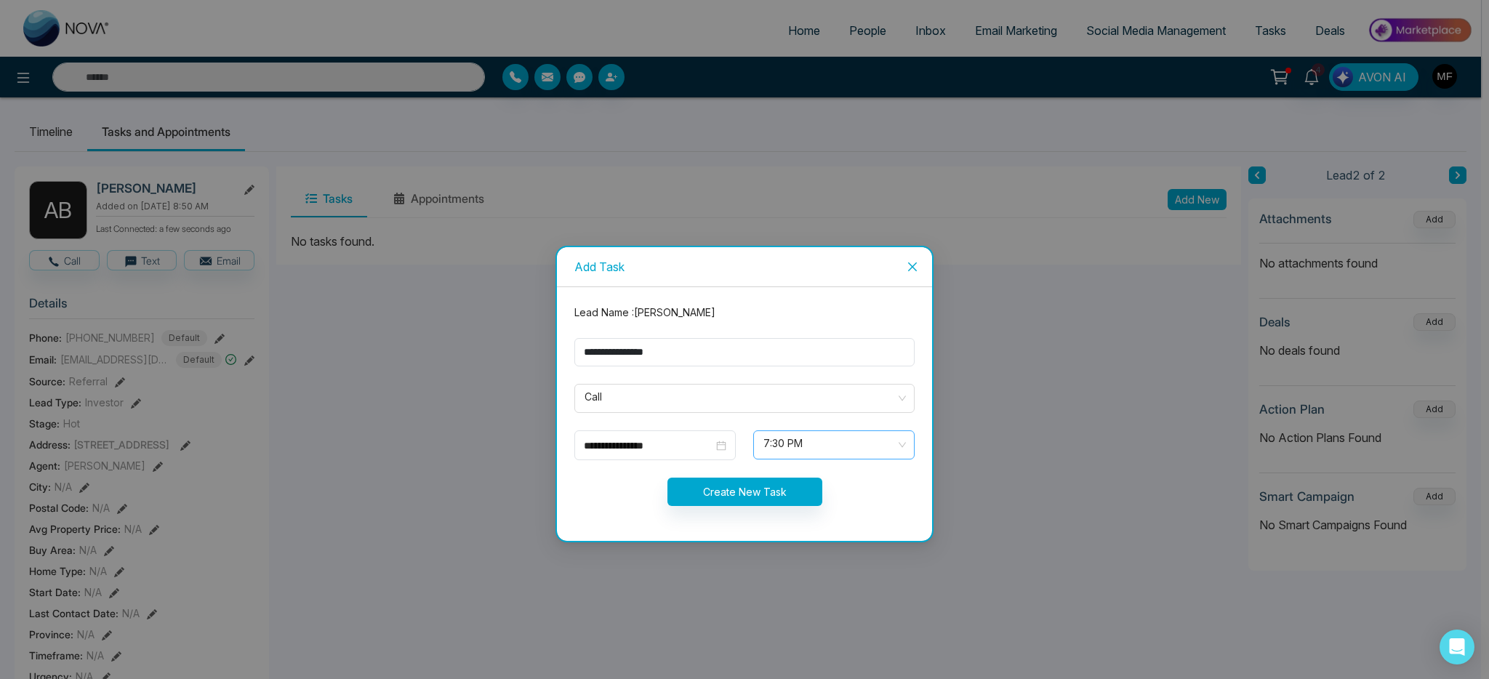
click at [797, 443] on span "7:30 PM" at bounding box center [833, 445] width 141 height 25
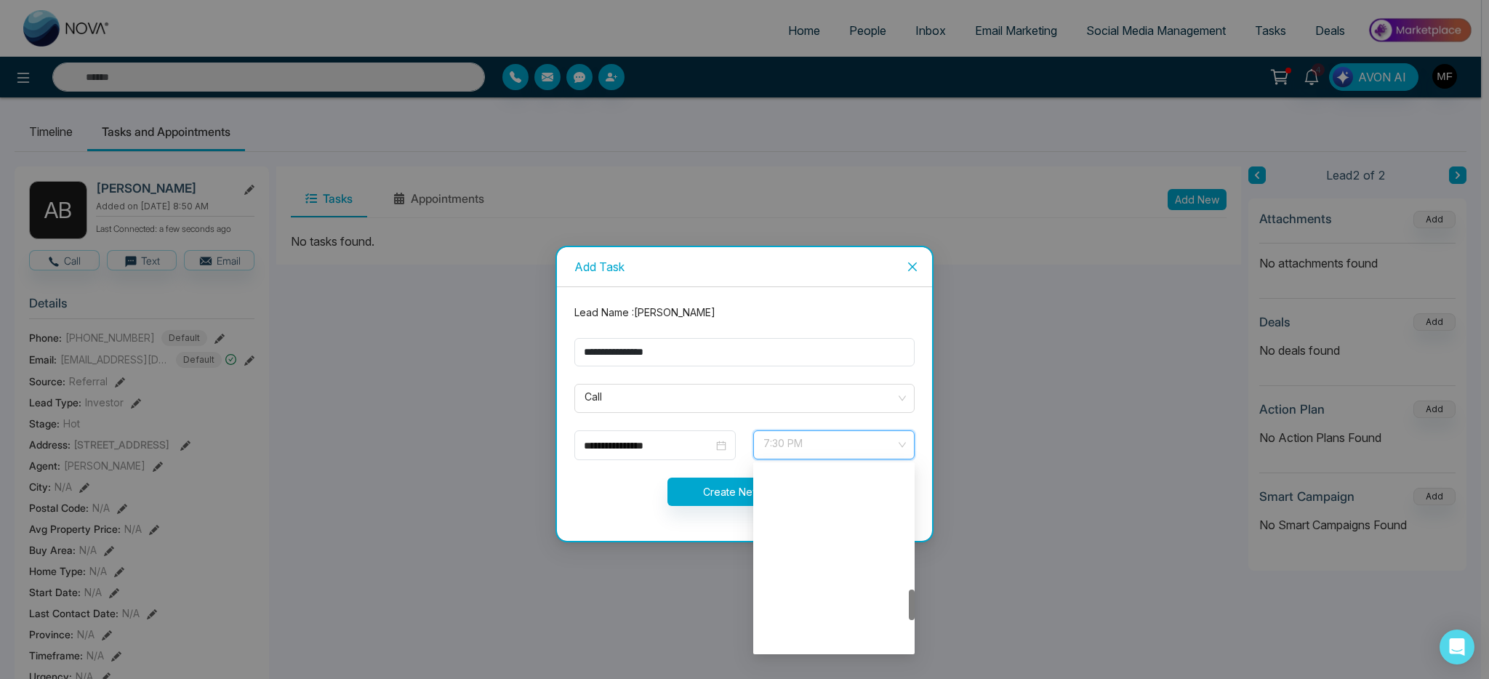
scroll to position [744, 0]
click at [813, 507] on div "4:30 PM" at bounding box center [834, 500] width 144 height 16
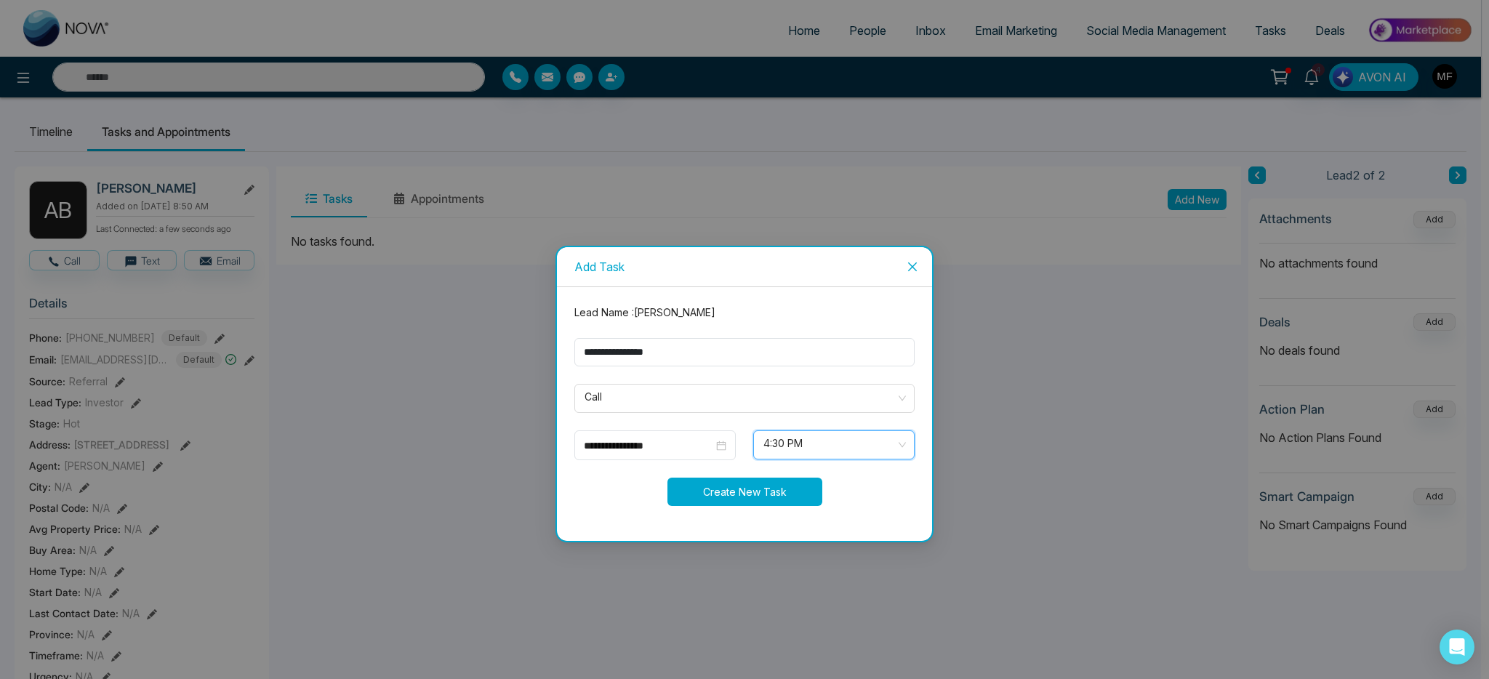
click at [743, 490] on button "Create New Task" at bounding box center [744, 492] width 155 height 28
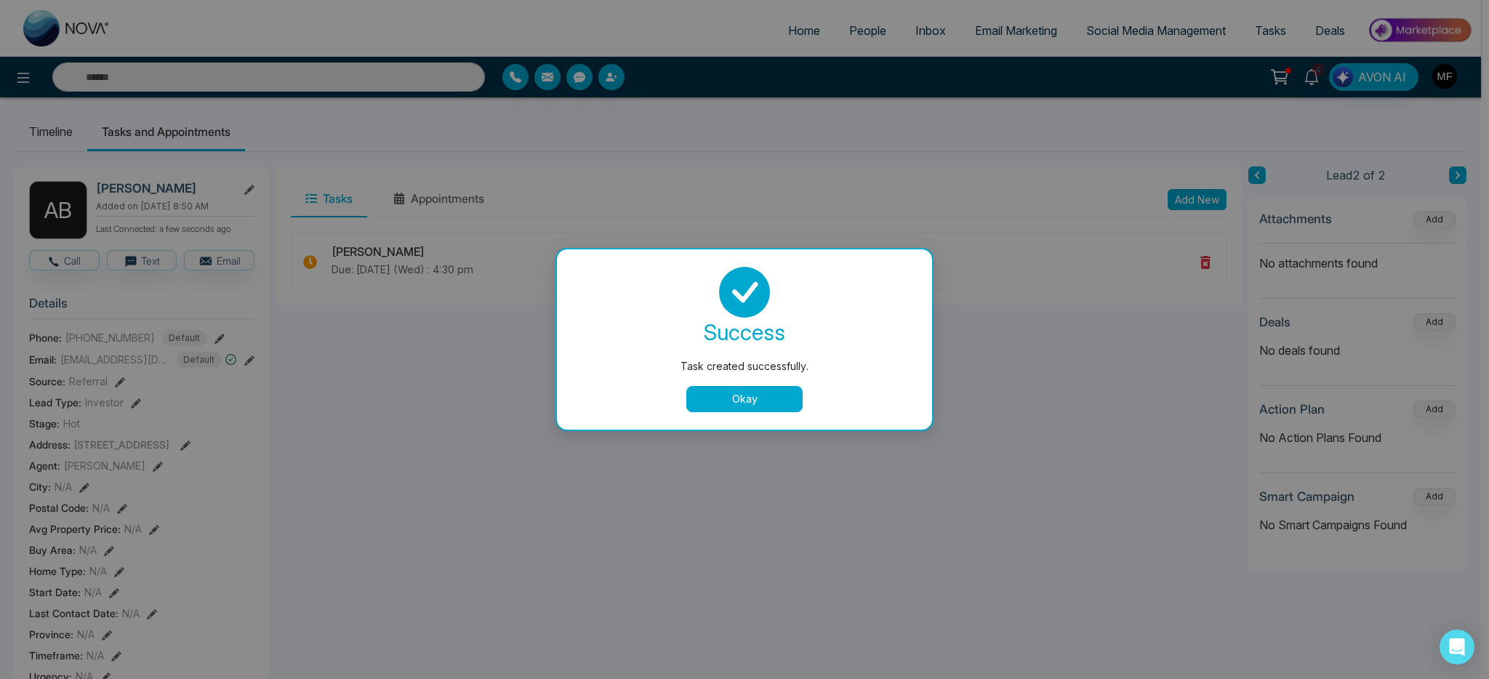
click at [768, 401] on button "Okay" at bounding box center [744, 399] width 116 height 26
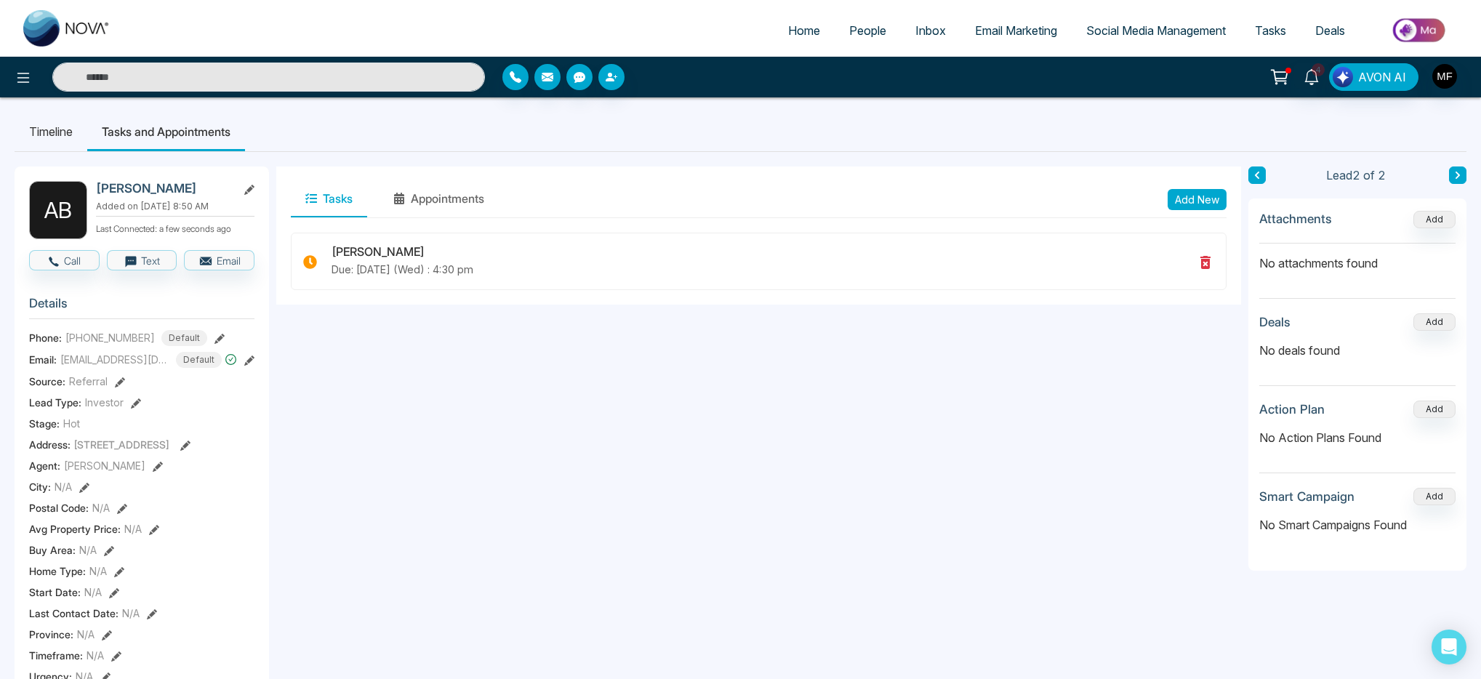
click at [65, 138] on li "Timeline" at bounding box center [51, 131] width 73 height 39
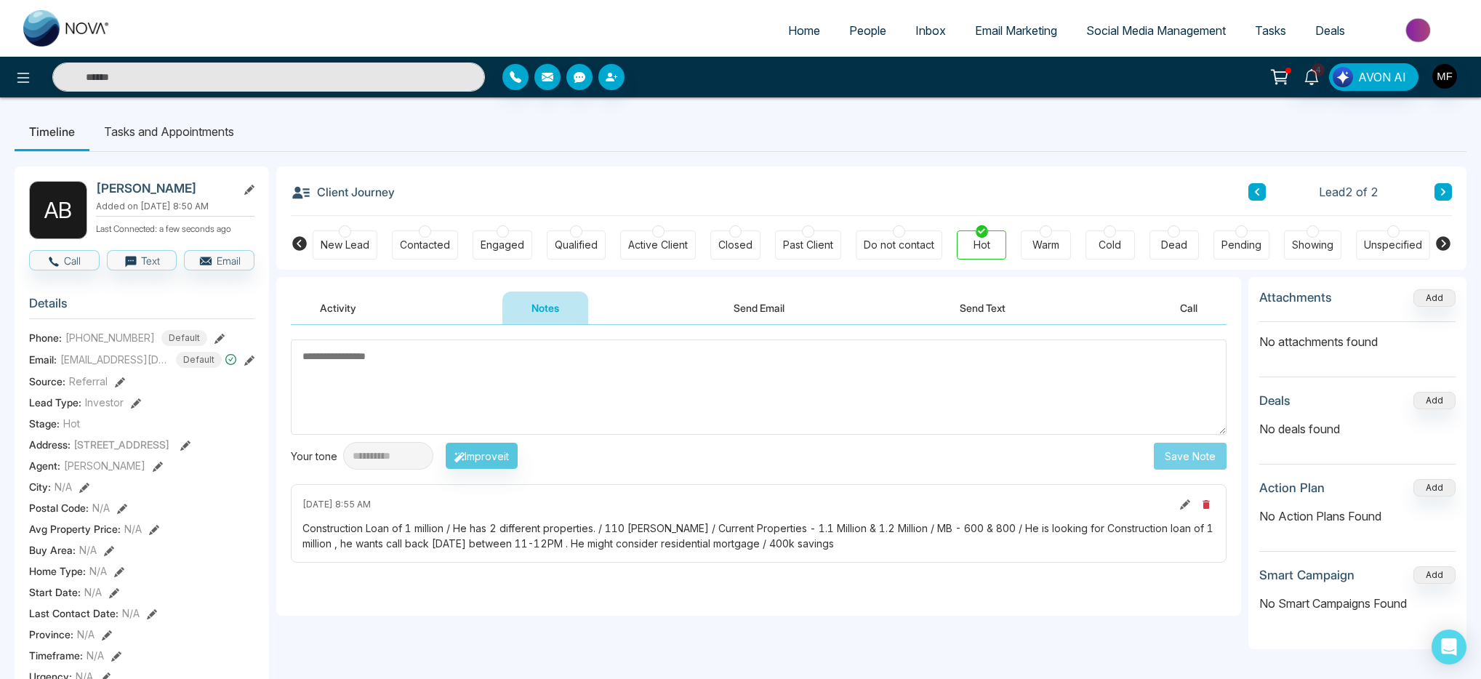
click at [497, 387] on textarea at bounding box center [759, 386] width 936 height 95
type textarea "*"
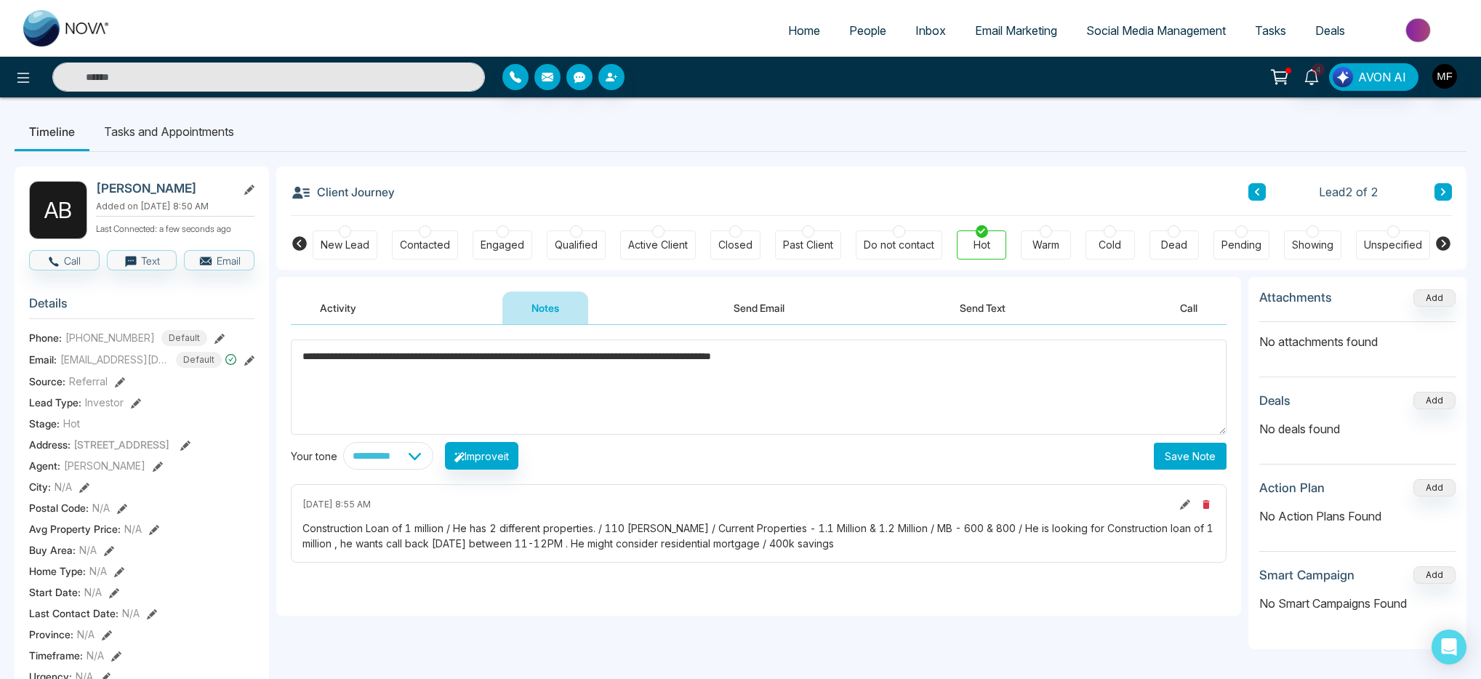
type textarea "**********"
click at [1166, 451] on button "Save Note" at bounding box center [1190, 456] width 73 height 27
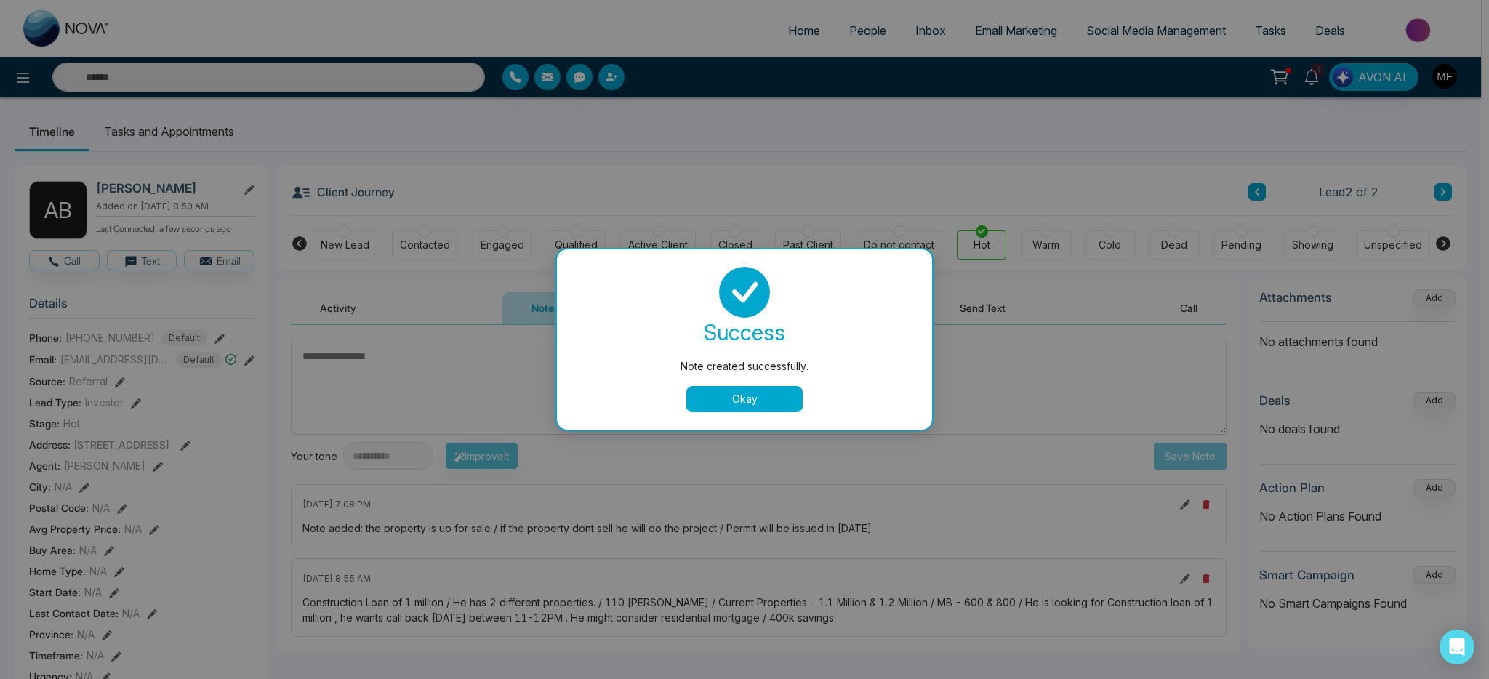
click at [760, 402] on button "Okay" at bounding box center [744, 399] width 116 height 26
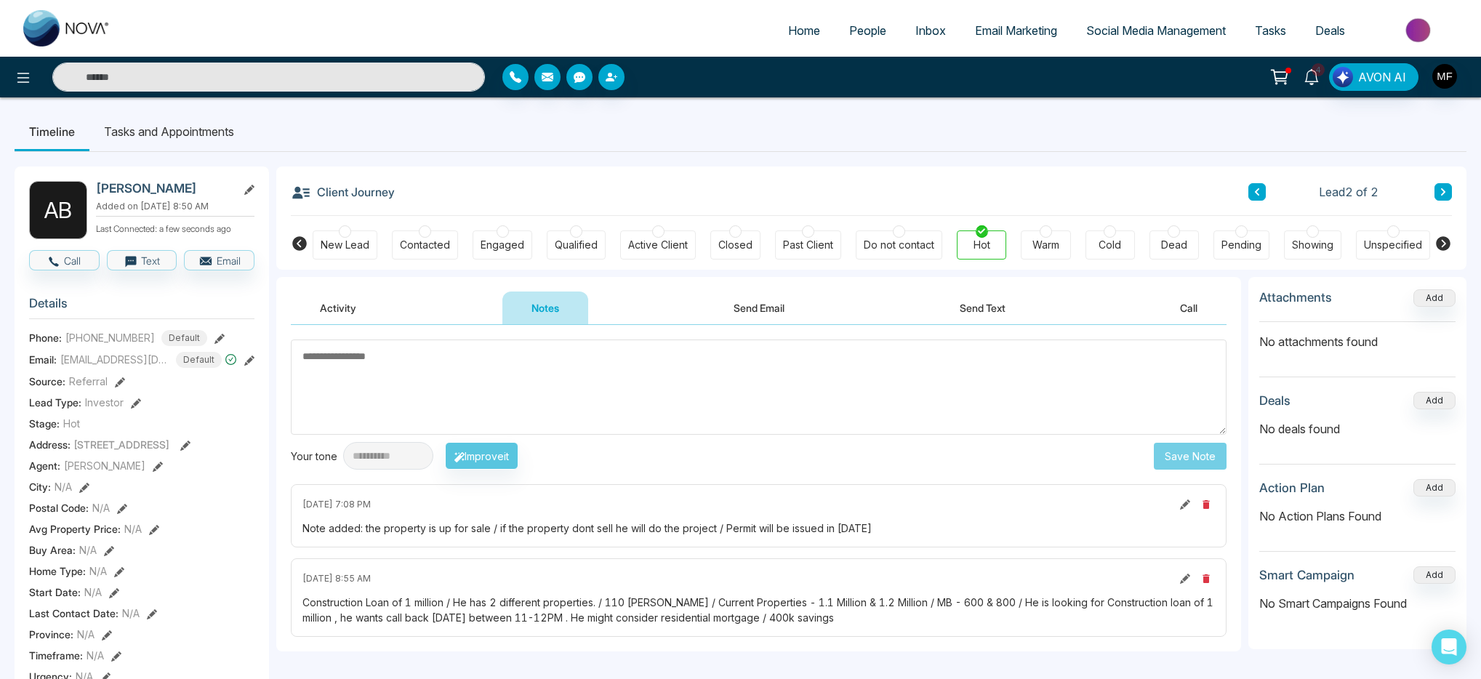
click at [1313, 80] on icon at bounding box center [1311, 77] width 16 height 16
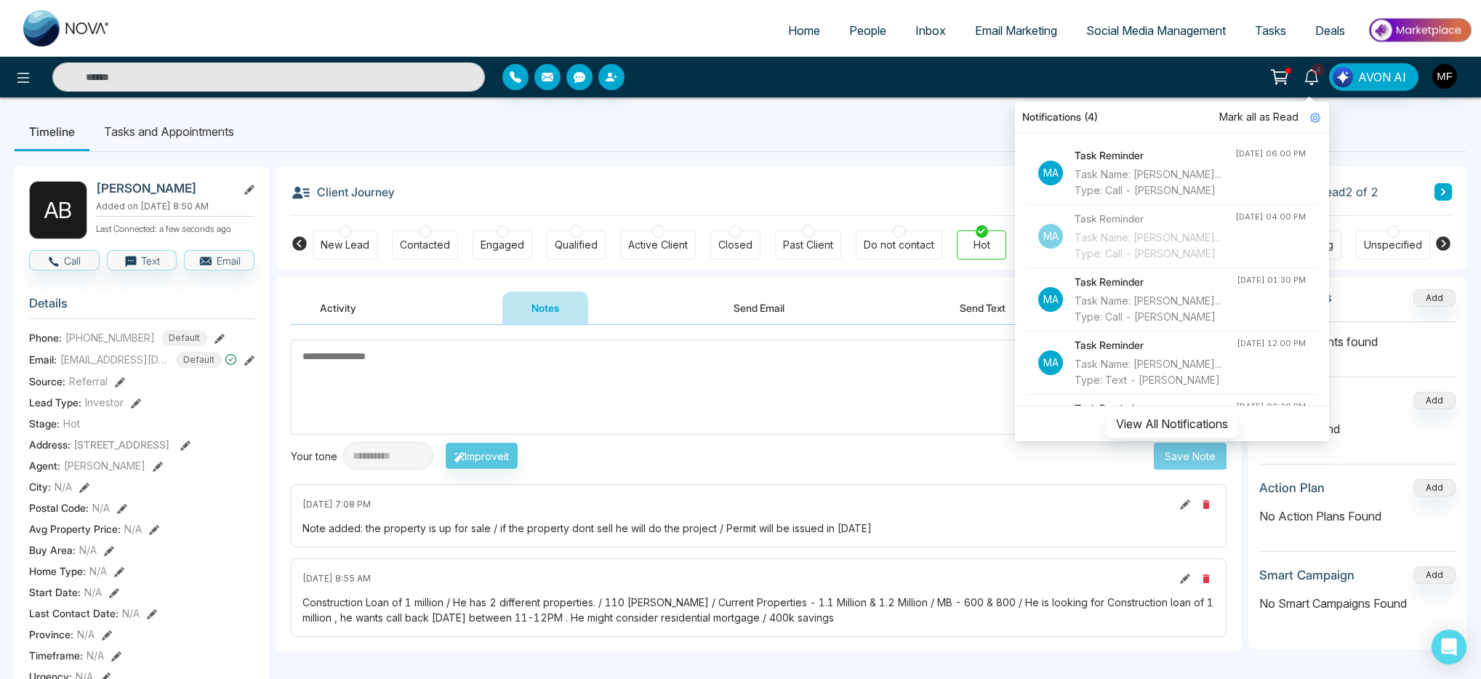
click at [955, 145] on ul "Timeline Tasks and Appointments" at bounding box center [741, 131] width 1452 height 39
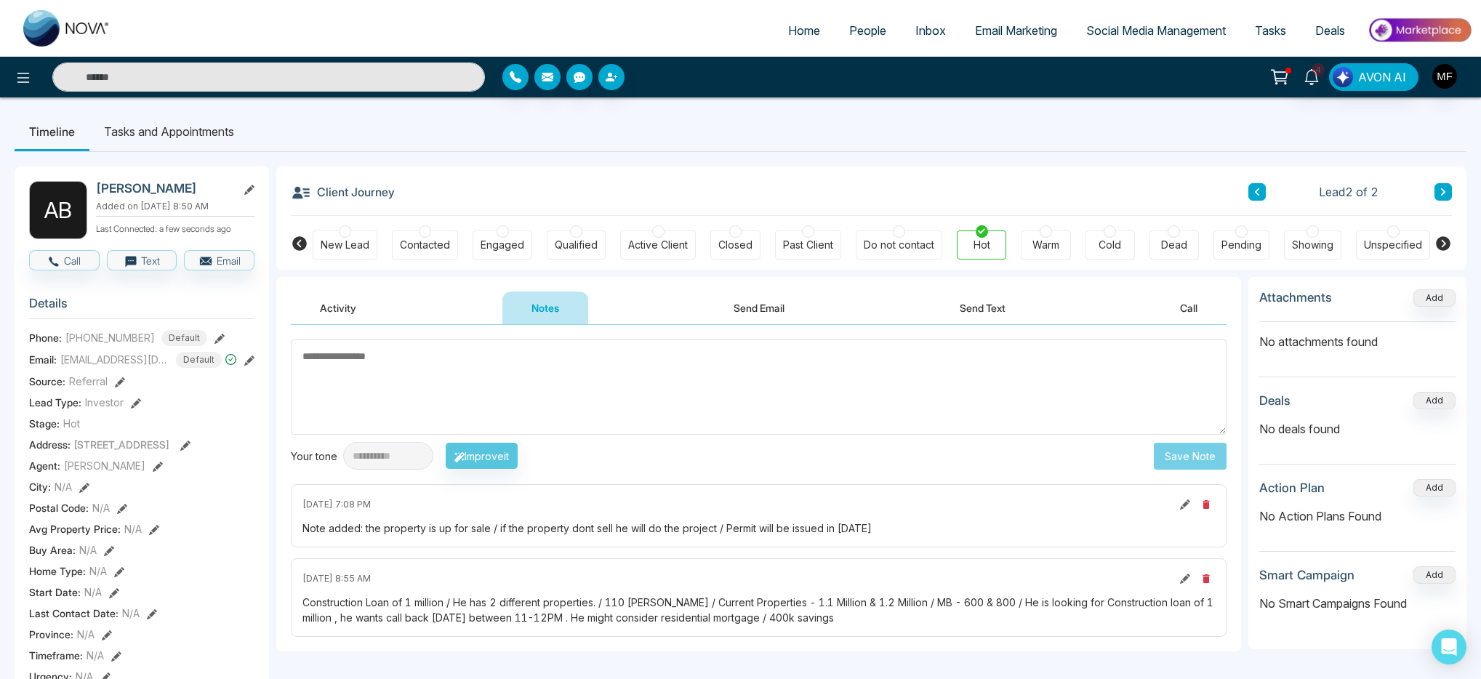
click at [151, 136] on li "Tasks and Appointments" at bounding box center [168, 131] width 159 height 39
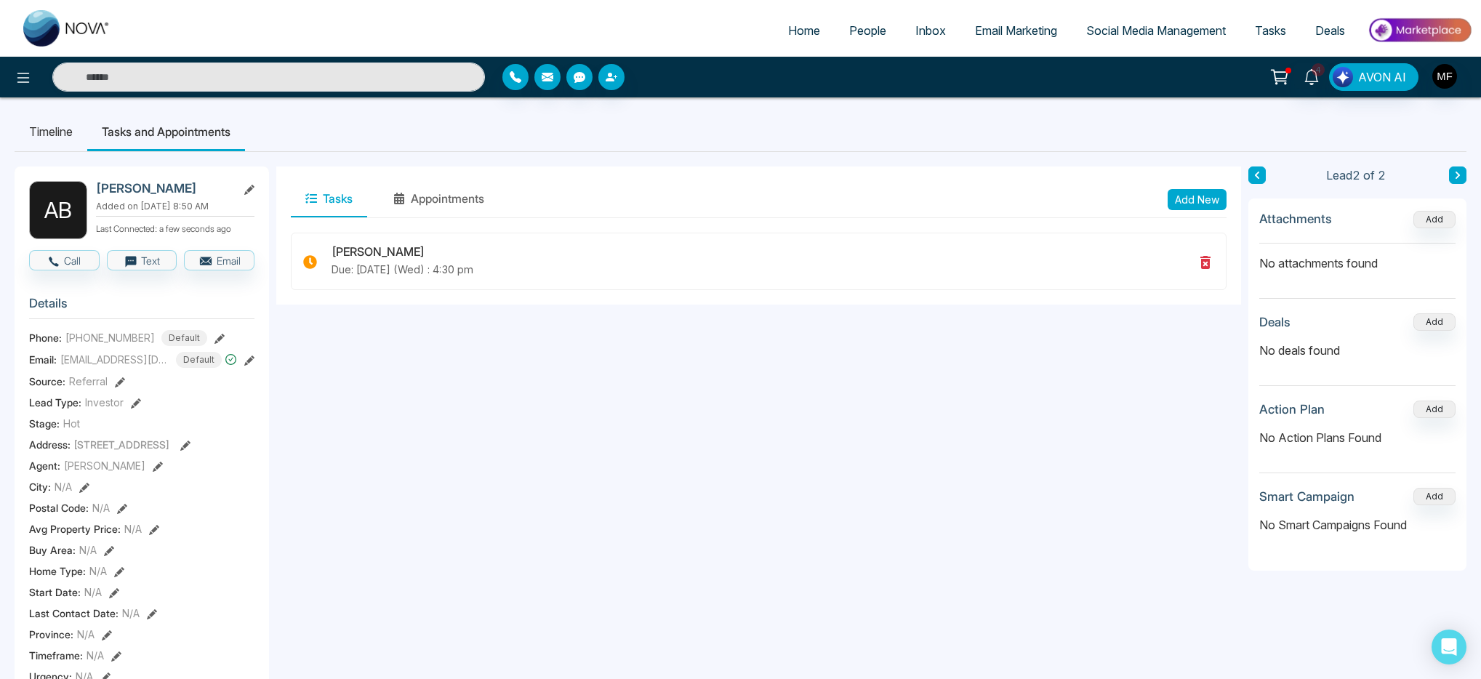
click at [64, 34] on img at bounding box center [66, 28] width 87 height 36
select select "*"
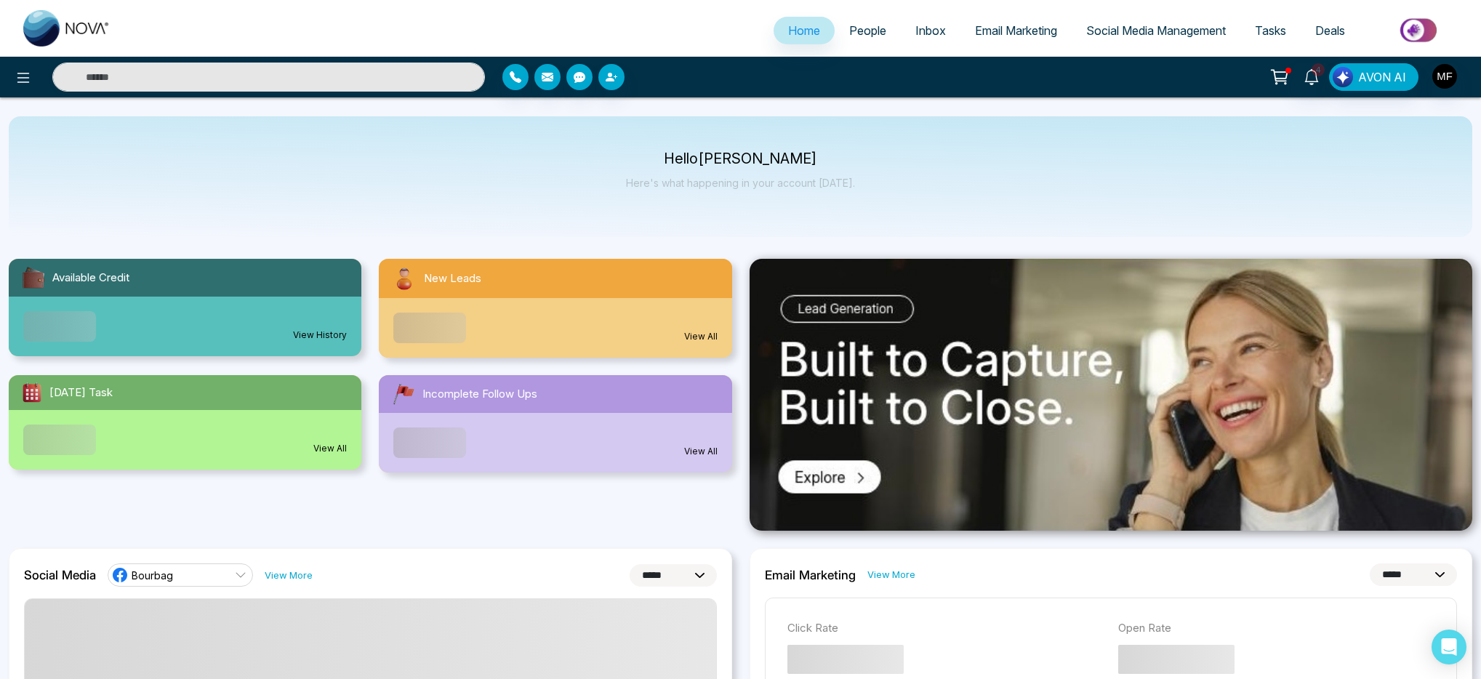
click at [849, 37] on span "People" at bounding box center [867, 30] width 37 height 15
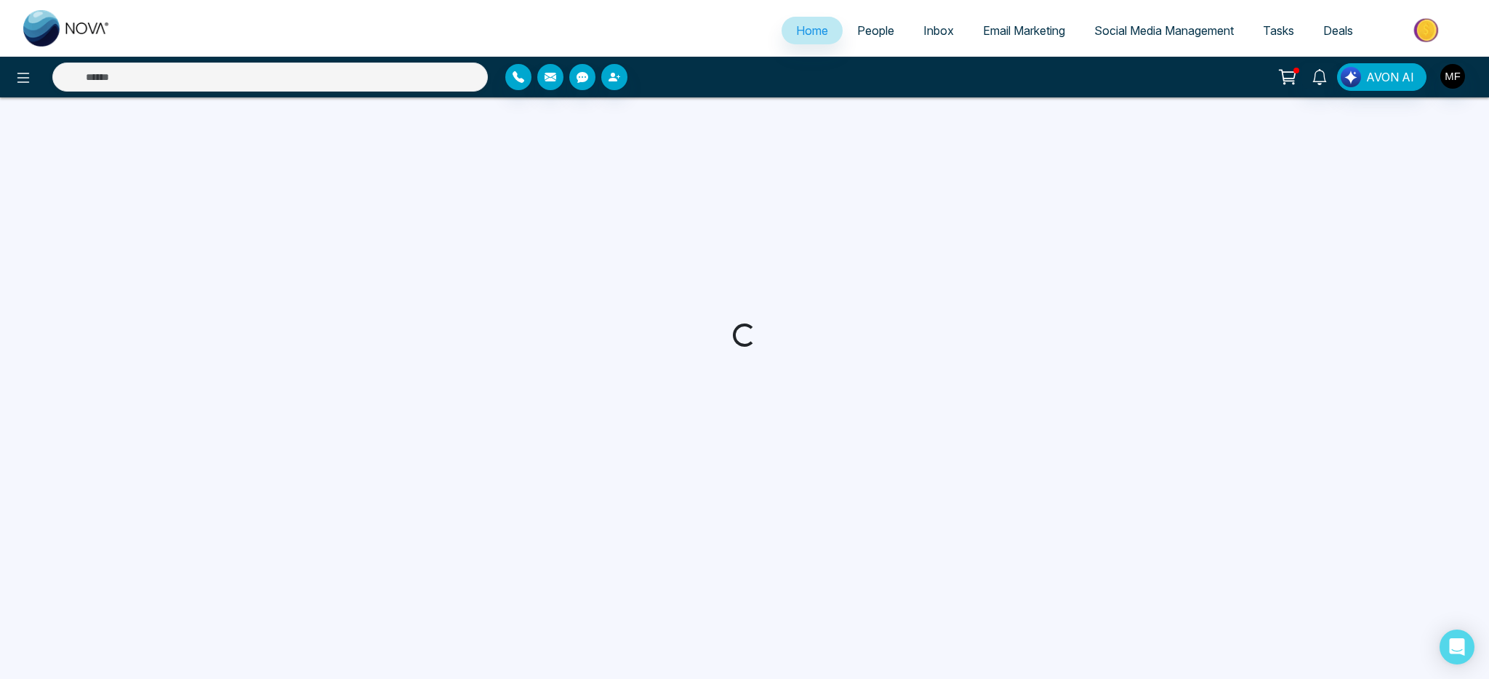
select select "*"
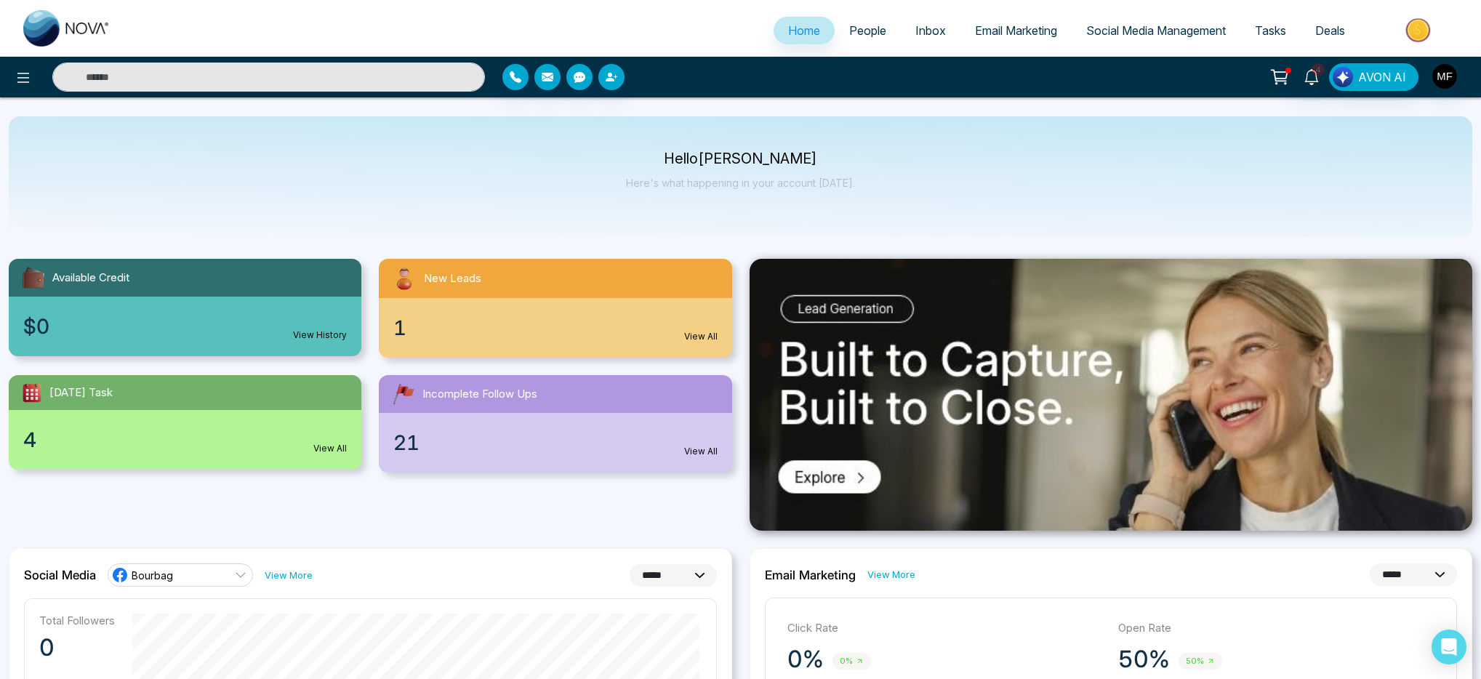
click at [745, 235] on div "Hello [PERSON_NAME] Here's what happening in your account [DATE]." at bounding box center [740, 176] width 1463 height 121
click at [1150, 30] on span "Social Media Management" at bounding box center [1156, 30] width 140 height 15
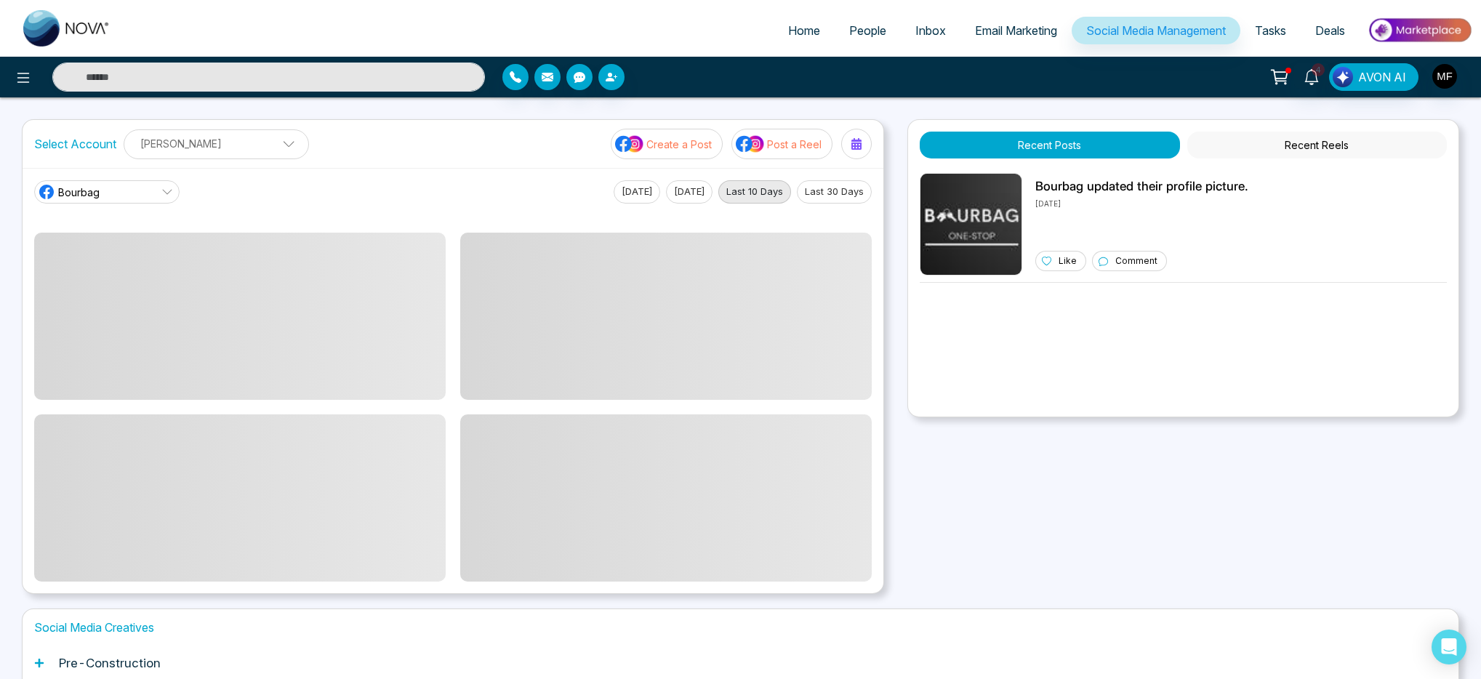
click at [246, 156] on ul "Marou Marwen Add Social Accounts" at bounding box center [216, 156] width 166 height 1
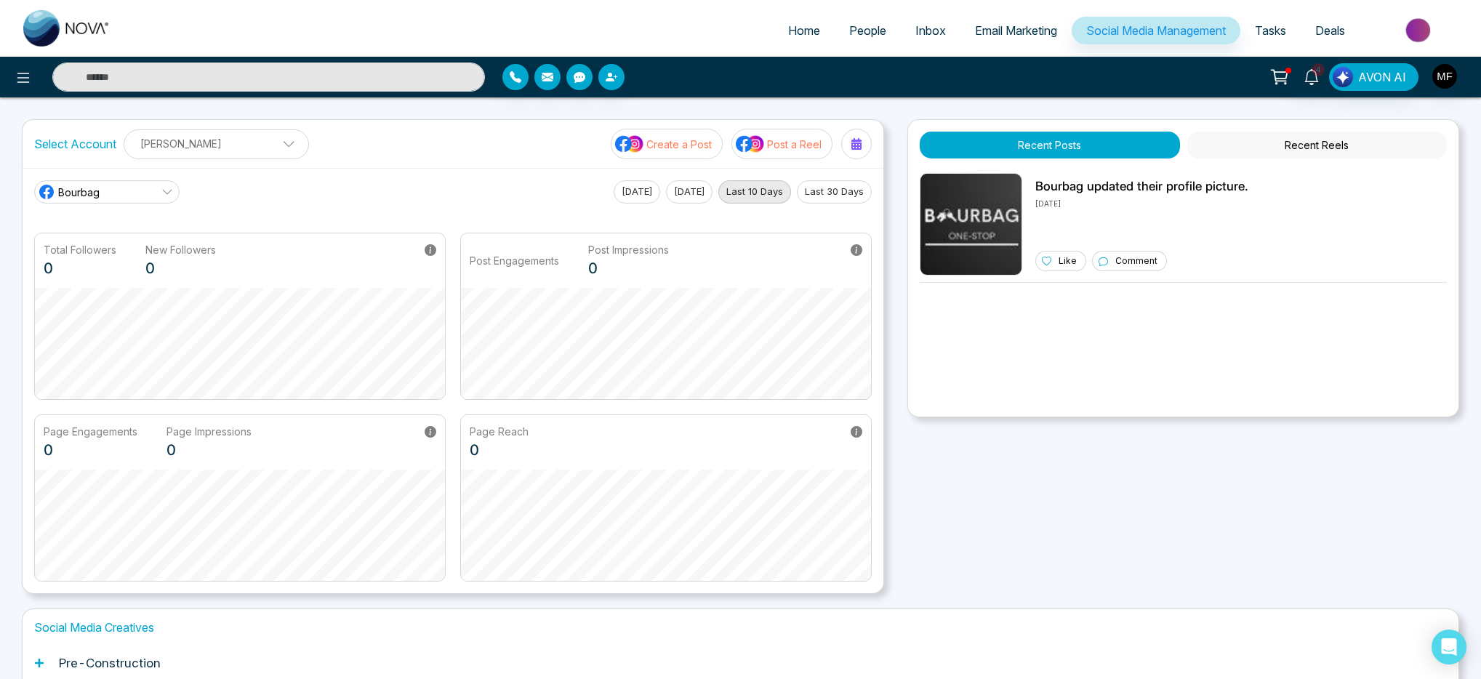
click at [377, 143] on div "Select Account Marou Marwen Marou Marwen Add Social Accounts Create a Post Post…" at bounding box center [453, 144] width 861 height 48
click at [237, 150] on p "Marou Marwen" at bounding box center [216, 144] width 166 height 24
click at [387, 169] on div "Bourbag Today Yesterday Last 10 Days Last 30 Days Total Followers 0 New Followe…" at bounding box center [453, 380] width 861 height 425
click at [139, 199] on link "Bourbag" at bounding box center [106, 191] width 145 height 23
click at [364, 156] on div "Select Account Marou Marwen Marou Marwen Add Social Accounts Create a Post Post…" at bounding box center [453, 144] width 861 height 48
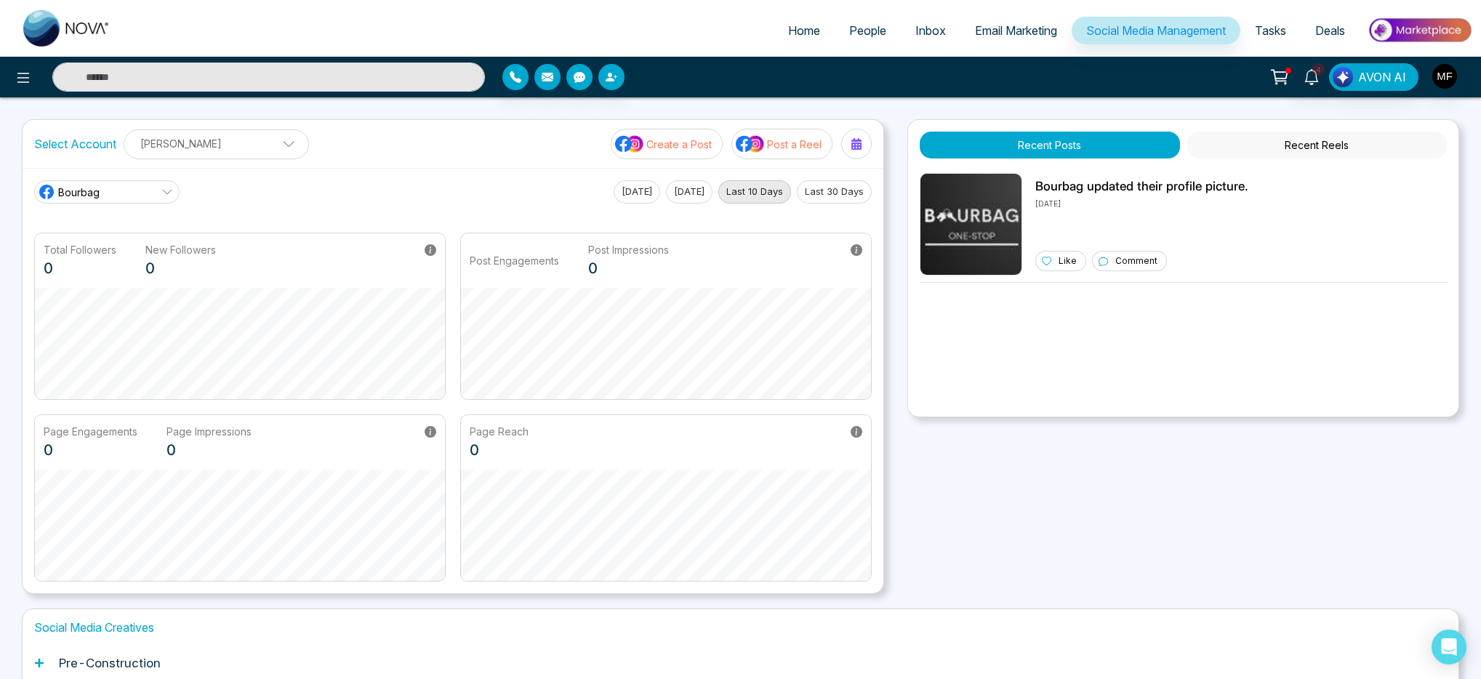
click at [145, 200] on link "Bourbag" at bounding box center [106, 191] width 145 height 23
click at [451, 185] on div "Bourbag Bourbag Marwen Ferchichi | Mortgage & Insurance Advisor Today Yesterday…" at bounding box center [452, 191] width 837 height 23
click at [94, 190] on span "Bourbag" at bounding box center [78, 192] width 41 height 15
click at [518, 188] on div "Bourbag Bourbag Marwen Ferchichi | Mortgage & Insurance Advisor Today Yesterday…" at bounding box center [452, 191] width 837 height 23
click at [124, 199] on link "Bourbag" at bounding box center [106, 191] width 145 height 23
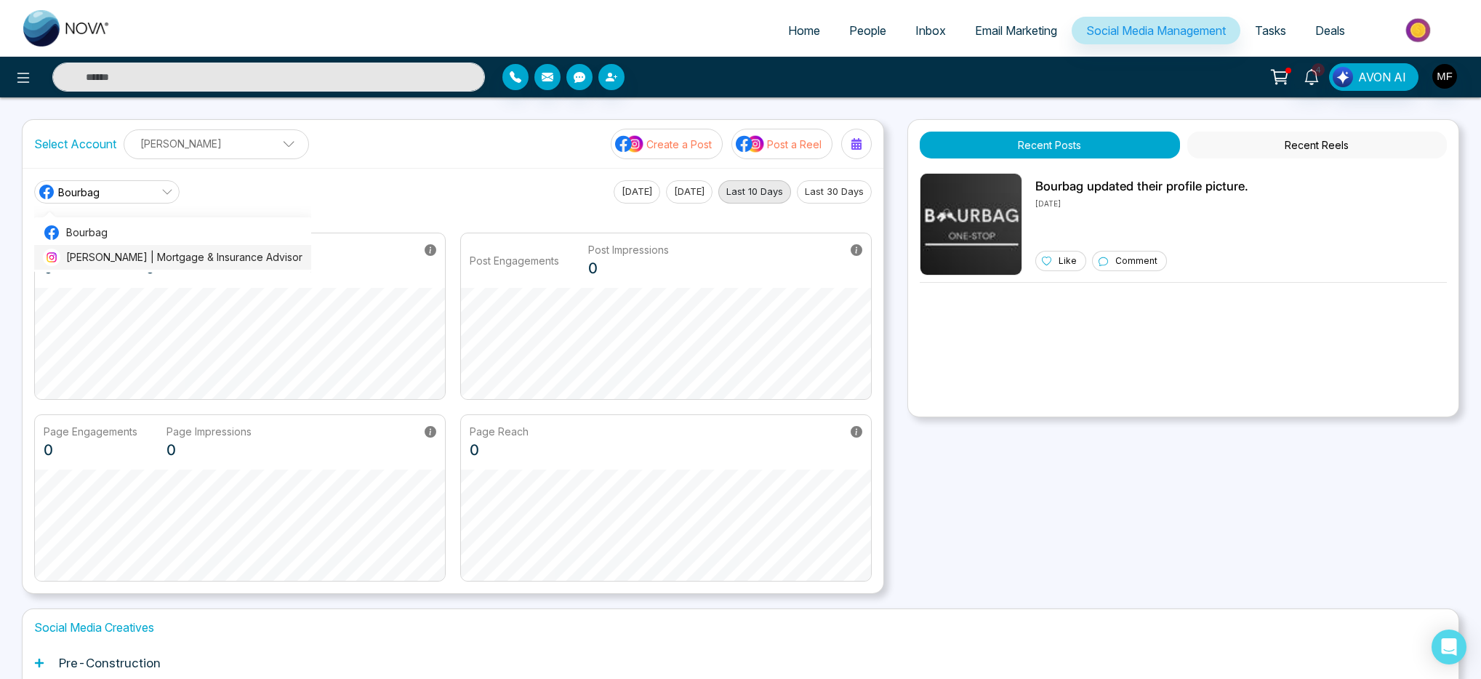
click at [119, 260] on span "Marwen Ferchichi | Mortgage & Insurance Advisor" at bounding box center [184, 257] width 236 height 16
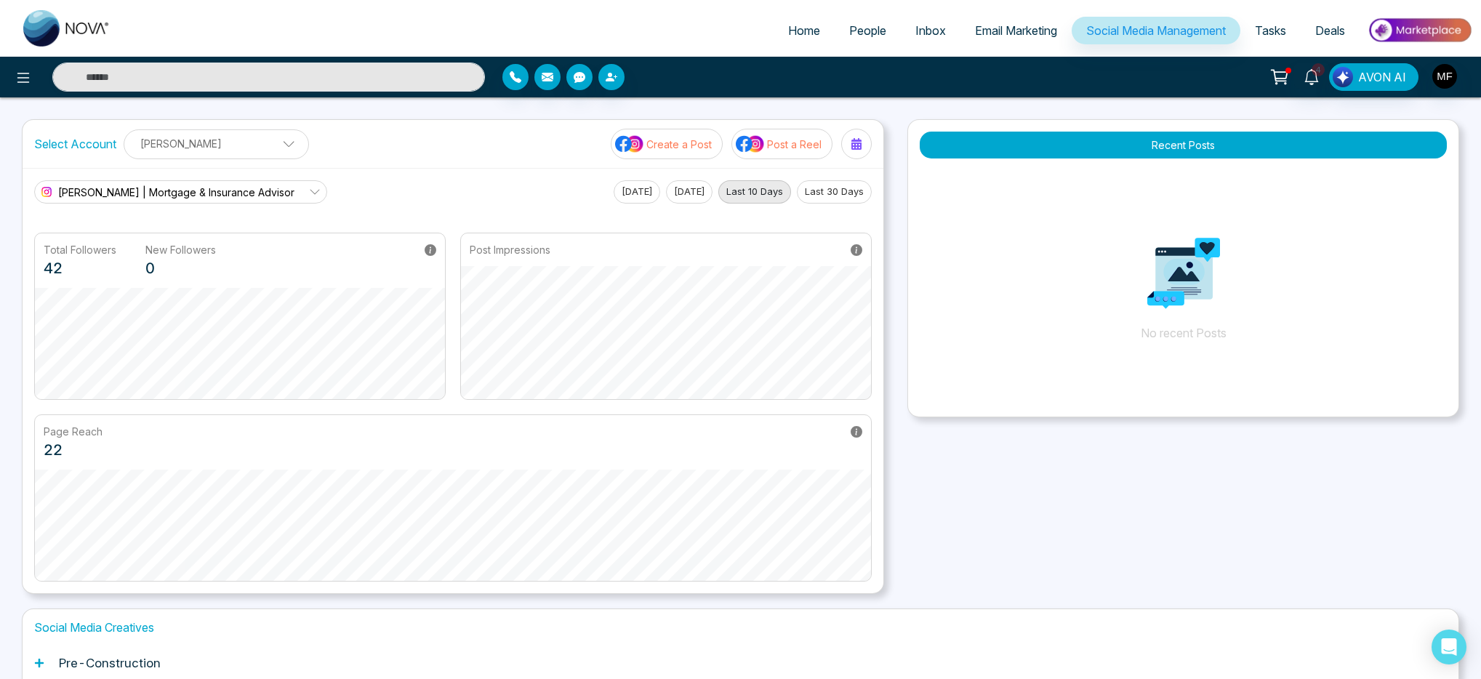
click at [319, 193] on icon at bounding box center [314, 192] width 9 height 5
click at [526, 160] on div "Select Account Marou Marwen Marou Marwen Add Social Accounts Create a Post Post…" at bounding box center [453, 144] width 861 height 48
click at [874, 150] on div "Select Account Marou Marwen Marou Marwen Add Social Accounts Create a Post Post…" at bounding box center [453, 144] width 861 height 48
click at [872, 146] on div "Select Account Marou Marwen Marou Marwen Add Social Accounts Create a Post Post…" at bounding box center [453, 144] width 861 height 48
click at [865, 146] on div at bounding box center [856, 143] width 23 height 23
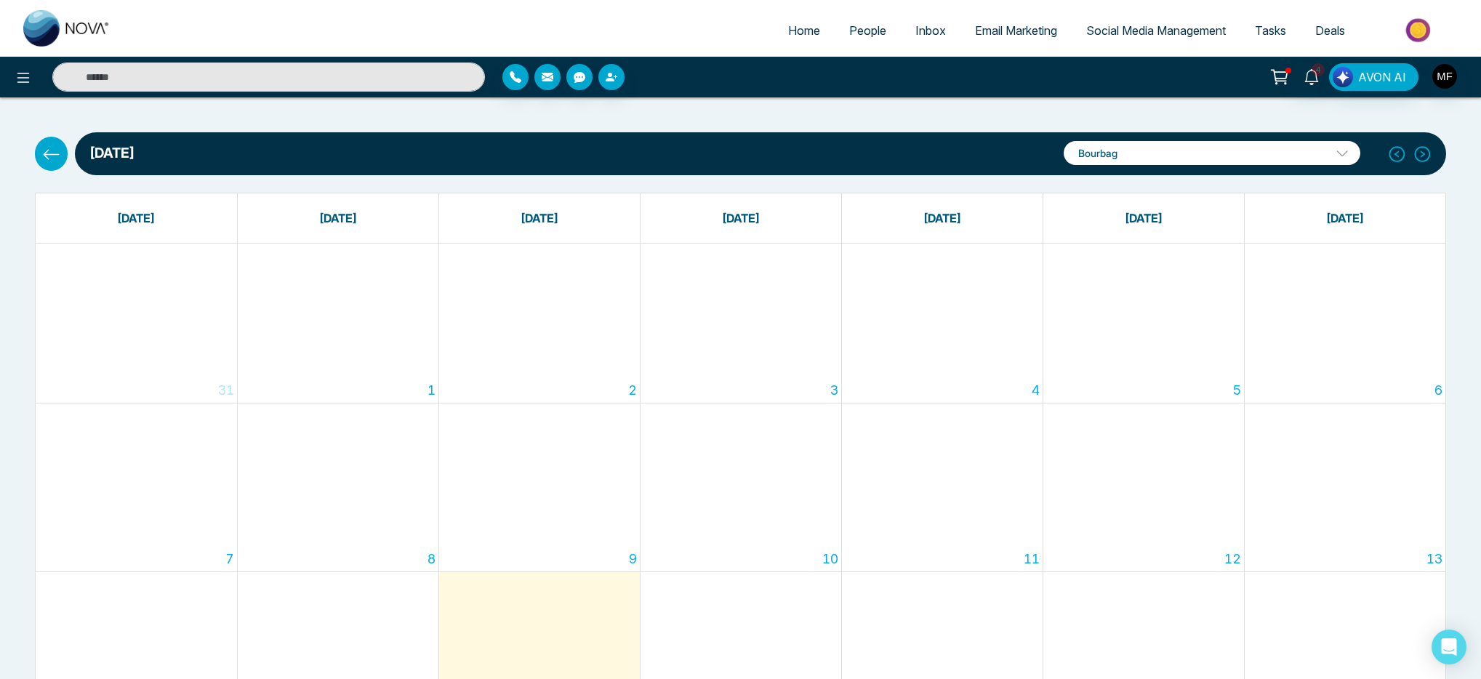
click at [64, 155] on button at bounding box center [51, 153] width 33 height 33
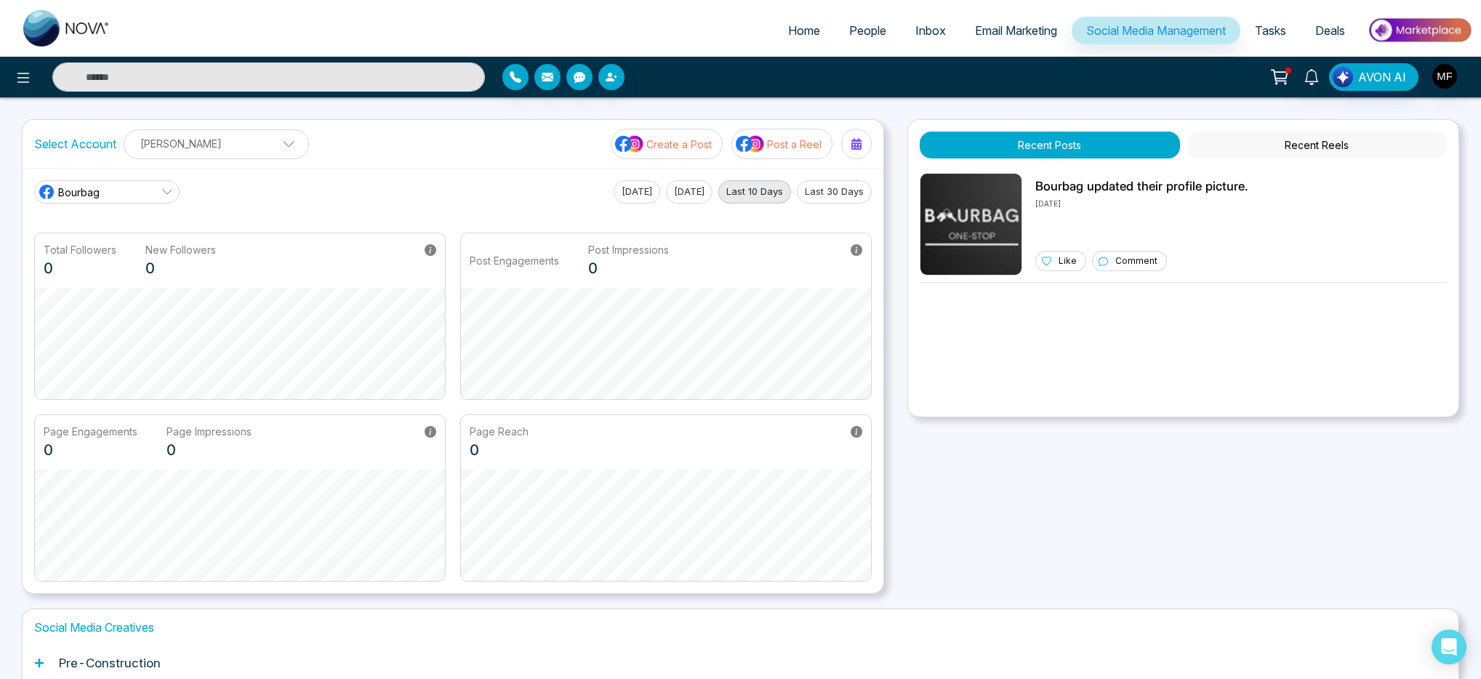
click at [207, 147] on p "Marou Marwen" at bounding box center [216, 144] width 166 height 24
click at [422, 166] on div "Select Account Marou Marwen Marou Marwen Add Social Accounts Create a Post Post…" at bounding box center [453, 144] width 861 height 48
click at [1273, 33] on span "Tasks" at bounding box center [1270, 30] width 31 height 15
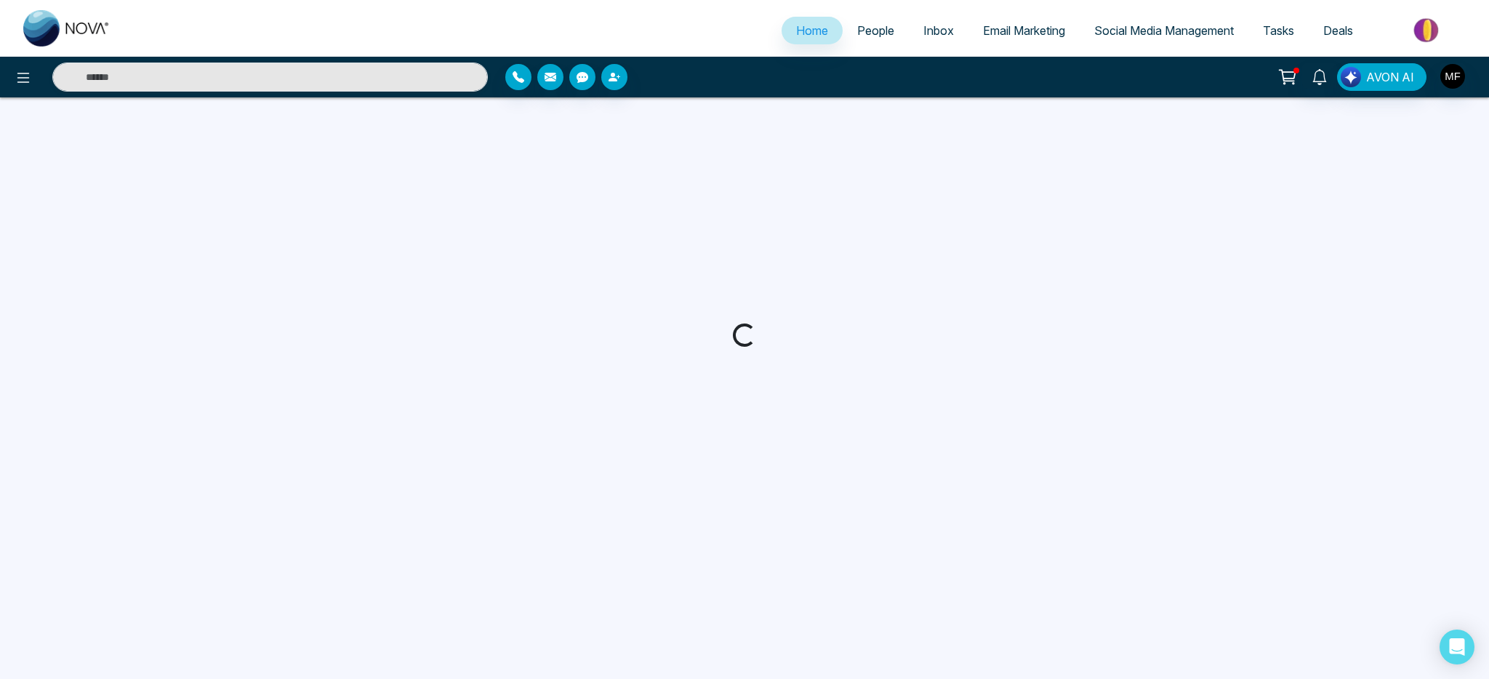
select select "*"
